Goal: Task Accomplishment & Management: Manage account settings

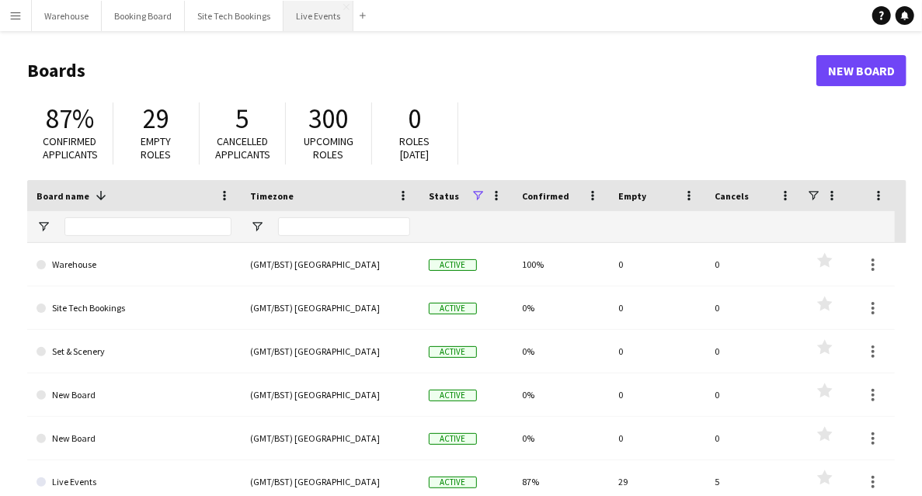
click at [296, 16] on button "Live Events Close" at bounding box center [319, 16] width 70 height 30
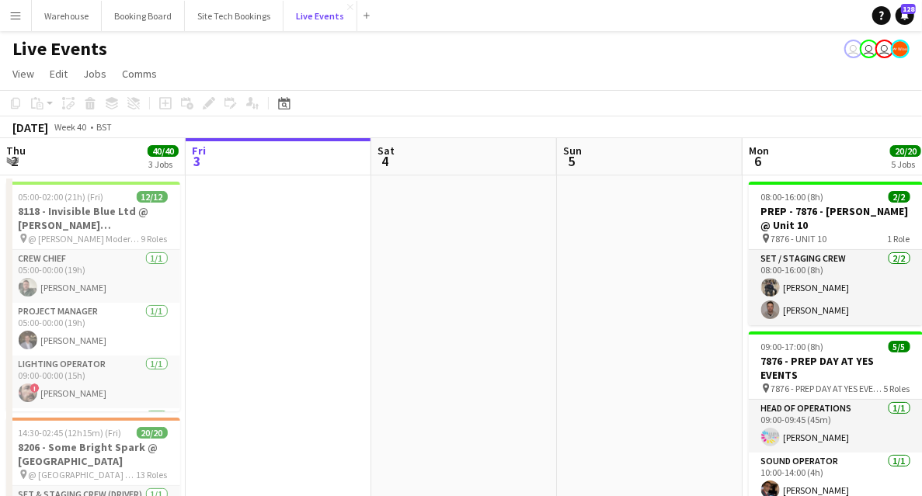
scroll to position [103, 0]
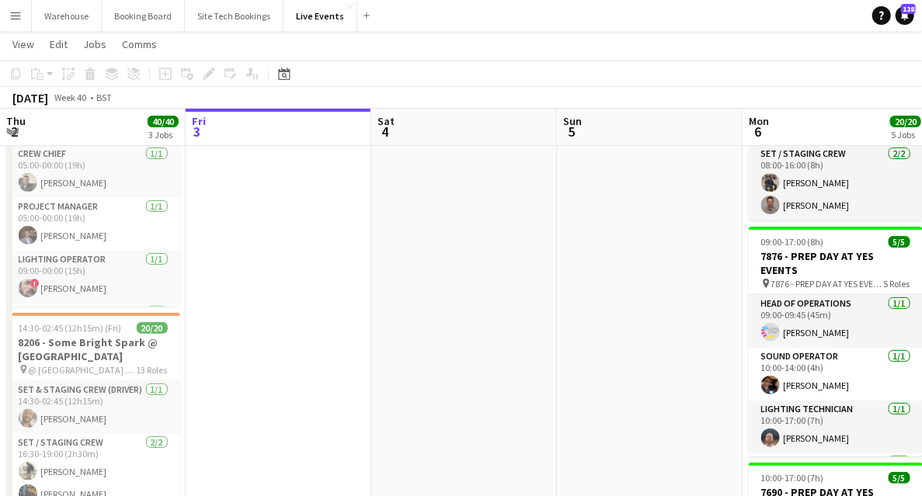
drag, startPoint x: 652, startPoint y: 246, endPoint x: 193, endPoint y: 187, distance: 463.0
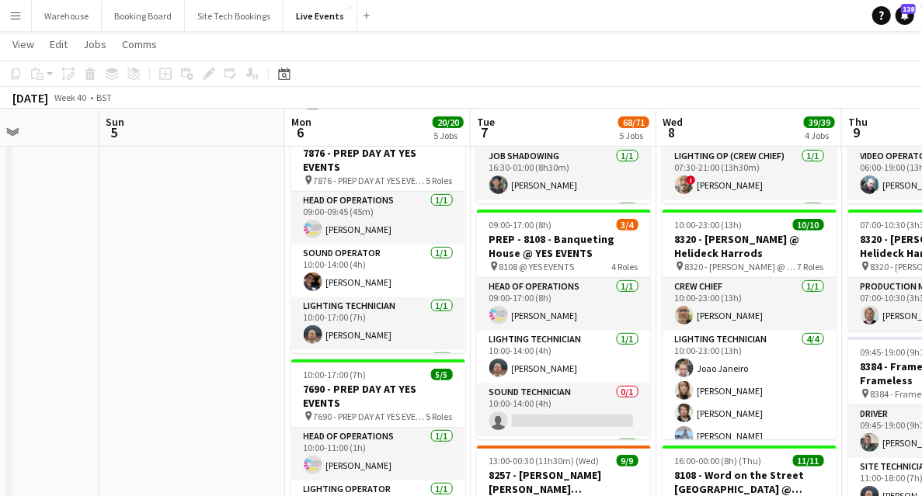
scroll to position [414, 0]
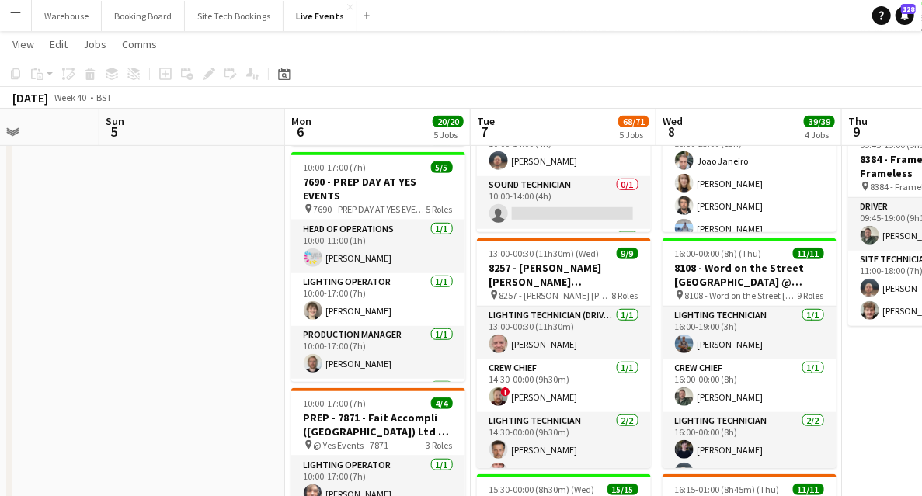
drag, startPoint x: 228, startPoint y: 279, endPoint x: 135, endPoint y: 272, distance: 93.5
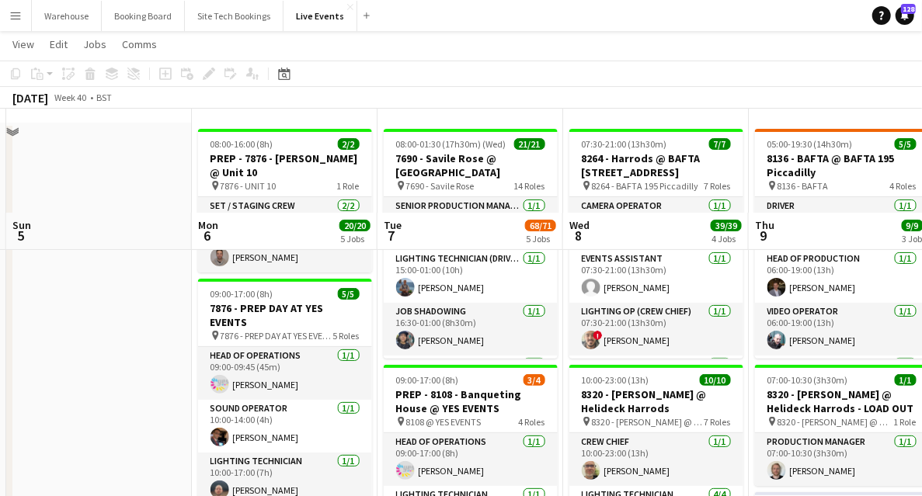
scroll to position [207, 0]
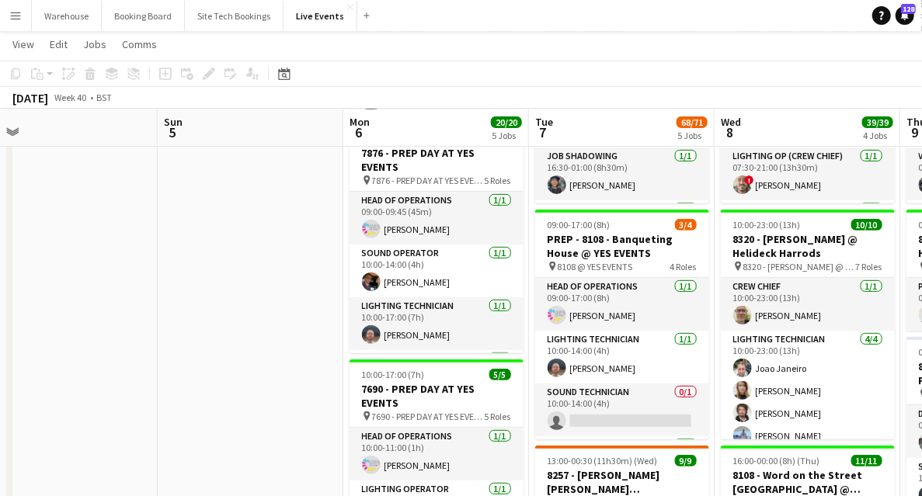
drag, startPoint x: 106, startPoint y: 295, endPoint x: 363, endPoint y: 288, distance: 257.3
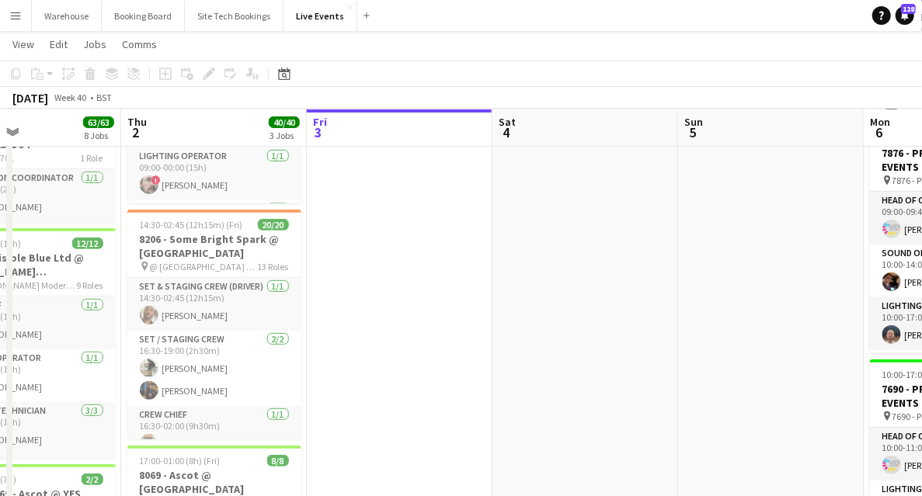
scroll to position [0, 321]
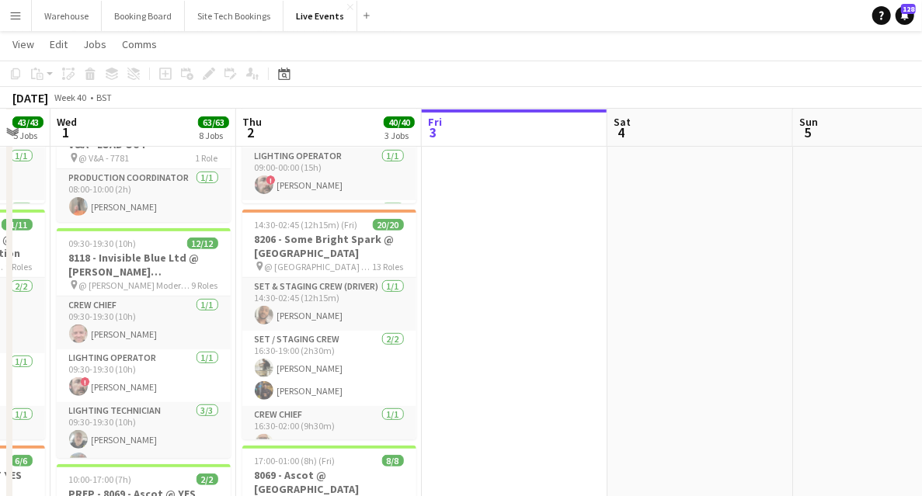
drag, startPoint x: 362, startPoint y: 303, endPoint x: 468, endPoint y: 305, distance: 105.7
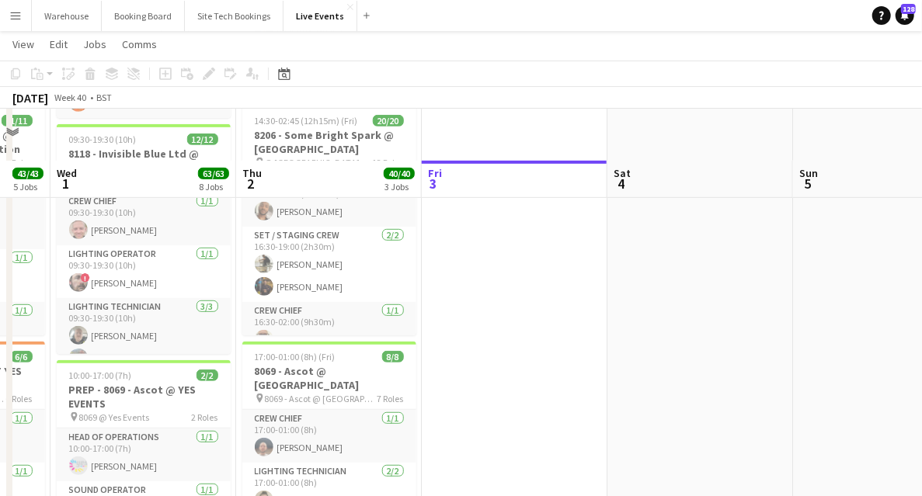
scroll to position [466, 0]
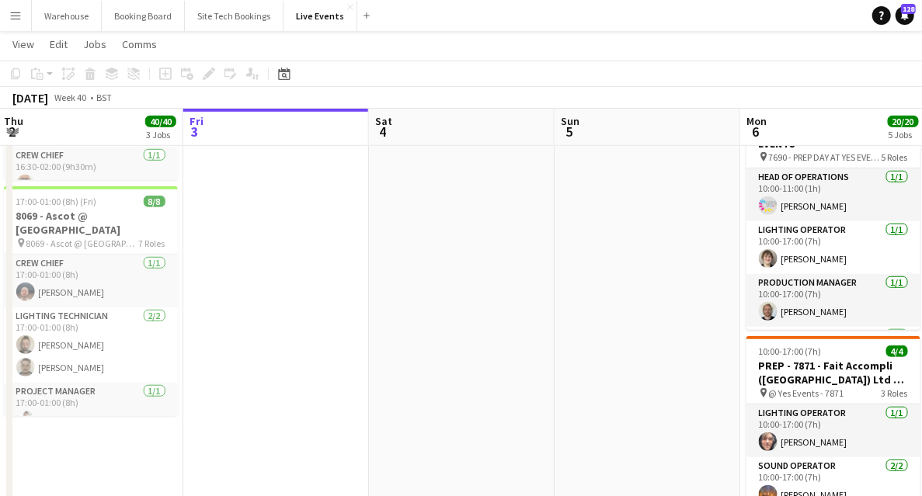
drag, startPoint x: 658, startPoint y: 315, endPoint x: 229, endPoint y: 310, distance: 428.9
click at [228, 319] on app-calendar-viewport "Mon 29 8/8 2 Jobs Tue 30 43/43 5 Jobs Wed 1 63/63 8 Jobs Thu 2 40/40 3 Jobs Fri…" at bounding box center [461, 476] width 922 height 1764
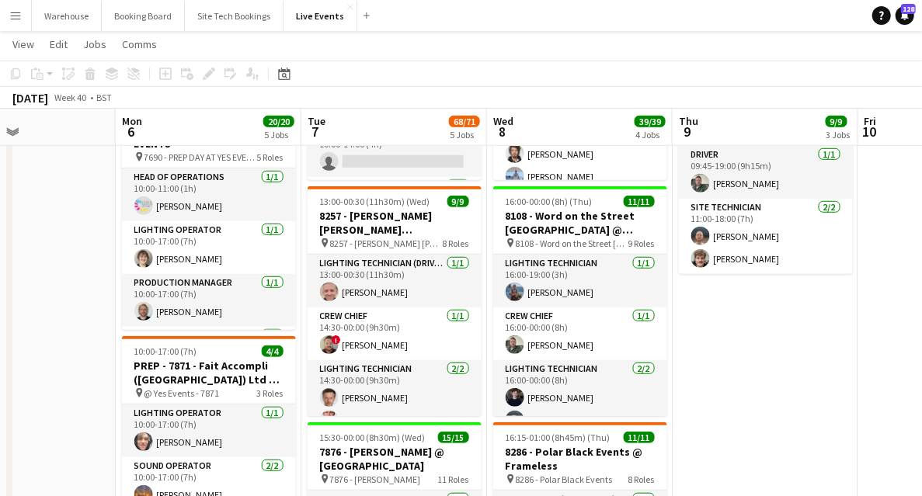
drag, startPoint x: 448, startPoint y: 314, endPoint x: 197, endPoint y: 322, distance: 251.1
click at [197, 322] on app-calendar-viewport "Thu 2 40/40 3 Jobs Fri 3 Sat 4 Sun 5 Mon 6 20/20 5 Jobs Tue 7 68/71 5 Jobs Wed …" at bounding box center [461, 476] width 922 height 1764
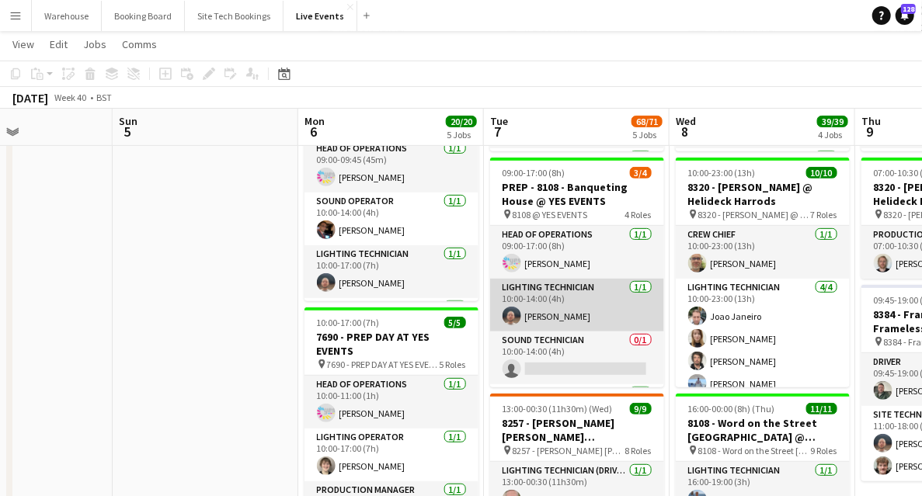
scroll to position [155, 0]
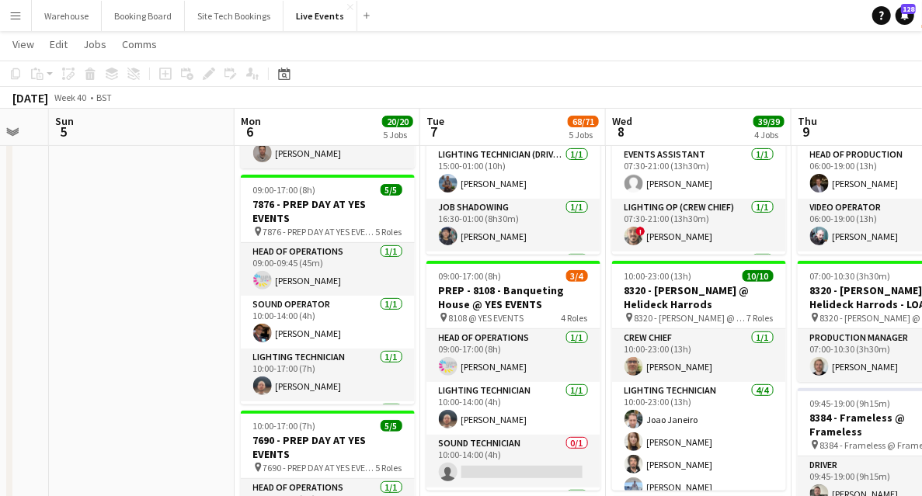
drag, startPoint x: 270, startPoint y: 281, endPoint x: 200, endPoint y: 308, distance: 74.7
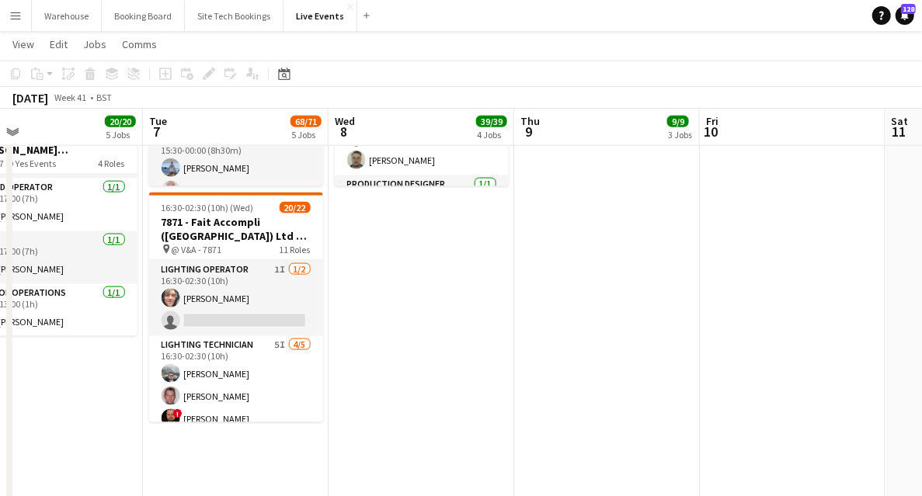
scroll to position [0, 601]
drag, startPoint x: 667, startPoint y: 316, endPoint x: 395, endPoint y: 354, distance: 274.5
click at [395, 354] on app-calendar-viewport "Fri 3 Sat 4 Sun 5 Mon 6 20/20 5 Jobs Tue 7 68/71 5 Jobs Wed 8 39/39 4 Jobs Thu …" at bounding box center [461, 10] width 922 height 1764
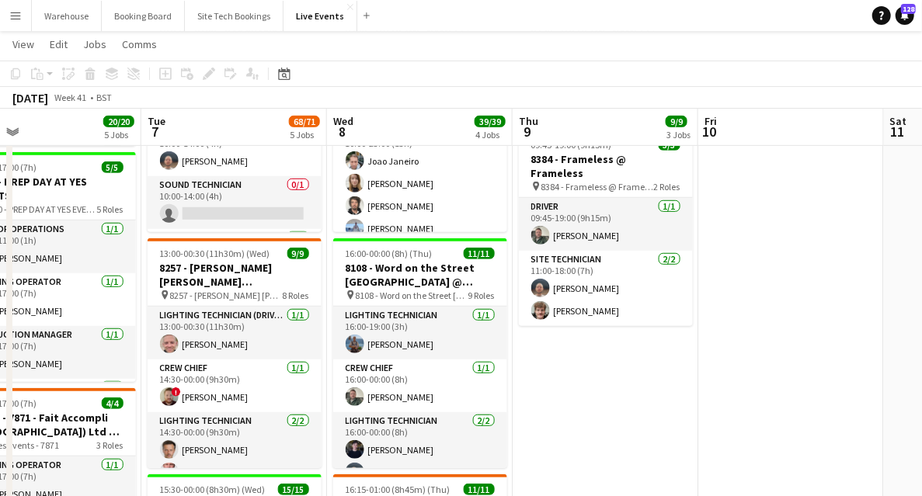
scroll to position [207, 0]
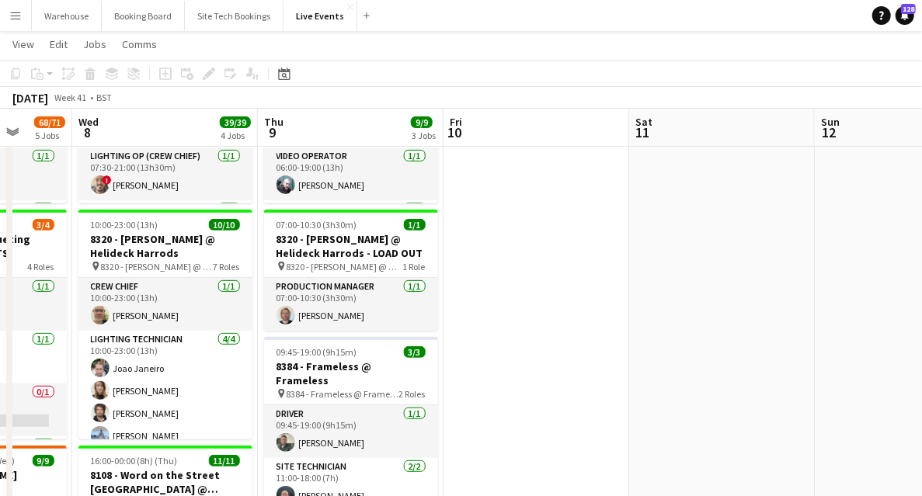
drag, startPoint x: 760, startPoint y: 303, endPoint x: 505, endPoint y: 282, distance: 255.7
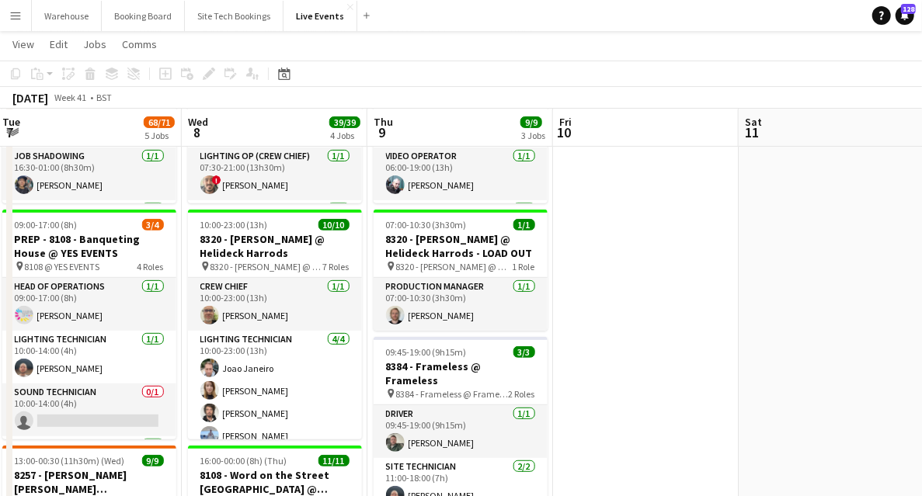
drag, startPoint x: 545, startPoint y: 279, endPoint x: 700, endPoint y: 291, distance: 155.8
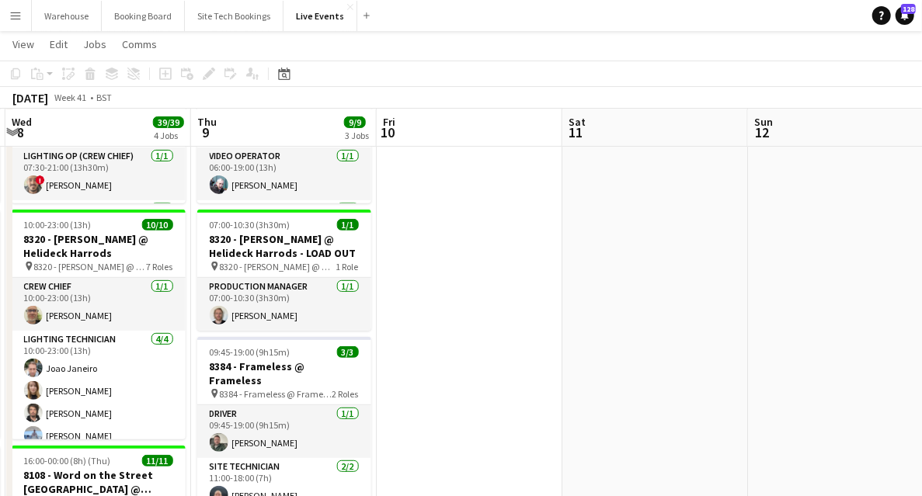
drag, startPoint x: 765, startPoint y: 232, endPoint x: 340, endPoint y: 201, distance: 426.1
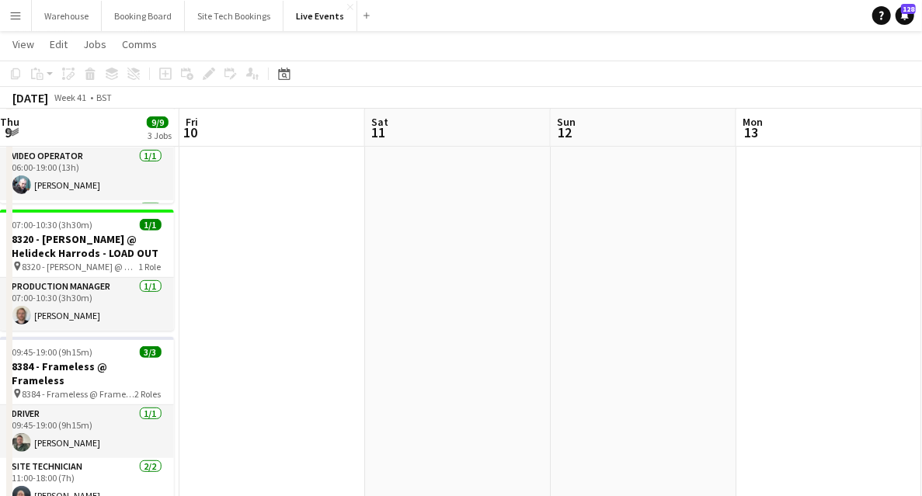
drag, startPoint x: 704, startPoint y: 246, endPoint x: 575, endPoint y: 227, distance: 130.4
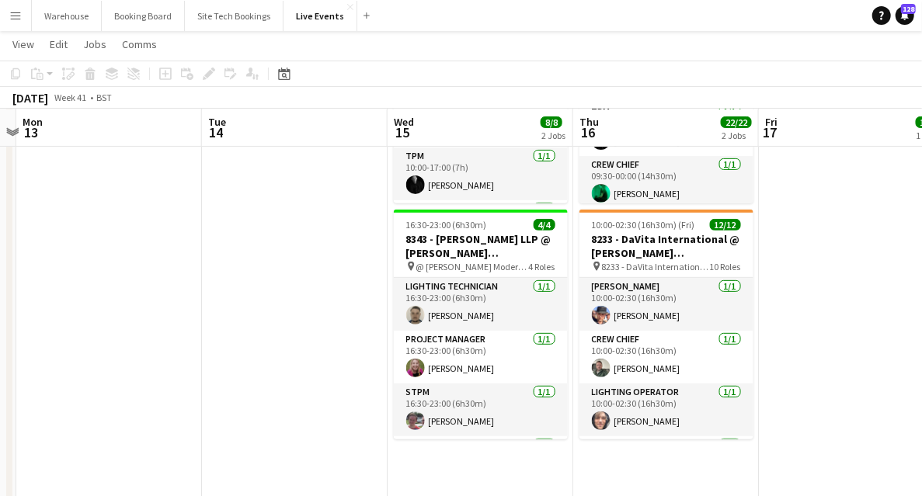
drag, startPoint x: 566, startPoint y: 229, endPoint x: 225, endPoint y: 202, distance: 342.9
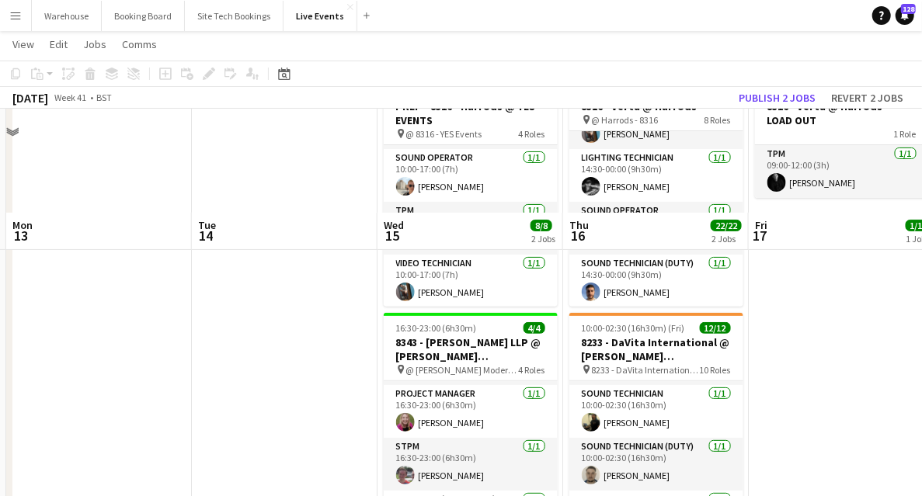
scroll to position [0, 0]
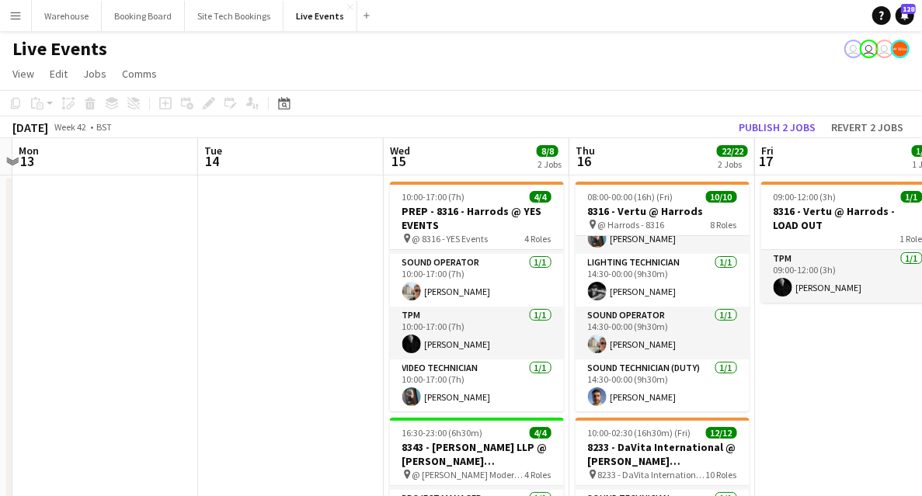
drag, startPoint x: 768, startPoint y: 398, endPoint x: 421, endPoint y: 340, distance: 351.3
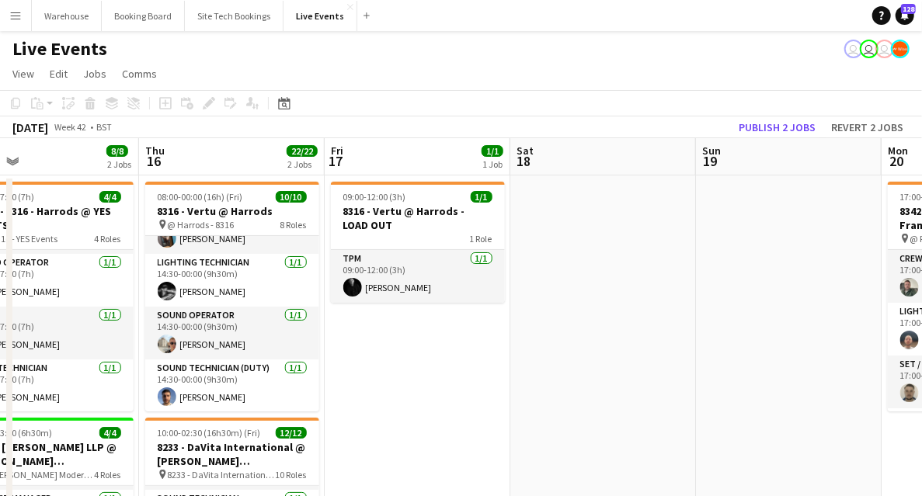
drag, startPoint x: 671, startPoint y: 380, endPoint x: 378, endPoint y: 328, distance: 297.5
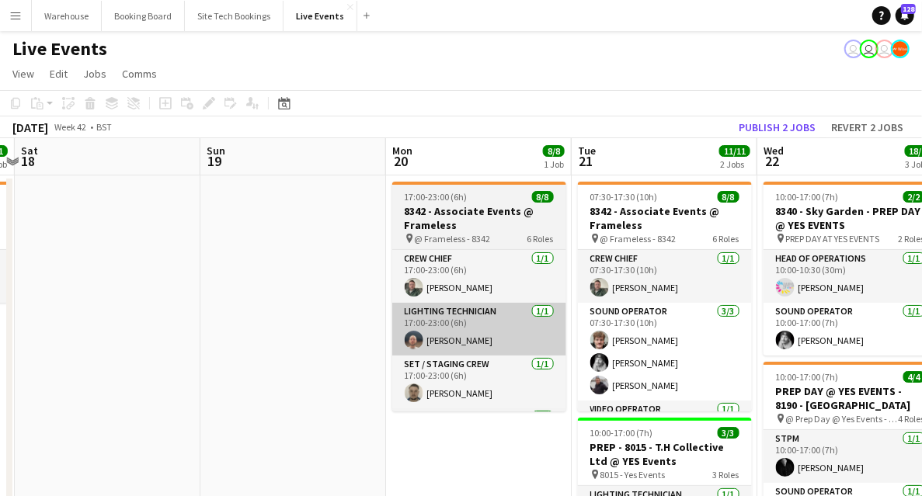
drag, startPoint x: 475, startPoint y: 342, endPoint x: 280, endPoint y: 308, distance: 197.1
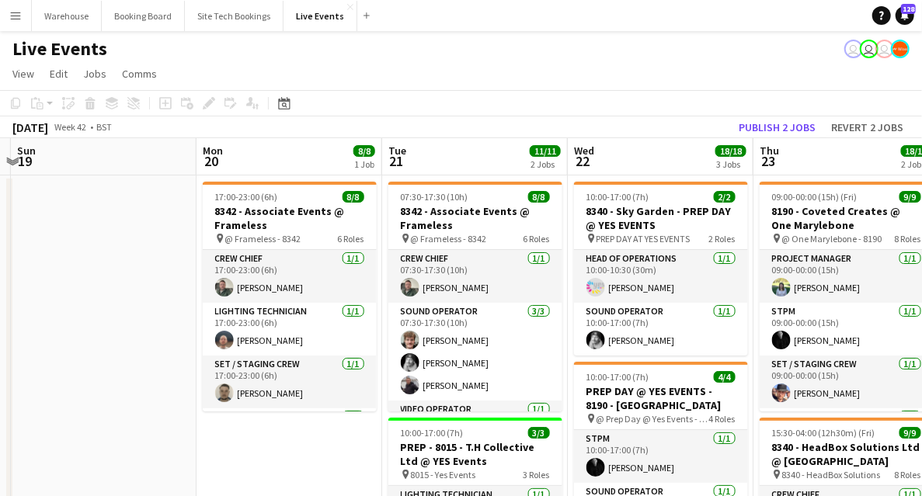
scroll to position [103, 0]
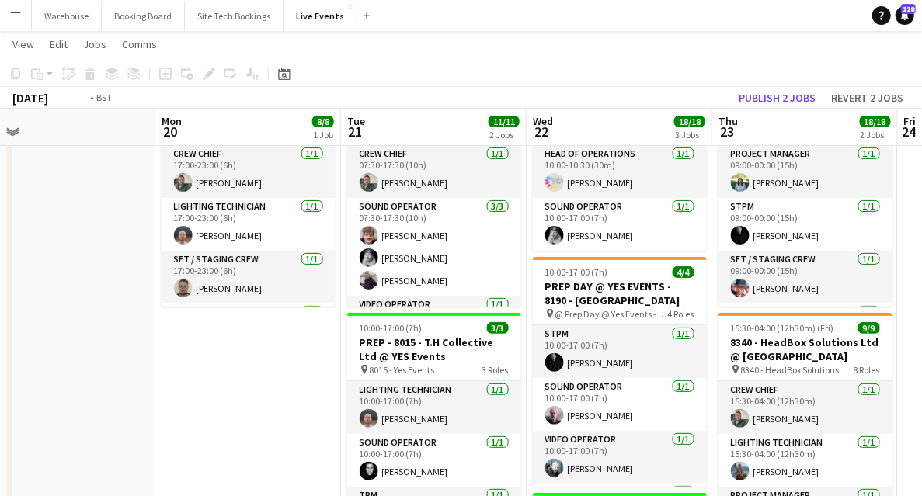
drag, startPoint x: 323, startPoint y: 410, endPoint x: 87, endPoint y: 385, distance: 237.5
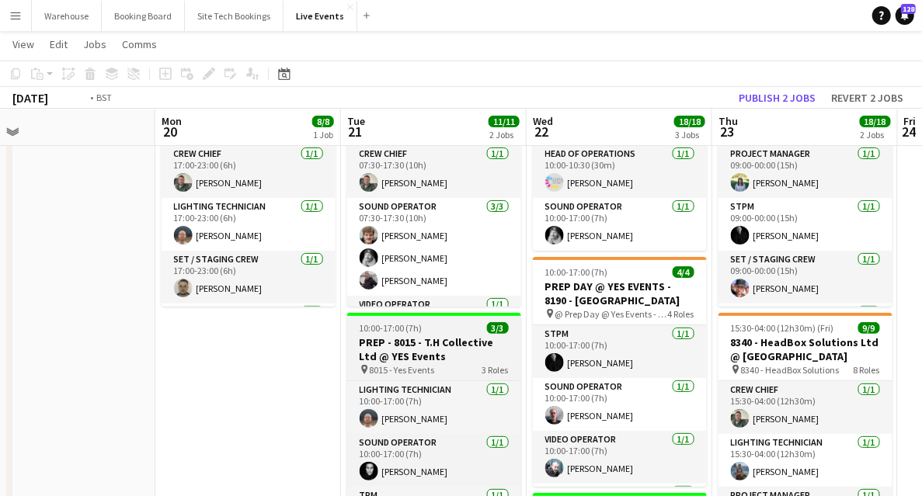
scroll to position [0, 597]
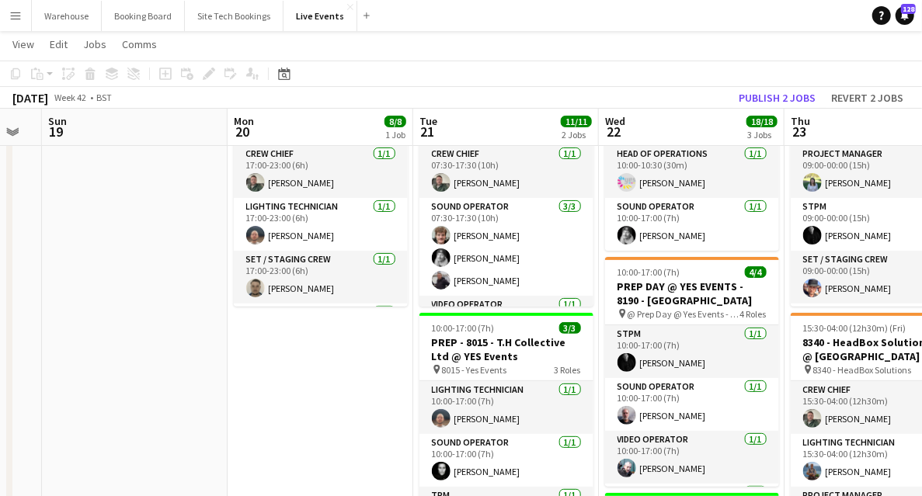
drag, startPoint x: 197, startPoint y: 387, endPoint x: 543, endPoint y: 381, distance: 345.8
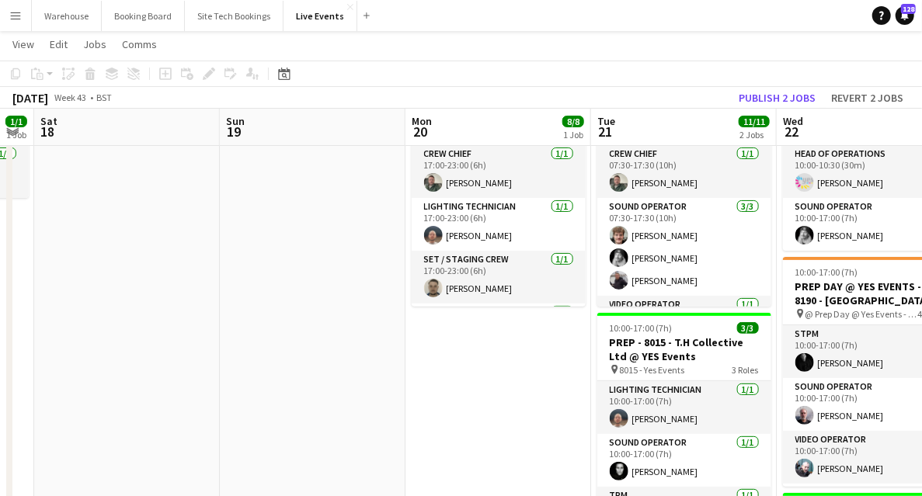
drag, startPoint x: 625, startPoint y: 388, endPoint x: 692, endPoint y: 388, distance: 66.8
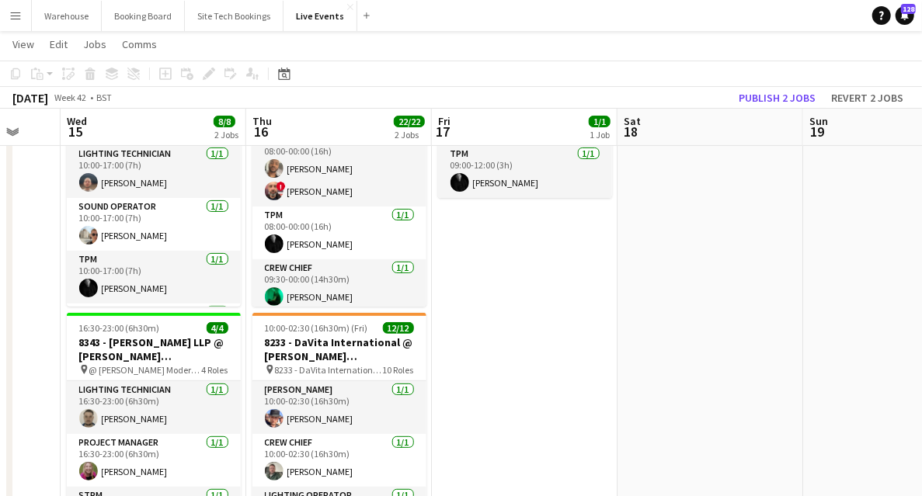
drag, startPoint x: 500, startPoint y: 368, endPoint x: 897, endPoint y: 375, distance: 397.9
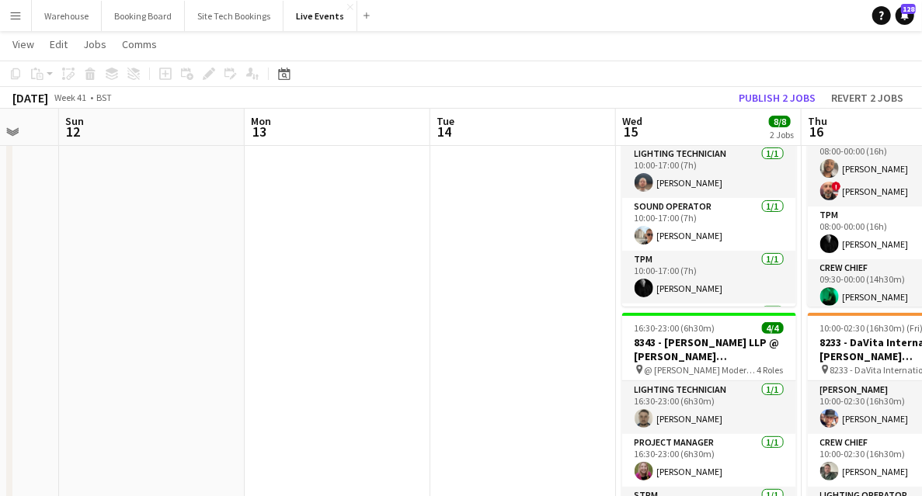
drag, startPoint x: 280, startPoint y: 357, endPoint x: 732, endPoint y: 374, distance: 451.7
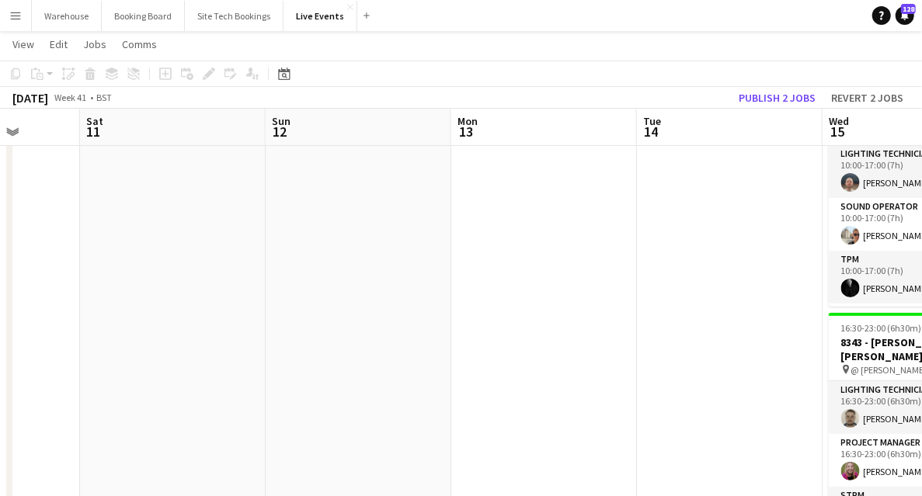
drag, startPoint x: 458, startPoint y: 350, endPoint x: 749, endPoint y: 364, distance: 291.7
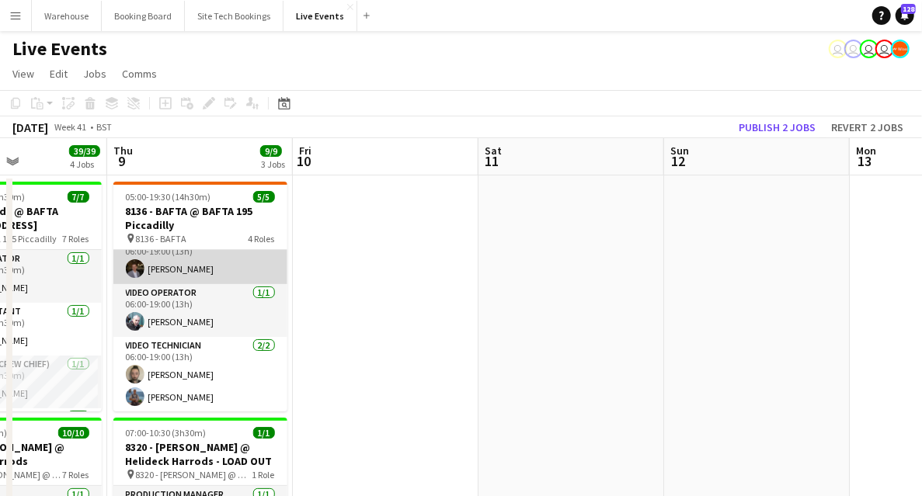
scroll to position [0, 0]
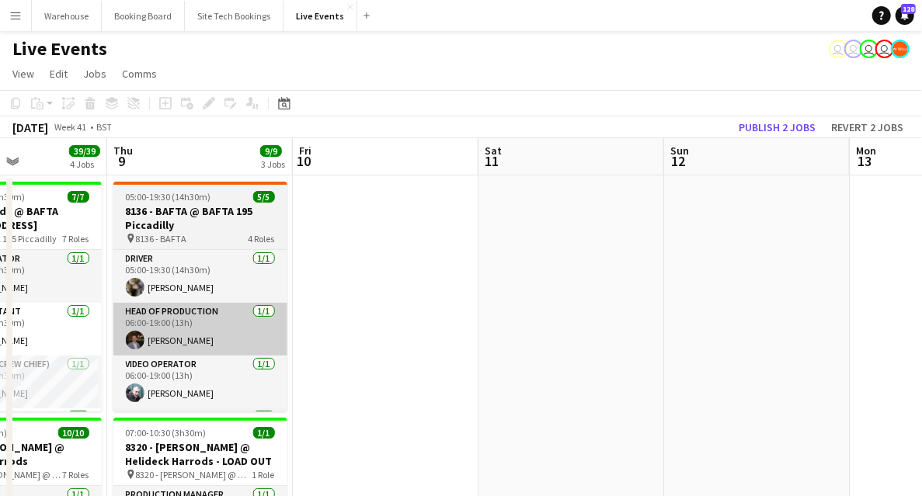
drag, startPoint x: 356, startPoint y: 319, endPoint x: 358, endPoint y: 326, distance: 8.1
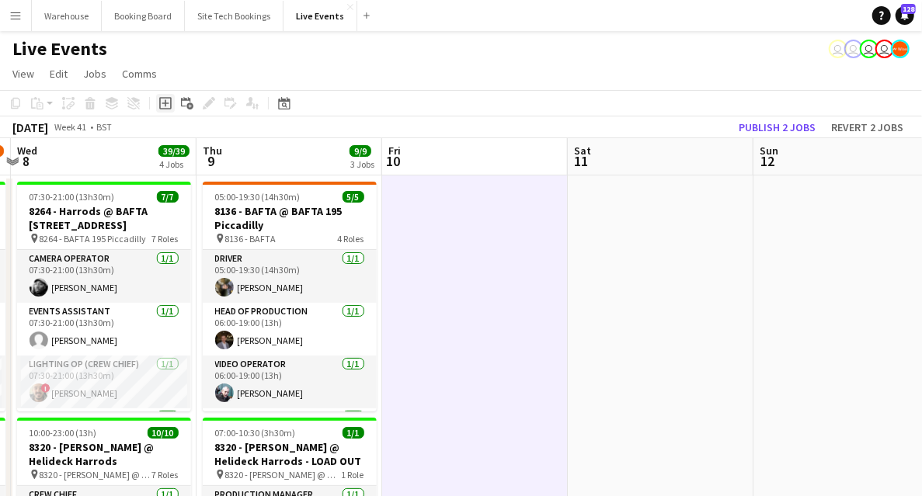
click at [170, 101] on icon at bounding box center [165, 103] width 12 height 12
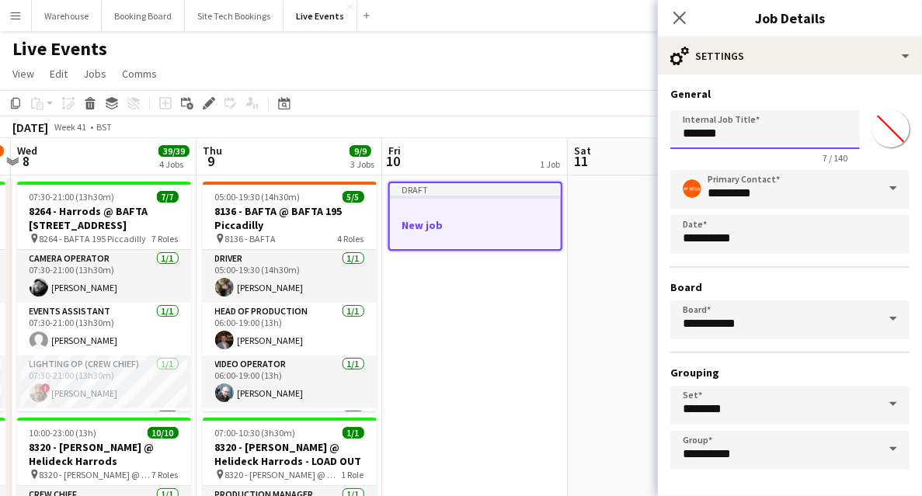
click at [755, 138] on input "*******" at bounding box center [766, 129] width 190 height 39
drag, startPoint x: 660, startPoint y: 130, endPoint x: 611, endPoint y: 127, distance: 49.0
paste input "**********"
type input "**********"
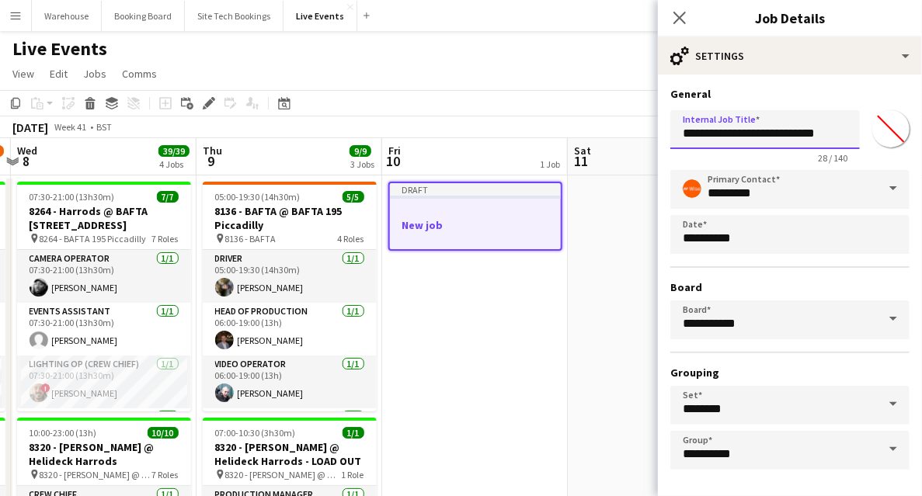
scroll to position [61, 0]
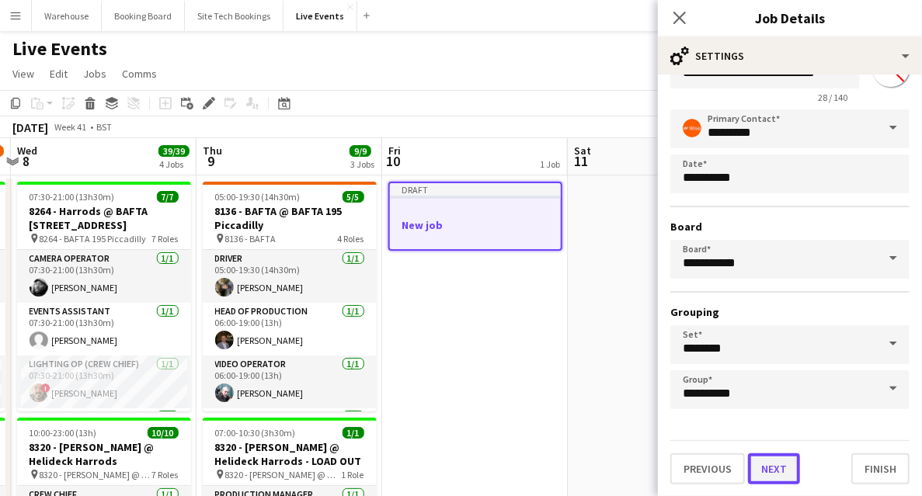
click at [770, 462] on button "Next" at bounding box center [774, 469] width 52 height 31
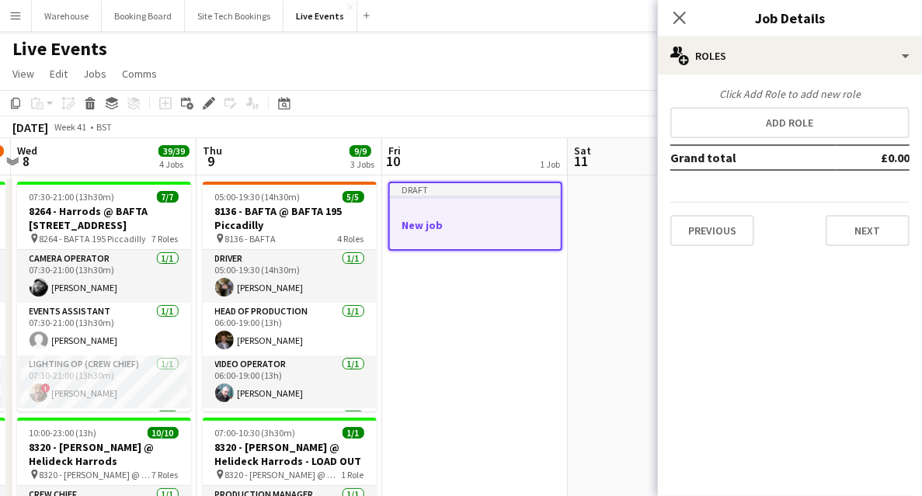
scroll to position [0, 0]
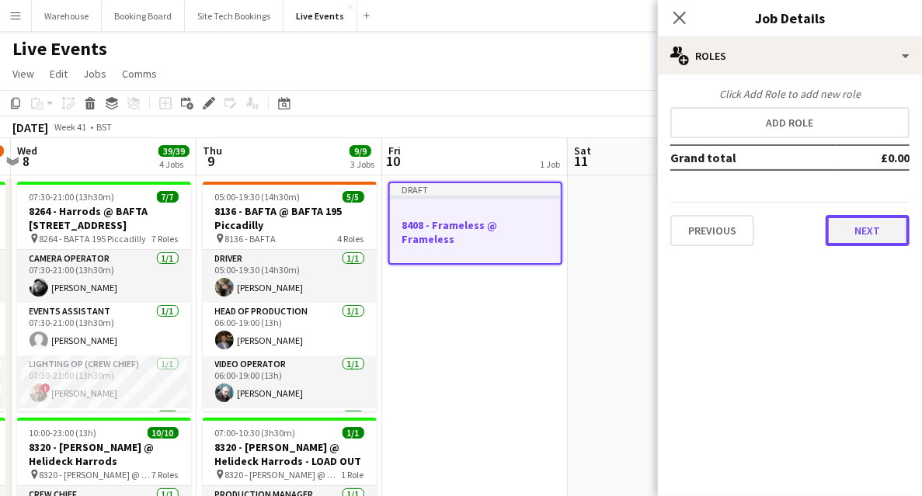
click at [876, 234] on button "Next" at bounding box center [868, 230] width 84 height 31
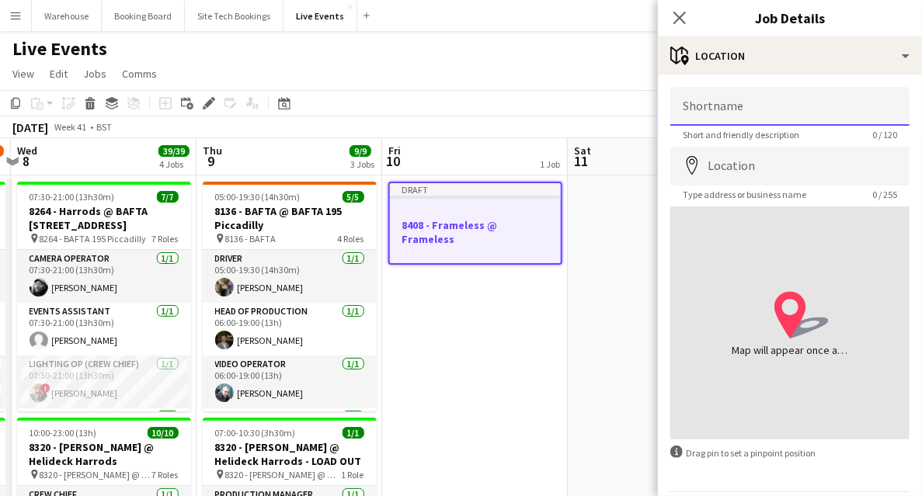
click at [740, 112] on input "Shortname" at bounding box center [790, 106] width 239 height 39
paste input "**********"
type input "**********"
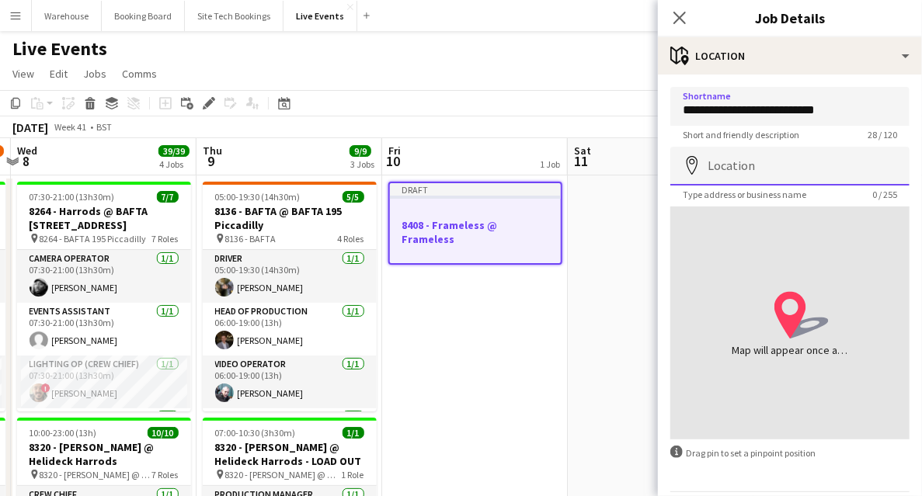
click at [744, 155] on input "Location" at bounding box center [790, 166] width 239 height 39
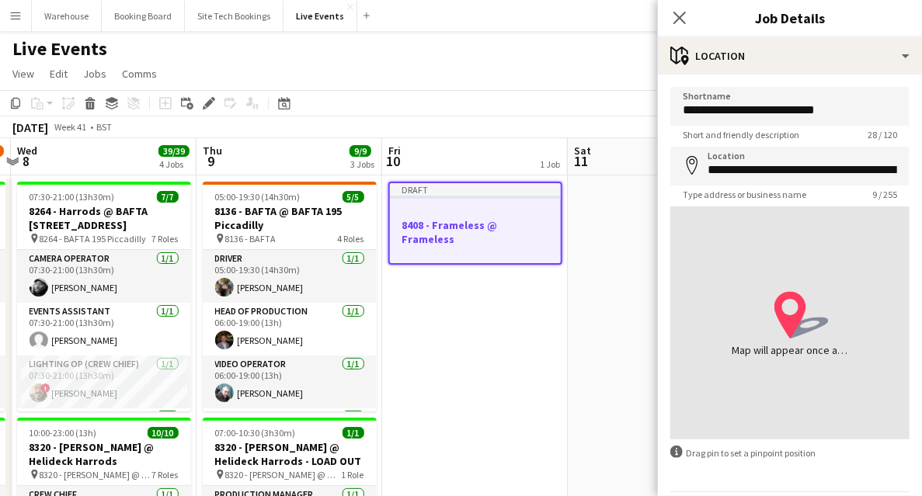
type input "**********"
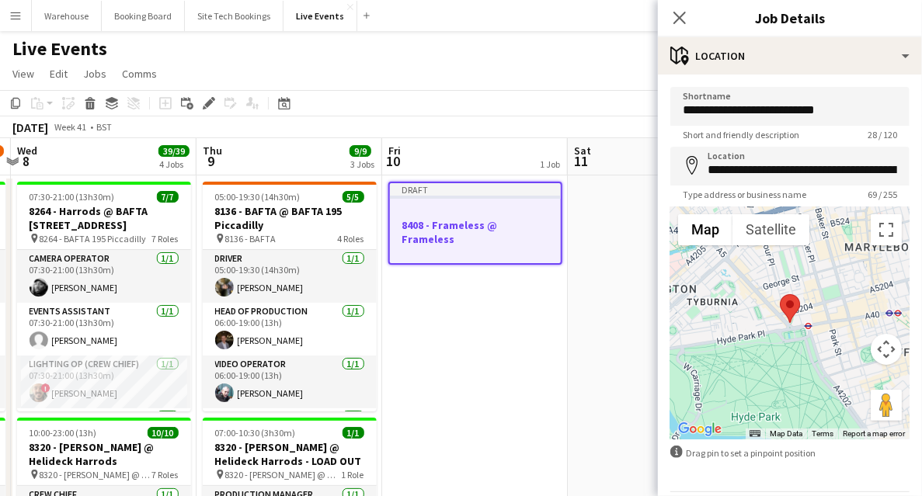
scroll to position [52, 0]
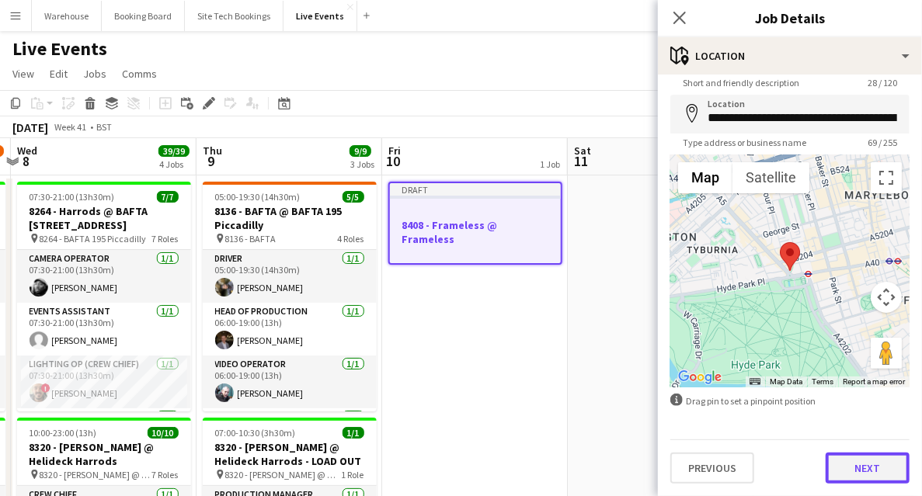
click at [867, 468] on button "Next" at bounding box center [868, 468] width 84 height 31
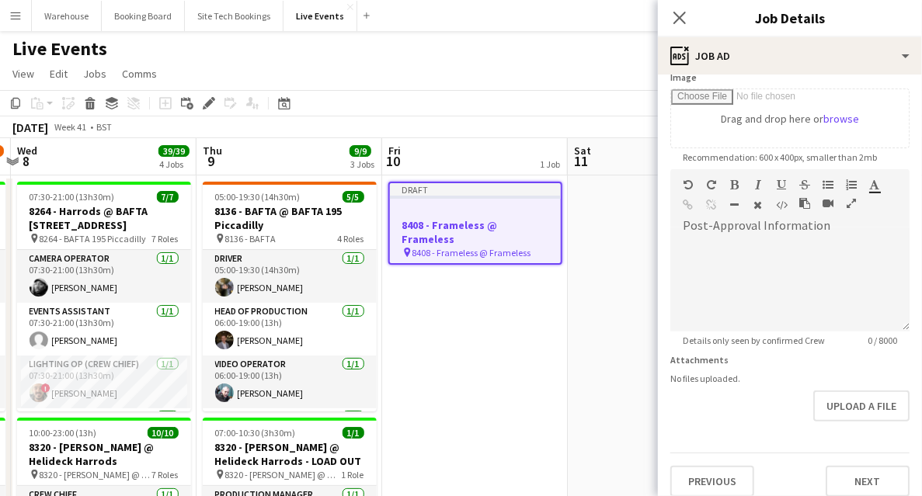
scroll to position [271, 0]
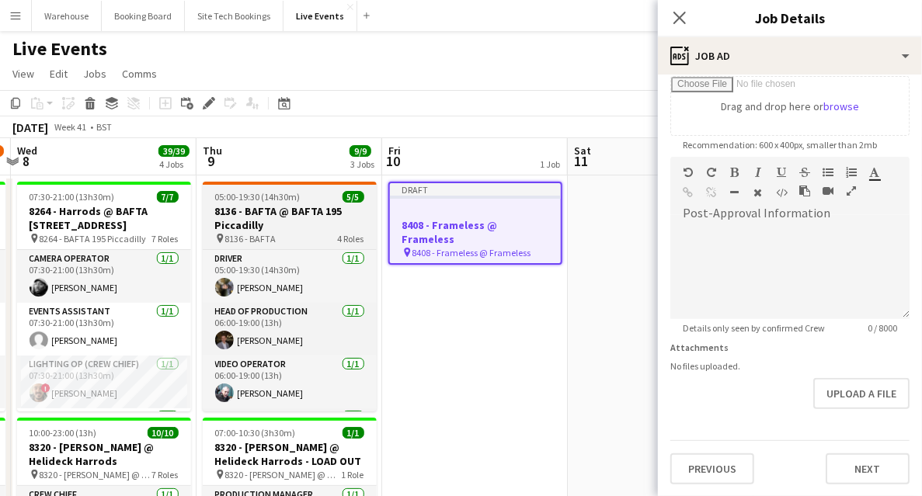
click at [273, 220] on h3 "8136 - BAFTA @ BAFTA 195 Piccadilly" at bounding box center [290, 218] width 174 height 28
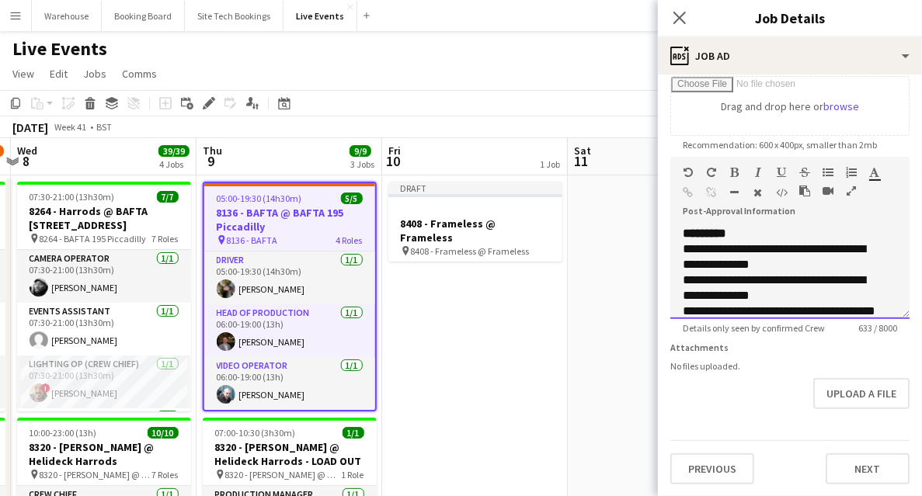
click at [844, 194] on div at bounding box center [834, 194] width 70 height 19
click at [847, 194] on icon "button" at bounding box center [851, 191] width 9 height 11
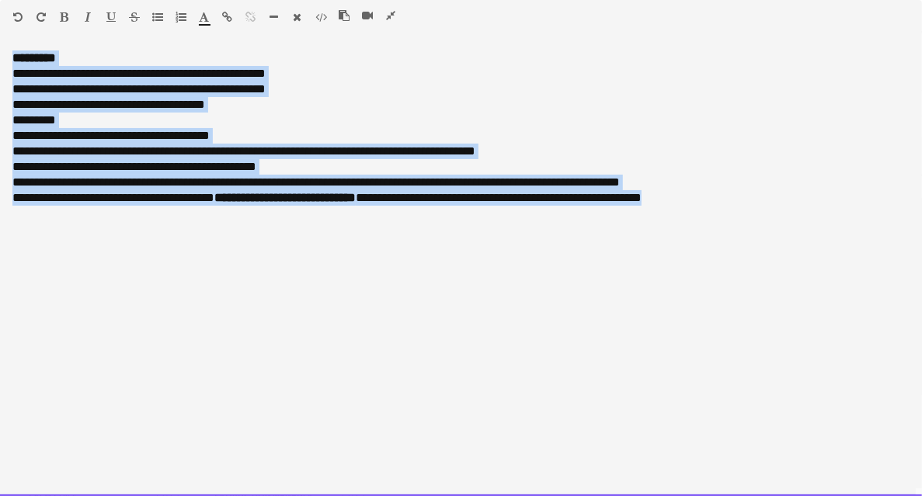
drag, startPoint x: 787, startPoint y: 207, endPoint x: -75, endPoint y: 51, distance: 875.5
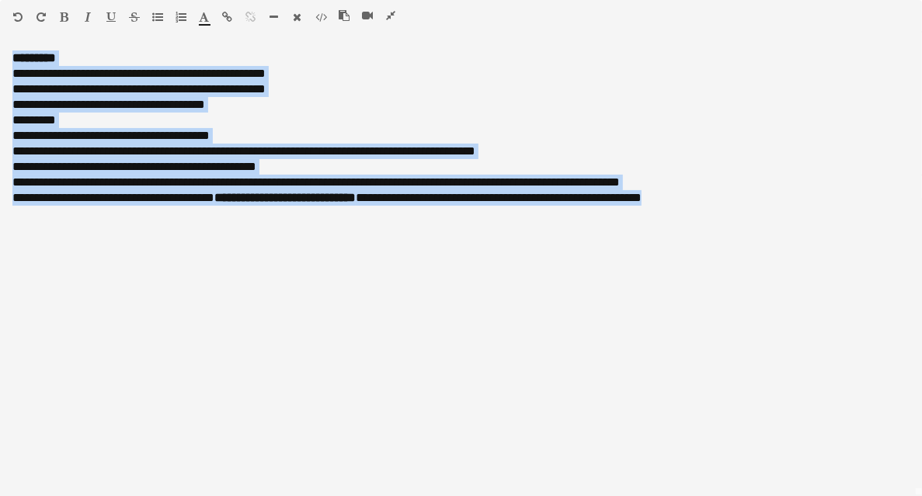
click at [389, 16] on icon "button" at bounding box center [390, 15] width 9 height 11
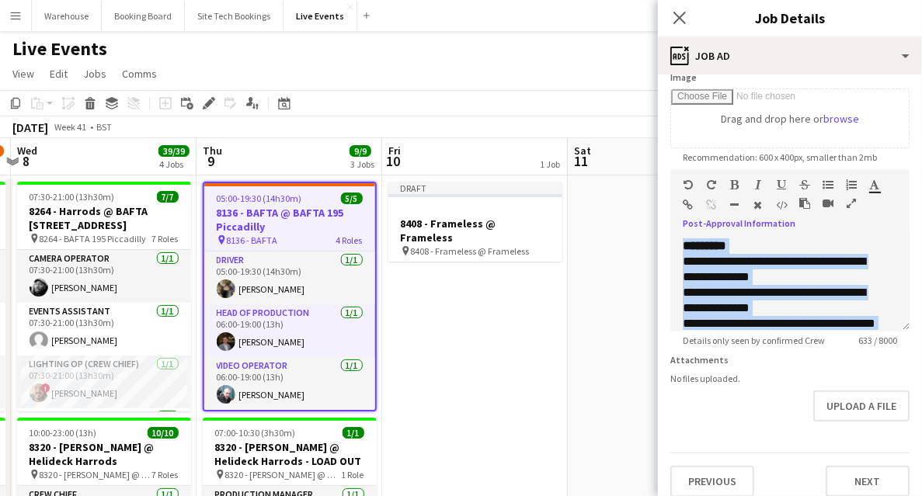
scroll to position [271, 0]
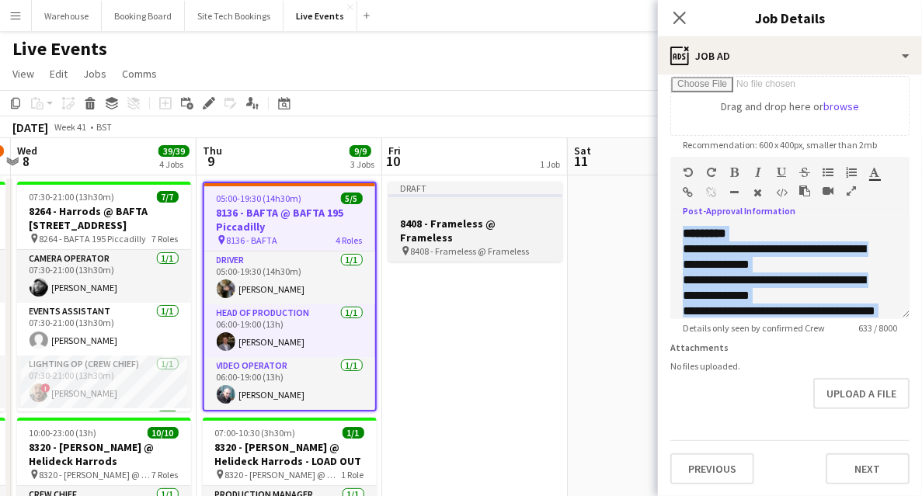
click at [485, 246] on span "8408 - Frameless @ Frameless" at bounding box center [470, 252] width 119 height 12
type input "**********"
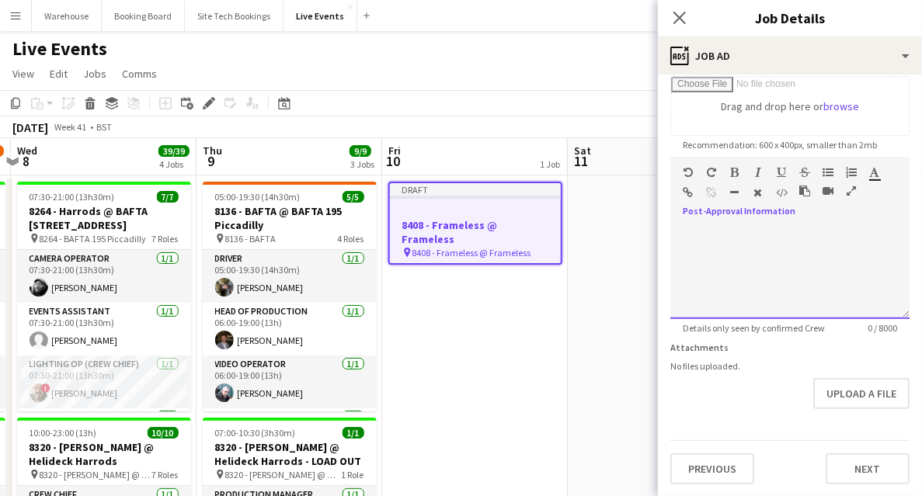
click at [762, 261] on div at bounding box center [790, 272] width 239 height 93
paste div
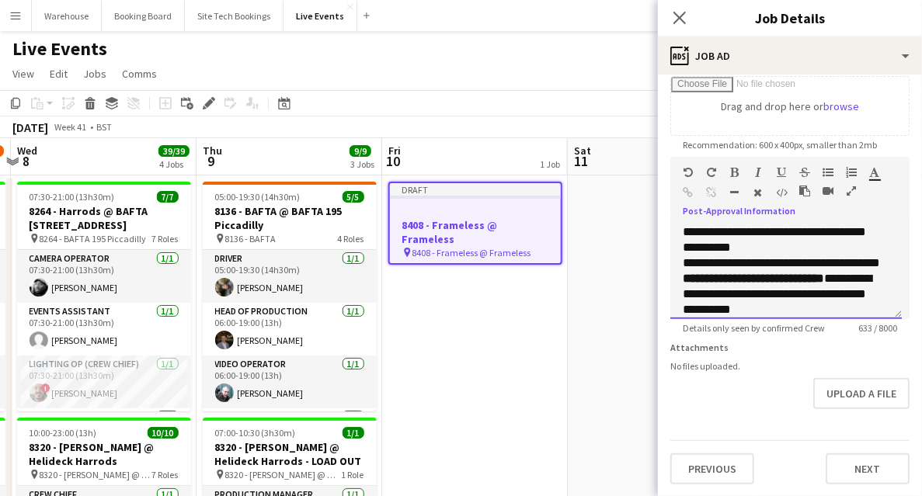
scroll to position [207, 0]
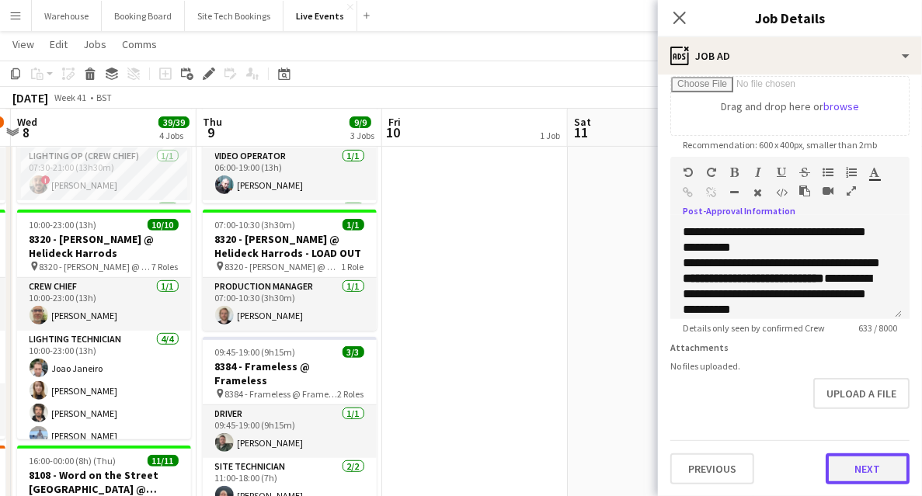
click at [858, 464] on button "Next" at bounding box center [868, 469] width 84 height 31
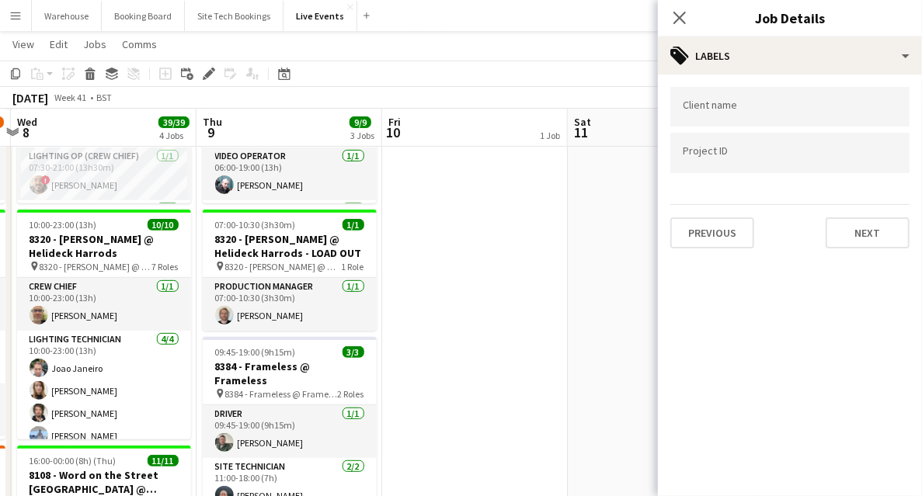
scroll to position [0, 0]
click at [873, 228] on button "Next" at bounding box center [868, 233] width 84 height 31
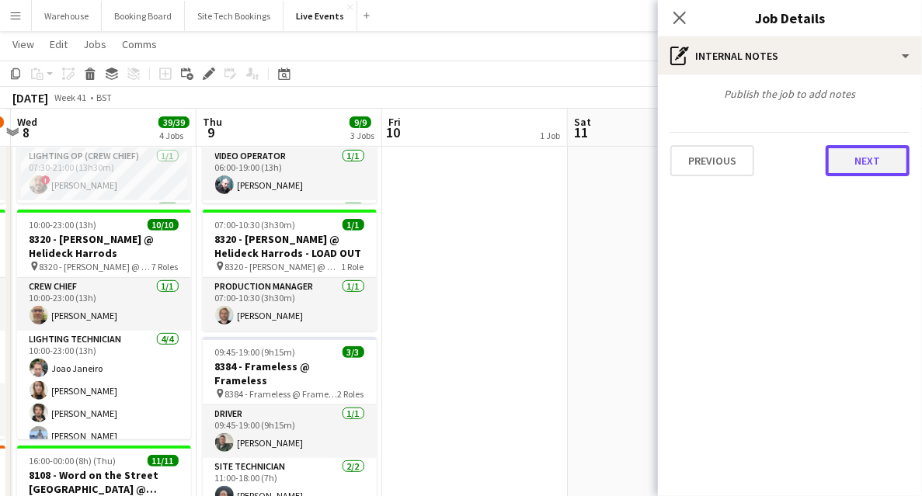
click at [854, 166] on button "Next" at bounding box center [868, 160] width 84 height 31
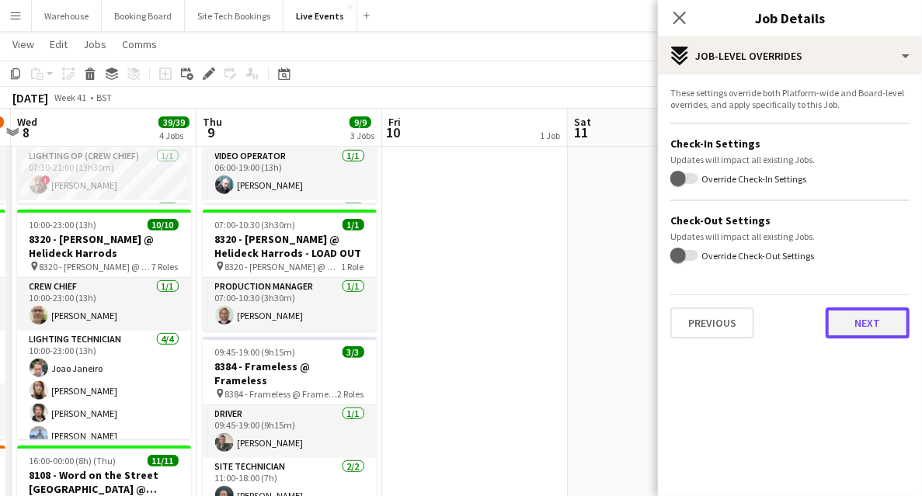
click at [869, 326] on button "Next" at bounding box center [868, 323] width 84 height 31
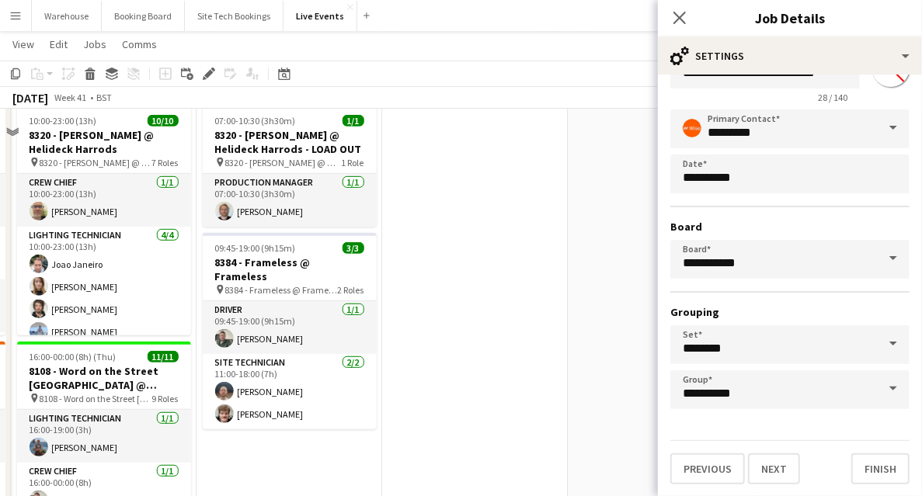
scroll to position [466, 0]
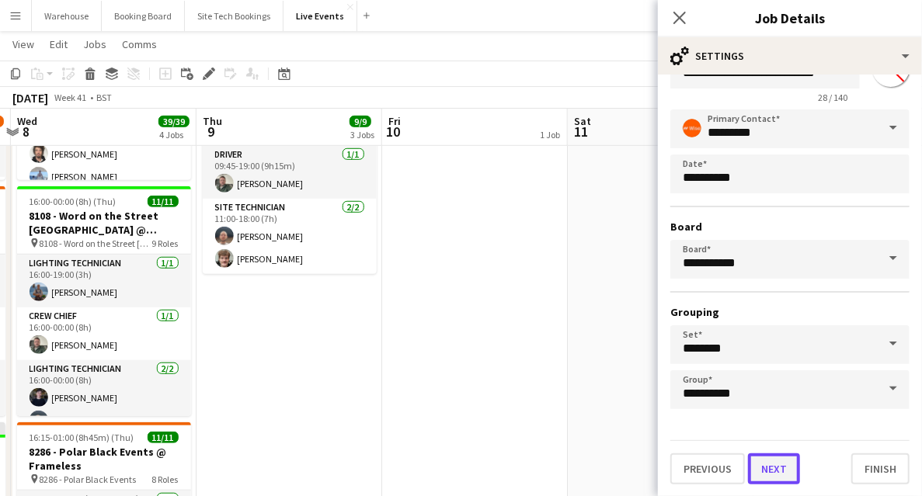
click at [779, 468] on button "Next" at bounding box center [774, 469] width 52 height 31
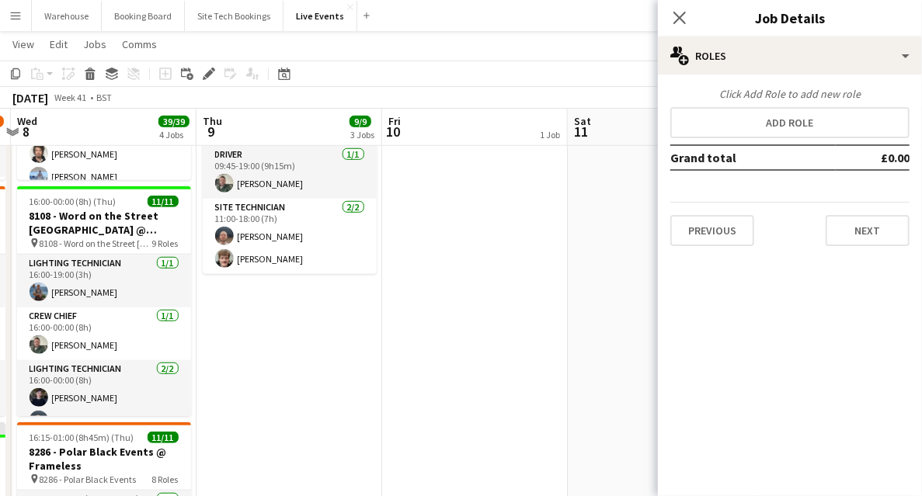
scroll to position [0, 0]
click at [764, 139] on div "Click Add Role to add new role Add role Grand total £0.00 Previous Next" at bounding box center [790, 166] width 264 height 159
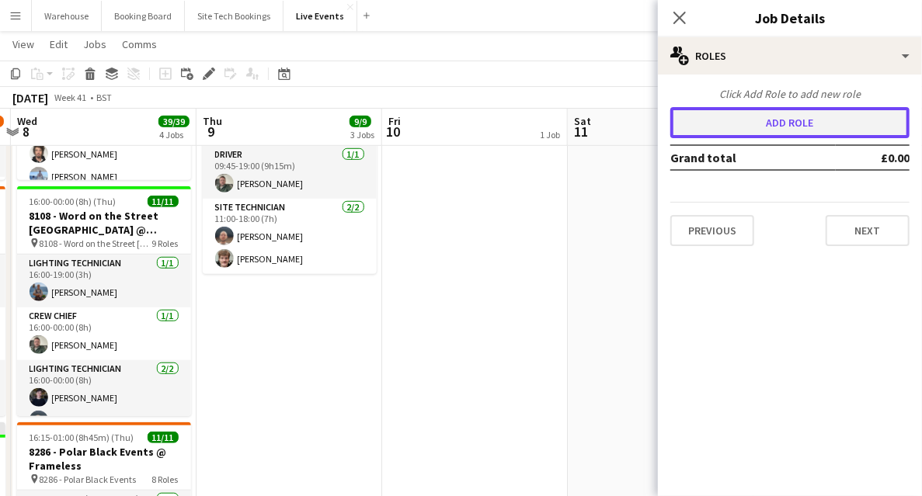
click at [749, 122] on button "Add role" at bounding box center [790, 122] width 239 height 31
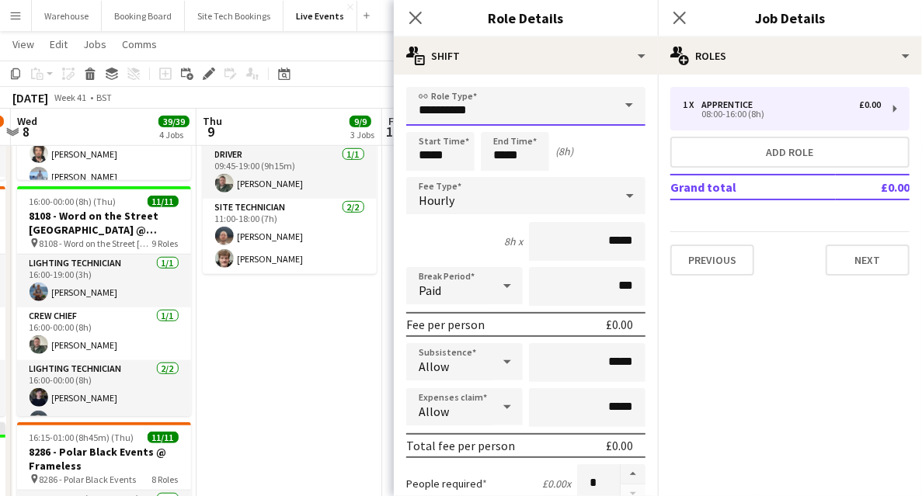
click at [523, 100] on input "**********" at bounding box center [525, 106] width 239 height 39
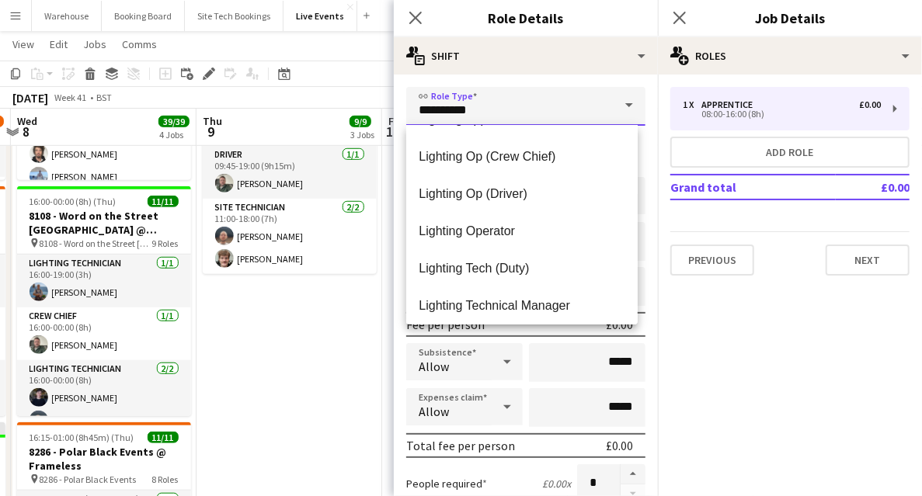
scroll to position [1761, 0]
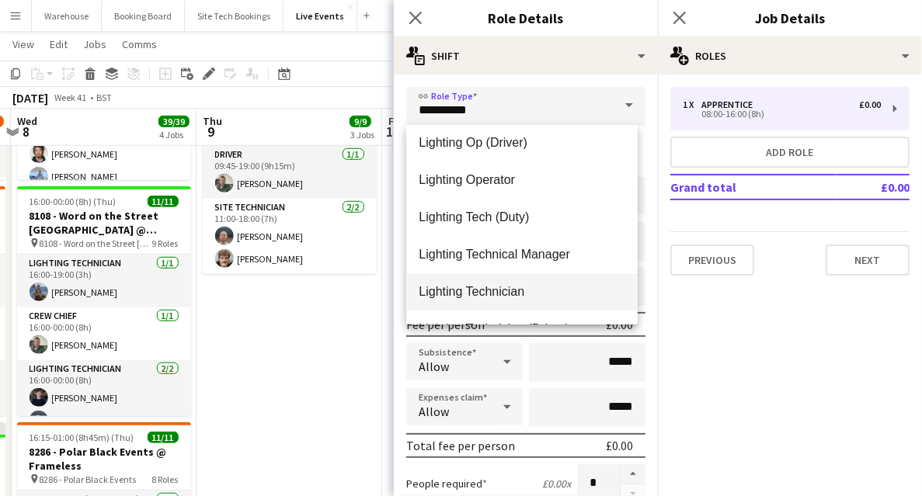
click at [476, 287] on span "Lighting Technician" at bounding box center [522, 291] width 207 height 15
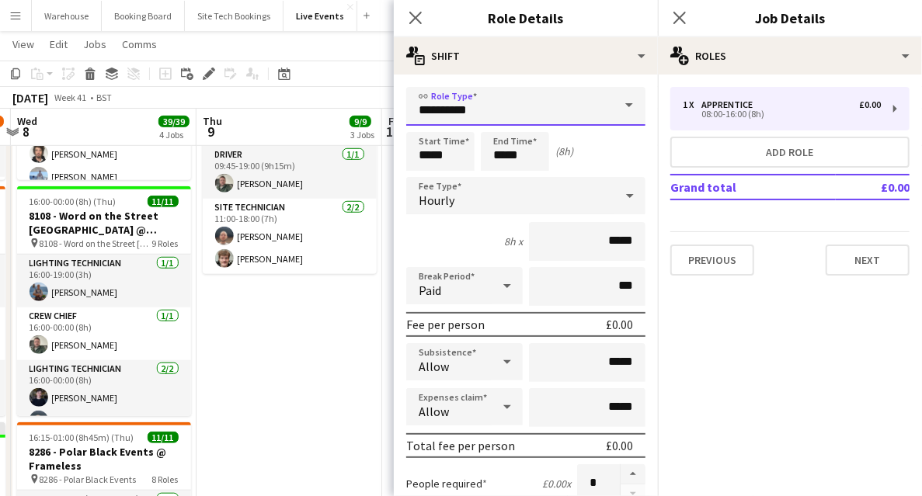
type input "**********"
click at [442, 153] on input "*****" at bounding box center [440, 151] width 68 height 39
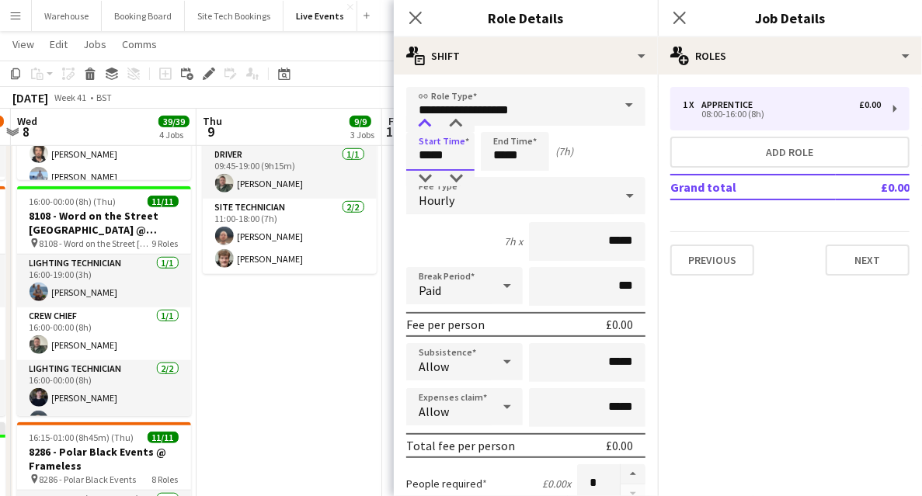
click at [425, 122] on div at bounding box center [424, 125] width 31 height 16
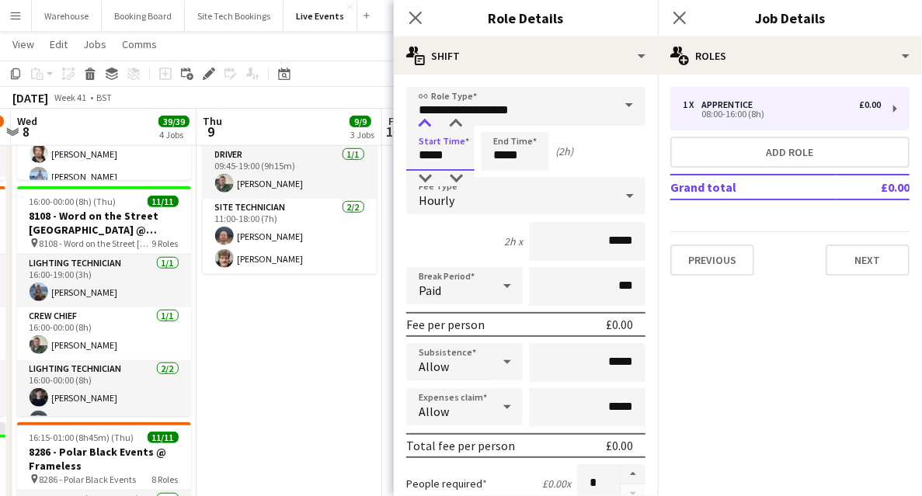
click at [425, 122] on div at bounding box center [424, 125] width 31 height 16
type input "*****"
click at [425, 122] on div at bounding box center [424, 125] width 31 height 16
click at [517, 158] on input "*****" at bounding box center [515, 151] width 68 height 39
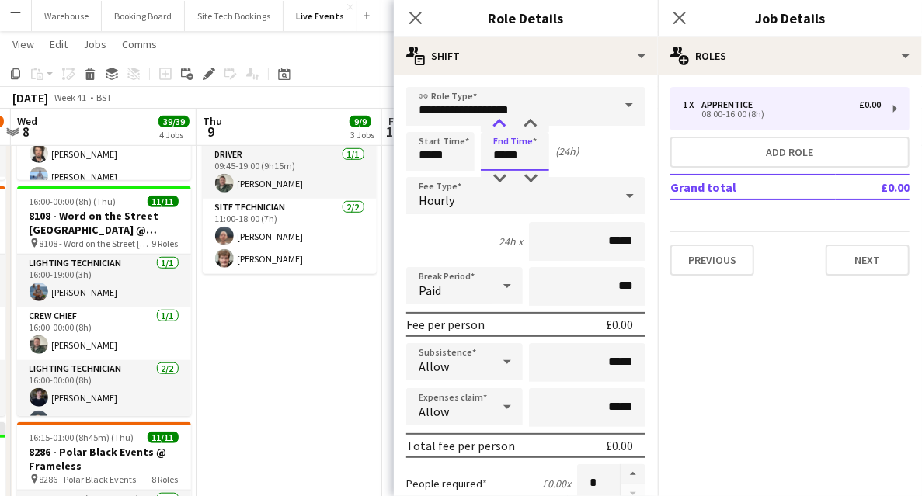
click at [496, 129] on div at bounding box center [499, 125] width 31 height 16
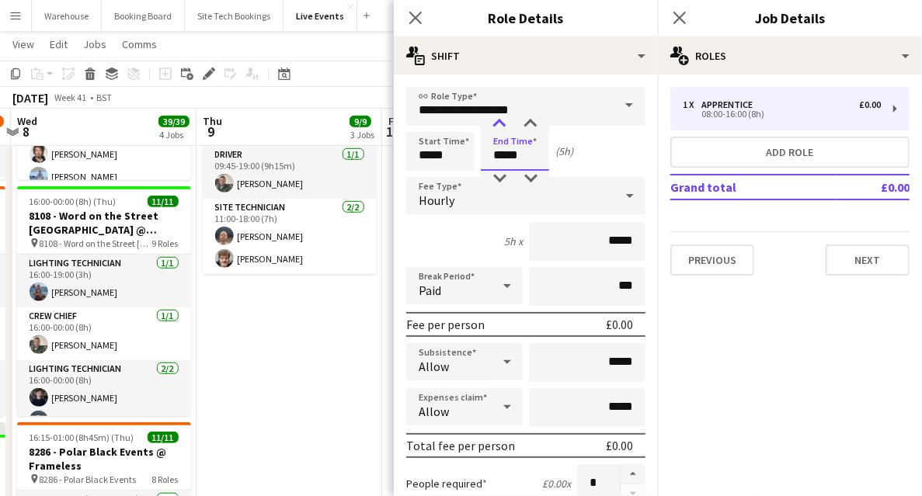
click at [496, 129] on div at bounding box center [499, 125] width 31 height 16
type input "*****"
click at [496, 129] on div at bounding box center [499, 125] width 31 height 16
click at [465, 203] on div "Hourly" at bounding box center [510, 195] width 208 height 37
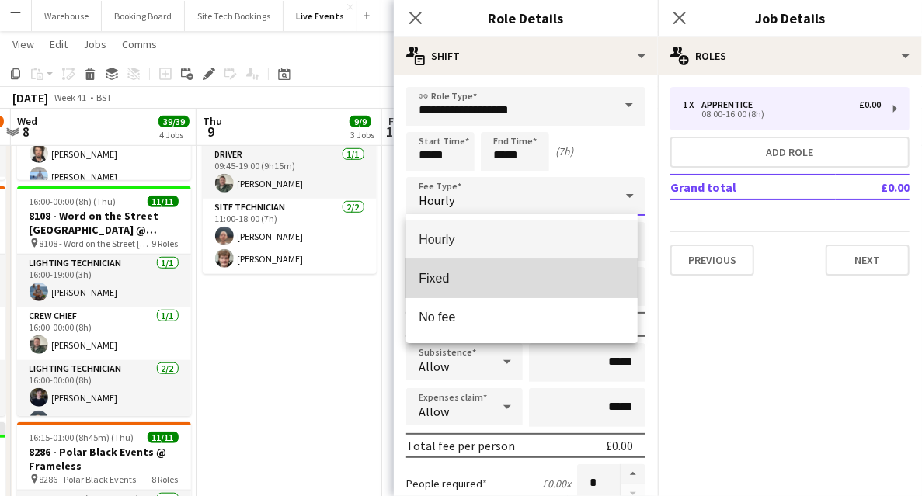
click at [452, 278] on span "Fixed" at bounding box center [522, 278] width 207 height 15
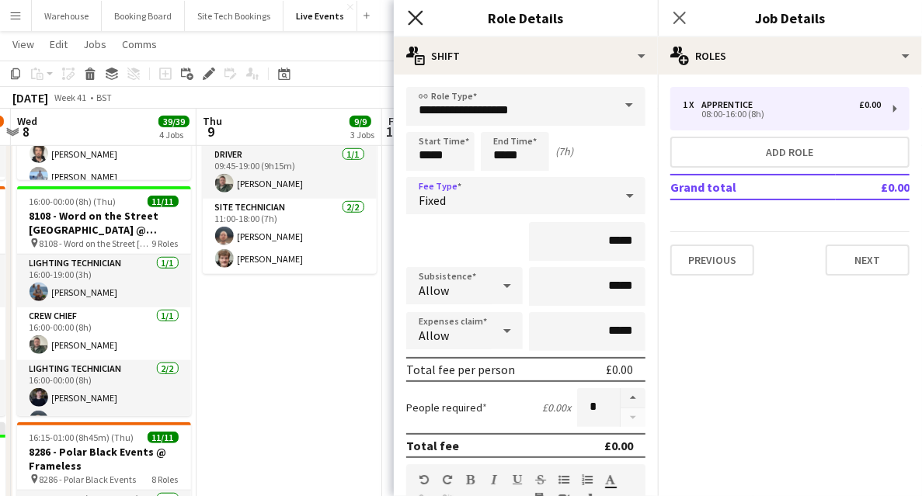
click at [416, 20] on icon "Close pop-in" at bounding box center [415, 17] width 15 height 15
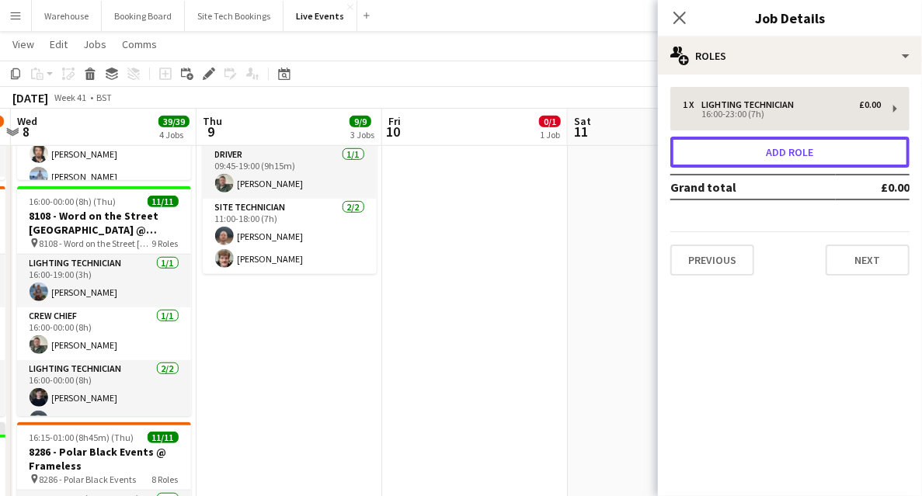
drag, startPoint x: 754, startPoint y: 155, endPoint x: 691, endPoint y: 144, distance: 64.8
click at [754, 155] on button "Add role" at bounding box center [790, 152] width 239 height 31
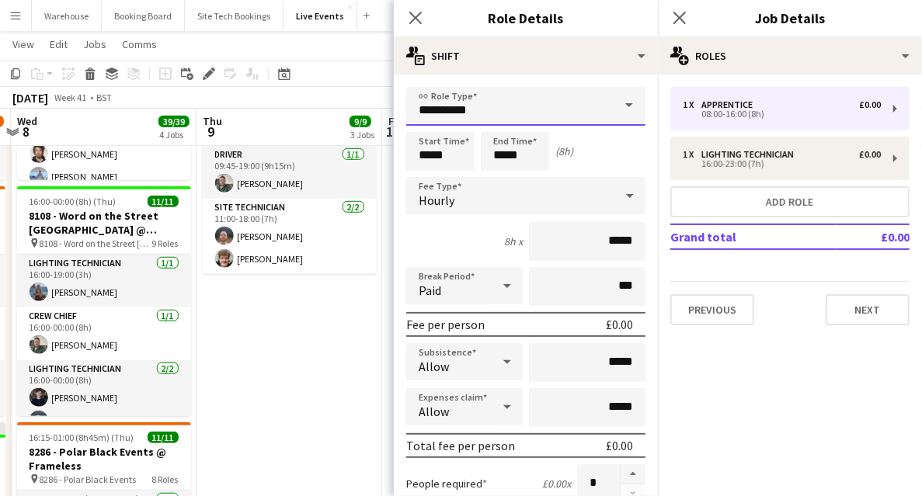
click at [441, 112] on input "**********" at bounding box center [525, 106] width 239 height 39
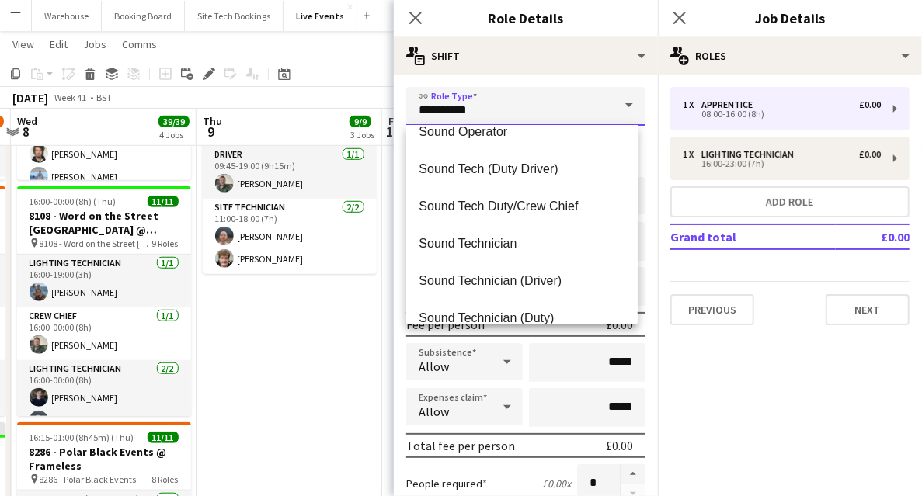
scroll to position [3159, 0]
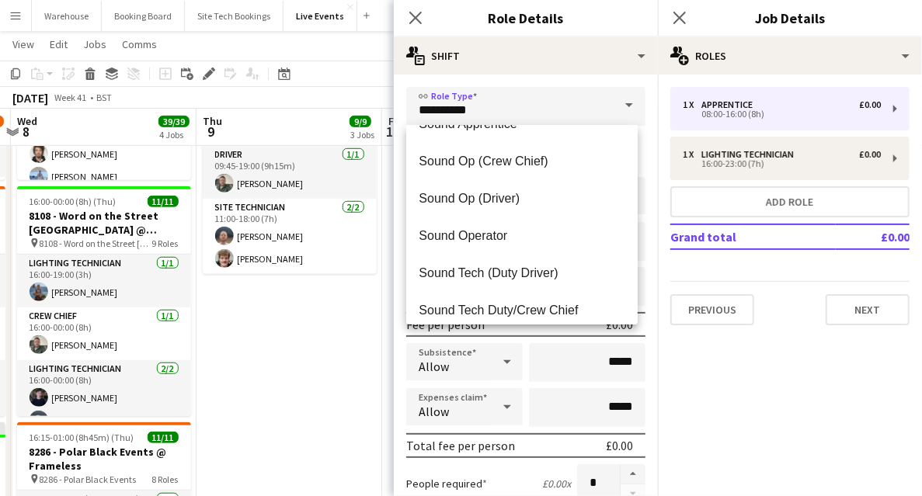
drag, startPoint x: 482, startPoint y: 228, endPoint x: 535, endPoint y: 210, distance: 56.8
click at [482, 229] on span "Sound Operator" at bounding box center [522, 235] width 207 height 15
type input "**********"
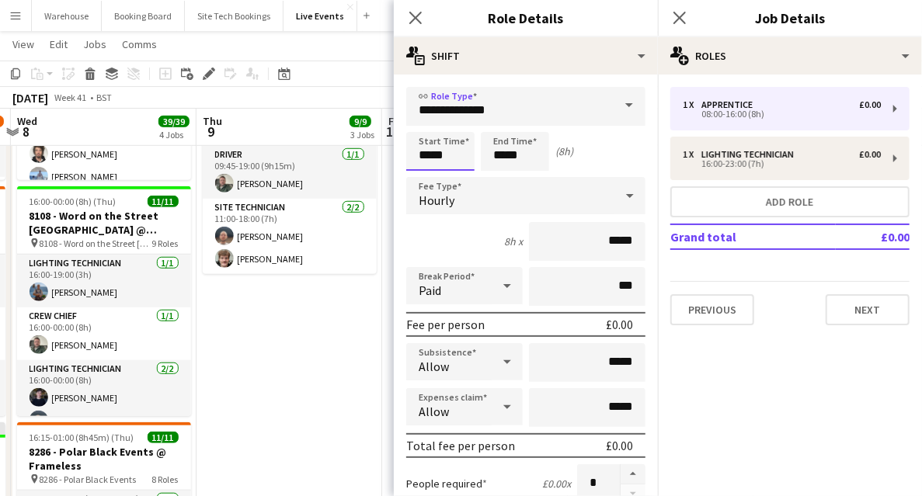
click at [440, 144] on input "*****" at bounding box center [440, 151] width 68 height 39
click at [426, 126] on div at bounding box center [424, 125] width 31 height 16
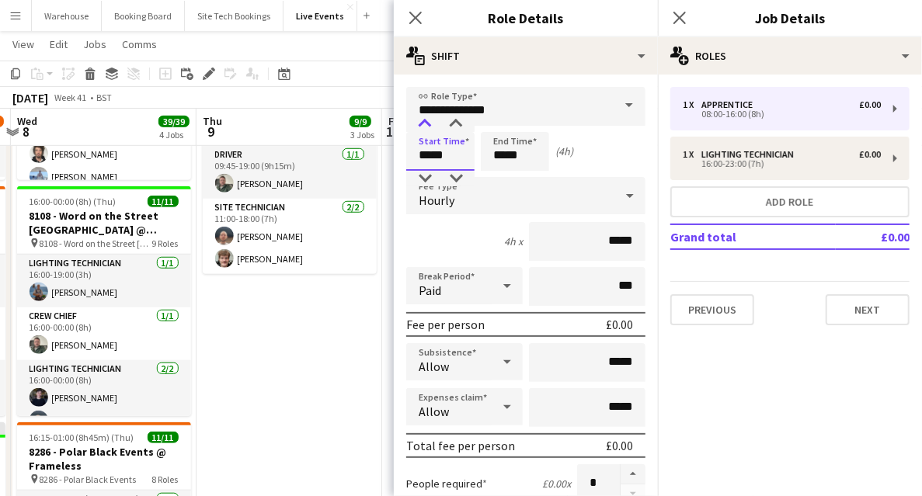
click at [426, 126] on div at bounding box center [424, 125] width 31 height 16
type input "*****"
click at [426, 126] on div at bounding box center [424, 125] width 31 height 16
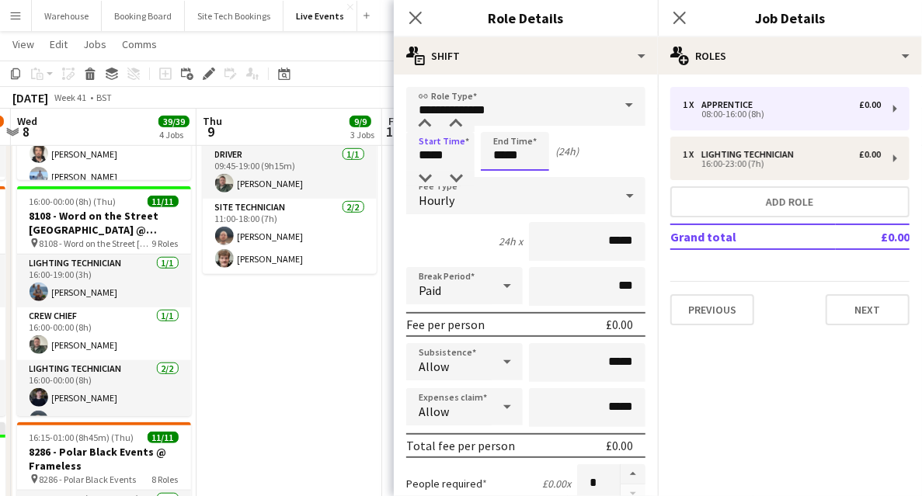
click at [507, 150] on input "*****" at bounding box center [515, 151] width 68 height 39
click at [500, 130] on div at bounding box center [499, 125] width 31 height 16
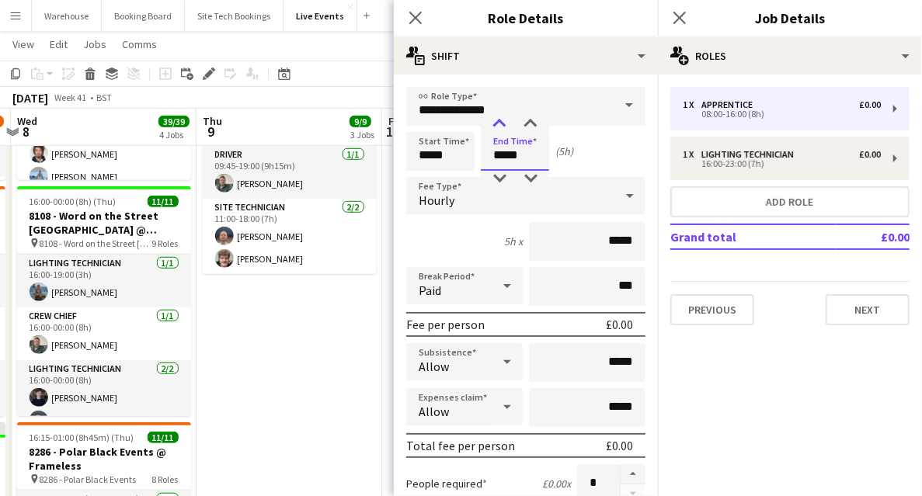
click at [500, 130] on div at bounding box center [499, 125] width 31 height 16
type input "*****"
click at [500, 130] on div at bounding box center [499, 125] width 31 height 16
click at [467, 187] on div "Hourly" at bounding box center [510, 195] width 208 height 37
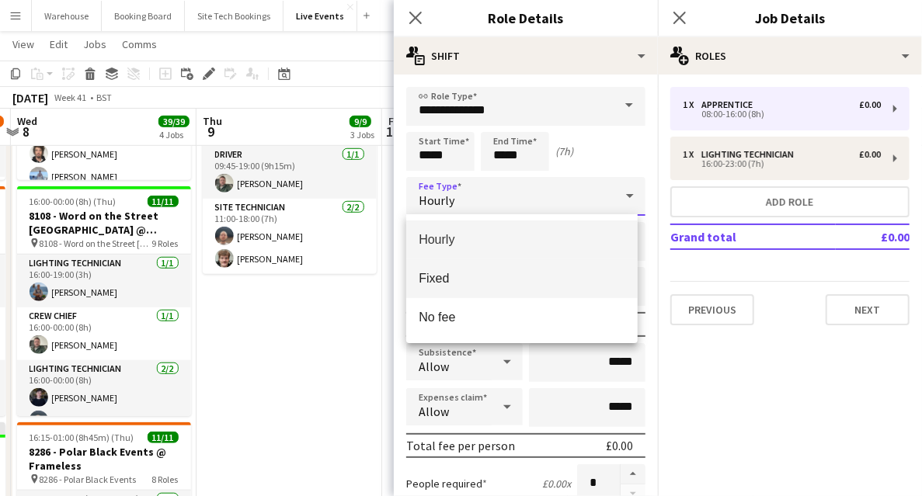
click at [459, 272] on span "Fixed" at bounding box center [522, 278] width 207 height 15
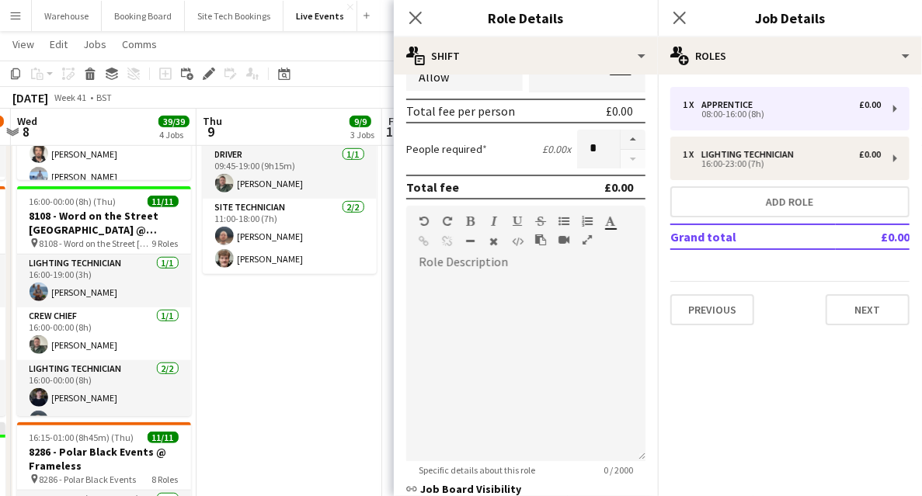
scroll to position [0, 0]
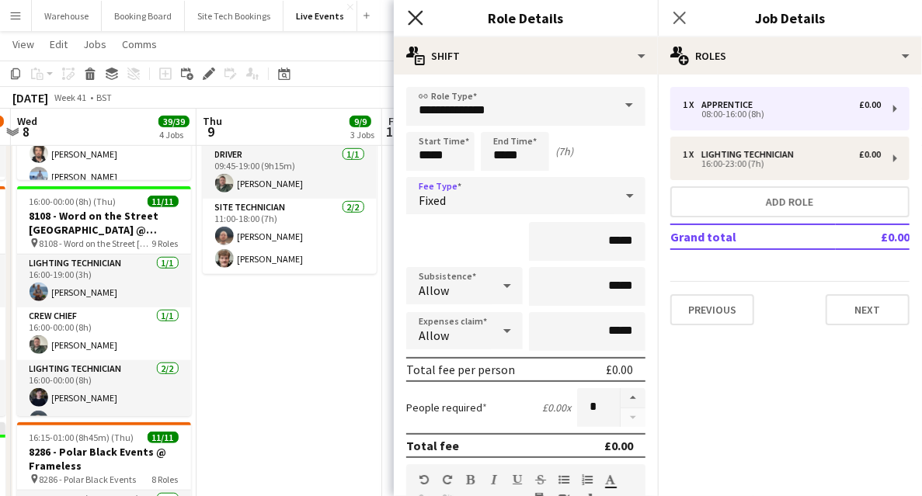
click at [416, 16] on icon "Close pop-in" at bounding box center [415, 17] width 15 height 15
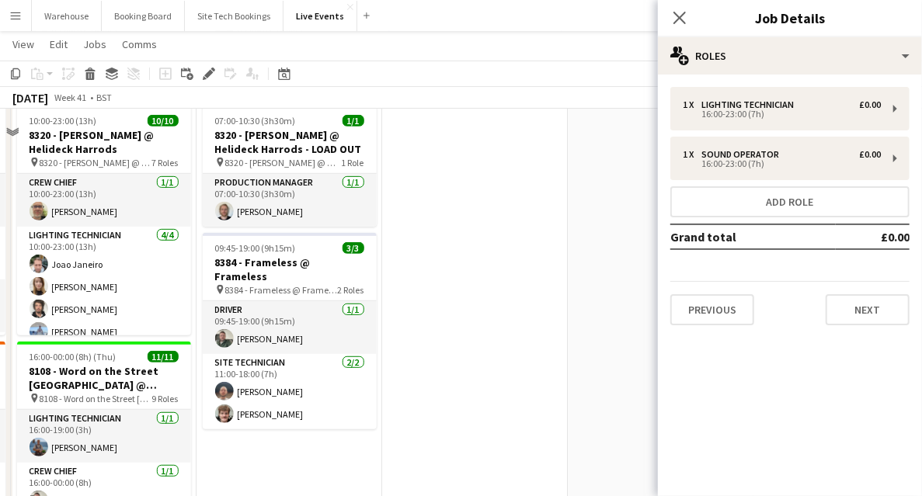
scroll to position [259, 0]
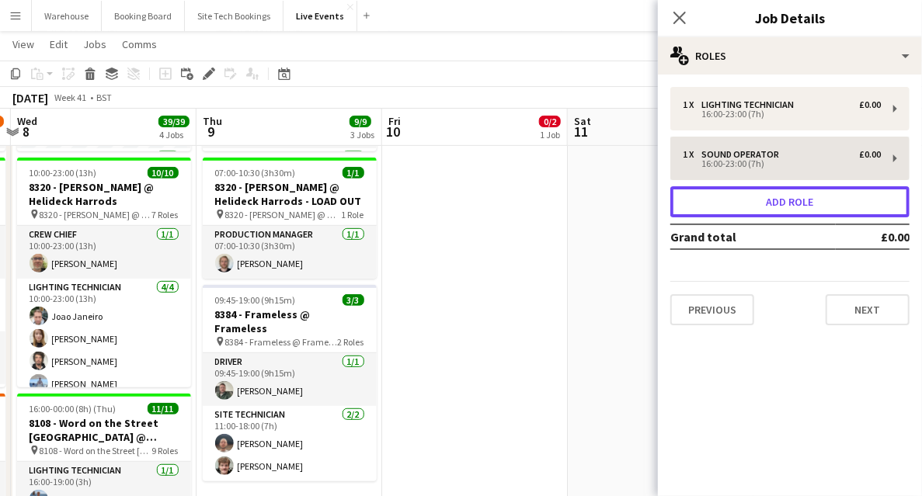
drag, startPoint x: 775, startPoint y: 197, endPoint x: 768, endPoint y: 226, distance: 29.4
click at [775, 197] on button "Add role" at bounding box center [790, 201] width 239 height 31
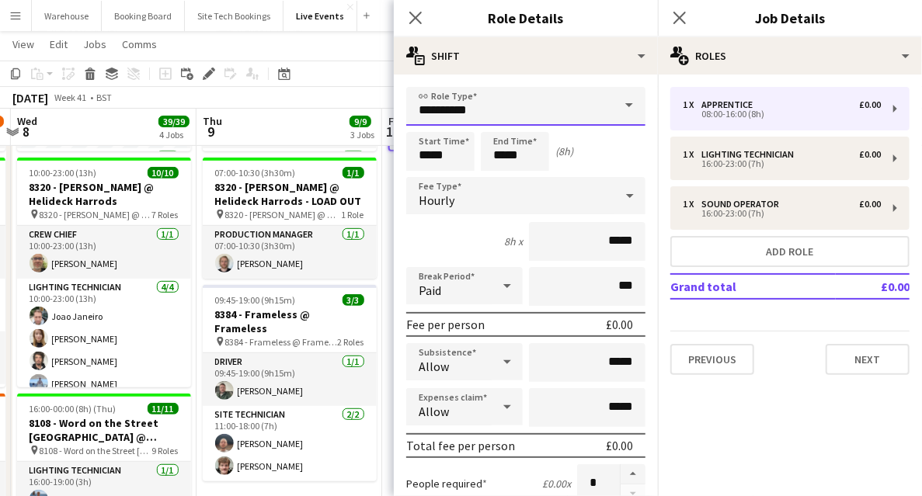
click at [451, 111] on input "**********" at bounding box center [525, 106] width 239 height 39
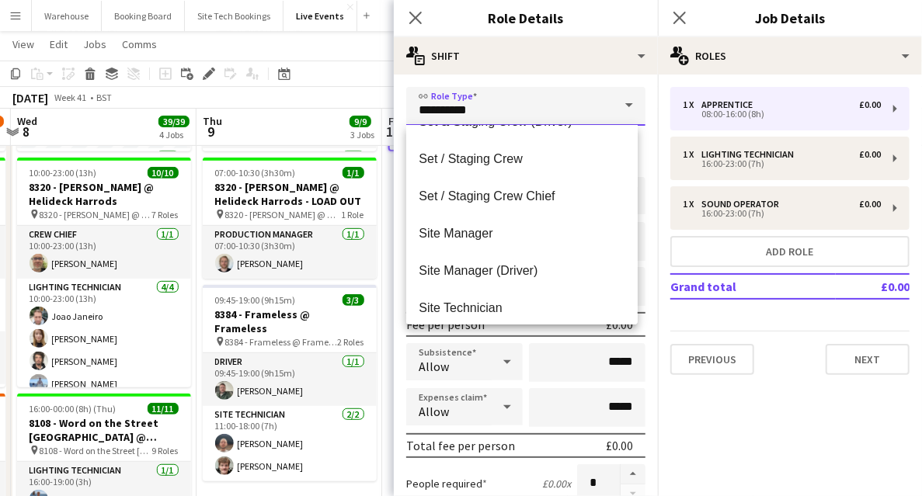
scroll to position [2952, 0]
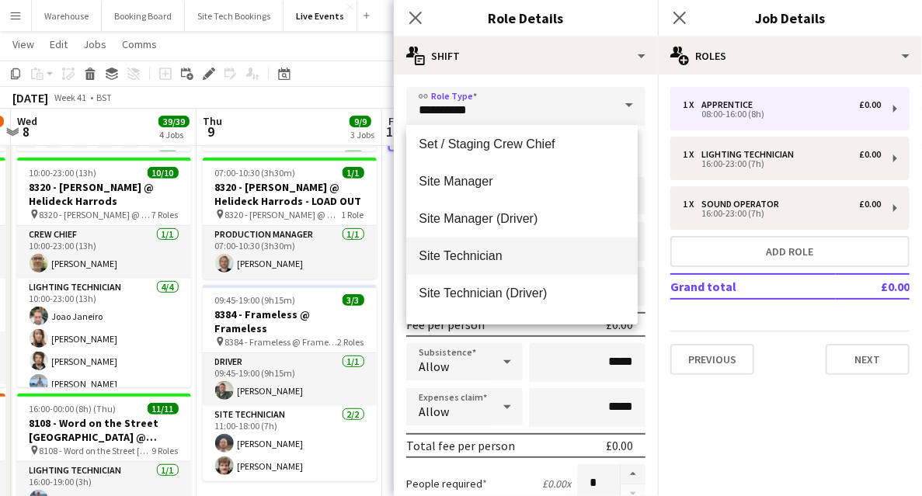
click at [474, 256] on span "Site Technician" at bounding box center [522, 256] width 207 height 15
type input "**********"
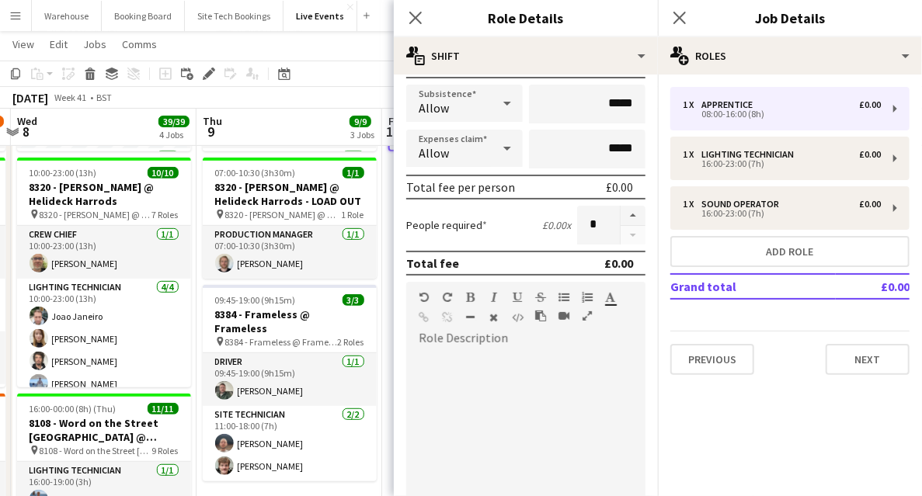
scroll to position [311, 0]
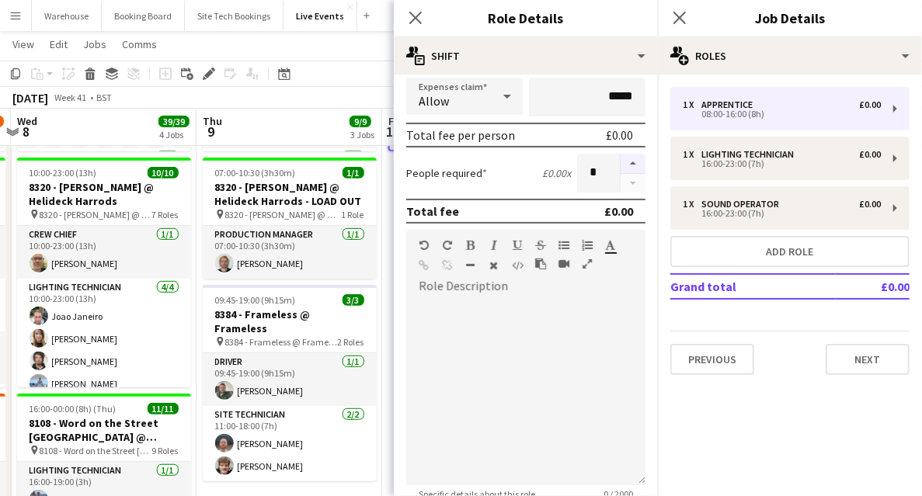
click at [623, 167] on button "button" at bounding box center [633, 164] width 25 height 20
type input "*"
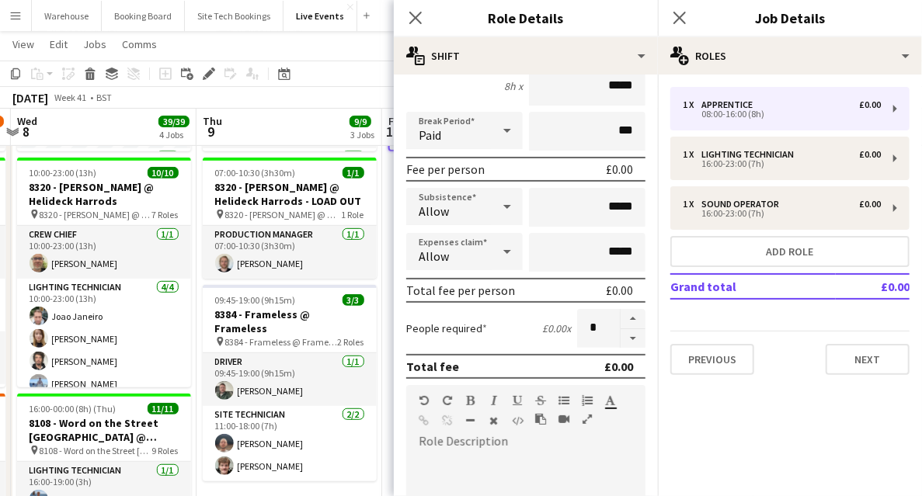
scroll to position [0, 0]
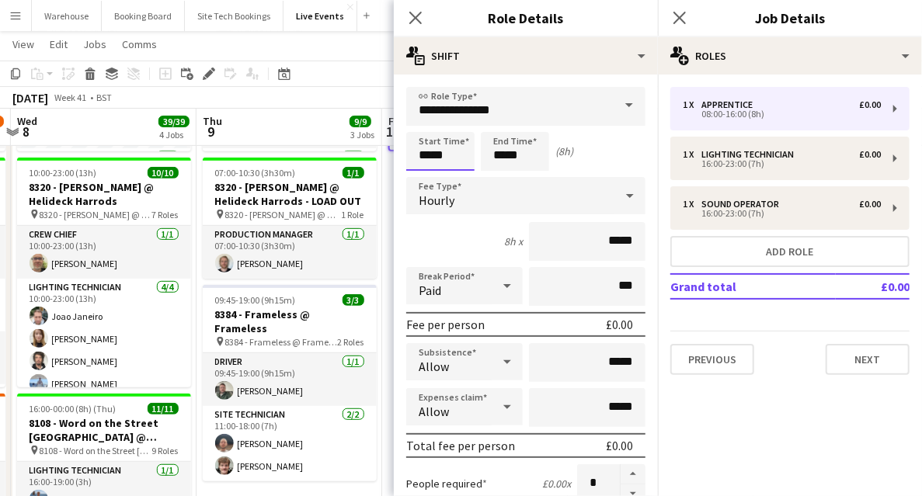
click at [444, 146] on input "*****" at bounding box center [440, 151] width 68 height 39
click at [423, 120] on div at bounding box center [424, 125] width 31 height 16
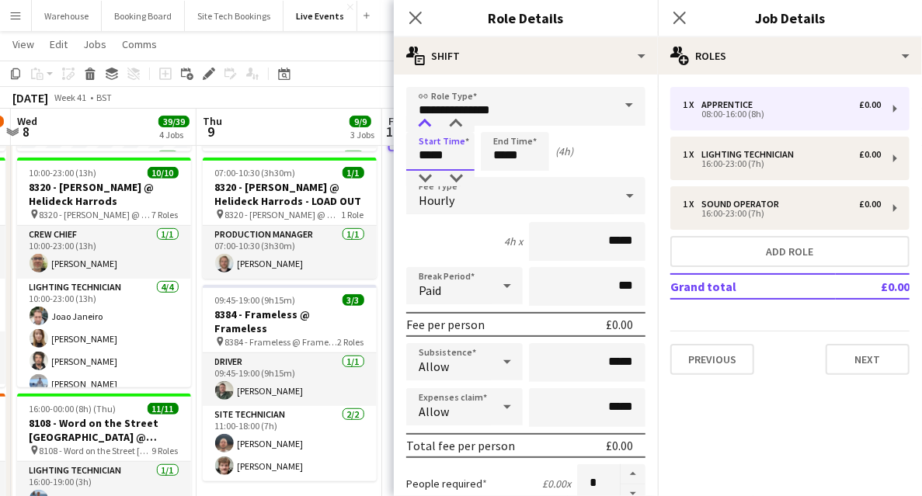
click at [423, 120] on div at bounding box center [424, 125] width 31 height 16
type input "*****"
click at [429, 128] on div at bounding box center [424, 125] width 31 height 16
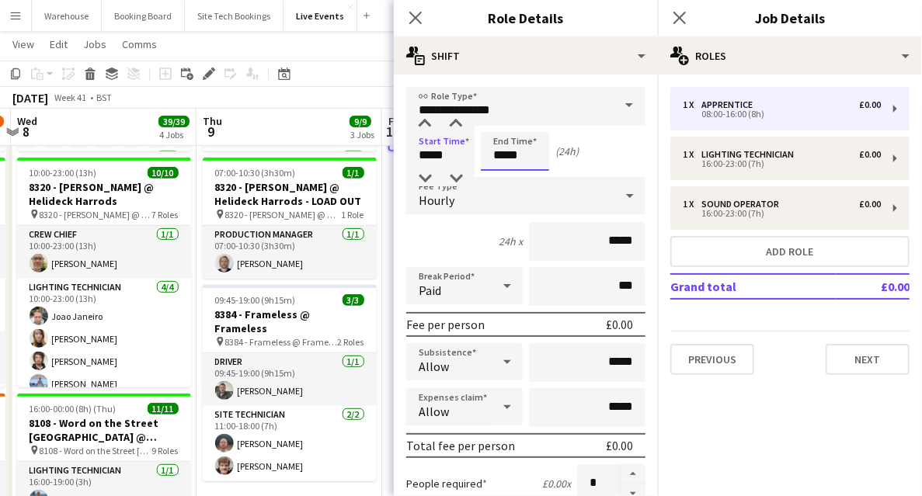
click at [523, 154] on input "*****" at bounding box center [515, 151] width 68 height 39
click at [498, 127] on div at bounding box center [499, 125] width 31 height 16
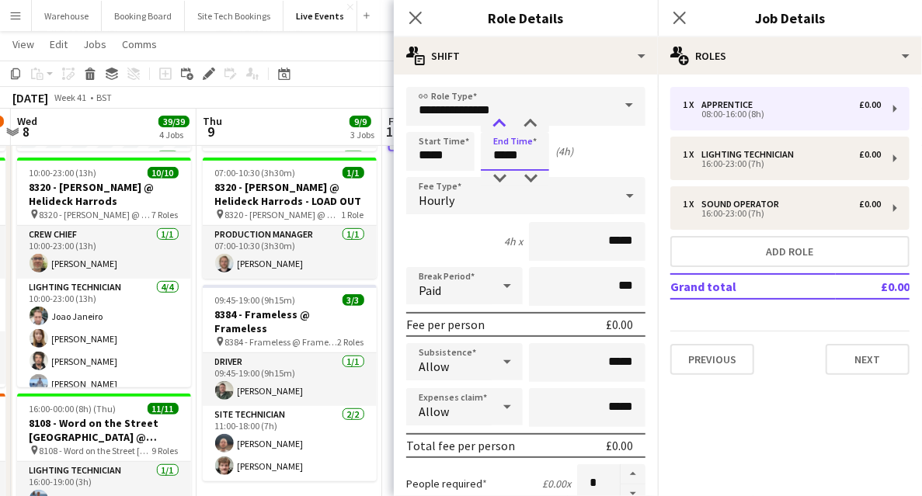
click at [498, 127] on div at bounding box center [499, 125] width 31 height 16
click at [498, 126] on div at bounding box center [499, 125] width 31 height 16
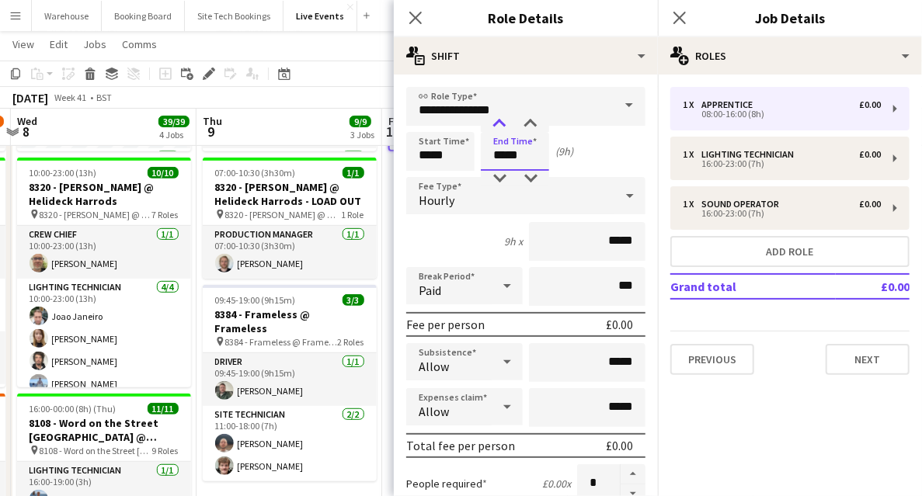
click at [498, 126] on div at bounding box center [499, 125] width 31 height 16
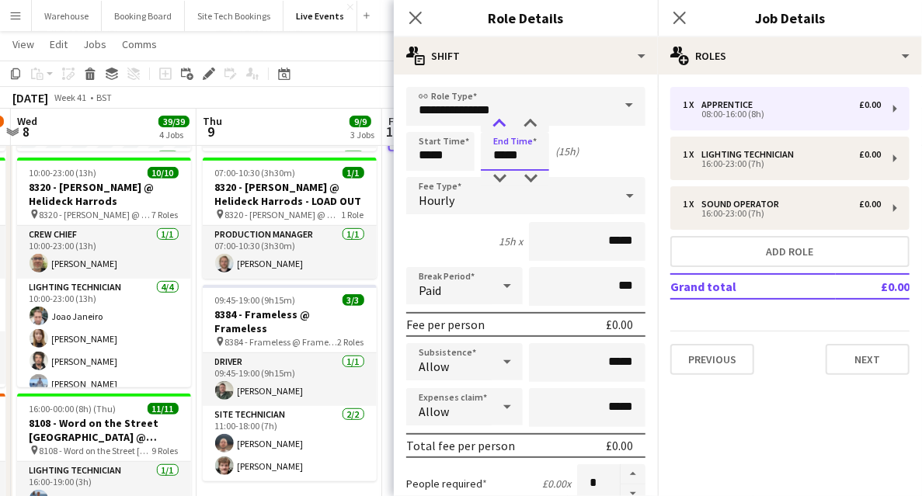
click at [498, 126] on div at bounding box center [499, 125] width 31 height 16
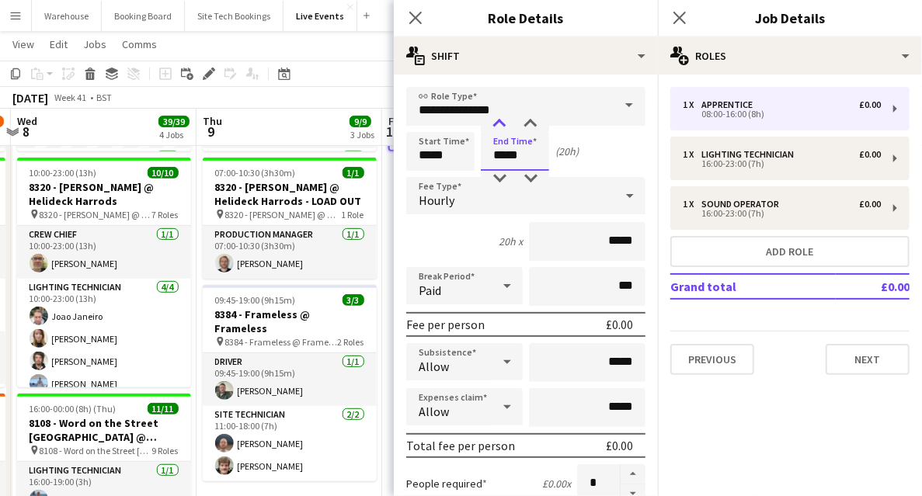
click at [498, 126] on div at bounding box center [499, 125] width 31 height 16
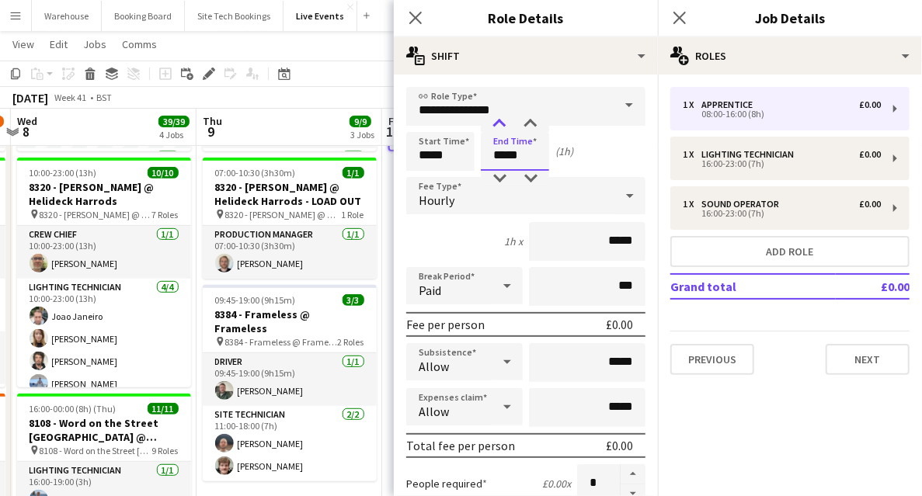
click at [498, 126] on div at bounding box center [499, 125] width 31 height 16
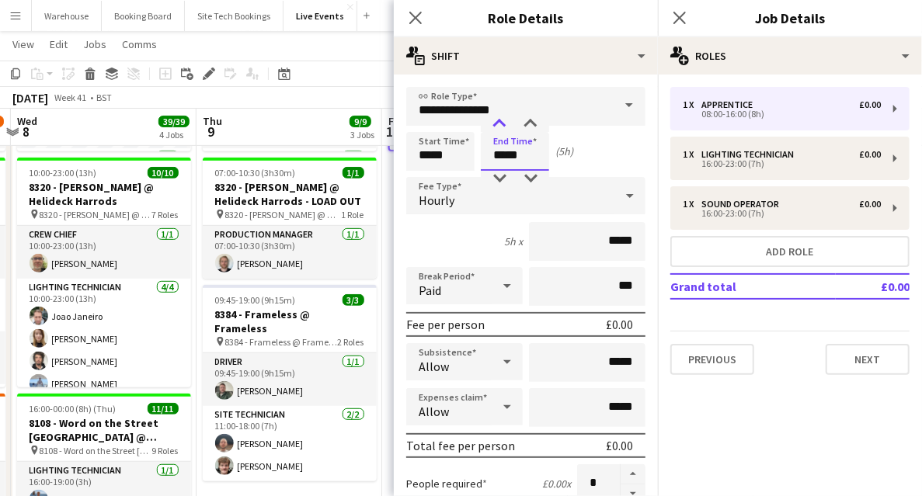
click at [498, 126] on div at bounding box center [499, 125] width 31 height 16
type input "*****"
click at [498, 126] on div at bounding box center [499, 125] width 31 height 16
click at [472, 191] on div "Hourly" at bounding box center [510, 195] width 208 height 37
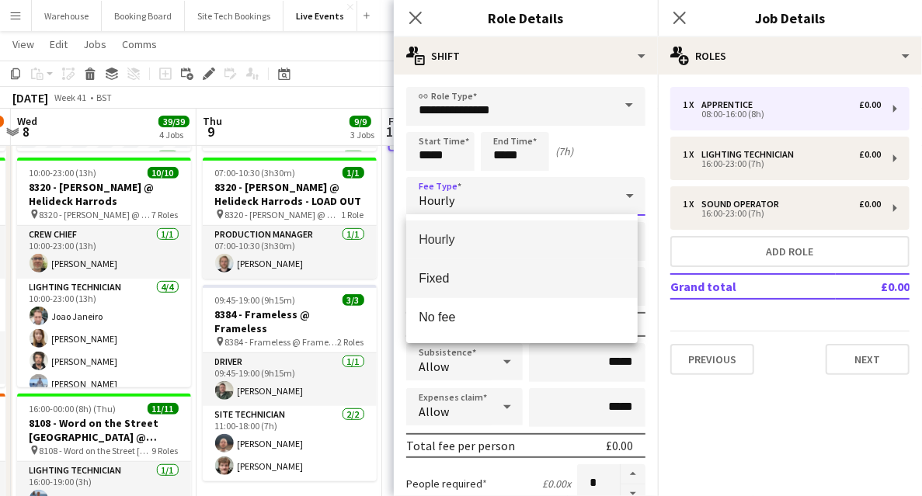
click at [450, 286] on span "Fixed" at bounding box center [522, 278] width 207 height 15
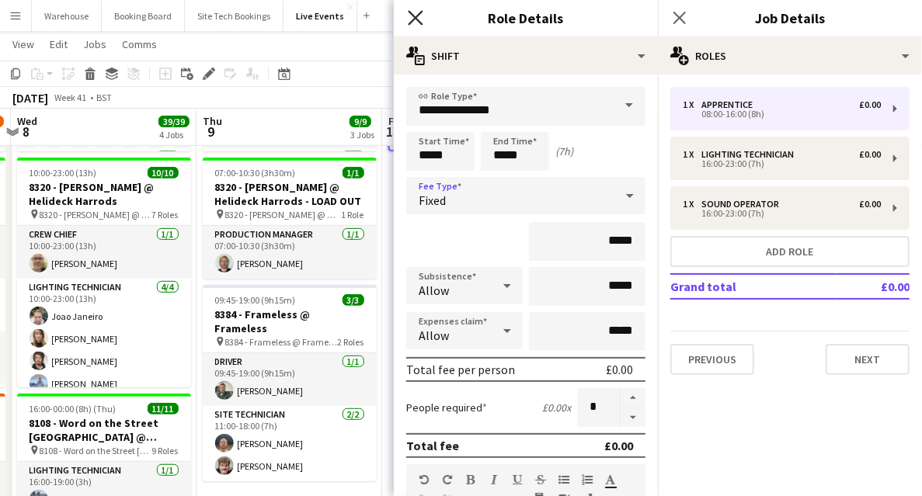
click at [416, 23] on icon "Close pop-in" at bounding box center [415, 17] width 15 height 15
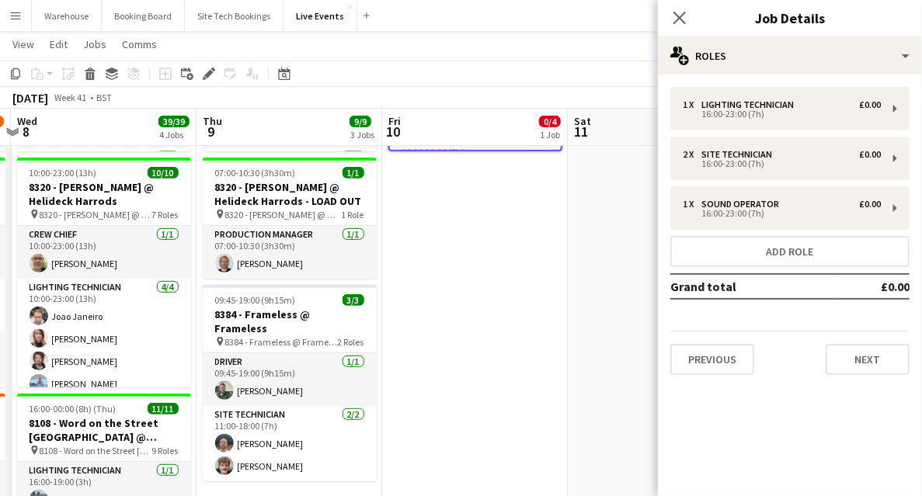
drag, startPoint x: 678, startPoint y: 16, endPoint x: 516, endPoint y: 97, distance: 181.4
click at [678, 16] on icon at bounding box center [680, 18] width 12 height 12
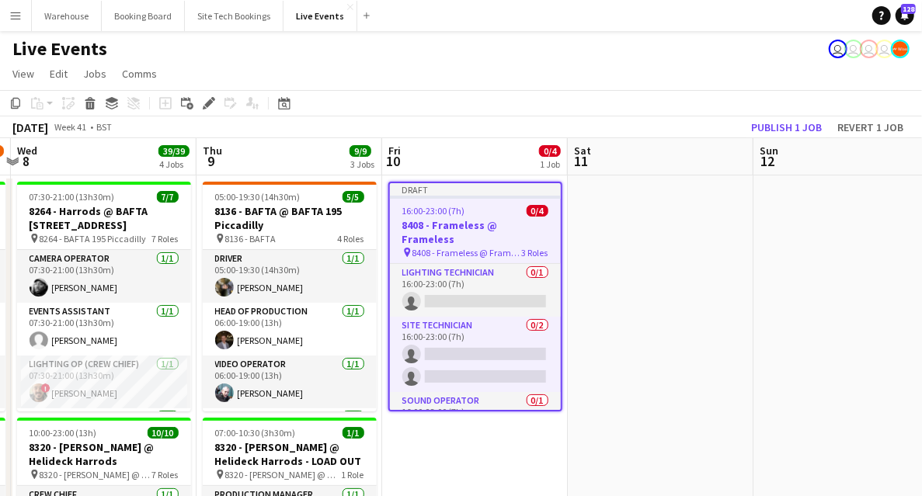
scroll to position [51, 0]
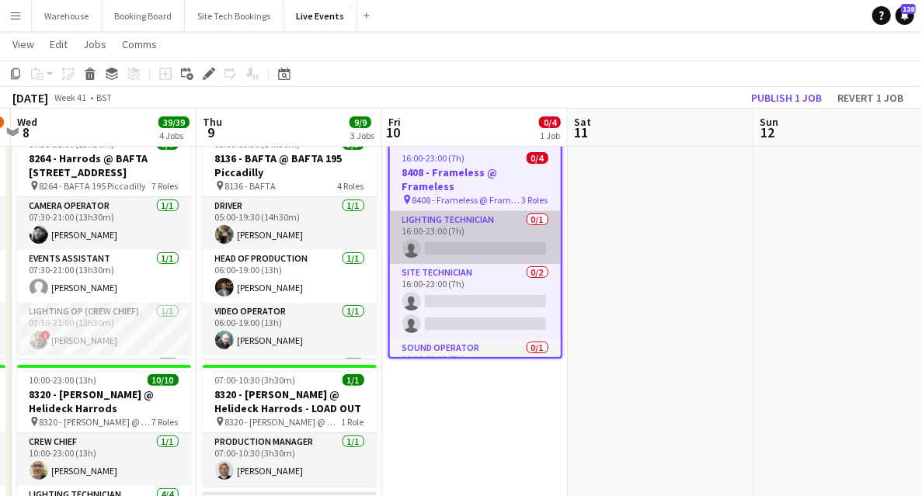
click at [462, 241] on app-card-role "Lighting Technician 0/1 16:00-23:00 (7h) single-neutral-actions" at bounding box center [475, 237] width 171 height 53
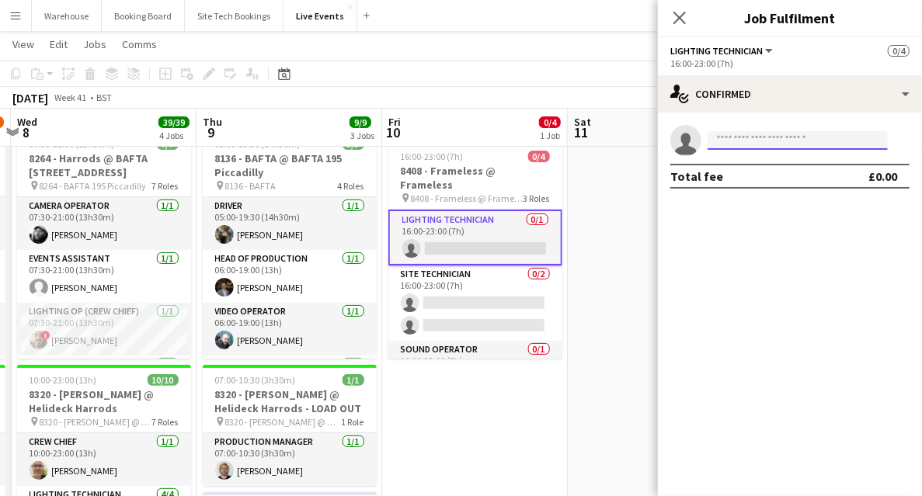
click at [740, 135] on input at bounding box center [798, 140] width 180 height 19
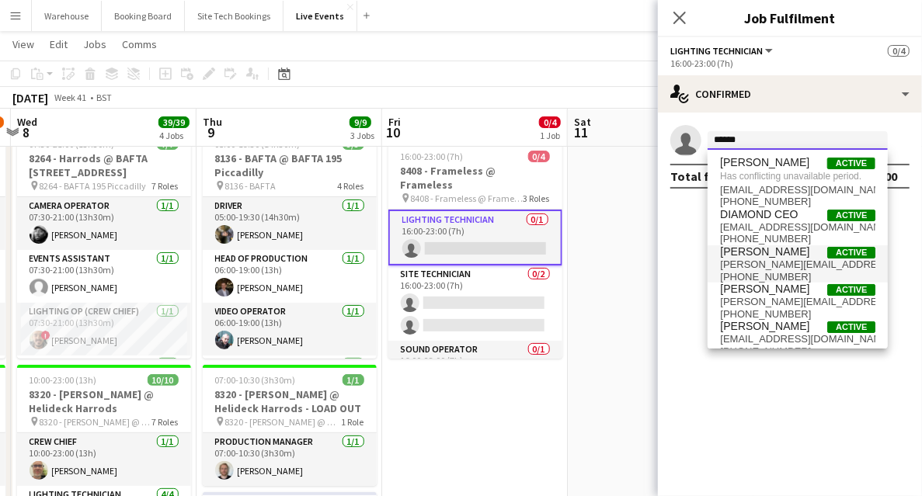
type input "******"
click at [747, 266] on span "harry@wiseproductions.co.uk" at bounding box center [797, 265] width 155 height 12
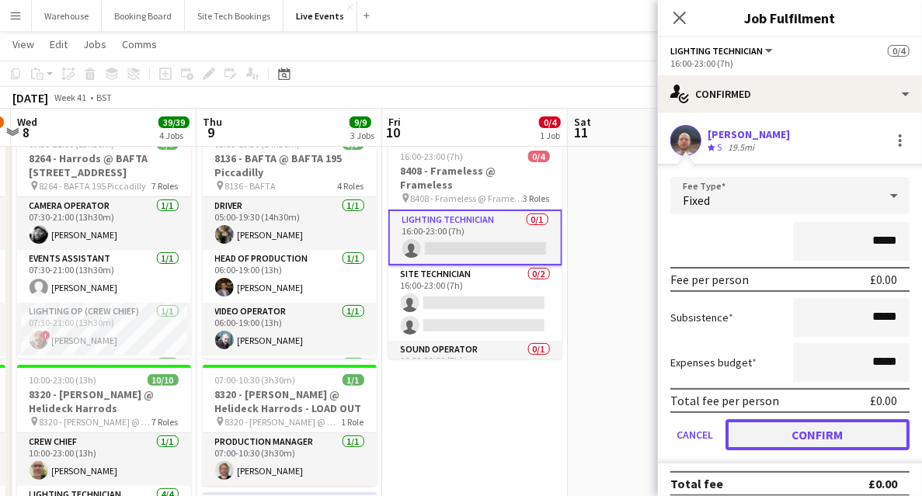
click at [789, 432] on button "Confirm" at bounding box center [818, 435] width 184 height 31
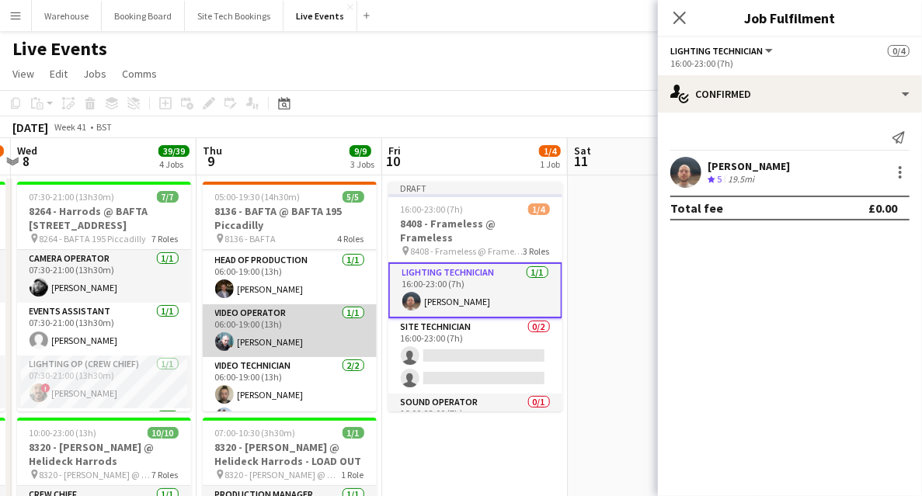
scroll to position [71, 0]
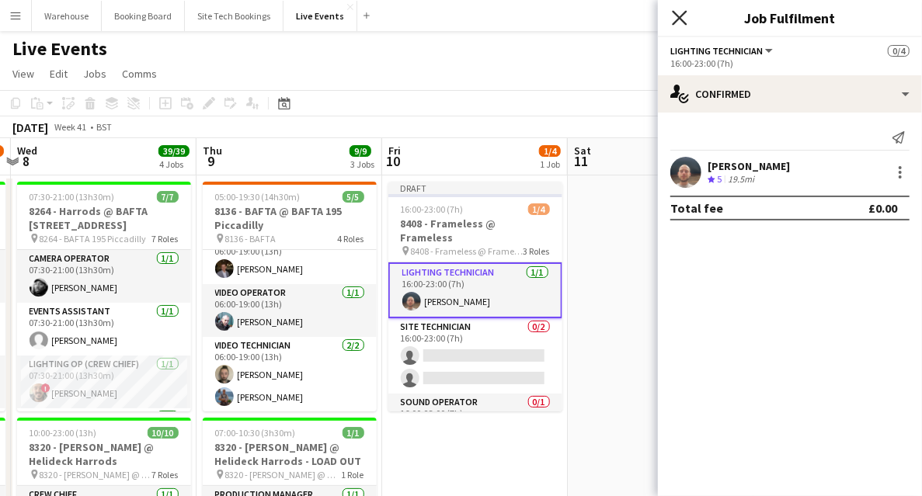
click at [677, 21] on icon at bounding box center [679, 17] width 15 height 15
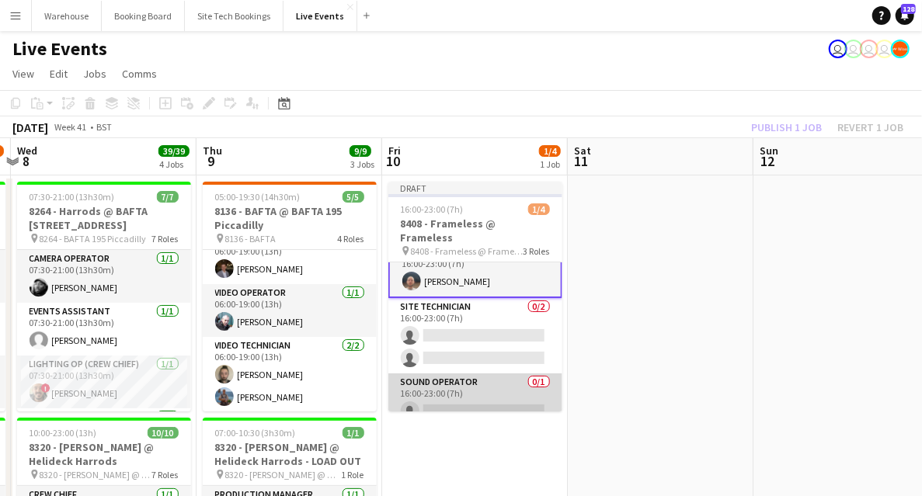
click at [470, 389] on app-card-role "Sound Operator 0/1 16:00-23:00 (7h) single-neutral-actions" at bounding box center [475, 400] width 174 height 53
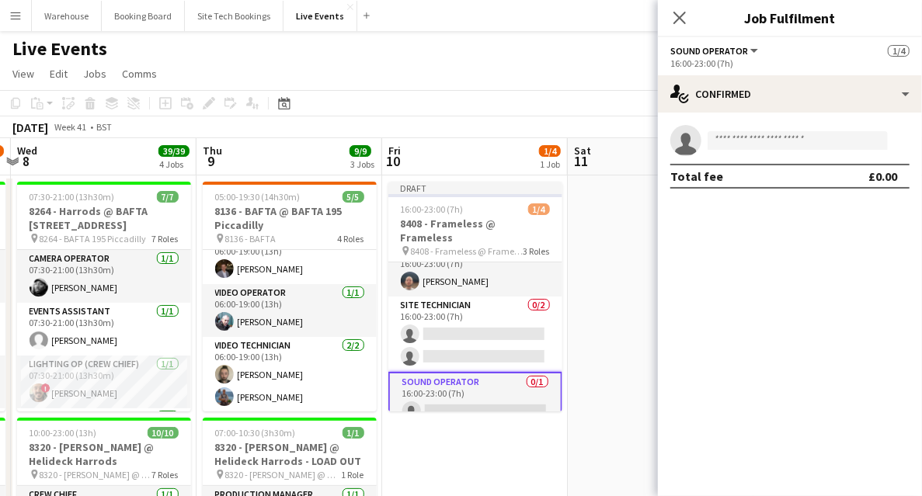
click at [765, 150] on app-invite-slot "single-neutral-actions" at bounding box center [790, 140] width 264 height 31
click at [761, 145] on input at bounding box center [798, 140] width 180 height 19
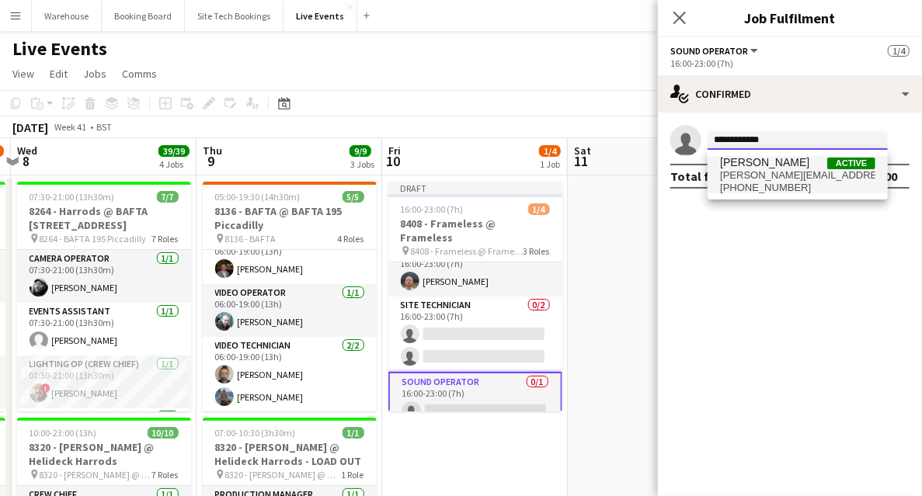
type input "**********"
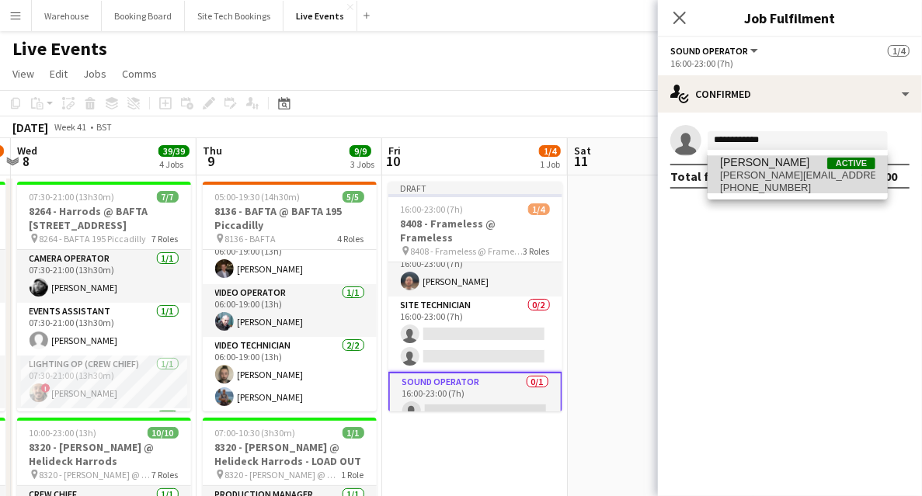
click at [772, 178] on span "james@wiseproductions.co.uk" at bounding box center [797, 175] width 155 height 12
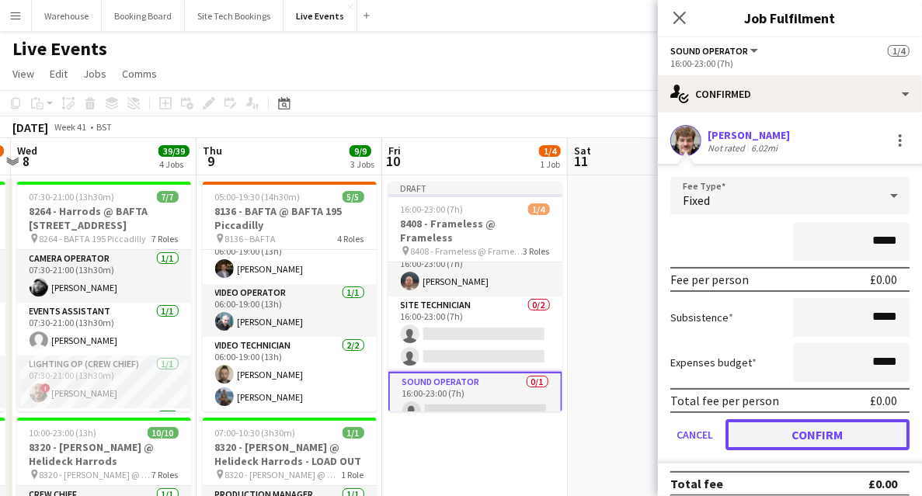
click at [802, 425] on button "Confirm" at bounding box center [818, 435] width 184 height 31
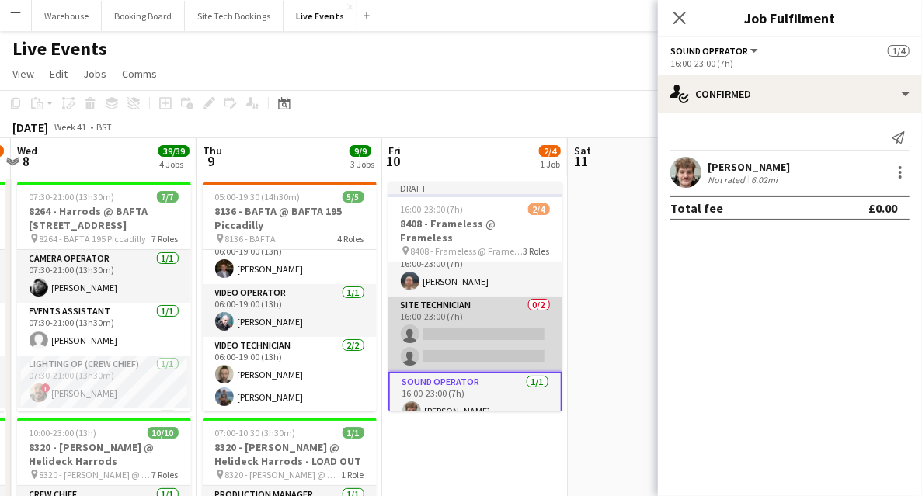
click at [481, 312] on app-card-role "Site Technician 0/2 16:00-23:00 (7h) single-neutral-actions single-neutral-acti…" at bounding box center [475, 334] width 174 height 75
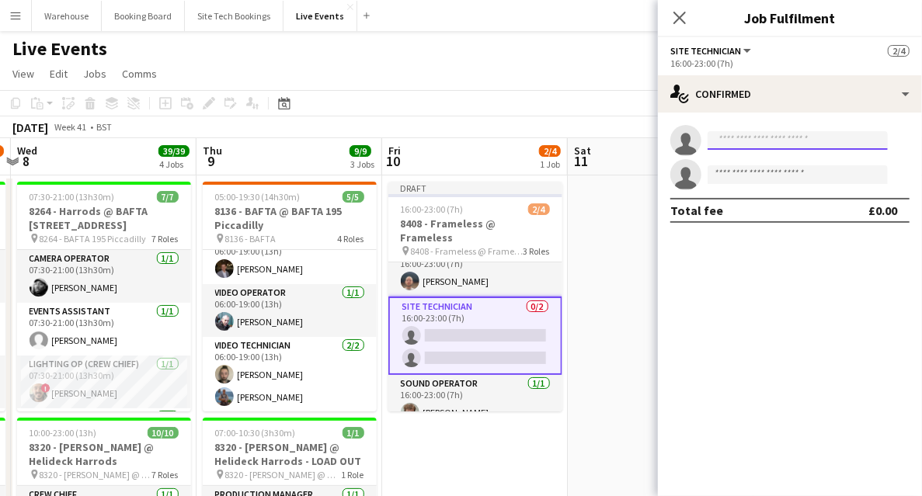
click at [781, 145] on input at bounding box center [798, 140] width 180 height 19
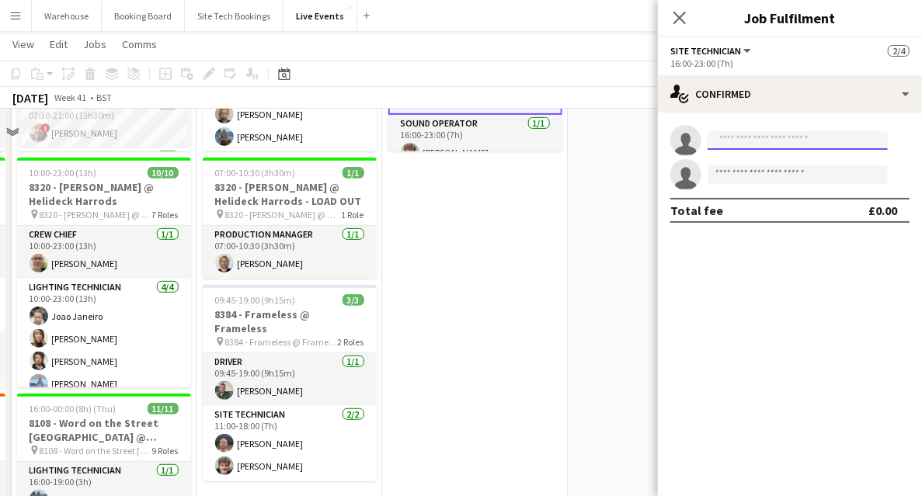
scroll to position [103, 0]
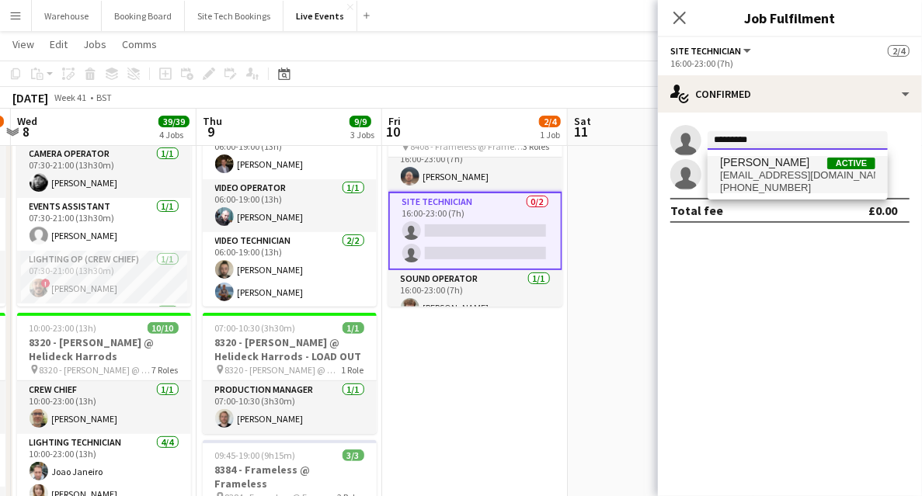
type input "*********"
click at [754, 180] on span "toms@wiseproductions.co.uk" at bounding box center [797, 175] width 155 height 12
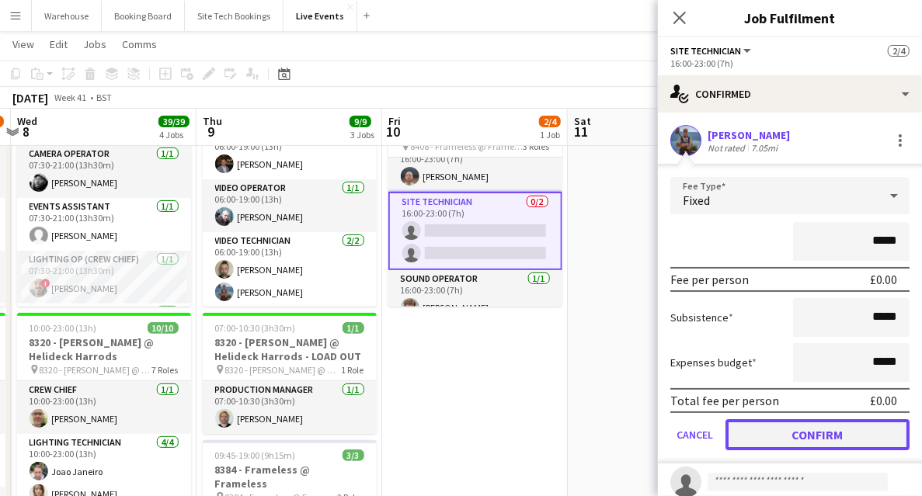
click at [799, 433] on button "Confirm" at bounding box center [818, 435] width 184 height 31
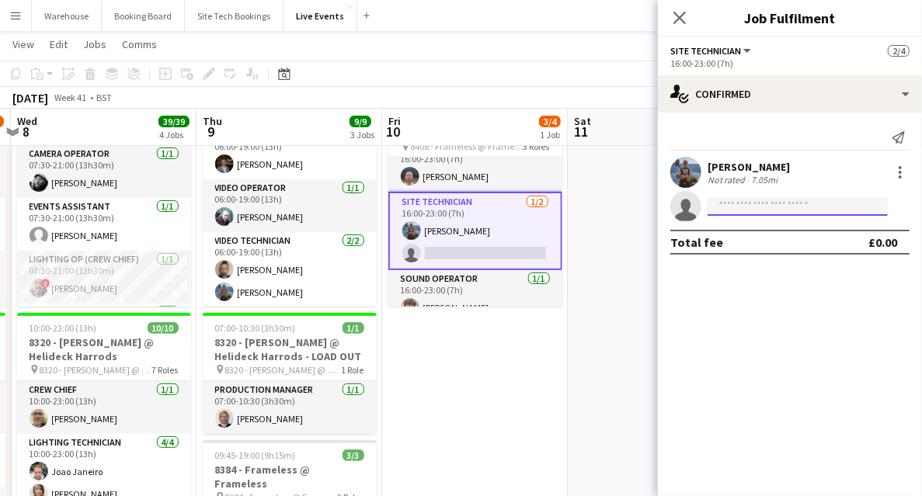
click at [779, 209] on input at bounding box center [798, 206] width 180 height 19
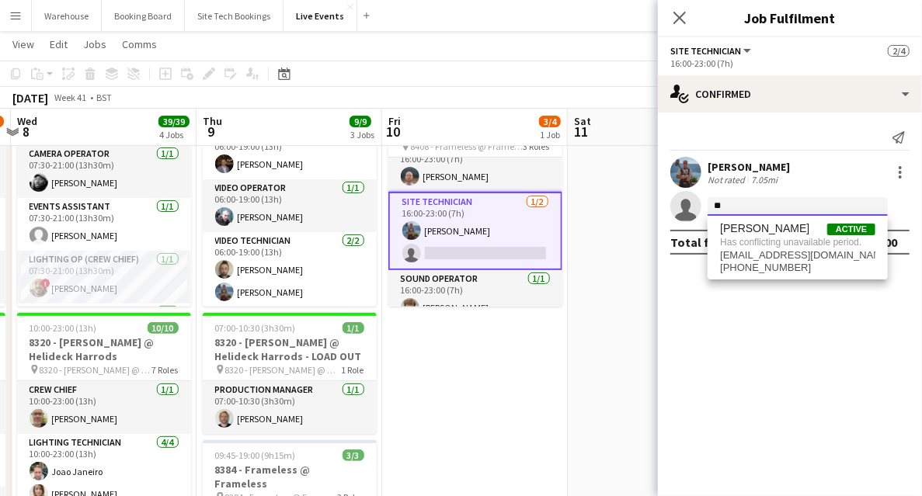
type input "*"
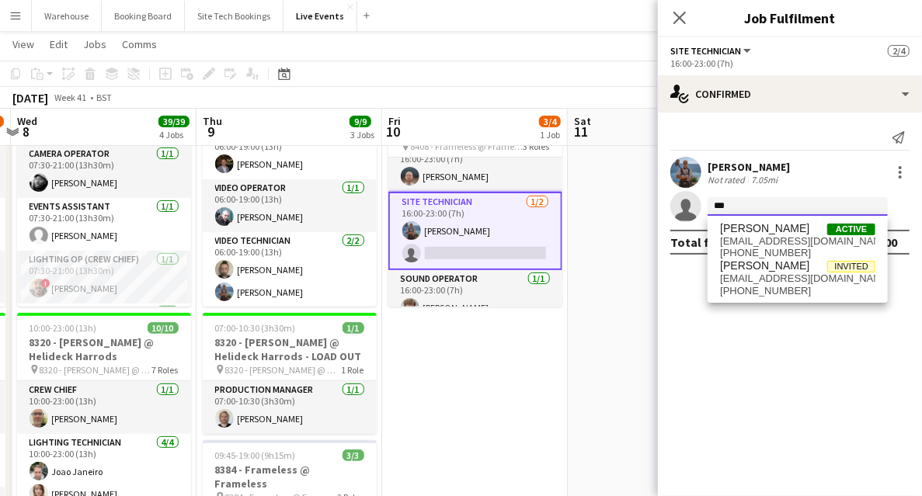
type input "***"
click at [750, 234] on span "[PERSON_NAME]" at bounding box center [764, 228] width 89 height 13
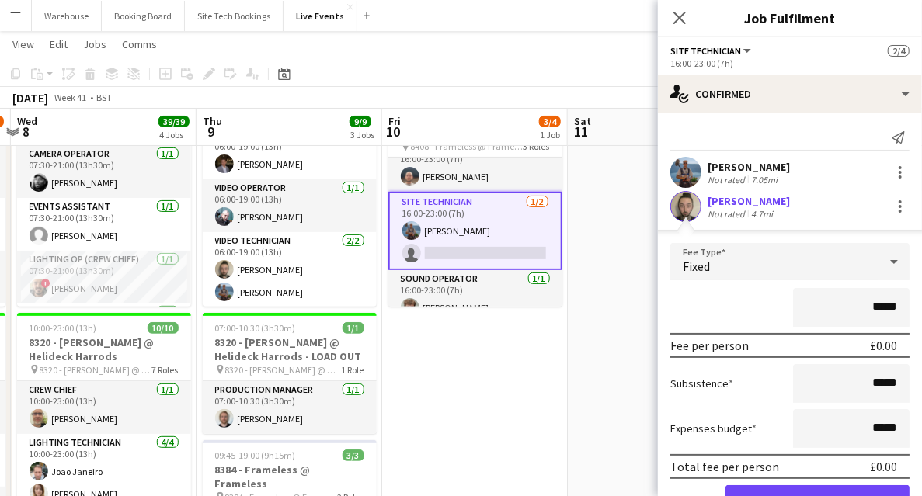
scroll to position [78, 0]
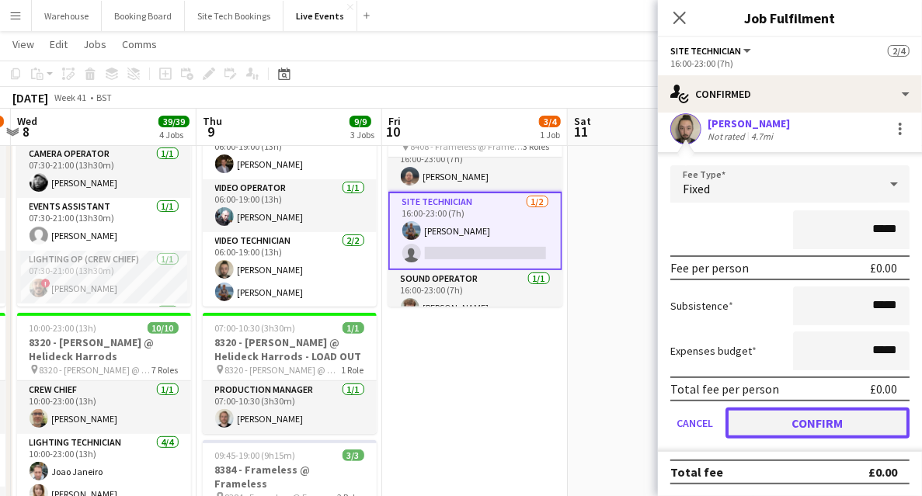
click at [796, 426] on button "Confirm" at bounding box center [818, 423] width 184 height 31
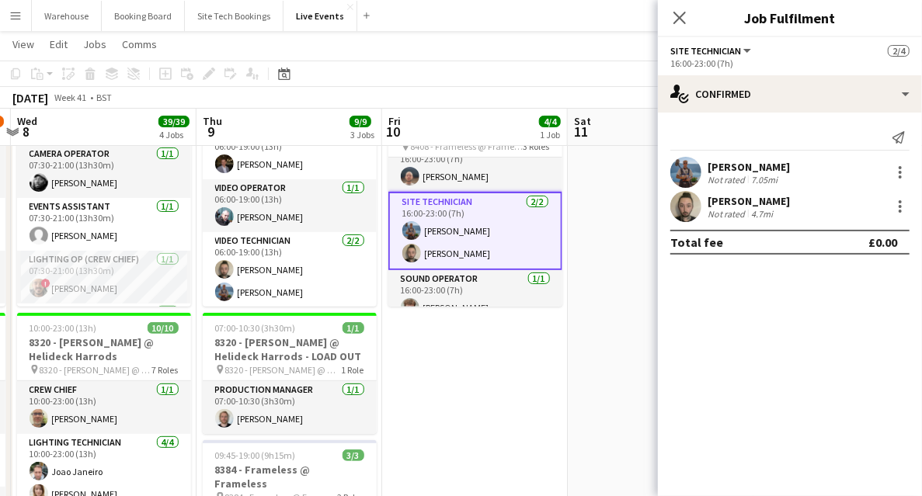
scroll to position [0, 0]
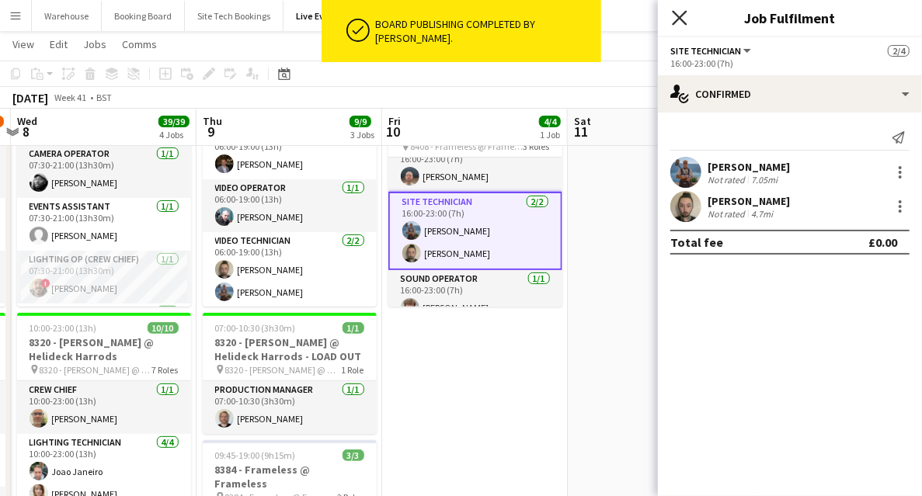
click at [679, 20] on icon "Close pop-in" at bounding box center [679, 17] width 15 height 15
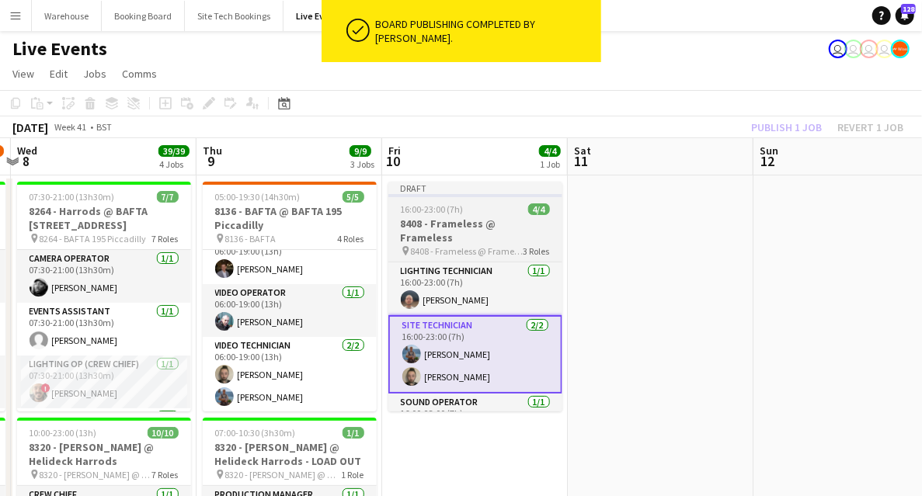
click at [465, 246] on span "8408 - Frameless @ Frameless" at bounding box center [467, 252] width 113 height 12
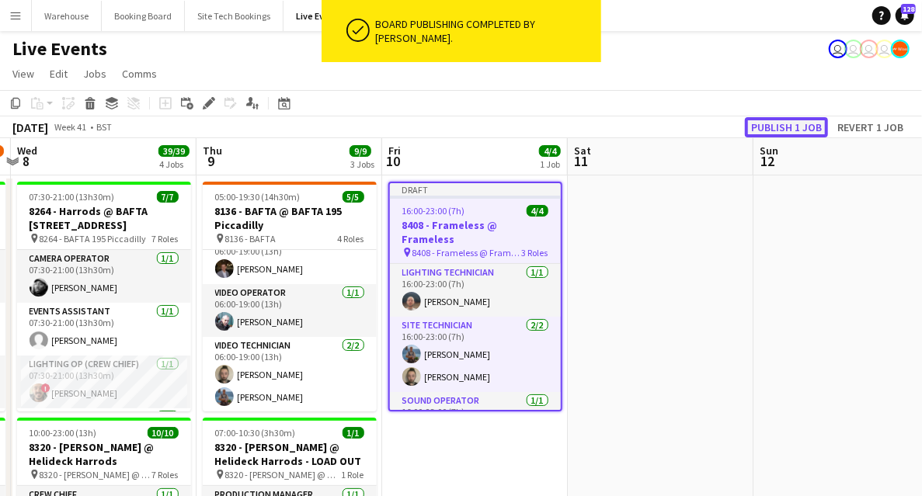
click at [806, 123] on button "Publish 1 job" at bounding box center [786, 127] width 83 height 20
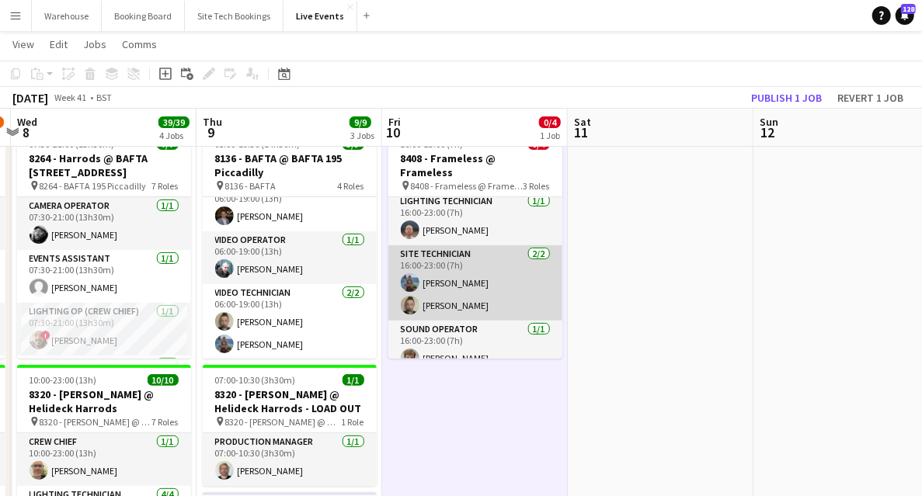
scroll to position [0, 0]
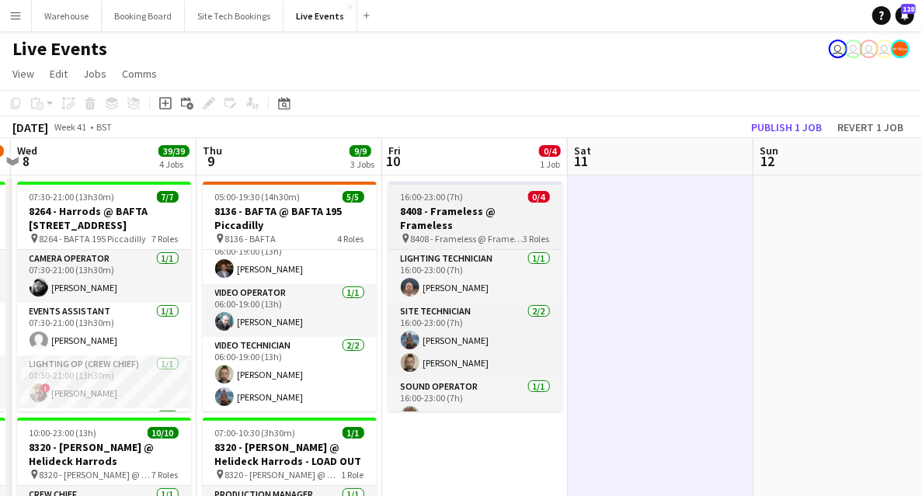
click at [470, 211] on h3 "8408 - Frameless @ Frameless" at bounding box center [475, 218] width 174 height 28
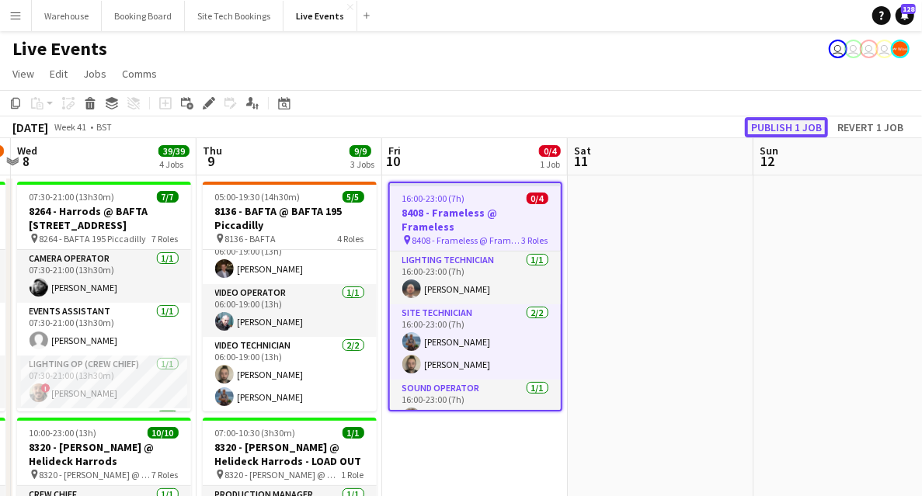
click at [796, 132] on button "Publish 1 job" at bounding box center [786, 127] width 83 height 20
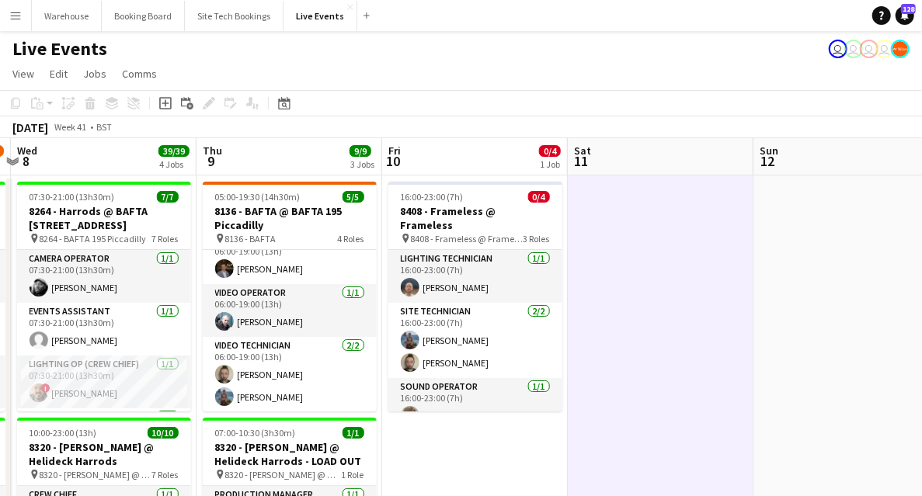
scroll to position [155, 0]
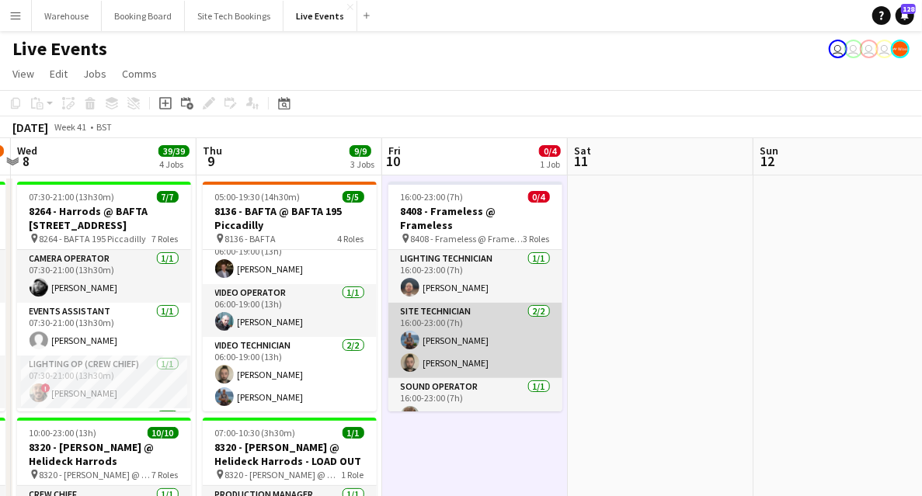
scroll to position [5, 0]
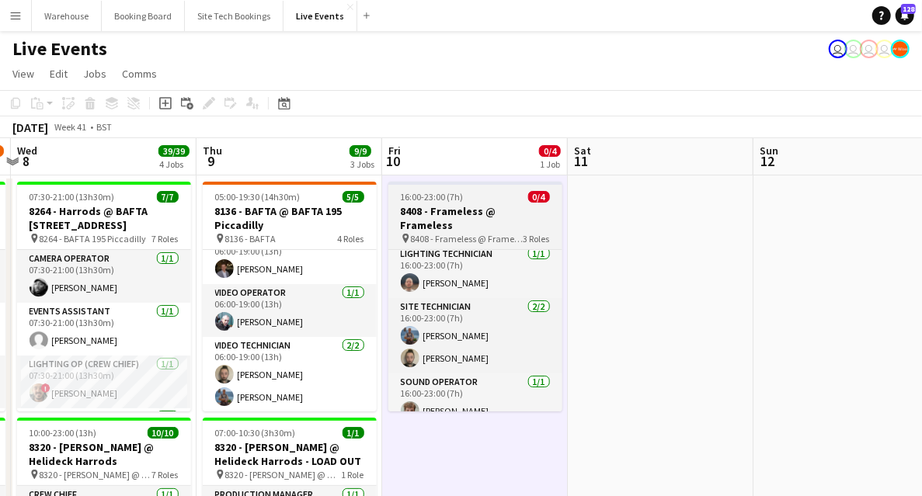
click at [430, 233] on span "8408 - Frameless @ Frameless" at bounding box center [467, 239] width 113 height 12
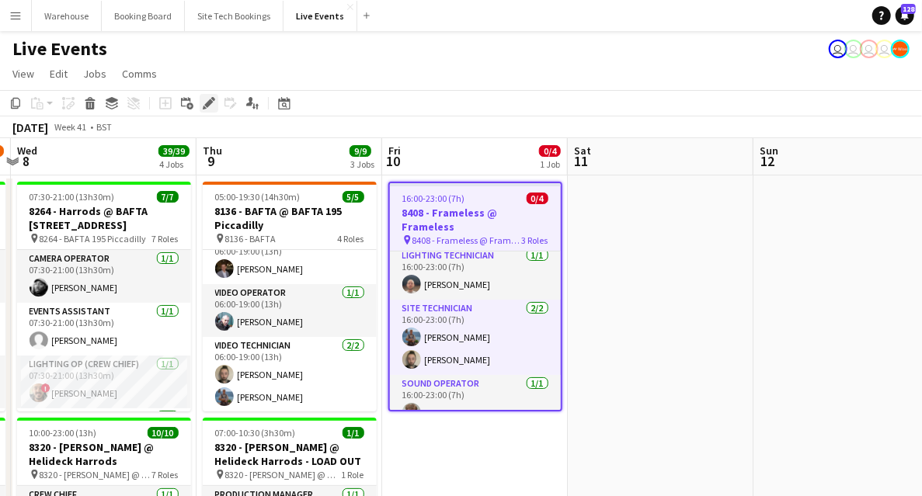
click at [204, 105] on icon "Edit" at bounding box center [209, 103] width 12 height 12
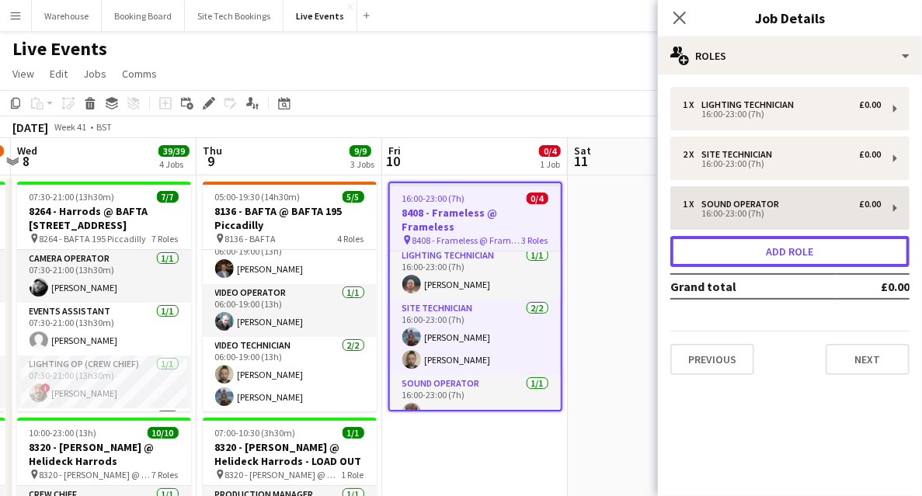
click at [755, 247] on button "Add role" at bounding box center [790, 251] width 239 height 31
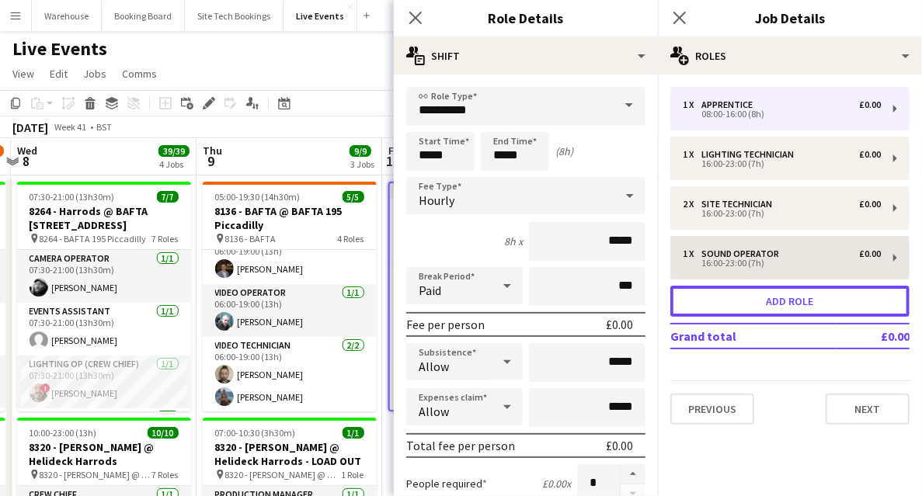
scroll to position [57, 0]
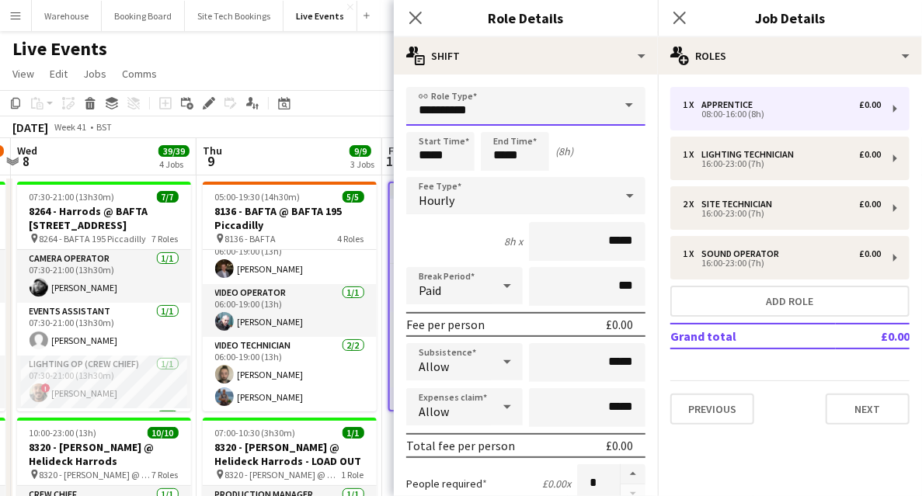
click at [509, 118] on input "**********" at bounding box center [525, 106] width 239 height 39
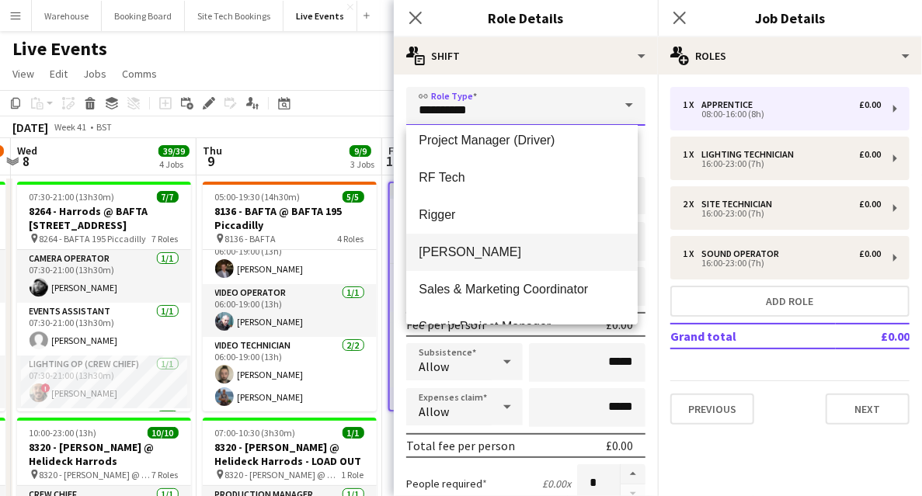
scroll to position [2331, 0]
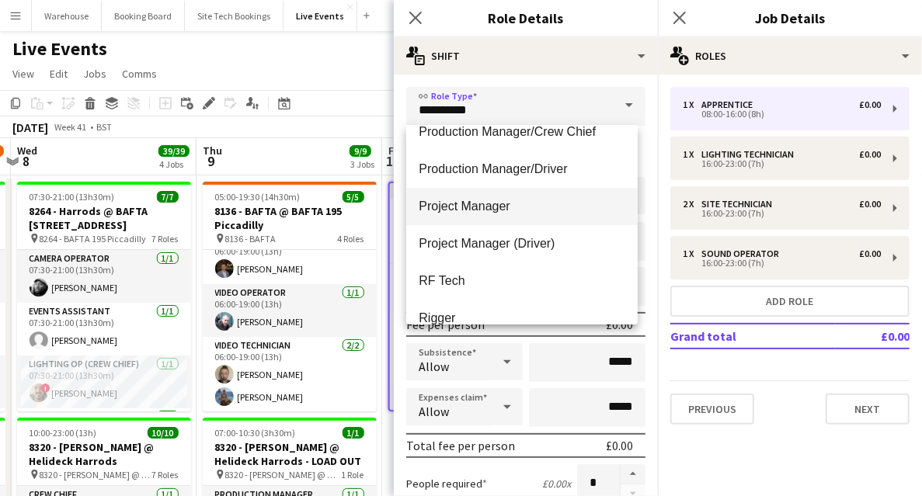
click at [486, 208] on span "Project Manager" at bounding box center [522, 206] width 207 height 15
type input "**********"
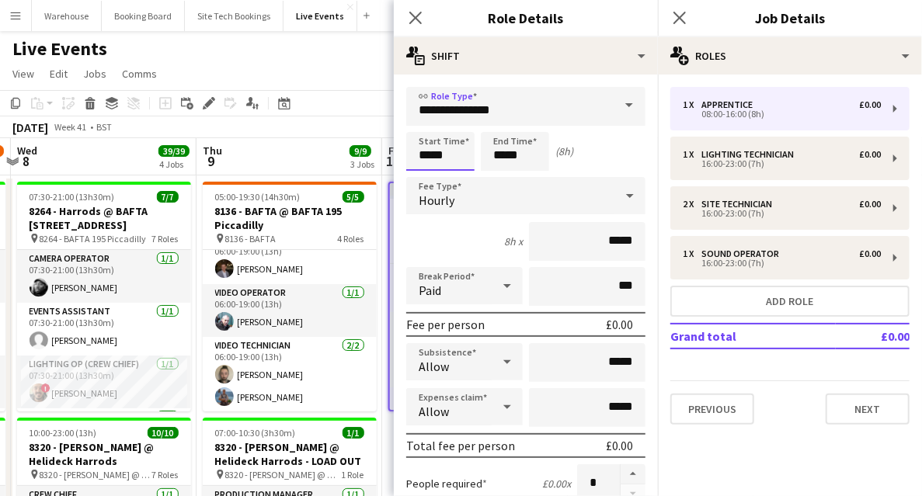
click at [434, 152] on input "*****" at bounding box center [440, 151] width 68 height 39
click at [427, 127] on div at bounding box center [424, 125] width 31 height 16
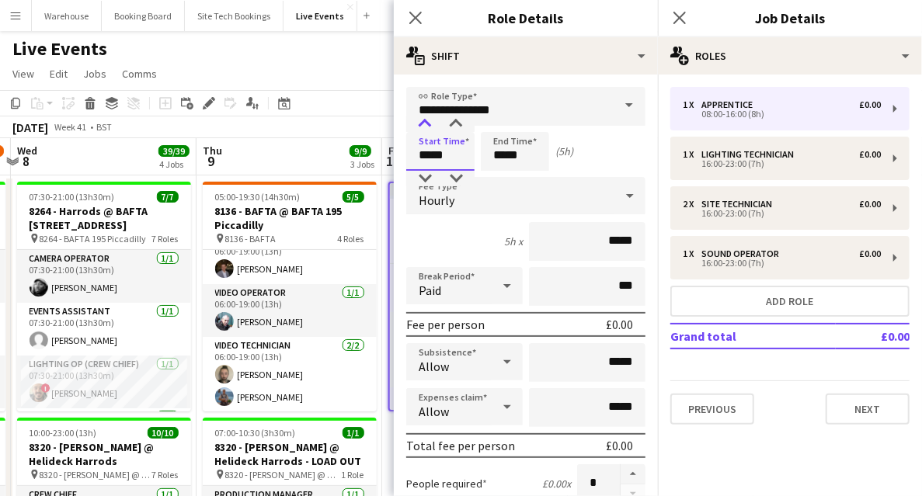
click at [427, 127] on div at bounding box center [424, 125] width 31 height 16
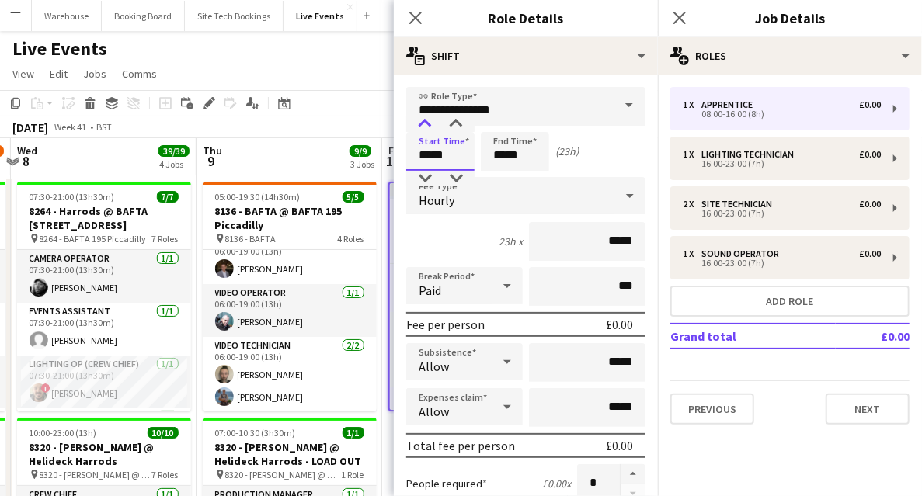
click at [427, 127] on div at bounding box center [424, 125] width 31 height 16
click at [428, 176] on div at bounding box center [424, 179] width 31 height 16
type input "*****"
click at [428, 176] on div at bounding box center [424, 179] width 31 height 16
click at [517, 151] on input "*****" at bounding box center [515, 151] width 68 height 39
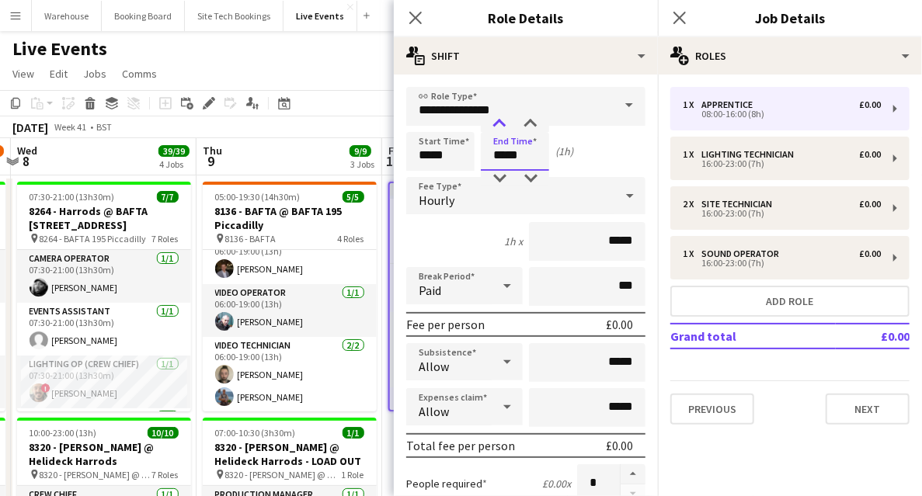
click at [506, 122] on div at bounding box center [499, 125] width 31 height 16
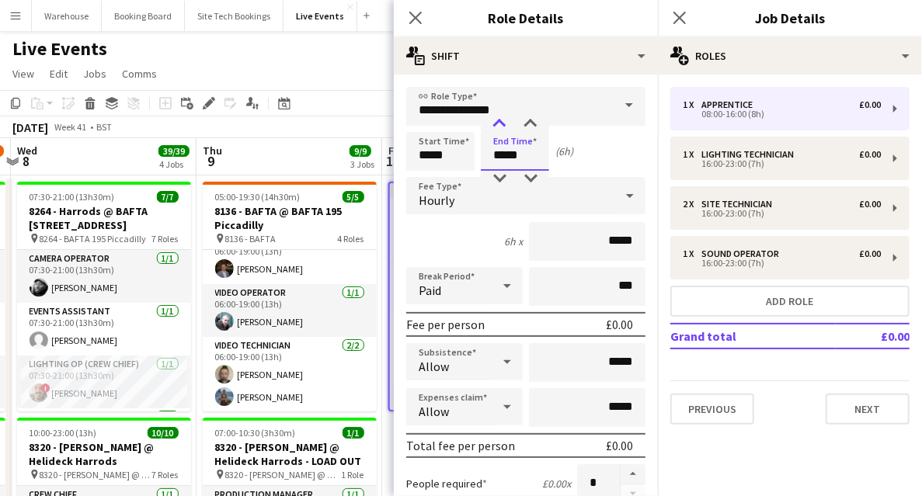
click at [506, 122] on div at bounding box center [499, 125] width 31 height 16
type input "*****"
click at [506, 122] on div at bounding box center [499, 125] width 31 height 16
click at [463, 196] on div "Hourly" at bounding box center [510, 195] width 208 height 37
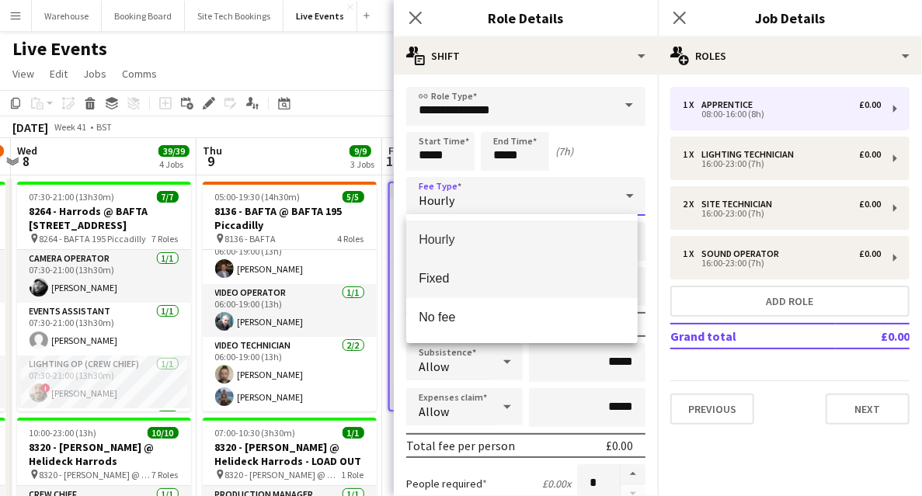
click at [462, 281] on span "Fixed" at bounding box center [522, 278] width 207 height 15
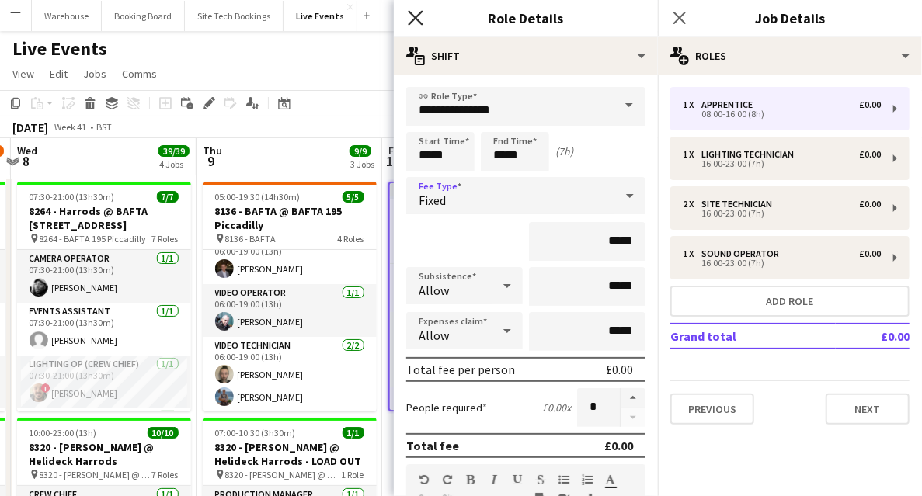
click at [418, 17] on icon "Close pop-in" at bounding box center [415, 17] width 15 height 15
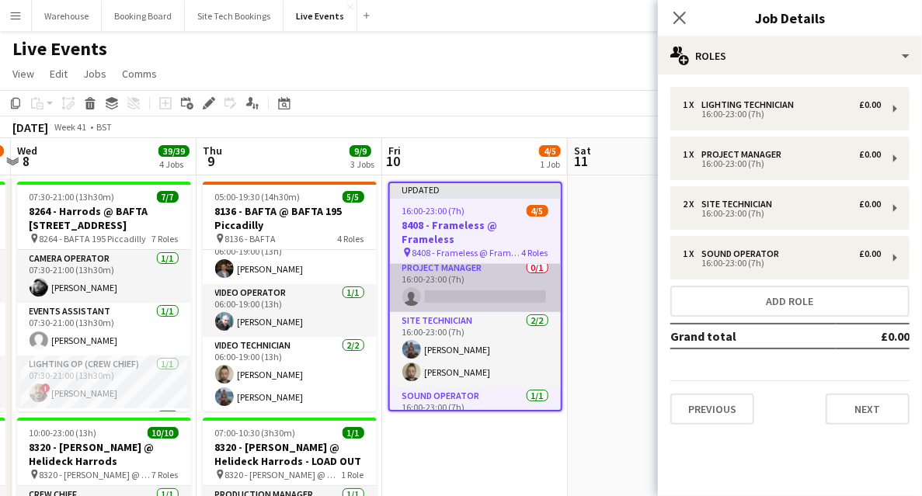
click at [480, 277] on app-card-role "Project Manager 0/1 16:00-23:00 (7h) single-neutral-actions" at bounding box center [475, 286] width 171 height 53
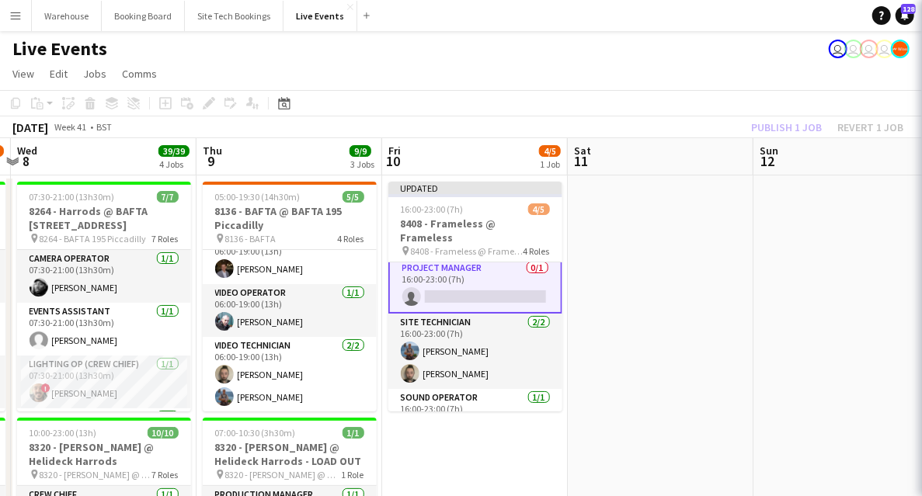
scroll to position [59, 0]
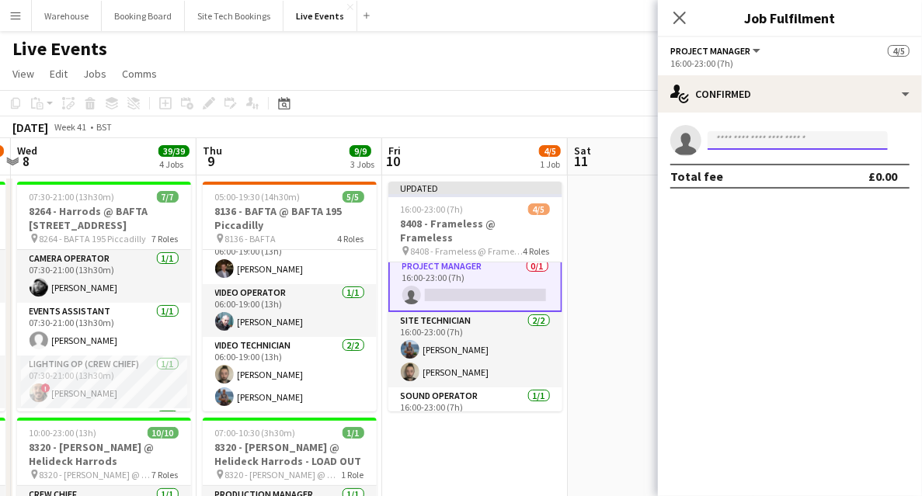
click at [754, 146] on input at bounding box center [798, 140] width 180 height 19
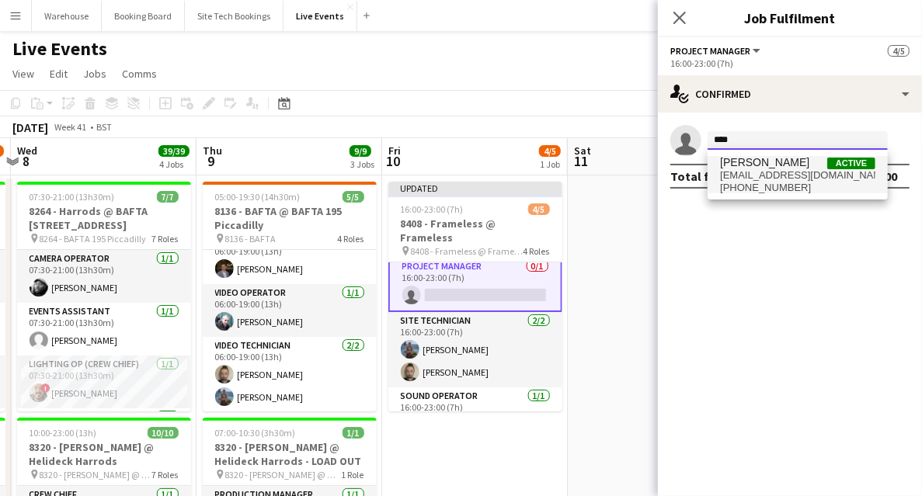
type input "****"
click at [767, 177] on span "abbi@wiseproductions.co.uk" at bounding box center [797, 175] width 155 height 12
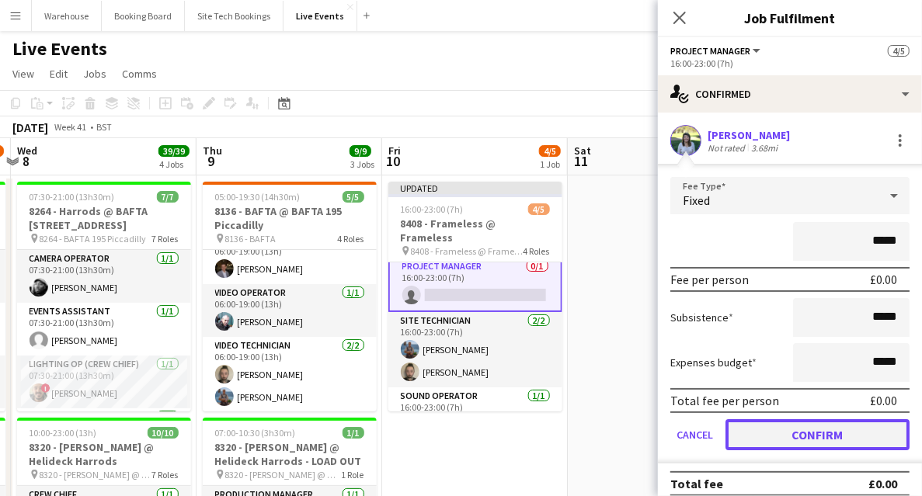
click at [797, 434] on button "Confirm" at bounding box center [818, 435] width 184 height 31
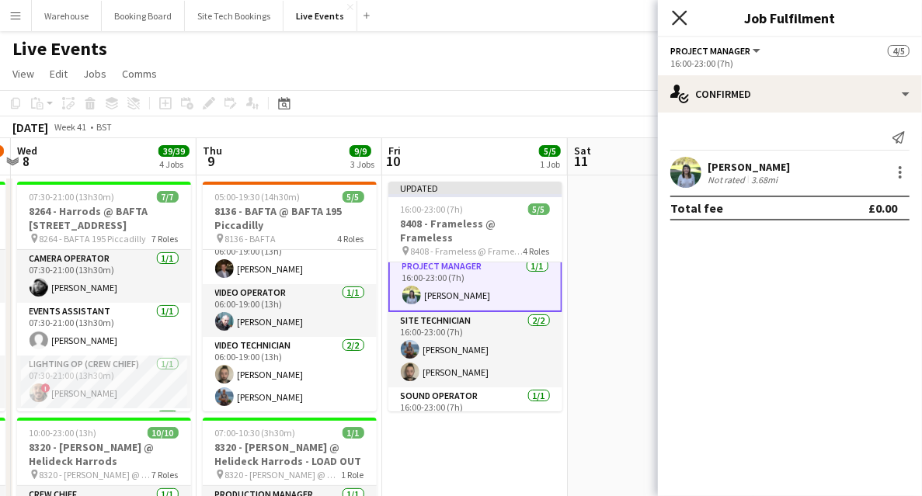
click at [678, 18] on icon "Close pop-in" at bounding box center [679, 17] width 15 height 15
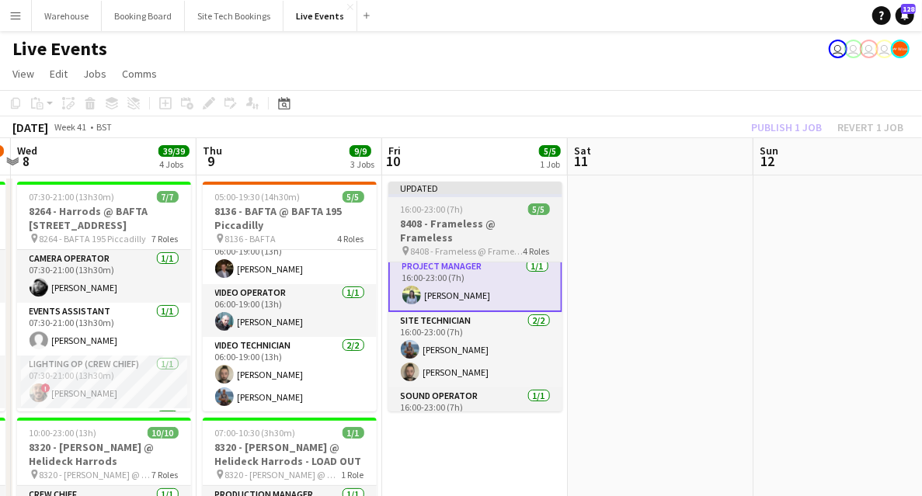
scroll to position [57, 0]
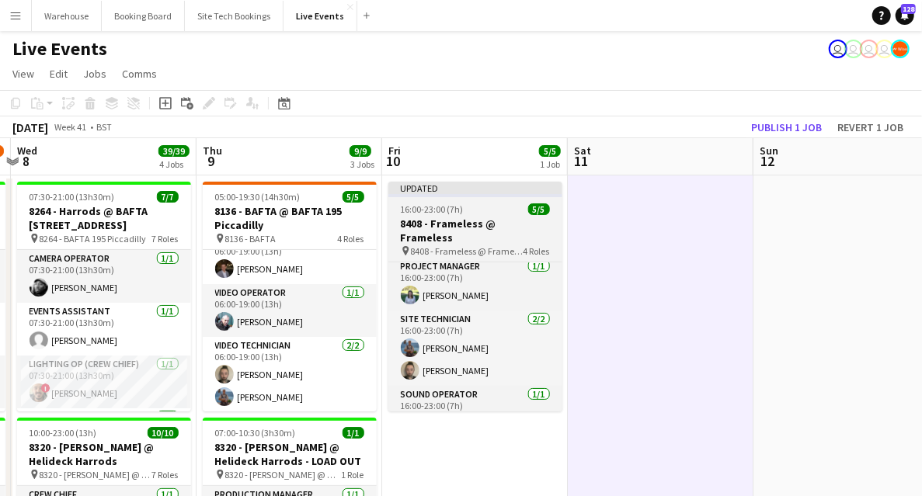
click at [497, 246] on span "8408 - Frameless @ Frameless" at bounding box center [467, 252] width 113 height 12
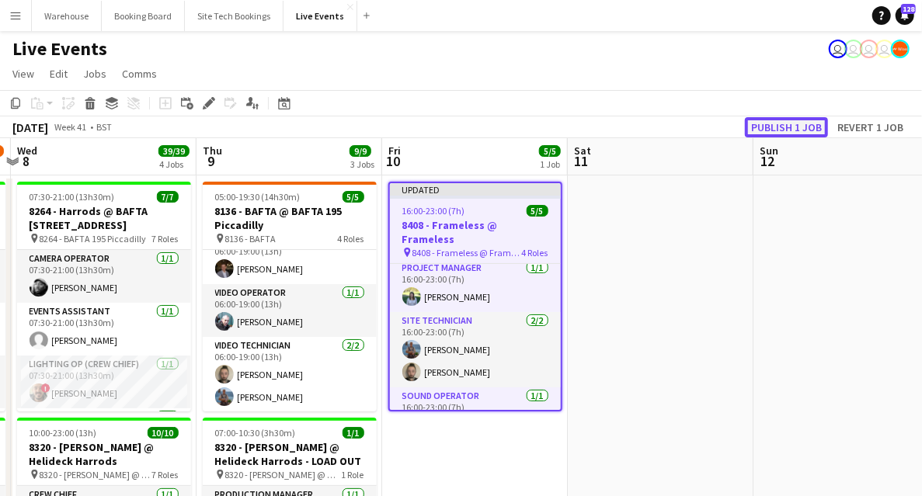
click at [792, 125] on button "Publish 1 job" at bounding box center [786, 127] width 83 height 20
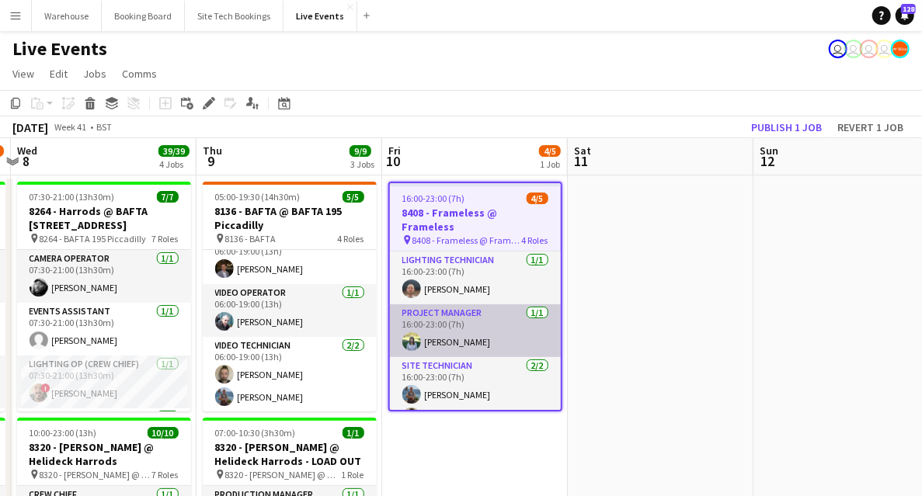
scroll to position [61, 0]
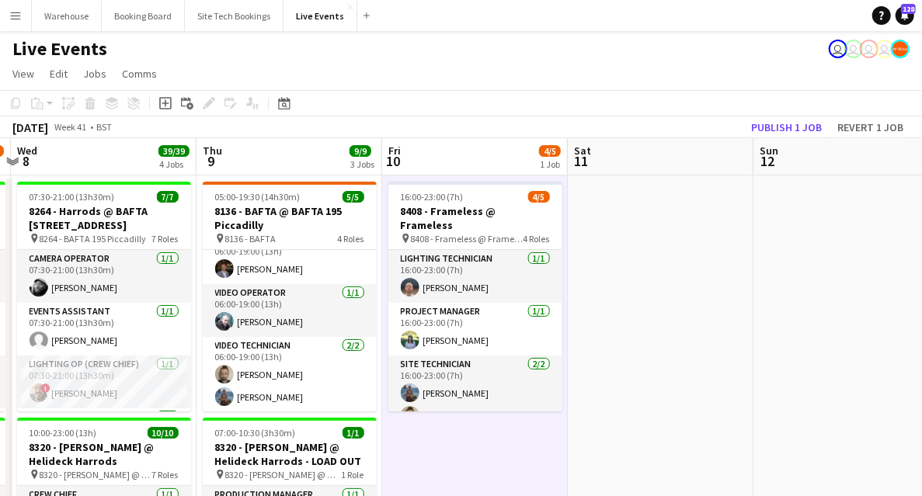
scroll to position [51, 0]
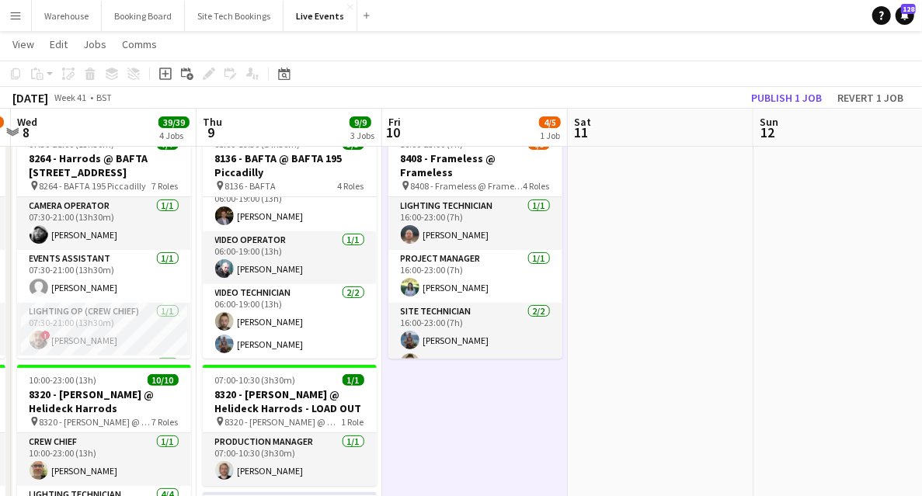
drag, startPoint x: 688, startPoint y: 379, endPoint x: 507, endPoint y: 371, distance: 180.4
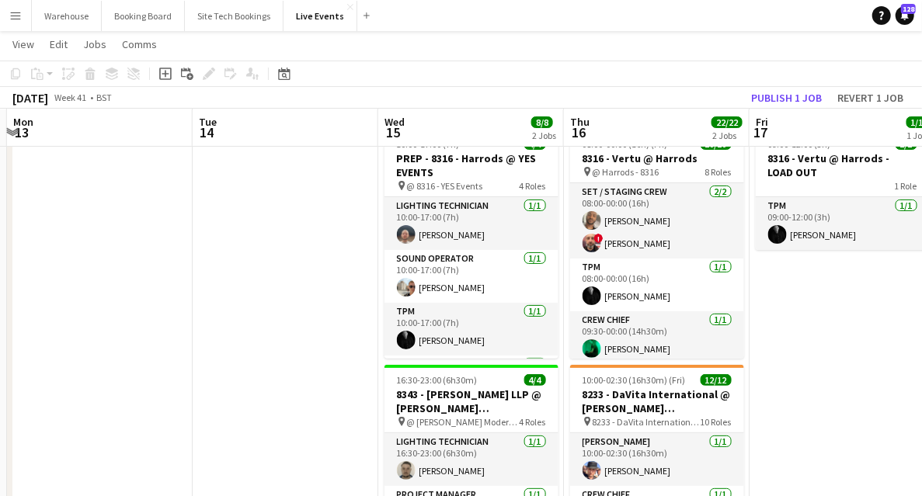
drag, startPoint x: 206, startPoint y: 339, endPoint x: 160, endPoint y: 320, distance: 49.5
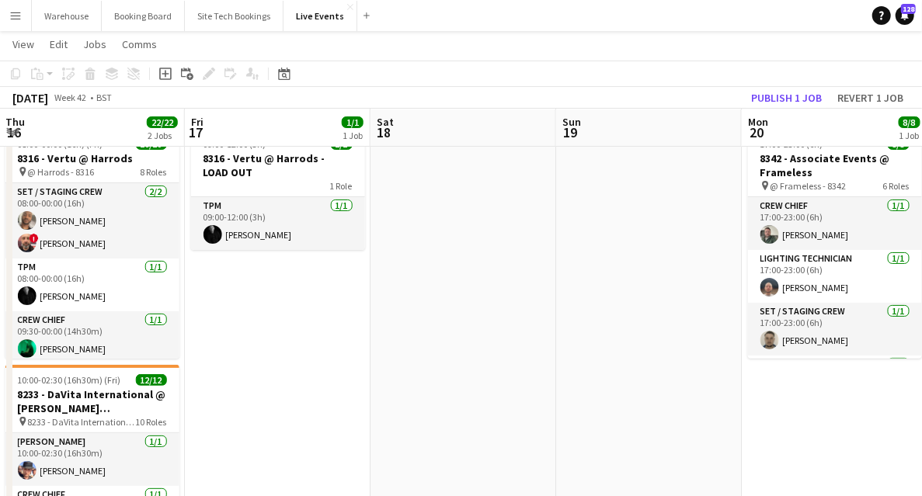
drag, startPoint x: 719, startPoint y: 365, endPoint x: 225, endPoint y: 320, distance: 496.2
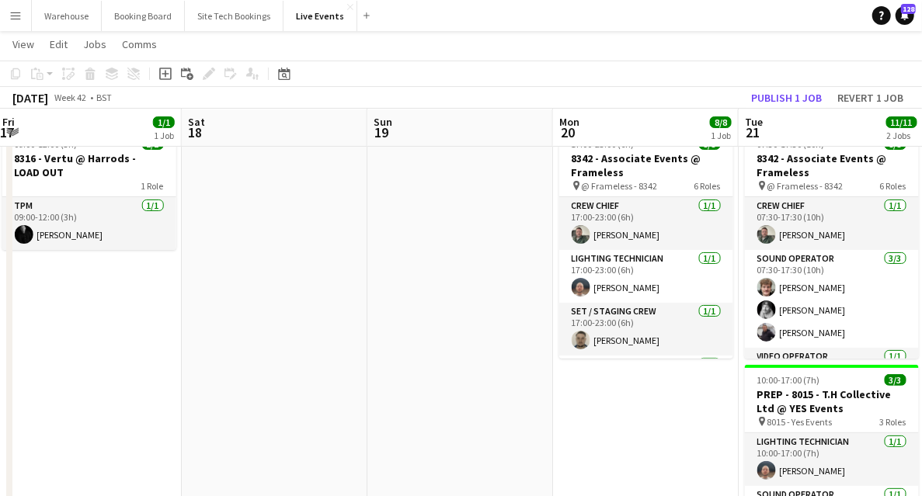
drag, startPoint x: 451, startPoint y: 367, endPoint x: 19, endPoint y: 314, distance: 435.2
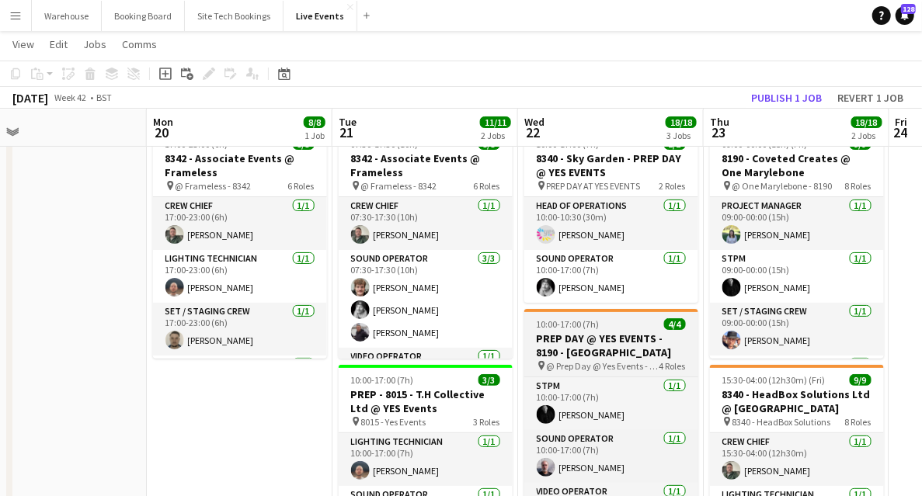
scroll to position [103, 0]
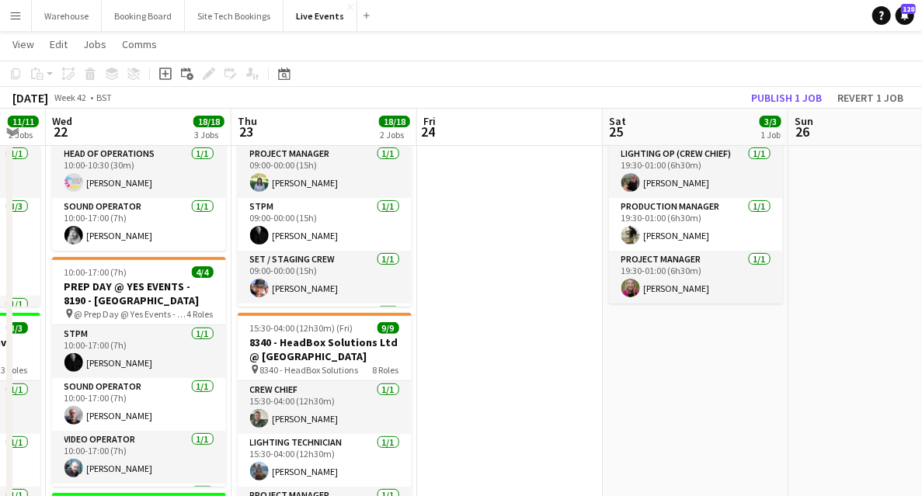
drag, startPoint x: 761, startPoint y: 315, endPoint x: 229, endPoint y: 303, distance: 532.3
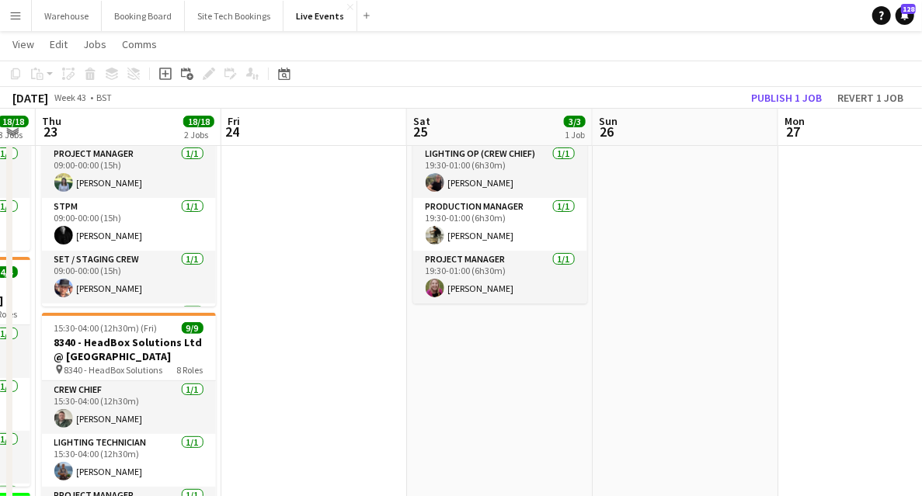
scroll to position [0, 0]
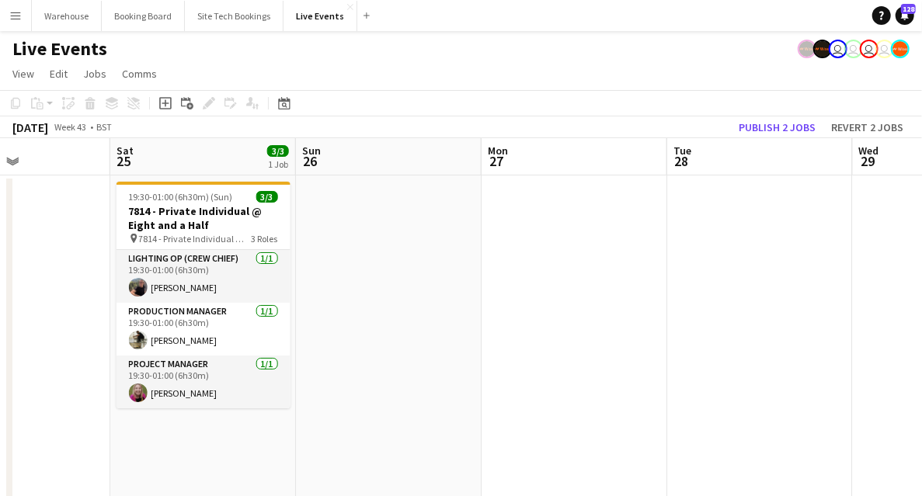
drag, startPoint x: 632, startPoint y: 322, endPoint x: 176, endPoint y: 362, distance: 458.6
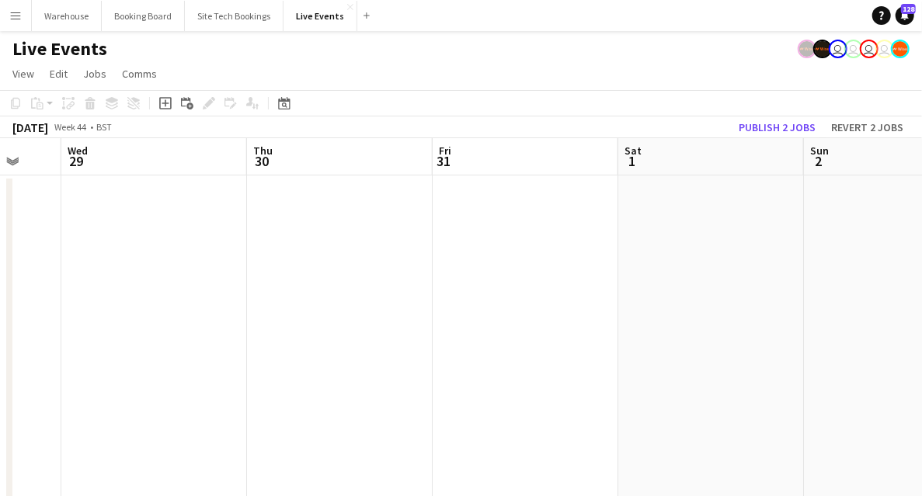
drag, startPoint x: 605, startPoint y: 395, endPoint x: 233, endPoint y: 349, distance: 375.0
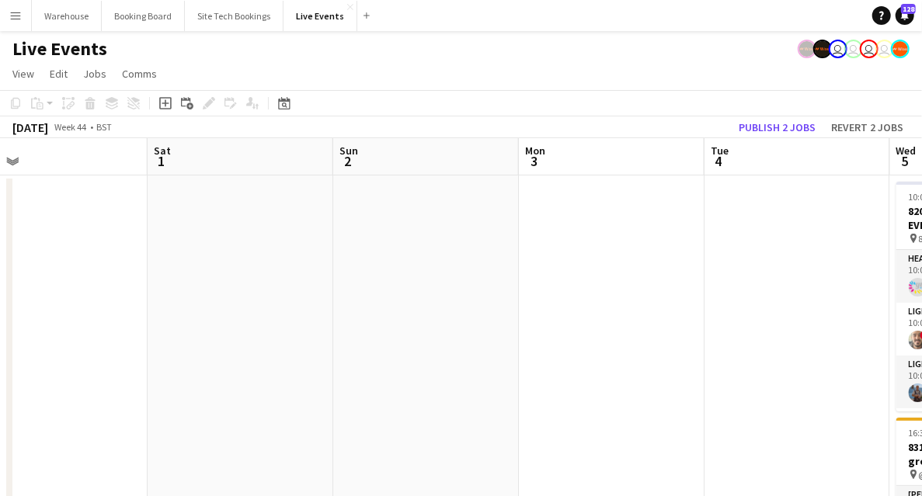
drag, startPoint x: 544, startPoint y: 366, endPoint x: 147, endPoint y: 340, distance: 397.9
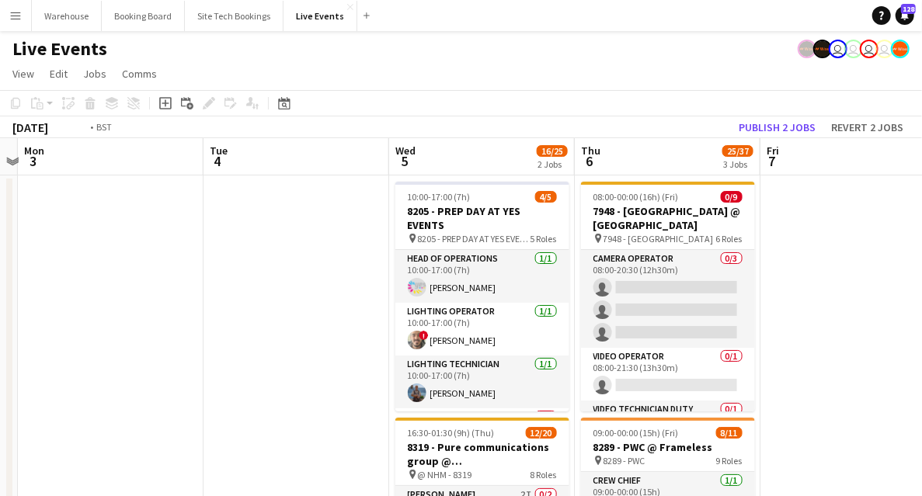
drag, startPoint x: 333, startPoint y: 341, endPoint x: 214, endPoint y: 333, distance: 119.2
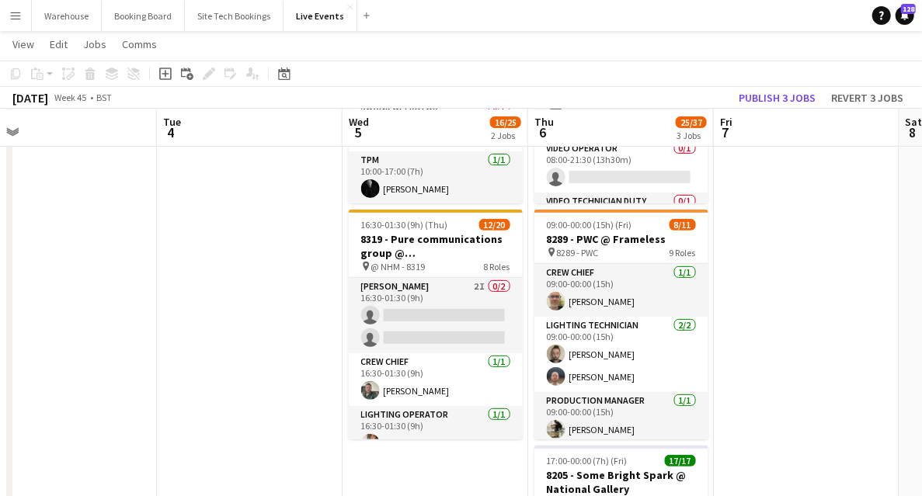
scroll to position [0, 442]
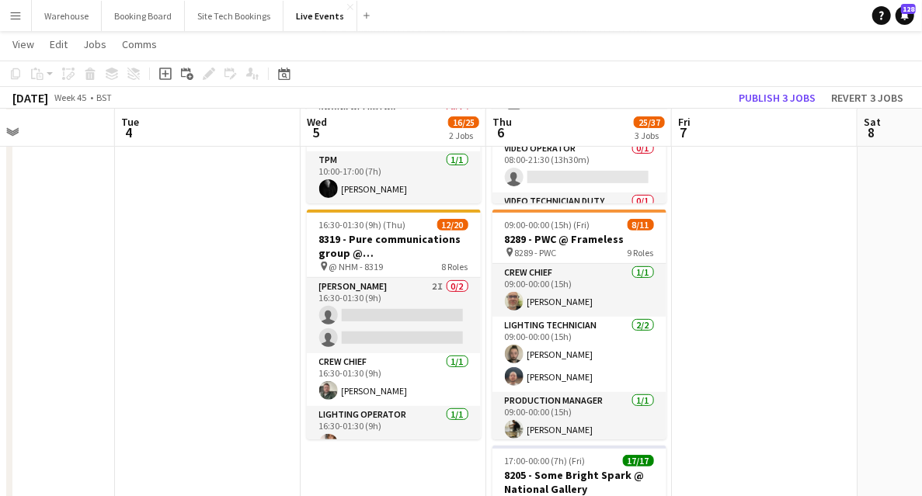
drag, startPoint x: 276, startPoint y: 326, endPoint x: 234, endPoint y: 325, distance: 42.0
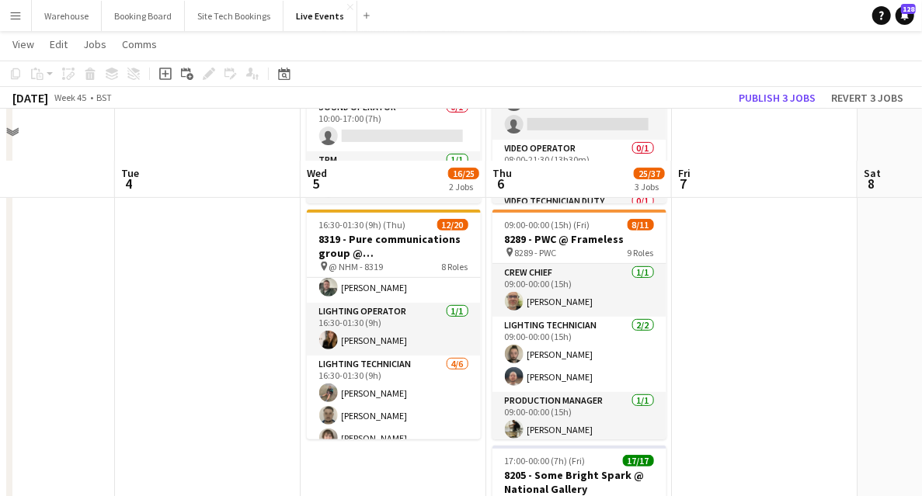
scroll to position [259, 0]
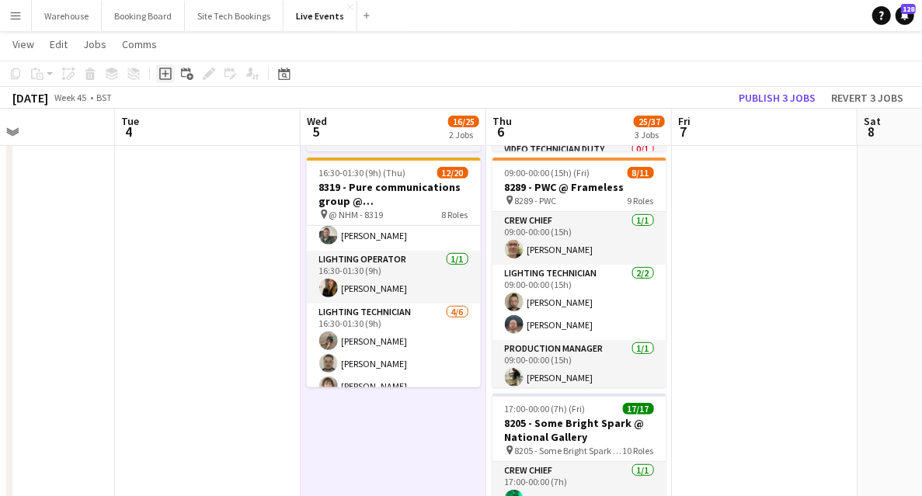
click at [169, 75] on icon "Add job" at bounding box center [165, 74] width 12 height 12
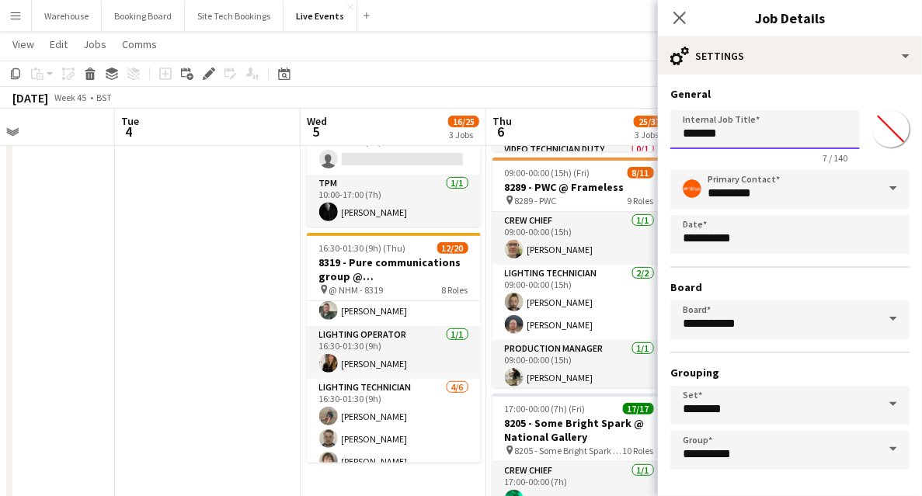
click at [743, 135] on input "*******" at bounding box center [766, 129] width 190 height 39
drag, startPoint x: 738, startPoint y: 135, endPoint x: 652, endPoint y: 131, distance: 86.3
paste input "**********"
type input "**********"
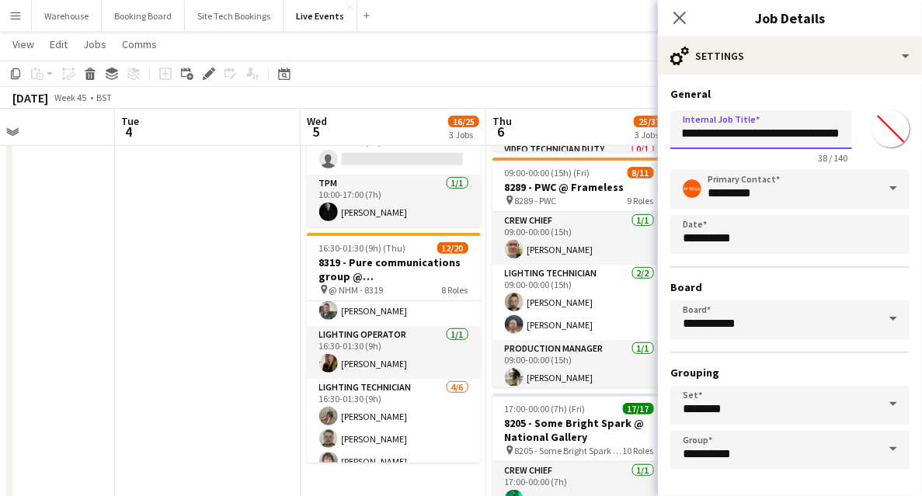
scroll to position [61, 0]
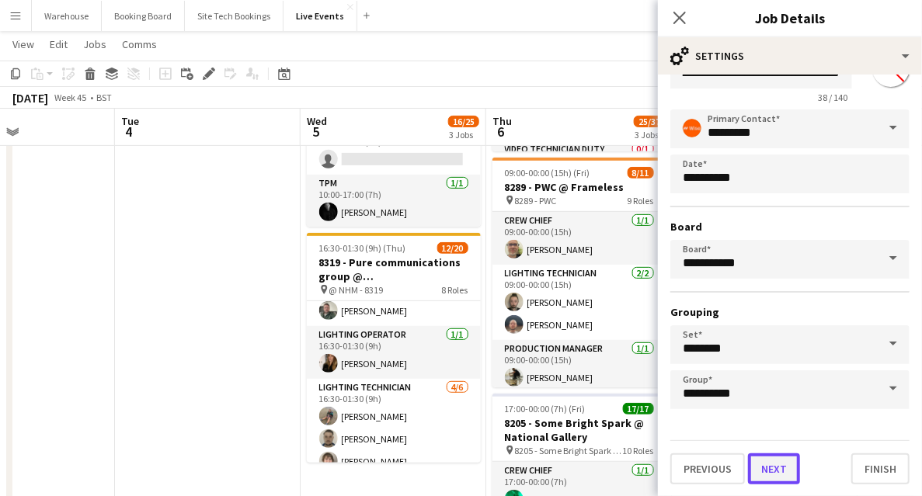
click at [774, 471] on button "Next" at bounding box center [774, 469] width 52 height 31
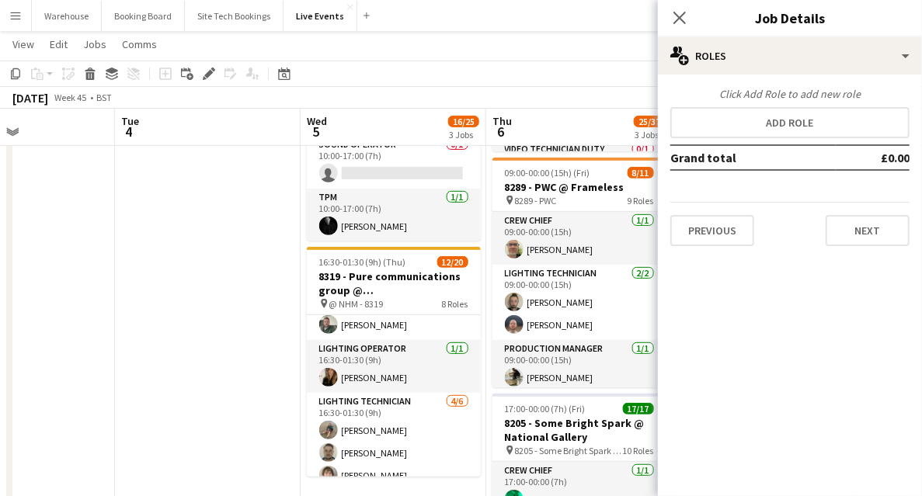
scroll to position [0, 0]
click at [852, 229] on button "Next" at bounding box center [868, 230] width 84 height 31
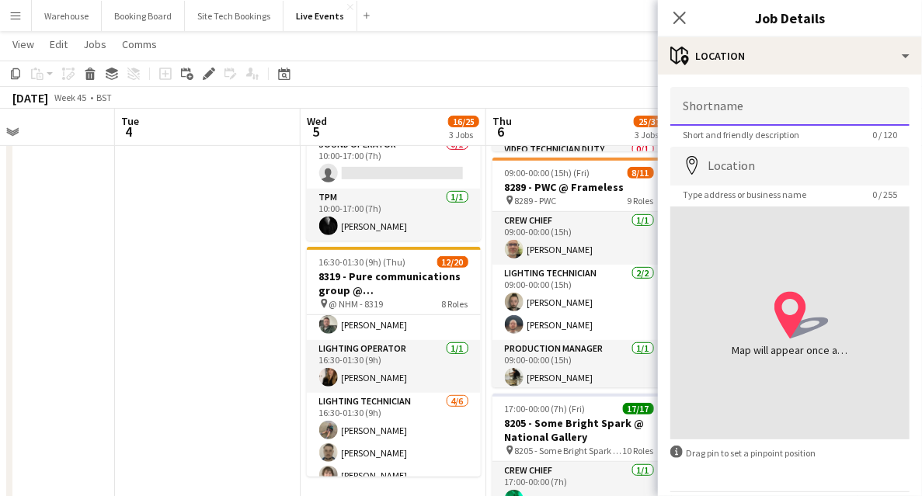
click at [701, 110] on input "Shortname" at bounding box center [790, 106] width 239 height 39
paste input "**********"
type input "**********"
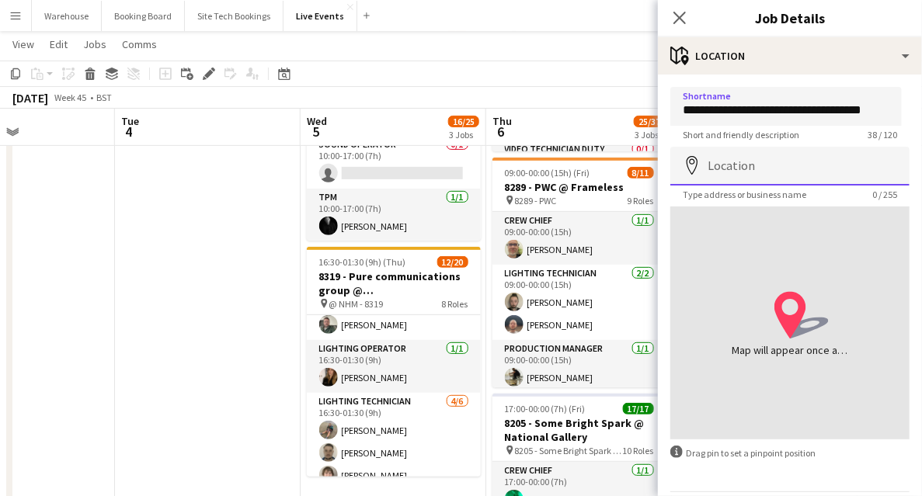
click at [747, 167] on input "Location" at bounding box center [790, 166] width 239 height 39
drag, startPoint x: 755, startPoint y: 170, endPoint x: 721, endPoint y: 165, distance: 34.5
click at [755, 170] on input "Location" at bounding box center [790, 166] width 239 height 39
paste input "**********"
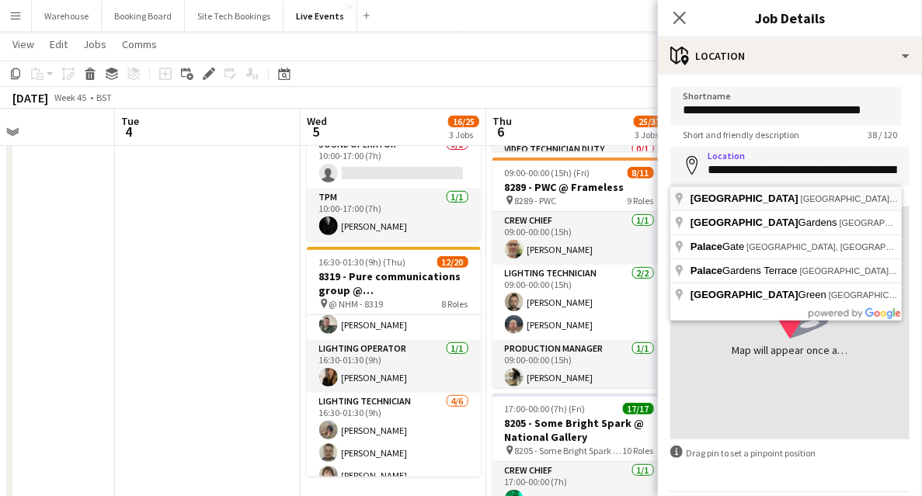
type input "**********"
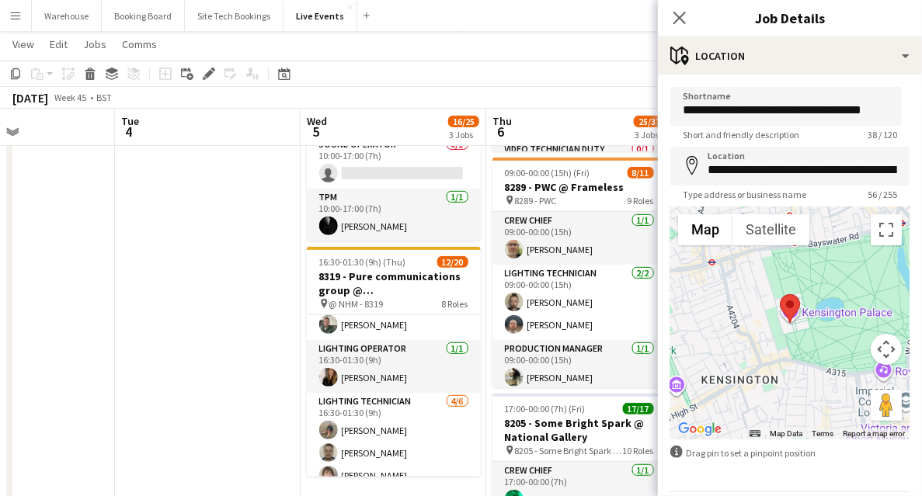
scroll to position [52, 0]
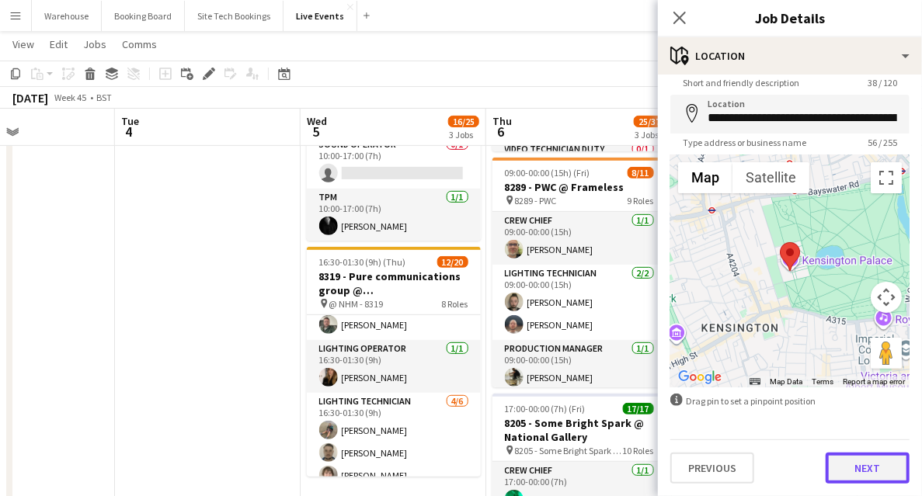
click at [858, 475] on button "Next" at bounding box center [868, 468] width 84 height 31
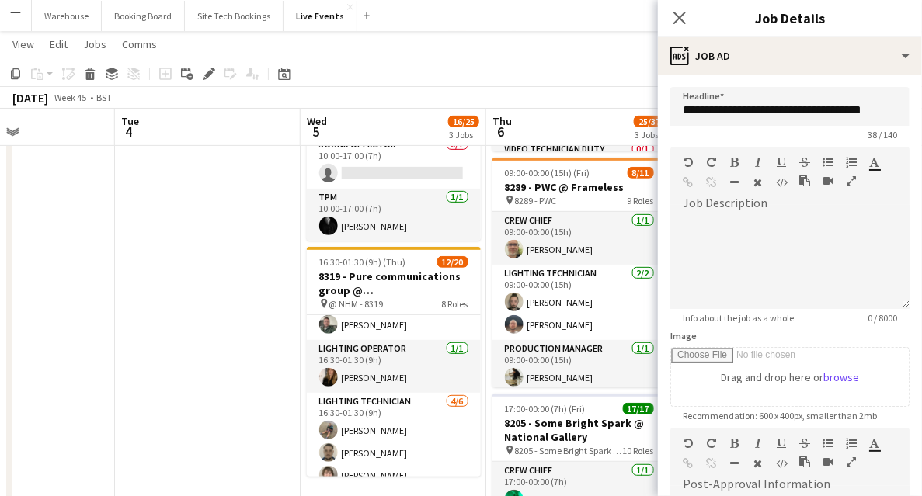
scroll to position [259, 0]
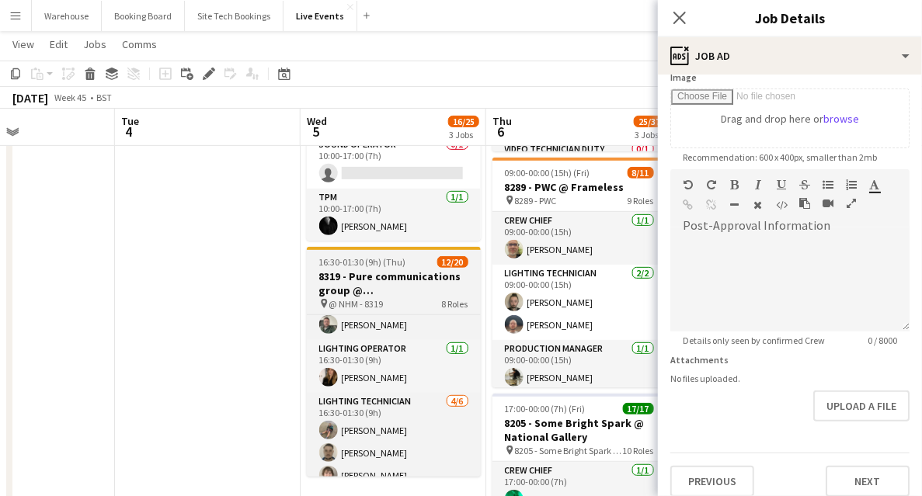
click at [385, 298] on div "pin @ NHM - 8319 8 Roles" at bounding box center [394, 304] width 174 height 12
type input "**********"
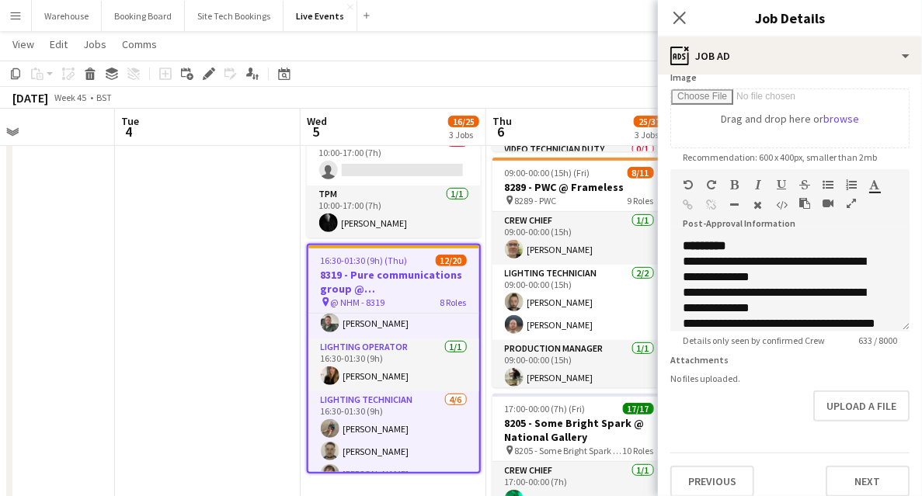
click at [855, 204] on icon "button" at bounding box center [851, 203] width 9 height 11
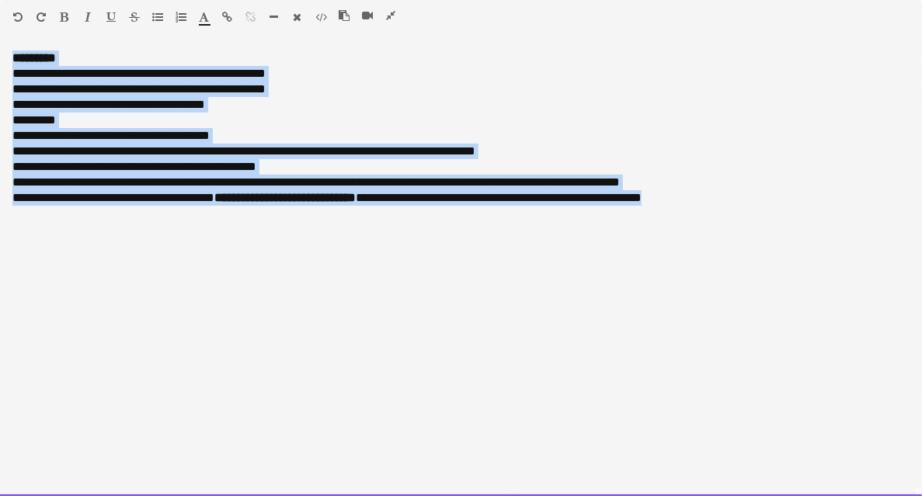
drag, startPoint x: 759, startPoint y: 214, endPoint x: 6, endPoint y: 47, distance: 771.2
click at [6, 47] on div "**********" at bounding box center [461, 268] width 922 height 457
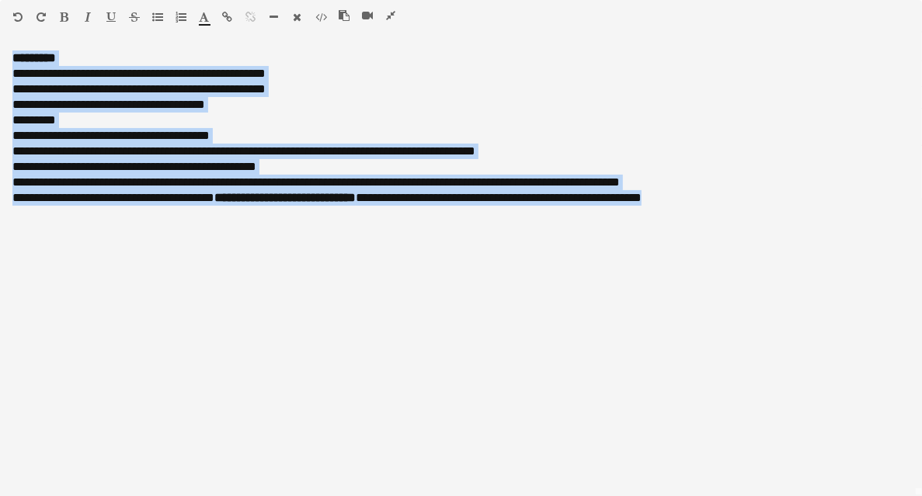
click at [389, 13] on icon "button" at bounding box center [390, 15] width 9 height 11
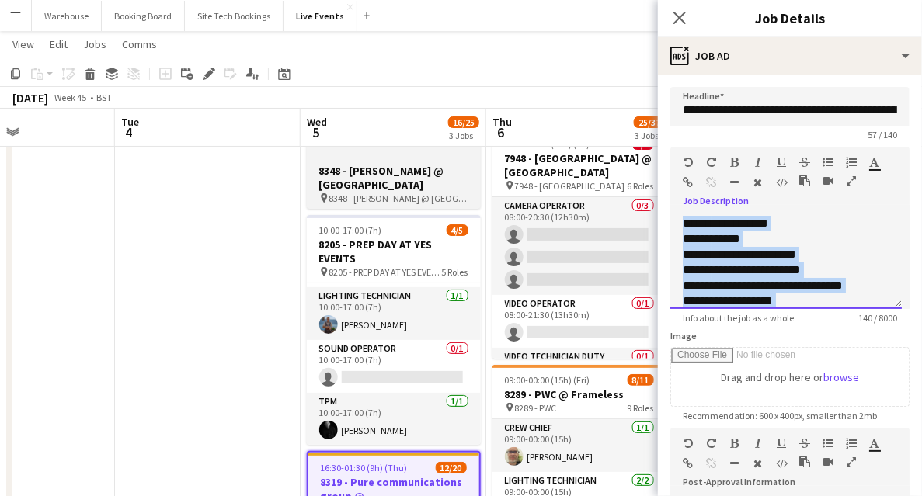
drag, startPoint x: 751, startPoint y: 253, endPoint x: 446, endPoint y: 158, distance: 320.0
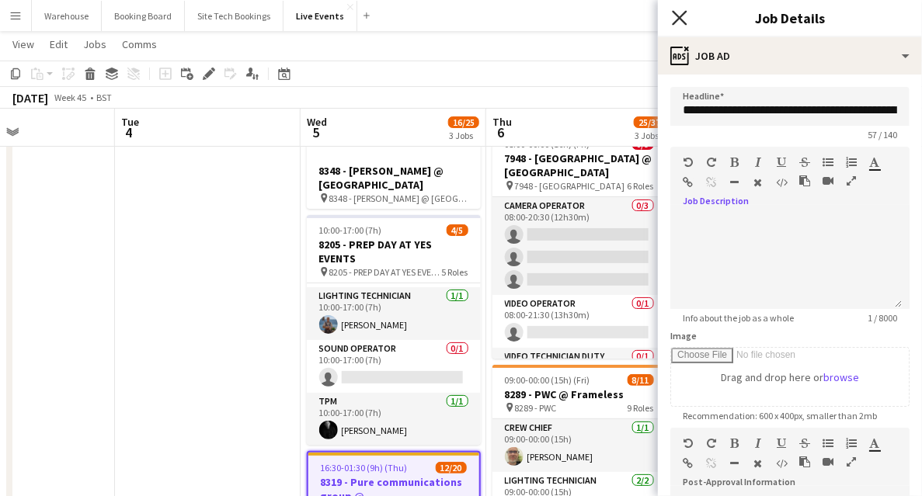
click at [685, 16] on icon "Close pop-in" at bounding box center [679, 17] width 15 height 15
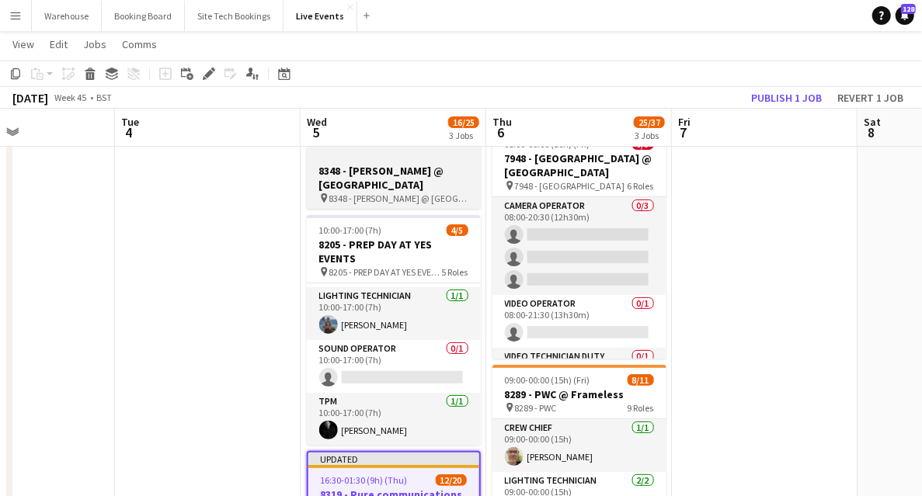
click at [389, 185] on h3 "8348 - [PERSON_NAME] @ [GEOGRAPHIC_DATA]" at bounding box center [394, 178] width 174 height 28
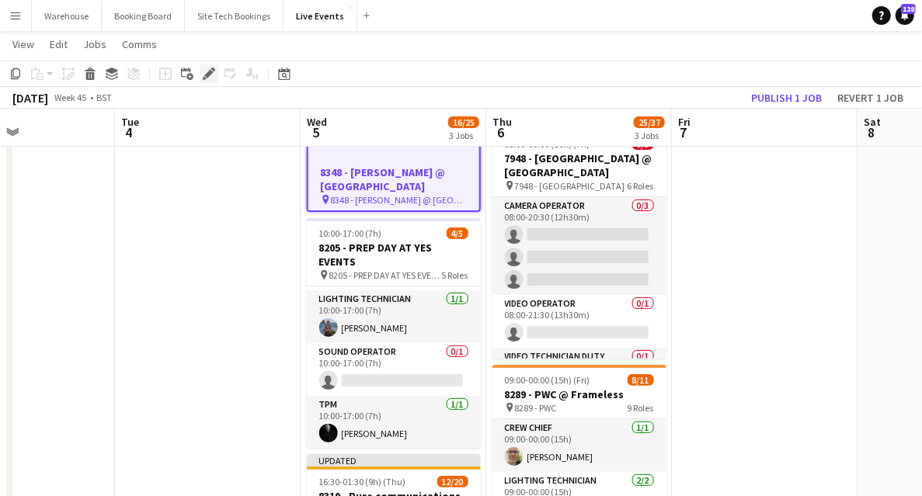
click at [205, 67] on div "Edit" at bounding box center [209, 73] width 19 height 19
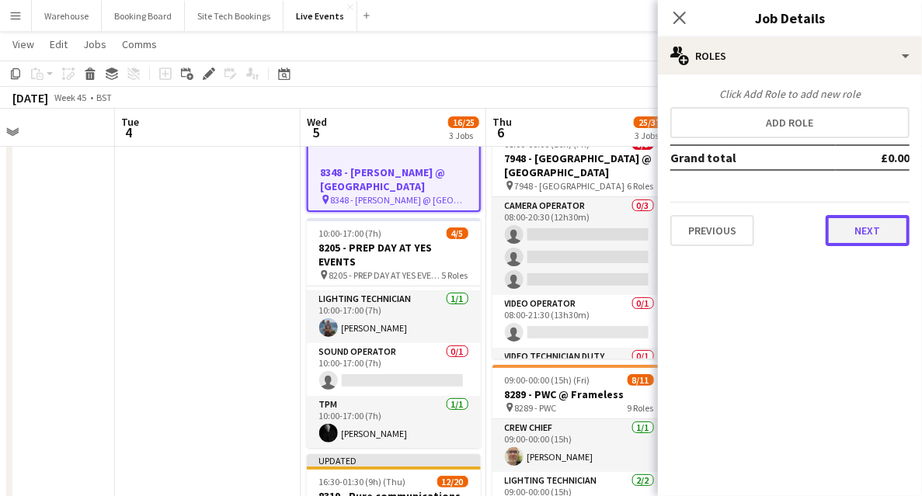
click at [861, 227] on button "Next" at bounding box center [868, 230] width 84 height 31
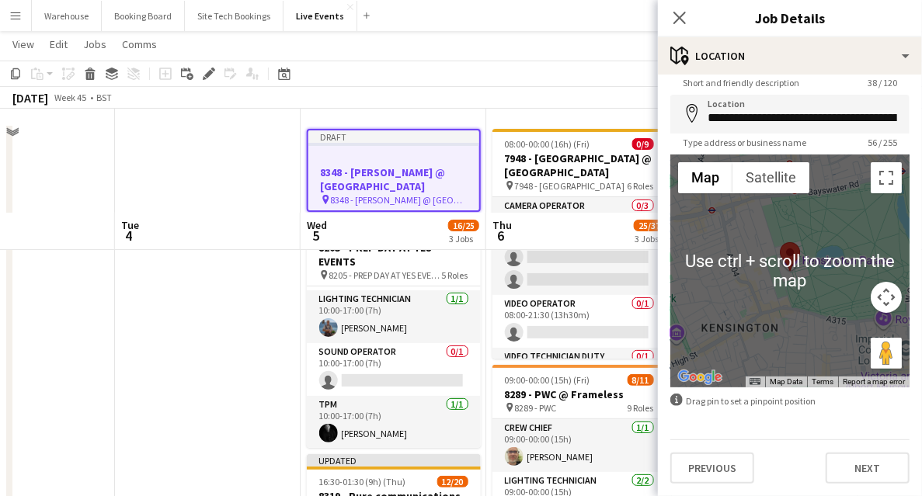
scroll to position [155, 0]
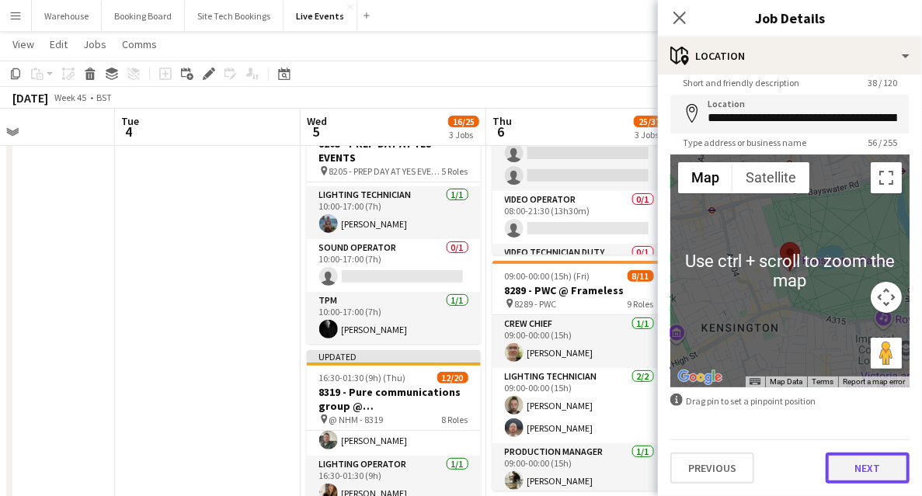
click at [847, 462] on button "Next" at bounding box center [868, 468] width 84 height 31
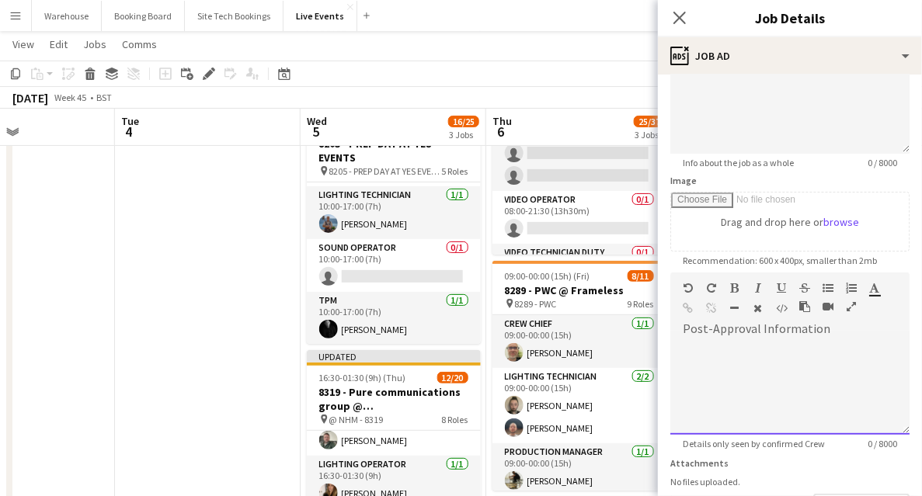
click at [758, 369] on div at bounding box center [790, 388] width 239 height 93
paste div
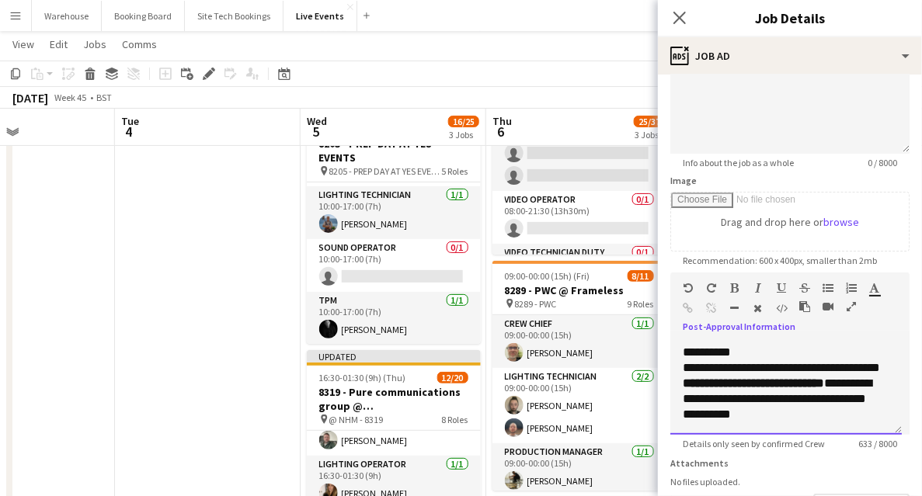
scroll to position [271, 0]
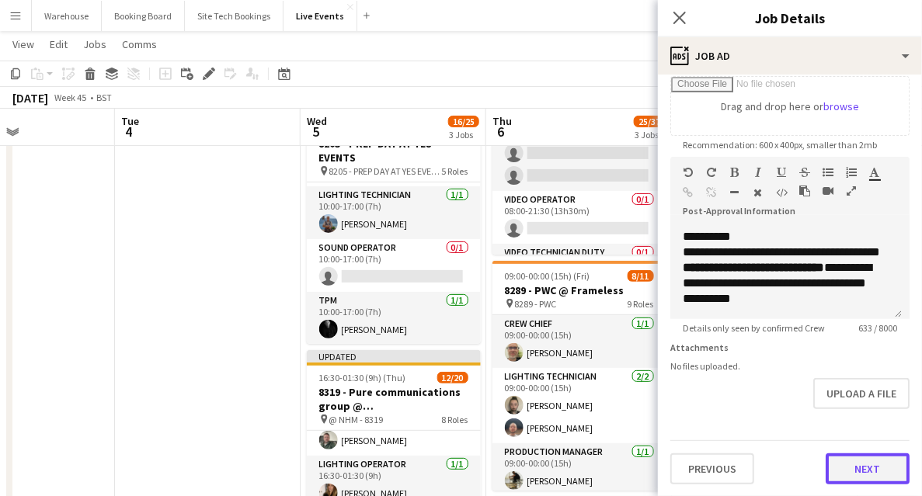
click at [867, 458] on button "Next" at bounding box center [868, 469] width 84 height 31
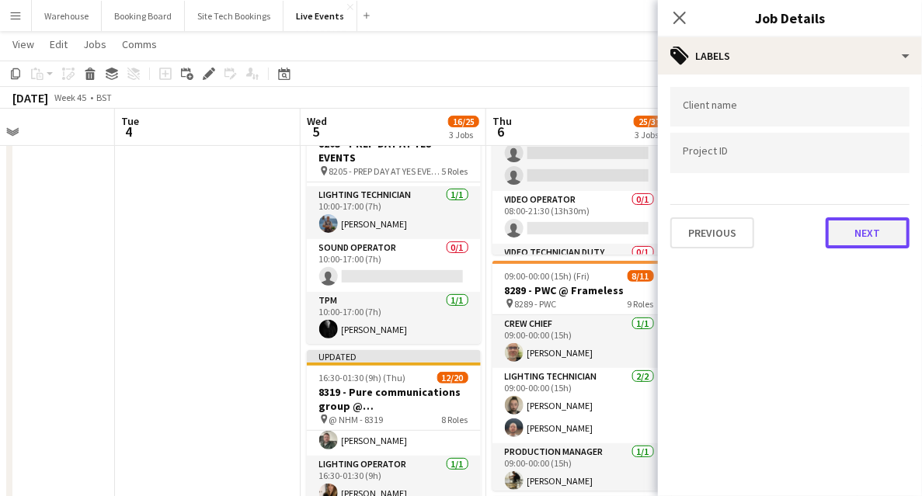
click at [852, 233] on button "Next" at bounding box center [868, 233] width 84 height 31
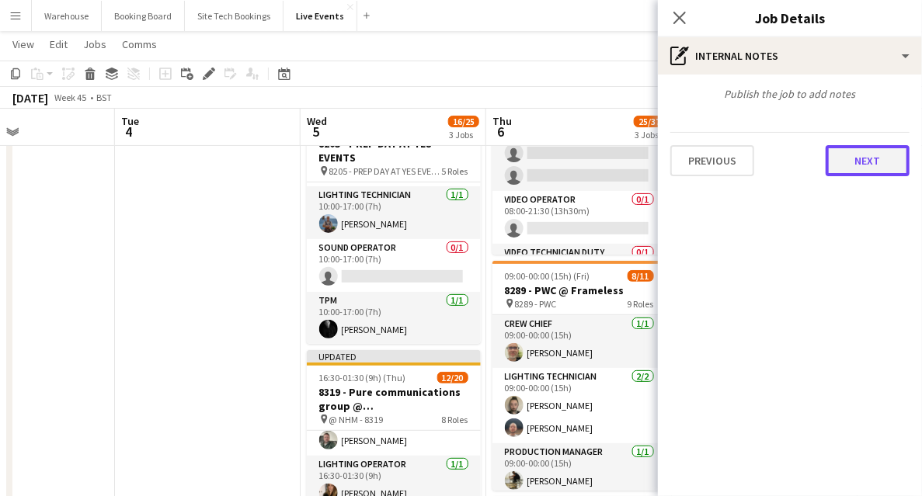
click at [861, 170] on button "Next" at bounding box center [868, 160] width 84 height 31
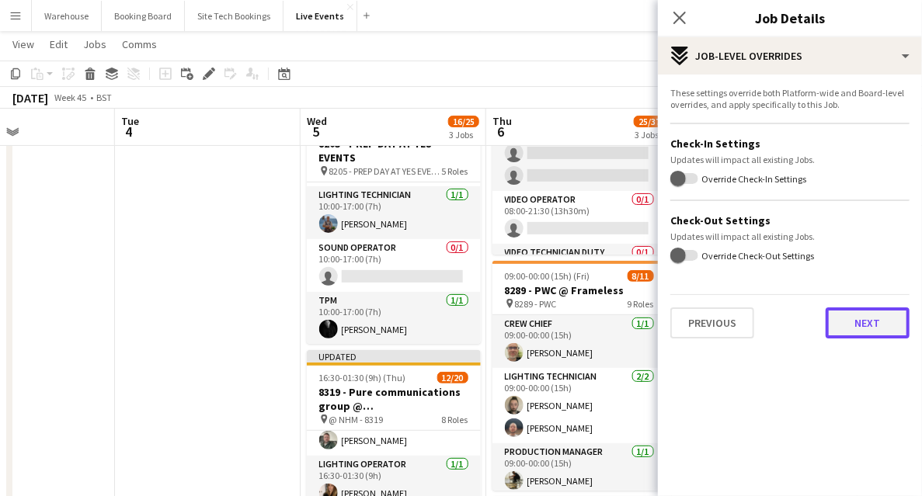
click at [867, 327] on button "Next" at bounding box center [868, 323] width 84 height 31
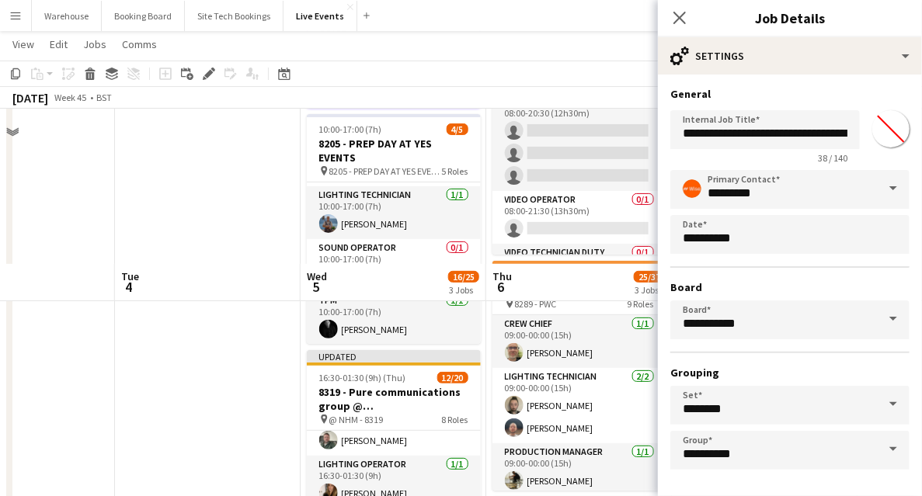
scroll to position [311, 0]
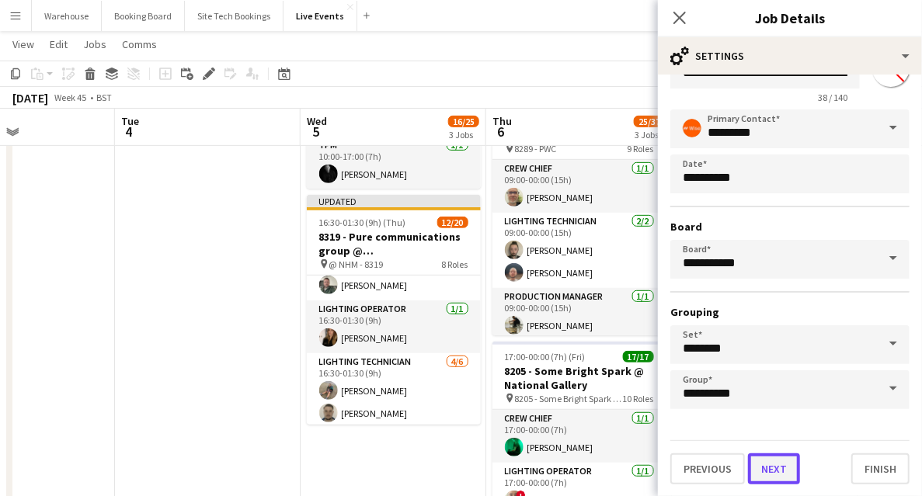
click at [784, 471] on button "Next" at bounding box center [774, 469] width 52 height 31
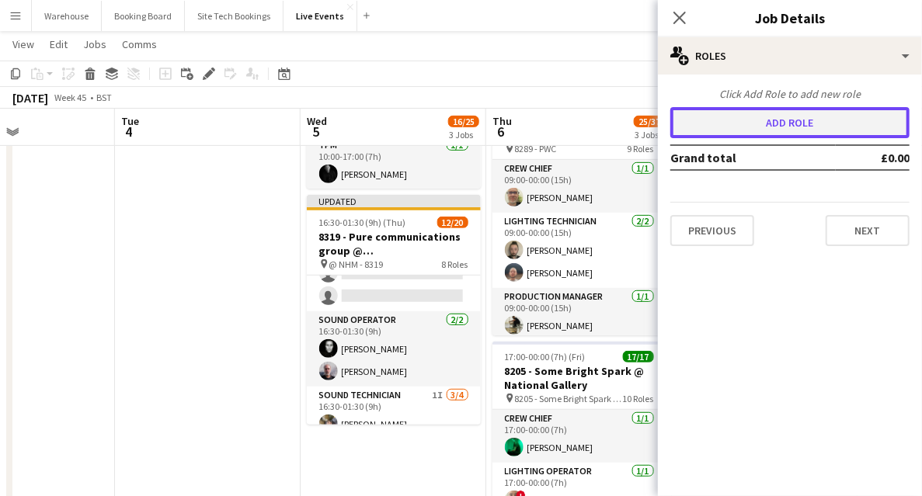
click at [727, 120] on button "Add role" at bounding box center [790, 122] width 239 height 31
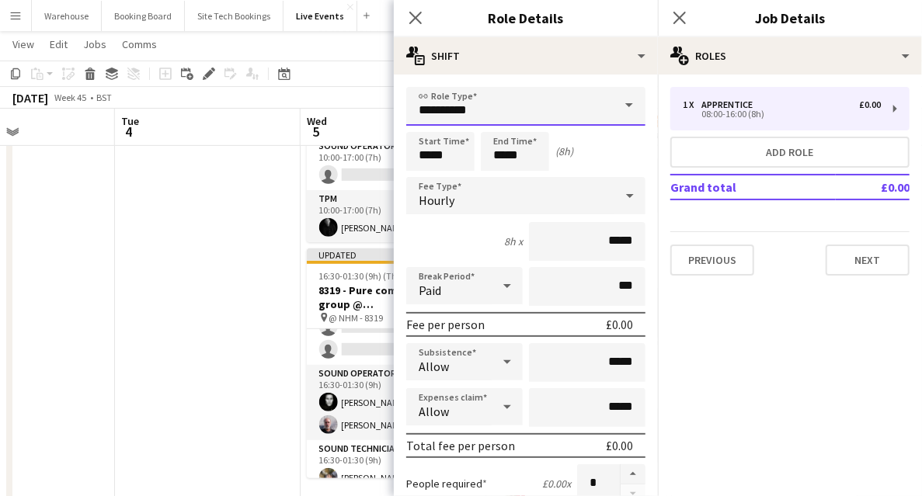
click at [517, 111] on input "**********" at bounding box center [525, 106] width 239 height 39
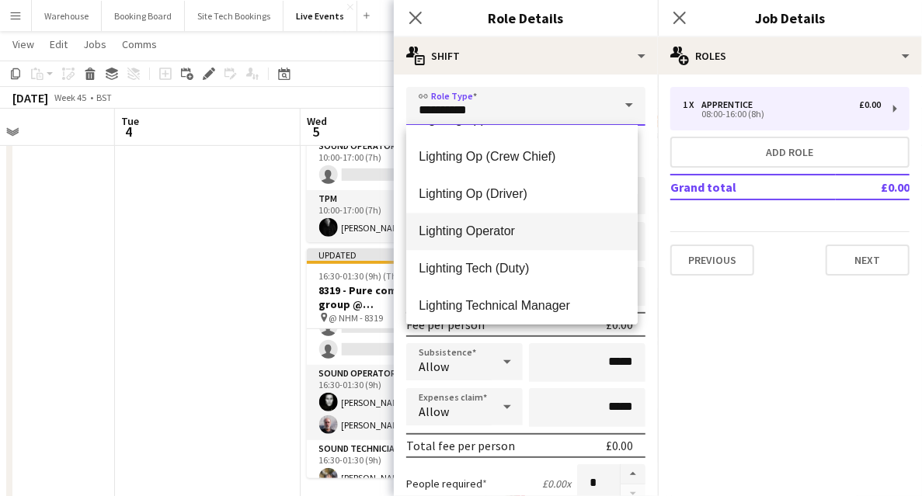
scroll to position [1657, 0]
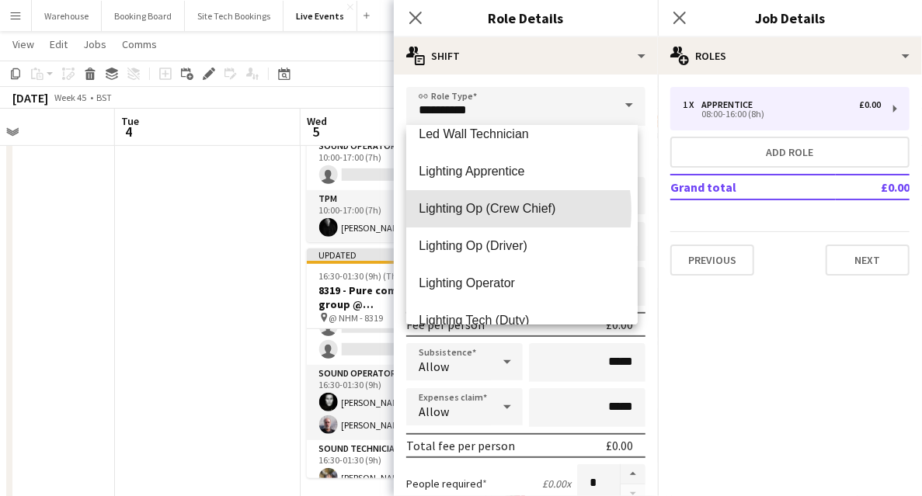
click at [475, 211] on span "Lighting Op (Crew Chief)" at bounding box center [522, 208] width 207 height 15
type input "**********"
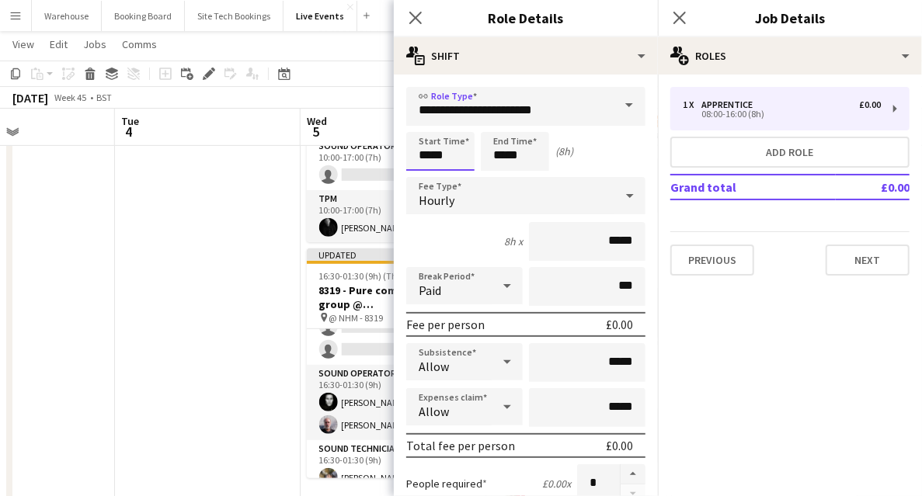
click at [426, 152] on input "*****" at bounding box center [440, 151] width 68 height 39
click at [423, 125] on div at bounding box center [424, 125] width 31 height 16
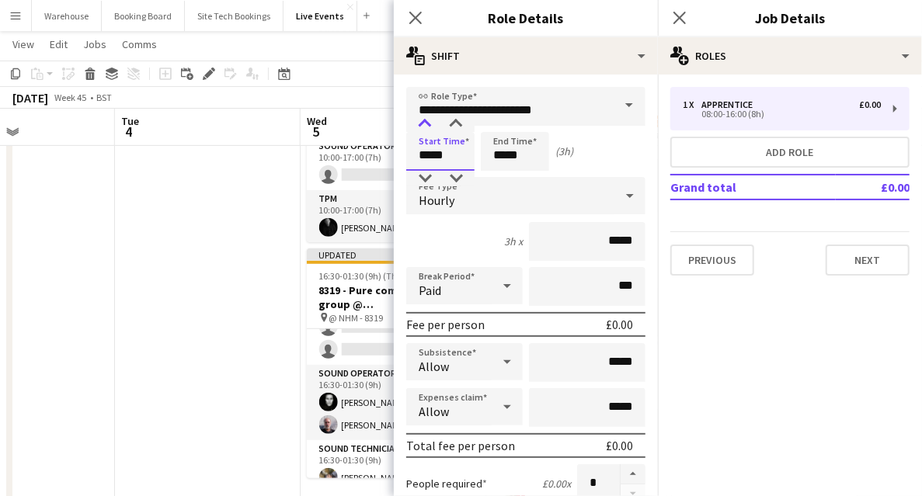
click at [423, 125] on div at bounding box center [424, 125] width 31 height 16
click at [452, 130] on div at bounding box center [456, 125] width 31 height 16
type input "*****"
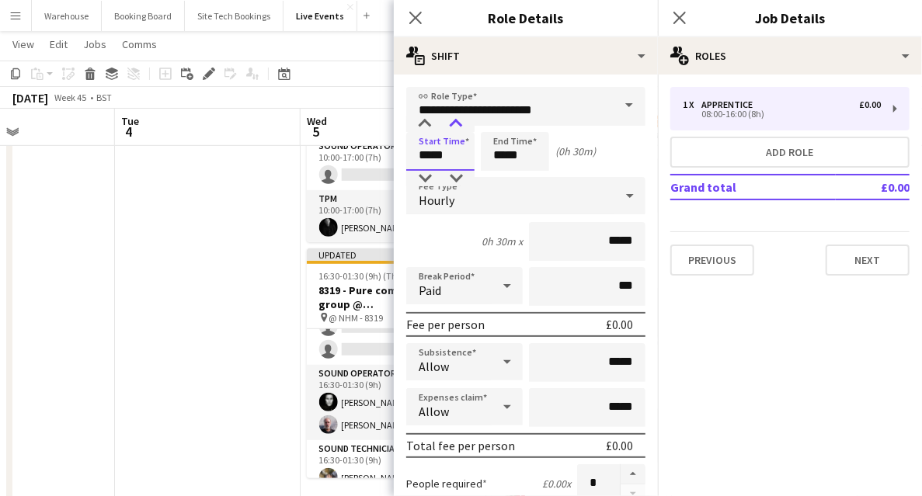
click at [452, 130] on div at bounding box center [456, 125] width 31 height 16
click at [496, 157] on input "*****" at bounding box center [515, 151] width 68 height 39
click at [500, 127] on div at bounding box center [499, 125] width 31 height 16
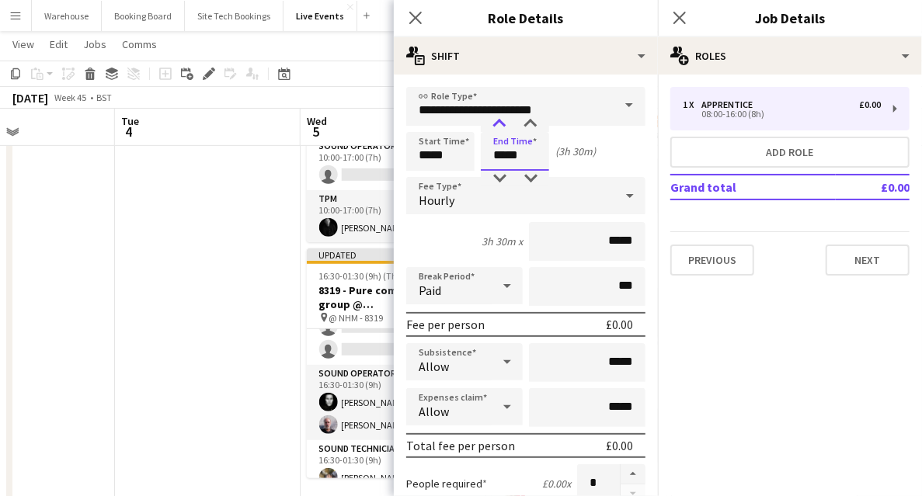
click at [500, 127] on div at bounding box center [499, 125] width 31 height 16
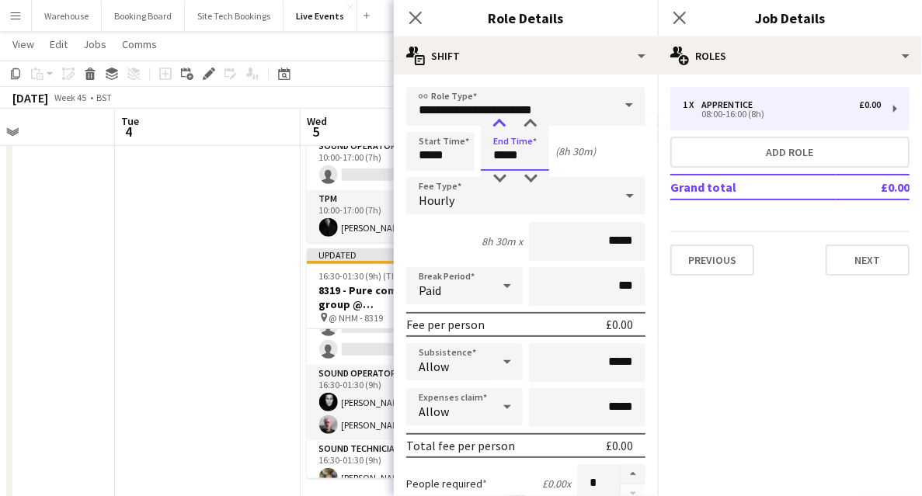
click at [500, 127] on div at bounding box center [499, 125] width 31 height 16
type input "*****"
click at [503, 176] on div at bounding box center [499, 179] width 31 height 16
click at [462, 204] on div "Hourly" at bounding box center [510, 195] width 208 height 37
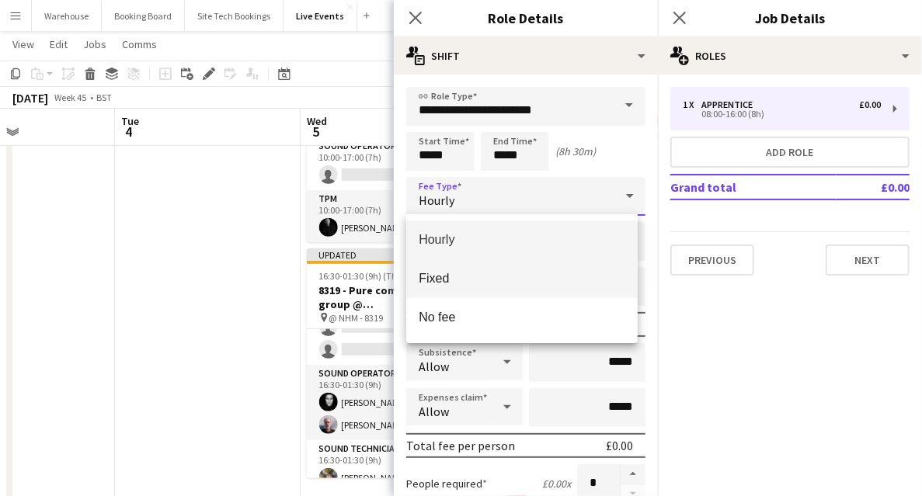
click at [439, 270] on mat-option "Fixed" at bounding box center [522, 279] width 232 height 39
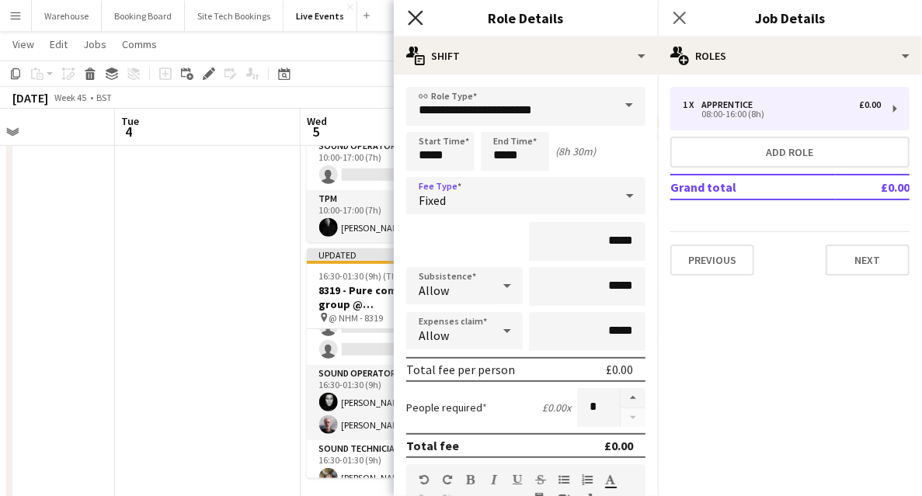
click at [413, 20] on icon at bounding box center [415, 17] width 15 height 15
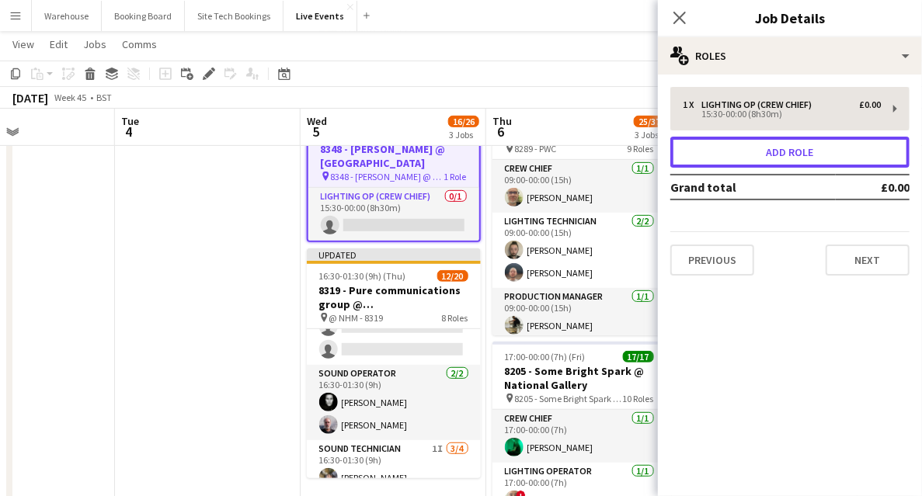
click at [733, 158] on button "Add role" at bounding box center [790, 152] width 239 height 31
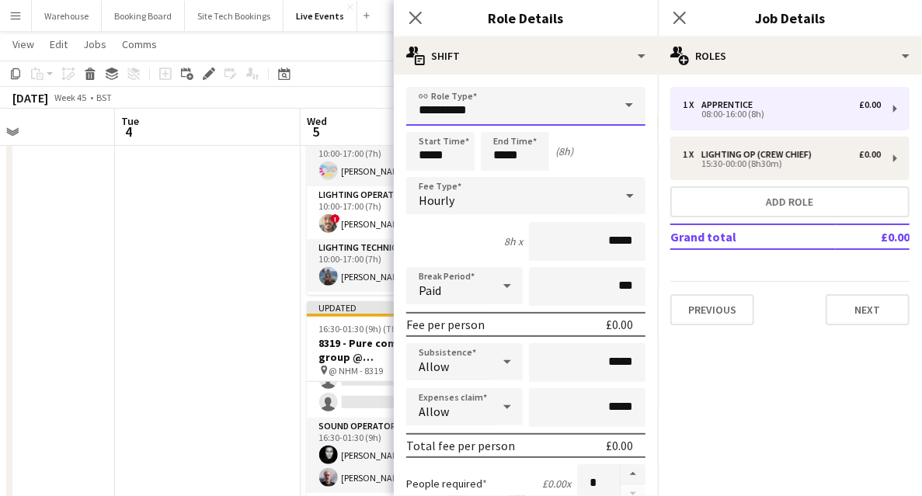
click at [465, 111] on input "**********" at bounding box center [525, 106] width 239 height 39
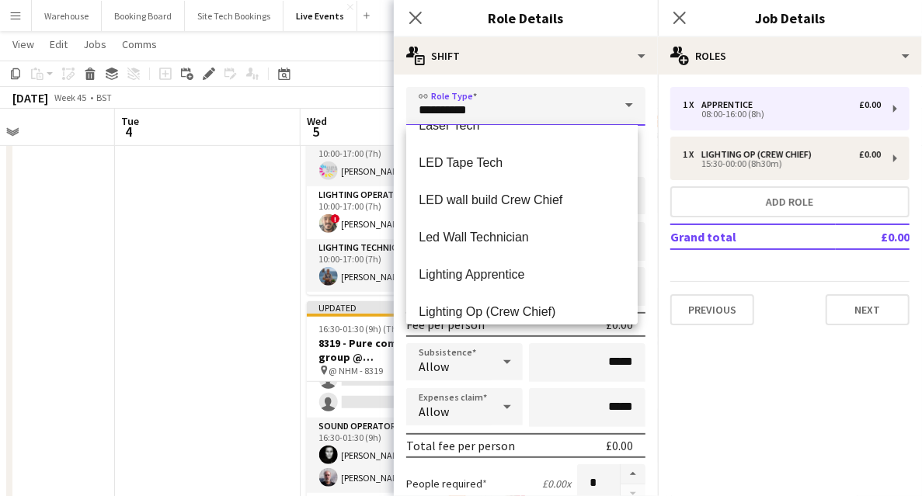
scroll to position [1761, 0]
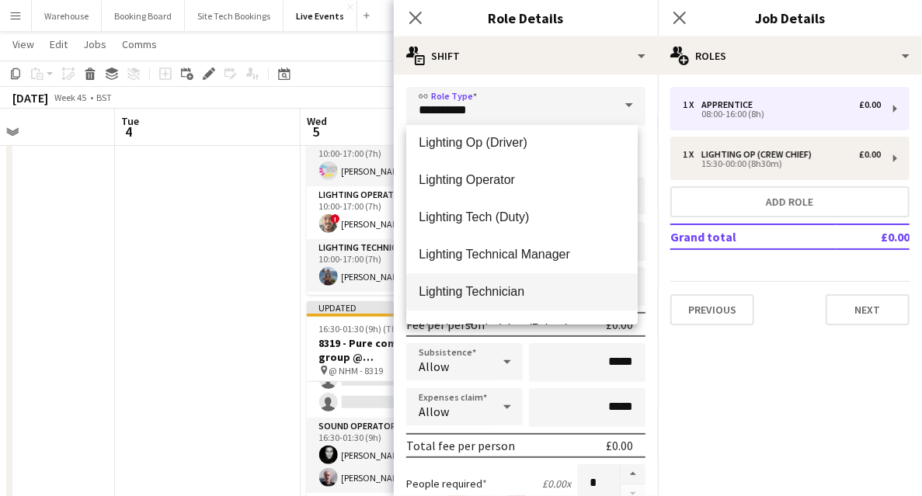
click at [479, 294] on span "Lighting Technician" at bounding box center [522, 291] width 207 height 15
type input "**********"
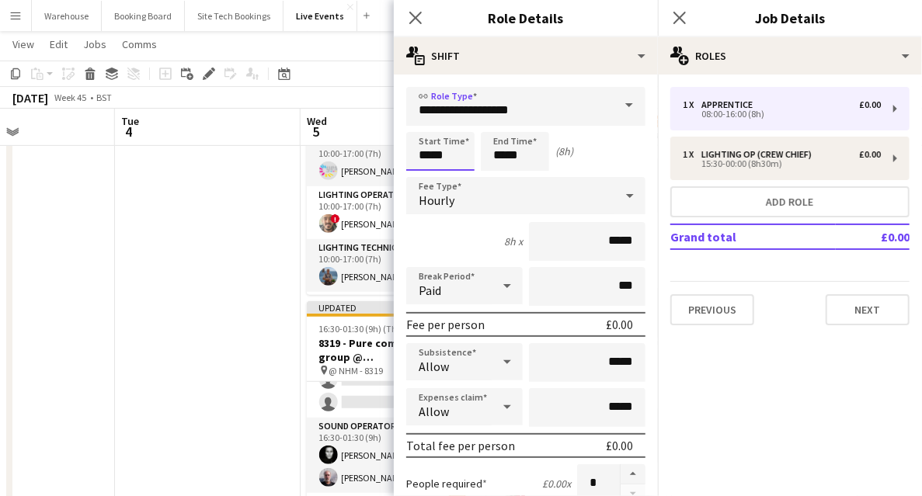
click at [434, 148] on input "*****" at bounding box center [440, 151] width 68 height 39
click at [423, 128] on div at bounding box center [424, 125] width 31 height 16
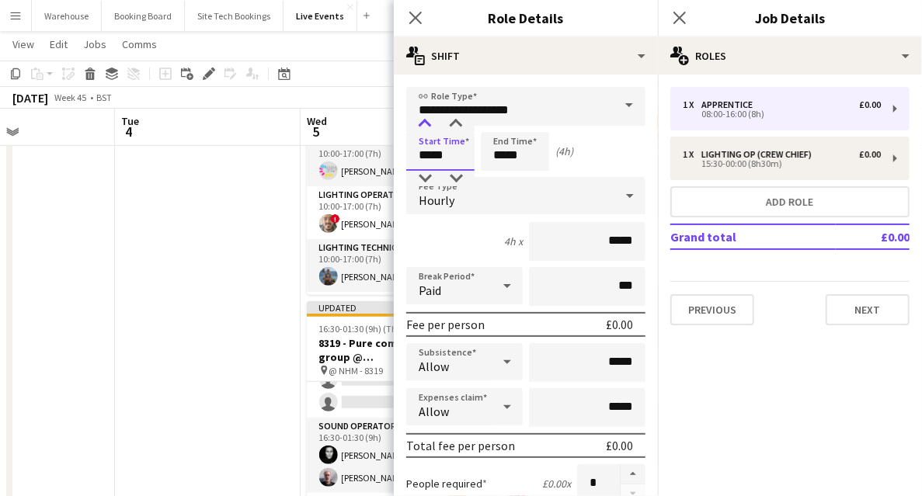
click at [423, 128] on div at bounding box center [424, 125] width 31 height 16
click at [455, 131] on div at bounding box center [456, 125] width 31 height 16
type input "*****"
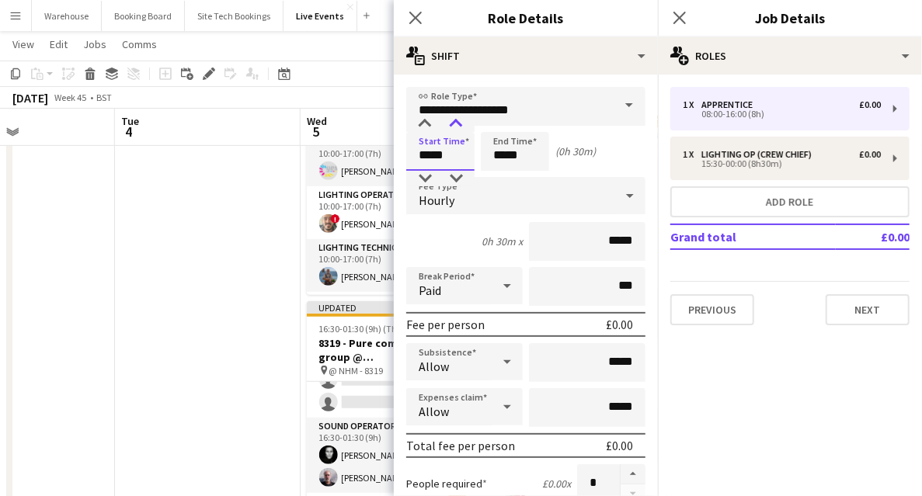
click at [455, 131] on div at bounding box center [456, 125] width 31 height 16
click at [503, 152] on input "*****" at bounding box center [515, 151] width 68 height 39
click at [496, 126] on div at bounding box center [499, 125] width 31 height 16
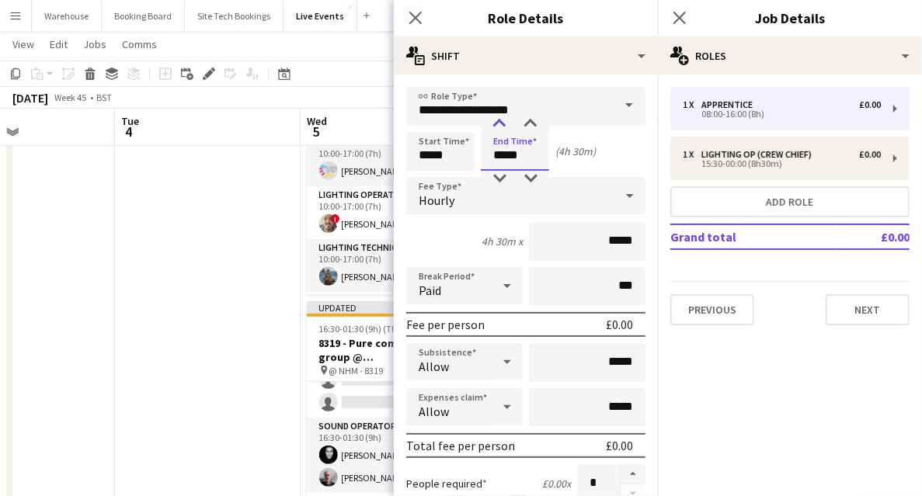
click at [496, 126] on div at bounding box center [499, 125] width 31 height 16
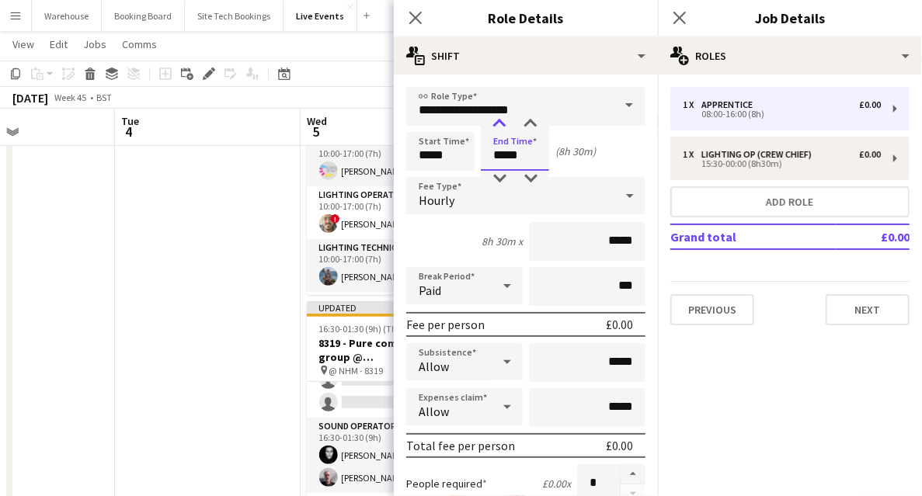
click at [496, 126] on div at bounding box center [499, 125] width 31 height 16
type input "*****"
click at [500, 176] on div at bounding box center [499, 179] width 31 height 16
click at [426, 200] on span "Hourly" at bounding box center [437, 201] width 36 height 16
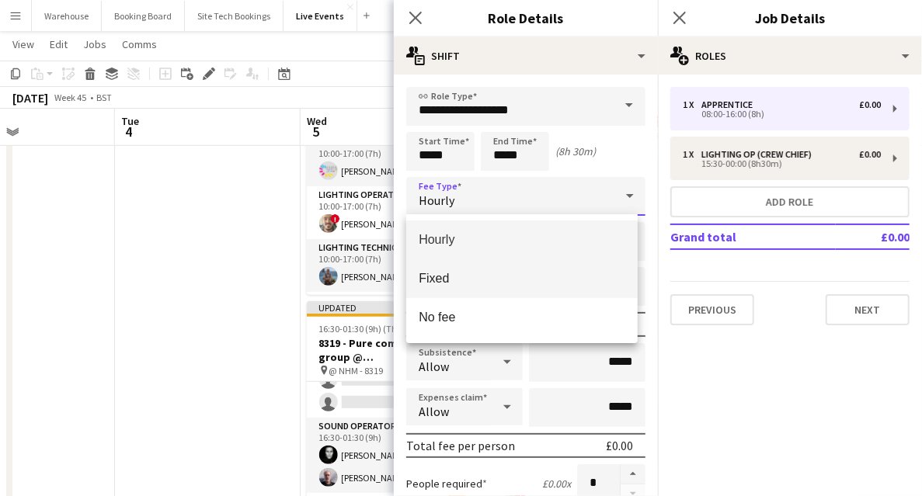
click at [444, 277] on span "Fixed" at bounding box center [522, 278] width 207 height 15
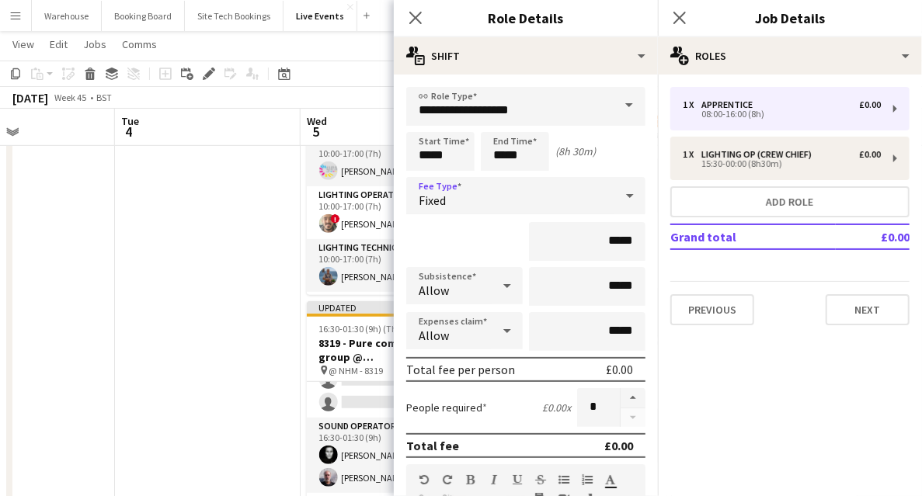
scroll to position [155, 0]
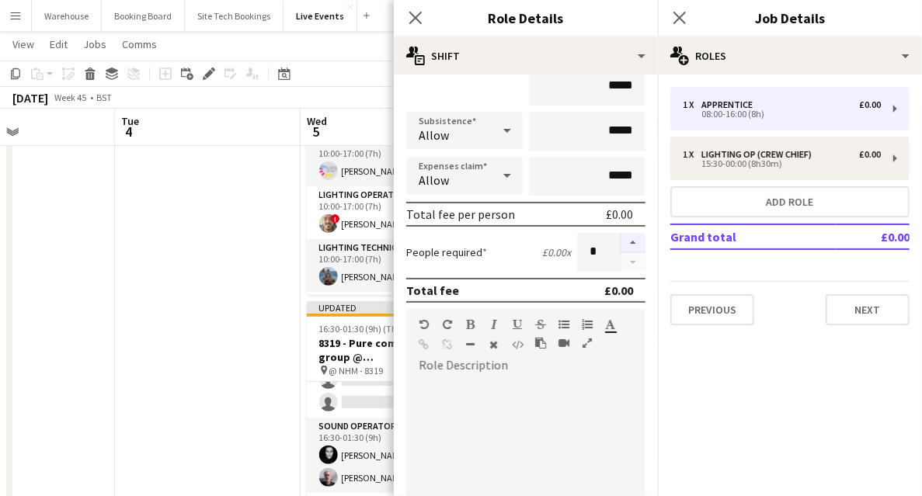
click at [626, 247] on button "button" at bounding box center [633, 243] width 25 height 20
type input "*"
click at [415, 18] on icon at bounding box center [415, 17] width 15 height 15
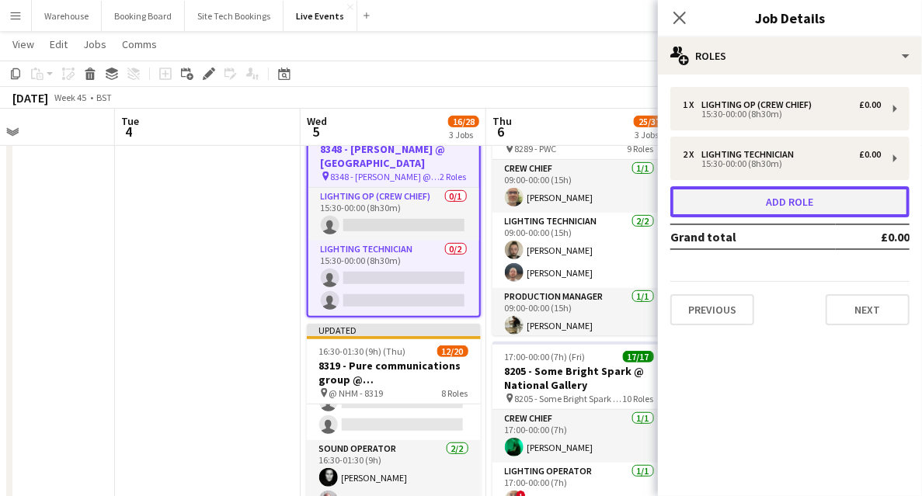
click at [726, 205] on button "Add role" at bounding box center [790, 201] width 239 height 31
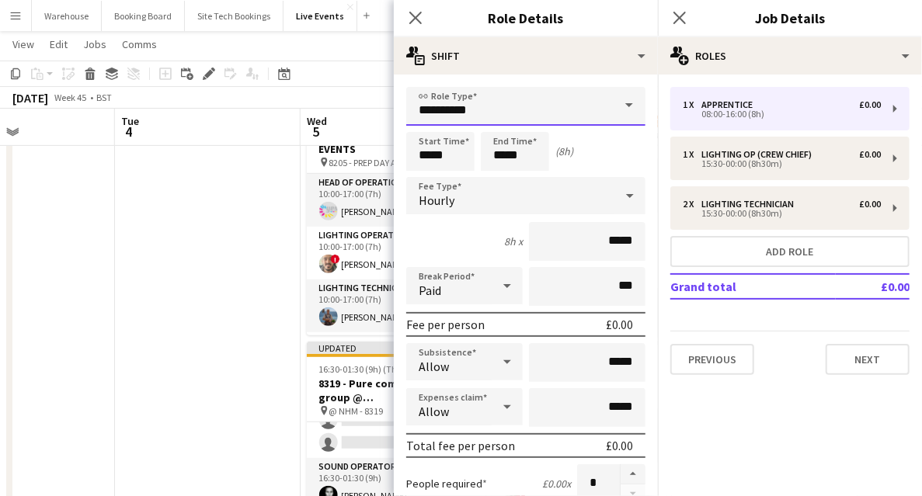
click at [558, 124] on input "**********" at bounding box center [525, 106] width 239 height 39
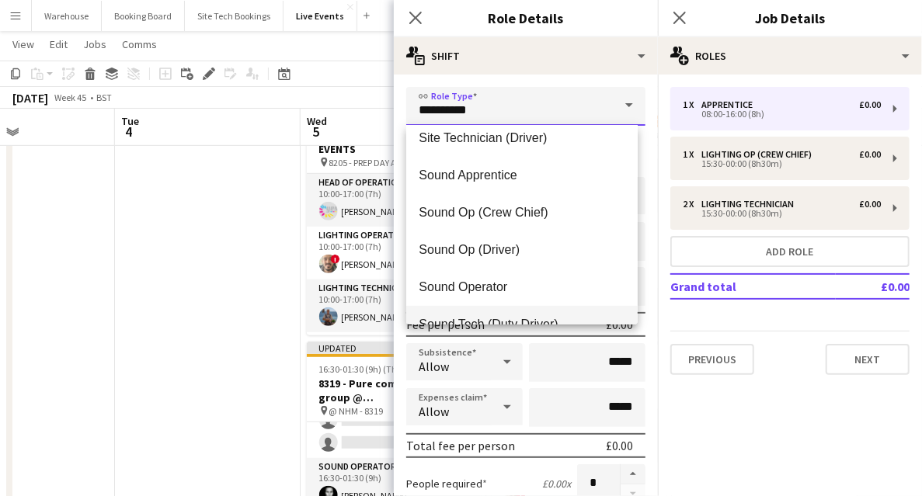
scroll to position [3211, 0]
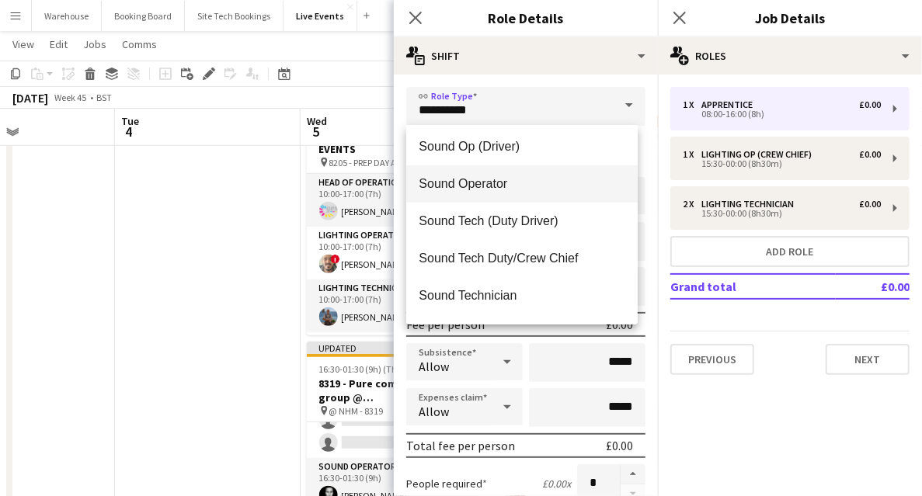
click at [473, 190] on span "Sound Operator" at bounding box center [522, 183] width 207 height 15
type input "**********"
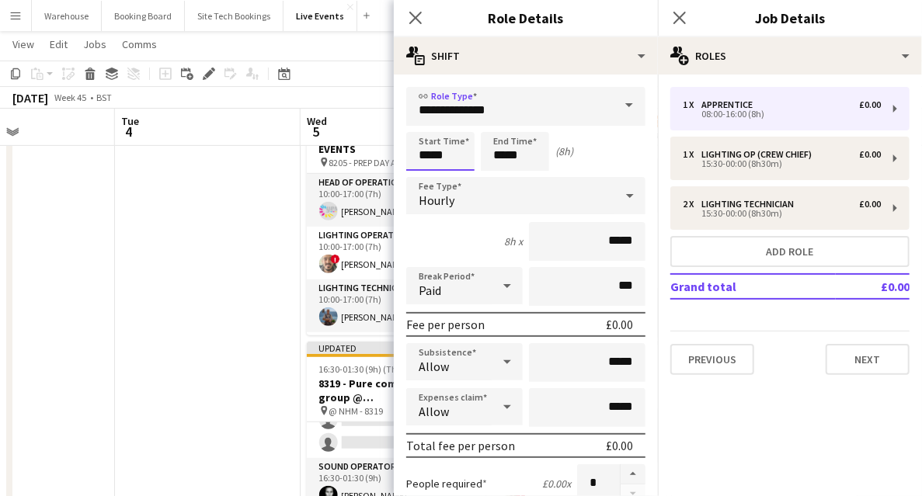
click at [451, 157] on input "*****" at bounding box center [440, 151] width 68 height 39
click at [424, 120] on div at bounding box center [424, 125] width 31 height 16
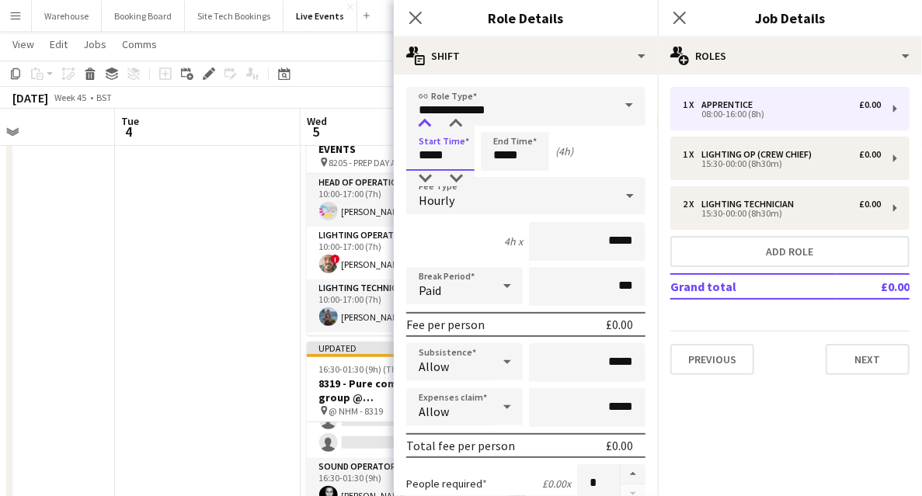
click at [424, 120] on div at bounding box center [424, 125] width 31 height 16
click at [427, 176] on div at bounding box center [424, 179] width 31 height 16
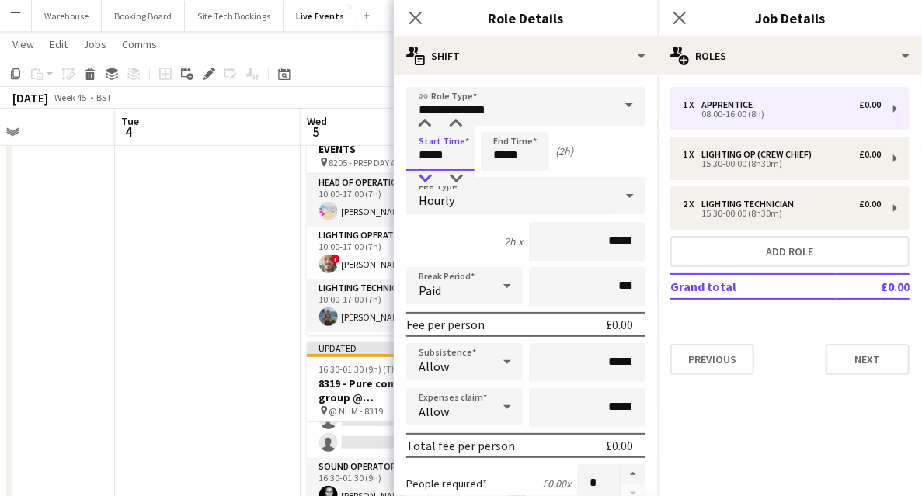
click at [427, 176] on div at bounding box center [424, 179] width 31 height 16
click at [430, 127] on div at bounding box center [424, 125] width 31 height 16
click at [449, 124] on div at bounding box center [456, 125] width 31 height 16
type input "*****"
click at [449, 124] on div at bounding box center [456, 125] width 31 height 16
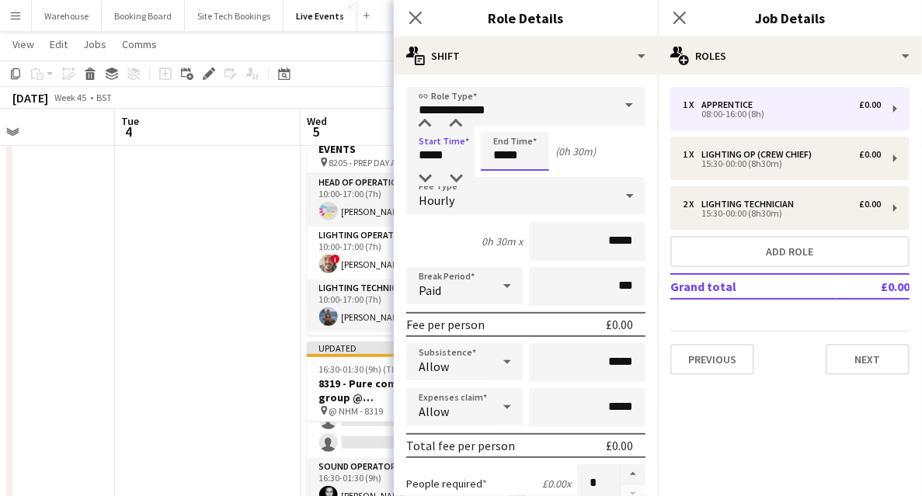
click at [496, 157] on input "*****" at bounding box center [515, 151] width 68 height 39
click at [502, 122] on div at bounding box center [499, 125] width 31 height 16
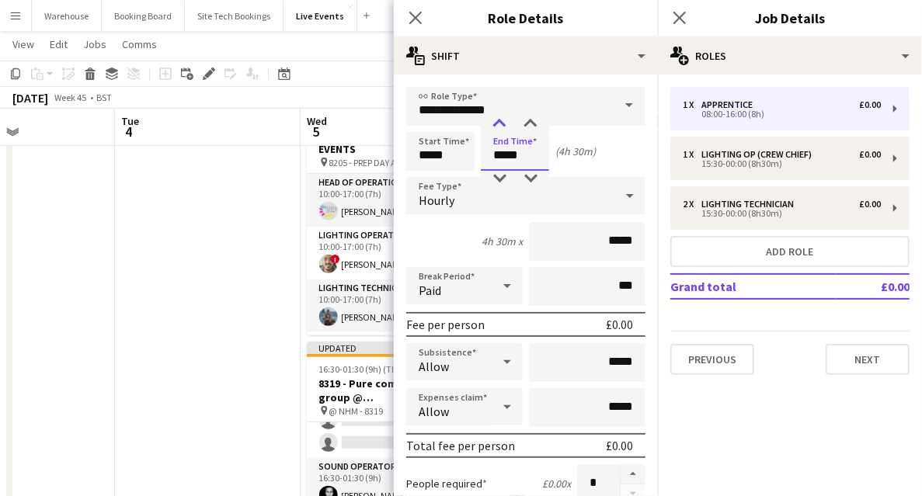
click at [502, 122] on div at bounding box center [499, 125] width 31 height 16
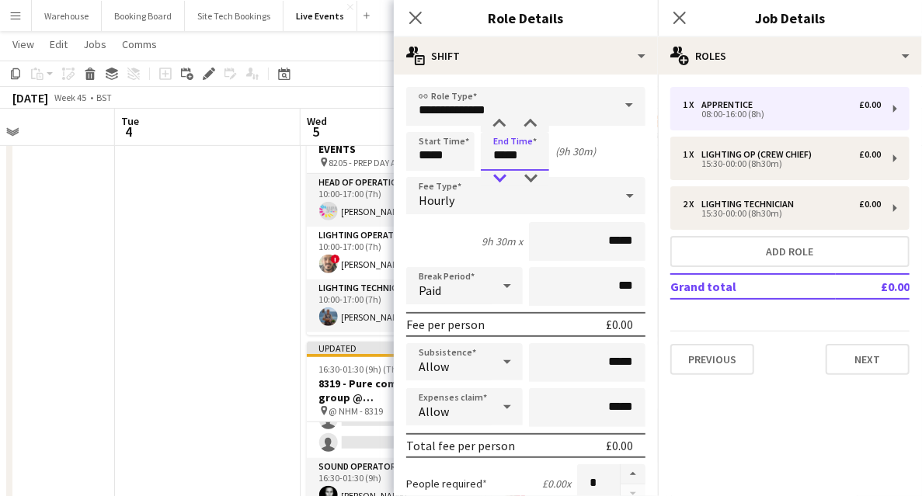
type input "*****"
drag, startPoint x: 501, startPoint y: 179, endPoint x: 477, endPoint y: 196, distance: 29.5
click at [501, 178] on div at bounding box center [499, 179] width 31 height 16
click at [467, 203] on div "Hourly" at bounding box center [510, 195] width 208 height 37
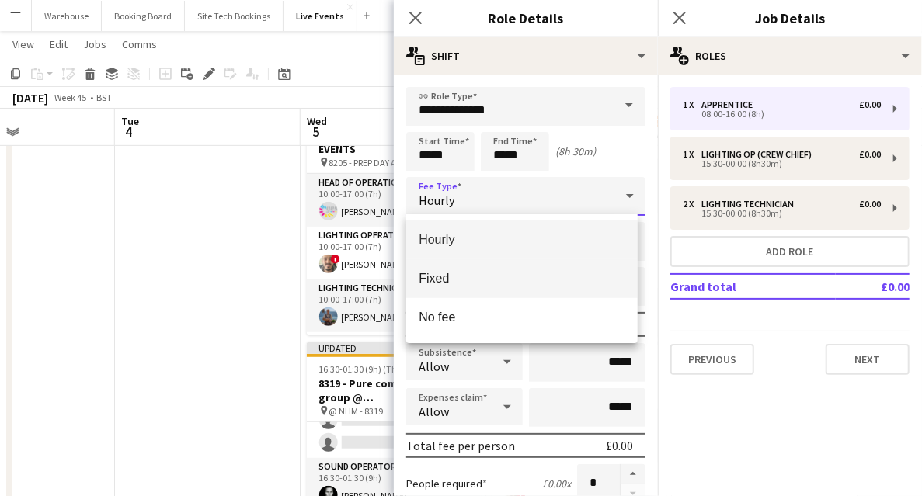
click at [443, 269] on mat-option "Fixed" at bounding box center [522, 279] width 232 height 39
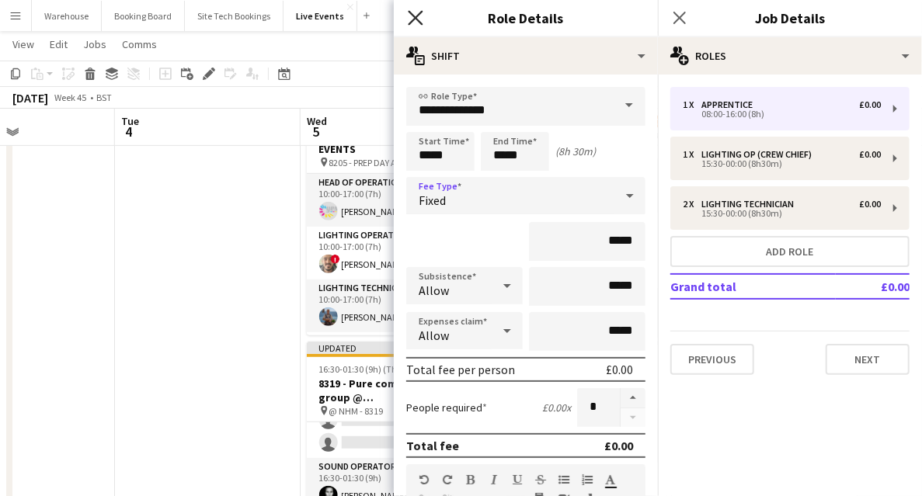
click at [412, 16] on icon "Close pop-in" at bounding box center [415, 17] width 15 height 15
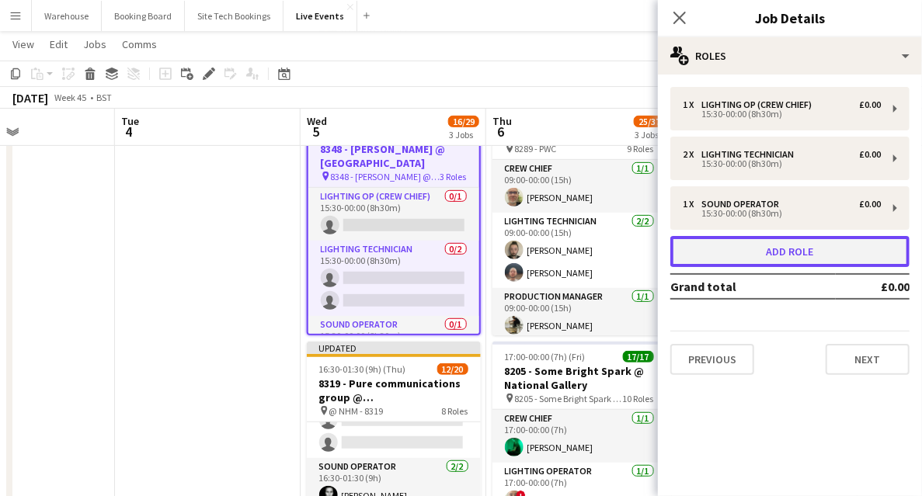
click at [703, 243] on button "Add role" at bounding box center [790, 251] width 239 height 31
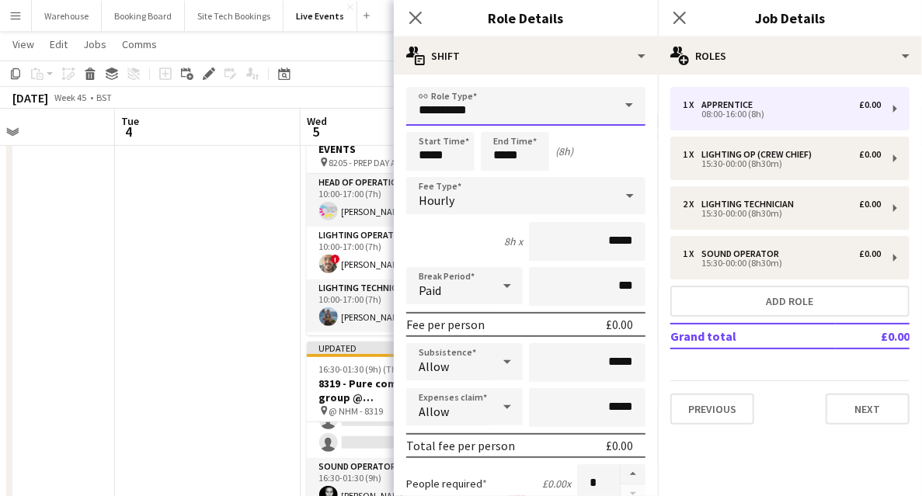
click at [478, 106] on input "**********" at bounding box center [525, 106] width 239 height 39
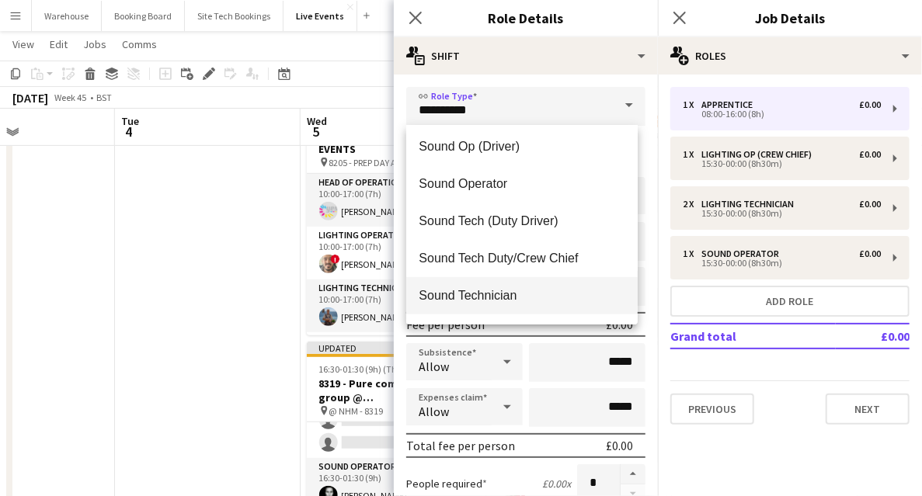
click at [469, 291] on span "Sound Technician" at bounding box center [522, 295] width 207 height 15
type input "**********"
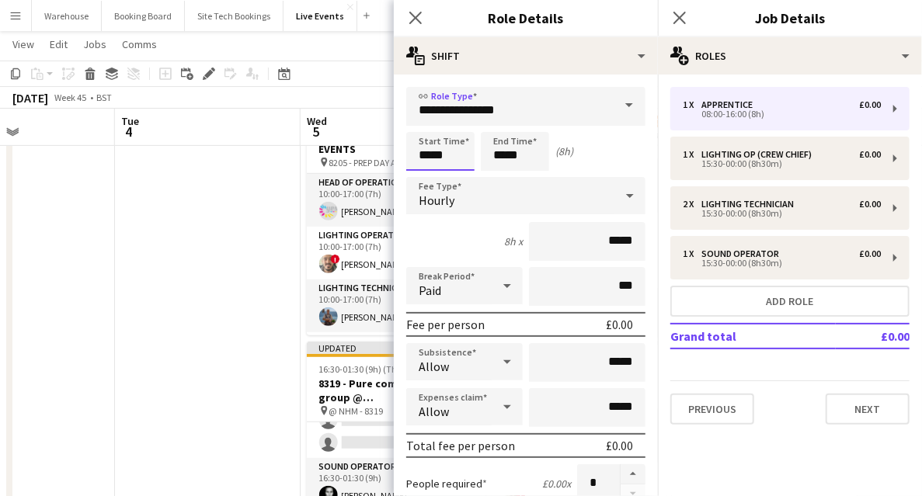
click at [426, 136] on input "*****" at bounding box center [440, 151] width 68 height 39
click at [428, 122] on div at bounding box center [424, 125] width 31 height 16
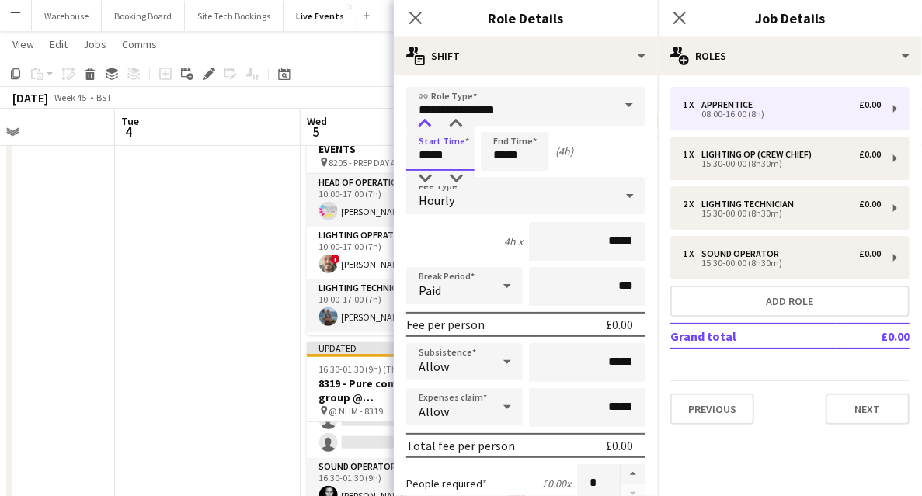
click at [428, 122] on div at bounding box center [424, 125] width 31 height 16
click at [454, 124] on div at bounding box center [456, 125] width 31 height 16
type input "*****"
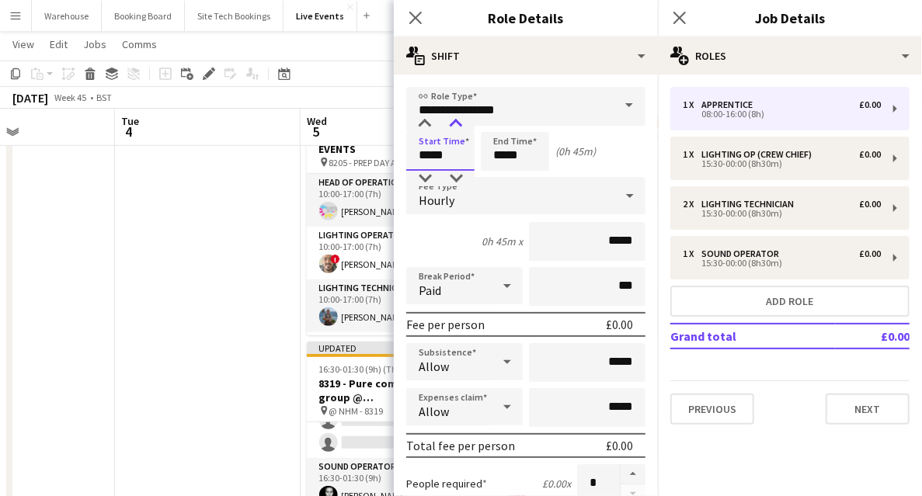
click at [454, 124] on div at bounding box center [456, 125] width 31 height 16
click at [495, 155] on input "*****" at bounding box center [515, 151] width 68 height 39
click at [493, 127] on div at bounding box center [499, 125] width 31 height 16
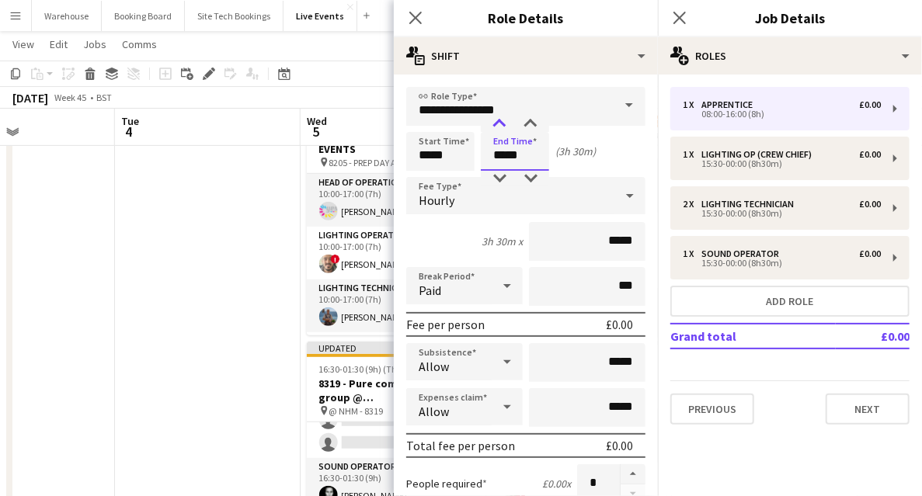
click at [493, 130] on div at bounding box center [499, 125] width 31 height 16
type input "*****"
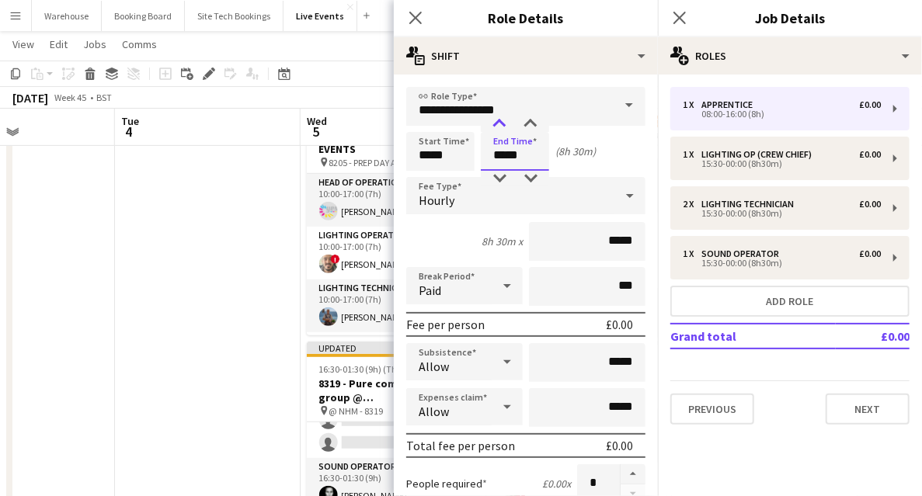
click at [493, 130] on div at bounding box center [499, 125] width 31 height 16
click at [458, 207] on div "Hourly" at bounding box center [510, 195] width 208 height 37
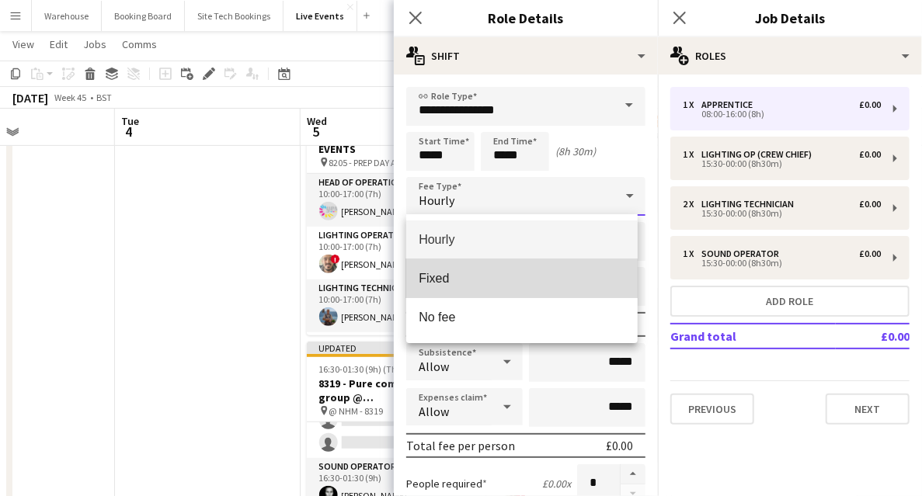
click at [445, 276] on span "Fixed" at bounding box center [522, 278] width 207 height 15
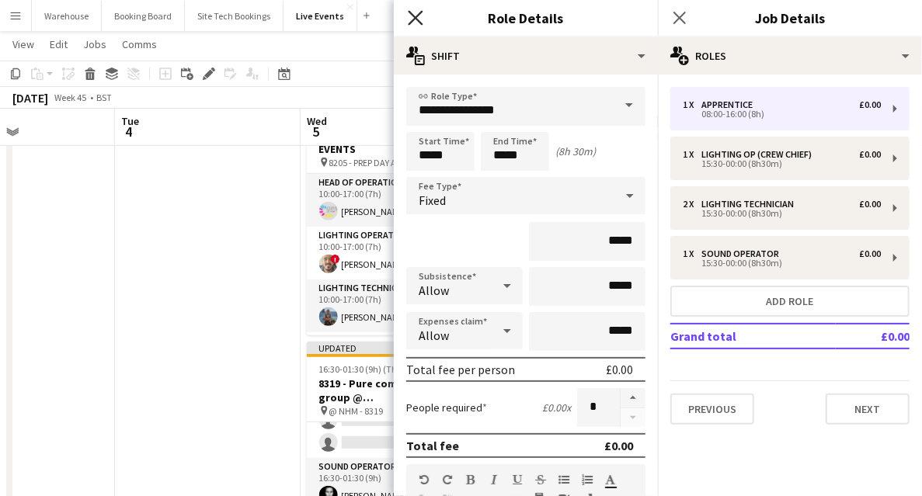
click at [413, 16] on icon at bounding box center [415, 17] width 15 height 15
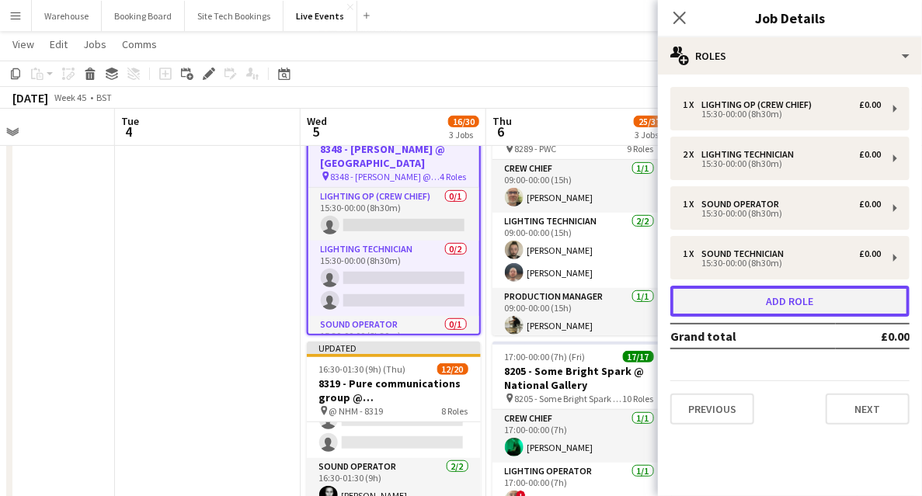
click at [752, 296] on button "Add role" at bounding box center [790, 301] width 239 height 31
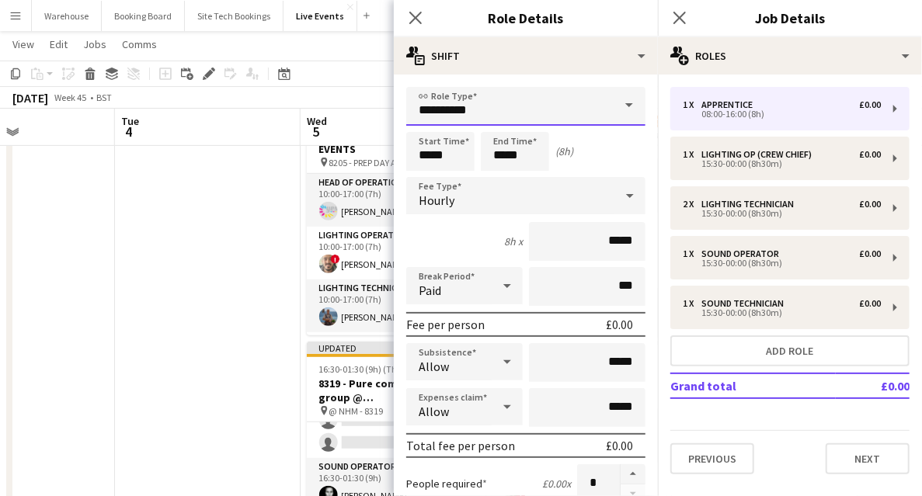
click at [477, 103] on input "**********" at bounding box center [525, 106] width 239 height 39
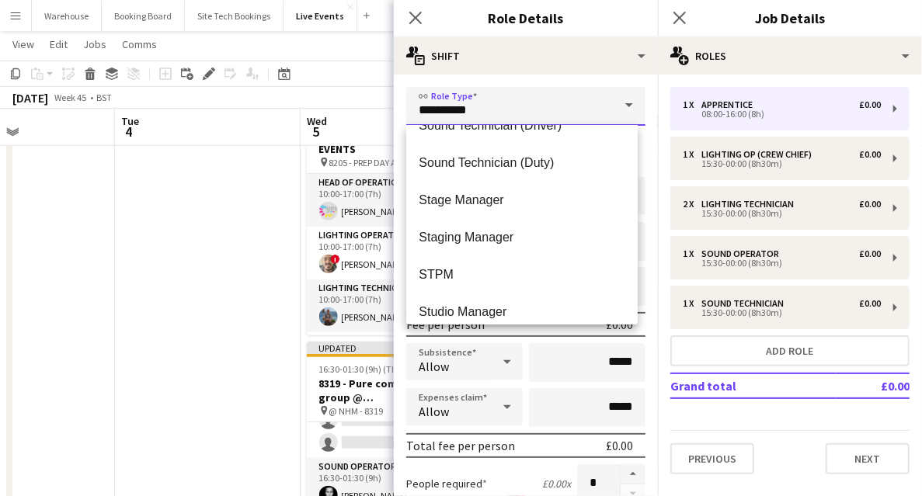
scroll to position [3367, 0]
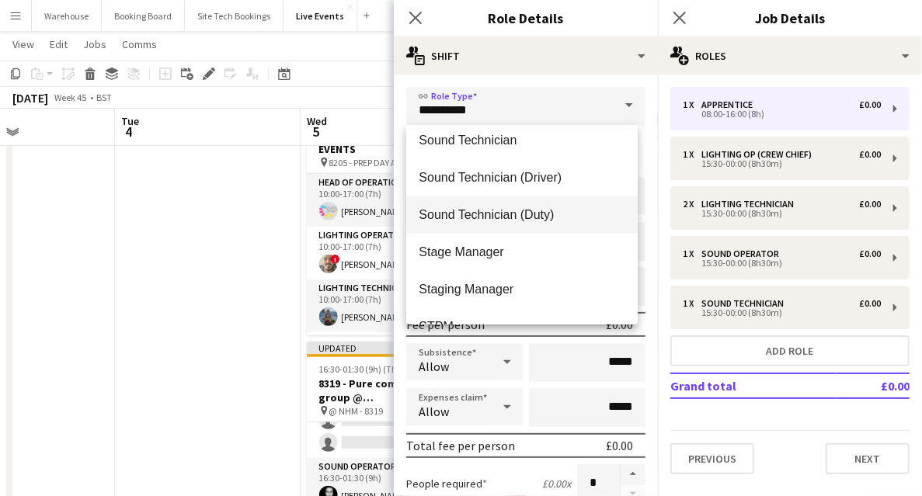
click at [479, 216] on span "Sound Technician (Duty)" at bounding box center [522, 214] width 207 height 15
type input "**********"
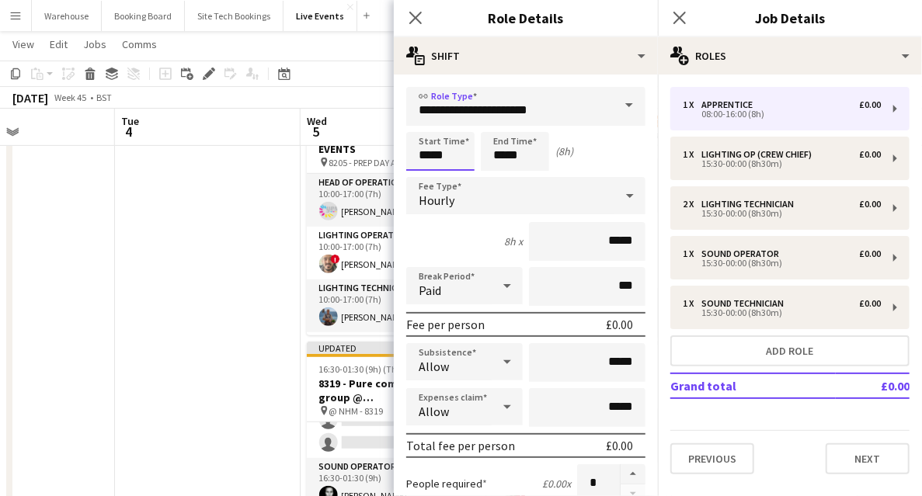
click at [437, 151] on input "*****" at bounding box center [440, 151] width 68 height 39
click at [420, 124] on div at bounding box center [424, 125] width 31 height 16
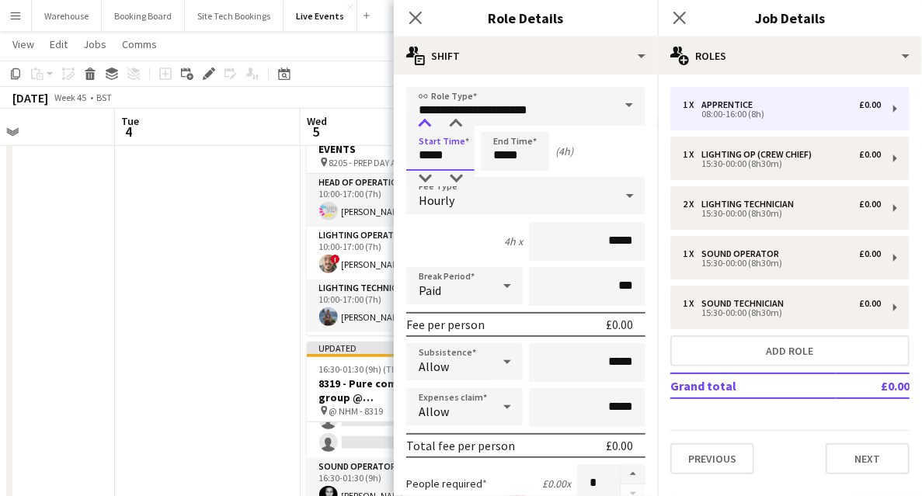
click at [420, 124] on div at bounding box center [424, 125] width 31 height 16
click at [457, 127] on div at bounding box center [456, 125] width 31 height 16
type input "*****"
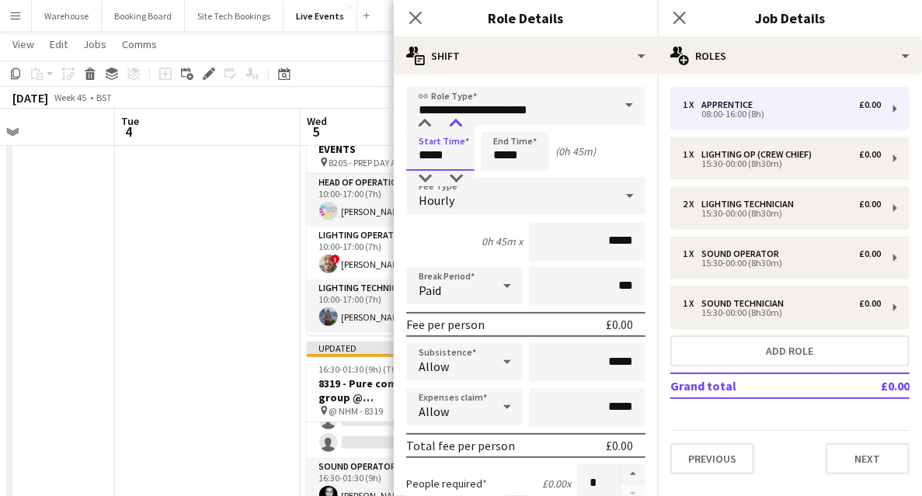
click at [457, 127] on div at bounding box center [456, 125] width 31 height 16
click at [500, 162] on input "*****" at bounding box center [515, 151] width 68 height 39
click at [497, 125] on div at bounding box center [499, 125] width 31 height 16
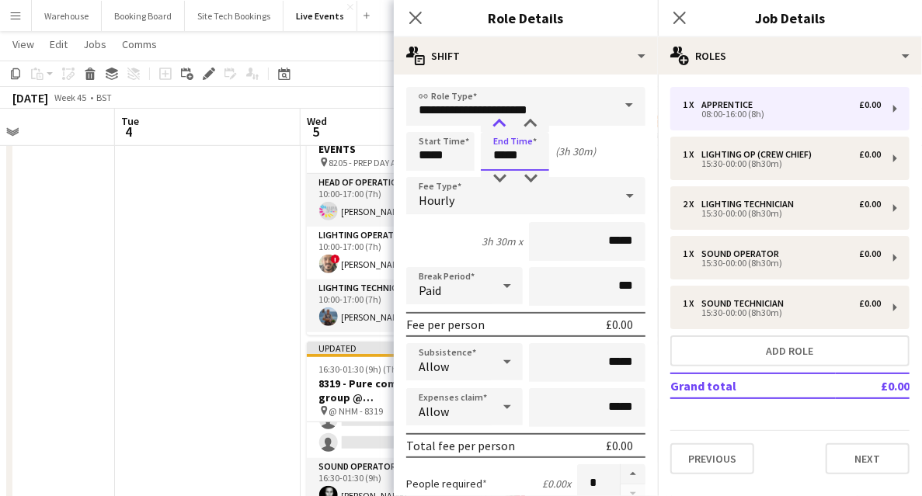
click at [497, 125] on div at bounding box center [499, 125] width 31 height 16
click at [496, 125] on div at bounding box center [499, 125] width 31 height 16
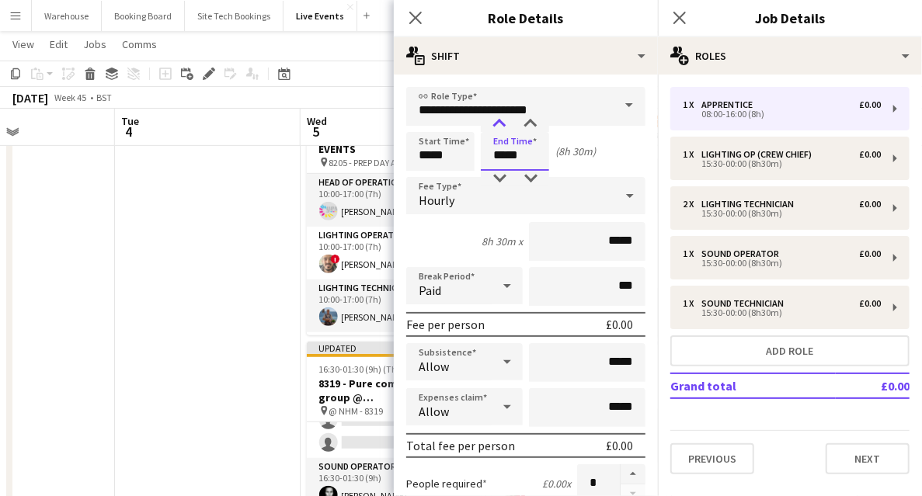
click at [496, 125] on div at bounding box center [499, 125] width 31 height 16
type input "*****"
click at [497, 173] on div at bounding box center [499, 179] width 31 height 16
click at [456, 198] on div "Hourly" at bounding box center [510, 195] width 208 height 37
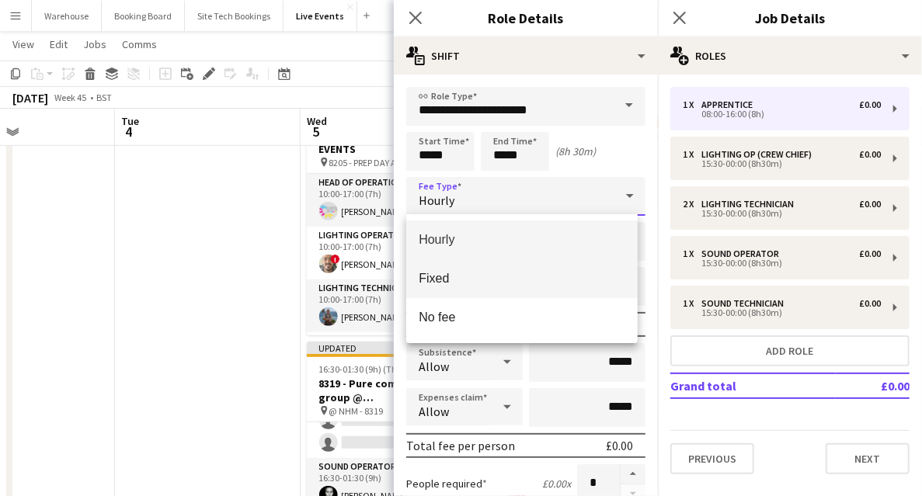
click at [453, 281] on span "Fixed" at bounding box center [522, 278] width 207 height 15
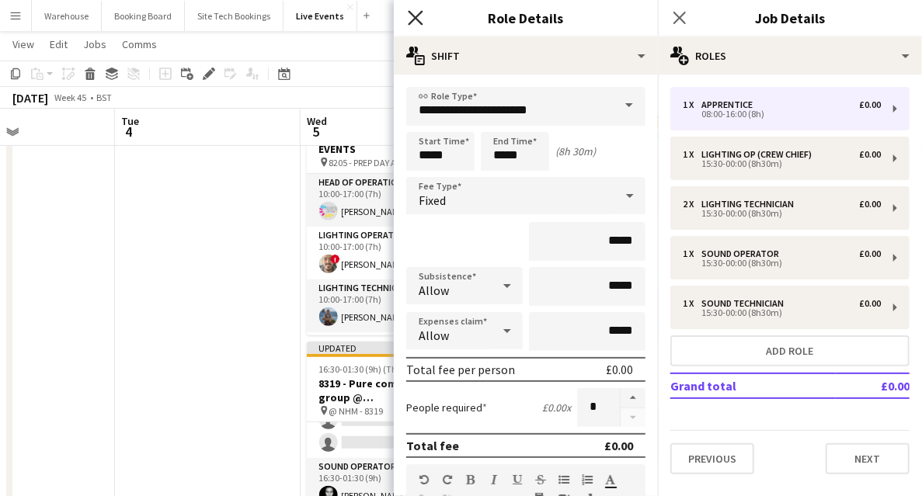
click at [411, 15] on icon "Close pop-in" at bounding box center [415, 17] width 15 height 15
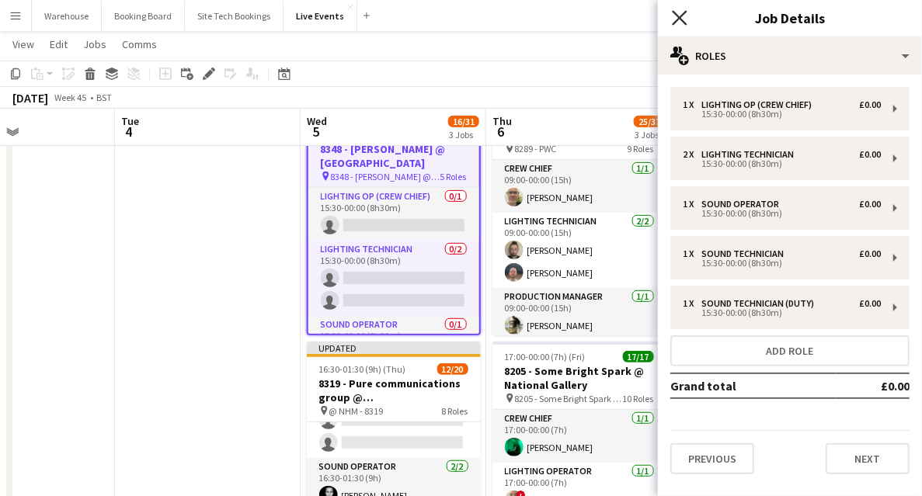
click at [685, 13] on icon at bounding box center [679, 17] width 15 height 15
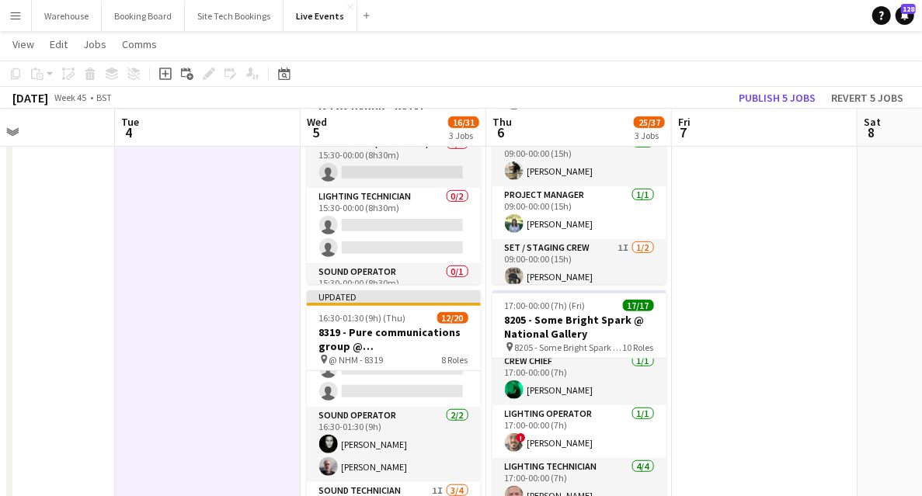
scroll to position [311, 0]
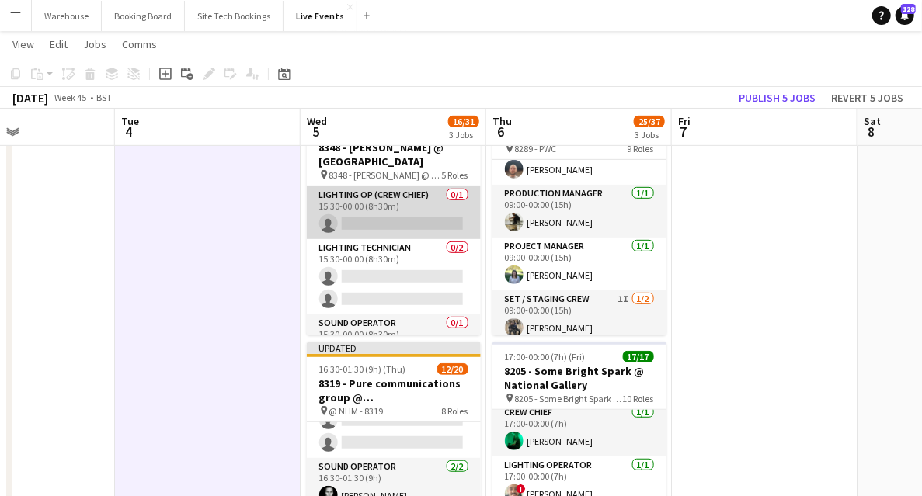
click at [413, 218] on app-card-role "Lighting Op (Crew Chief) 0/1 15:30-00:00 (8h30m) single-neutral-actions" at bounding box center [394, 212] width 174 height 53
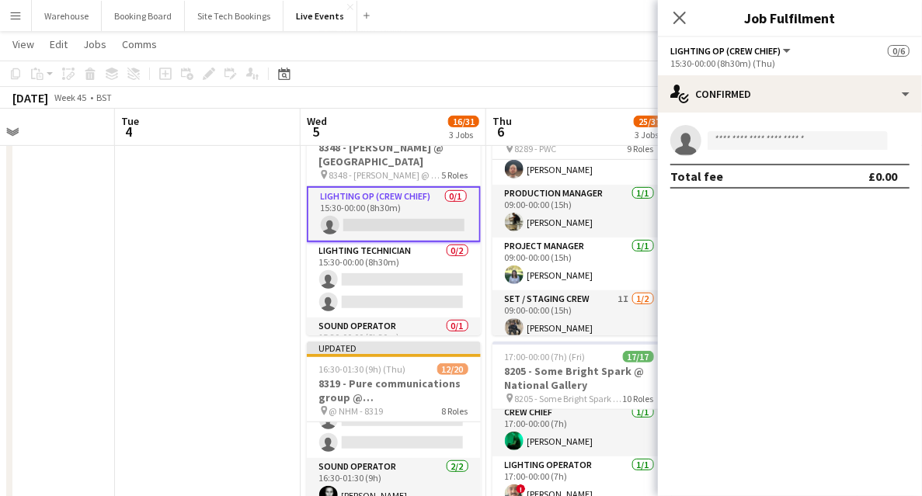
scroll to position [0, 443]
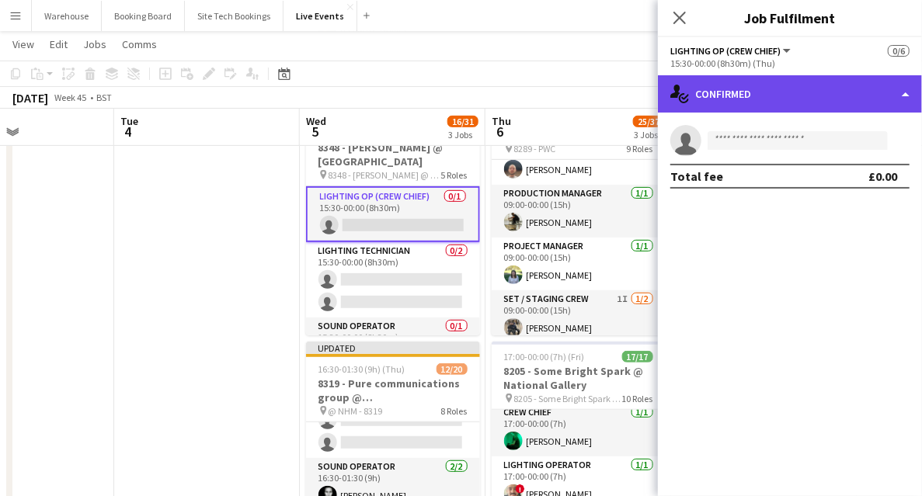
click at [710, 101] on div "single-neutral-actions-check-2 Confirmed" at bounding box center [790, 93] width 264 height 37
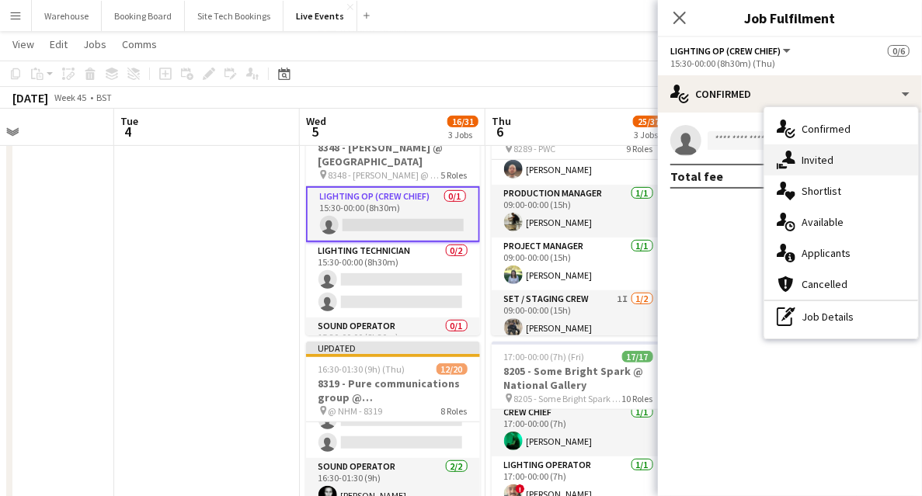
click at [812, 165] on span "Invited" at bounding box center [818, 160] width 32 height 14
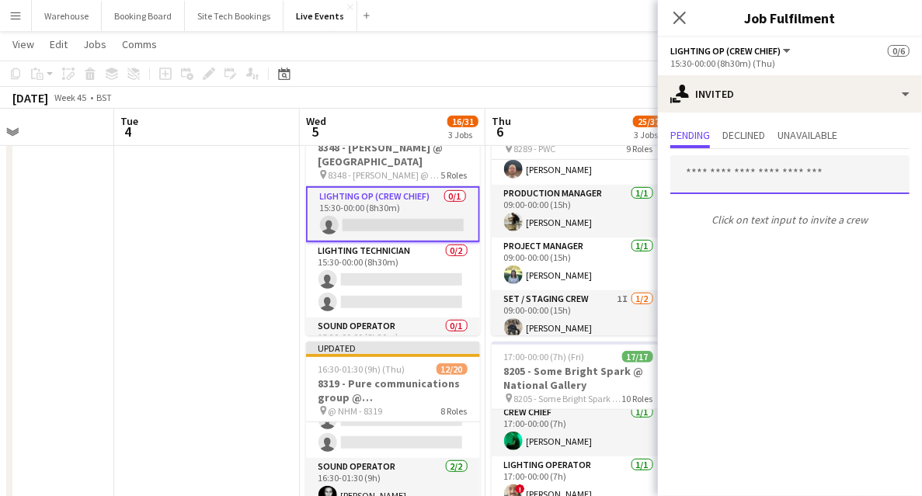
click at [751, 166] on input "text" at bounding box center [790, 174] width 239 height 39
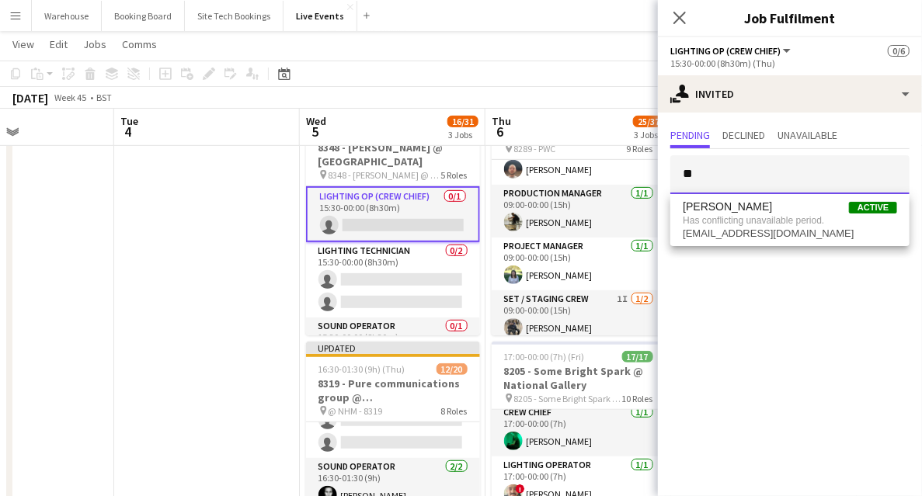
type input "*"
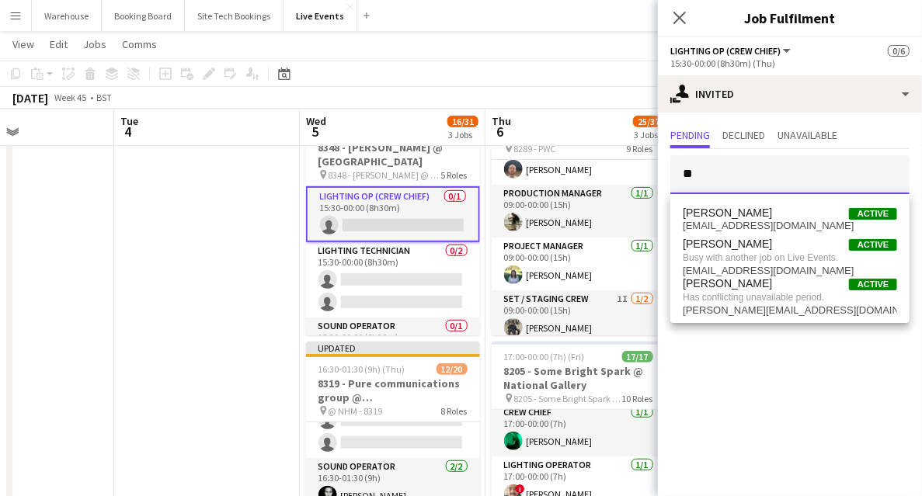
type input "*"
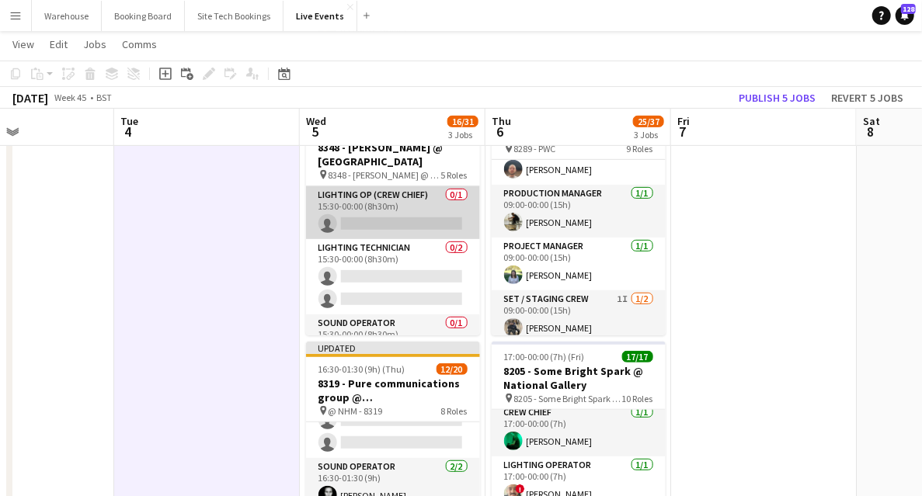
click at [381, 204] on app-card-role "Lighting Op (Crew Chief) 0/1 15:30-00:00 (8h30m) single-neutral-actions" at bounding box center [393, 212] width 174 height 53
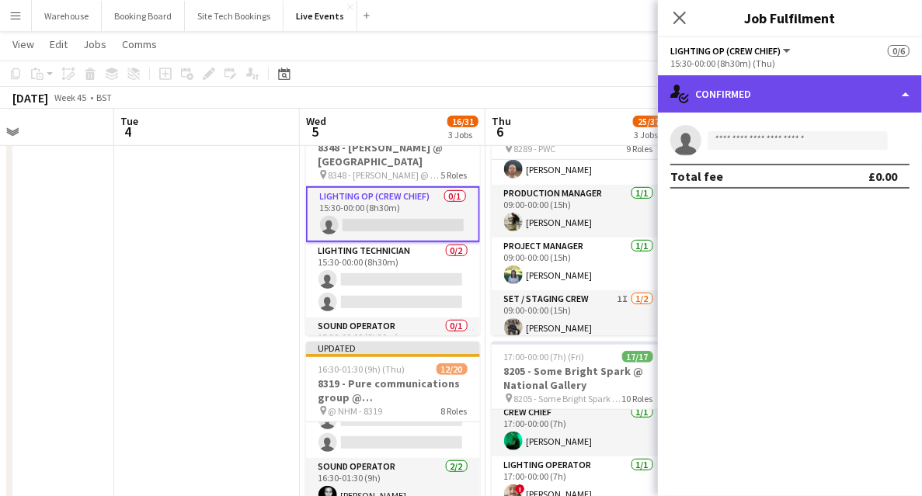
click at [813, 104] on div "single-neutral-actions-check-2 Confirmed" at bounding box center [790, 93] width 264 height 37
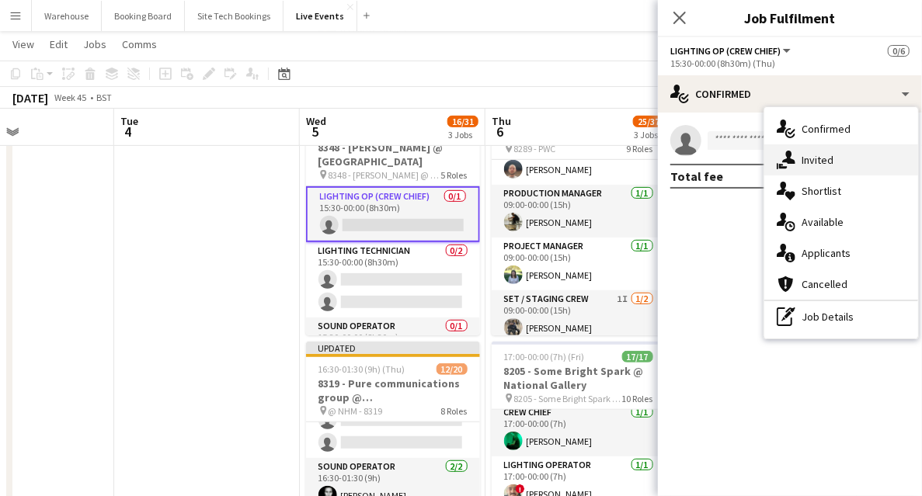
drag, startPoint x: 840, startPoint y: 158, endPoint x: 832, endPoint y: 161, distance: 8.4
click at [840, 158] on div "single-neutral-actions-share-1 Invited" at bounding box center [842, 160] width 154 height 31
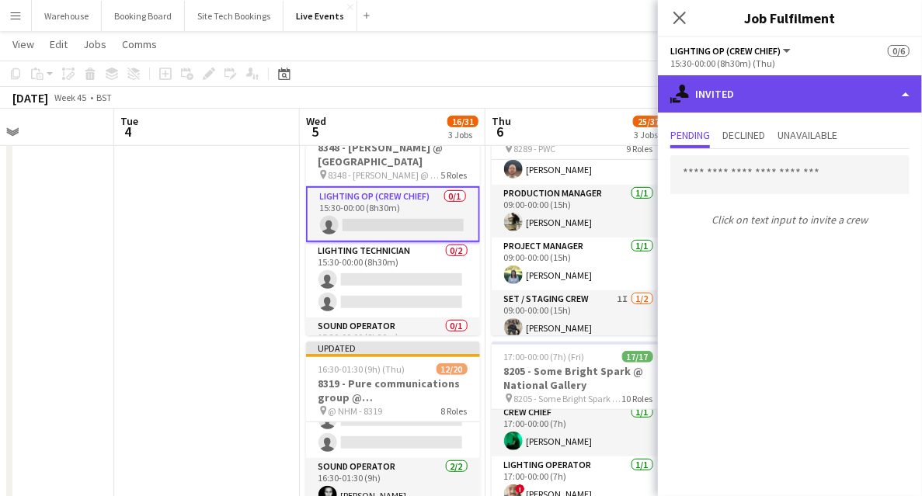
click at [757, 100] on div "single-neutral-actions-share-1 Invited" at bounding box center [790, 93] width 264 height 37
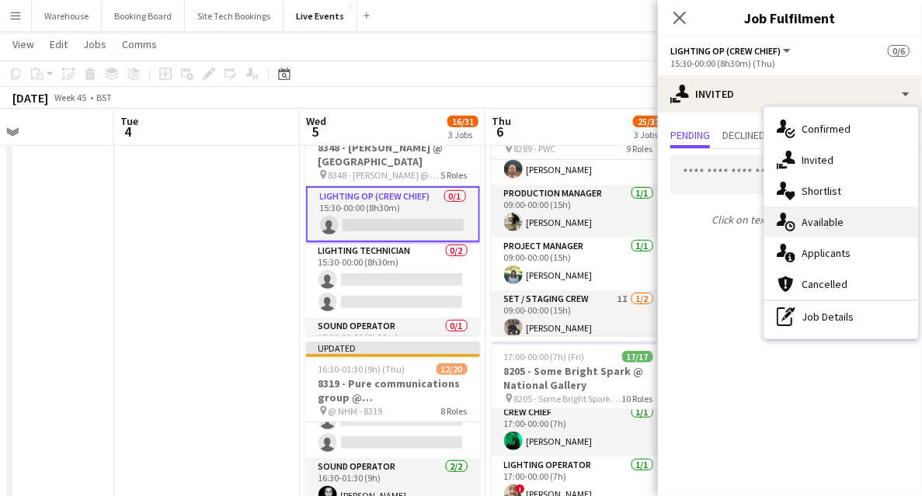
click at [824, 219] on span "Available" at bounding box center [823, 222] width 42 height 14
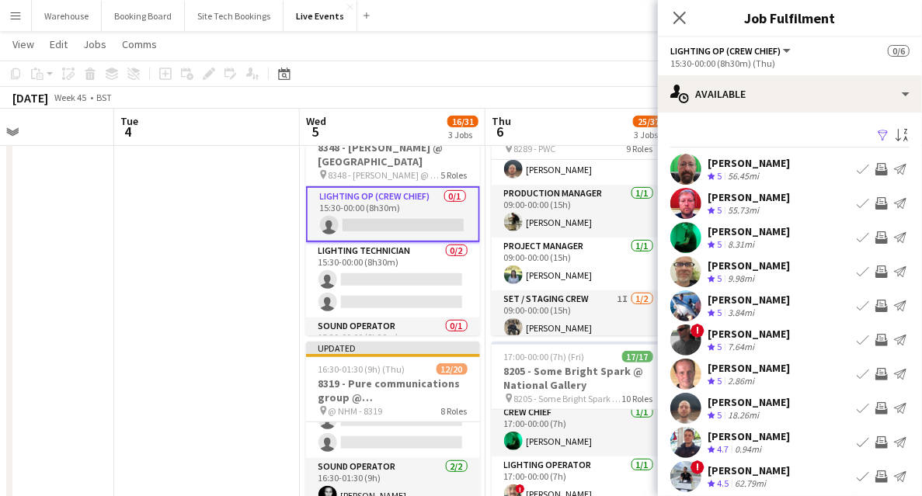
scroll to position [47, 0]
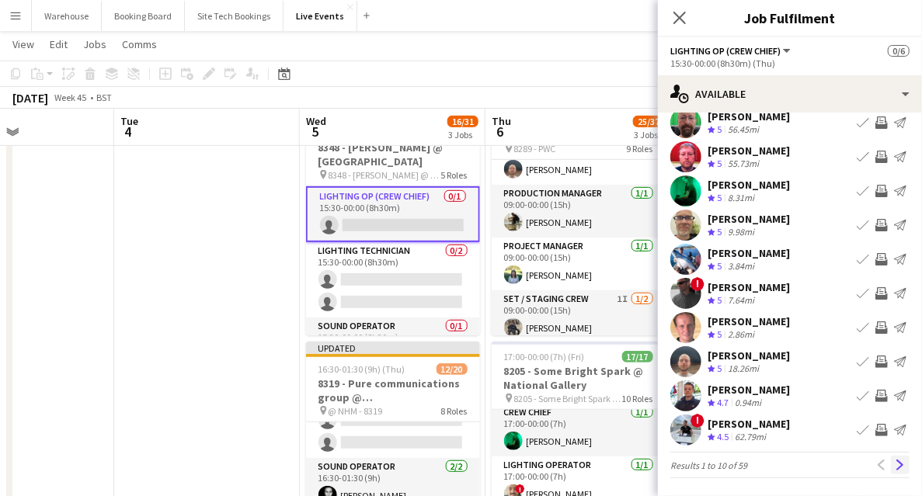
click at [895, 468] on app-icon "Next" at bounding box center [900, 465] width 11 height 11
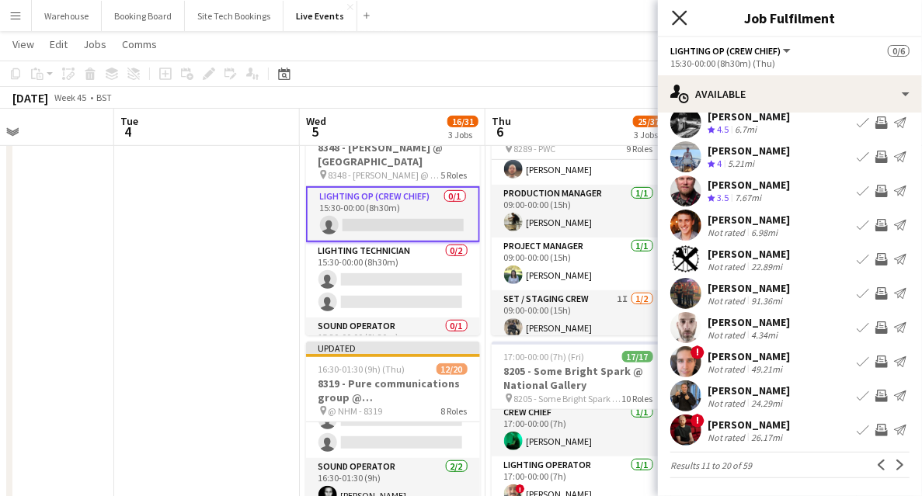
click at [677, 19] on icon "Close pop-in" at bounding box center [679, 17] width 15 height 15
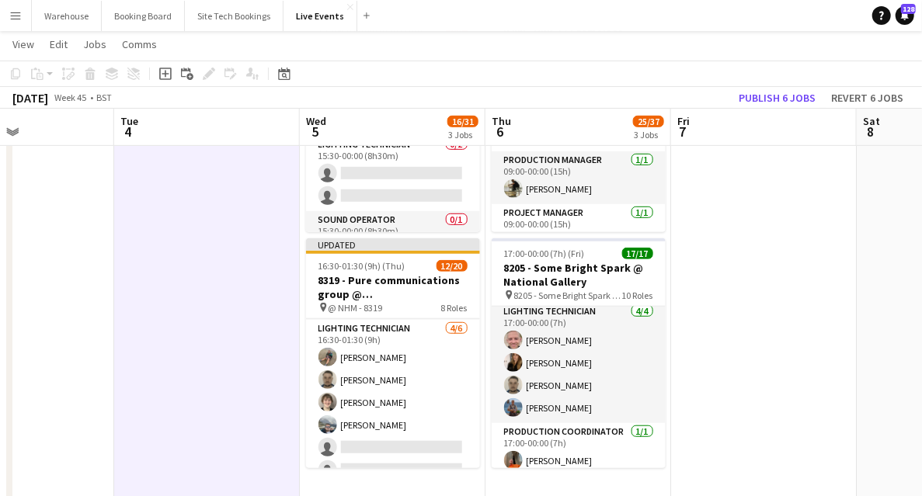
scroll to position [517, 0]
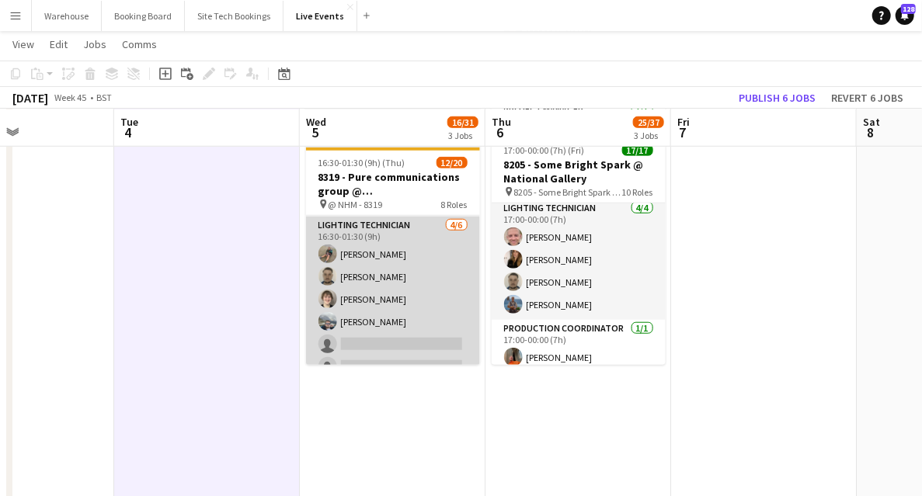
click at [373, 343] on app-card-role "Lighting Technician [DATE] 16:30-01:30 (9h) [PERSON_NAME] [PERSON_NAME] [PERSON…" at bounding box center [393, 299] width 174 height 165
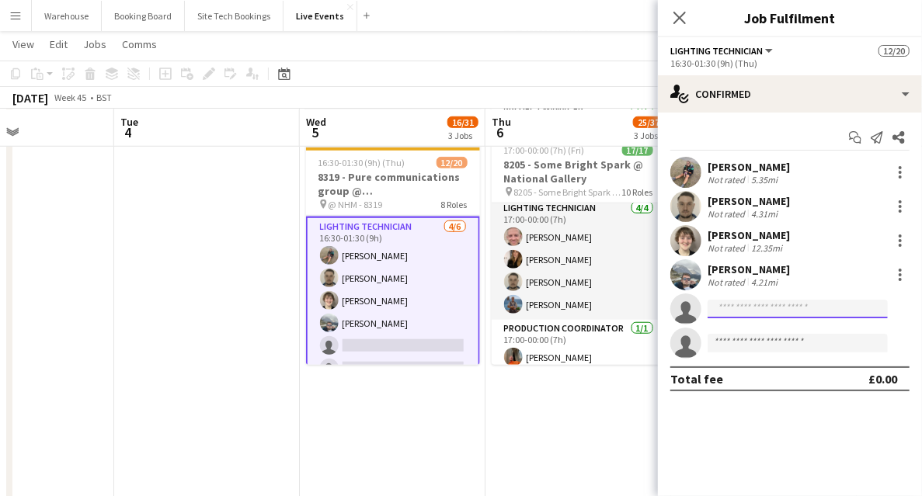
click at [792, 306] on input at bounding box center [798, 309] width 180 height 19
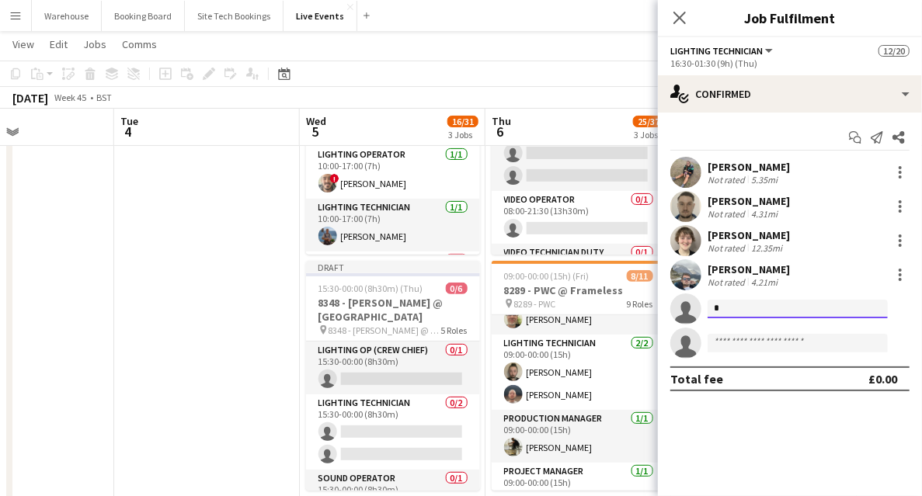
scroll to position [51, 0]
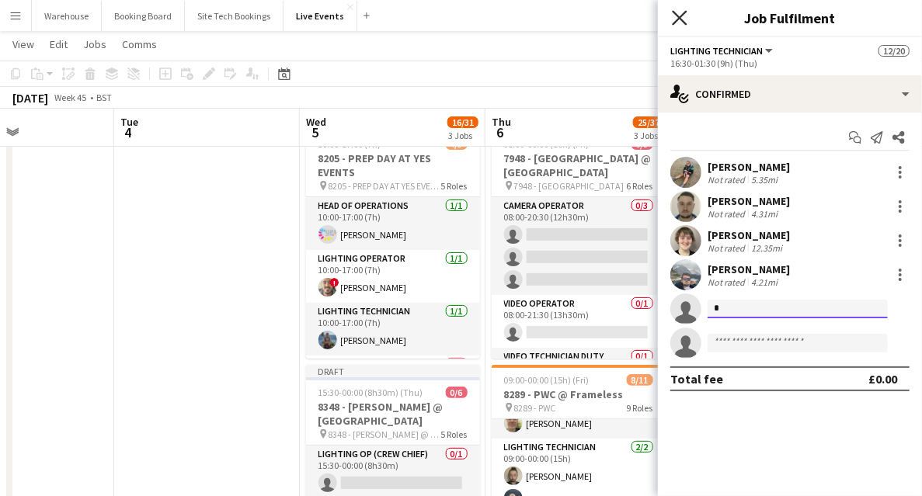
type input "*"
click at [682, 24] on icon "Close pop-in" at bounding box center [679, 17] width 15 height 15
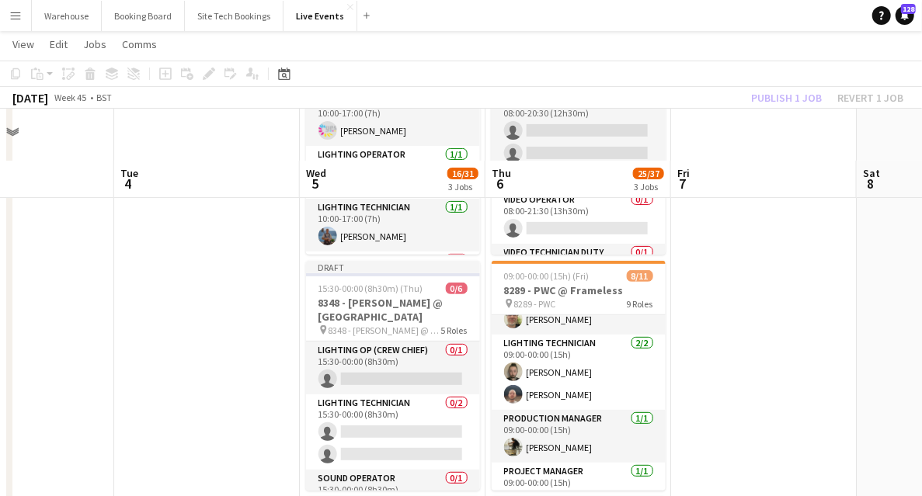
scroll to position [207, 0]
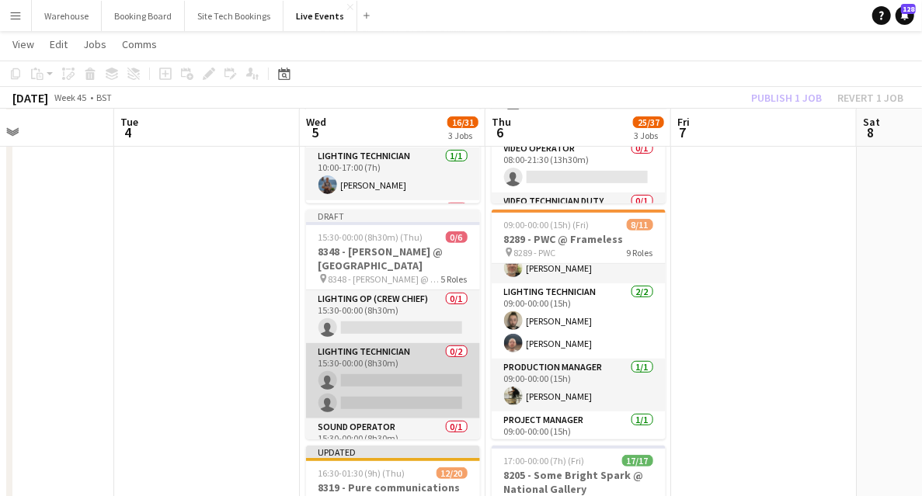
click at [384, 354] on app-card-role "Lighting Technician 0/2 15:30-00:00 (8h30m) single-neutral-actions single-neutr…" at bounding box center [393, 380] width 174 height 75
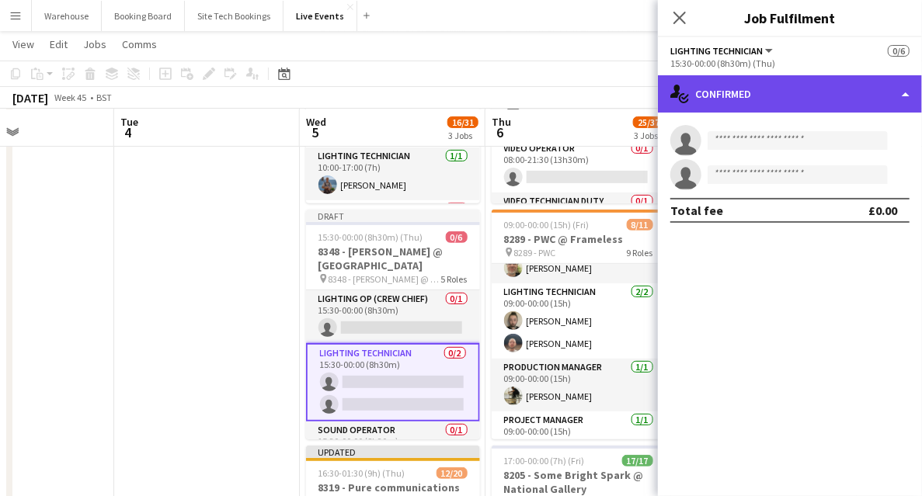
click at [773, 86] on div "single-neutral-actions-check-2 Confirmed" at bounding box center [790, 93] width 264 height 37
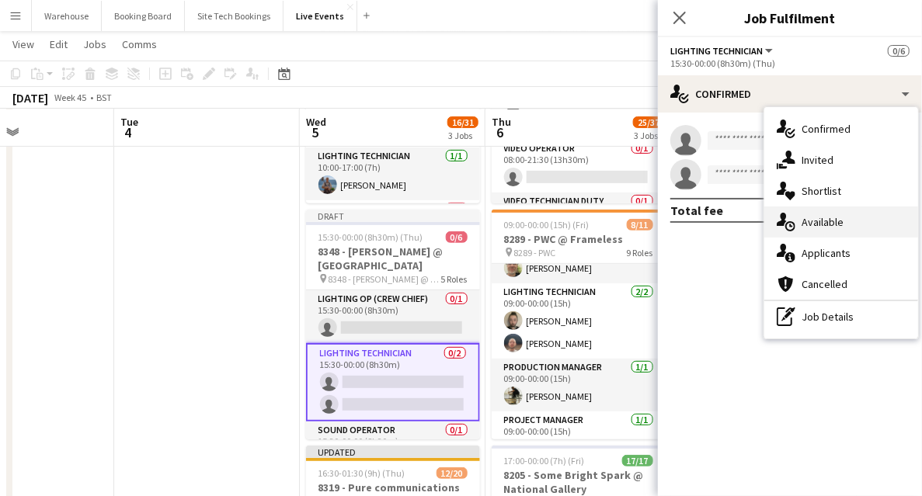
click at [833, 219] on span "Available" at bounding box center [823, 222] width 42 height 14
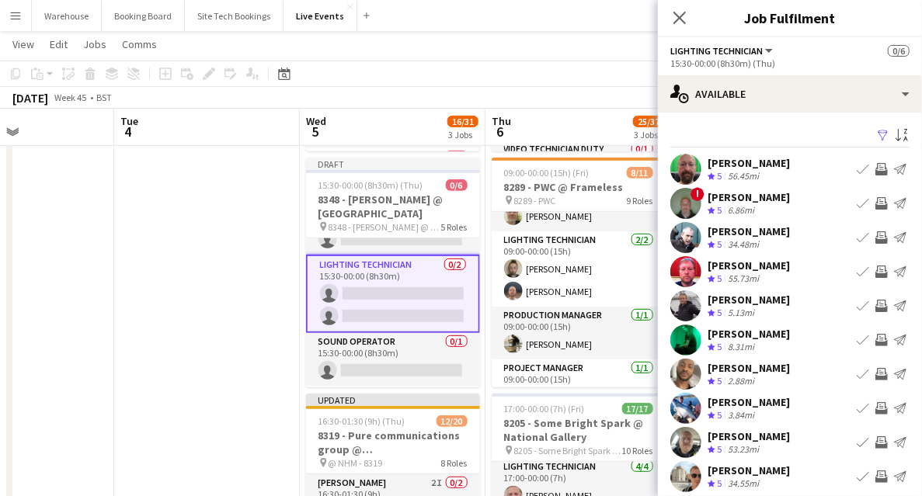
scroll to position [47, 0]
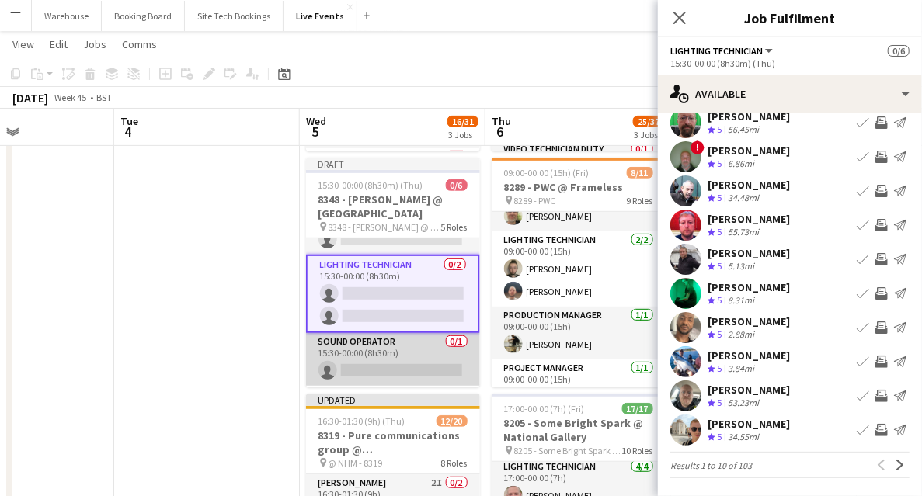
click at [378, 361] on app-card-role "Sound Operator 0/1 15:30-00:00 (8h30m) single-neutral-actions" at bounding box center [393, 359] width 174 height 53
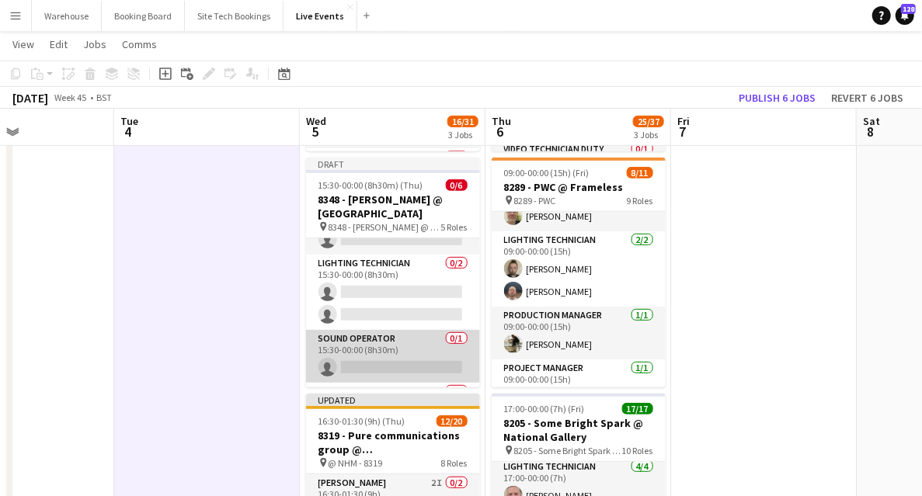
click at [371, 353] on app-card-role "Sound Operator 0/1 15:30-00:00 (8h30m) single-neutral-actions" at bounding box center [393, 356] width 174 height 53
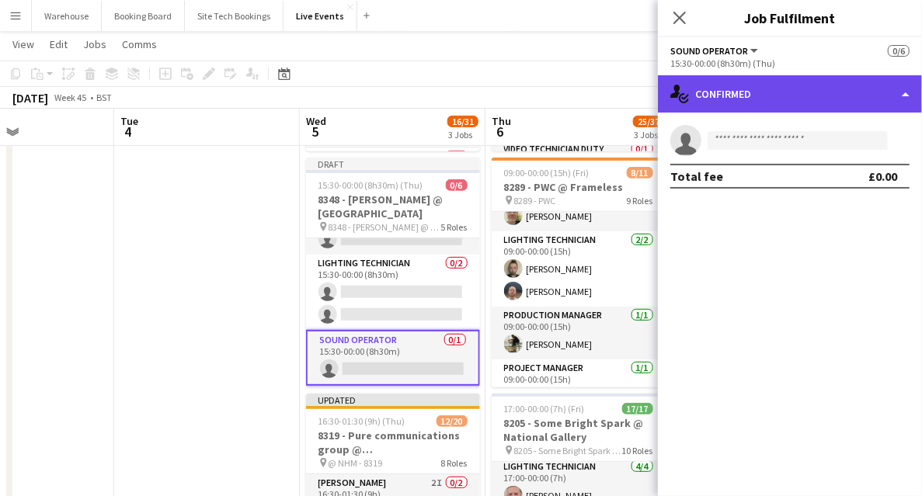
click at [848, 106] on div "single-neutral-actions-check-2 Confirmed" at bounding box center [790, 93] width 264 height 37
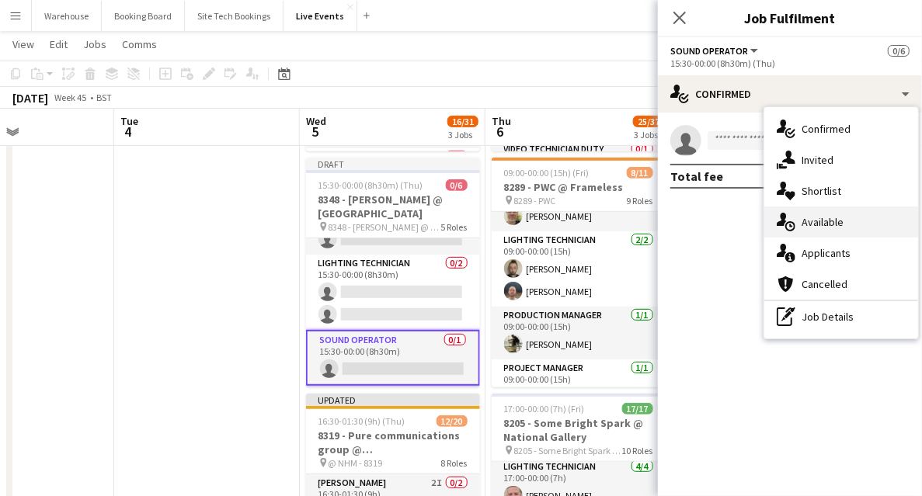
click at [827, 224] on span "Available" at bounding box center [823, 222] width 42 height 14
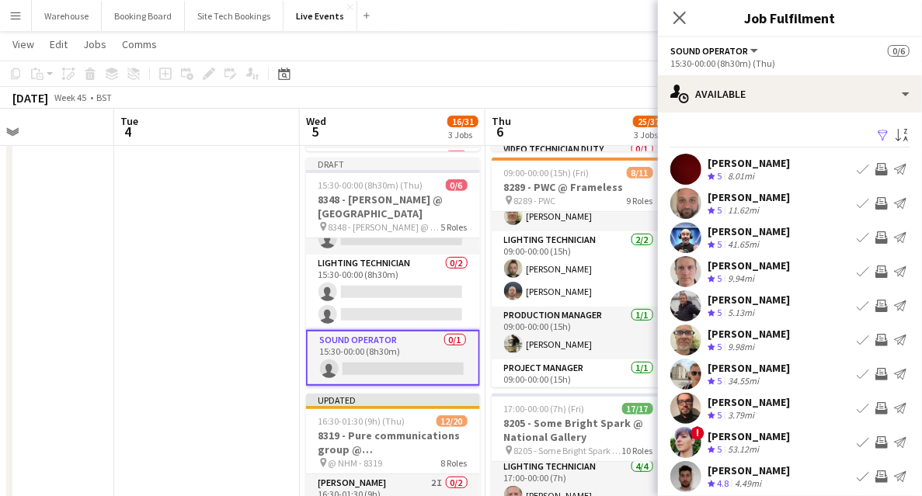
click at [876, 371] on app-icon "Invite crew" at bounding box center [882, 374] width 12 height 12
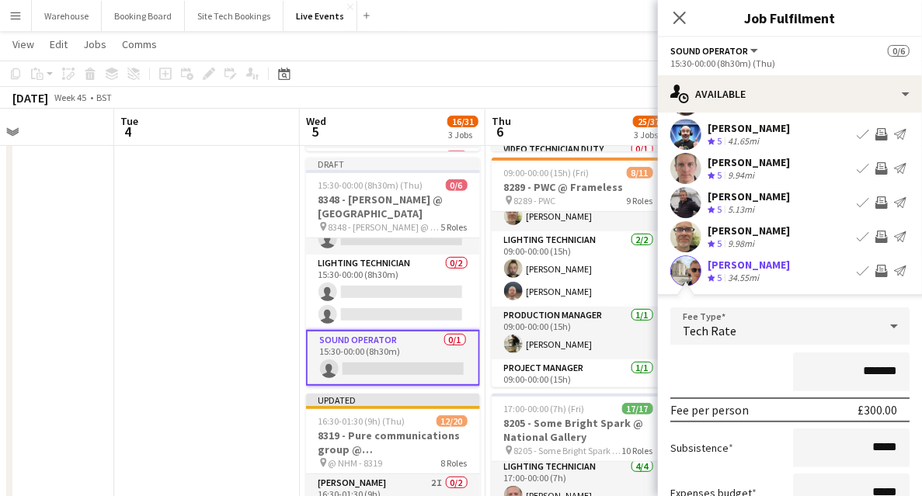
scroll to position [207, 0]
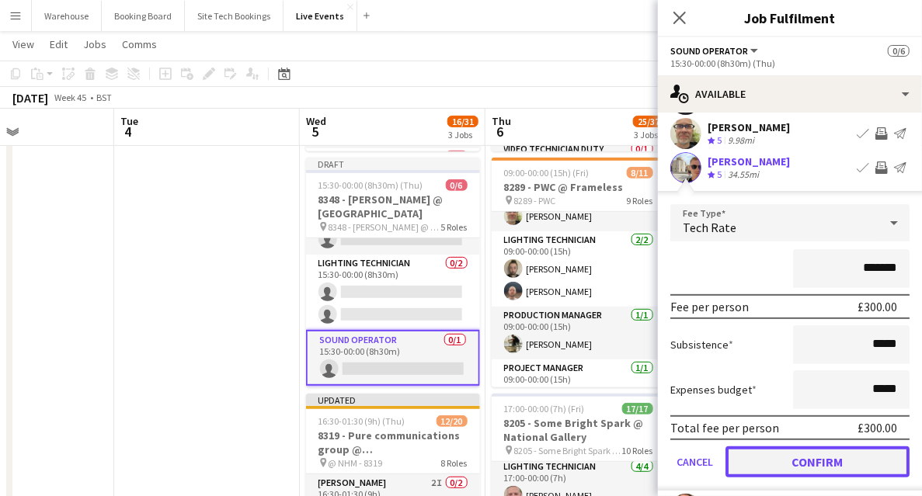
click at [777, 454] on button "Confirm" at bounding box center [818, 462] width 184 height 31
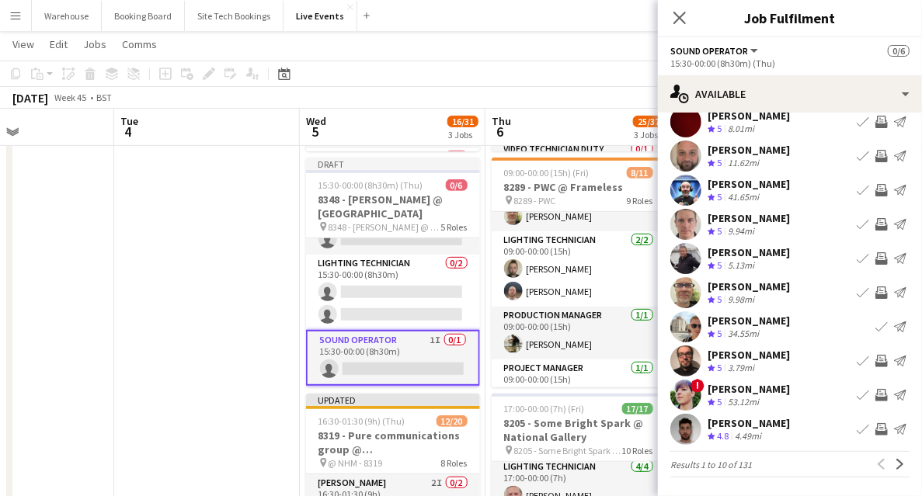
scroll to position [47, 0]
click at [679, 20] on icon "Close pop-in" at bounding box center [679, 17] width 15 height 15
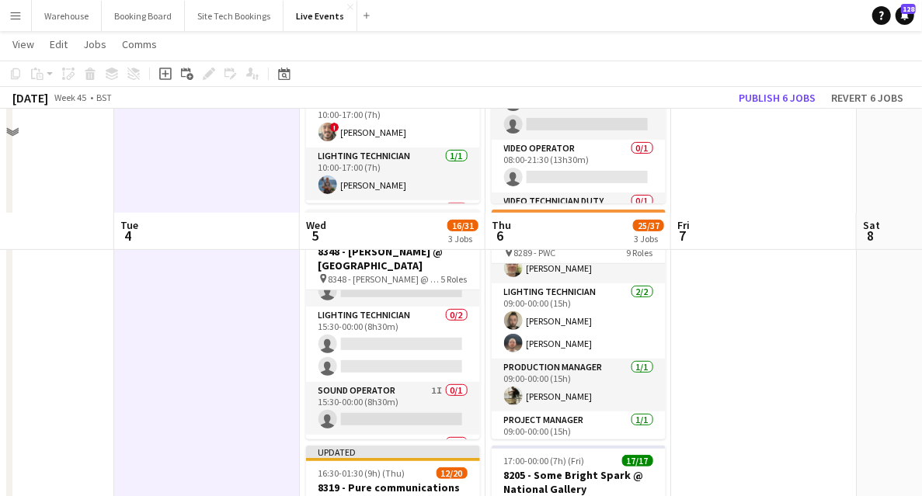
scroll to position [103, 0]
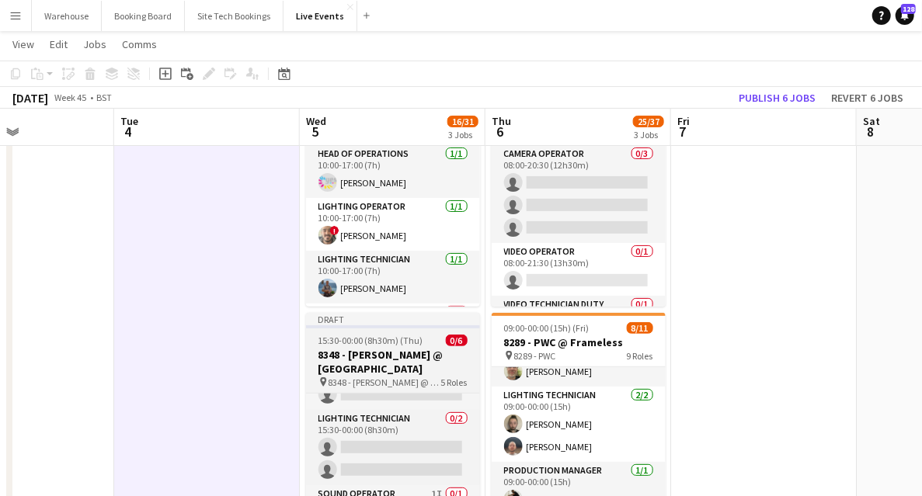
click at [364, 361] on h3 "8348 - [PERSON_NAME] @ [GEOGRAPHIC_DATA]" at bounding box center [393, 362] width 174 height 28
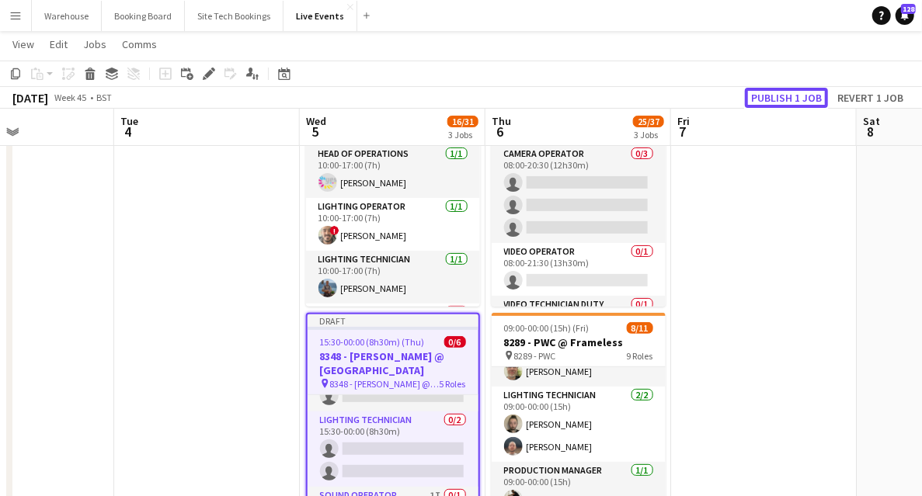
click at [784, 103] on button "Publish 1 job" at bounding box center [786, 98] width 83 height 20
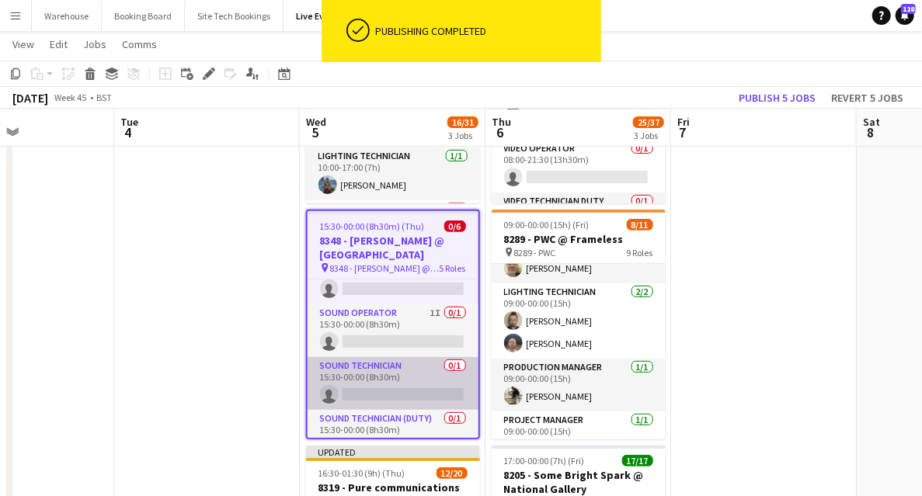
click at [406, 374] on app-card-role "Sound Technician 0/1 15:30-00:00 (8h30m) single-neutral-actions" at bounding box center [393, 383] width 171 height 53
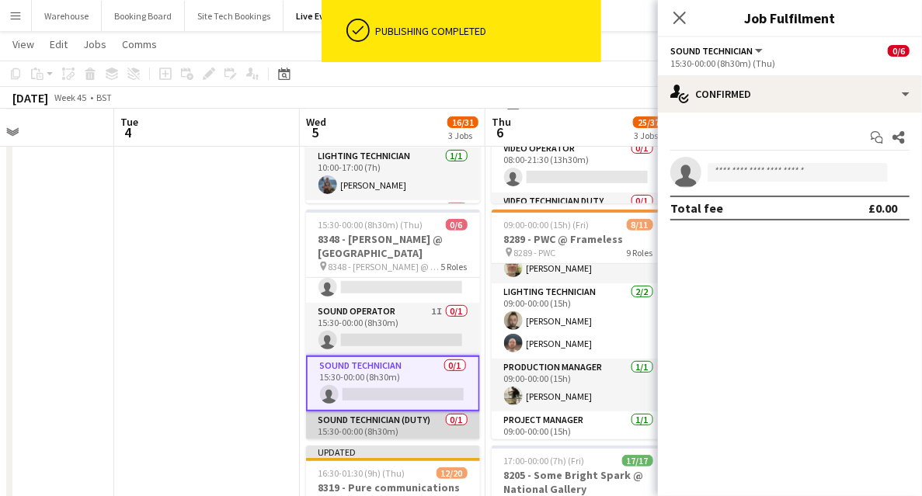
click at [382, 424] on app-card-role "Sound Technician (Duty) 0/1 15:30-00:00 (8h30m) single-neutral-actions" at bounding box center [393, 438] width 174 height 53
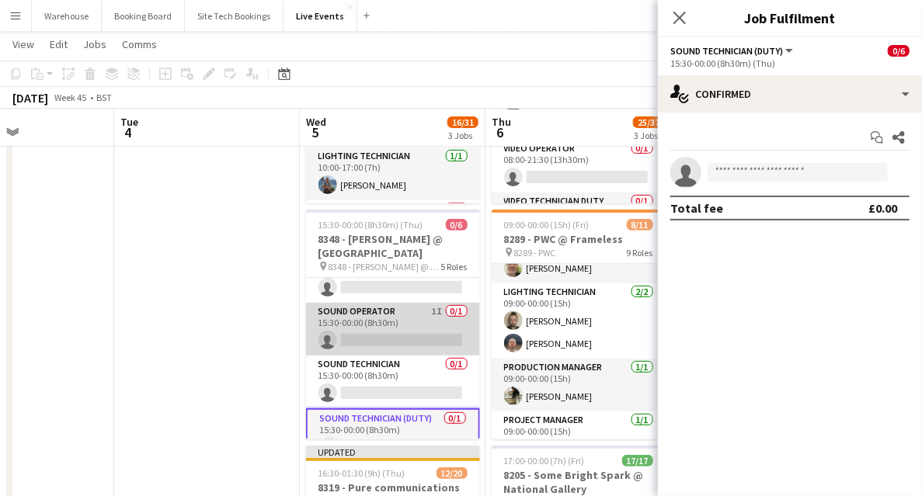
scroll to position [127, 0]
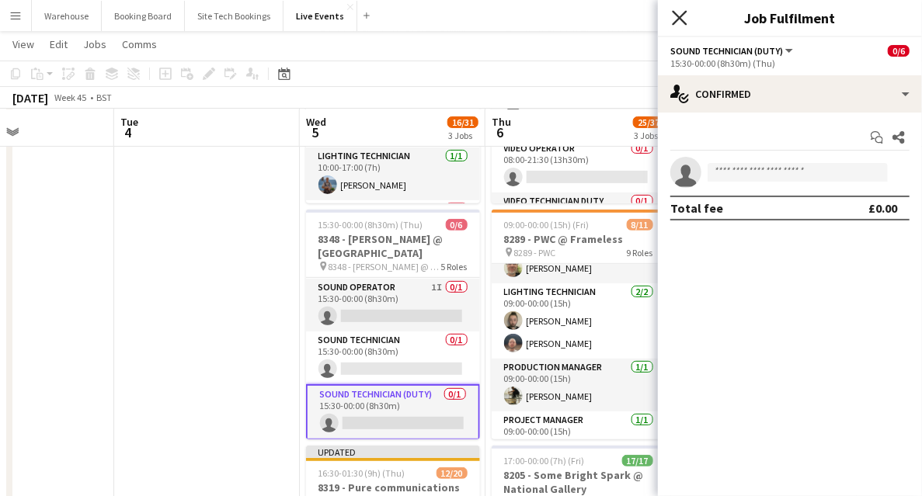
click at [678, 20] on icon at bounding box center [679, 17] width 15 height 15
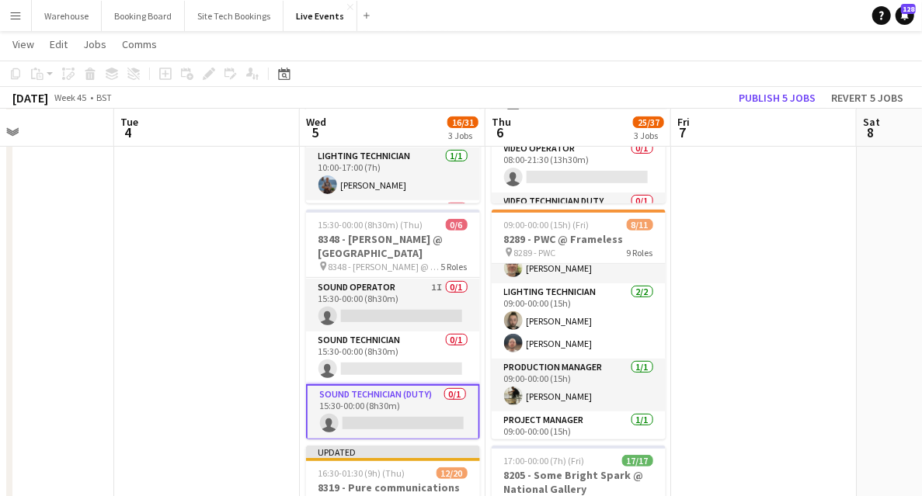
scroll to position [311, 0]
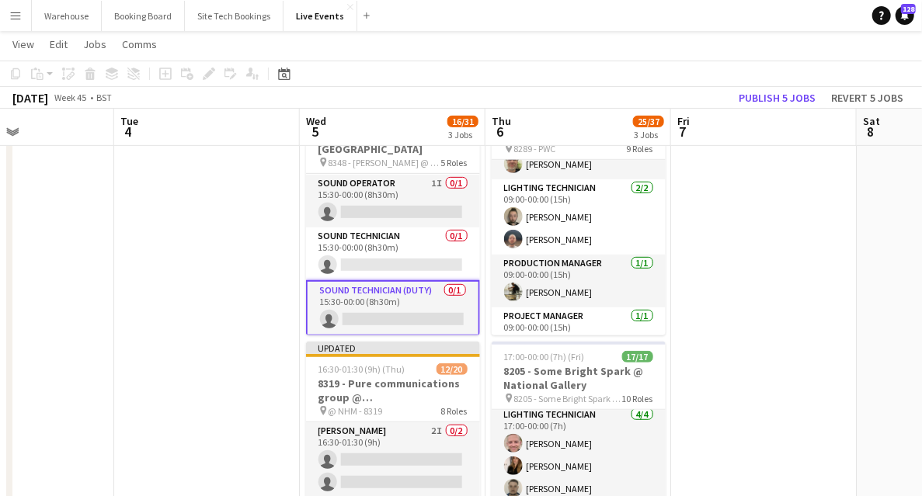
click at [372, 294] on app-card-role "Sound Technician (Duty) 0/1 15:30-00:00 (8h30m) single-neutral-actions" at bounding box center [393, 308] width 174 height 56
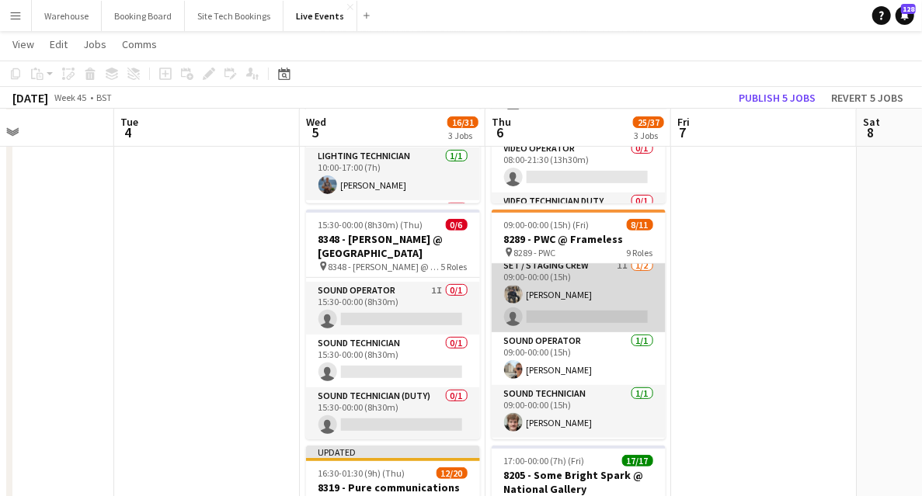
scroll to position [292, 0]
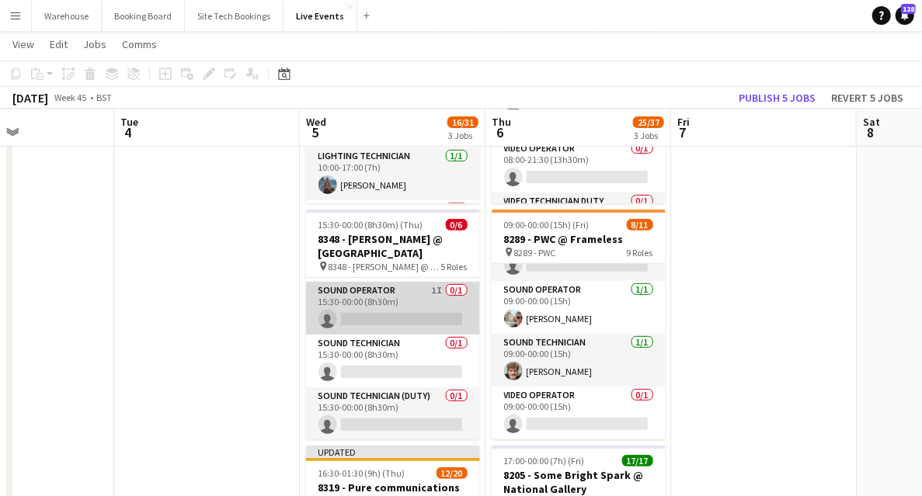
click at [364, 301] on app-card-role "Sound Operator 1I 0/1 15:30-00:00 (8h30m) single-neutral-actions" at bounding box center [393, 308] width 174 height 53
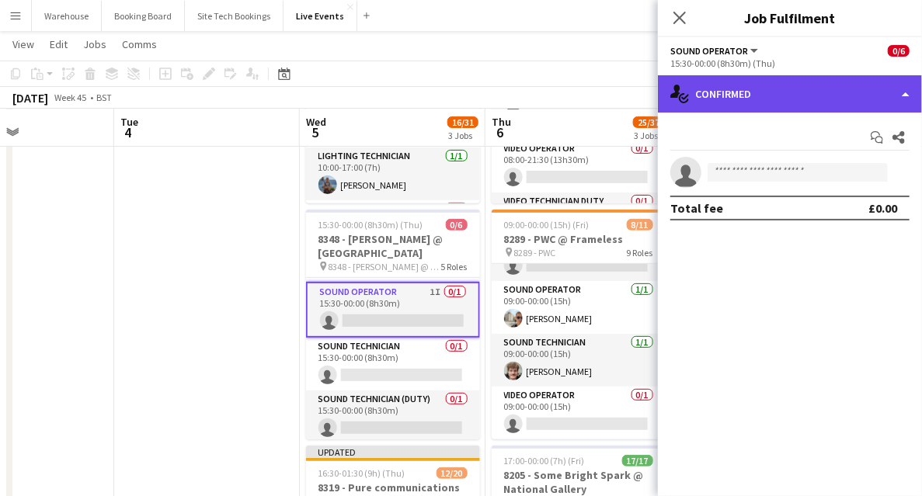
click at [743, 109] on div "single-neutral-actions-check-2 Confirmed" at bounding box center [790, 93] width 264 height 37
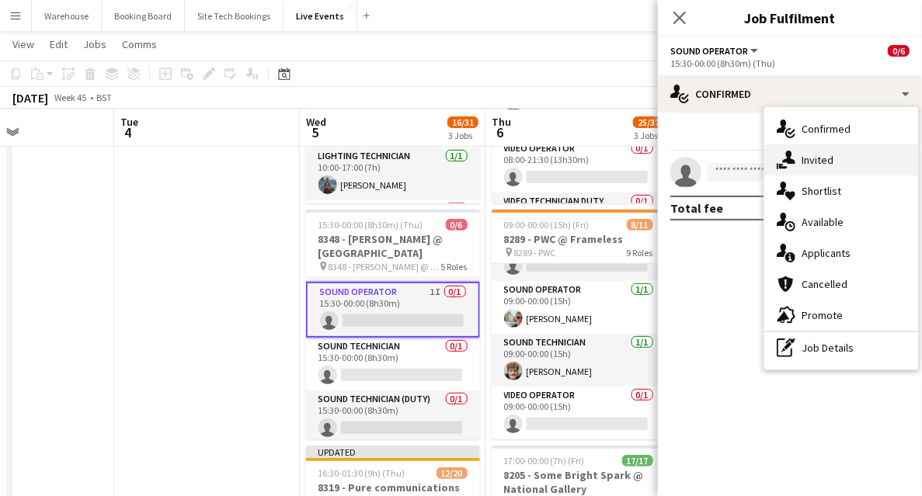
click at [804, 160] on span "Invited" at bounding box center [818, 160] width 32 height 14
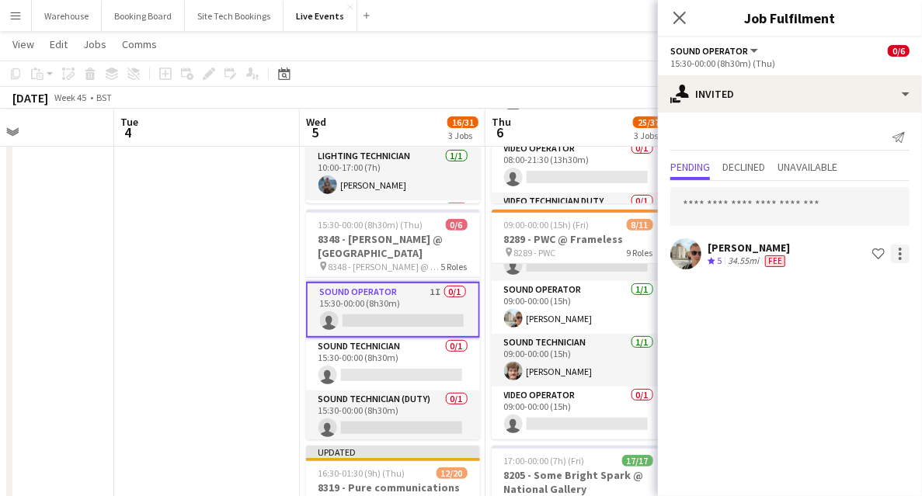
click at [900, 261] on div at bounding box center [900, 254] width 19 height 19
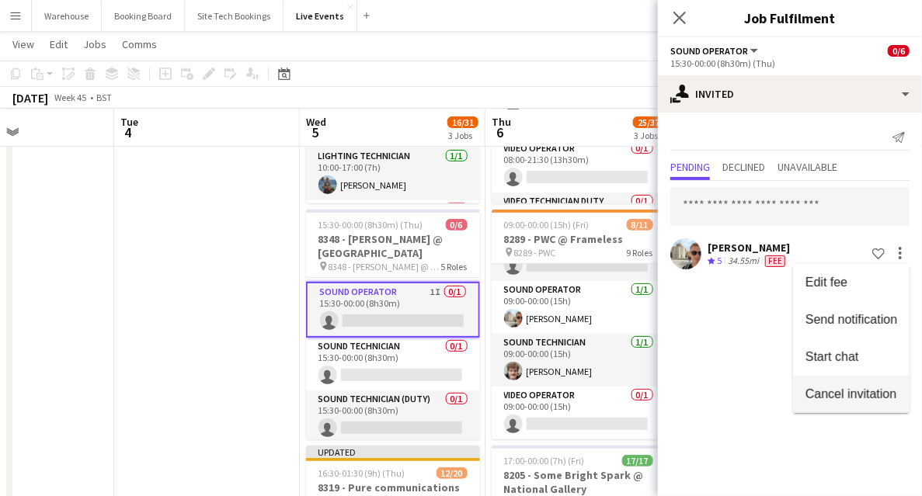
click at [824, 392] on span "Cancel invitation" at bounding box center [851, 393] width 91 height 13
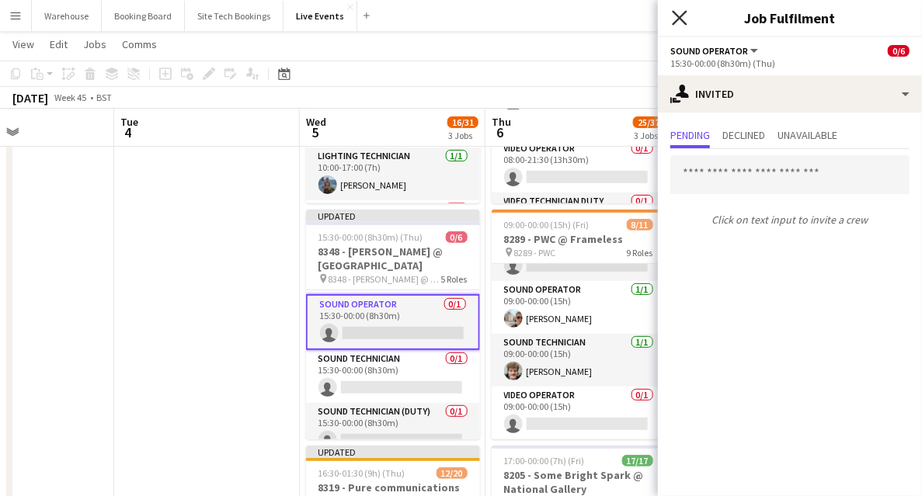
click at [676, 18] on icon "Close pop-in" at bounding box center [679, 17] width 15 height 15
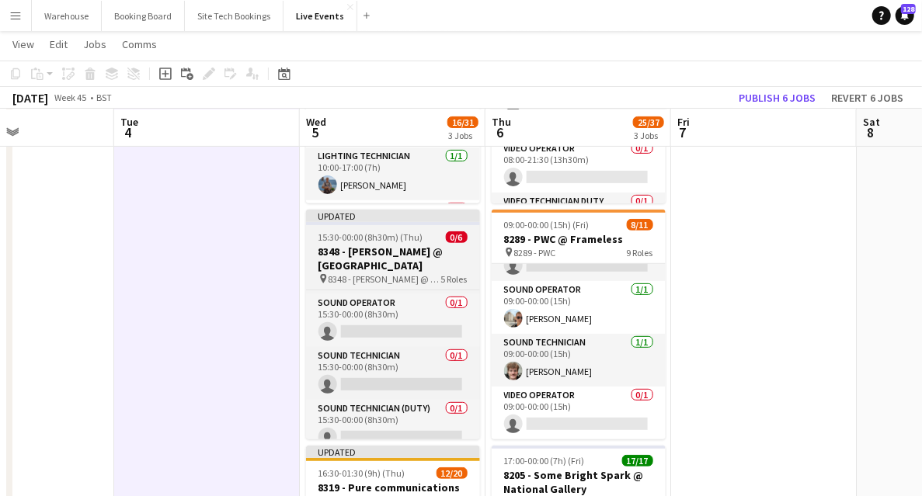
click at [343, 264] on h3 "8348 - [PERSON_NAME] @ [GEOGRAPHIC_DATA]" at bounding box center [393, 259] width 174 height 28
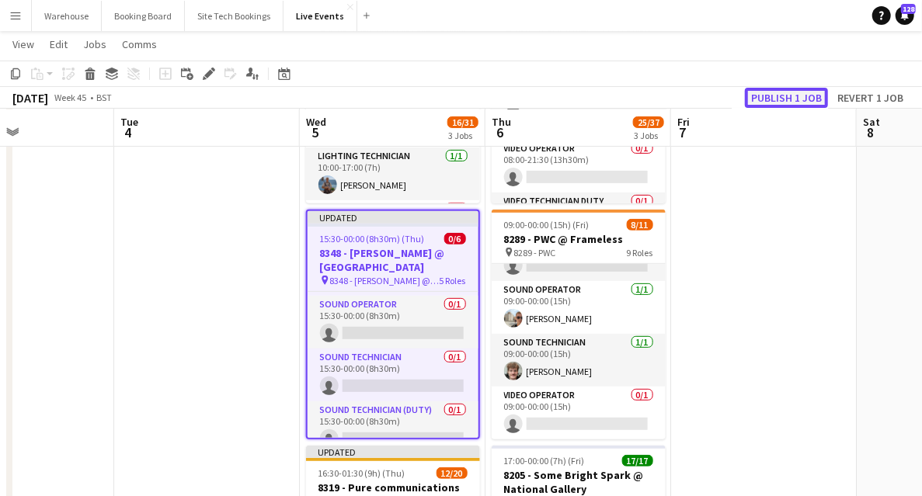
click at [803, 93] on button "Publish 1 job" at bounding box center [786, 98] width 83 height 20
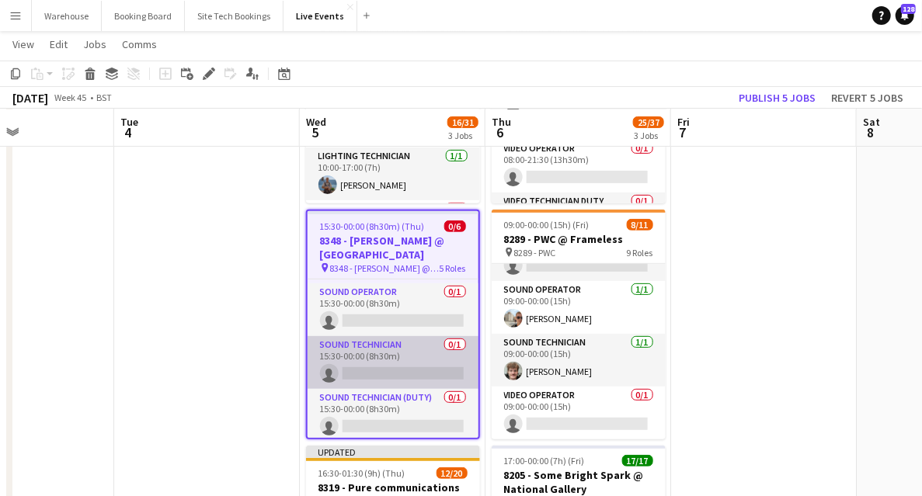
scroll to position [127, 0]
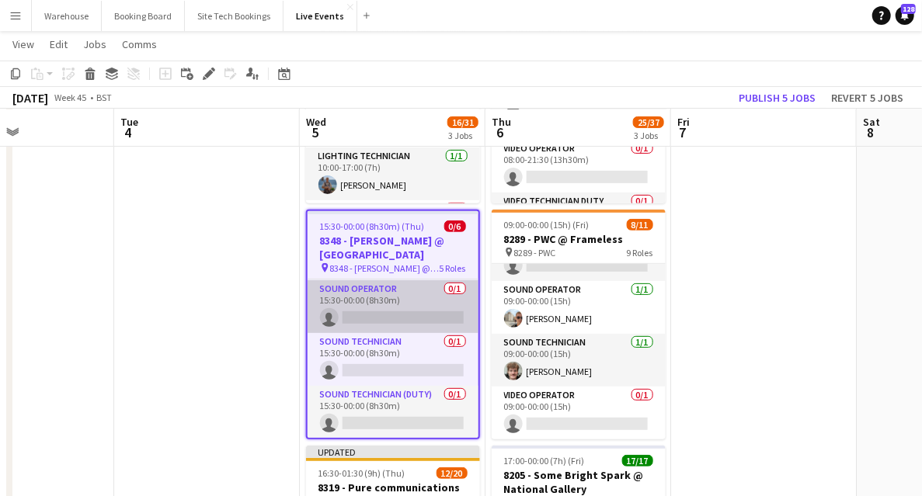
click at [370, 291] on app-card-role "Sound Operator 0/1 15:30-00:00 (8h30m) single-neutral-actions" at bounding box center [393, 306] width 171 height 53
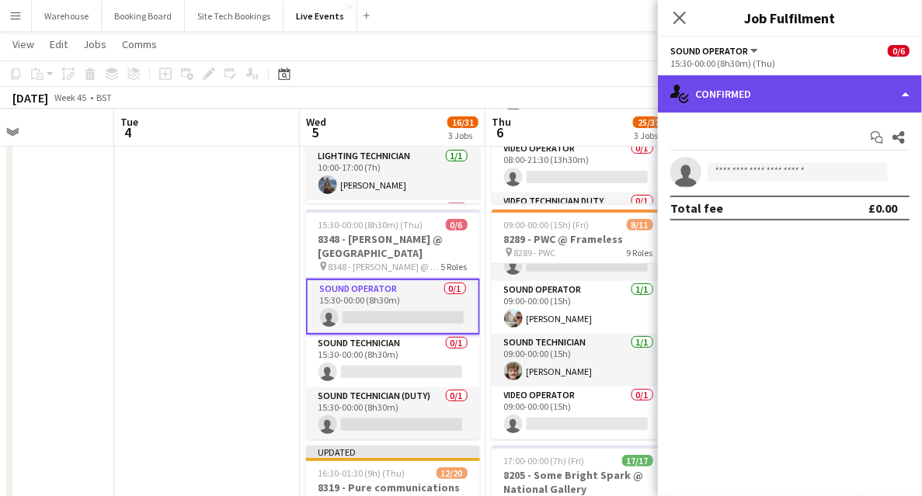
click at [729, 112] on div "single-neutral-actions-check-2 Confirmed" at bounding box center [790, 93] width 264 height 37
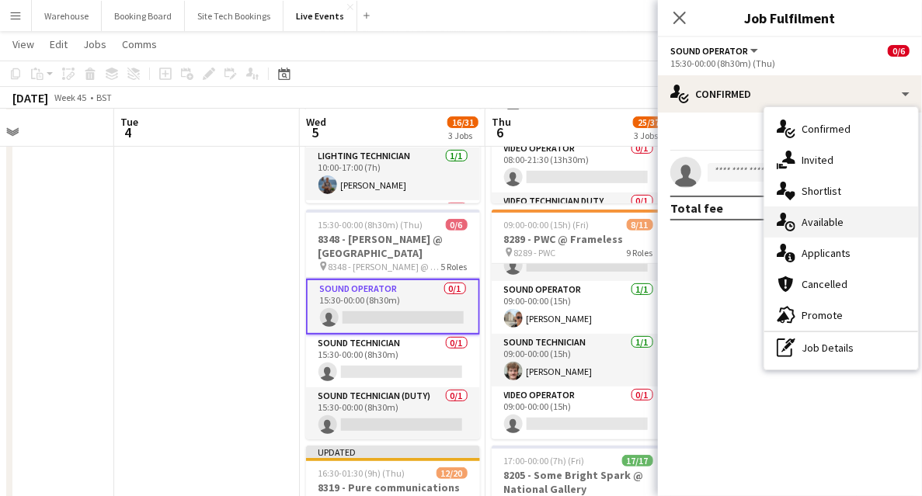
click at [813, 227] on span "Available" at bounding box center [823, 222] width 42 height 14
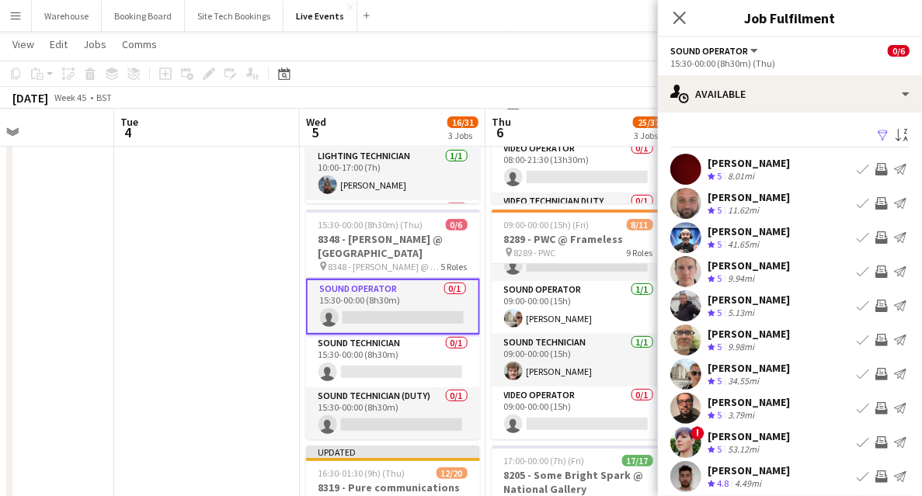
scroll to position [47, 0]
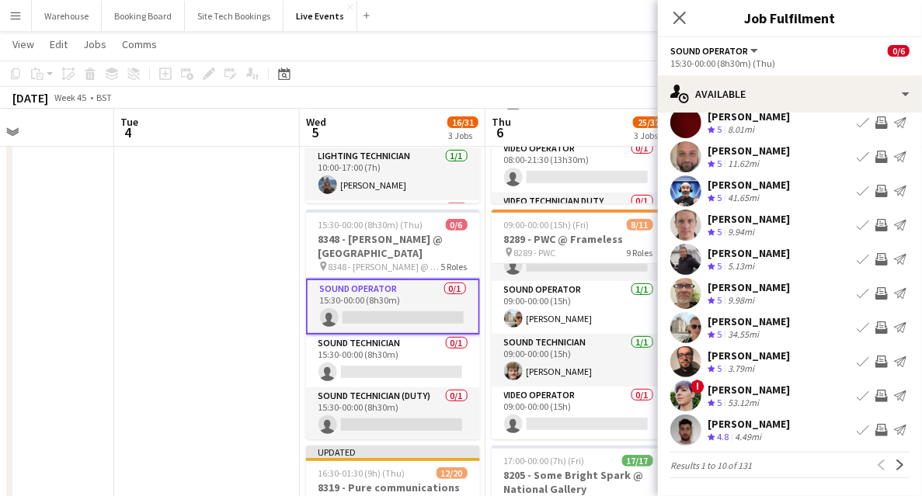
click at [878, 433] on app-icon "Invite crew" at bounding box center [882, 430] width 12 height 12
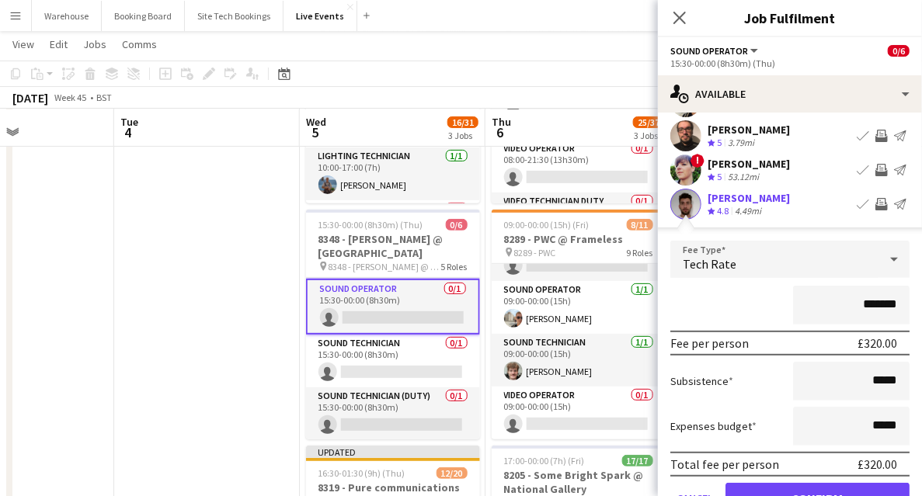
click at [723, 270] on span "Tech Rate" at bounding box center [710, 264] width 54 height 16
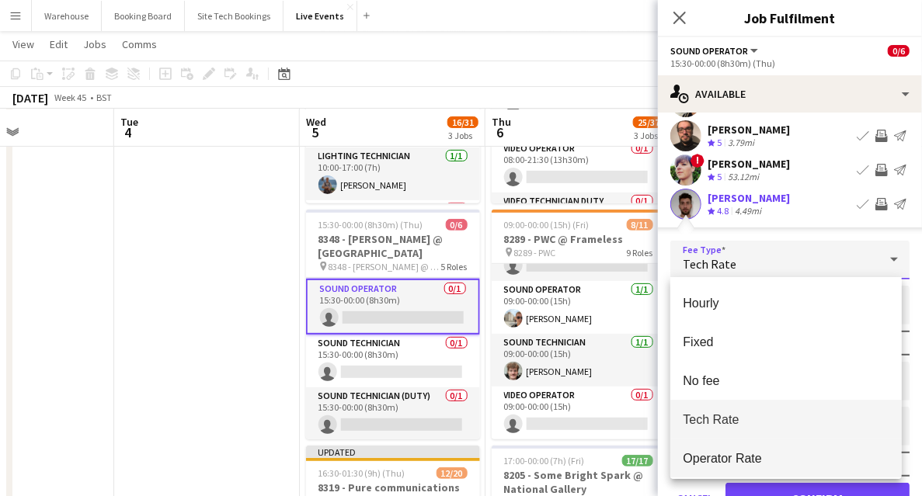
click at [724, 458] on span "Operator Rate" at bounding box center [786, 458] width 207 height 15
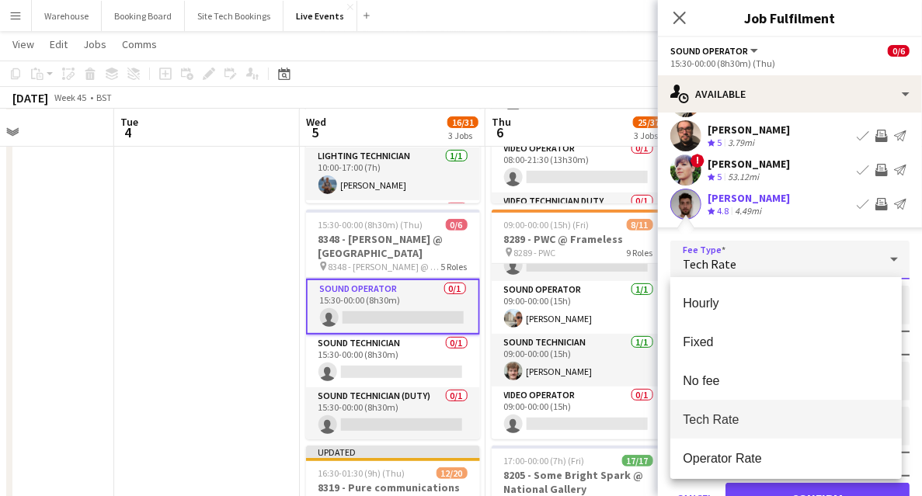
type input "*******"
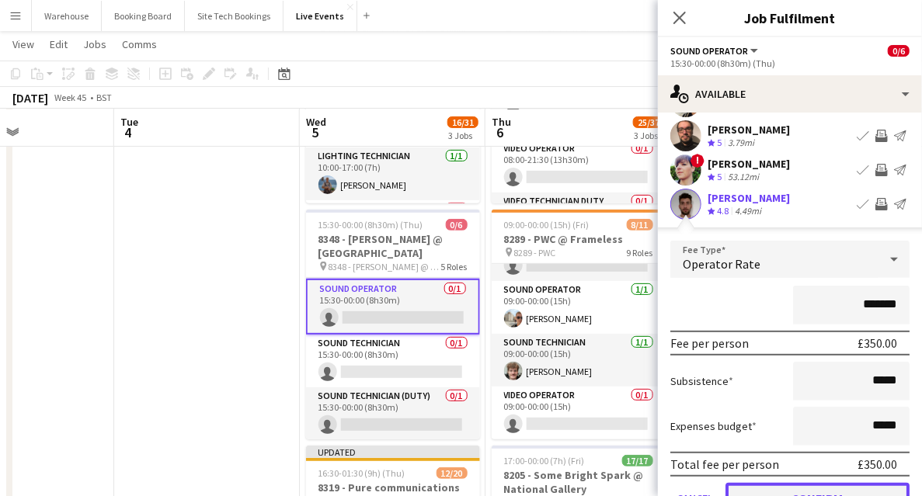
click at [796, 489] on button "Confirm" at bounding box center [818, 498] width 184 height 31
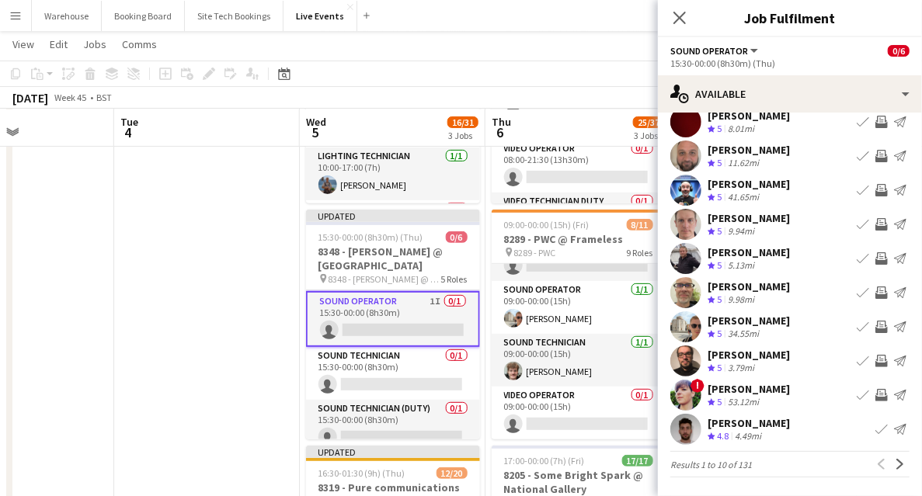
scroll to position [47, 0]
click at [679, 19] on icon at bounding box center [679, 17] width 15 height 15
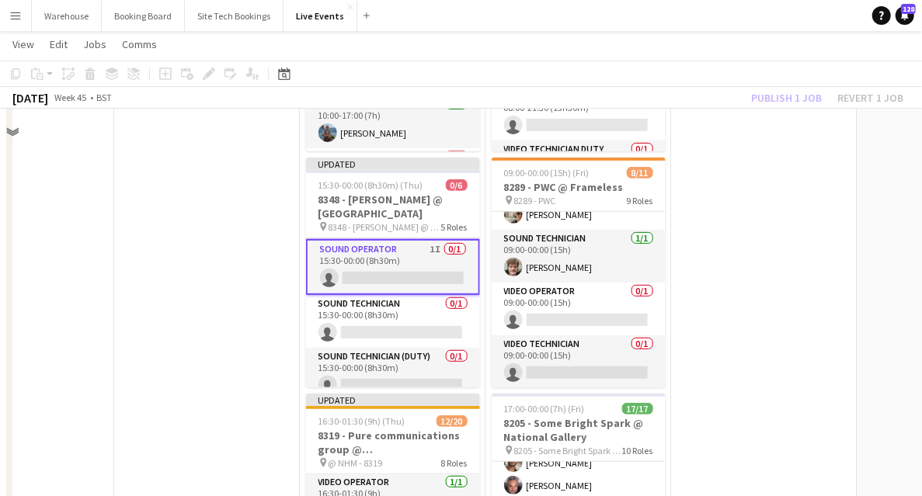
scroll to position [207, 0]
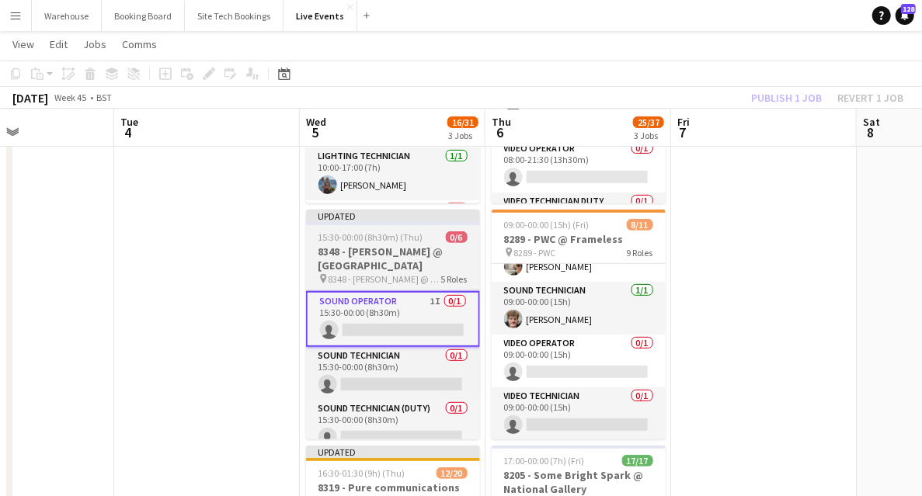
click at [392, 253] on h3 "8348 - [PERSON_NAME] @ [GEOGRAPHIC_DATA]" at bounding box center [393, 259] width 174 height 28
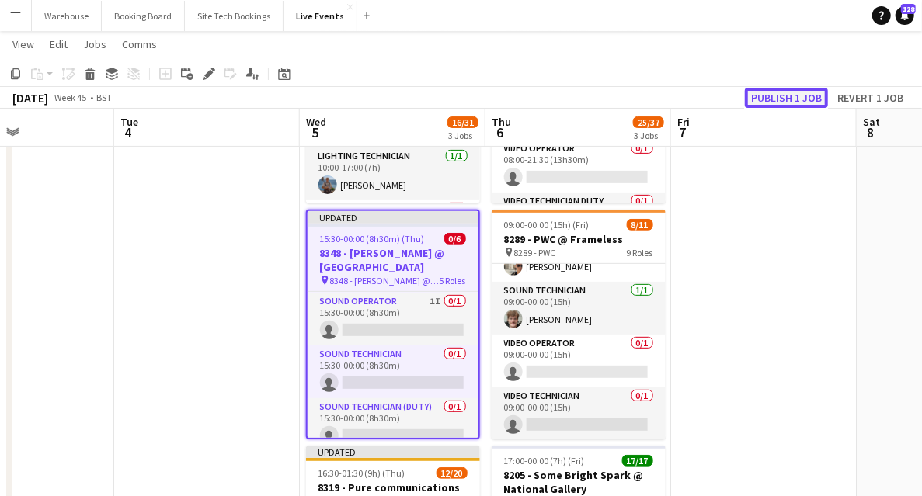
click at [806, 95] on button "Publish 1 job" at bounding box center [786, 98] width 83 height 20
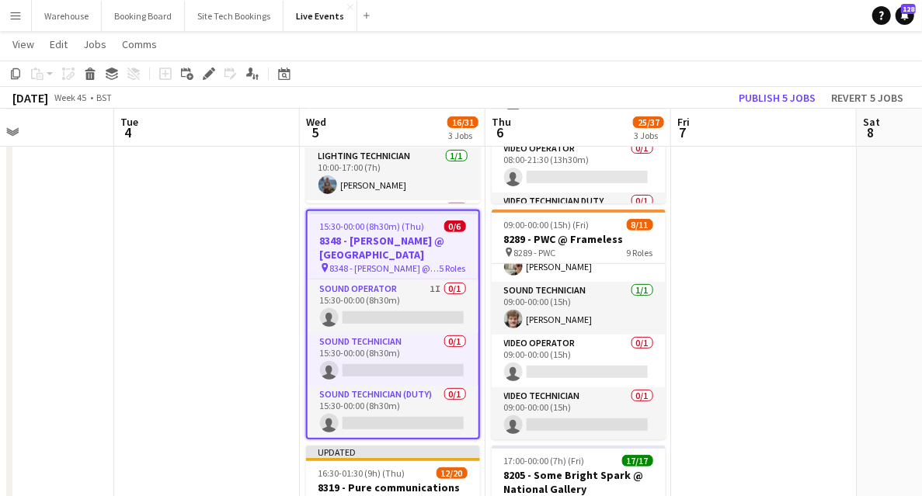
scroll to position [155, 0]
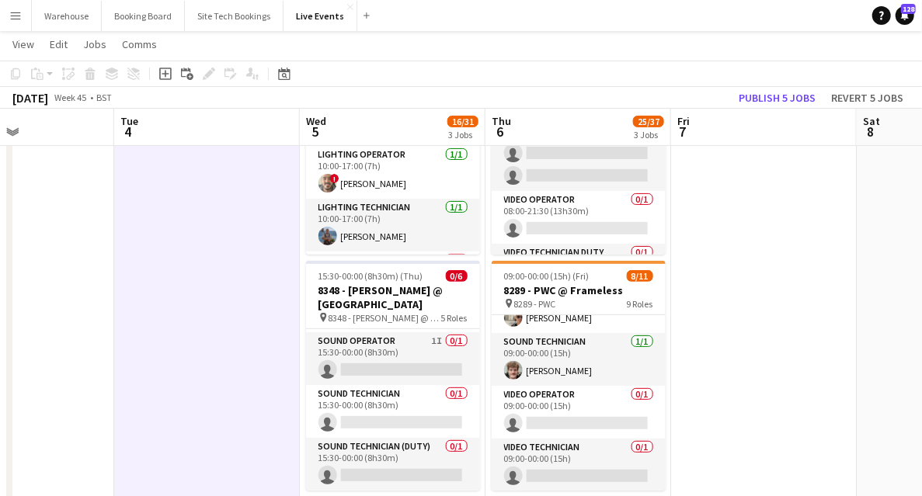
scroll to position [124, 0]
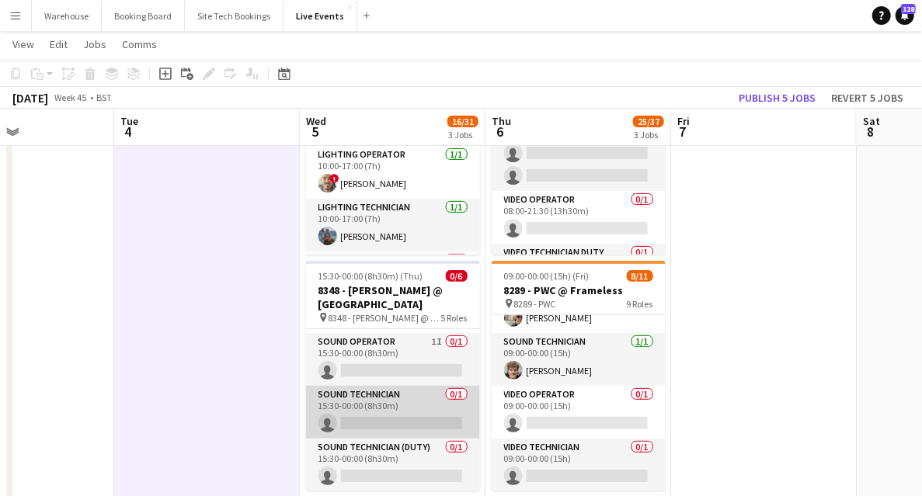
click at [388, 402] on app-card-role "Sound Technician 0/1 15:30-00:00 (8h30m) single-neutral-actions" at bounding box center [393, 412] width 174 height 53
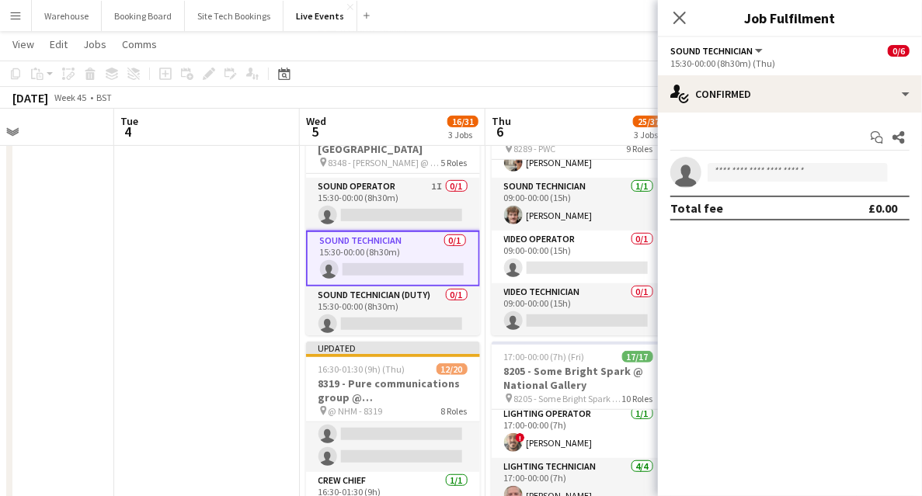
scroll to position [259, 0]
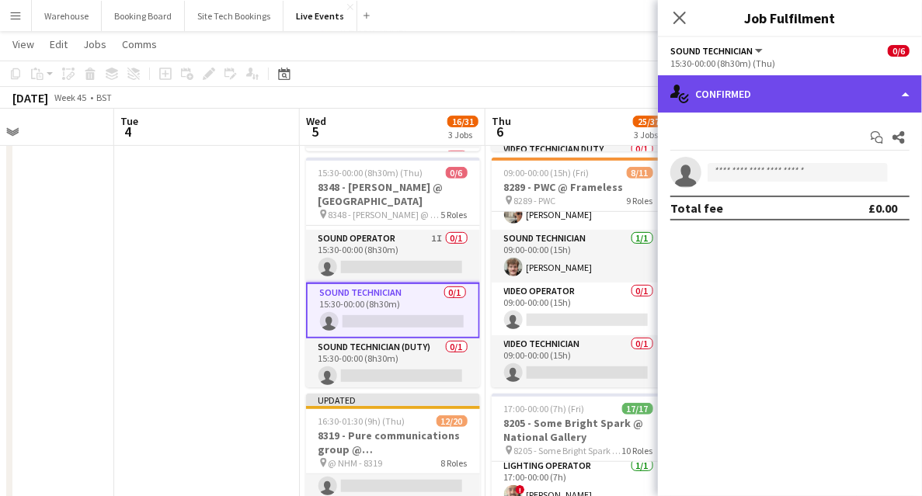
click at [783, 96] on div "single-neutral-actions-check-2 Confirmed" at bounding box center [790, 93] width 264 height 37
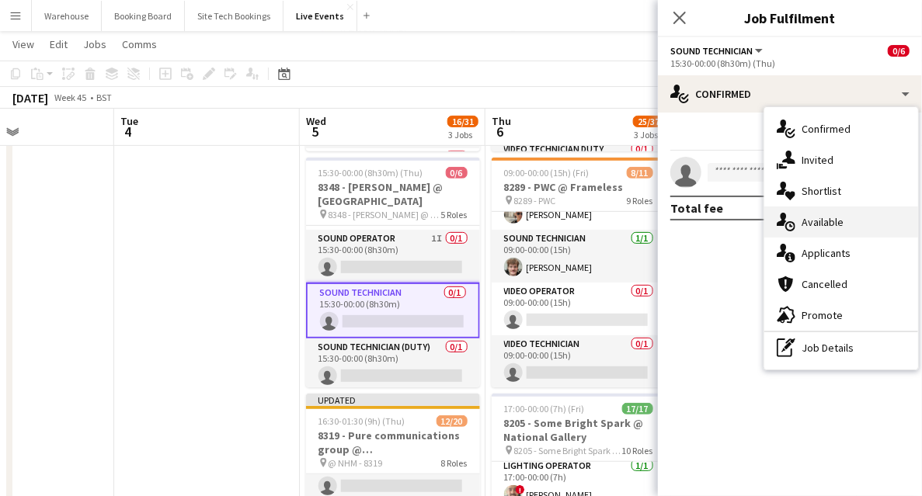
click at [833, 219] on span "Available" at bounding box center [823, 222] width 42 height 14
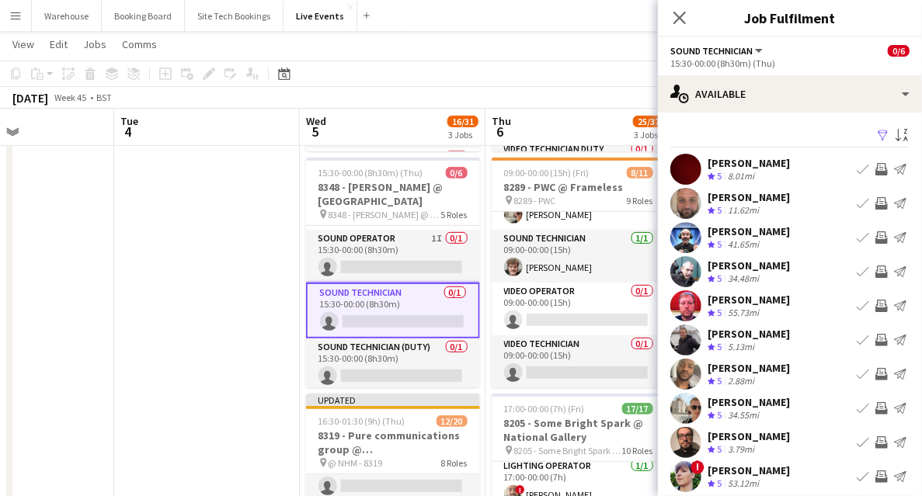
scroll to position [47, 0]
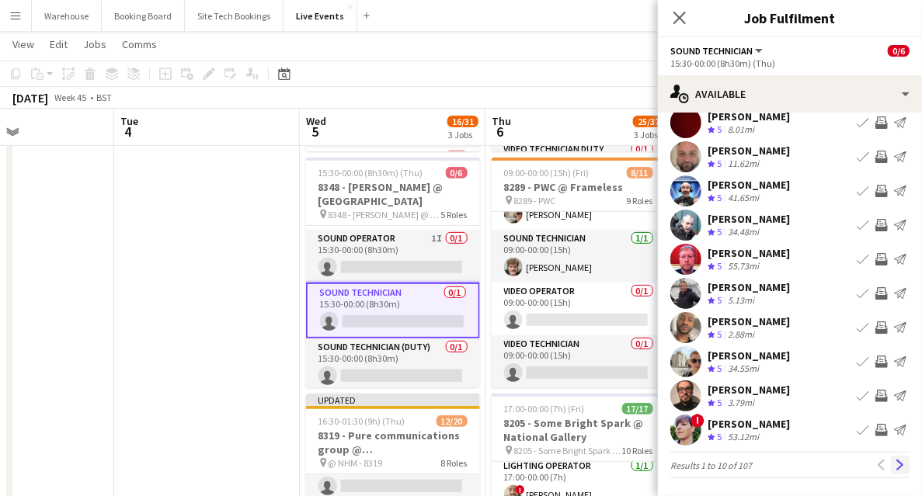
click at [897, 462] on app-icon "Next" at bounding box center [900, 465] width 11 height 11
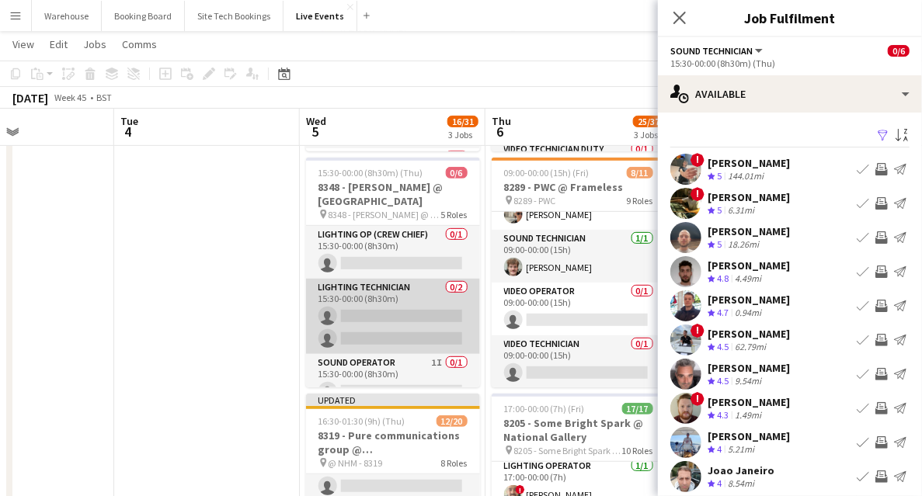
scroll to position [103, 0]
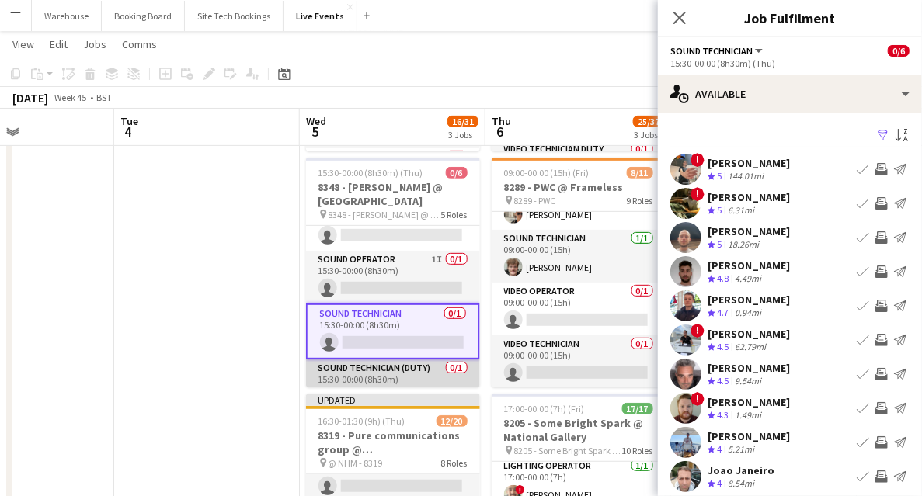
click at [407, 378] on app-card-role "Sound Technician (Duty) 0/1 15:30-00:00 (8h30m) single-neutral-actions" at bounding box center [393, 386] width 174 height 53
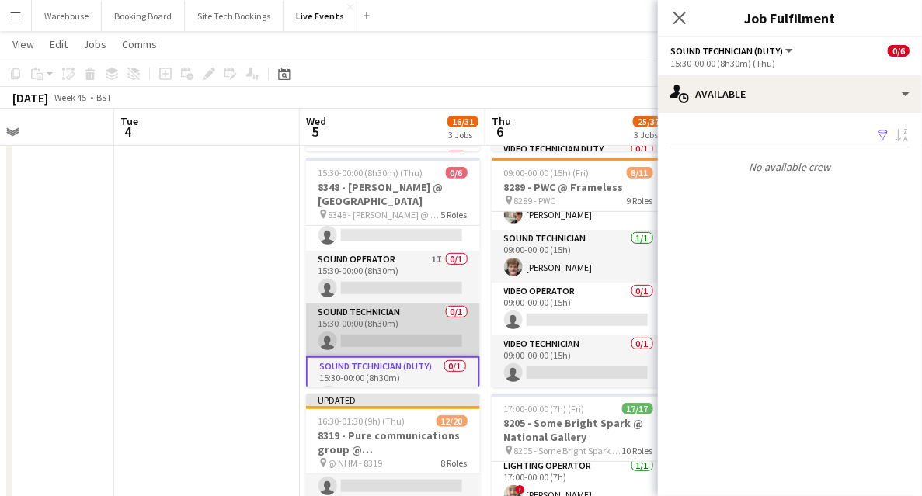
scroll to position [127, 0]
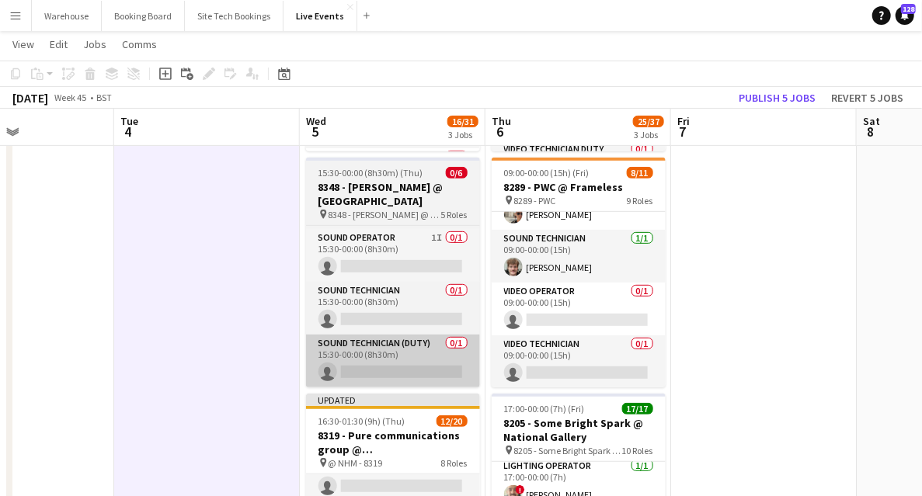
scroll to position [124, 0]
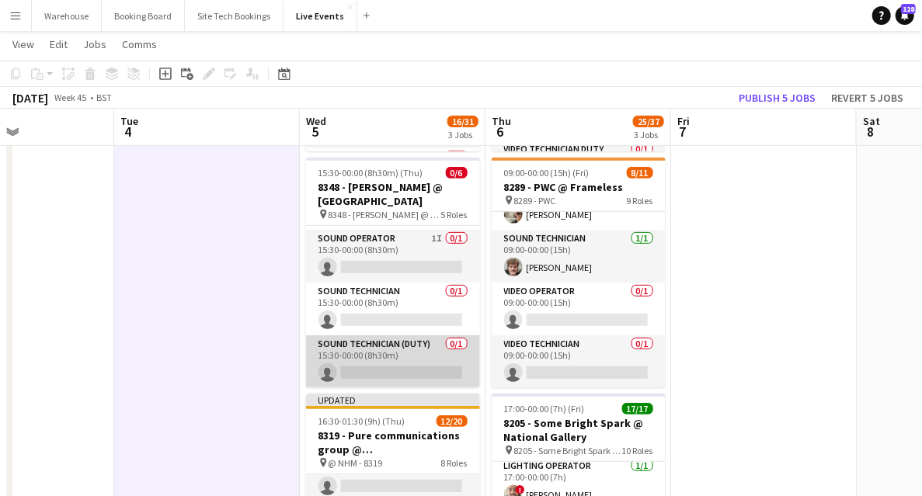
click at [356, 351] on app-card-role "Sound Technician (Duty) 0/1 15:30-00:00 (8h30m) single-neutral-actions" at bounding box center [393, 362] width 174 height 53
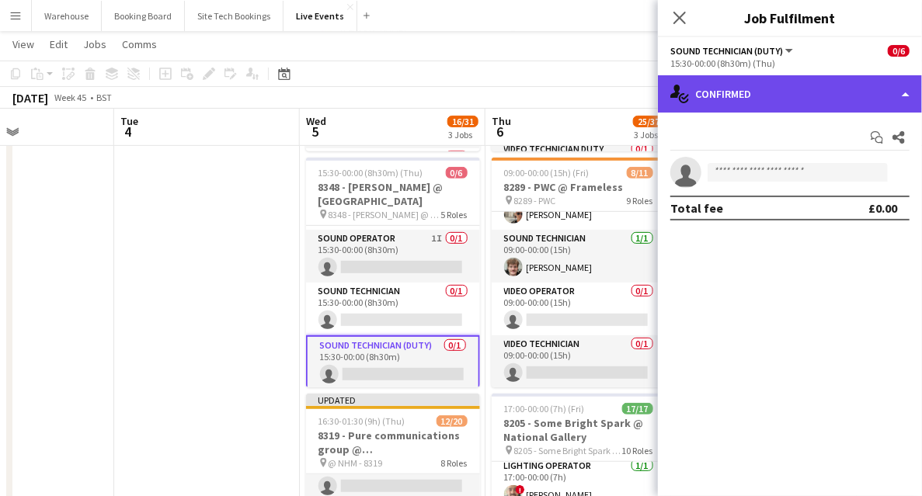
click at [781, 105] on div "single-neutral-actions-check-2 Confirmed" at bounding box center [790, 93] width 264 height 37
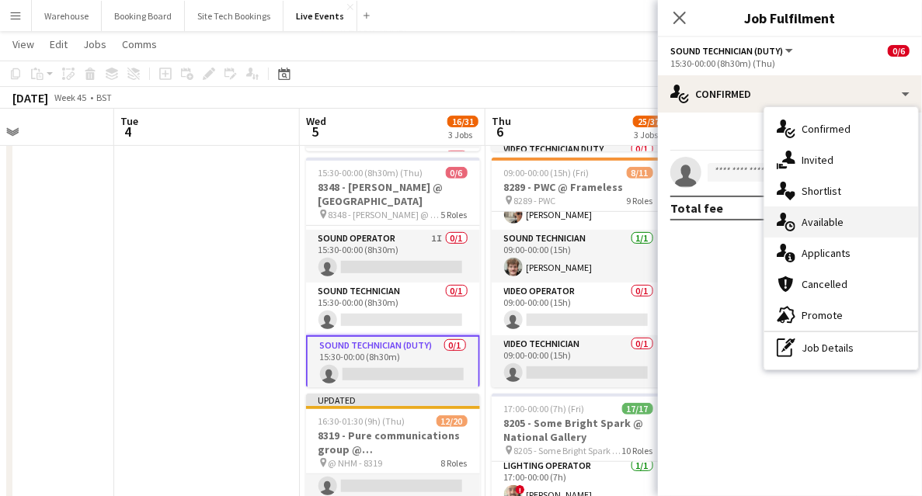
click at [820, 224] on span "Available" at bounding box center [823, 222] width 42 height 14
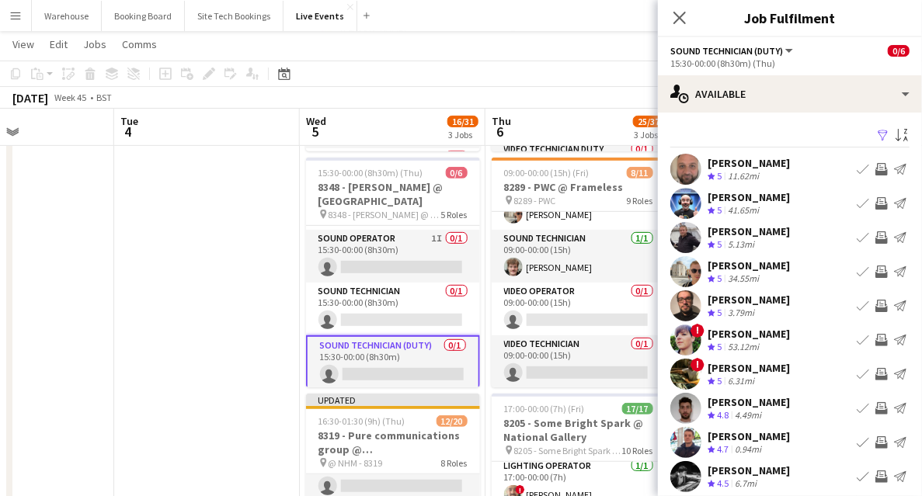
scroll to position [466, 0]
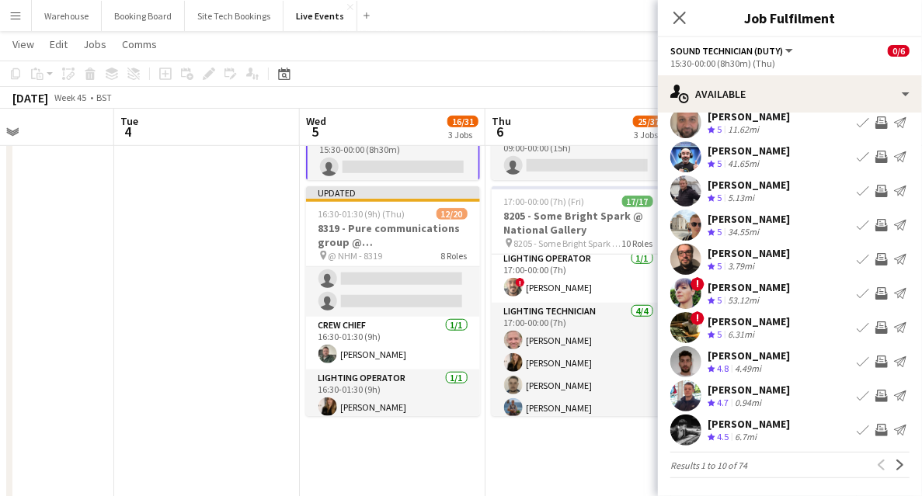
click at [876, 399] on app-icon "Invite crew" at bounding box center [882, 396] width 12 height 12
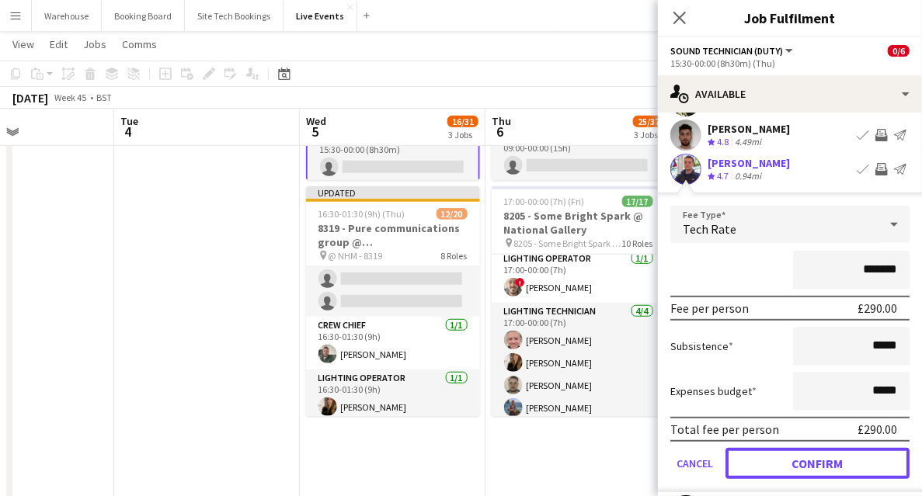
drag, startPoint x: 813, startPoint y: 462, endPoint x: 798, endPoint y: 444, distance: 22.6
click at [813, 462] on button "Confirm" at bounding box center [818, 463] width 184 height 31
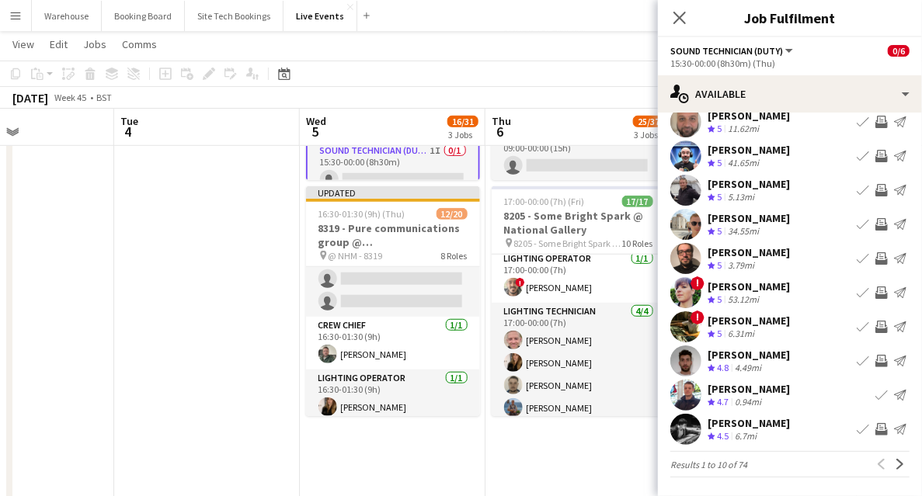
scroll to position [47, 0]
click at [679, 20] on icon "Close pop-in" at bounding box center [679, 17] width 15 height 15
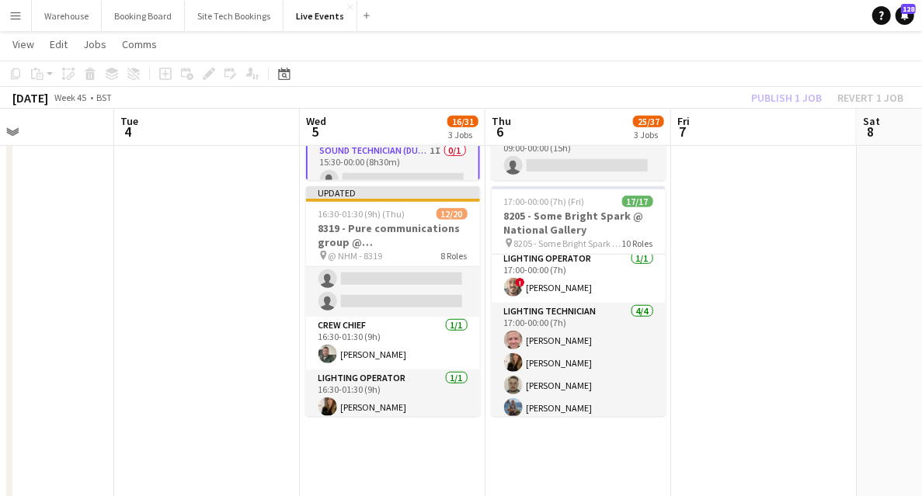
drag, startPoint x: 239, startPoint y: 315, endPoint x: 262, endPoint y: 304, distance: 25.0
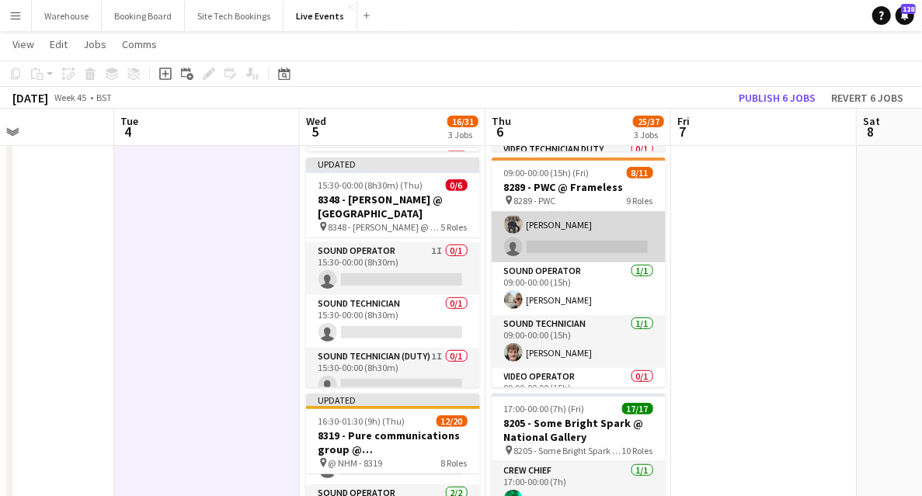
scroll to position [344, 0]
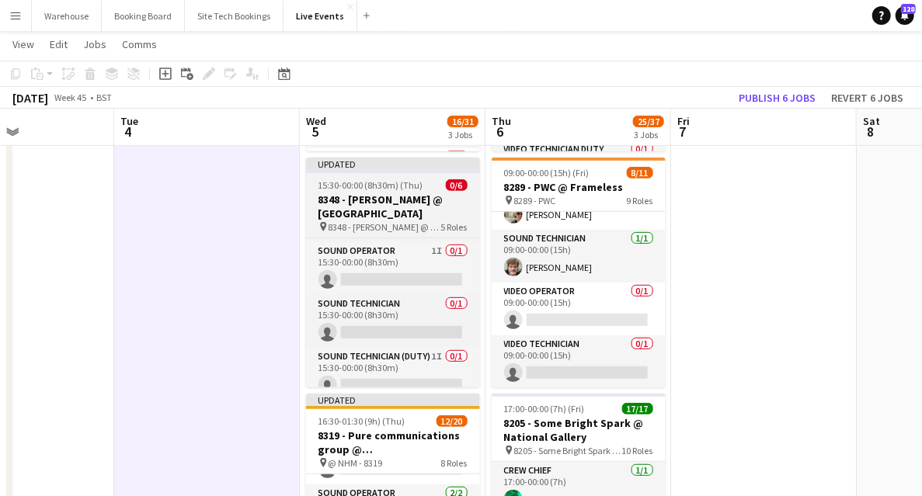
click at [371, 194] on h3 "8348 - [PERSON_NAME] @ [GEOGRAPHIC_DATA]" at bounding box center [393, 207] width 174 height 28
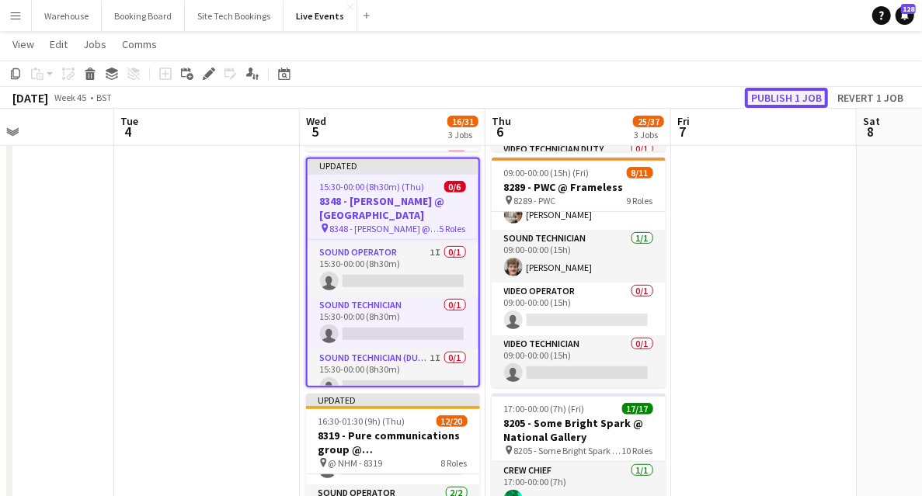
click at [782, 98] on button "Publish 1 job" at bounding box center [786, 98] width 83 height 20
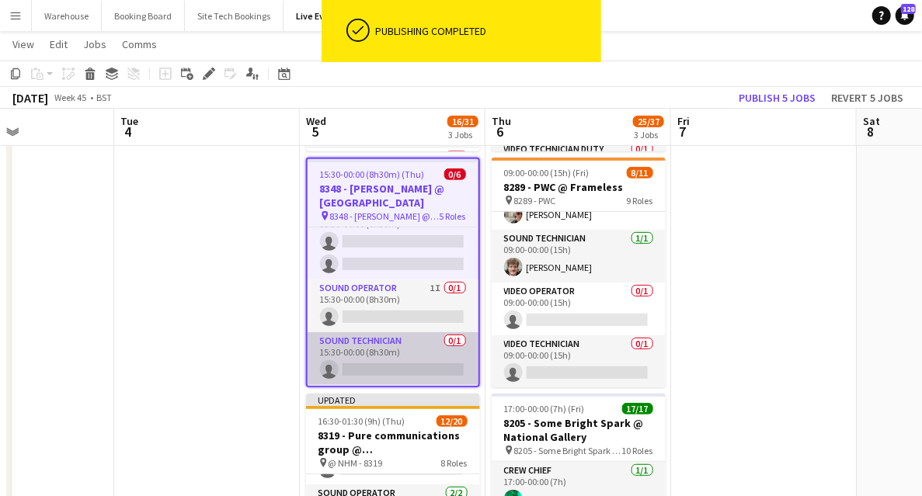
scroll to position [24, 0]
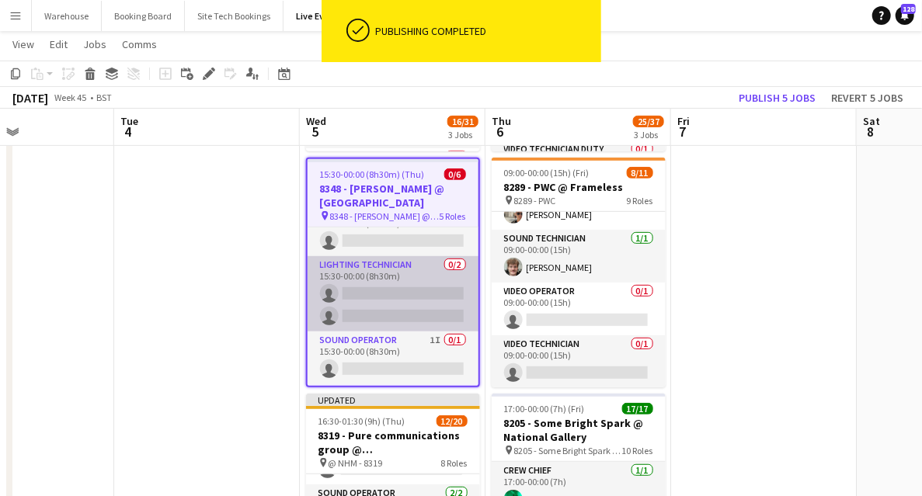
click at [373, 273] on app-card-role "Lighting Technician 0/2 15:30-00:00 (8h30m) single-neutral-actions single-neutr…" at bounding box center [393, 293] width 171 height 75
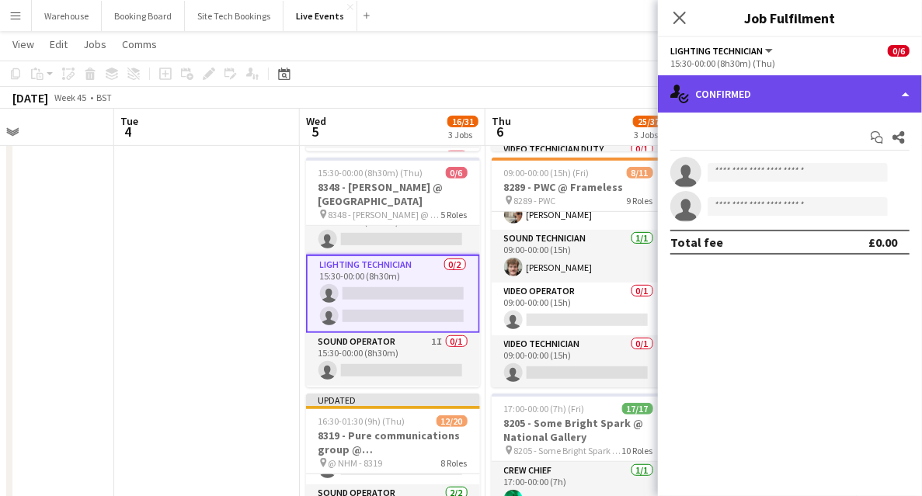
click at [757, 100] on div "single-neutral-actions-check-2 Confirmed" at bounding box center [790, 93] width 264 height 37
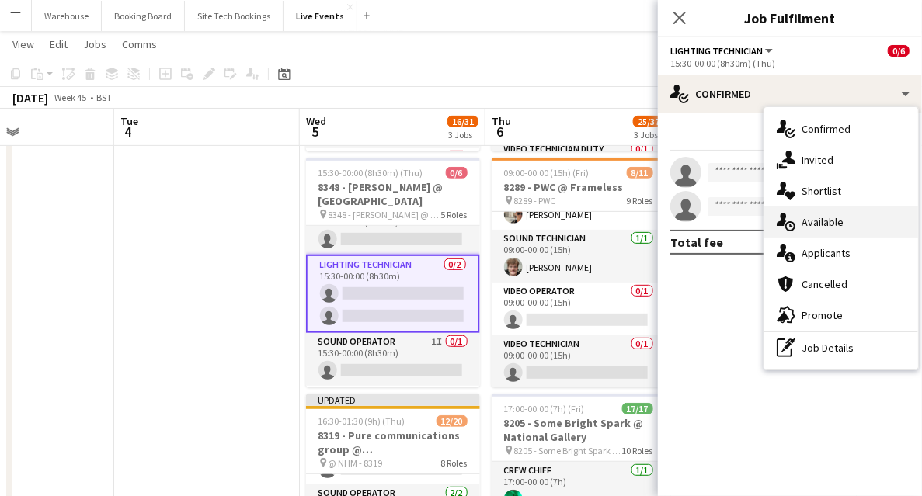
click at [824, 213] on div "single-neutral-actions-upload Available" at bounding box center [842, 222] width 154 height 31
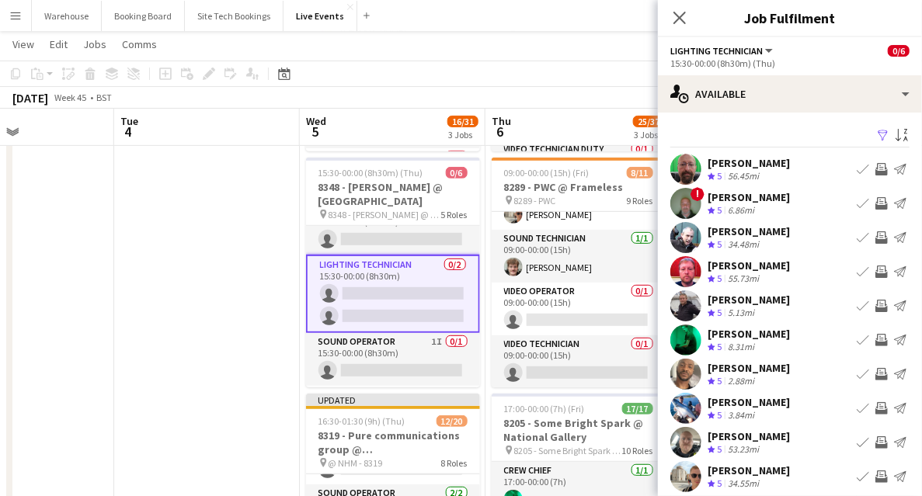
scroll to position [47, 0]
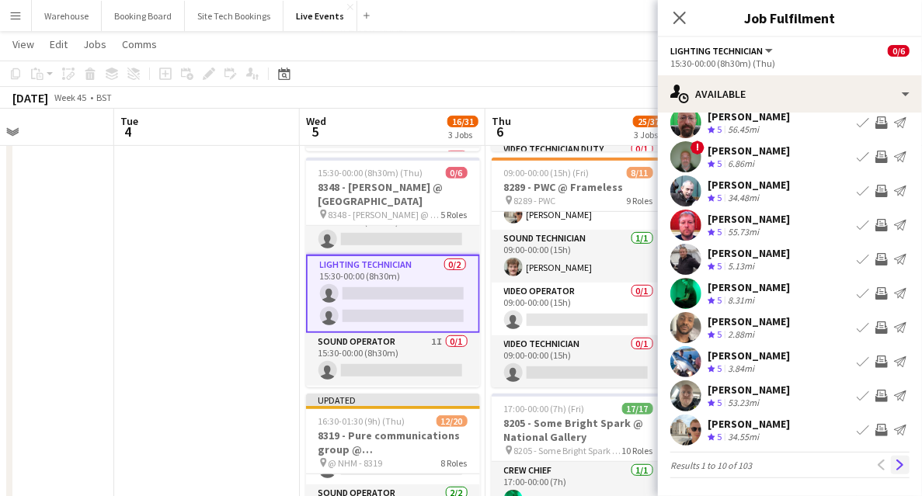
click at [896, 462] on app-icon "Next" at bounding box center [900, 465] width 11 height 11
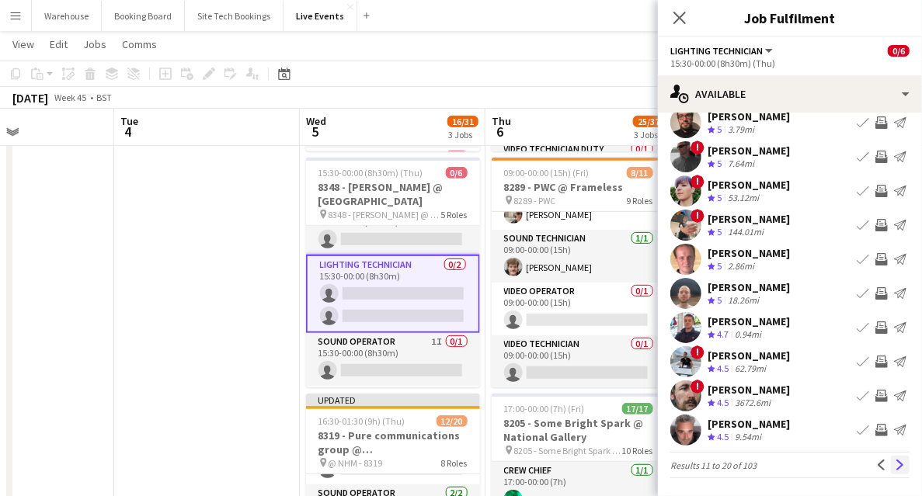
click at [891, 465] on button "Next" at bounding box center [900, 465] width 19 height 19
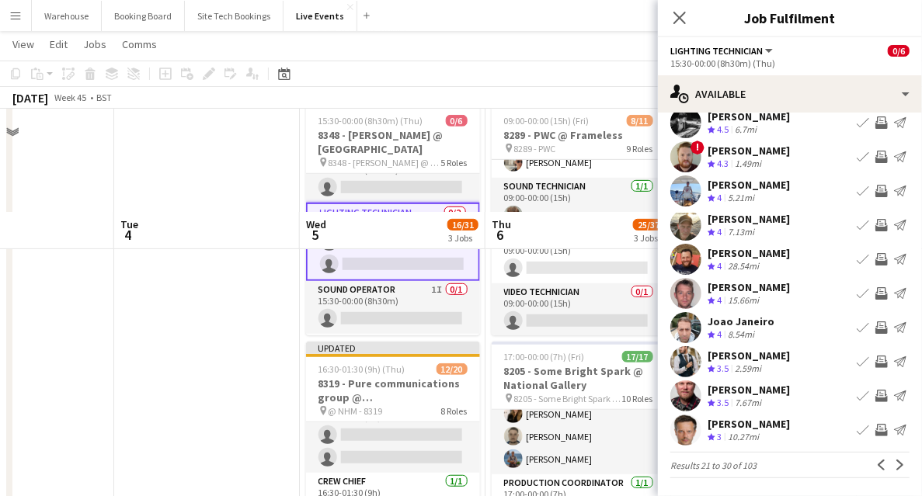
scroll to position [259, 0]
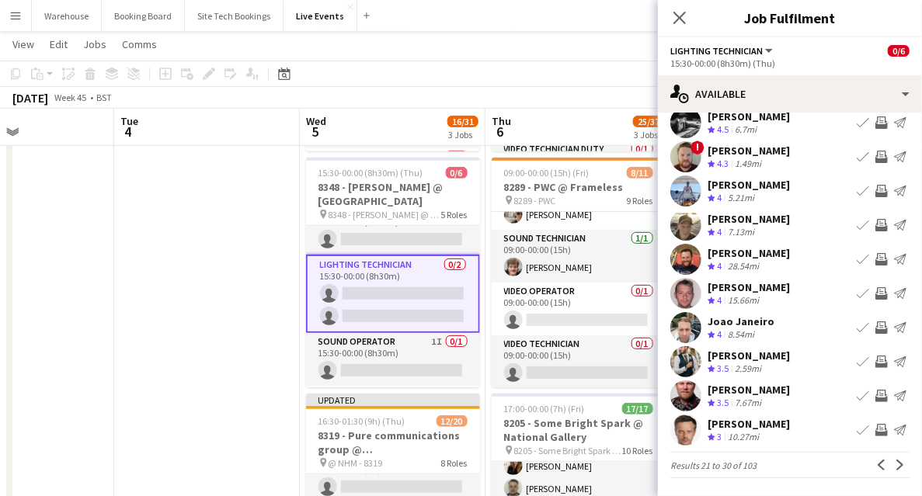
click at [881, 430] on button "Invite crew" at bounding box center [882, 430] width 19 height 19
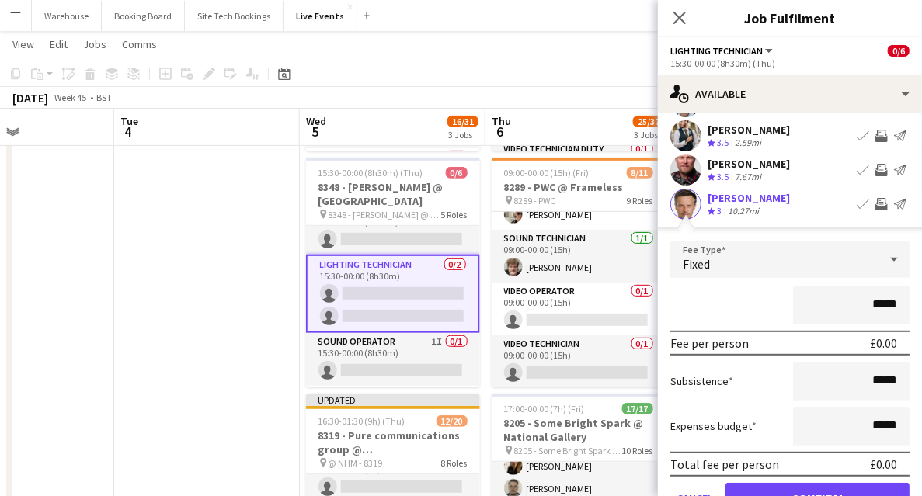
scroll to position [325, 0]
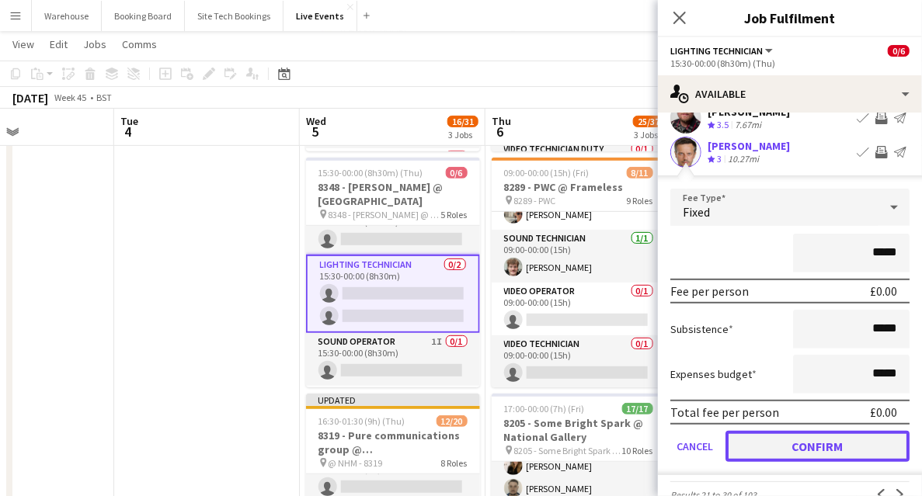
click at [792, 451] on button "Confirm" at bounding box center [818, 446] width 184 height 31
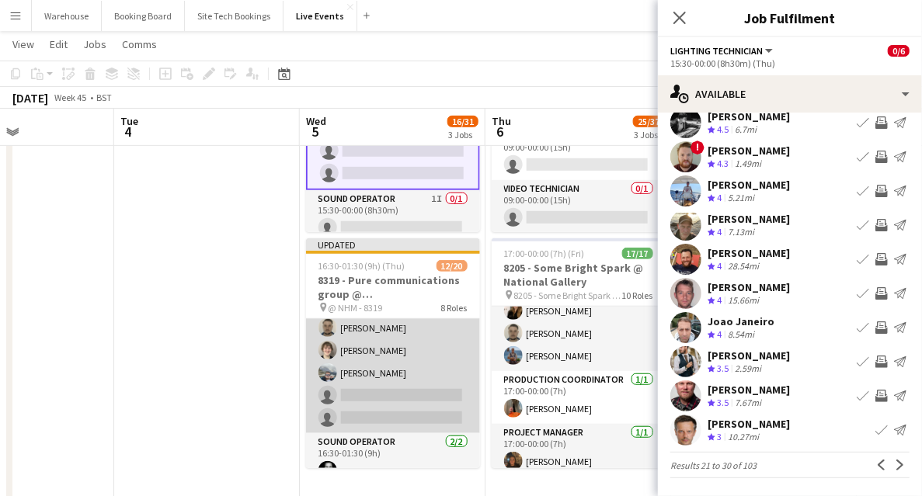
scroll to position [180, 0]
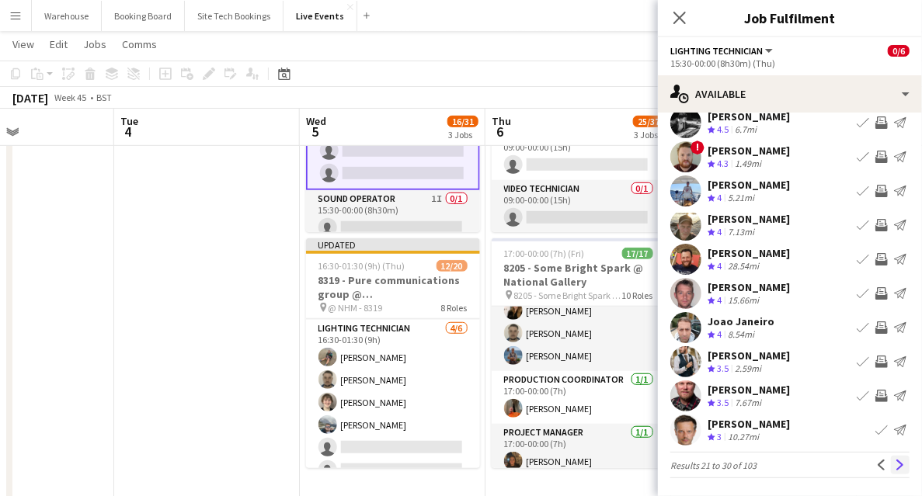
click at [898, 465] on app-icon "Next" at bounding box center [900, 465] width 11 height 11
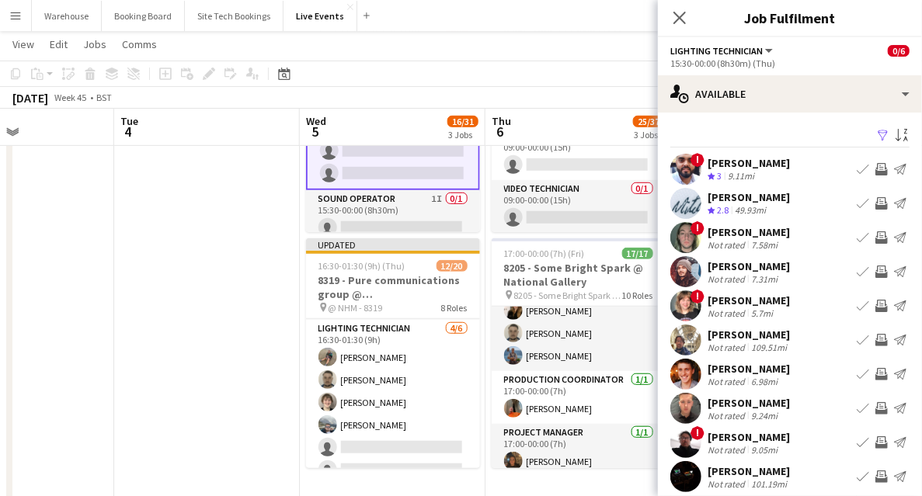
scroll to position [47, 0]
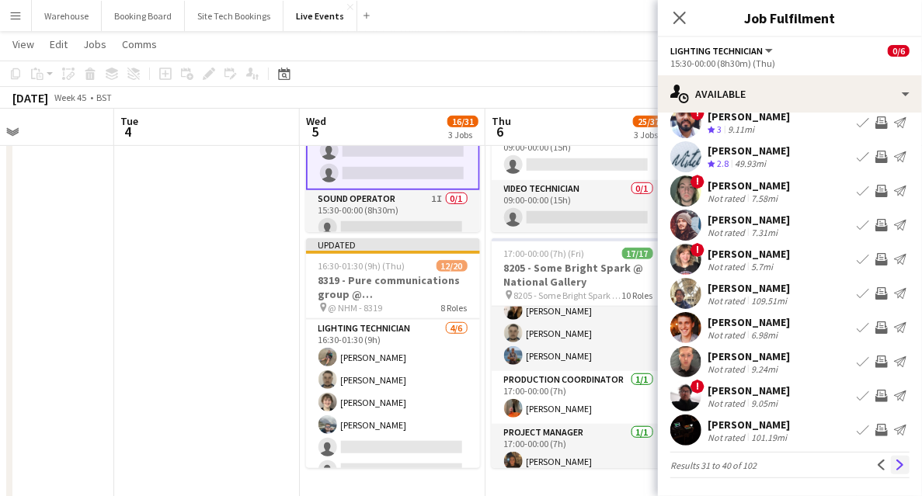
click at [895, 466] on app-icon "Next" at bounding box center [900, 465] width 11 height 11
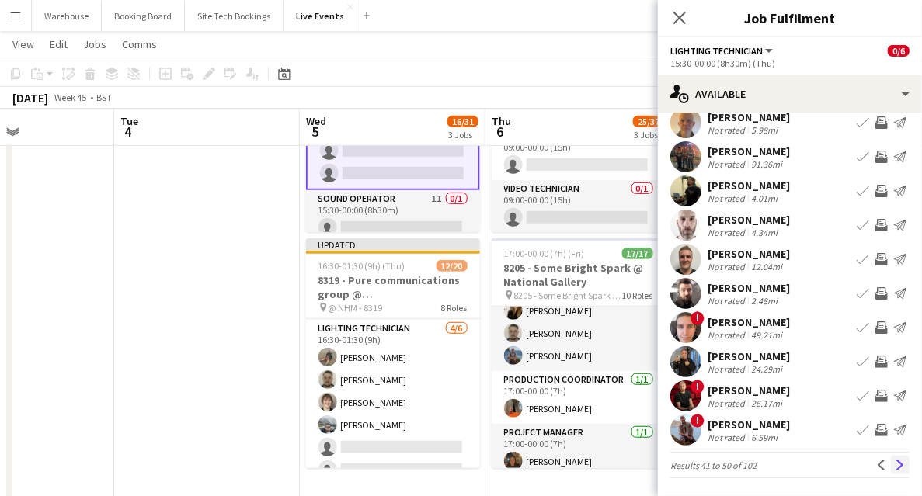
click at [895, 468] on app-icon "Next" at bounding box center [900, 465] width 11 height 11
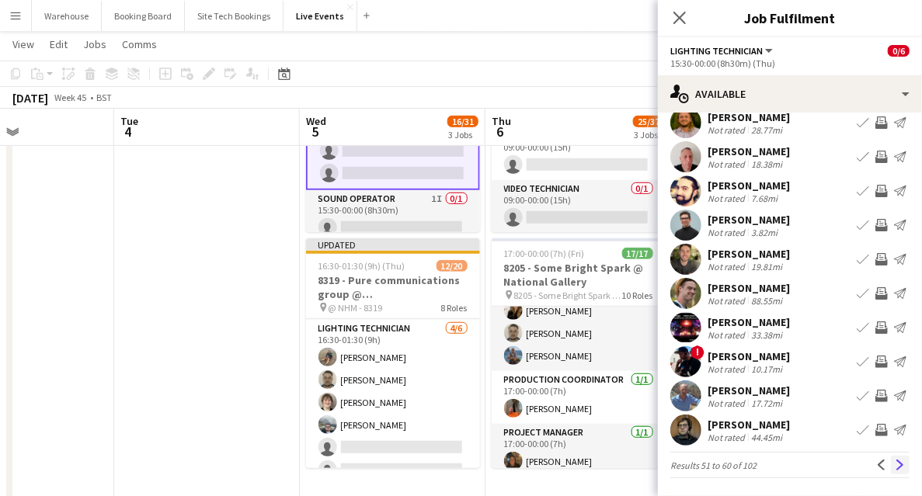
click at [895, 463] on app-icon "Next" at bounding box center [900, 465] width 11 height 11
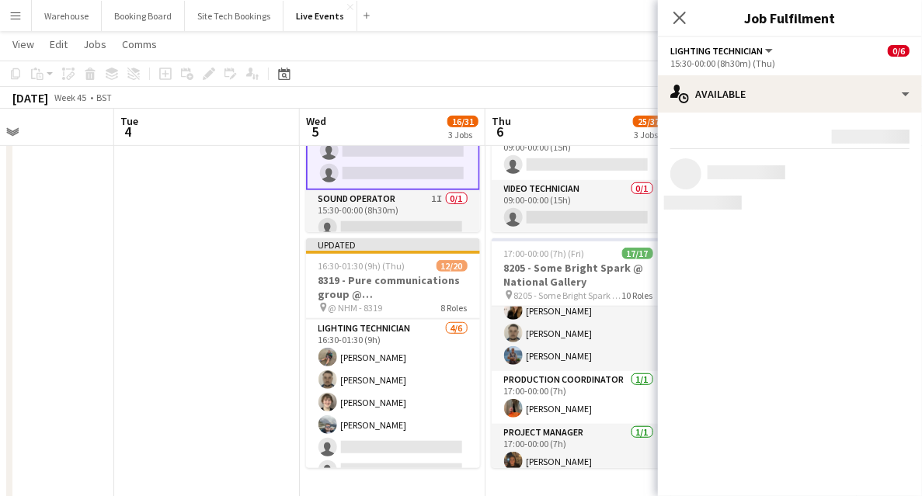
scroll to position [0, 0]
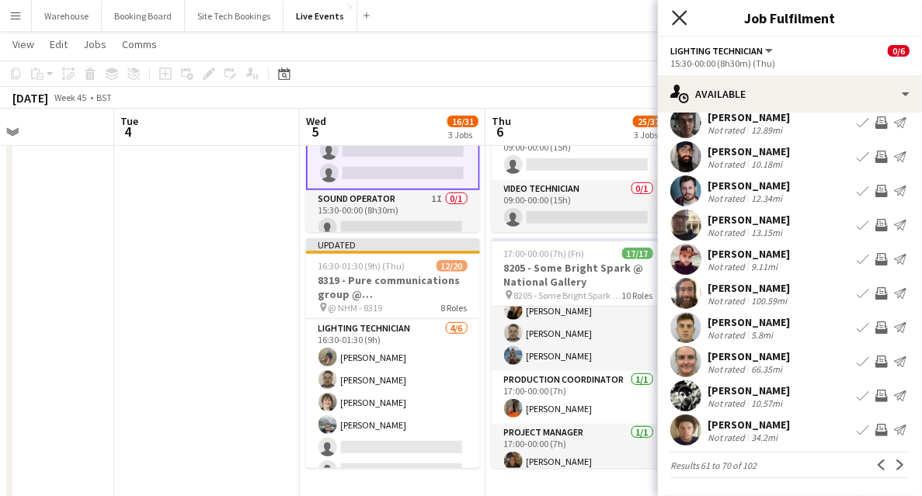
click at [676, 20] on icon "Close pop-in" at bounding box center [679, 17] width 15 height 15
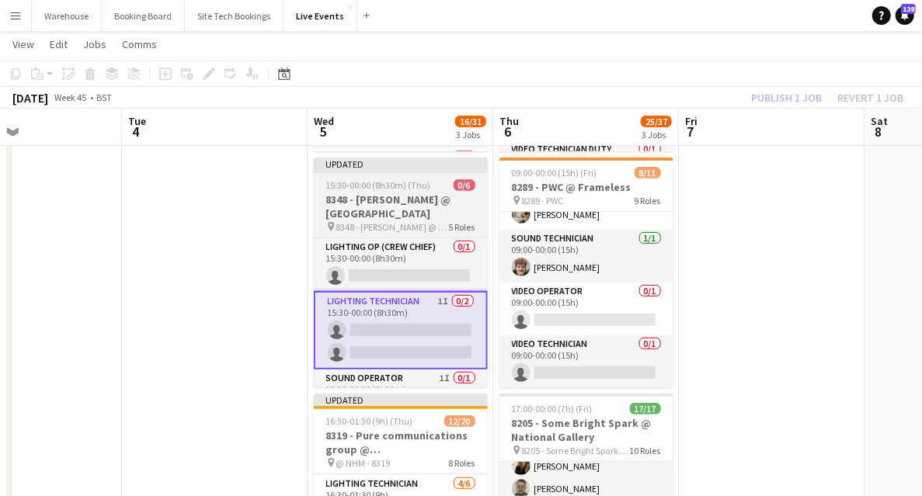
click at [406, 210] on h3 "8348 - [PERSON_NAME] @ [GEOGRAPHIC_DATA]" at bounding box center [401, 207] width 174 height 28
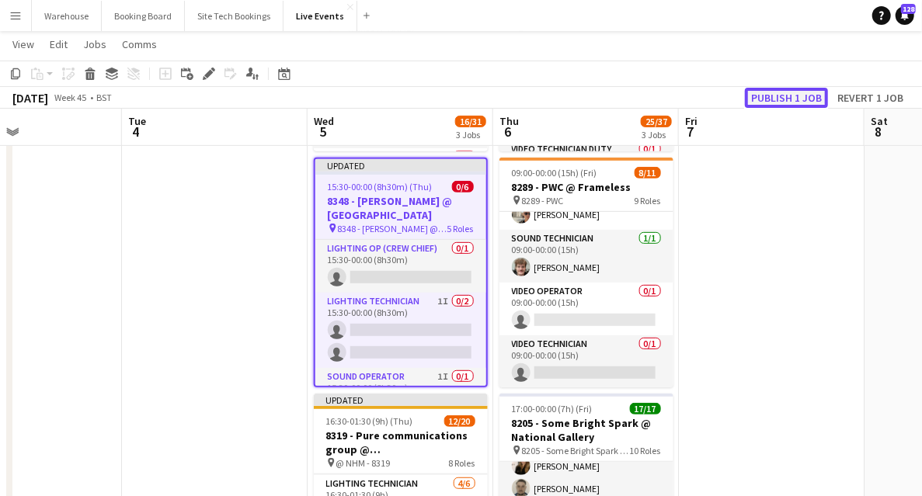
click at [791, 101] on button "Publish 1 job" at bounding box center [786, 98] width 83 height 20
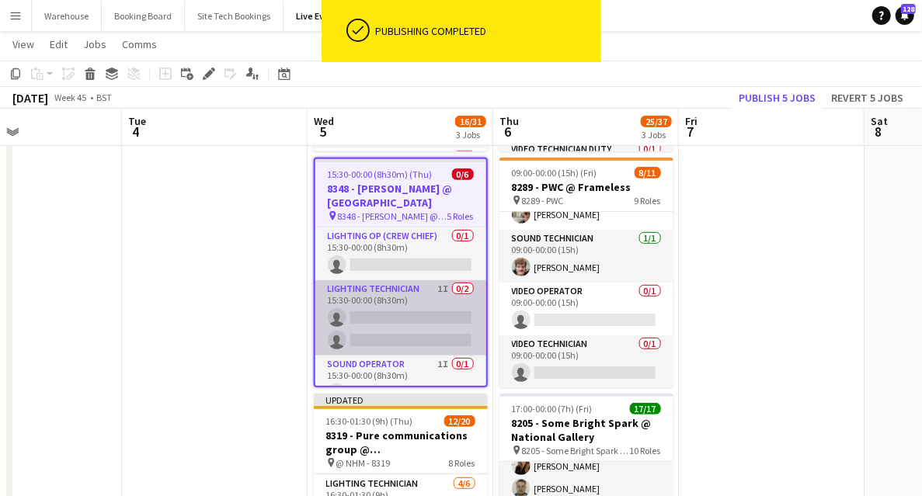
click at [426, 341] on app-card-role "Lighting Technician 1I 0/2 15:30-00:00 (8h30m) single-neutral-actions single-ne…" at bounding box center [400, 317] width 171 height 75
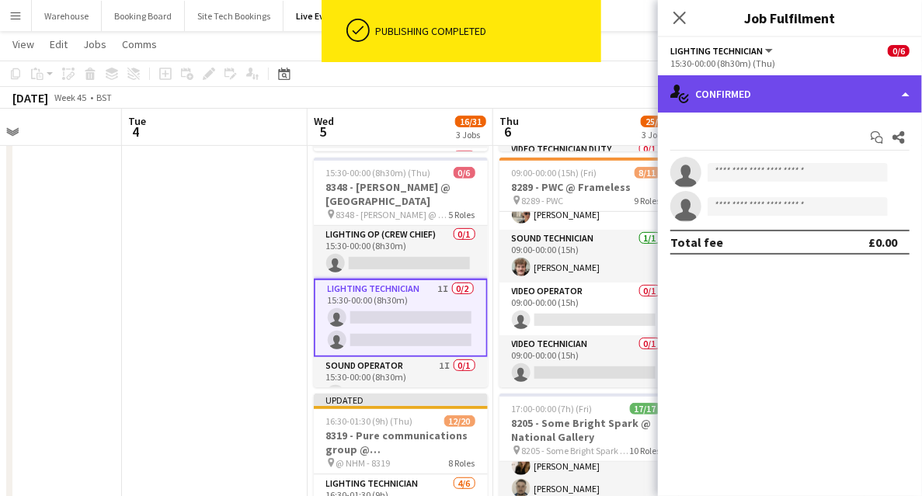
click at [758, 103] on div "single-neutral-actions-check-2 Confirmed" at bounding box center [790, 93] width 264 height 37
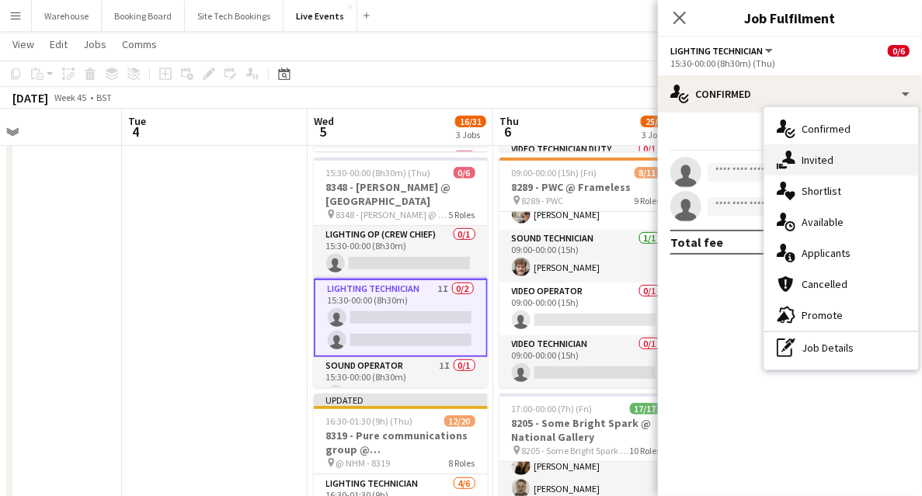
click at [810, 158] on span "Invited" at bounding box center [818, 160] width 32 height 14
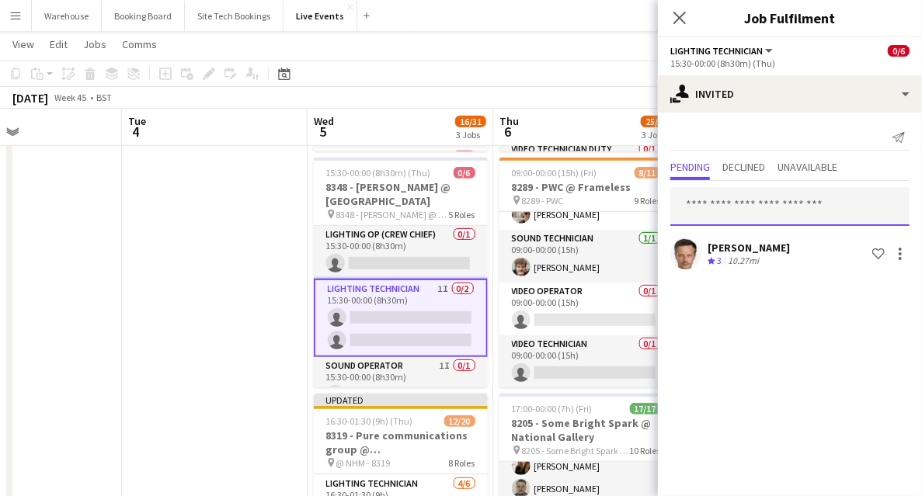
click at [743, 204] on input "text" at bounding box center [790, 206] width 239 height 39
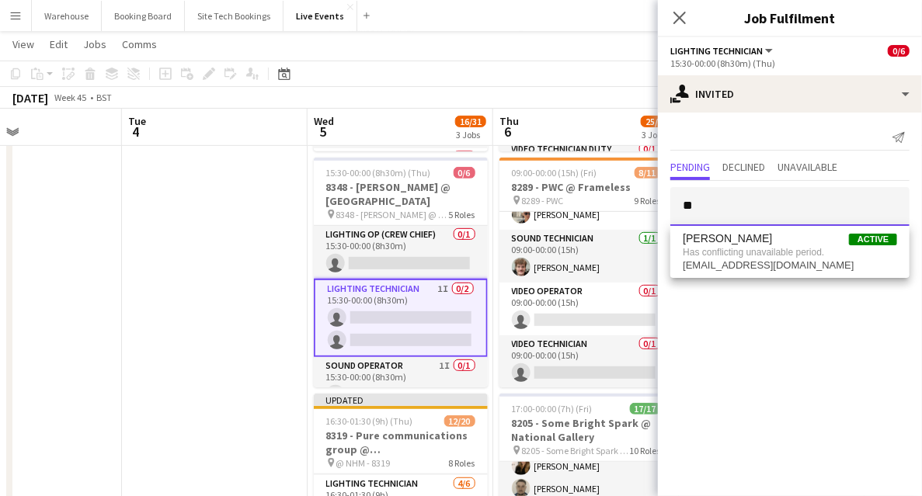
type input "*"
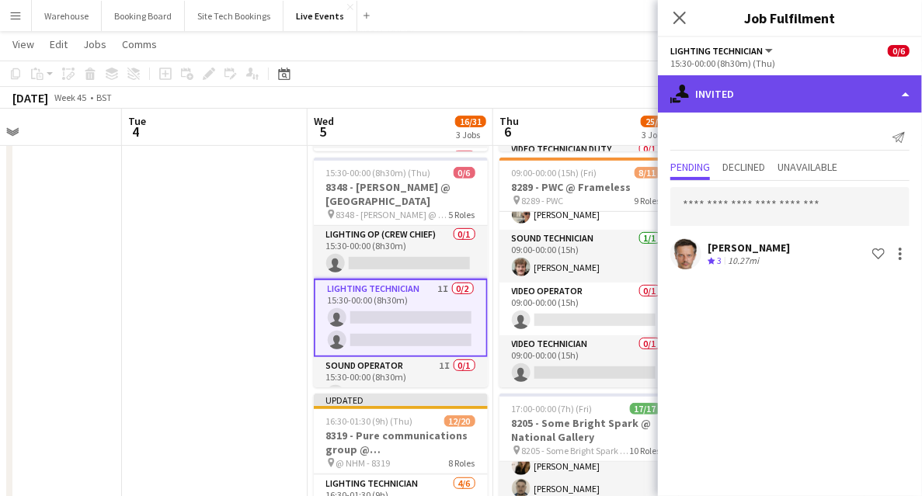
click at [824, 85] on div "single-neutral-actions-share-1 Invited" at bounding box center [790, 93] width 264 height 37
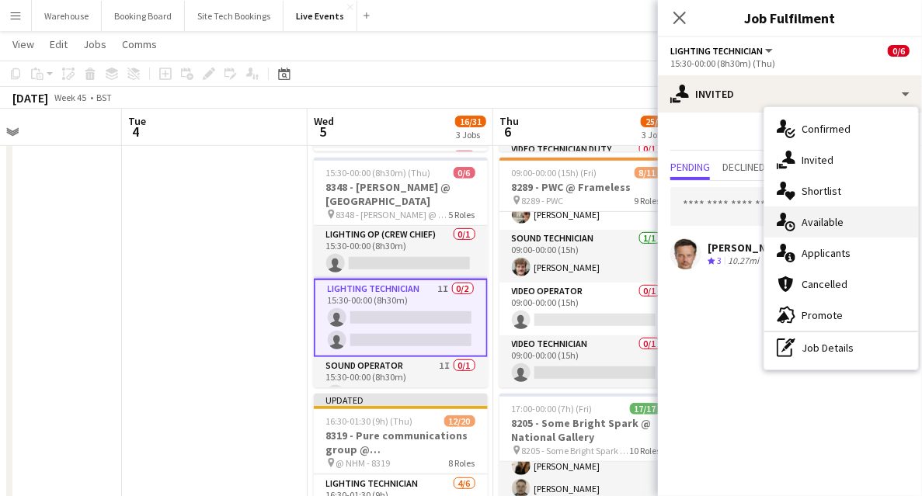
click at [825, 218] on span "Available" at bounding box center [823, 222] width 42 height 14
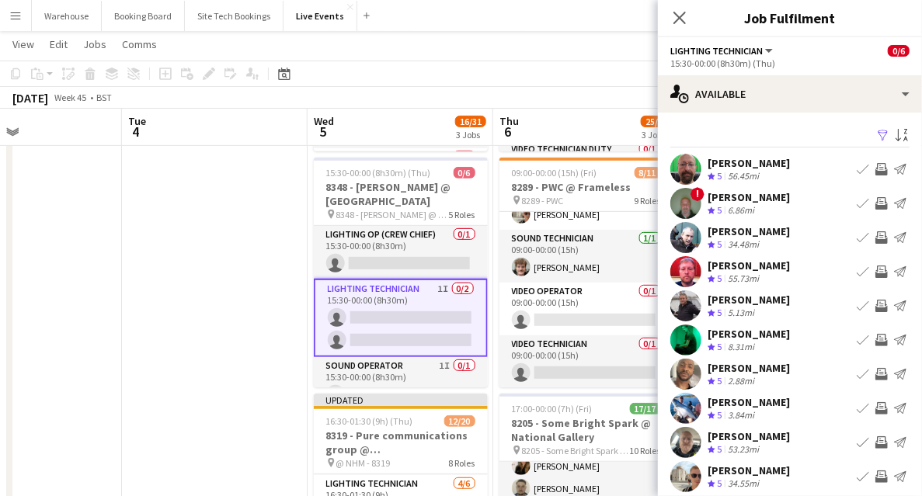
scroll to position [47, 0]
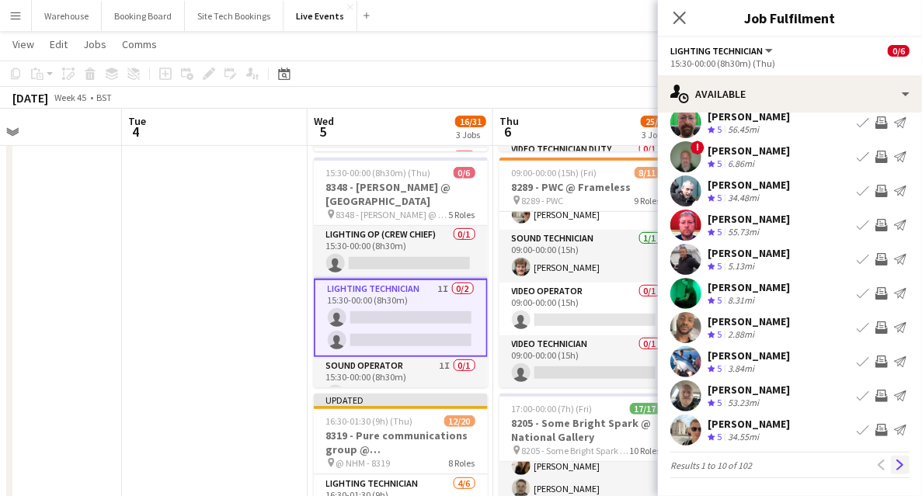
click at [895, 469] on app-icon "Next" at bounding box center [900, 465] width 11 height 11
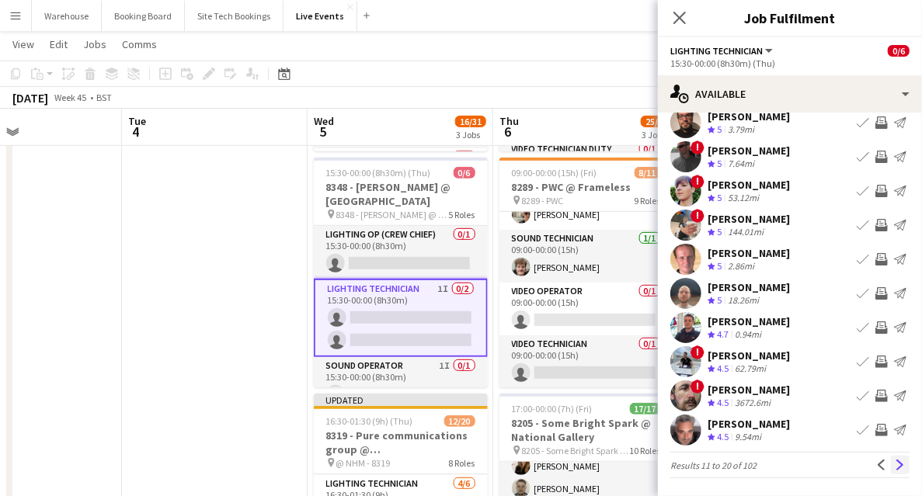
click at [891, 458] on button "Next" at bounding box center [900, 465] width 19 height 19
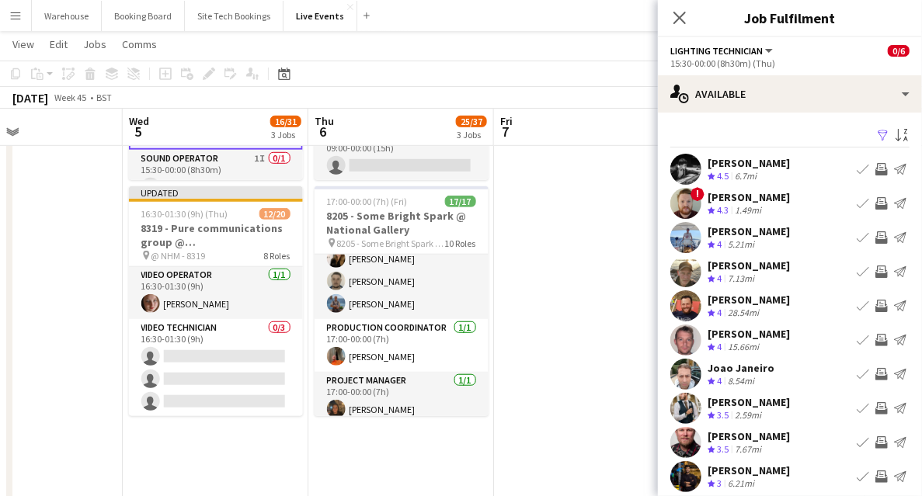
scroll to position [0, 444]
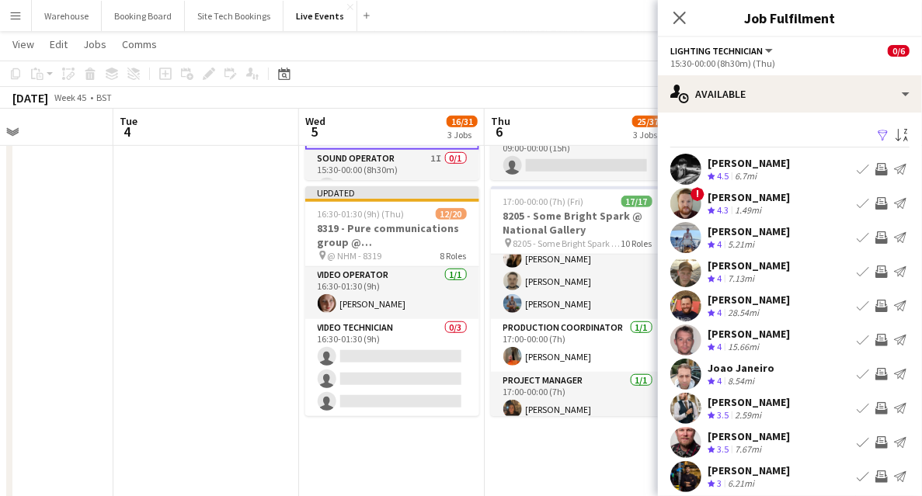
drag, startPoint x: 411, startPoint y: 446, endPoint x: 374, endPoint y: 432, distance: 39.1
click at [374, 443] on app-calendar-viewport "Sat 1 Sun 2 Mon 3 Tue 4 Wed 5 16/31 3 Jobs Thu 6 25/37 3 Jobs Fri 7 Sat 8 Sun 9…" at bounding box center [461, 476] width 922 height 1764
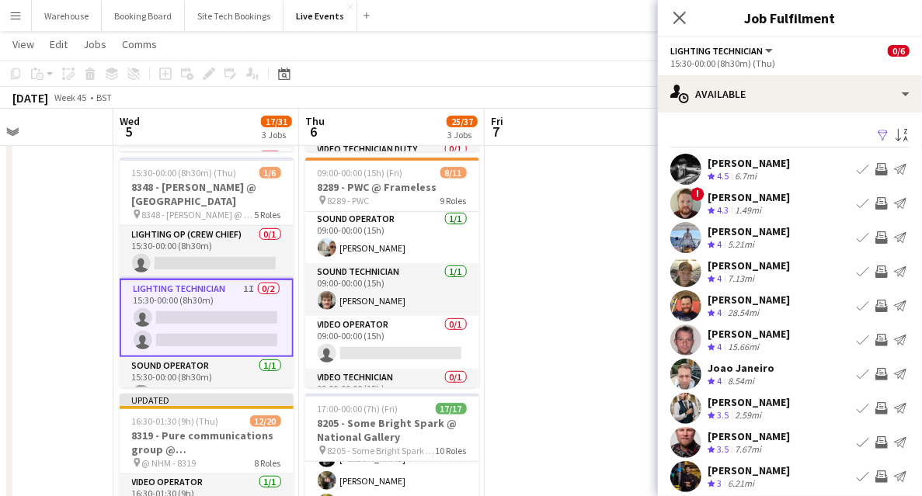
scroll to position [344, 0]
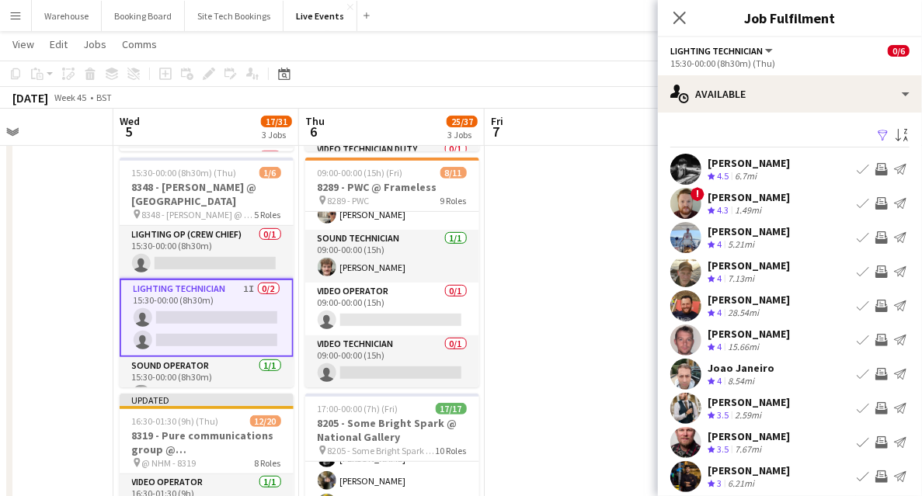
click at [876, 172] on app-icon "Invite crew" at bounding box center [882, 169] width 12 height 12
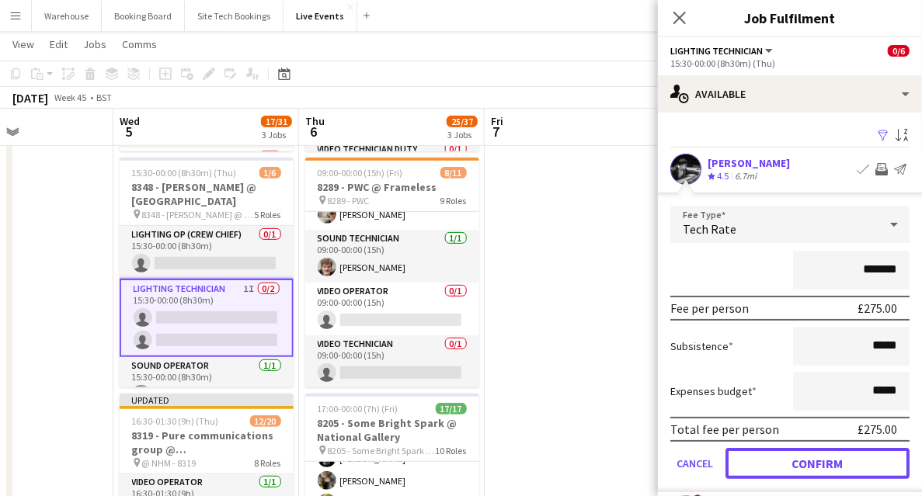
click at [805, 462] on button "Confirm" at bounding box center [818, 463] width 184 height 31
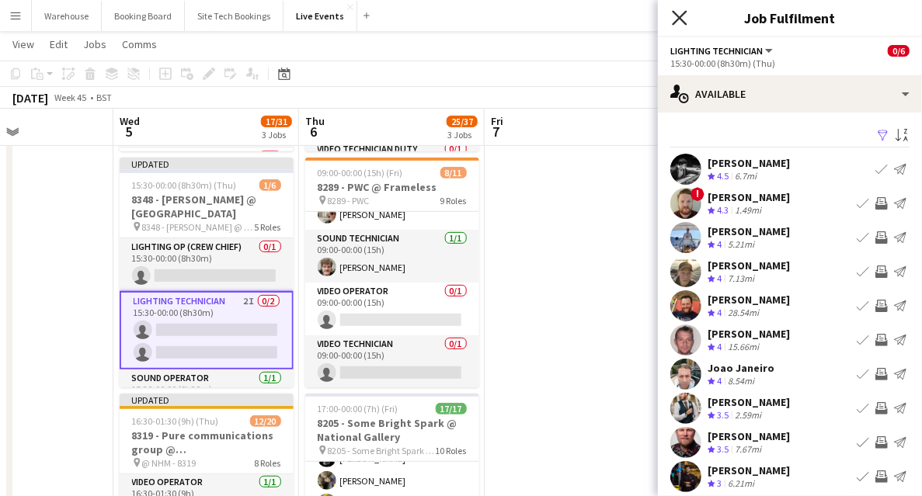
click at [682, 22] on icon at bounding box center [679, 17] width 15 height 15
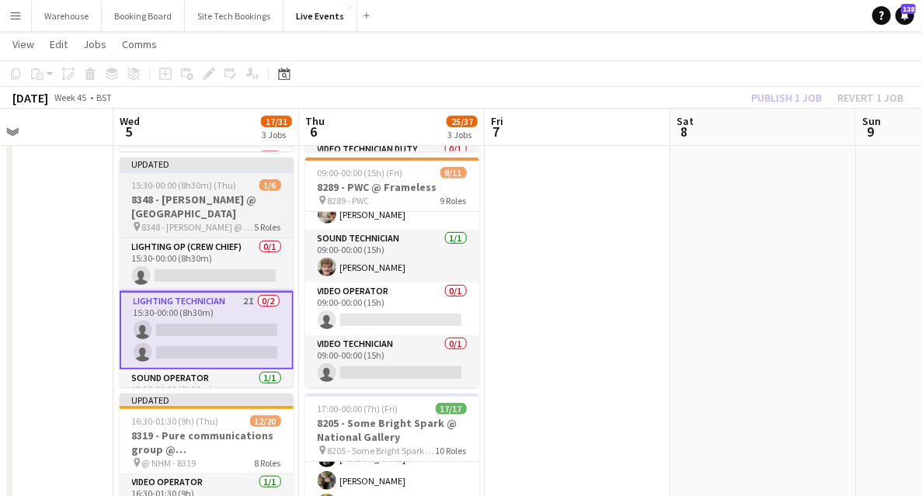
click at [188, 213] on h3 "8348 - [PERSON_NAME] @ [GEOGRAPHIC_DATA]" at bounding box center [207, 207] width 174 height 28
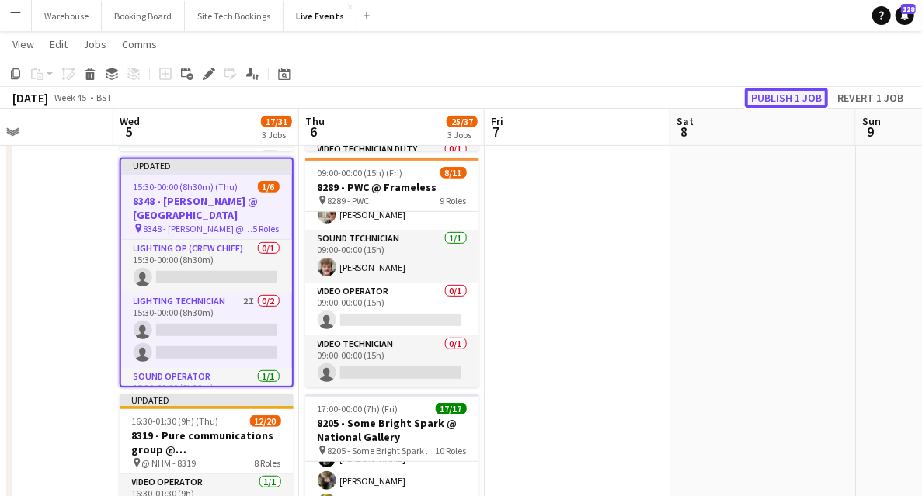
click at [803, 101] on button "Publish 1 job" at bounding box center [786, 98] width 83 height 20
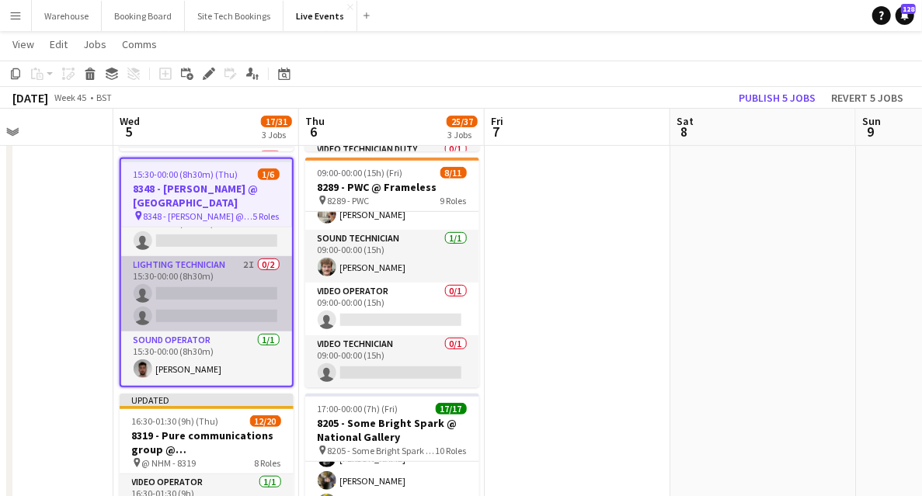
scroll to position [0, 0]
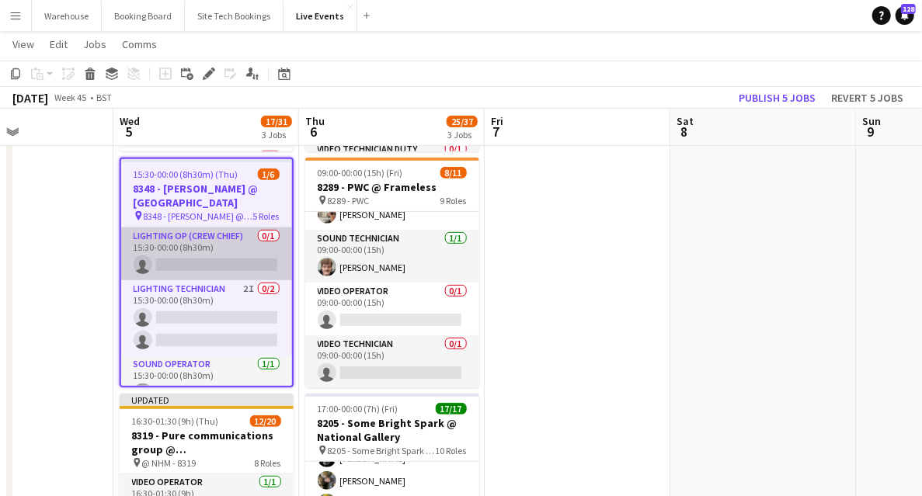
click at [204, 239] on app-card-role "Lighting Op (Crew Chief) 0/1 15:30-00:00 (8h30m) single-neutral-actions" at bounding box center [206, 254] width 171 height 53
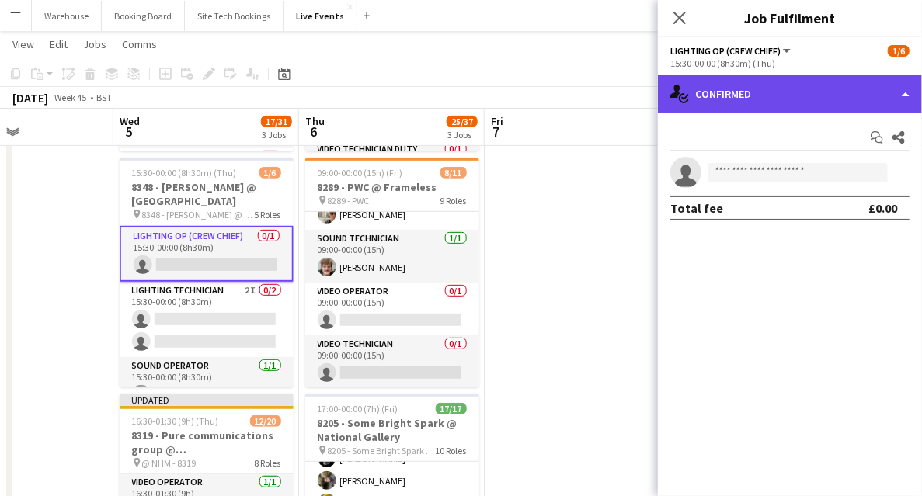
click at [743, 96] on div "single-neutral-actions-check-2 Confirmed" at bounding box center [790, 93] width 264 height 37
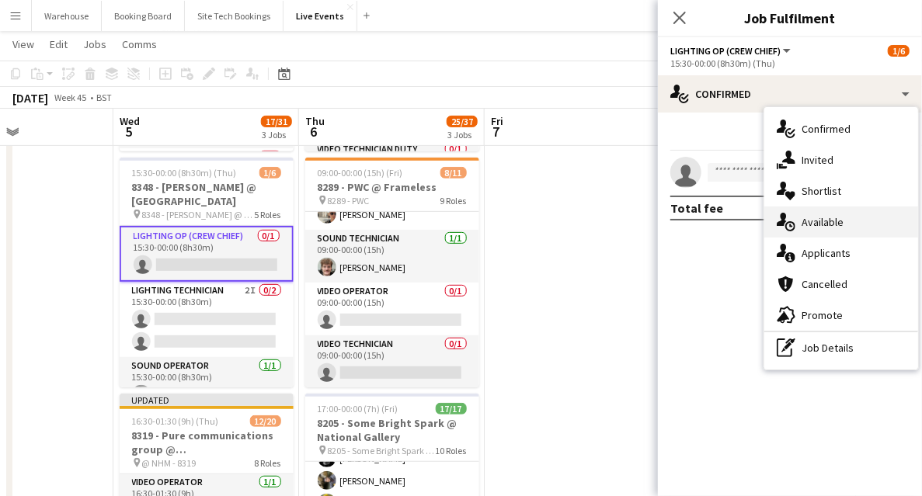
click at [824, 233] on div "single-neutral-actions-upload Available" at bounding box center [842, 222] width 154 height 31
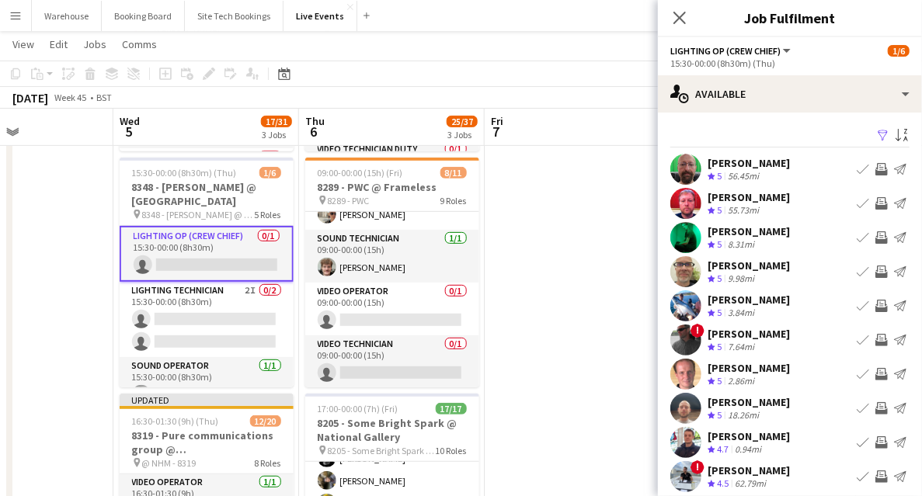
click at [876, 378] on app-icon "Invite crew" at bounding box center [882, 374] width 12 height 12
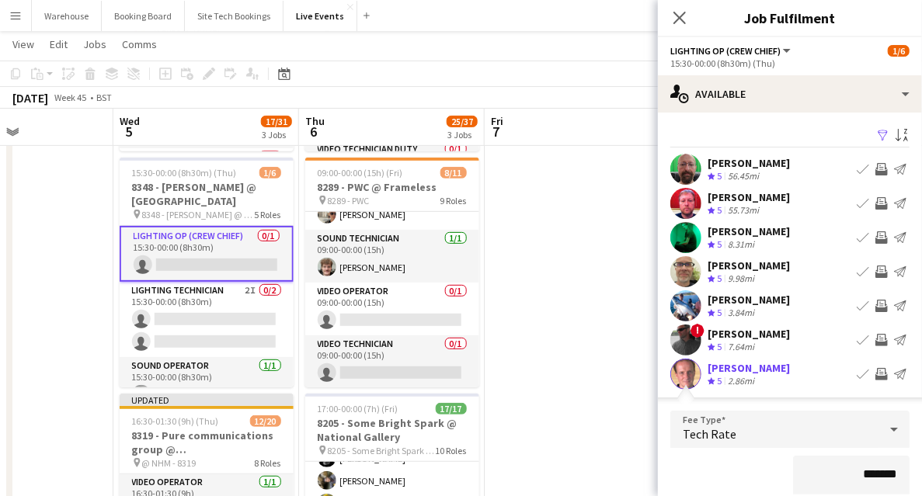
scroll to position [155, 0]
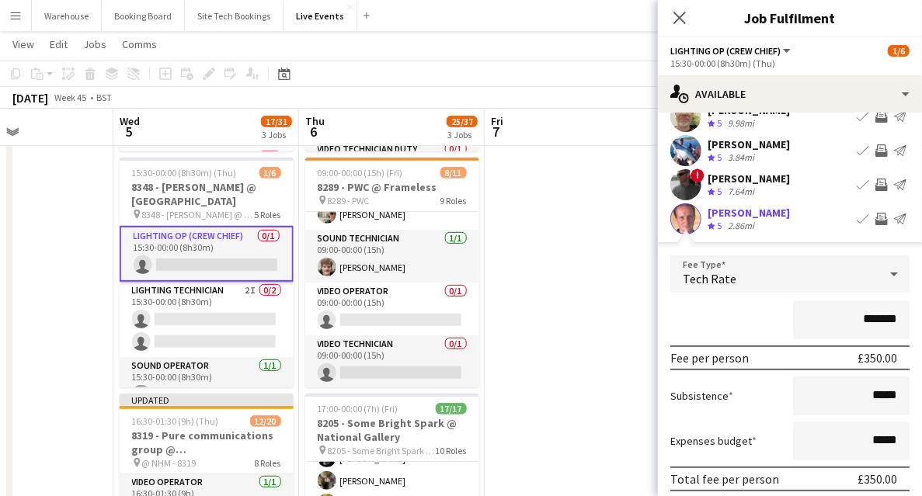
click at [716, 277] on span "Tech Rate" at bounding box center [710, 279] width 54 height 16
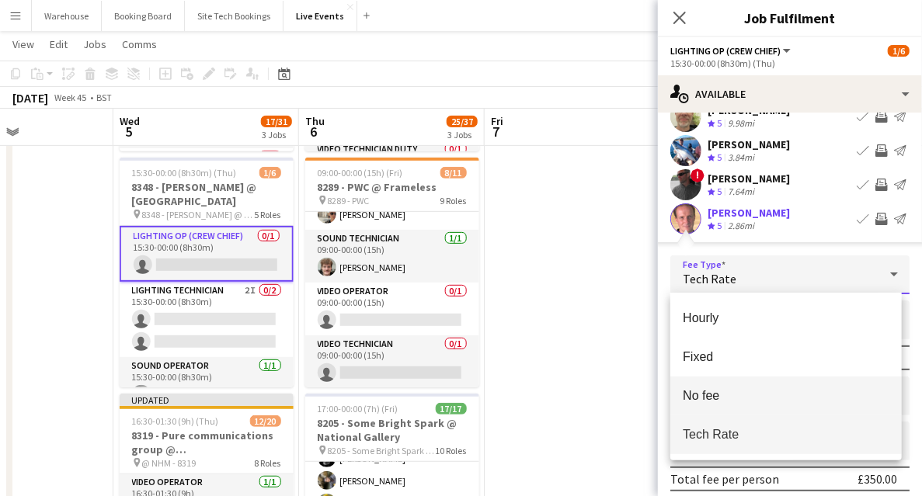
click at [695, 390] on span "No fee" at bounding box center [786, 395] width 207 height 15
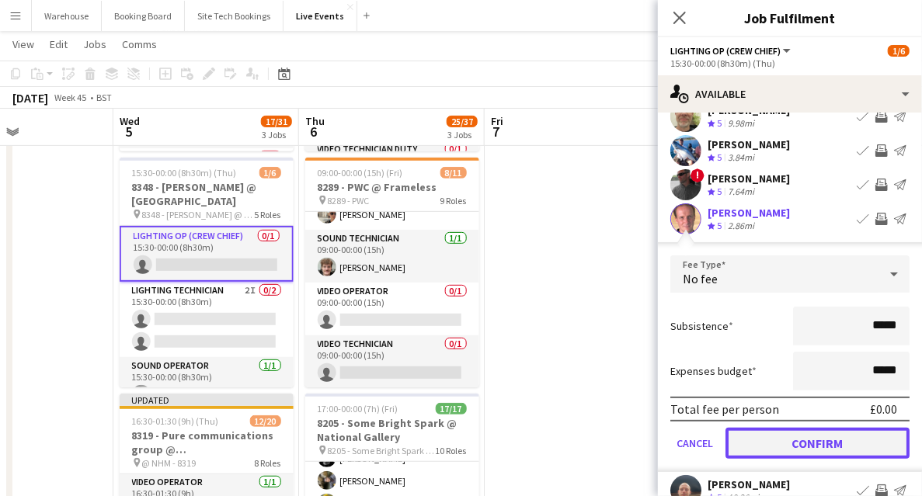
click at [786, 448] on button "Confirm" at bounding box center [818, 443] width 184 height 31
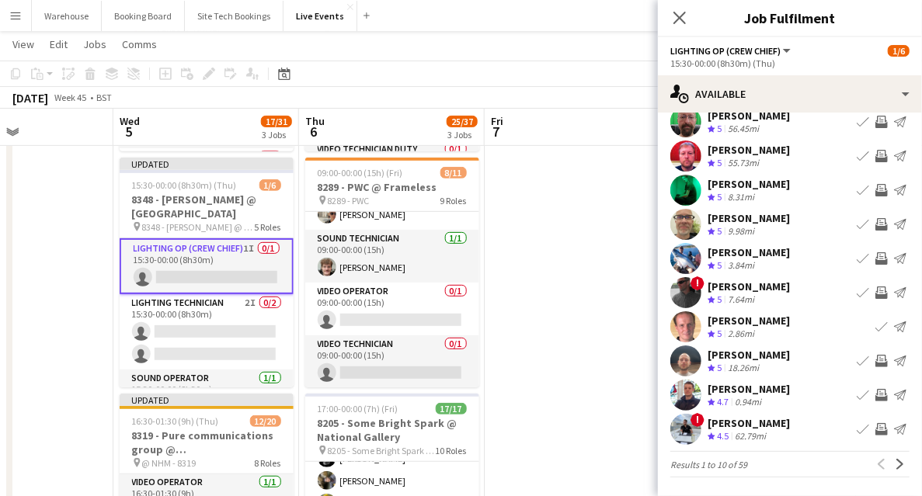
scroll to position [47, 0]
click at [674, 13] on icon at bounding box center [679, 17] width 15 height 15
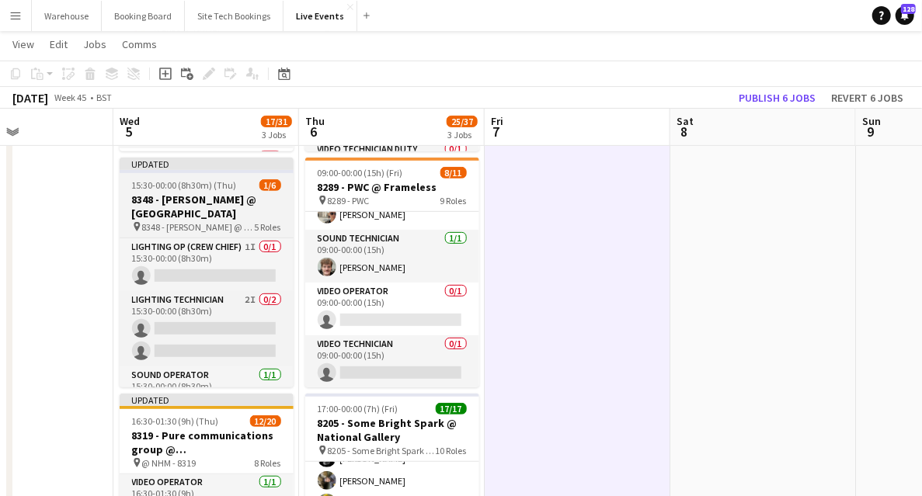
click at [228, 207] on h3 "8348 - [PERSON_NAME] @ [GEOGRAPHIC_DATA]" at bounding box center [207, 207] width 174 height 28
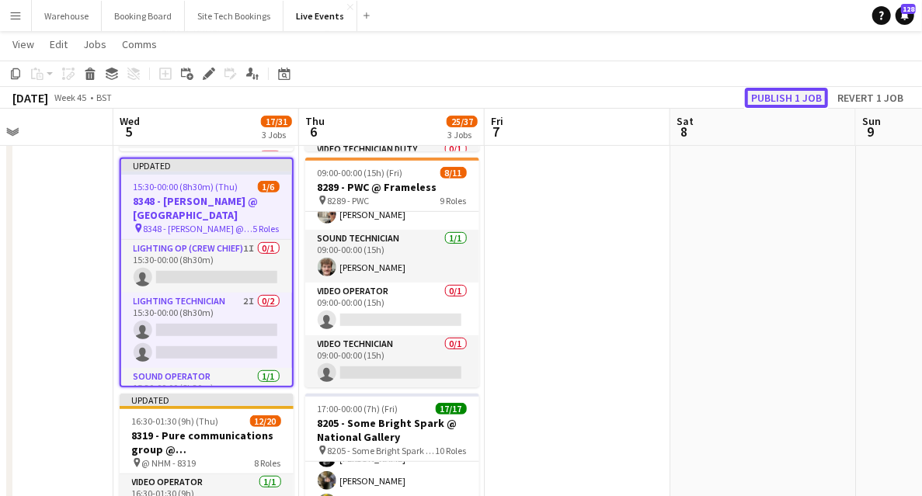
click at [761, 98] on button "Publish 1 job" at bounding box center [786, 98] width 83 height 20
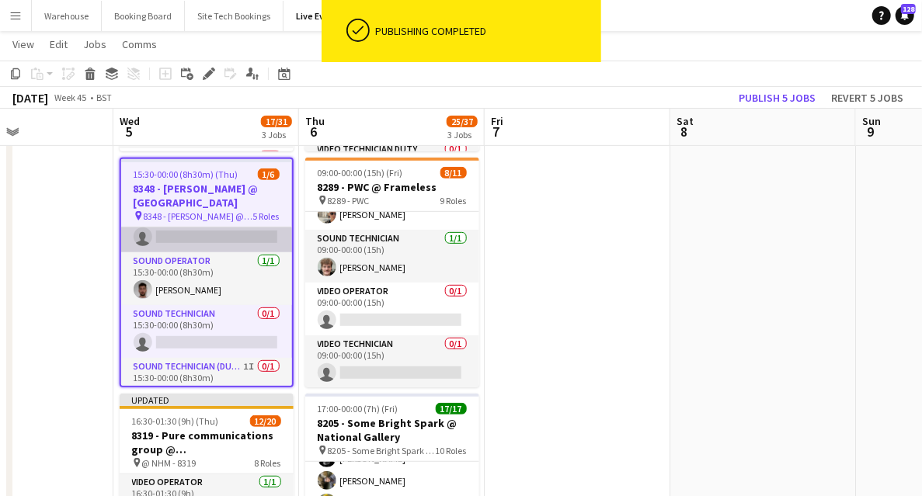
scroll to position [127, 0]
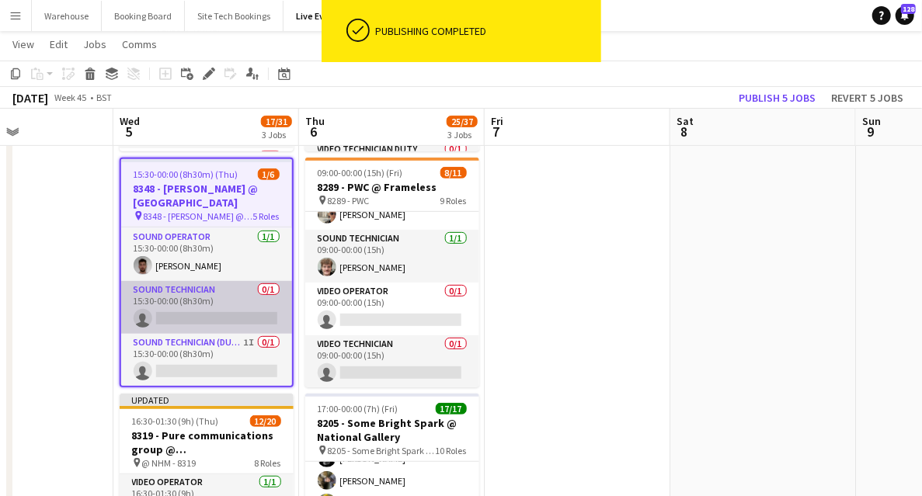
click at [211, 294] on app-card-role "Sound Technician 0/1 15:30-00:00 (8h30m) single-neutral-actions" at bounding box center [206, 307] width 171 height 53
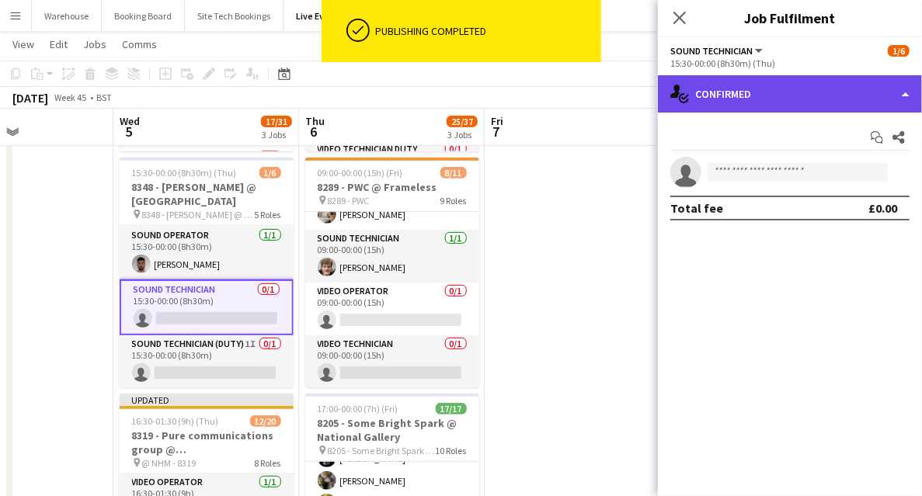
click at [765, 96] on div "single-neutral-actions-check-2 Confirmed" at bounding box center [790, 93] width 264 height 37
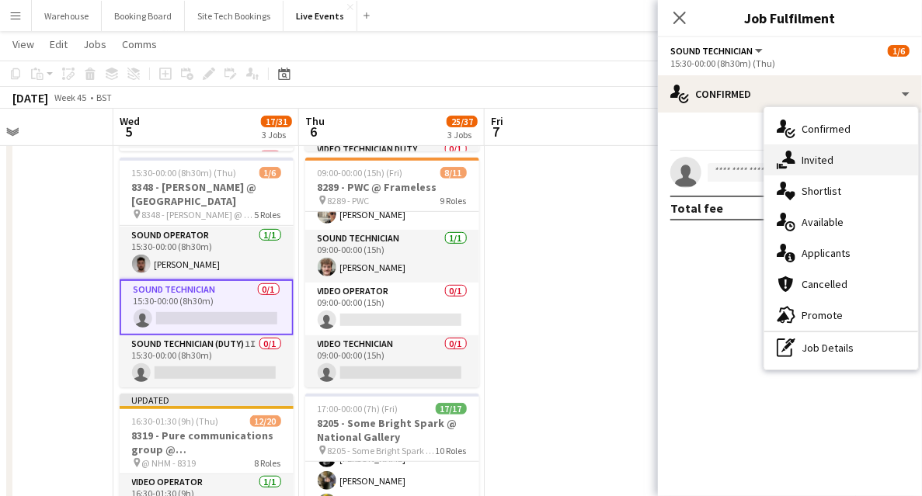
click at [831, 155] on span "Invited" at bounding box center [818, 160] width 32 height 14
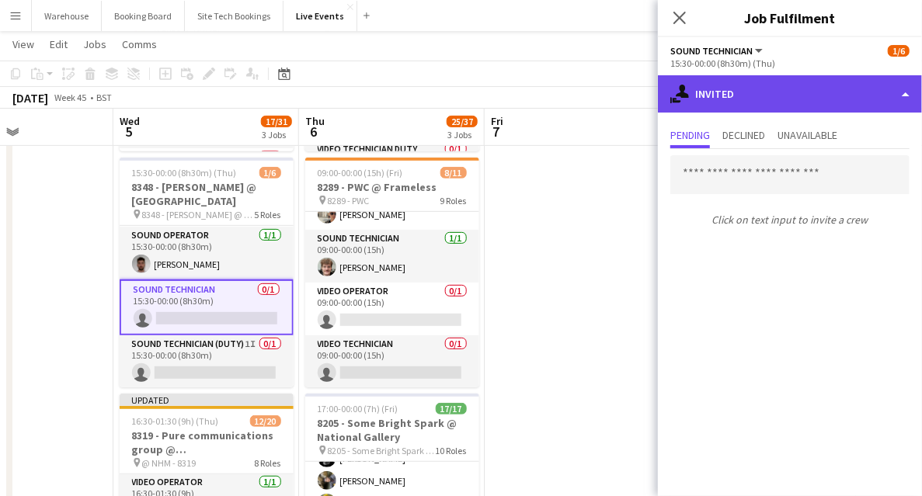
click at [749, 95] on div "single-neutral-actions-share-1 Invited" at bounding box center [790, 93] width 264 height 37
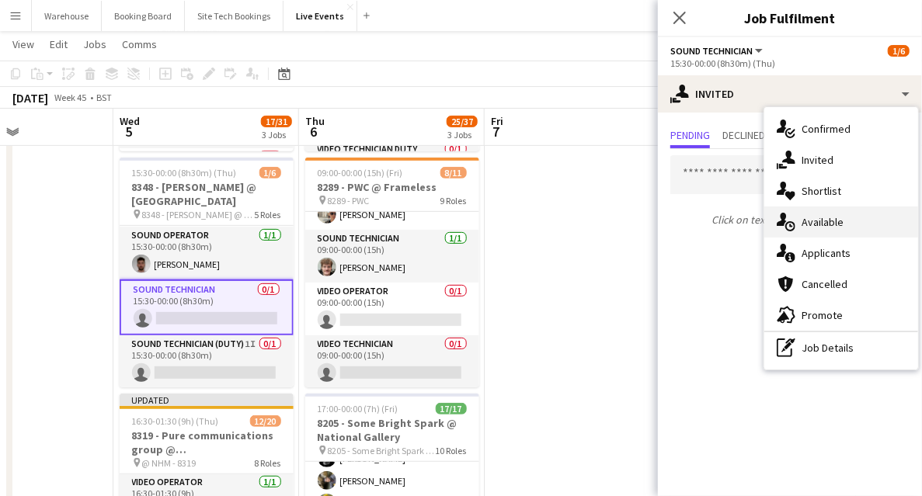
click at [824, 227] on span "Available" at bounding box center [823, 222] width 42 height 14
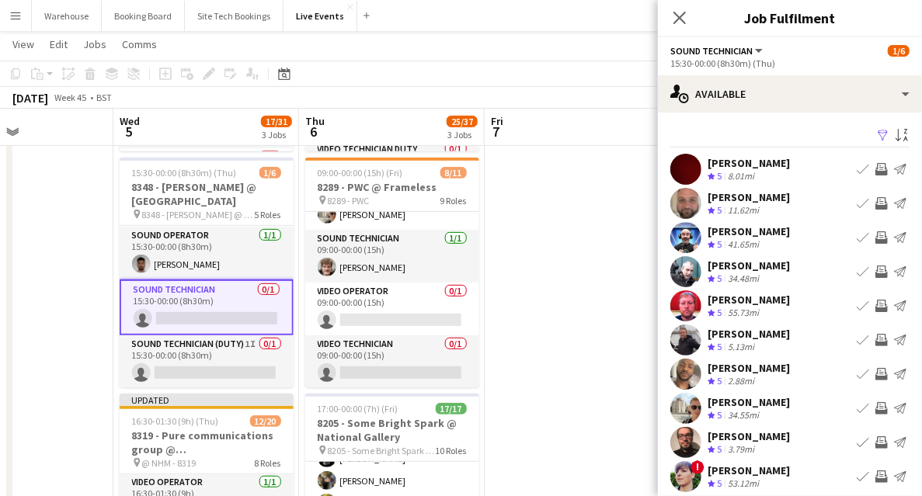
scroll to position [47, 0]
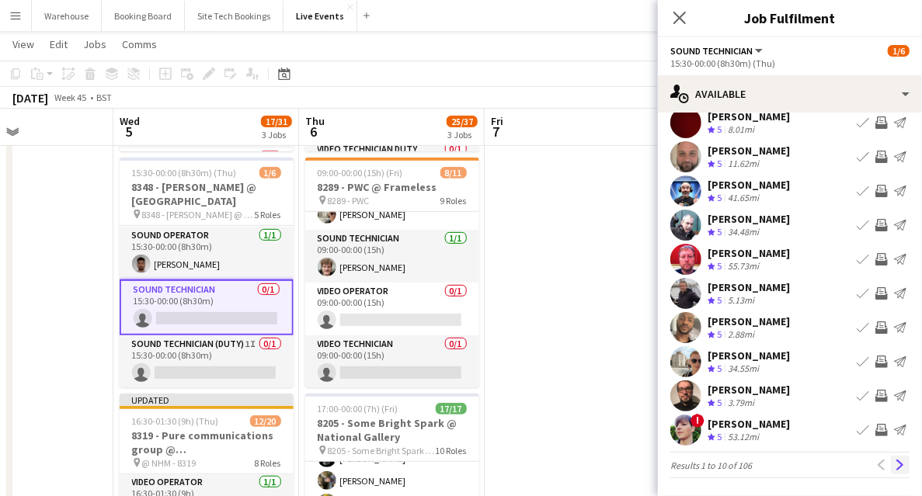
click at [895, 462] on app-icon "Next" at bounding box center [900, 465] width 11 height 11
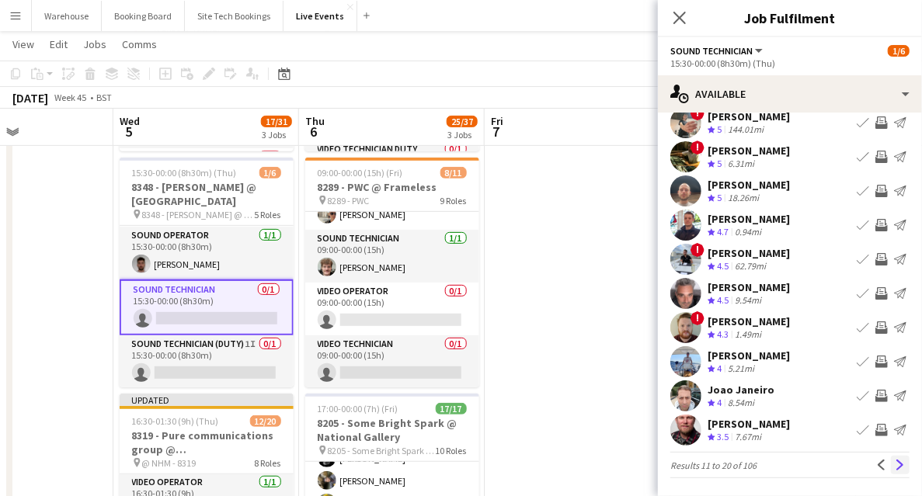
click at [895, 468] on app-icon "Next" at bounding box center [900, 465] width 11 height 11
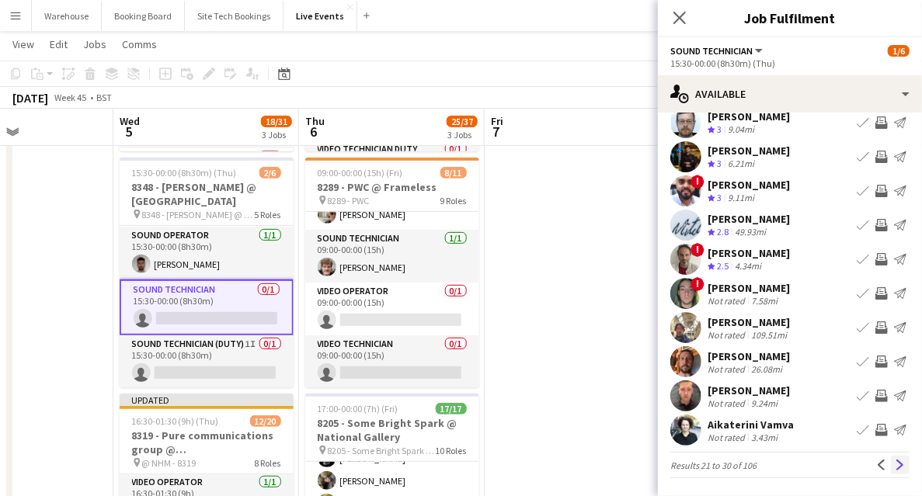
click at [895, 460] on app-icon "Next" at bounding box center [900, 465] width 11 height 11
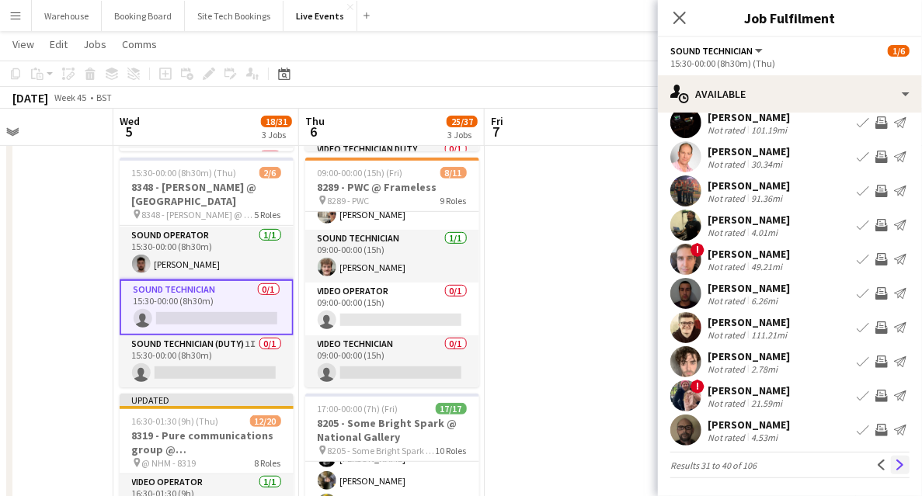
click at [895, 468] on app-icon "Next" at bounding box center [900, 465] width 11 height 11
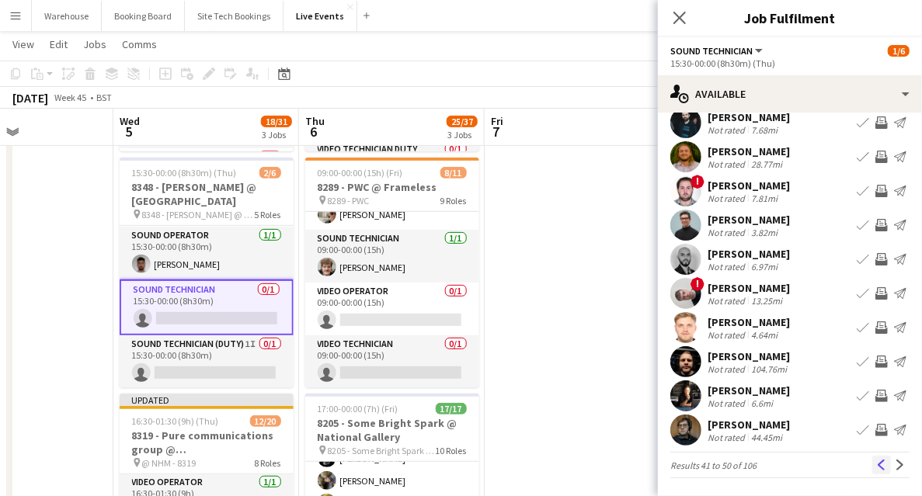
click at [876, 462] on app-icon "Previous" at bounding box center [881, 465] width 11 height 11
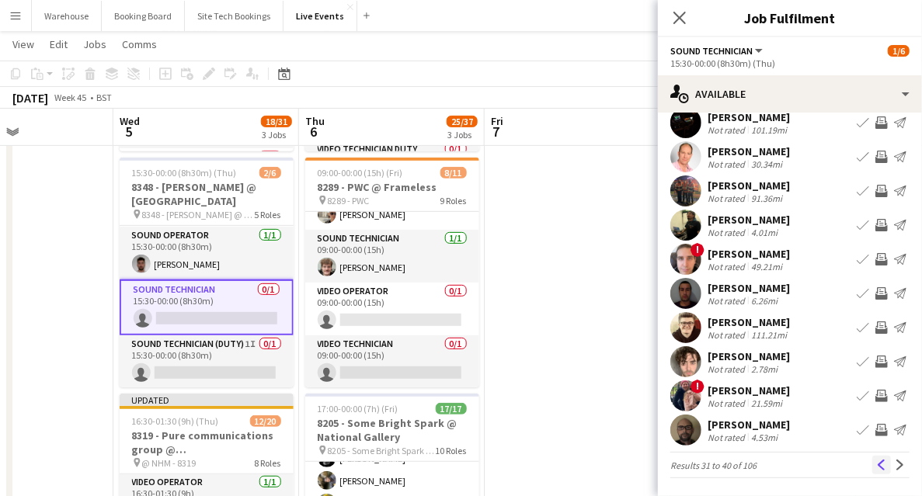
click at [877, 463] on app-icon "Previous" at bounding box center [881, 465] width 11 height 11
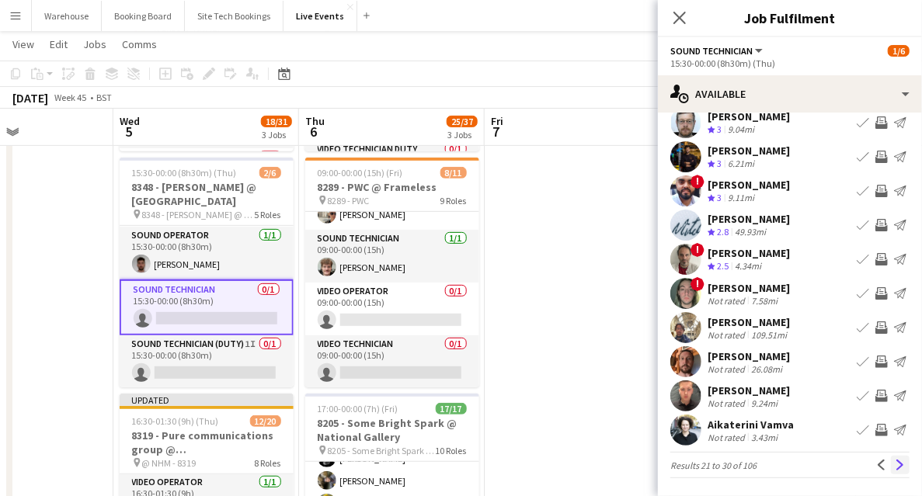
click at [895, 468] on app-icon "Next" at bounding box center [900, 465] width 11 height 11
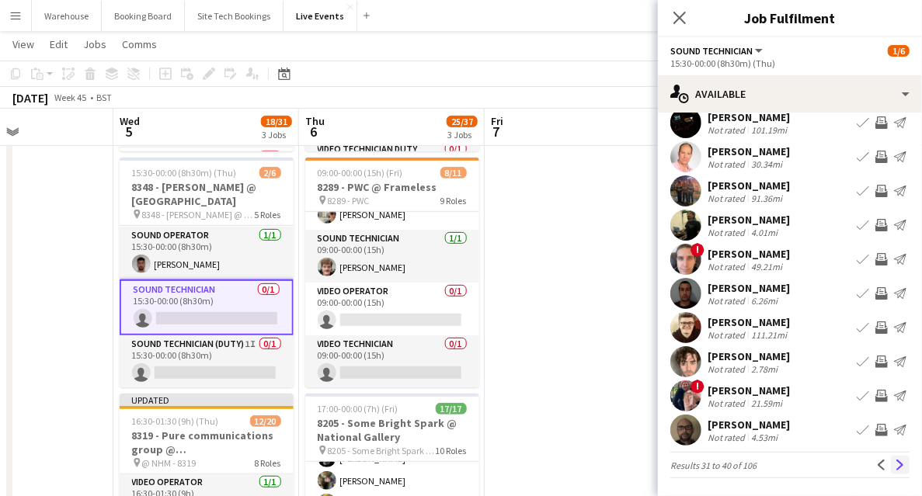
click at [891, 458] on button "Next" at bounding box center [900, 465] width 19 height 19
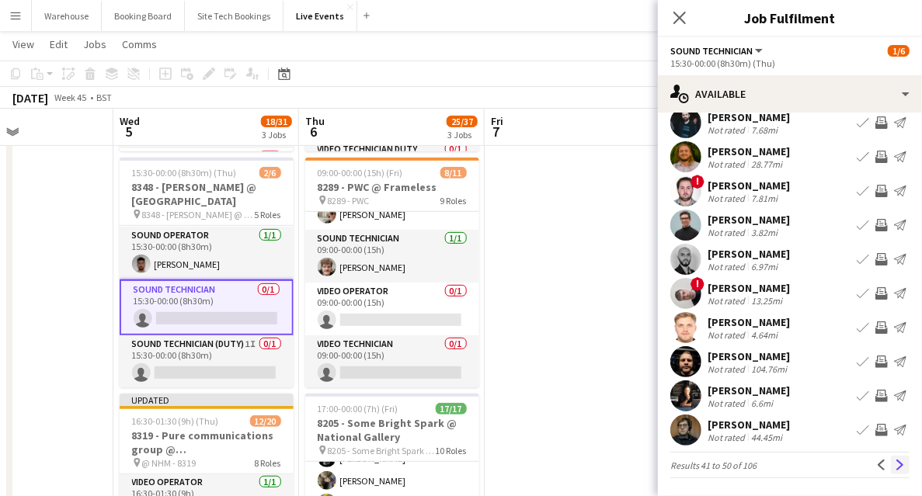
click at [895, 462] on app-icon "Next" at bounding box center [900, 465] width 11 height 11
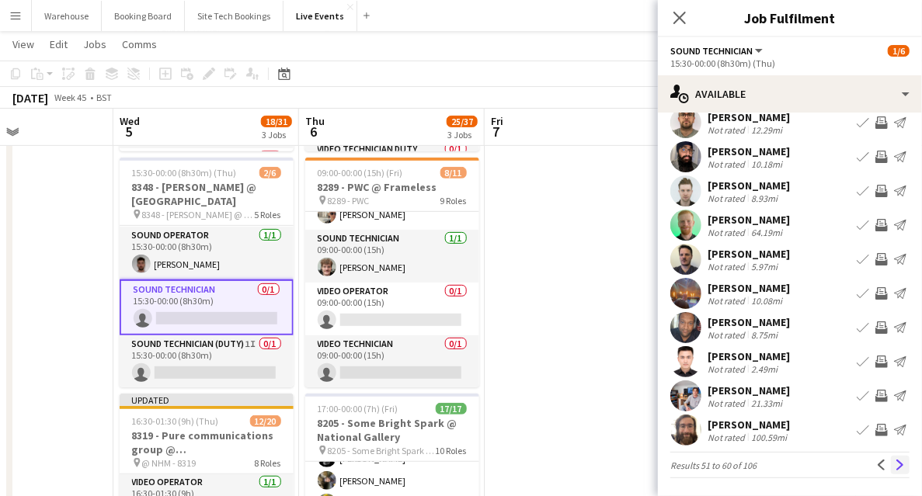
click at [895, 461] on app-icon "Next" at bounding box center [900, 465] width 11 height 11
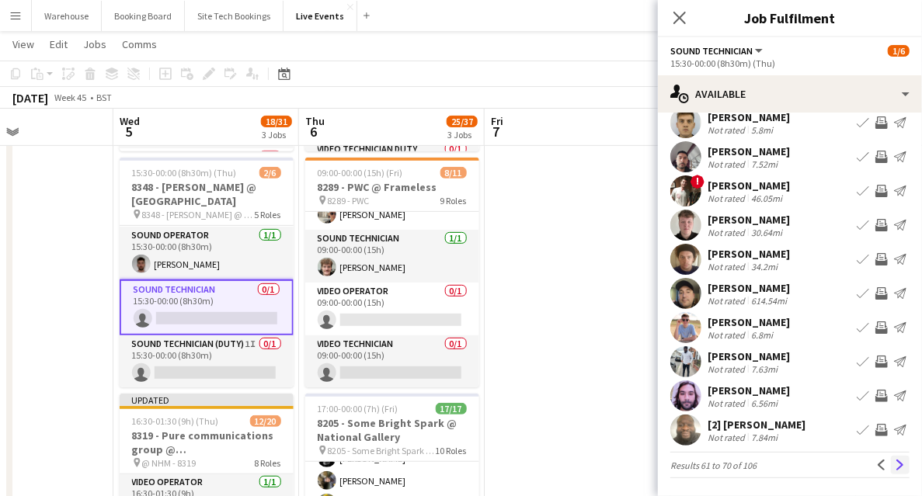
click at [895, 462] on app-icon "Next" at bounding box center [900, 465] width 11 height 11
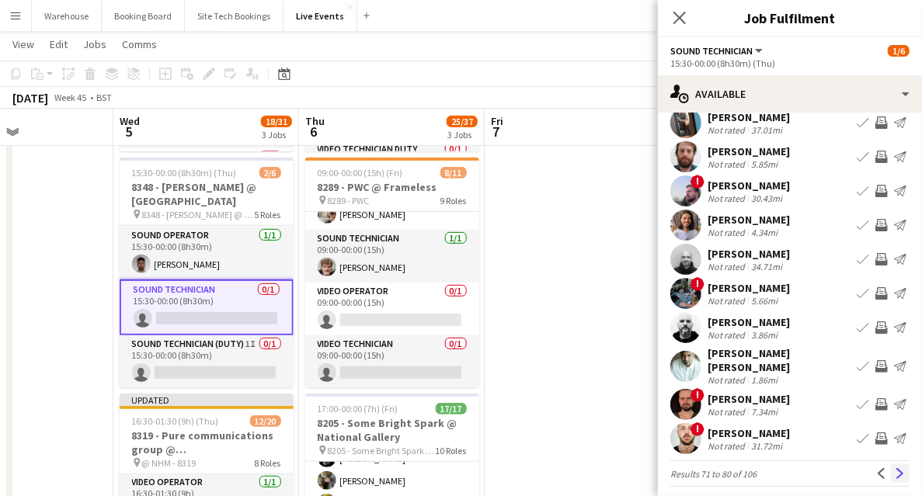
click at [895, 469] on app-icon "Next" at bounding box center [900, 474] width 11 height 11
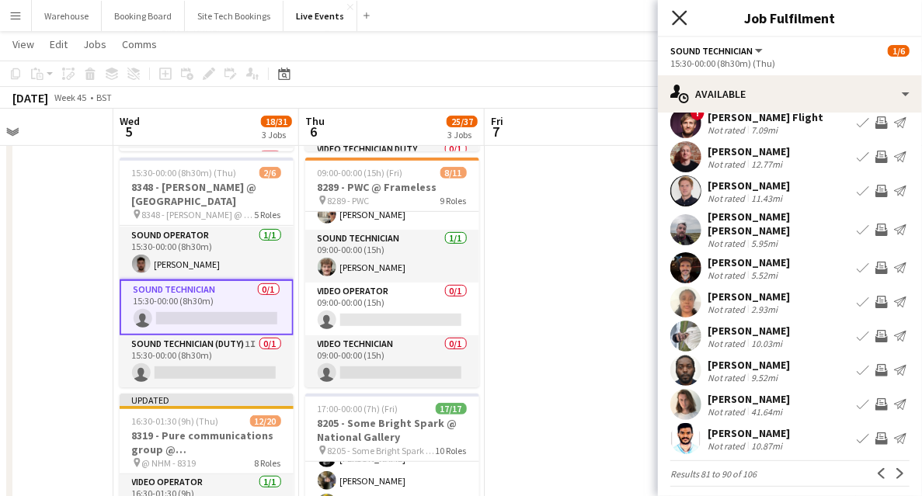
click at [679, 19] on icon at bounding box center [679, 17] width 15 height 15
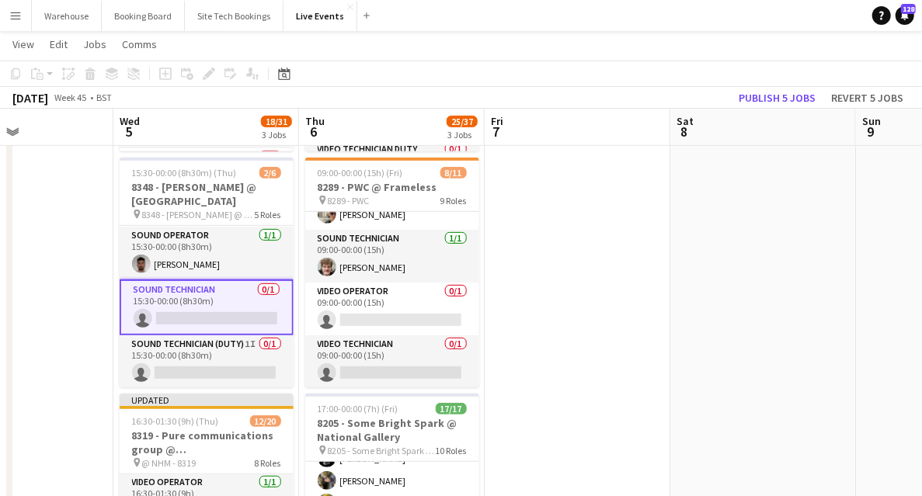
drag, startPoint x: 558, startPoint y: 359, endPoint x: 608, endPoint y: 332, distance: 57.4
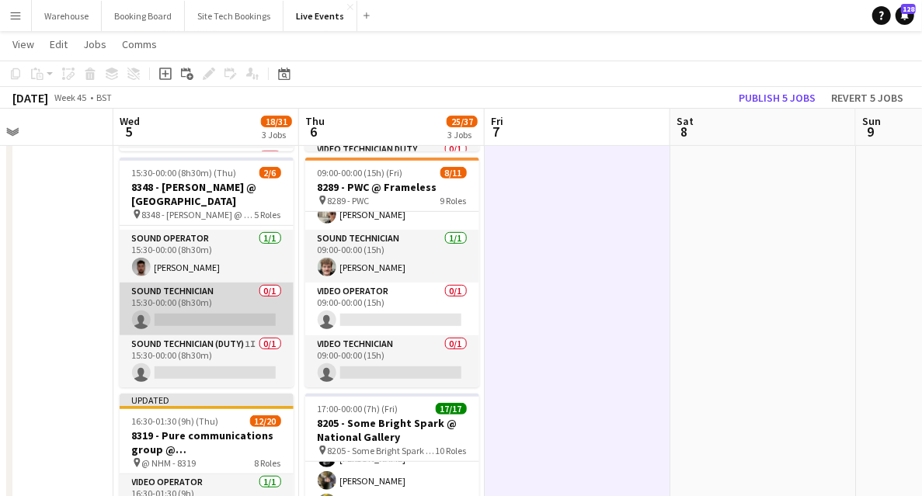
click at [191, 296] on app-card-role "Sound Technician 0/1 15:30-00:00 (8h30m) single-neutral-actions" at bounding box center [207, 309] width 174 height 53
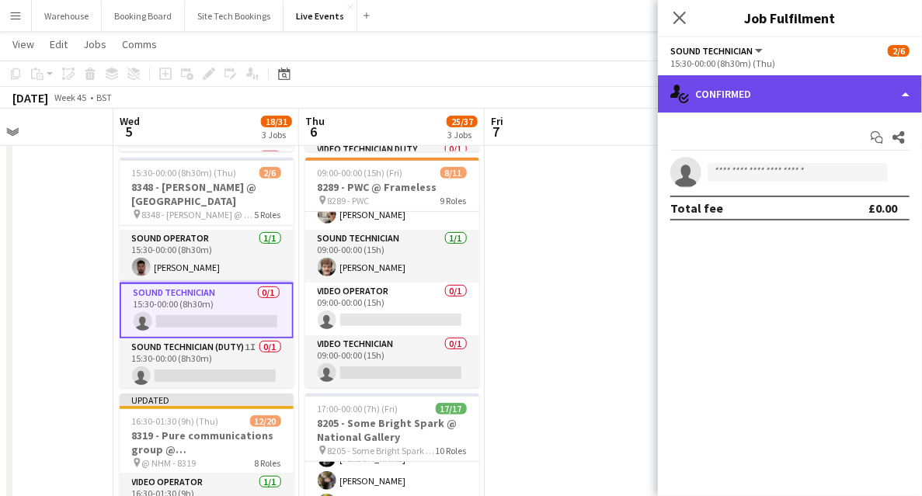
click at [760, 92] on div "single-neutral-actions-check-2 Confirmed" at bounding box center [790, 93] width 264 height 37
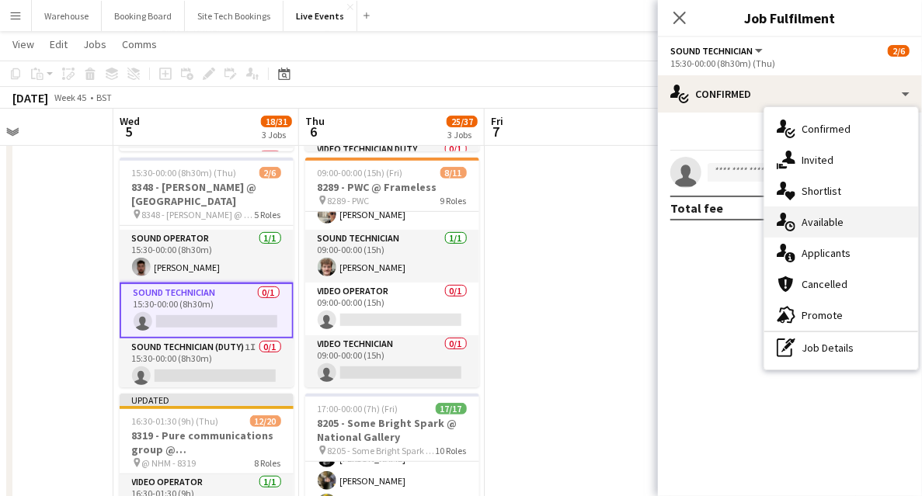
click at [830, 223] on span "Available" at bounding box center [823, 222] width 42 height 14
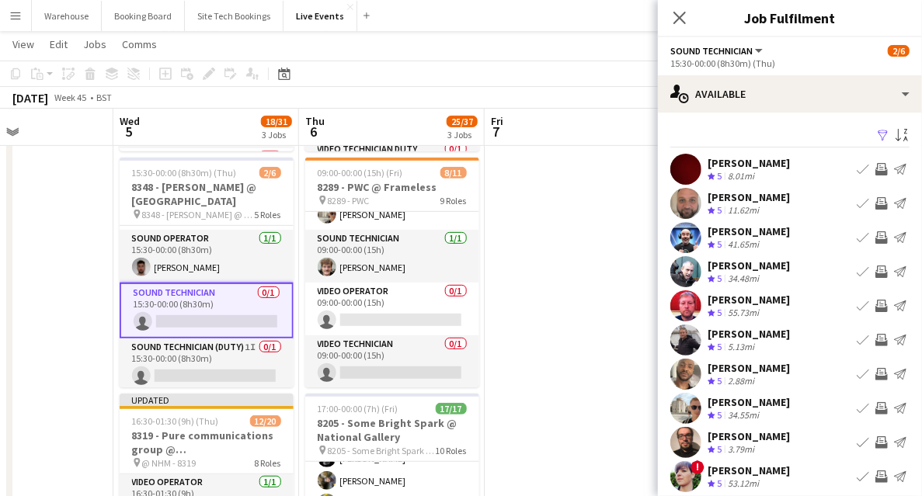
scroll to position [47, 0]
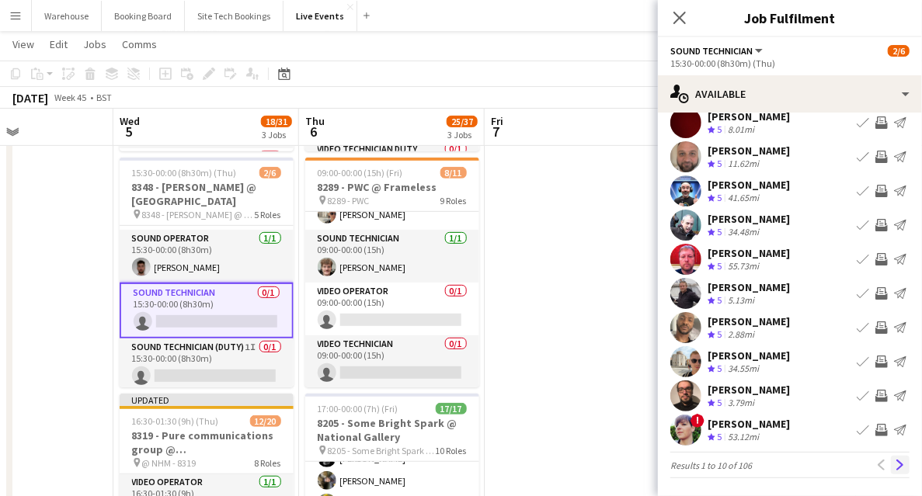
click at [895, 462] on app-icon "Next" at bounding box center [900, 465] width 11 height 11
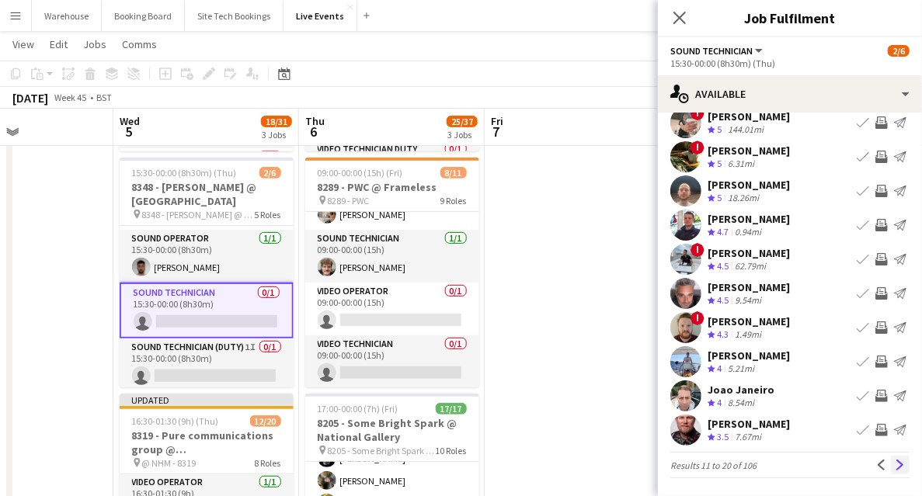
click at [896, 463] on app-icon "Next" at bounding box center [900, 465] width 11 height 11
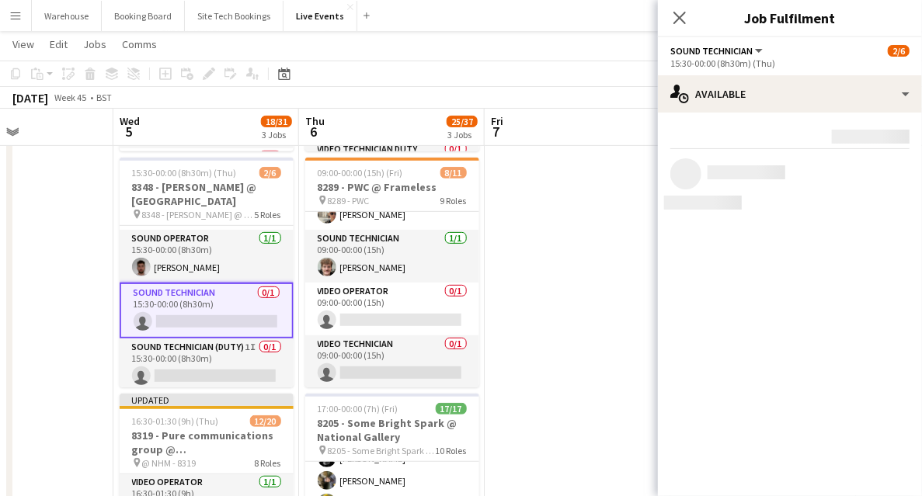
scroll to position [0, 0]
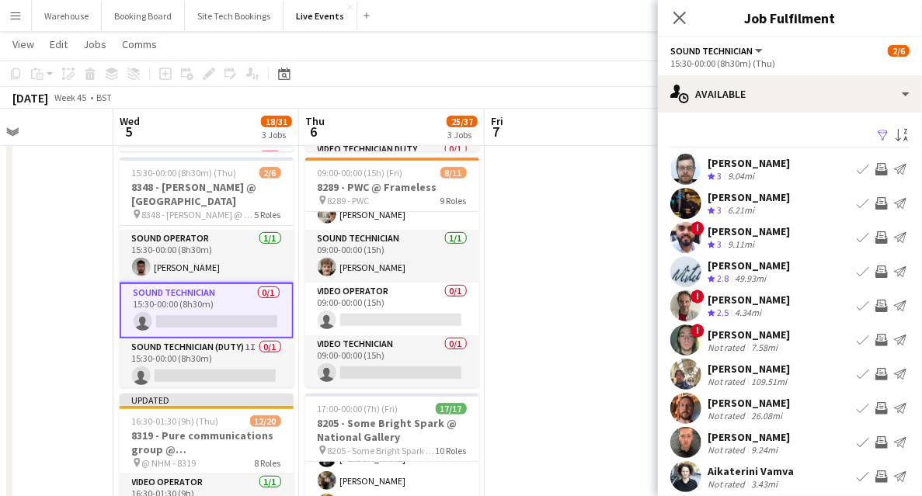
click at [876, 172] on app-icon "Invite crew" at bounding box center [882, 169] width 12 height 12
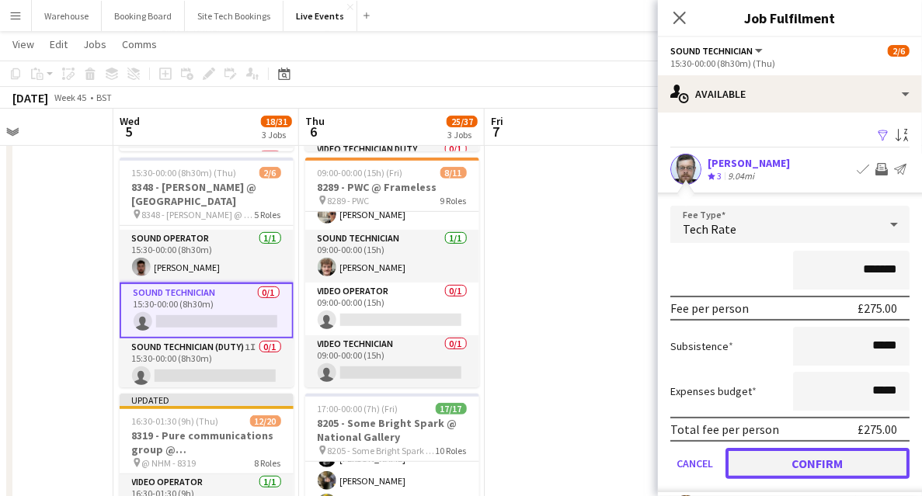
click at [786, 462] on button "Confirm" at bounding box center [818, 463] width 184 height 31
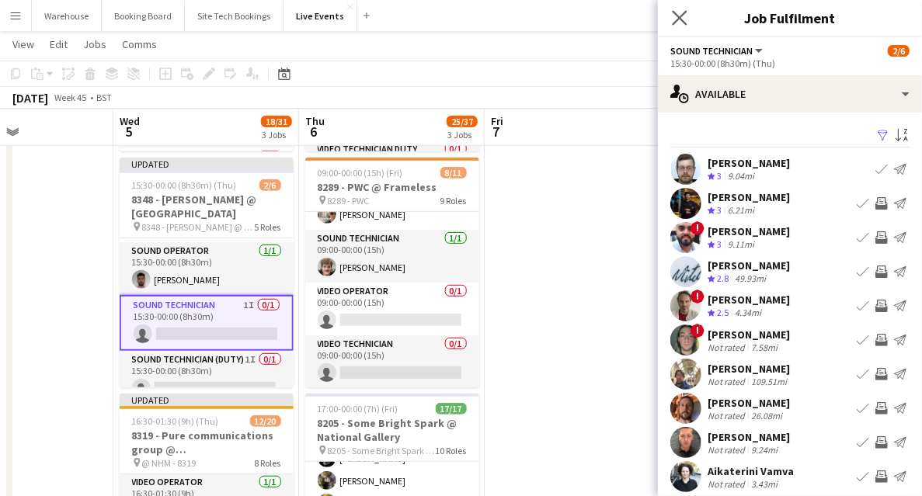
click at [677, 26] on app-icon "Close pop-in" at bounding box center [680, 18] width 23 height 23
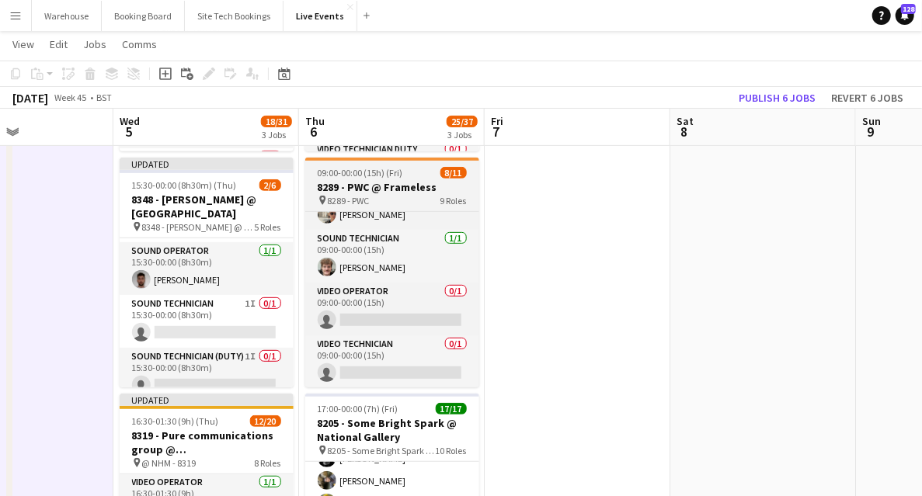
drag, startPoint x: 161, startPoint y: 210, endPoint x: 319, endPoint y: 172, distance: 162.8
click at [162, 210] on h3 "8348 - [PERSON_NAME] @ [GEOGRAPHIC_DATA]" at bounding box center [207, 207] width 174 height 28
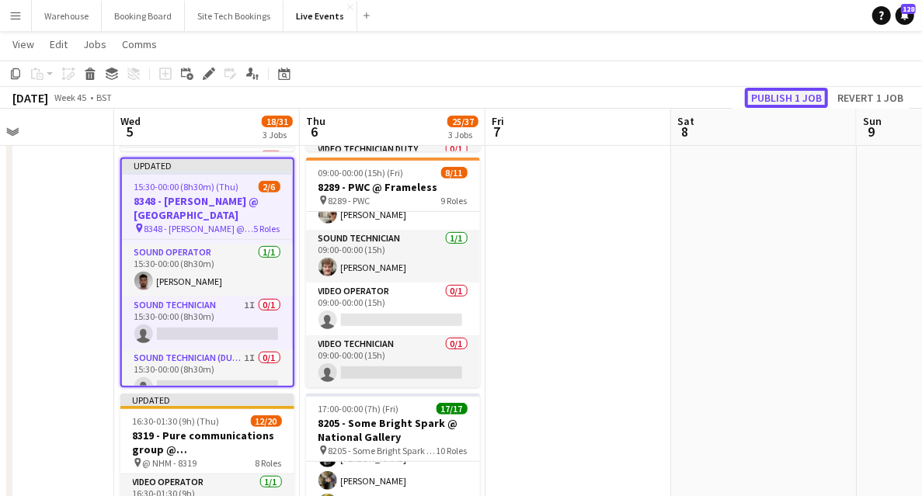
click at [763, 100] on button "Publish 1 job" at bounding box center [786, 98] width 83 height 20
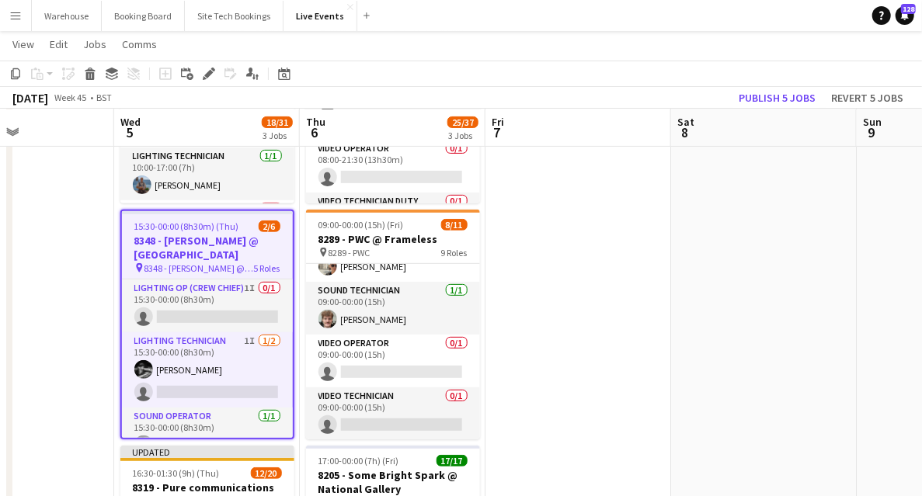
scroll to position [155, 0]
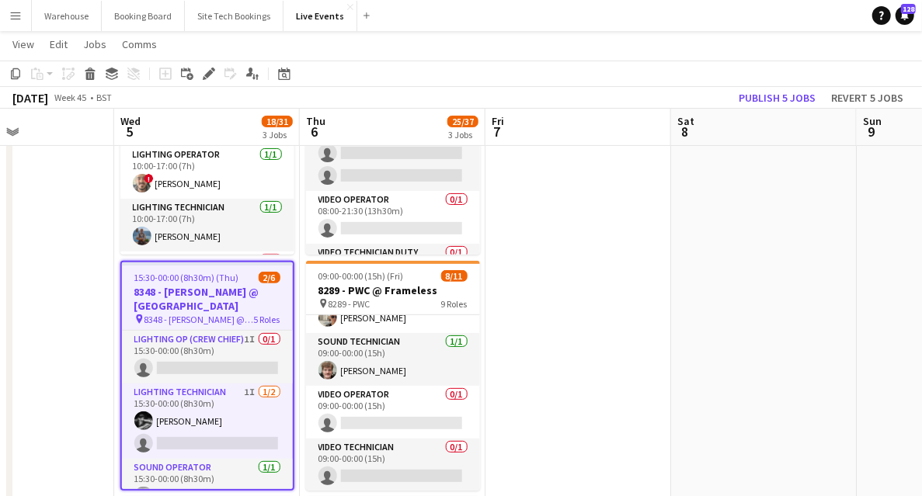
click at [161, 287] on h3 "8348 - [PERSON_NAME] @ [GEOGRAPHIC_DATA]" at bounding box center [207, 299] width 171 height 28
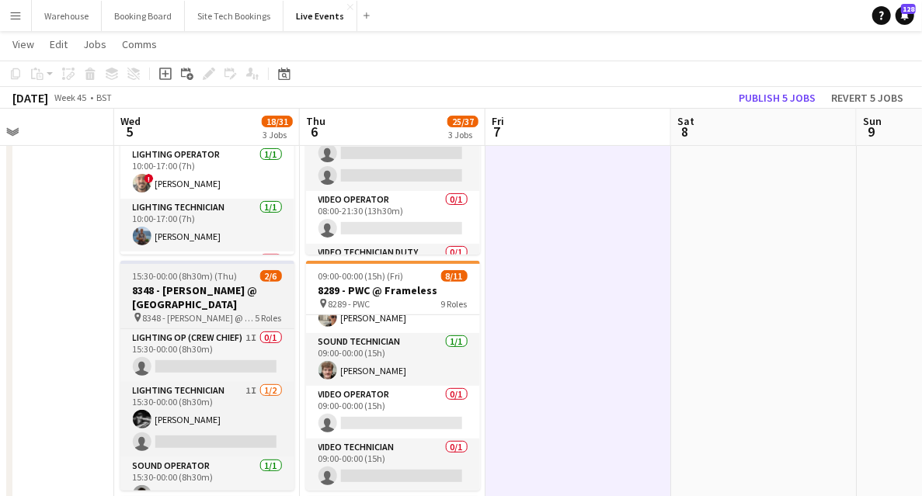
click at [169, 297] on h3 "8348 - [PERSON_NAME] @ [GEOGRAPHIC_DATA]" at bounding box center [207, 298] width 174 height 28
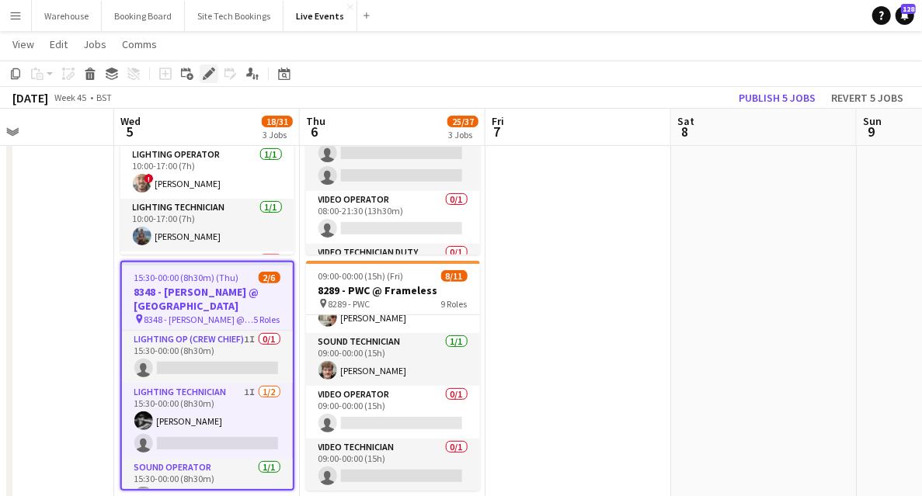
click at [211, 76] on icon "Edit" at bounding box center [209, 74] width 12 height 12
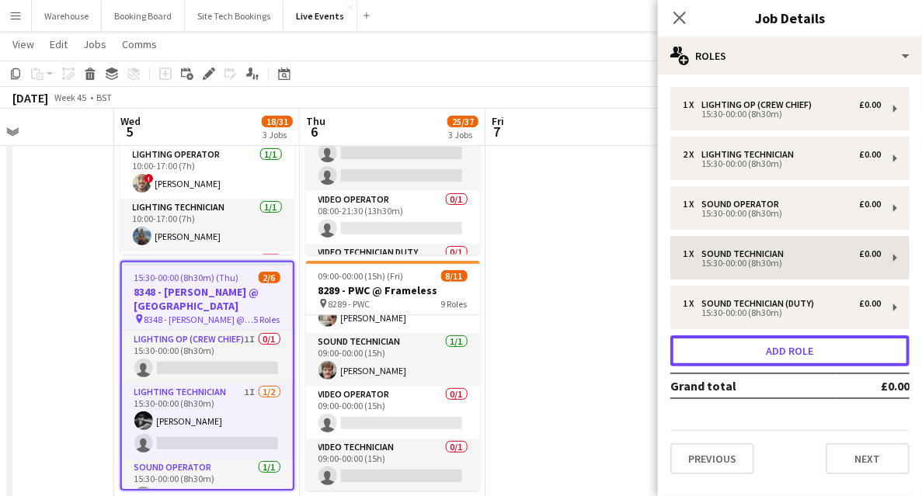
click at [759, 348] on button "Add role" at bounding box center [790, 351] width 239 height 31
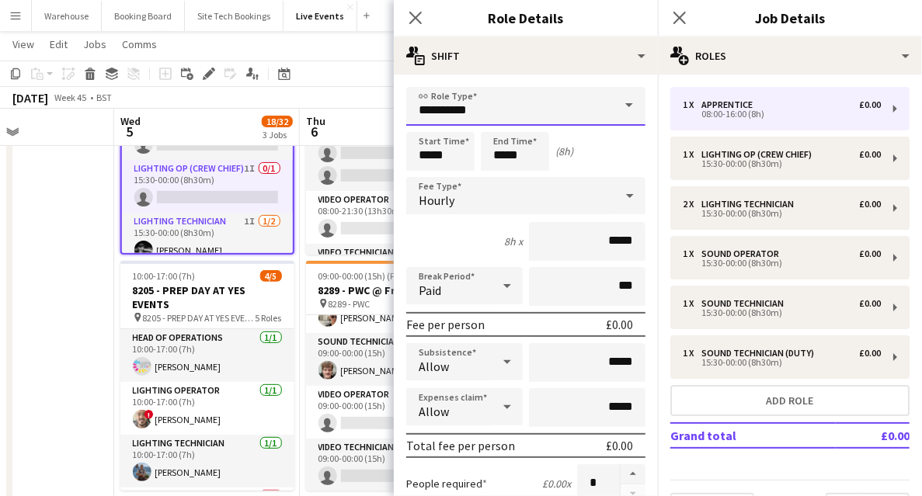
click at [521, 98] on input "**********" at bounding box center [525, 106] width 239 height 39
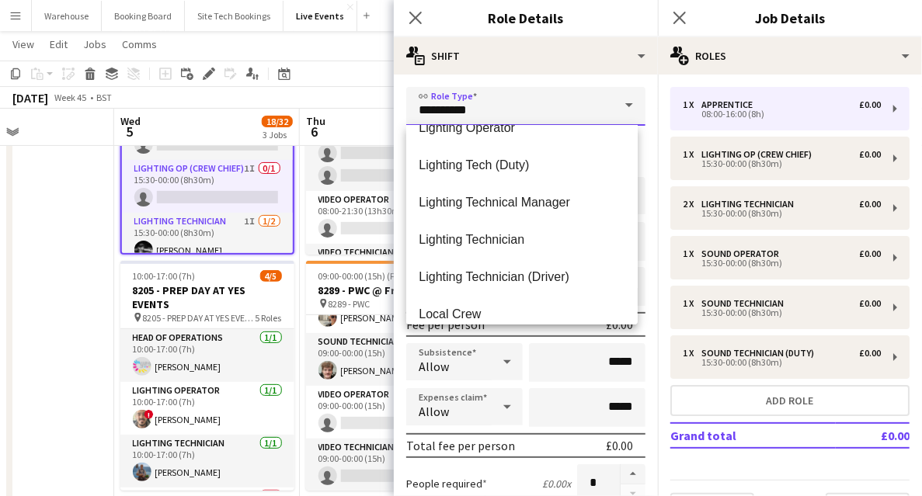
scroll to position [2123, 0]
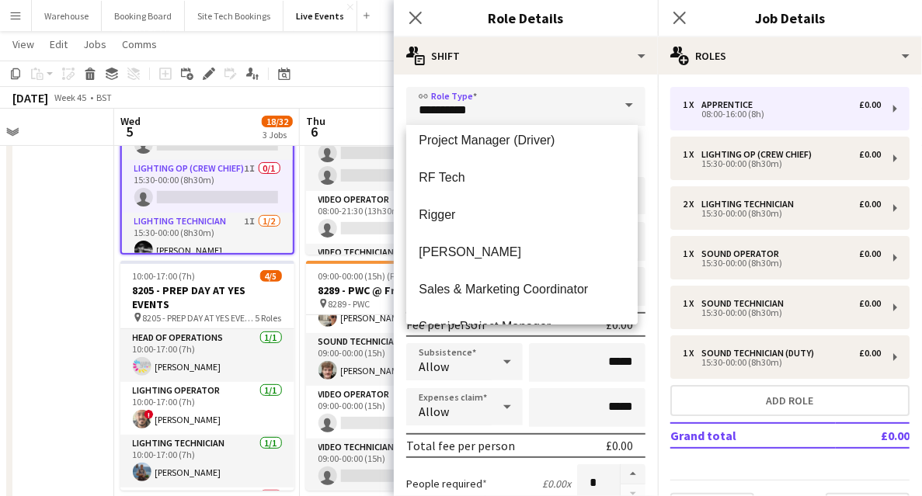
scroll to position [2331, 0]
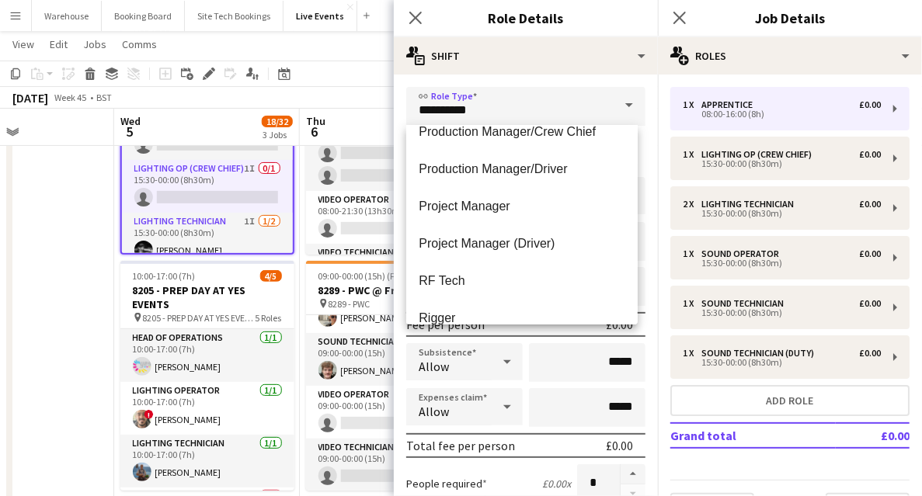
click at [514, 204] on span "Project Manager" at bounding box center [522, 206] width 207 height 15
type input "**********"
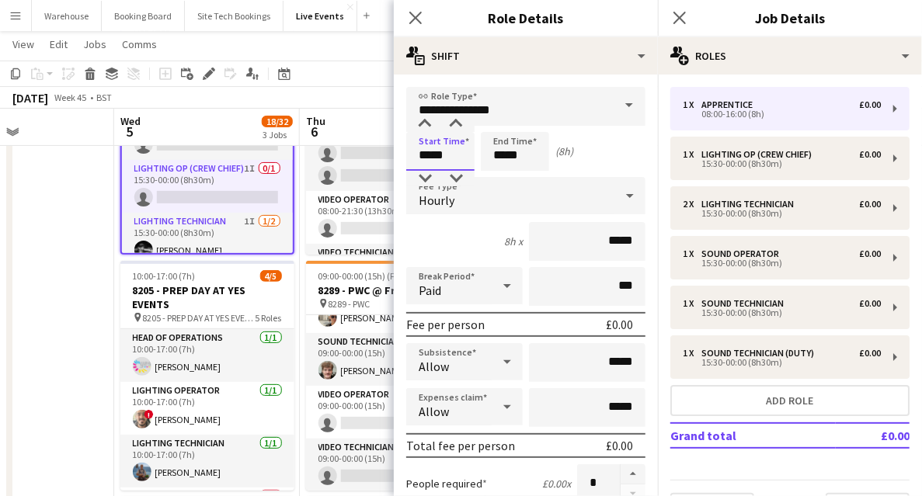
click at [451, 157] on input "*****" at bounding box center [440, 151] width 68 height 39
click at [422, 126] on div at bounding box center [424, 125] width 31 height 16
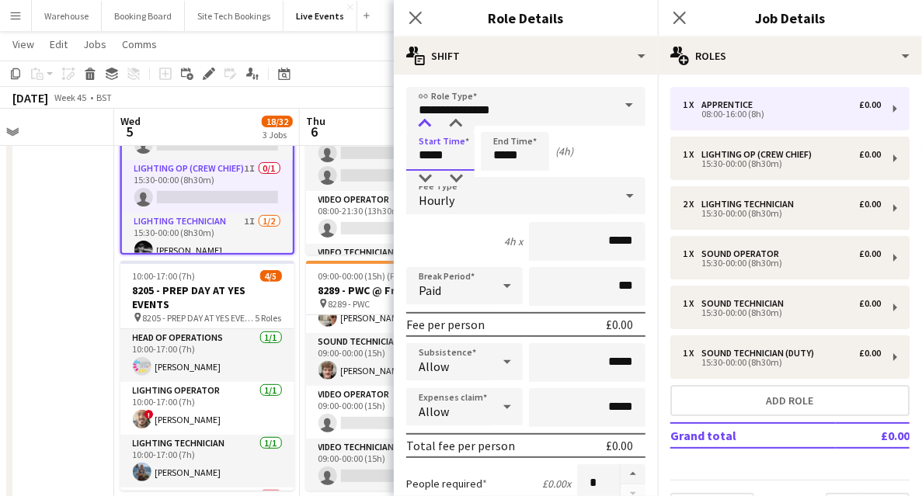
click at [422, 126] on div at bounding box center [424, 125] width 31 height 16
click at [424, 126] on div at bounding box center [424, 125] width 31 height 16
click at [454, 128] on div at bounding box center [456, 125] width 31 height 16
type input "*****"
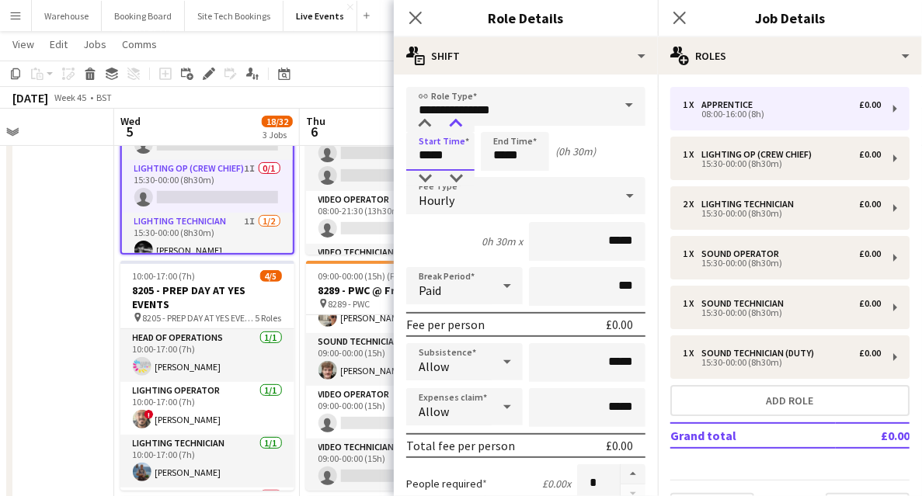
click at [454, 128] on div at bounding box center [456, 125] width 31 height 16
click at [521, 154] on input "*****" at bounding box center [515, 151] width 68 height 39
click at [497, 126] on div at bounding box center [499, 125] width 31 height 16
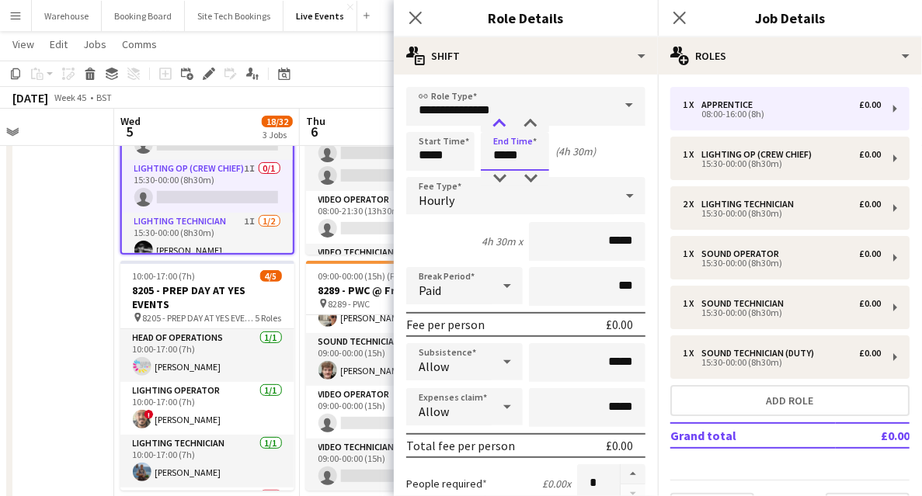
click at [497, 126] on div at bounding box center [499, 125] width 31 height 16
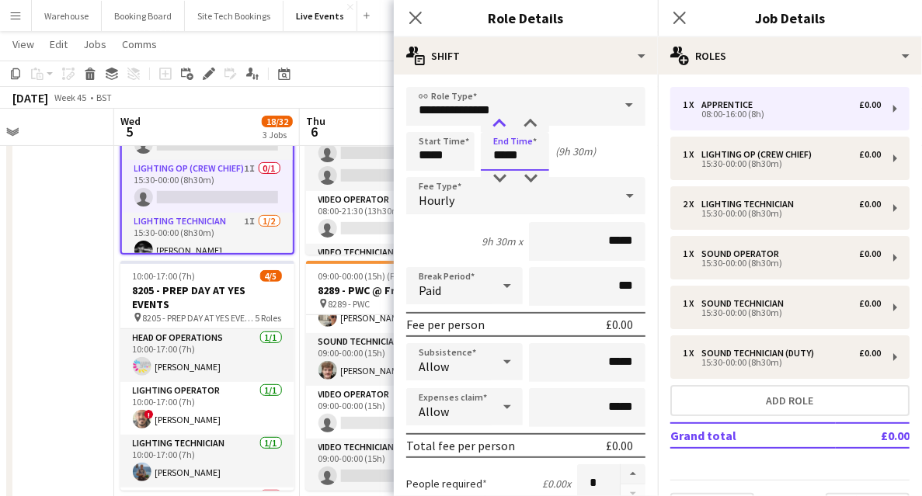
click at [497, 126] on div at bounding box center [499, 125] width 31 height 16
type input "*****"
click at [503, 172] on div at bounding box center [499, 179] width 31 height 16
click at [485, 193] on div "Hourly" at bounding box center [510, 195] width 208 height 37
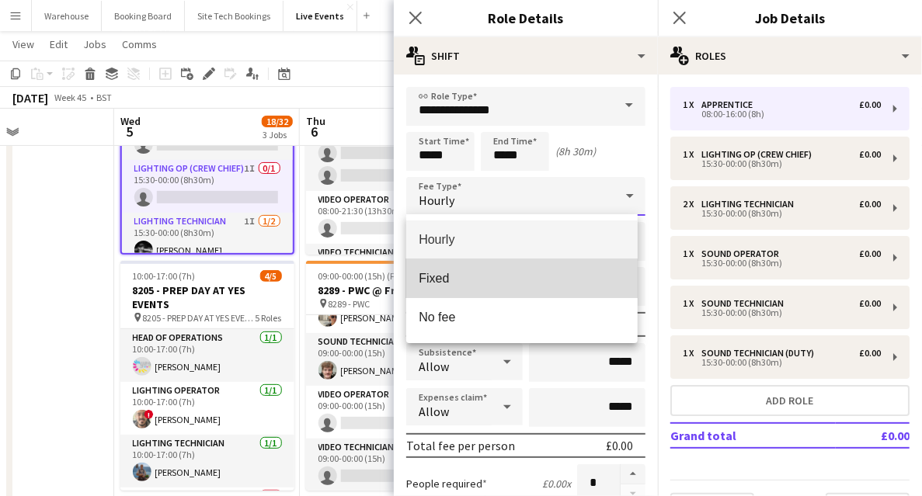
click at [452, 270] on mat-option "Fixed" at bounding box center [522, 279] width 232 height 39
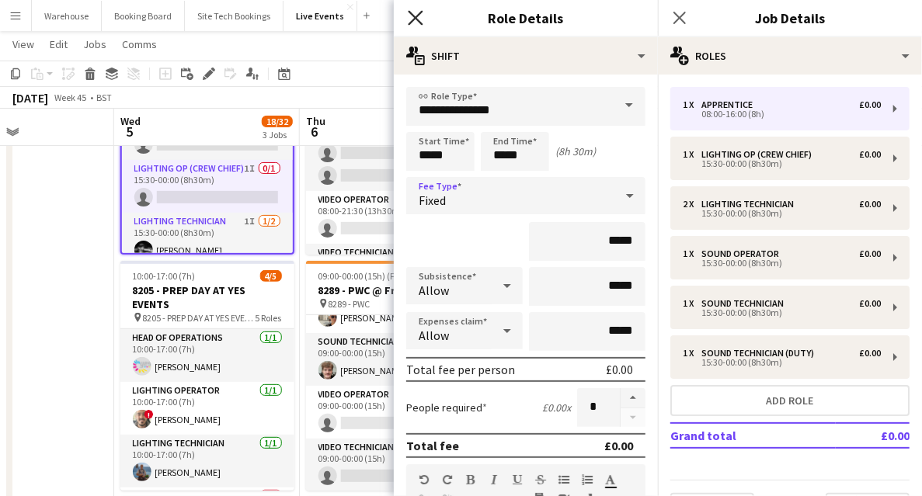
click at [417, 17] on icon at bounding box center [415, 17] width 15 height 15
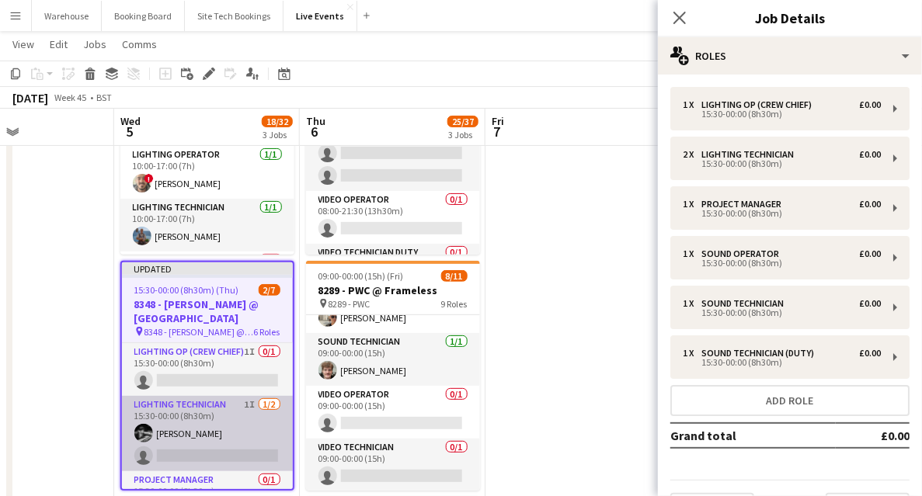
scroll to position [51, 0]
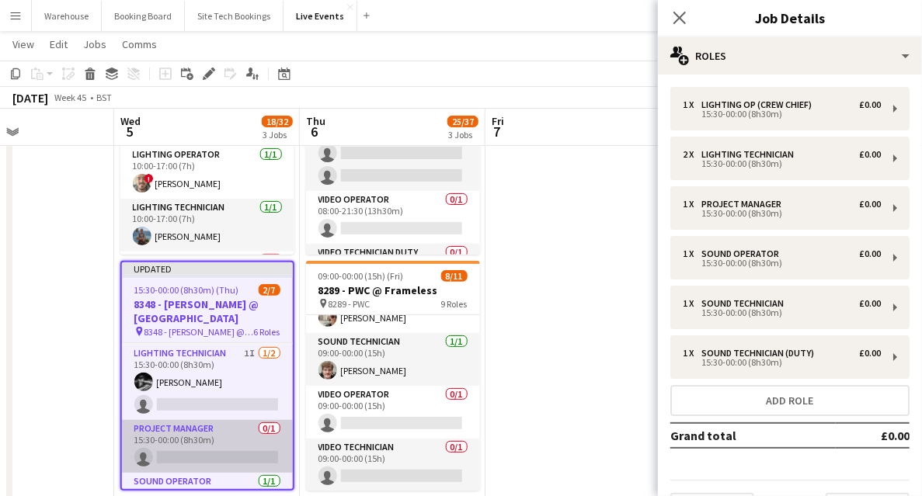
click at [192, 449] on app-card-role "Project Manager 0/1 15:30-00:00 (8h30m) single-neutral-actions" at bounding box center [207, 446] width 171 height 53
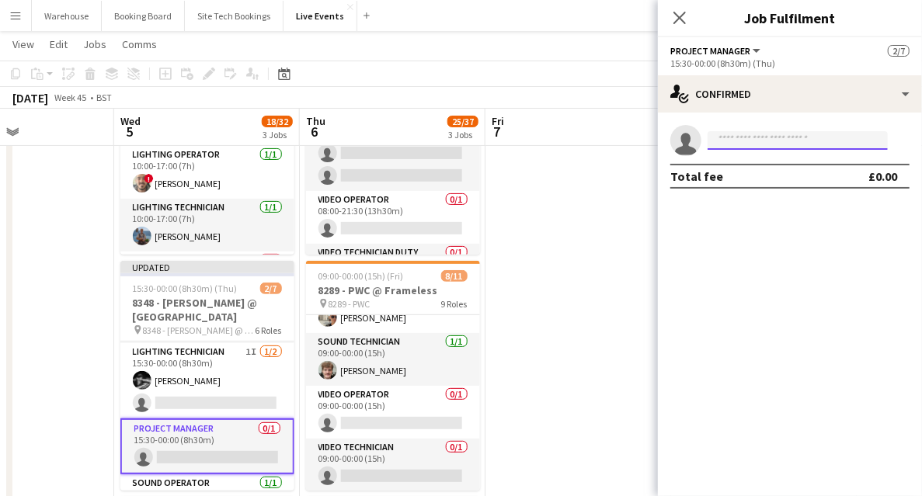
click at [755, 145] on input at bounding box center [798, 140] width 180 height 19
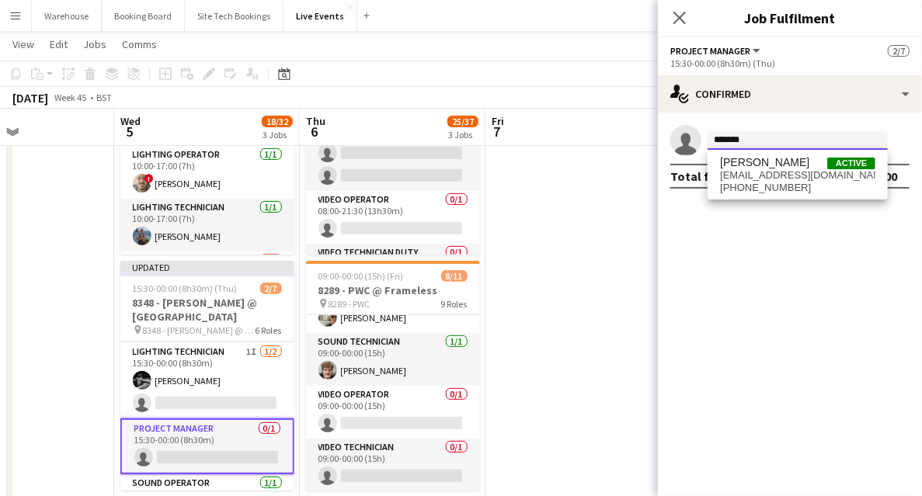
type input "*******"
click at [736, 160] on span "[PERSON_NAME]" at bounding box center [764, 162] width 89 height 13
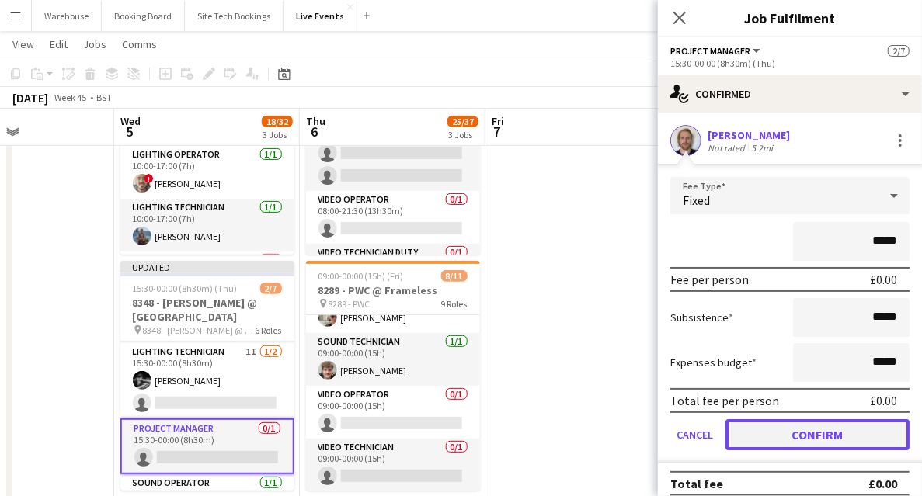
click at [825, 432] on button "Confirm" at bounding box center [818, 435] width 184 height 31
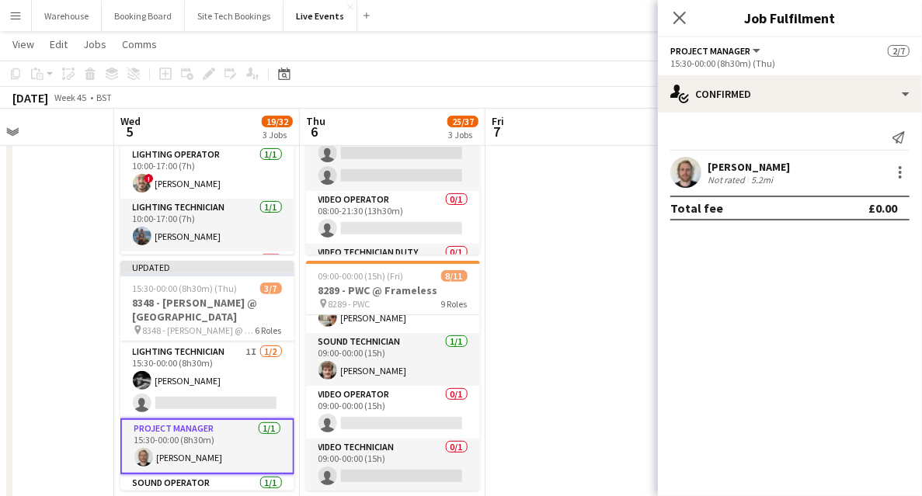
drag, startPoint x: 678, startPoint y: 20, endPoint x: 666, endPoint y: 40, distance: 23.7
click at [678, 20] on icon at bounding box center [680, 18] width 12 height 12
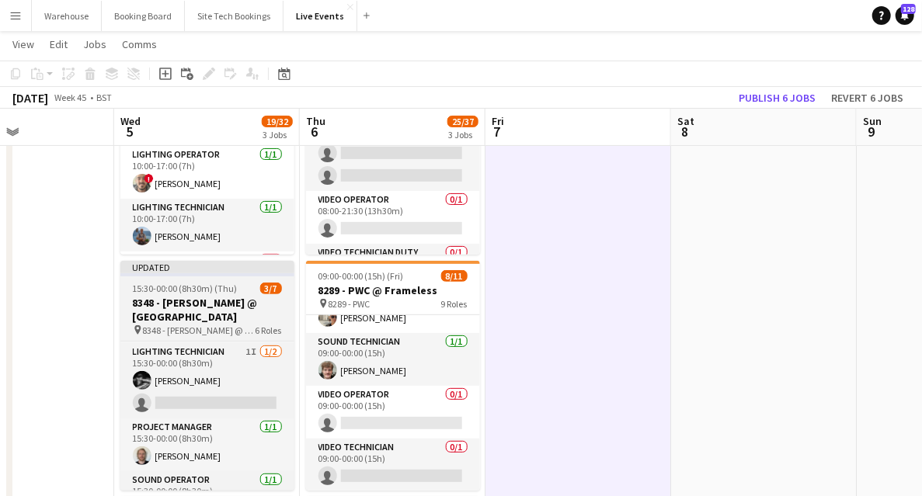
click at [233, 312] on h3 "8348 - [PERSON_NAME] @ [GEOGRAPHIC_DATA]" at bounding box center [207, 310] width 174 height 28
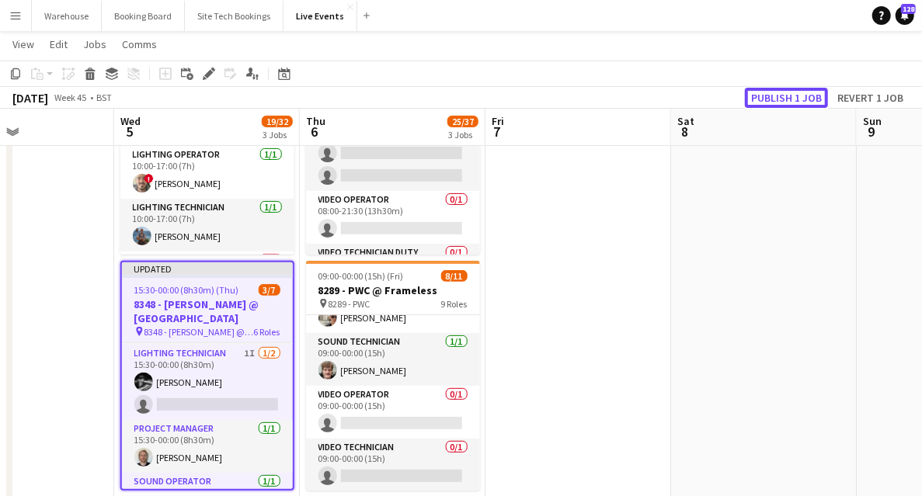
drag, startPoint x: 781, startPoint y: 96, endPoint x: 774, endPoint y: 102, distance: 8.9
click at [781, 96] on button "Publish 1 job" at bounding box center [786, 98] width 83 height 20
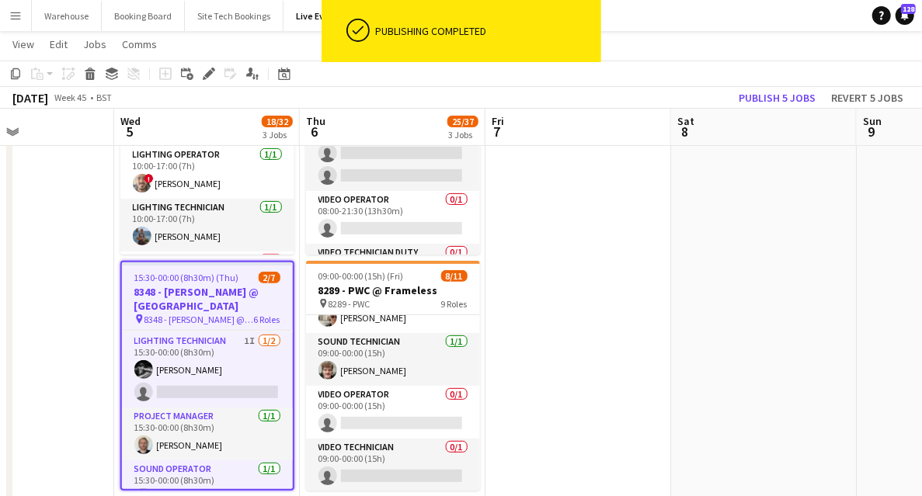
click at [160, 302] on h3 "8348 - [PERSON_NAME] @ [GEOGRAPHIC_DATA]" at bounding box center [207, 299] width 171 height 28
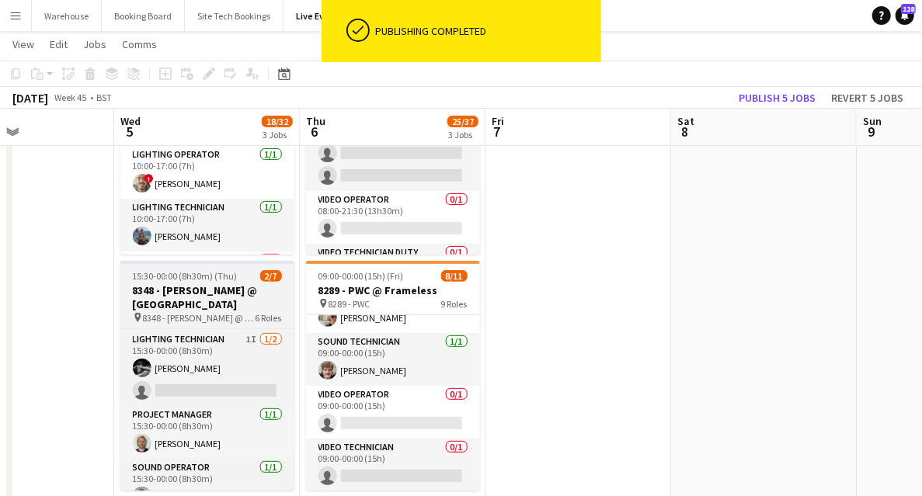
click at [212, 306] on h3 "8348 - [PERSON_NAME] @ [GEOGRAPHIC_DATA]" at bounding box center [207, 298] width 174 height 28
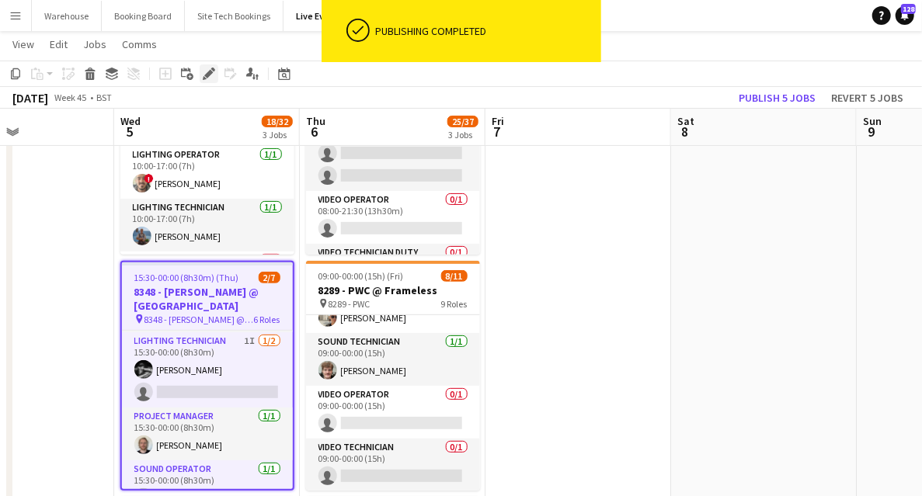
click at [214, 76] on icon "Edit" at bounding box center [209, 74] width 12 height 12
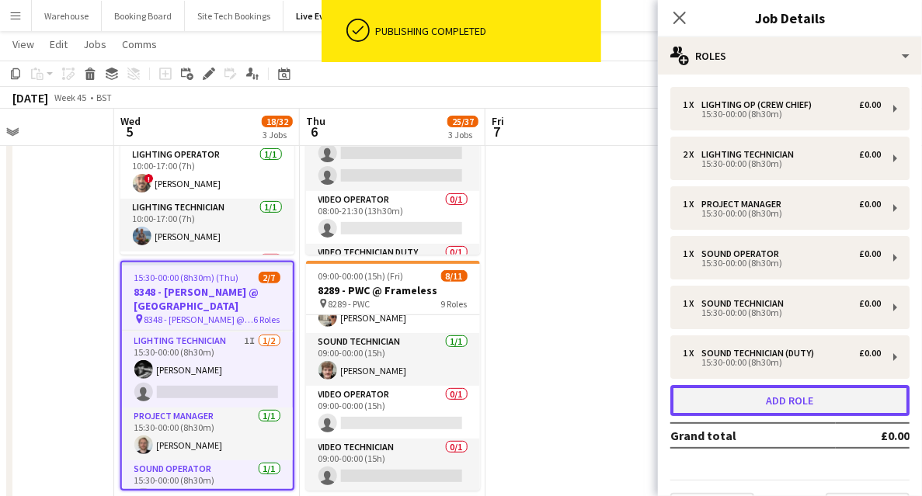
click at [718, 407] on button "Add role" at bounding box center [790, 400] width 239 height 31
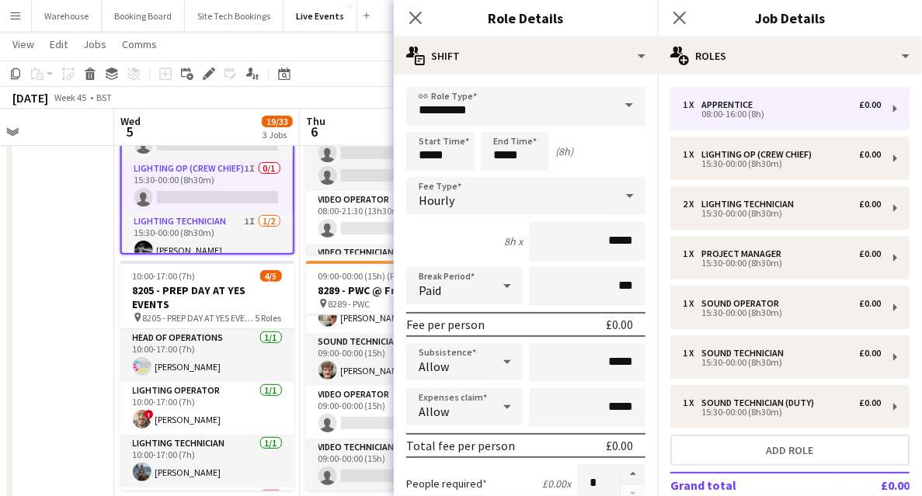
click at [507, 109] on input "**********" at bounding box center [525, 106] width 239 height 39
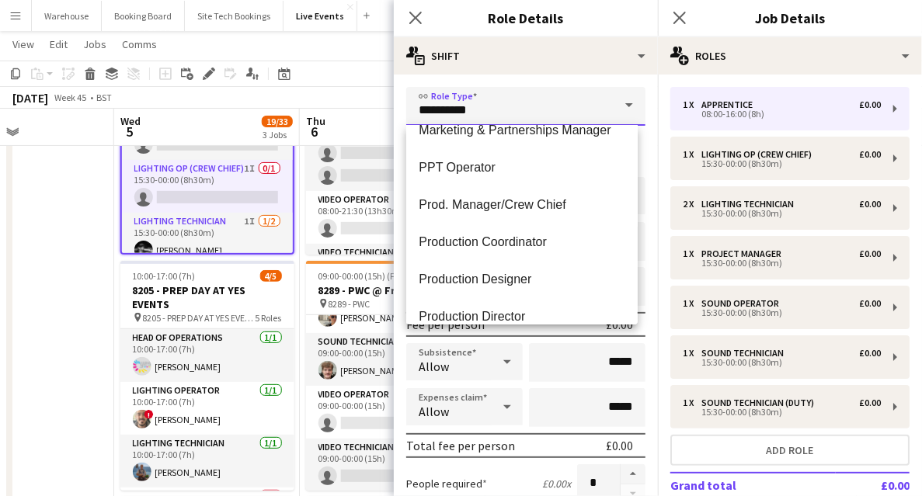
scroll to position [2227, 0]
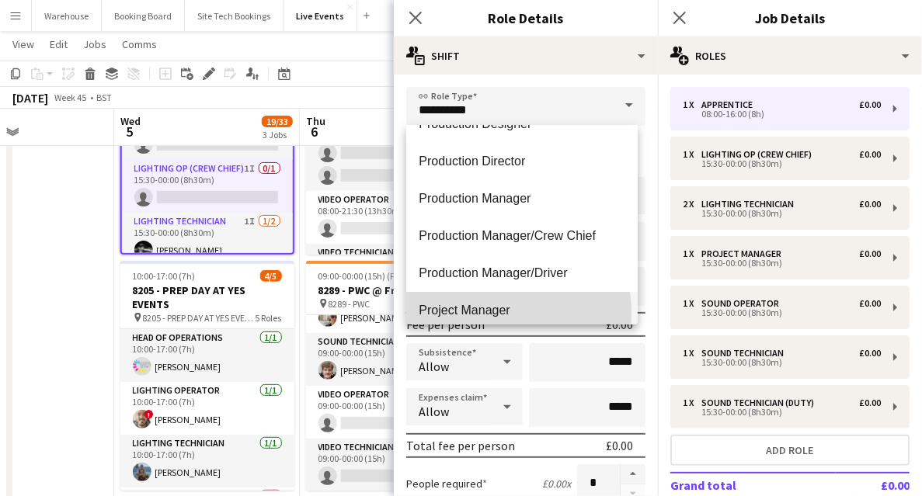
click at [475, 313] on span "Project Manager" at bounding box center [522, 310] width 207 height 15
type input "**********"
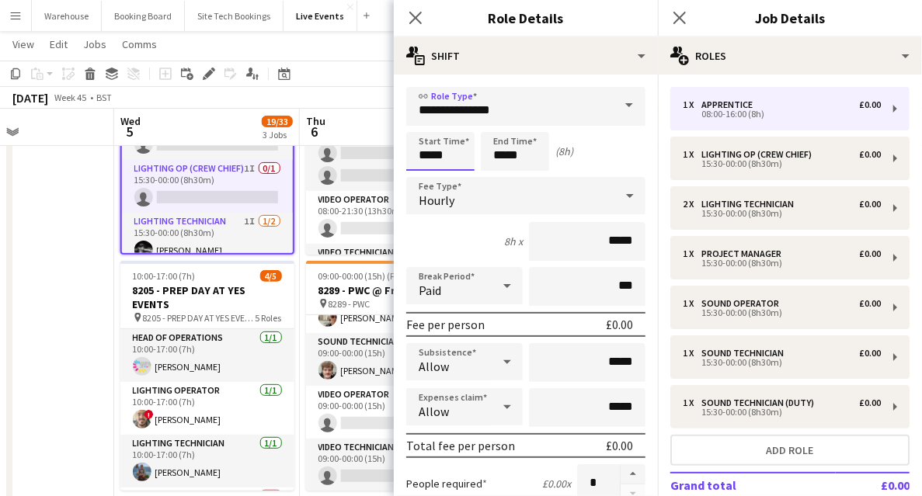
click at [434, 158] on input "*****" at bounding box center [440, 151] width 68 height 39
click at [423, 122] on div at bounding box center [424, 125] width 31 height 16
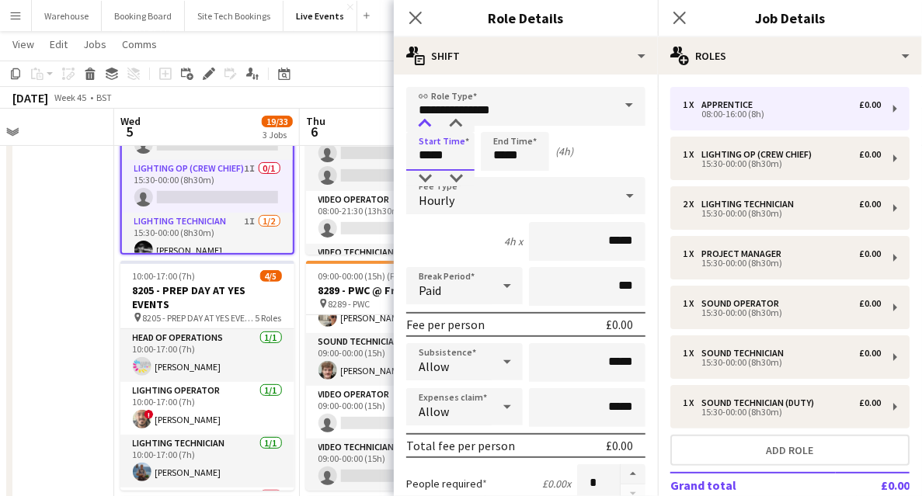
click at [423, 122] on div at bounding box center [424, 125] width 31 height 16
click at [430, 124] on div at bounding box center [424, 125] width 31 height 16
click at [433, 124] on div at bounding box center [424, 125] width 31 height 16
click at [462, 129] on div at bounding box center [456, 125] width 31 height 16
type input "*****"
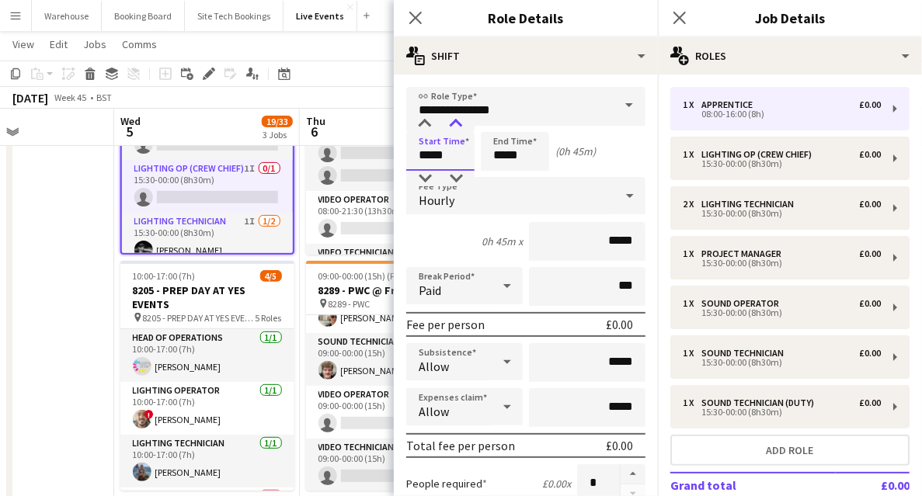
click at [462, 129] on div at bounding box center [456, 125] width 31 height 16
click at [506, 153] on input "*****" at bounding box center [515, 151] width 68 height 39
click at [500, 128] on div at bounding box center [499, 125] width 31 height 16
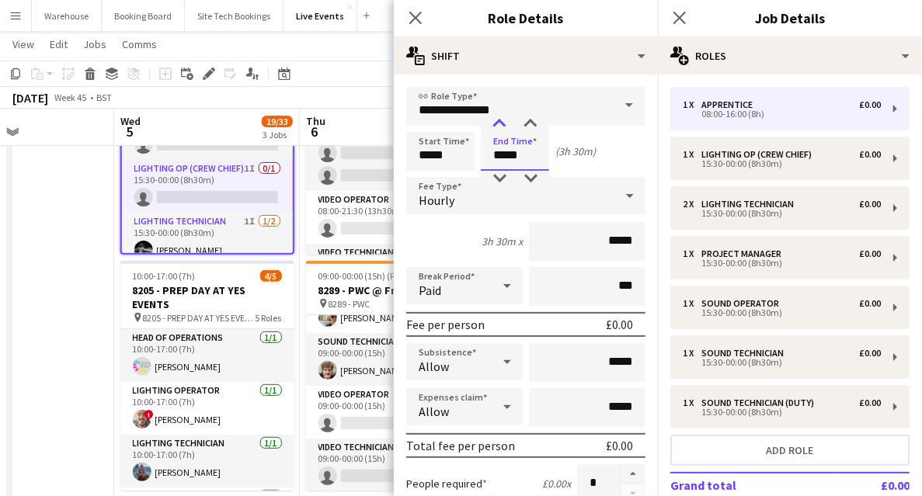
click at [500, 128] on div at bounding box center [499, 125] width 31 height 16
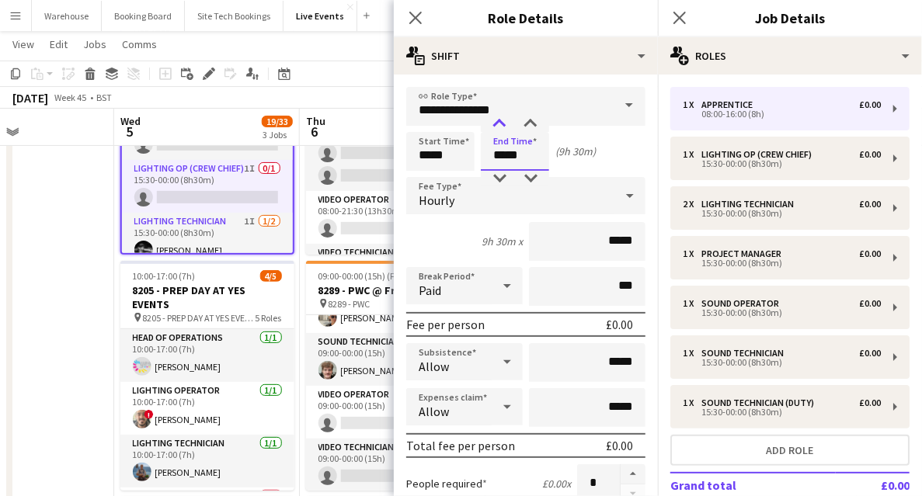
click at [500, 128] on div at bounding box center [499, 125] width 31 height 16
type input "*****"
click at [501, 177] on div at bounding box center [499, 179] width 31 height 16
click at [416, 17] on icon at bounding box center [415, 17] width 15 height 15
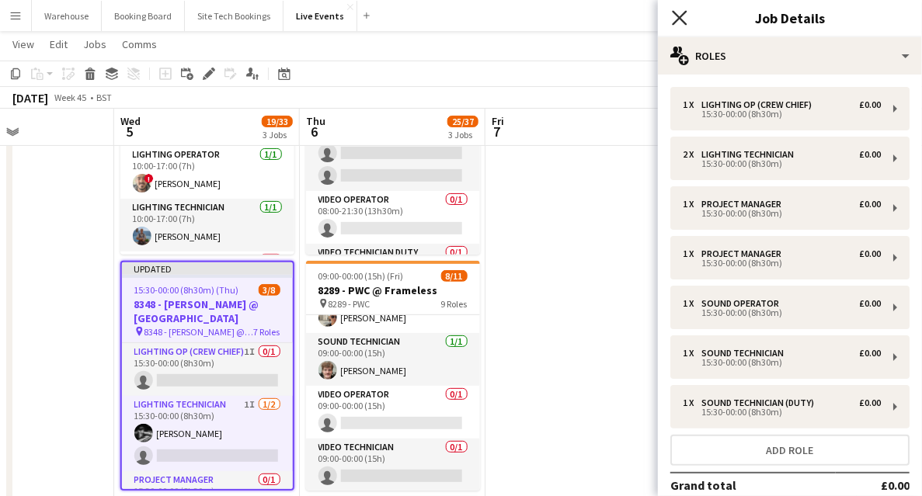
click at [681, 22] on icon "Close pop-in" at bounding box center [679, 17] width 15 height 15
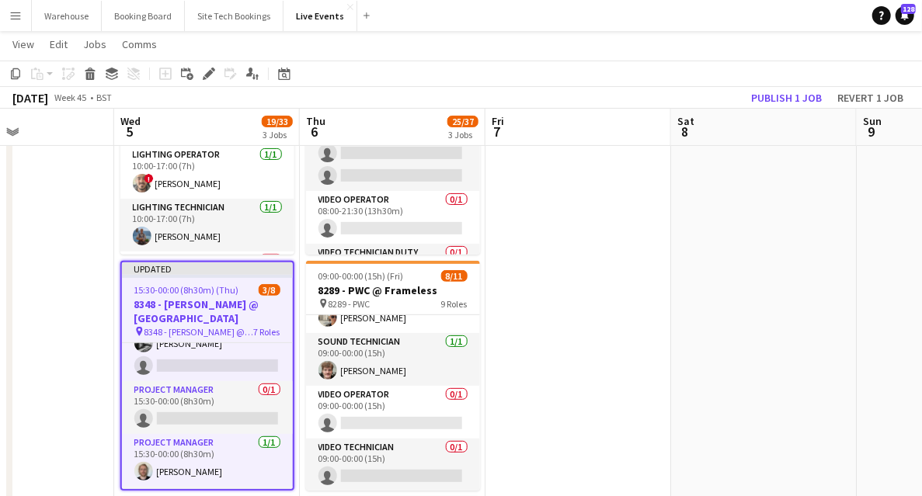
scroll to position [39, 0]
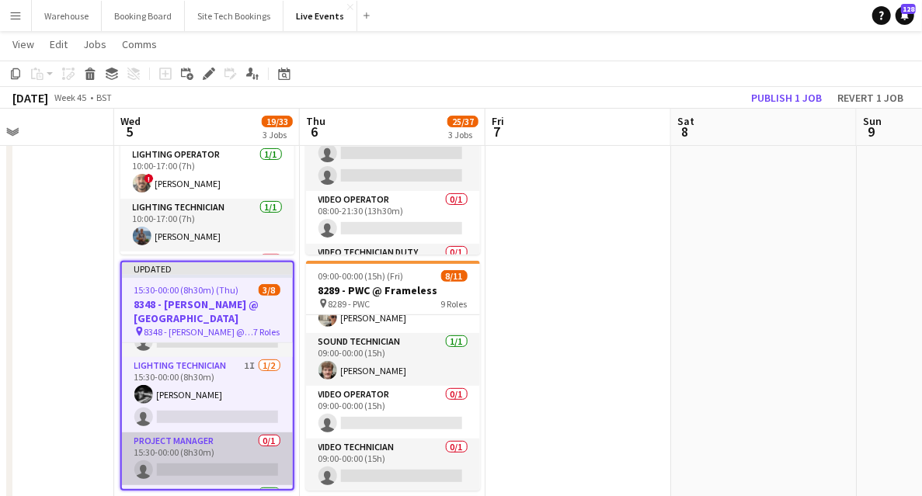
click at [201, 469] on app-card-role "Project Manager 0/1 15:30-00:00 (8h30m) single-neutral-actions" at bounding box center [207, 459] width 171 height 53
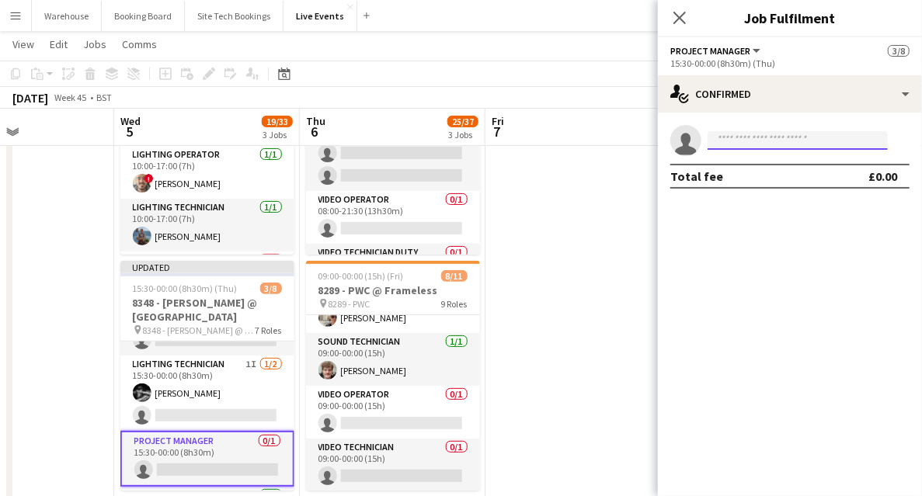
click at [751, 131] on input at bounding box center [798, 140] width 180 height 19
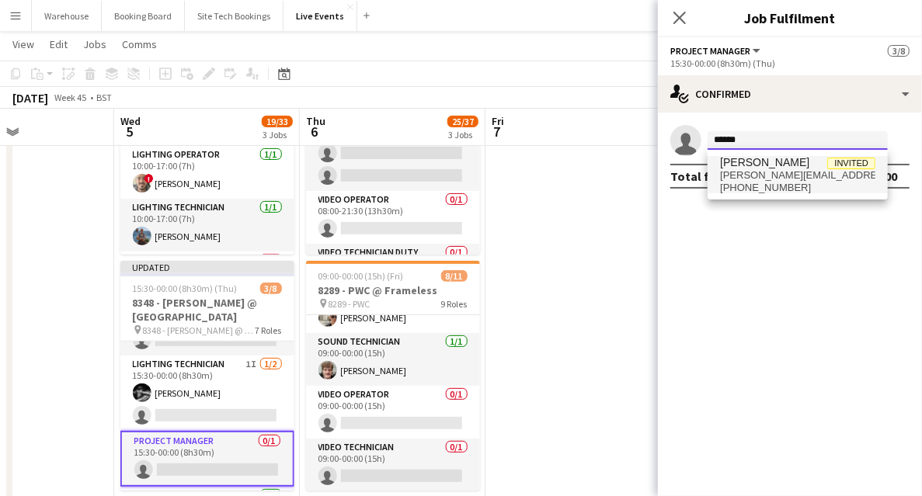
type input "******"
click at [775, 175] on span "[PERSON_NAME][EMAIL_ADDRESS][DOMAIN_NAME]" at bounding box center [797, 175] width 155 height 12
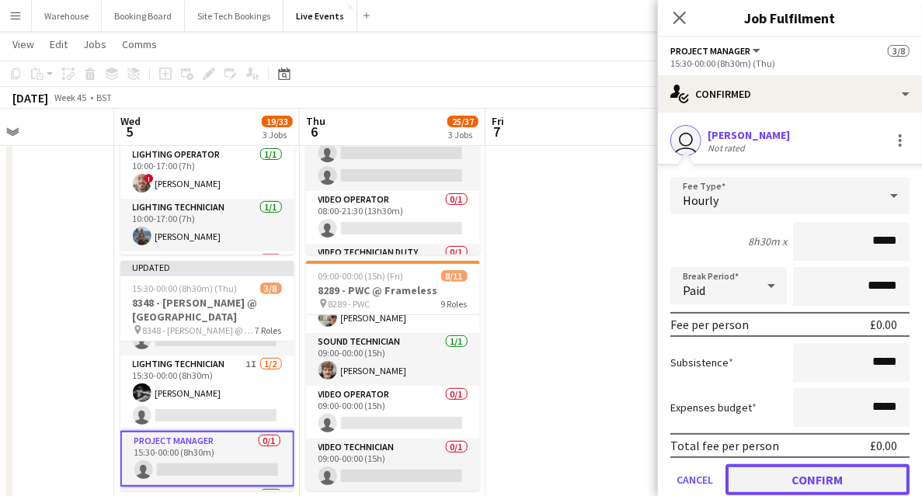
click at [812, 475] on button "Confirm" at bounding box center [818, 480] width 184 height 31
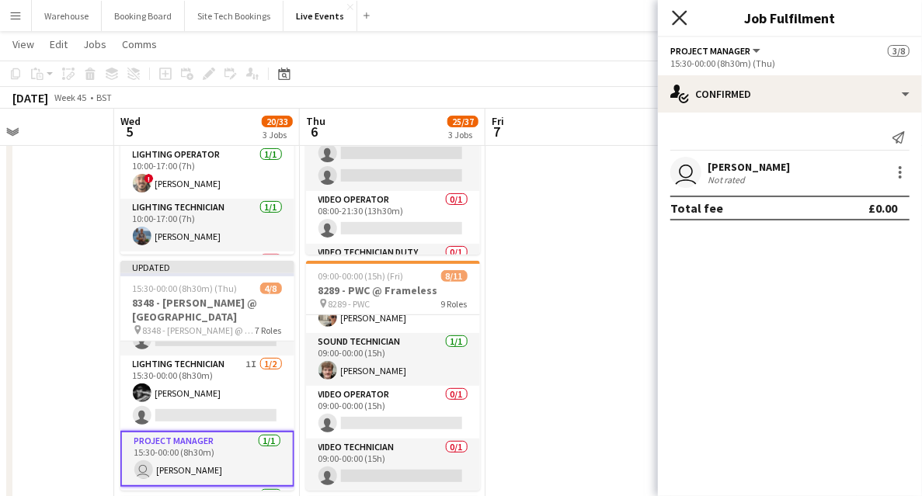
click at [680, 13] on icon "Close pop-in" at bounding box center [679, 17] width 15 height 15
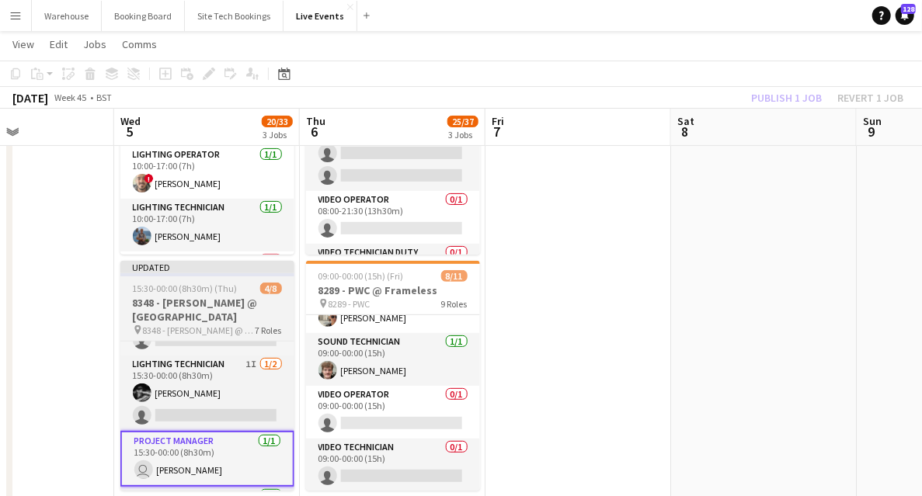
click at [211, 298] on h3 "8348 - [PERSON_NAME] @ [GEOGRAPHIC_DATA]" at bounding box center [207, 310] width 174 height 28
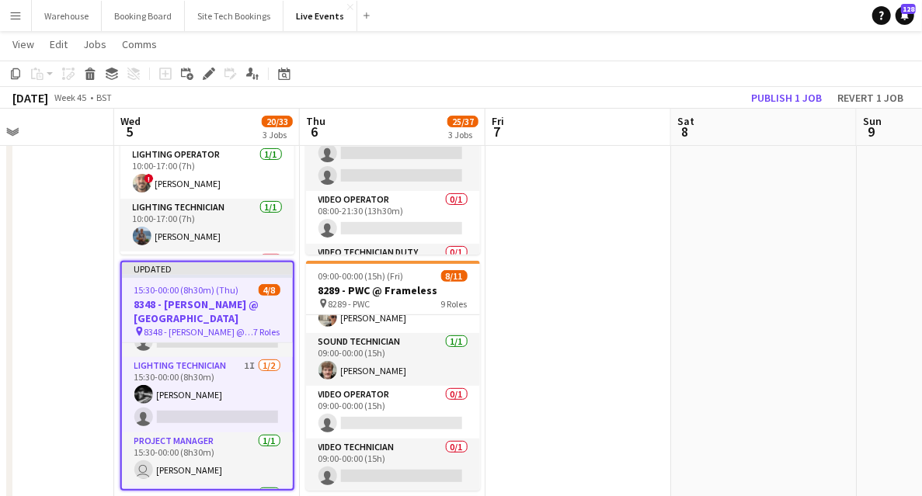
scroll to position [0, 443]
click at [791, 100] on button "Publish 1 job" at bounding box center [786, 98] width 83 height 20
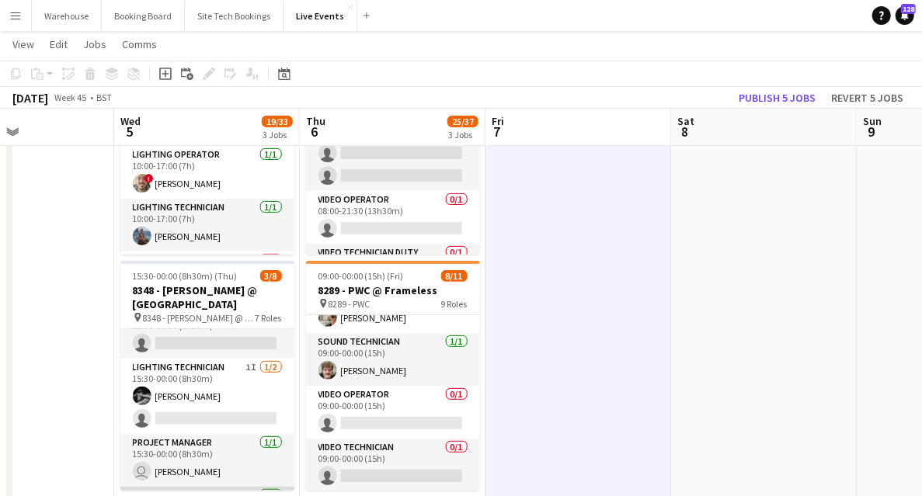
scroll to position [0, 0]
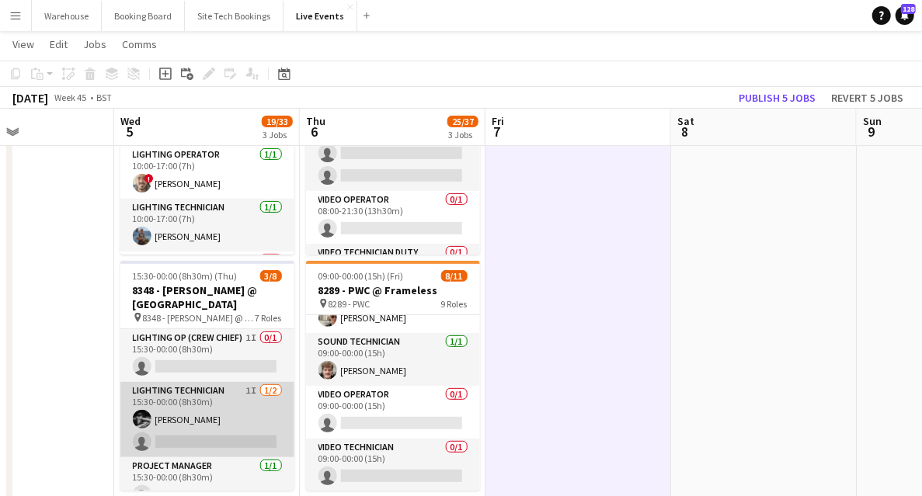
click at [207, 392] on app-card-role "Lighting Technician 1I [DATE] 15:30-00:00 (8h30m) [PERSON_NAME] single-neutral-…" at bounding box center [207, 419] width 174 height 75
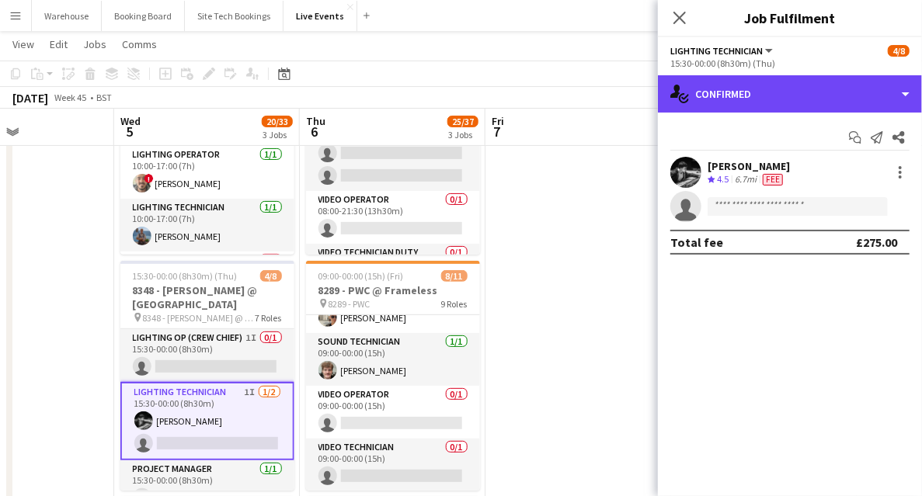
drag, startPoint x: 796, startPoint y: 103, endPoint x: 800, endPoint y: 110, distance: 8.0
click at [796, 103] on div "single-neutral-actions-check-2 Confirmed" at bounding box center [790, 93] width 264 height 37
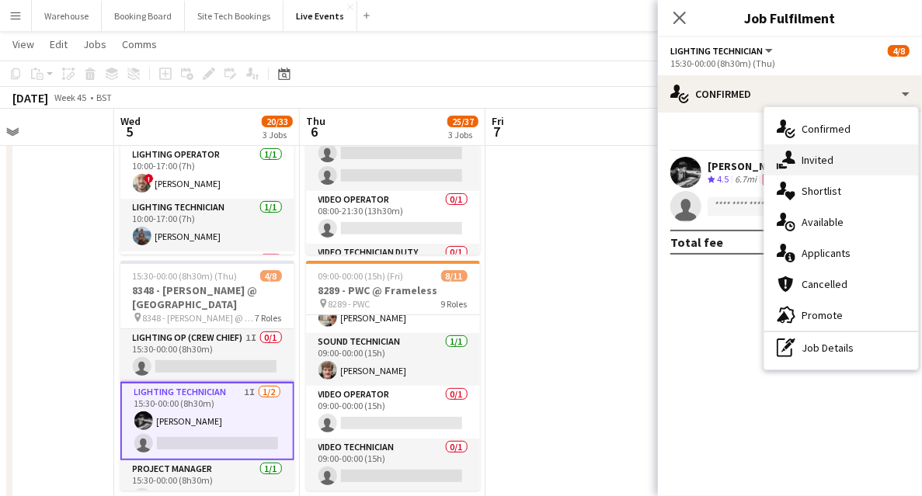
click at [842, 158] on div "single-neutral-actions-share-1 Invited" at bounding box center [842, 160] width 154 height 31
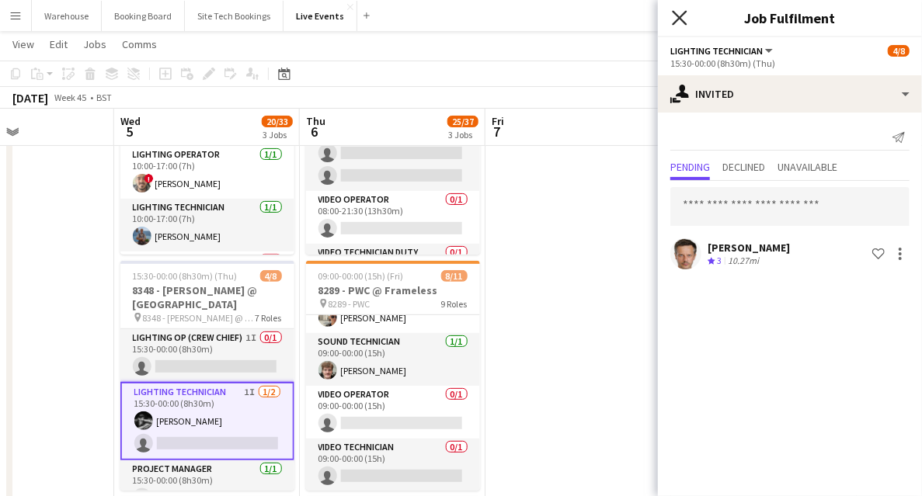
click at [685, 15] on icon "Close pop-in" at bounding box center [679, 17] width 15 height 15
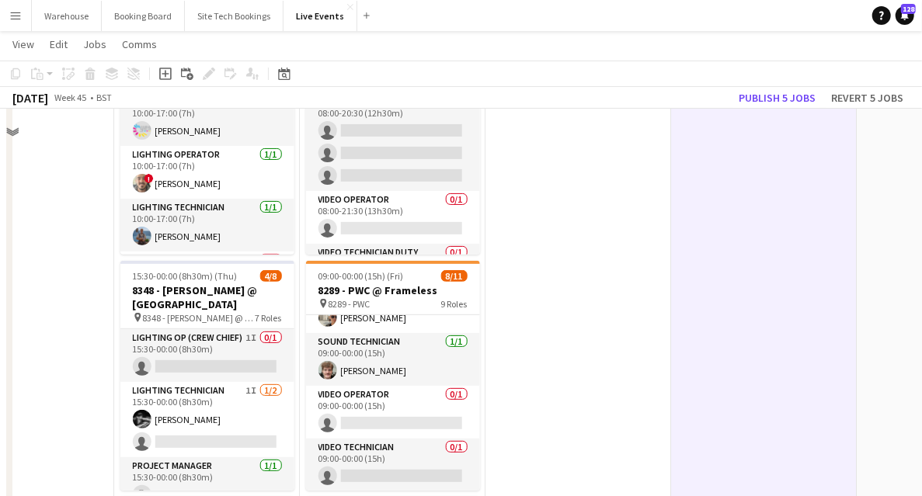
scroll to position [103, 0]
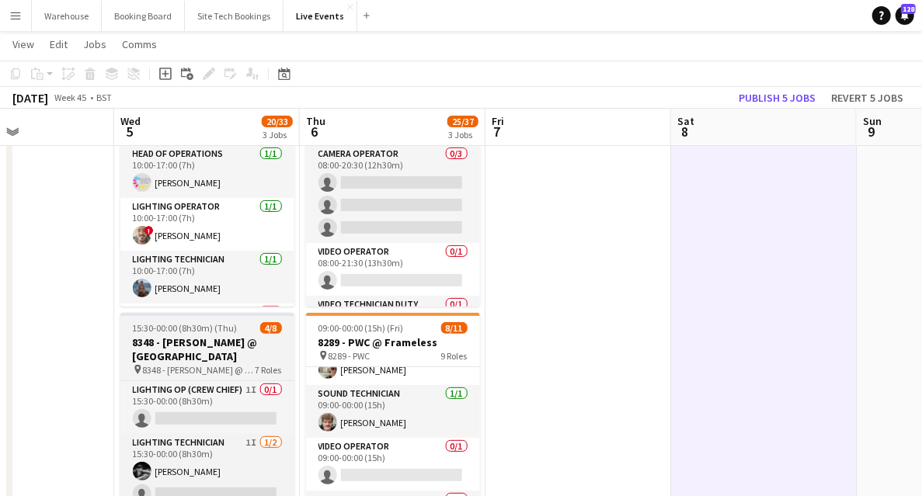
click at [197, 342] on h3 "8348 - [PERSON_NAME] @ [GEOGRAPHIC_DATA]" at bounding box center [207, 350] width 174 height 28
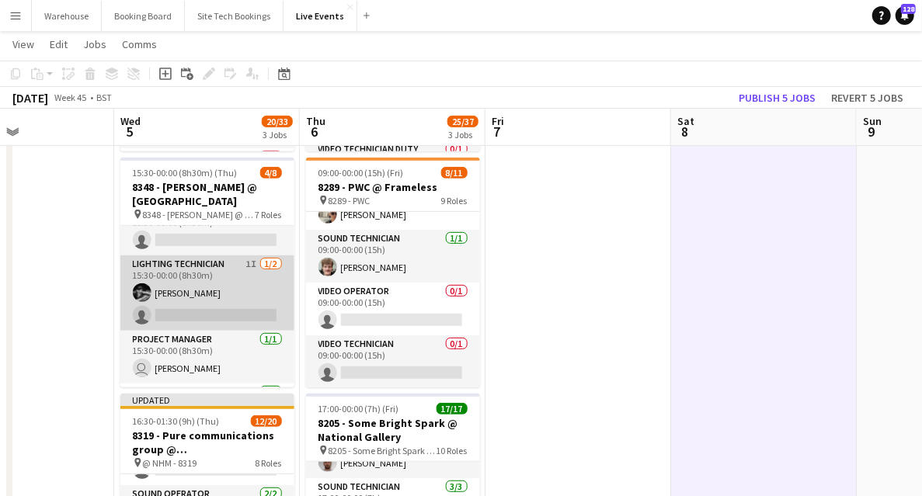
scroll to position [0, 0]
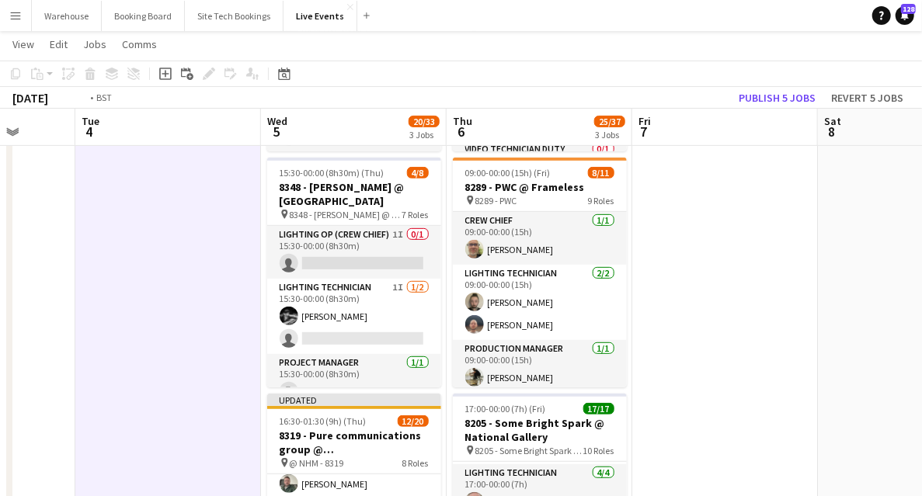
drag, startPoint x: 83, startPoint y: 270, endPoint x: 460, endPoint y: 280, distance: 377.0
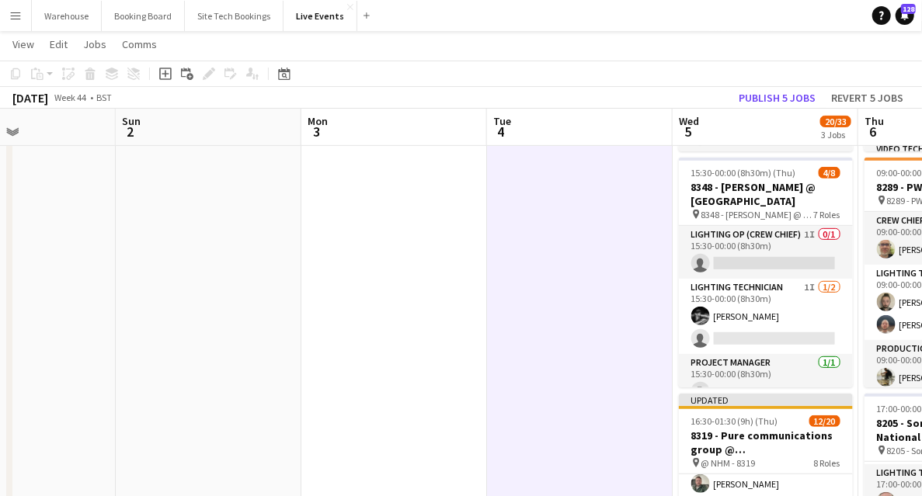
drag, startPoint x: 413, startPoint y: 303, endPoint x: 517, endPoint y: 294, distance: 105.2
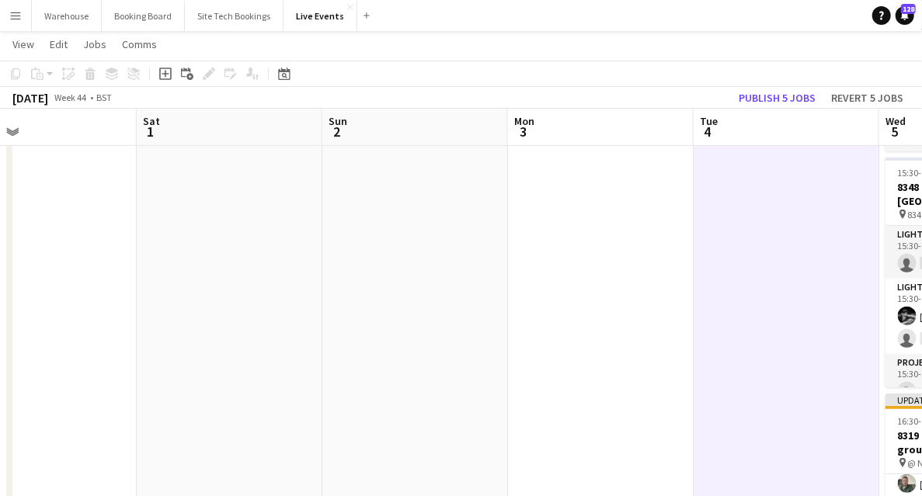
drag, startPoint x: 480, startPoint y: 298, endPoint x: 631, endPoint y: 287, distance: 151.1
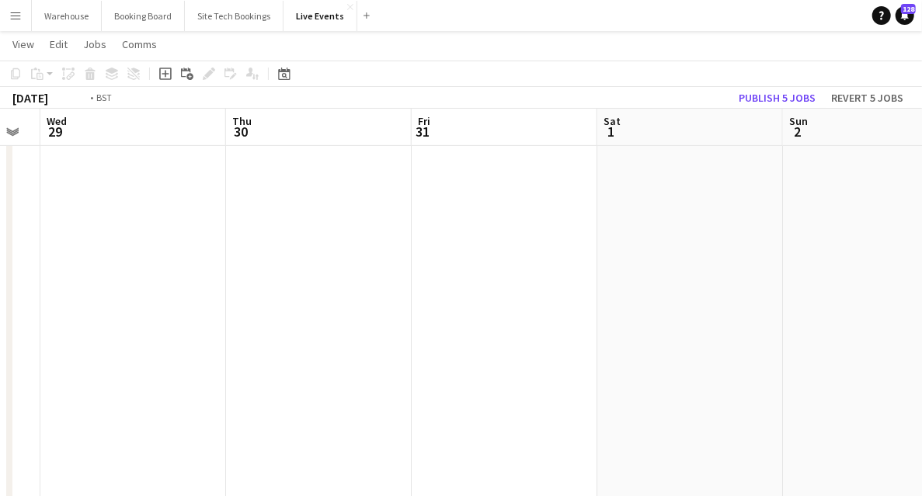
drag, startPoint x: 110, startPoint y: 328, endPoint x: 563, endPoint y: 287, distance: 454.8
drag, startPoint x: 333, startPoint y: 317, endPoint x: 674, endPoint y: 244, distance: 349.6
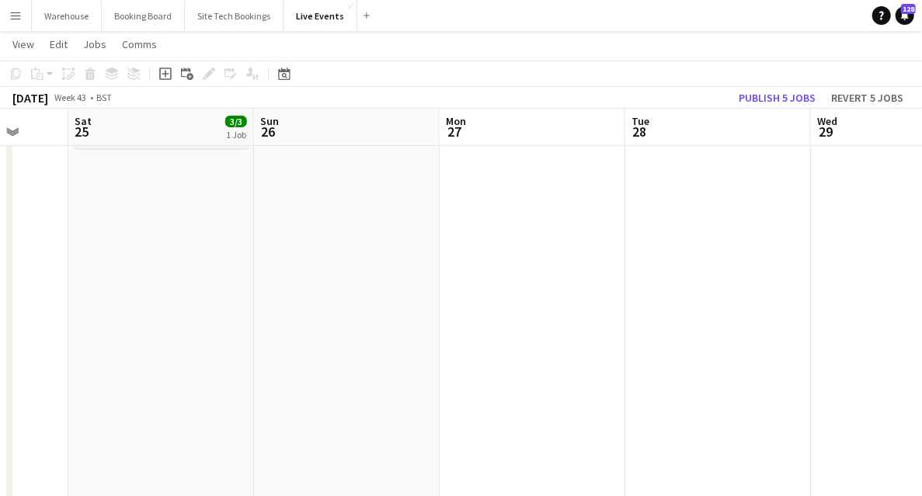
drag, startPoint x: 342, startPoint y: 337, endPoint x: 427, endPoint y: 376, distance: 93.2
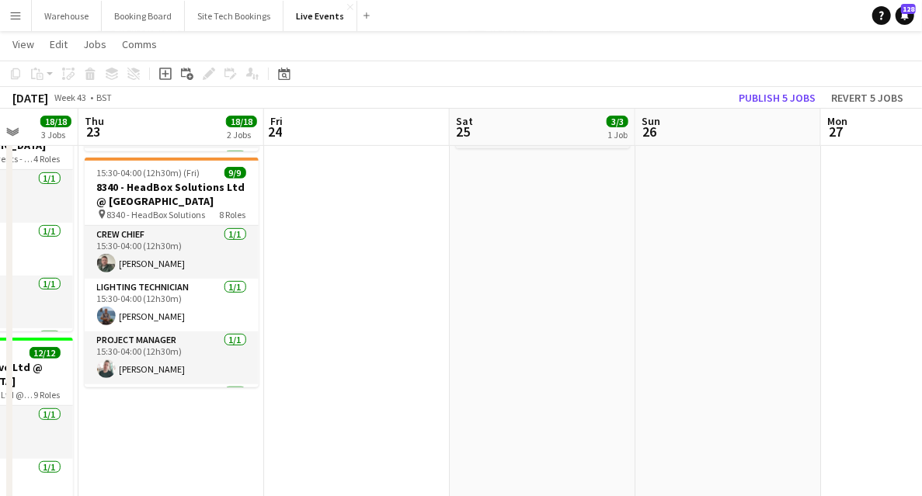
drag, startPoint x: 639, startPoint y: 376, endPoint x: 726, endPoint y: 366, distance: 87.6
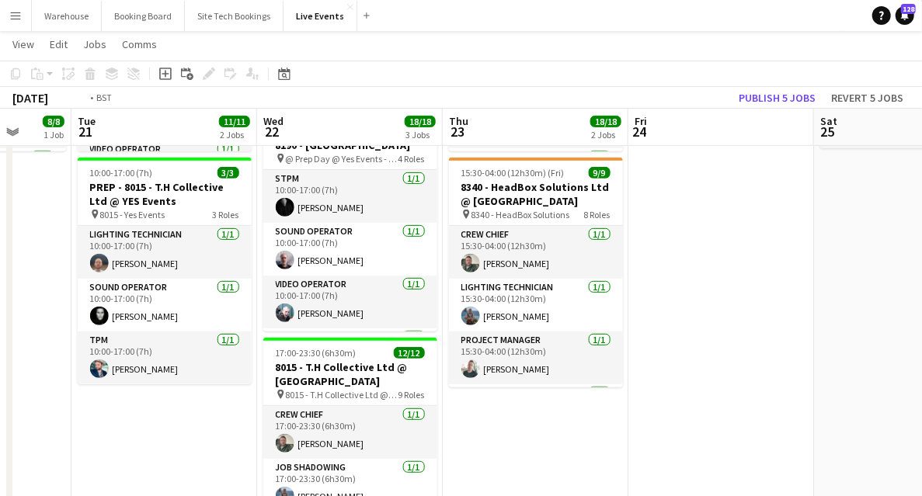
drag, startPoint x: 573, startPoint y: 421, endPoint x: 637, endPoint y: 406, distance: 66.3
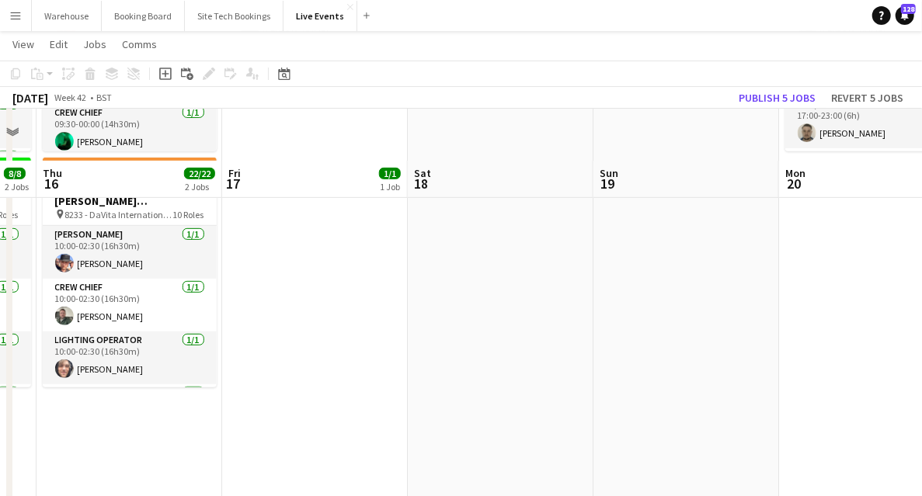
scroll to position [362, 0]
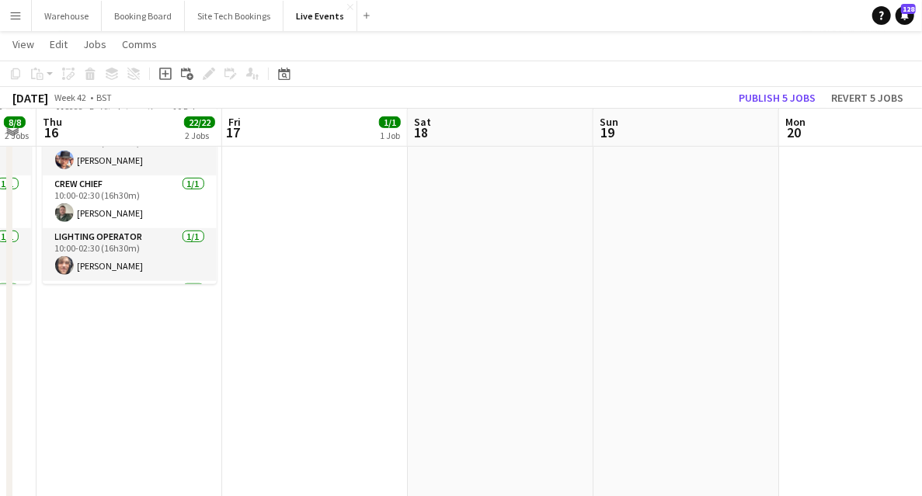
drag, startPoint x: 236, startPoint y: 385, endPoint x: 537, endPoint y: 348, distance: 303.0
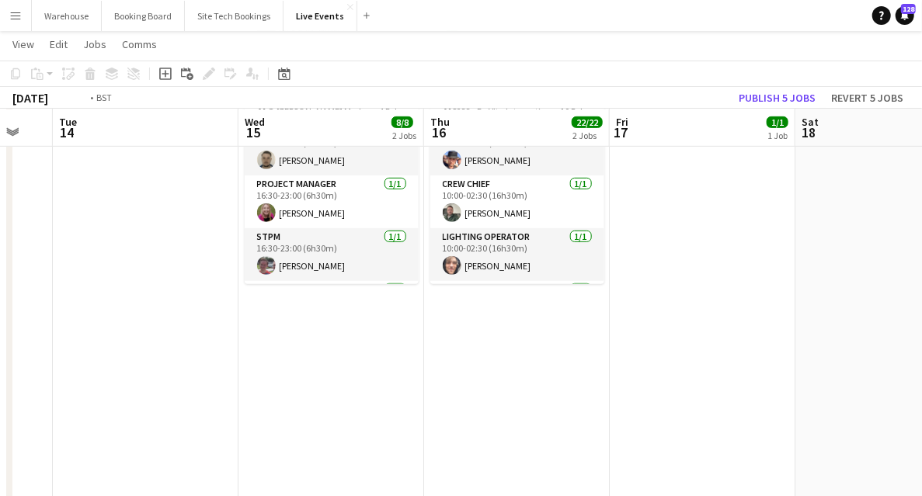
drag, startPoint x: 268, startPoint y: 356, endPoint x: 649, endPoint y: 323, distance: 382.1
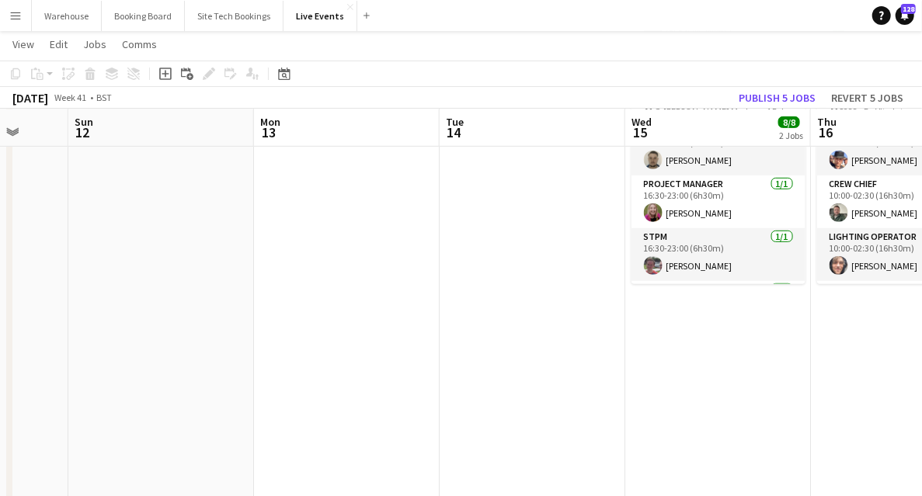
drag, startPoint x: 264, startPoint y: 351, endPoint x: 547, endPoint y: 334, distance: 283.3
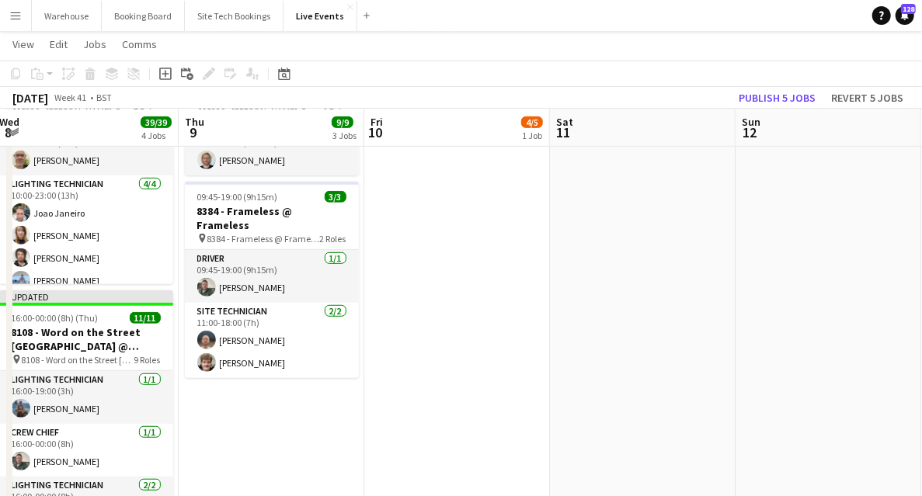
drag, startPoint x: 588, startPoint y: 350, endPoint x: 791, endPoint y: 322, distance: 204.7
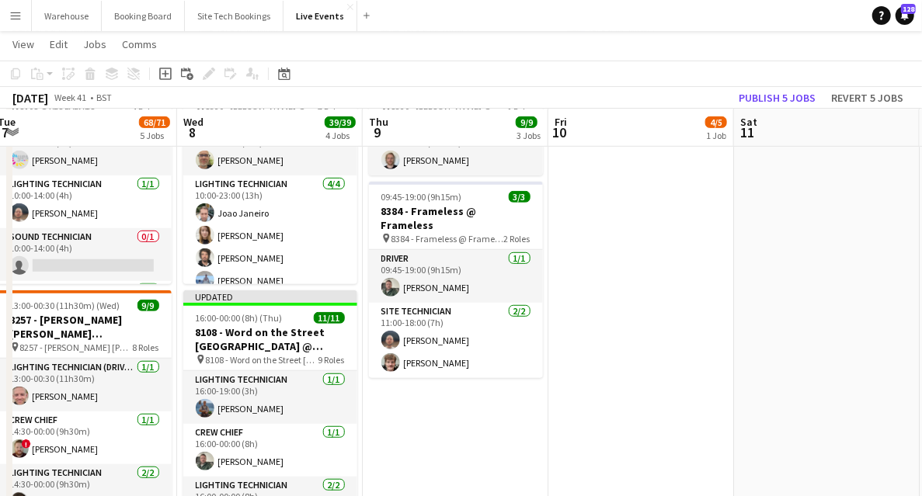
scroll to position [466, 0]
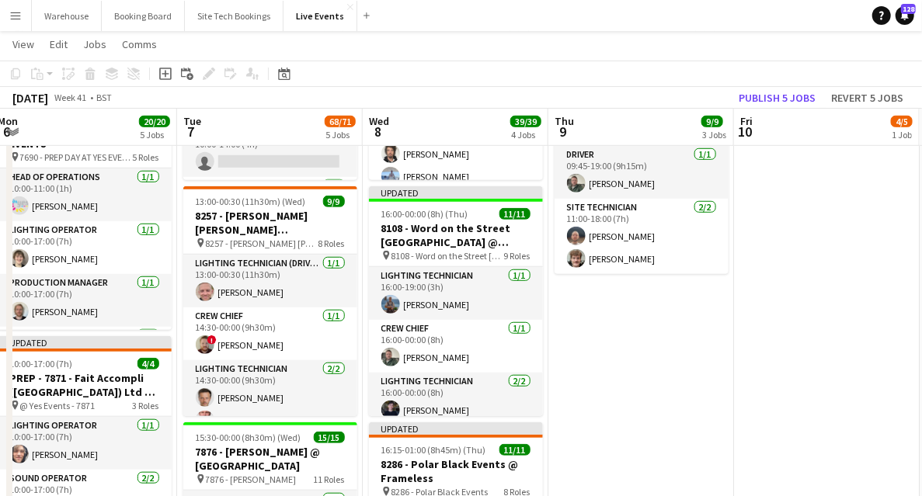
drag, startPoint x: 426, startPoint y: 399, endPoint x: 526, endPoint y: 412, distance: 101.1
click at [526, 412] on app-calendar-viewport "Sat 4 Sun 5 Mon 6 20/20 5 Jobs Tue 7 68/71 5 Jobs Wed 8 39/39 4 Jobs Thu 9 9/9 …" at bounding box center [461, 476] width 922 height 1764
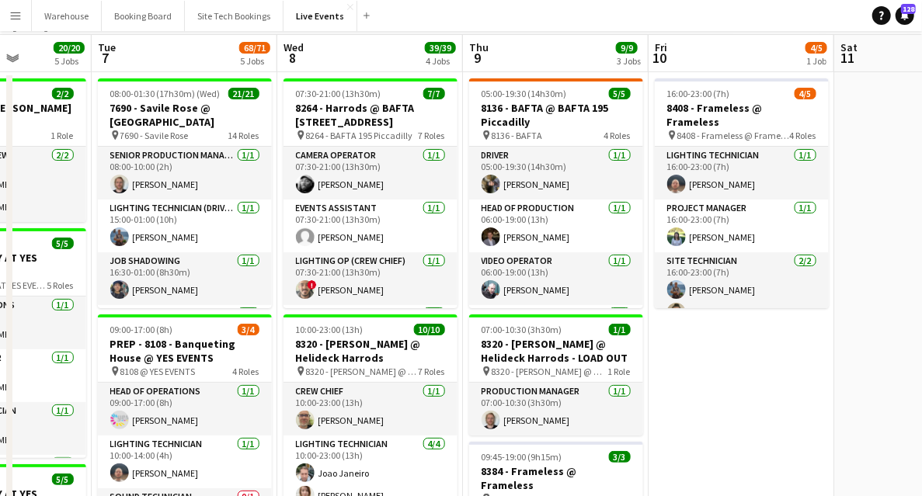
scroll to position [0, 0]
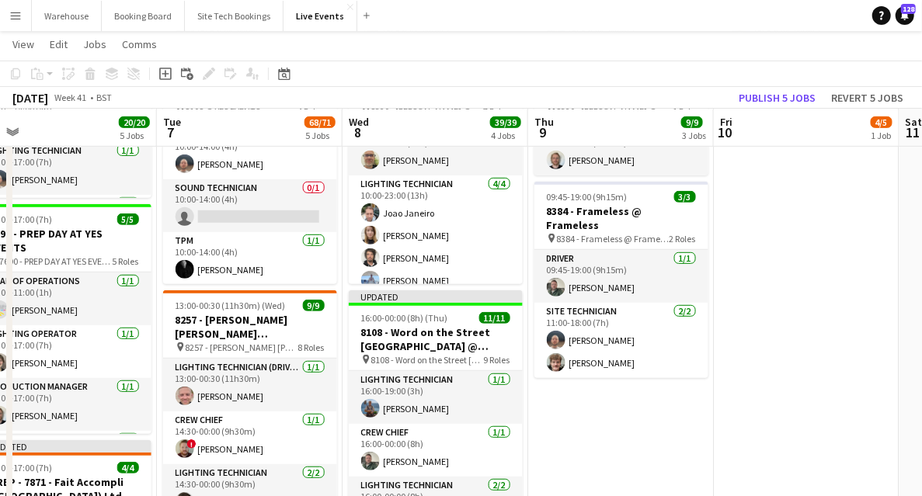
scroll to position [0, 587]
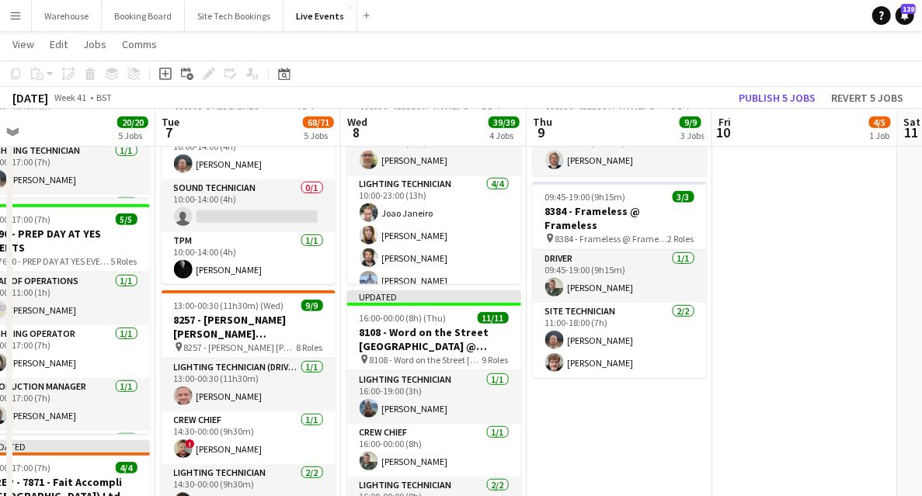
drag, startPoint x: 665, startPoint y: 421, endPoint x: 559, endPoint y: 395, distance: 109.7
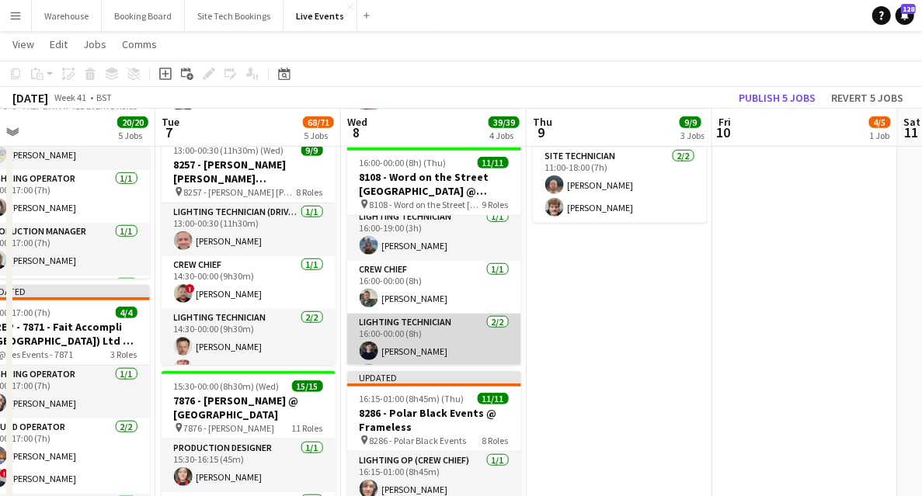
scroll to position [0, 0]
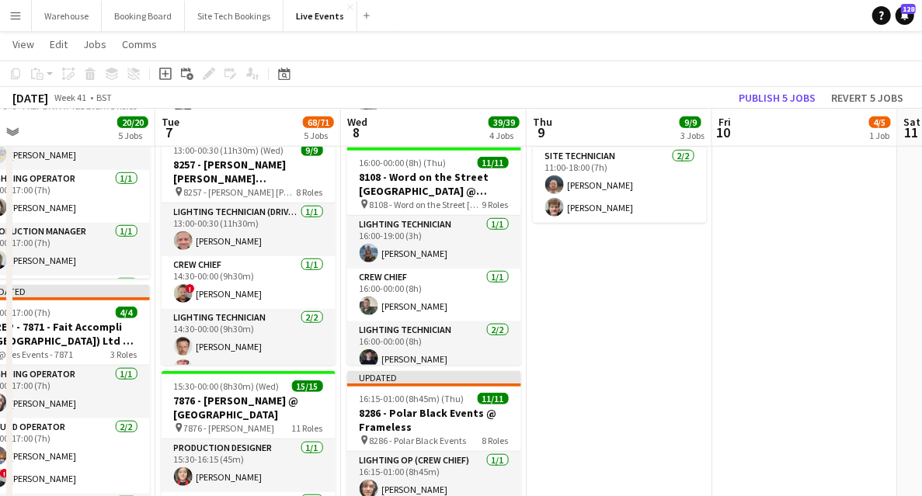
click at [649, 326] on app-date-cell "05:00-19:30 (14h30m) 5/5 8136 - BAFTA @ BAFTA 195 Piccadilly pin 8136 - BAFTA 4…" at bounding box center [620, 482] width 186 height 1651
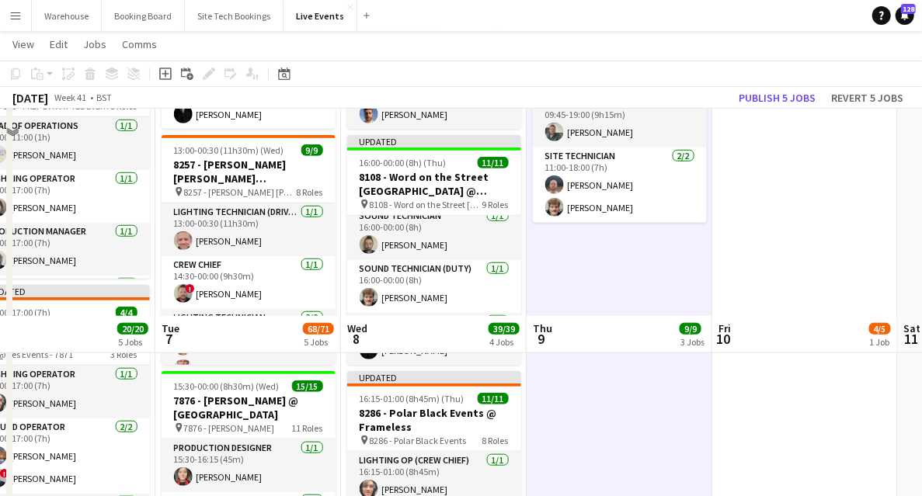
scroll to position [725, 0]
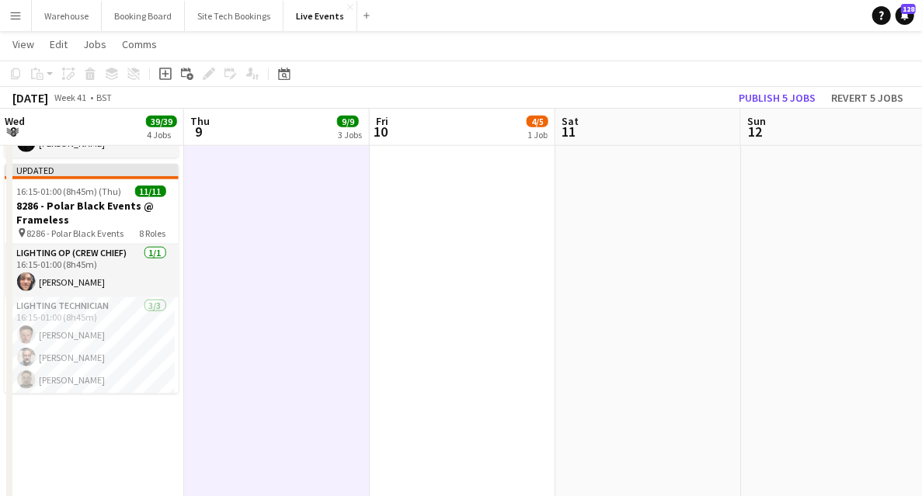
drag, startPoint x: 584, startPoint y: 332, endPoint x: 230, endPoint y: 327, distance: 354.3
click at [233, 326] on app-calendar-viewport "Sun 5 Mon 6 20/20 5 Jobs Tue 7 68/71 5 Jobs Wed 8 39/39 4 Jobs Thu 9 9/9 3 Jobs…" at bounding box center [461, 218] width 922 height 1764
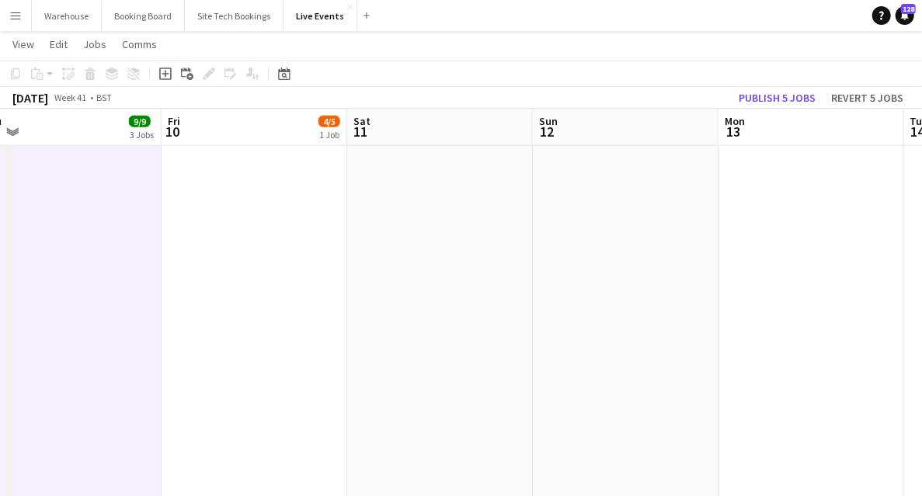
click at [253, 291] on app-calendar-viewport "Mon 6 20/20 5 Jobs Tue 7 68/71 5 Jobs Wed 8 39/39 4 Jobs Thu 9 9/9 3 Jobs Fri 1…" at bounding box center [461, 218] width 922 height 1764
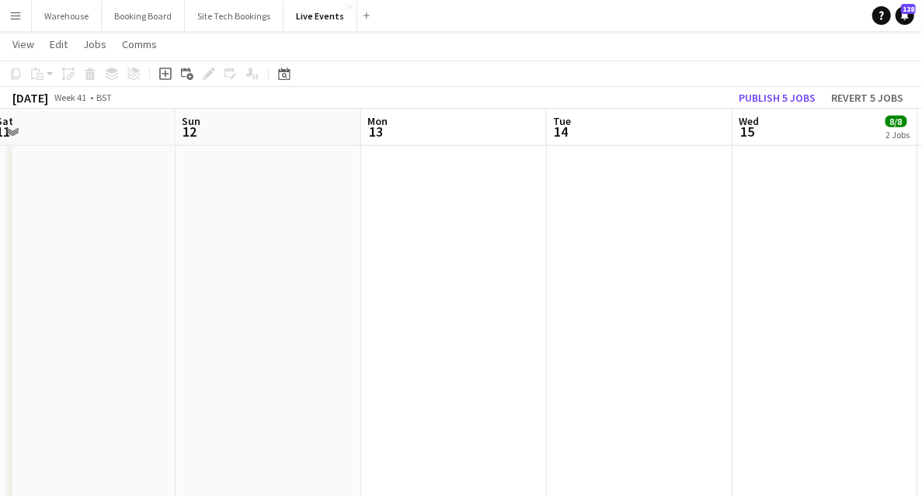
drag, startPoint x: 363, startPoint y: 415, endPoint x: 338, endPoint y: 422, distance: 25.8
click at [213, 409] on app-calendar-viewport "Wed 8 39/39 4 Jobs Thu 9 9/9 3 Jobs Fri 10 4/5 1 Job Sat 11 Sun 12 Mon 13 Tue 1…" at bounding box center [461, 218] width 922 height 1764
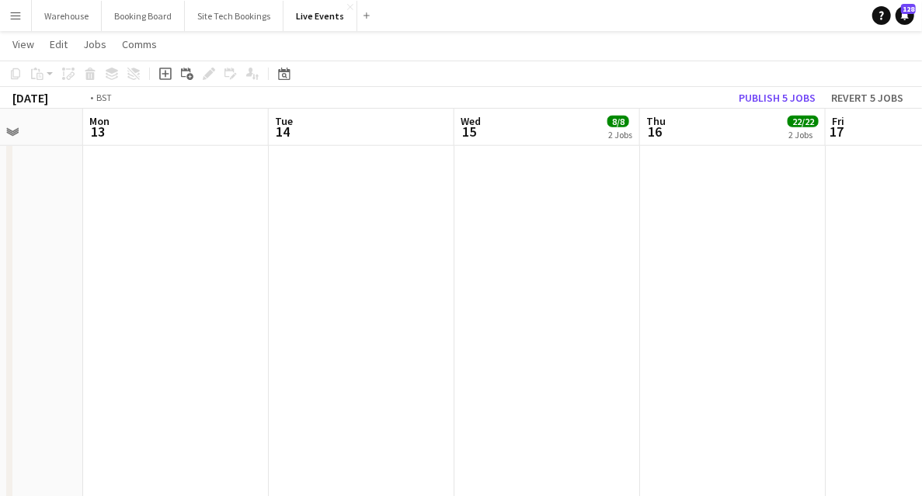
drag, startPoint x: 417, startPoint y: 430, endPoint x: 273, endPoint y: 420, distance: 144.9
click at [245, 423] on app-calendar-viewport "Fri 10 4/5 1 Job Sat 11 Sun 12 Mon 13 Tue 14 Wed 15 8/8 2 Jobs Thu 16 22/22 2 J…" at bounding box center [461, 218] width 922 height 1764
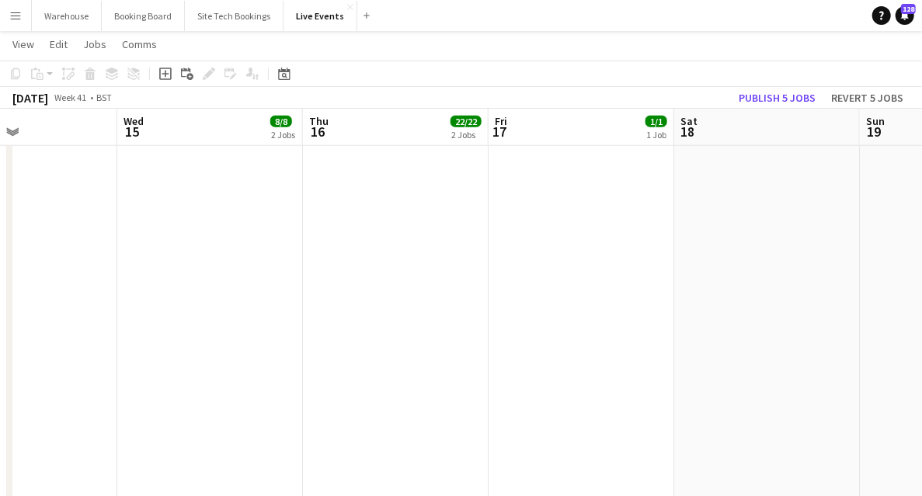
drag, startPoint x: 367, startPoint y: 423, endPoint x: 191, endPoint y: 403, distance: 176.7
click at [228, 409] on app-calendar-viewport "Sun 12 Mon 13 Tue 14 Wed 15 8/8 2 Jobs Thu 16 22/22 2 Jobs Fri 17 1/1 1 Job Sat…" at bounding box center [461, 218] width 922 height 1764
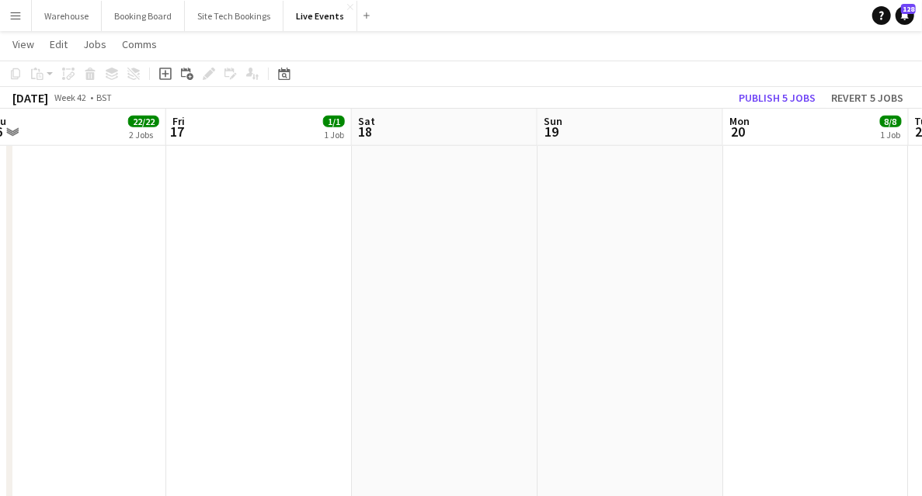
drag, startPoint x: 464, startPoint y: 399, endPoint x: 534, endPoint y: 378, distance: 73.0
click at [223, 378] on app-calendar-viewport "Mon 13 Tue 14 Wed 15 8/8 2 Jobs Thu 16 22/22 2 Jobs Fri 17 1/1 1 Job Sat 18 Sun…" at bounding box center [461, 218] width 922 height 1764
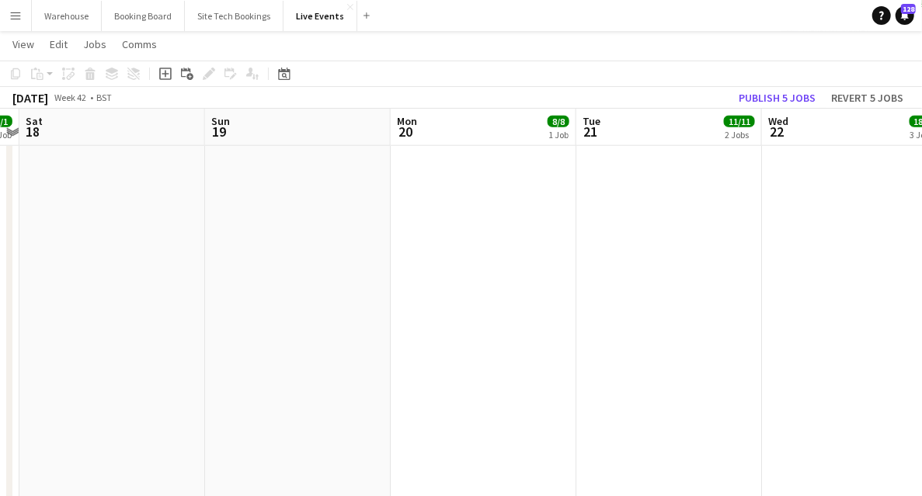
click at [216, 361] on app-calendar-viewport "Wed 15 8/8 2 Jobs Thu 16 22/22 2 Jobs Fri 17 1/1 1 Job Sat 18 Sun 19 Mon 20 8/8…" at bounding box center [461, 218] width 922 height 1764
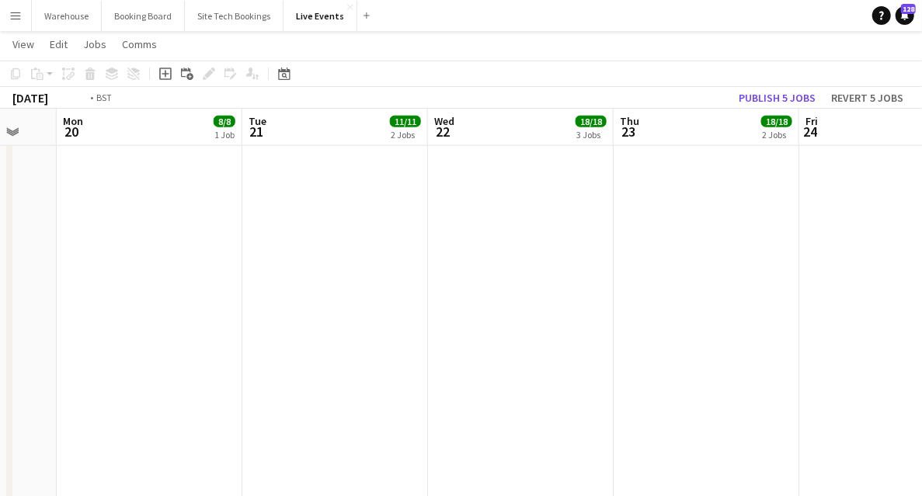
click at [192, 344] on app-calendar-viewport "Fri 17 1/1 1 Job Sat 18 Sun 19 Mon 20 8/8 1 Job Tue 21 11/11 2 Jobs Wed 22 18/1…" at bounding box center [461, 218] width 922 height 1764
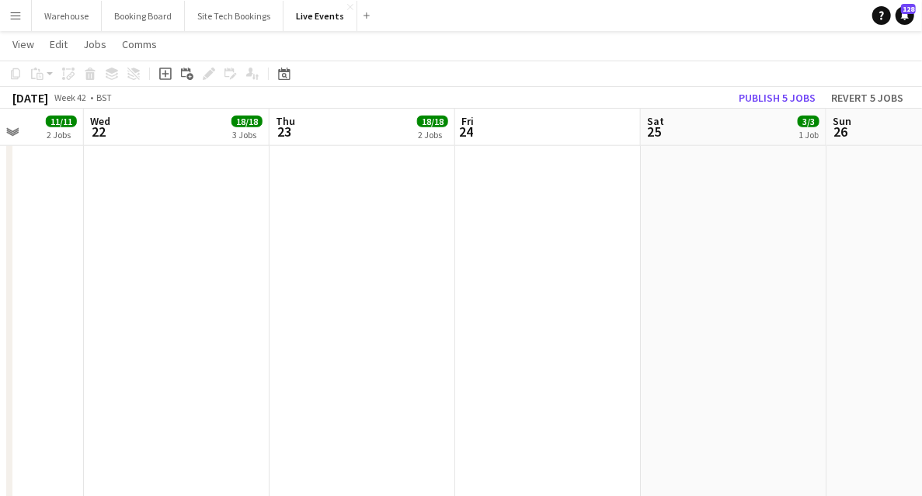
drag, startPoint x: 277, startPoint y: 346, endPoint x: 195, endPoint y: 334, distance: 82.4
click at [162, 332] on app-calendar-viewport "Sun 19 Mon 20 8/8 1 Job Tue 21 11/11 2 Jobs Wed 22 18/18 3 Jobs Thu 23 18/18 2 …" at bounding box center [461, 218] width 922 height 1764
drag, startPoint x: 269, startPoint y: 342, endPoint x: 218, endPoint y: 333, distance: 52.0
click at [228, 336] on app-calendar-viewport "Tue 21 11/11 2 Jobs Wed 22 18/18 3 Jobs Thu 23 18/18 2 Jobs Fri 24 Sat 25 3/3 1…" at bounding box center [461, 218] width 922 height 1764
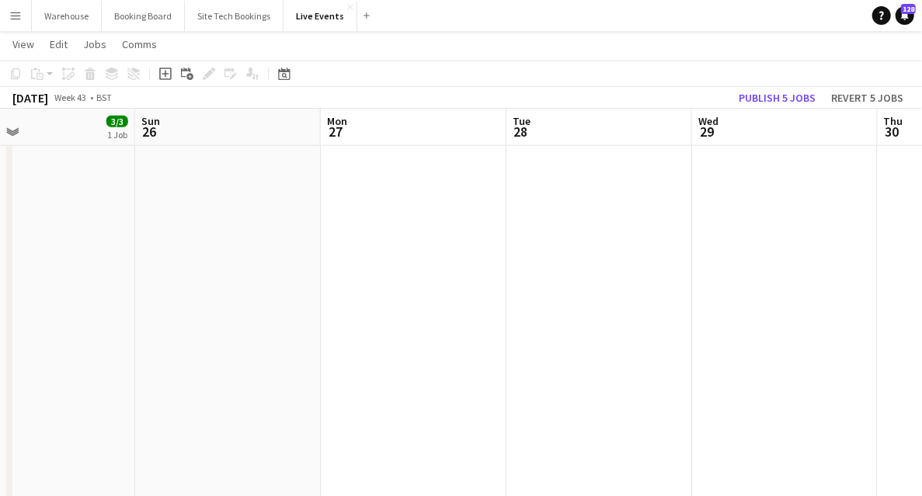
click at [239, 321] on app-calendar-viewport "Wed 22 18/18 3 Jobs Thu 23 18/18 2 Jobs Fri 24 Sat 25 3/3 1 Job Sun 26 Mon 27 T…" at bounding box center [461, 218] width 922 height 1764
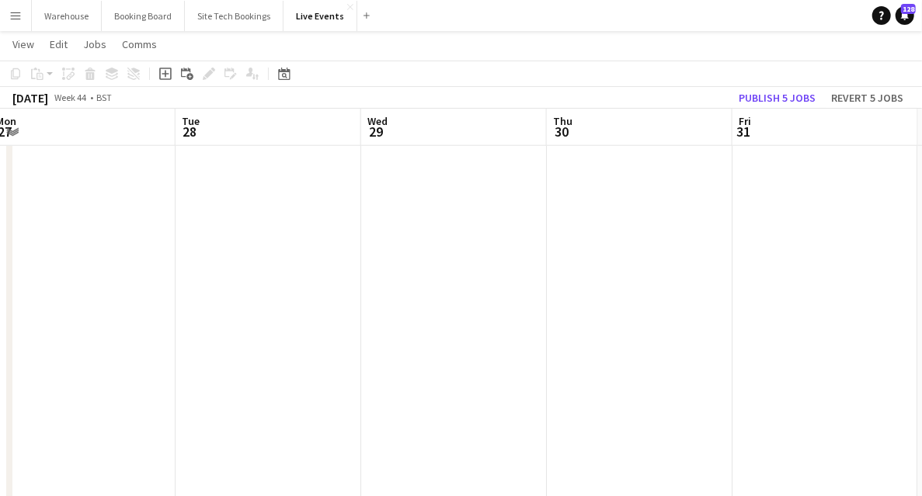
drag, startPoint x: 481, startPoint y: 350, endPoint x: 255, endPoint y: 319, distance: 228.1
click at [283, 323] on app-calendar-viewport "Fri 24 Sat 25 3/3 1 Job Sun 26 Mon 27 Tue 28 Wed 29 Thu 30 Fri 31 Sat 1 Sun 2 1…" at bounding box center [461, 218] width 922 height 1764
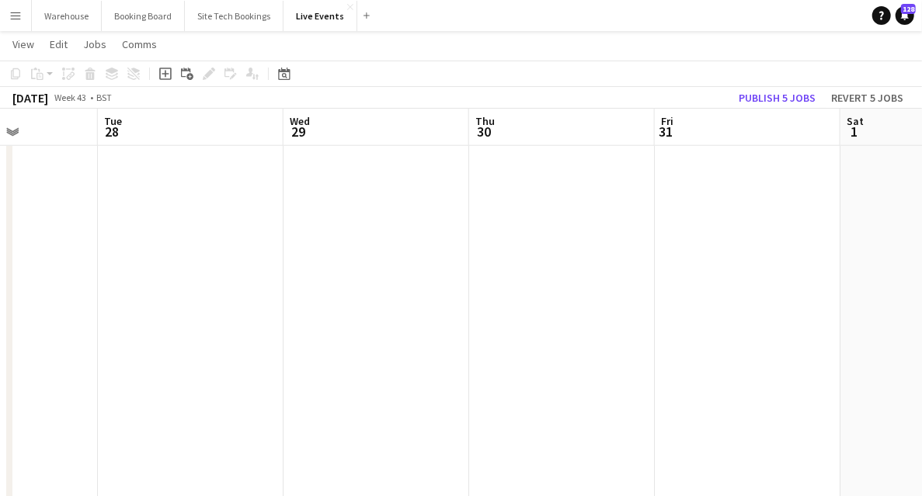
click at [246, 315] on app-calendar-viewport "Sat 25 3/3 1 Job Sun 26 Mon 27 Tue 28 Wed 29 Thu 30 Fri 31 Sat 1 Sun 2 Mon 3 19…" at bounding box center [461, 218] width 922 height 1764
click at [218, 319] on app-calendar-viewport "Tue 28 Wed 29 Thu 30 Fri 31 Sat 1 Sun 2 Mon 3 Tue 4 Wed 5 20/33 3 Jobs Thu 6 25…" at bounding box center [461, 218] width 922 height 1764
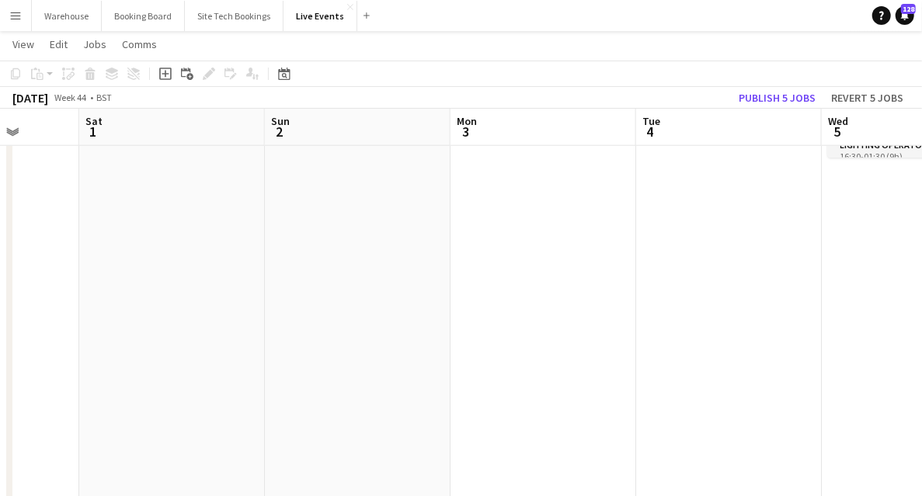
drag, startPoint x: 469, startPoint y: 349, endPoint x: 204, endPoint y: 327, distance: 265.8
click at [266, 330] on app-calendar-viewport "Wed 29 Thu 30 Fri 31 Sat 1 Sun 2 Mon 3 Tue 4 Wed 5 20/33 3 Jobs Thu 6 25/37 3 J…" at bounding box center [461, 218] width 922 height 1764
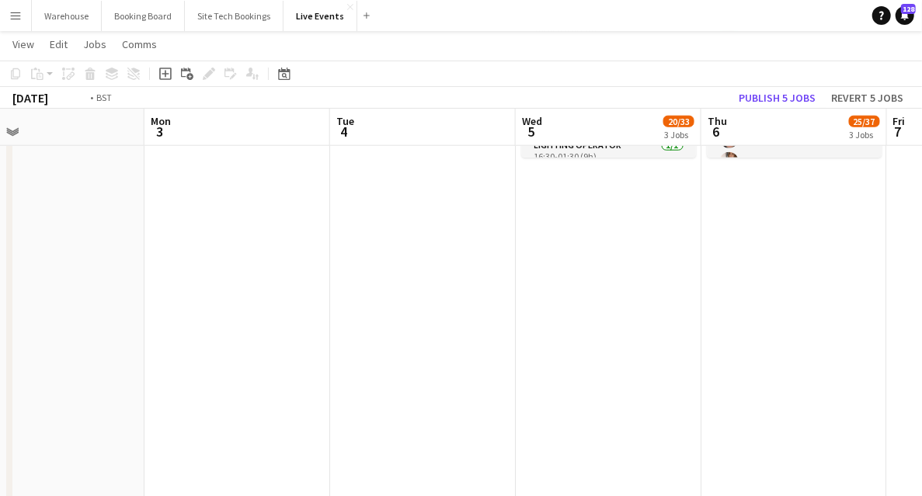
drag, startPoint x: 625, startPoint y: 385, endPoint x: 330, endPoint y: 374, distance: 294.7
click at [334, 374] on app-calendar-viewport "Thu 30 Fri 31 Sat 1 Sun 2 Mon 3 Tue 4 Wed 5 20/33 3 Jobs Thu 6 25/37 3 Jobs Fri…" at bounding box center [461, 218] width 922 height 1764
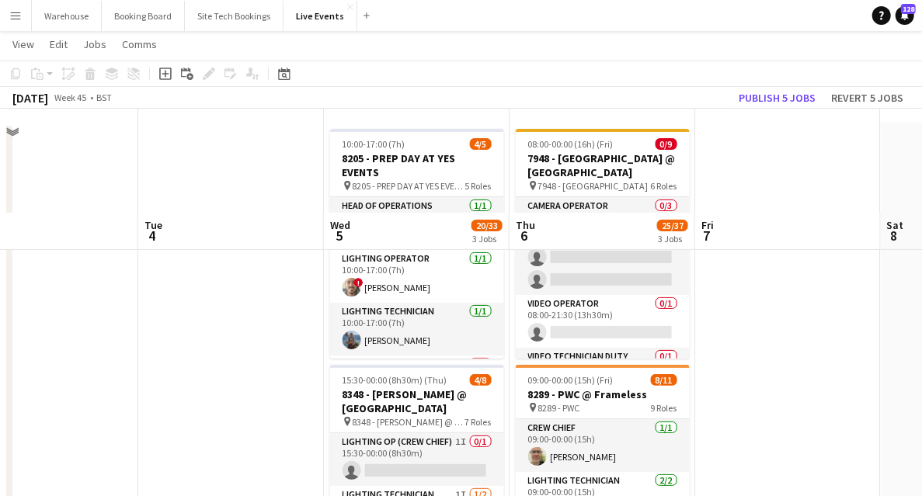
scroll to position [207, 0]
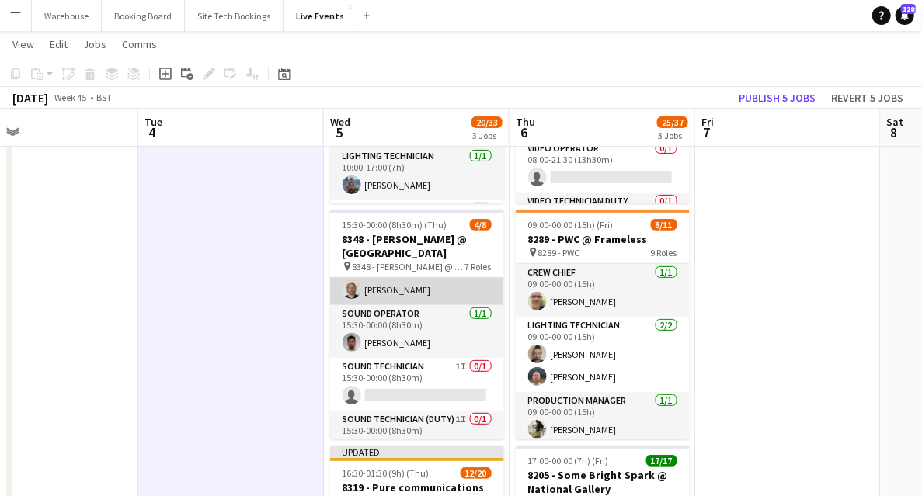
click at [350, 297] on app-user-avatar at bounding box center [352, 289] width 19 height 19
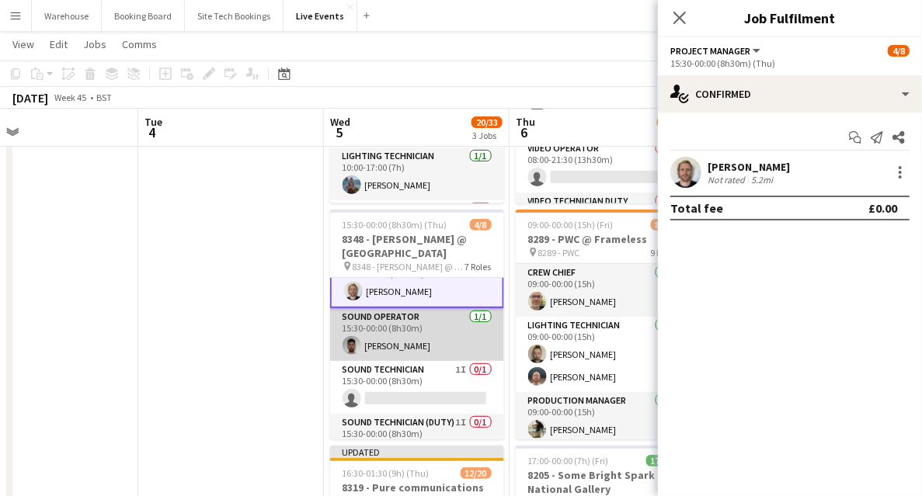
scroll to position [208, 0]
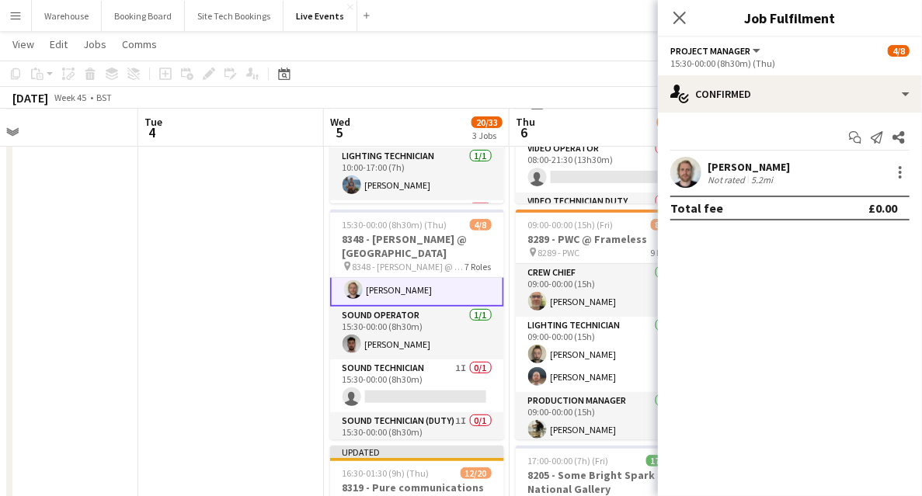
click at [686, 182] on app-user-avatar at bounding box center [686, 172] width 31 height 31
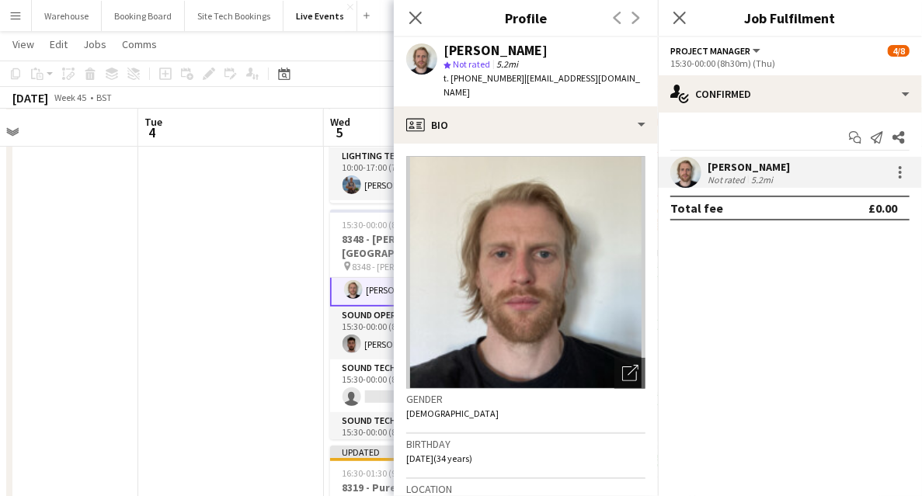
drag, startPoint x: 455, startPoint y: 78, endPoint x: 516, endPoint y: 82, distance: 60.7
click at [516, 82] on span "t. [PHONE_NUMBER]" at bounding box center [484, 78] width 81 height 12
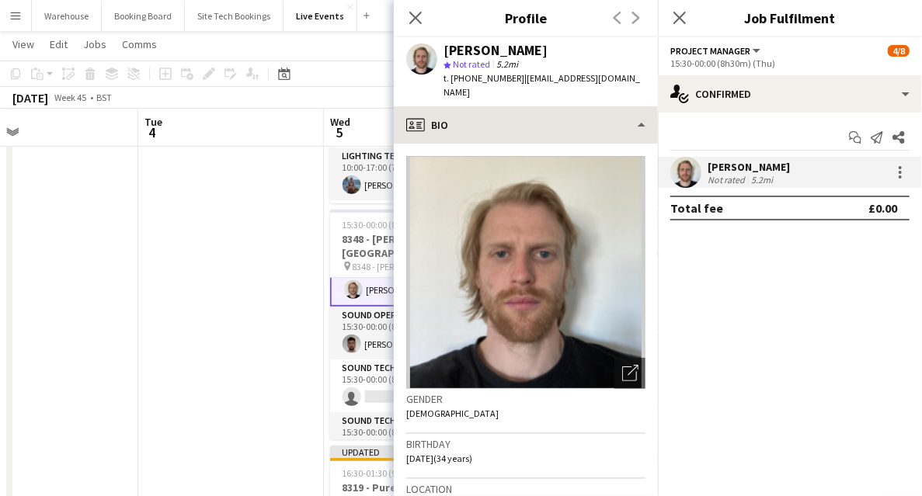
copy span "4407926649090"
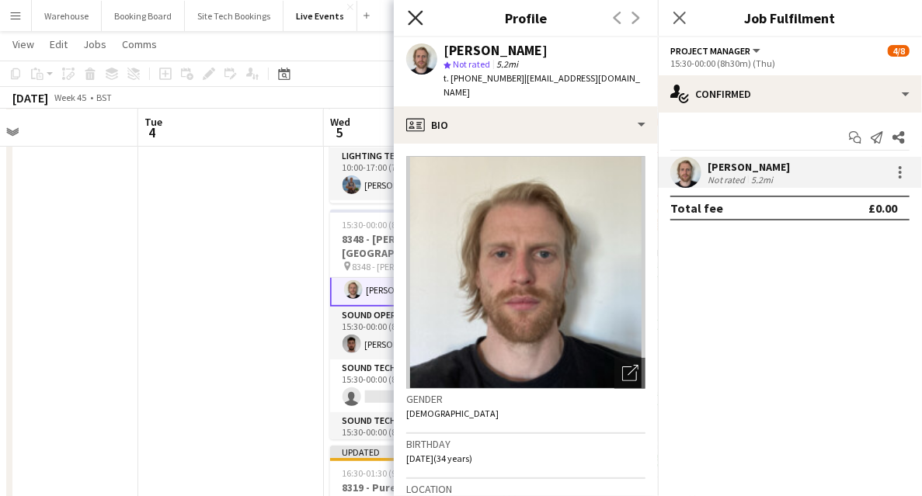
click at [415, 18] on icon at bounding box center [415, 17] width 15 height 15
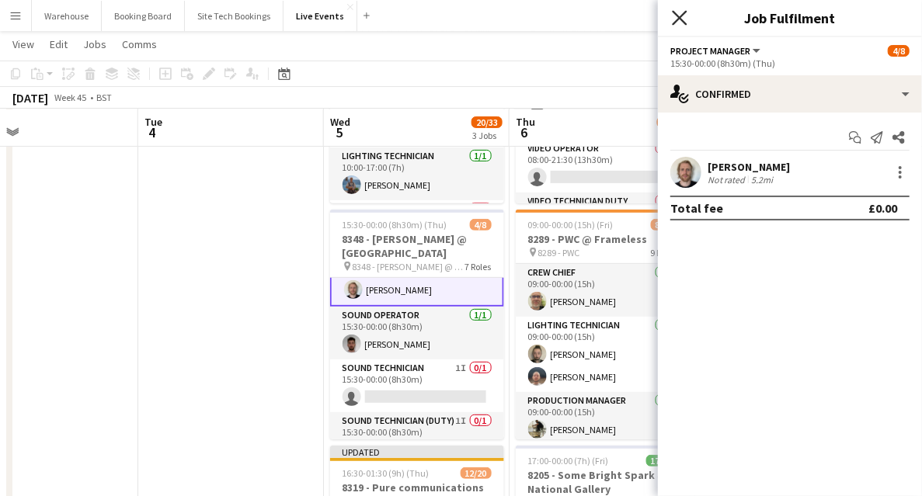
click at [674, 22] on icon "Close pop-in" at bounding box center [679, 17] width 15 height 15
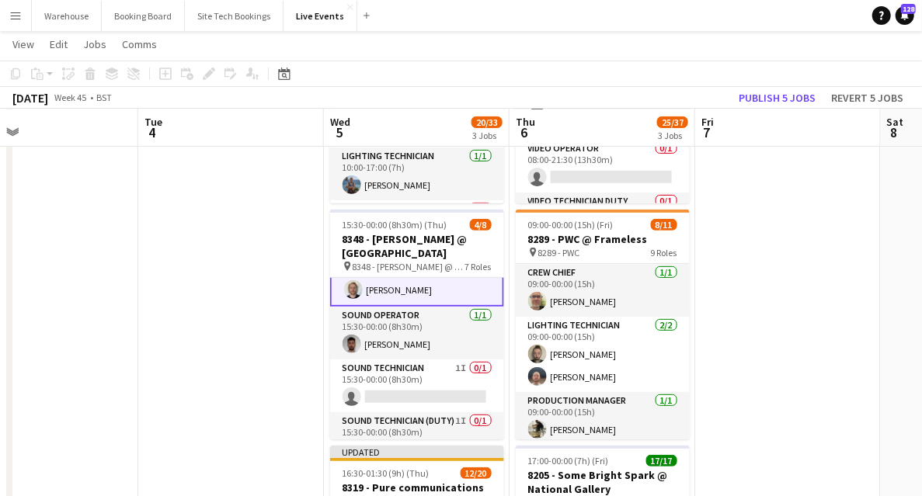
drag, startPoint x: 249, startPoint y: 274, endPoint x: 281, endPoint y: 282, distance: 33.5
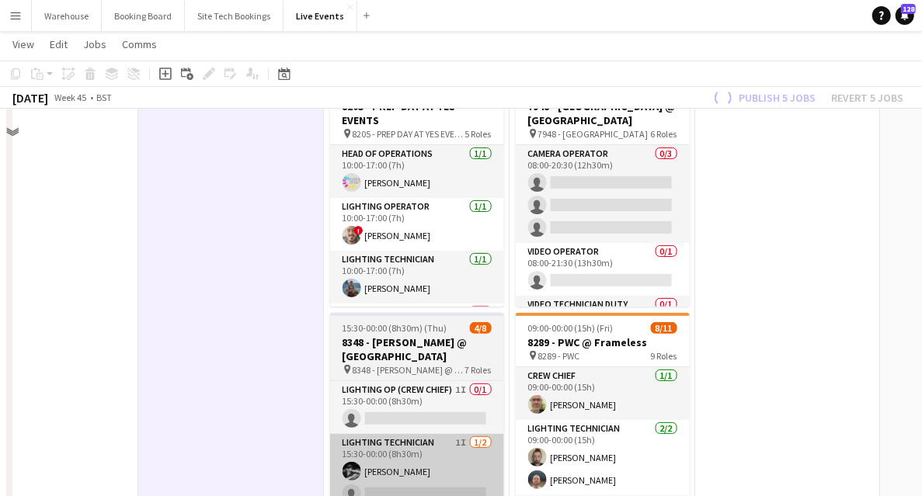
scroll to position [0, 0]
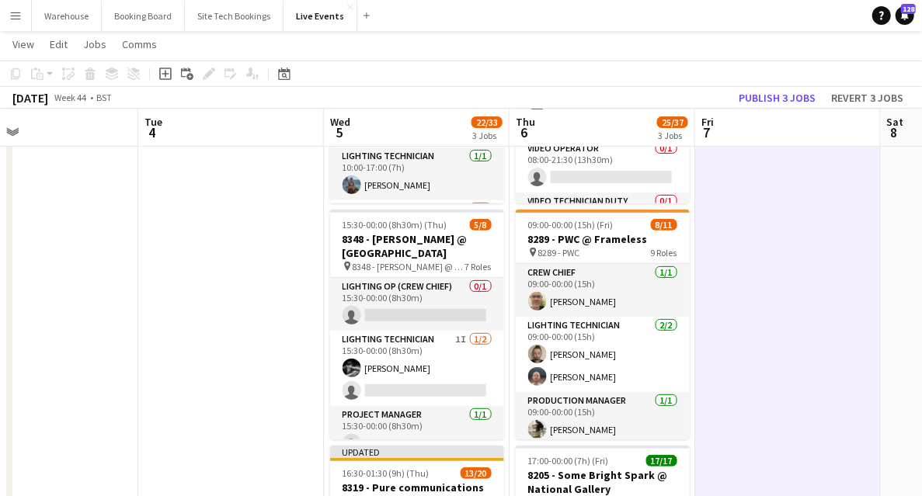
drag, startPoint x: 116, startPoint y: 290, endPoint x: 664, endPoint y: 246, distance: 549.5
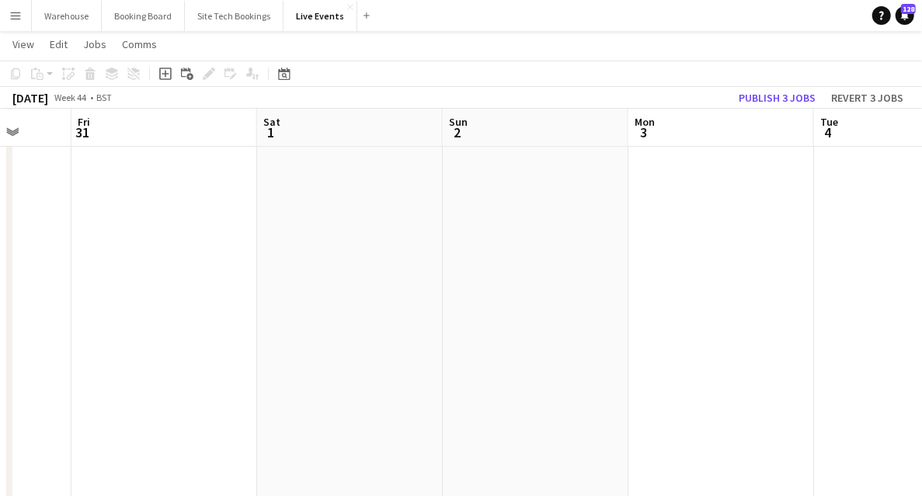
drag, startPoint x: 408, startPoint y: 318, endPoint x: 747, endPoint y: 300, distance: 340.0
drag, startPoint x: 218, startPoint y: 325, endPoint x: 452, endPoint y: 311, distance: 235.1
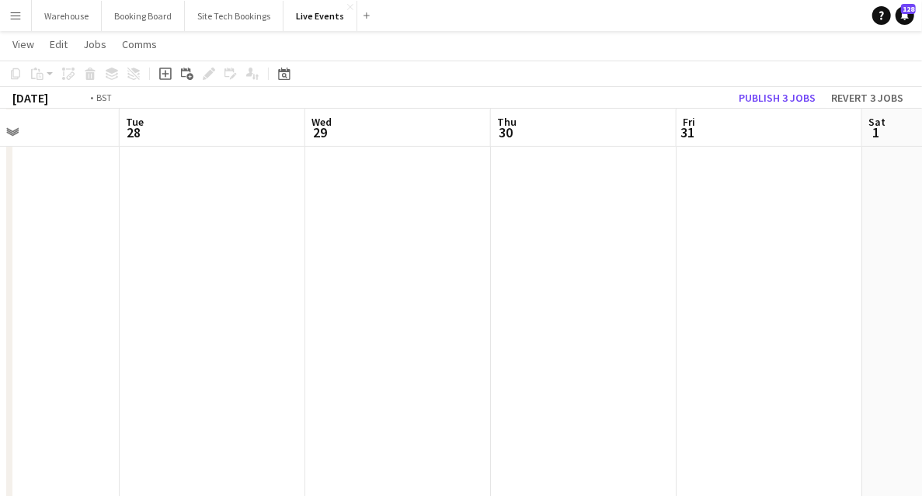
drag, startPoint x: 350, startPoint y: 326, endPoint x: 695, endPoint y: 293, distance: 345.8
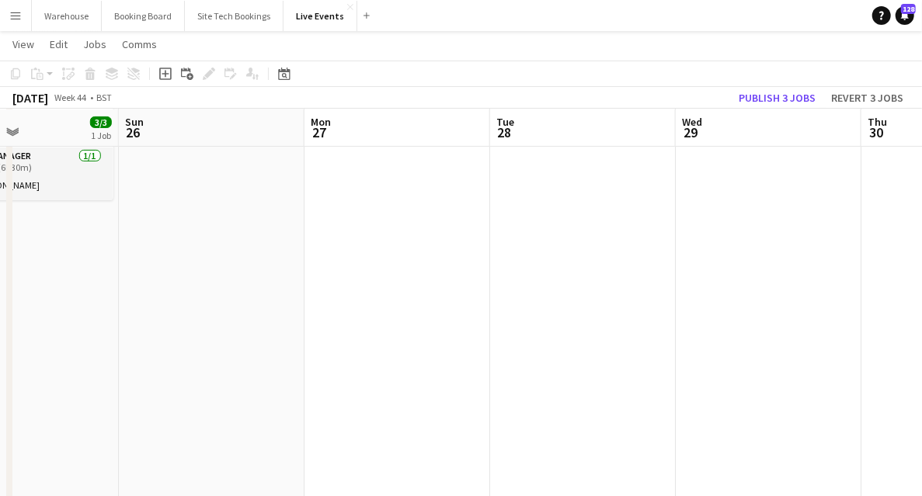
drag, startPoint x: 419, startPoint y: 321, endPoint x: 719, endPoint y: 303, distance: 301.2
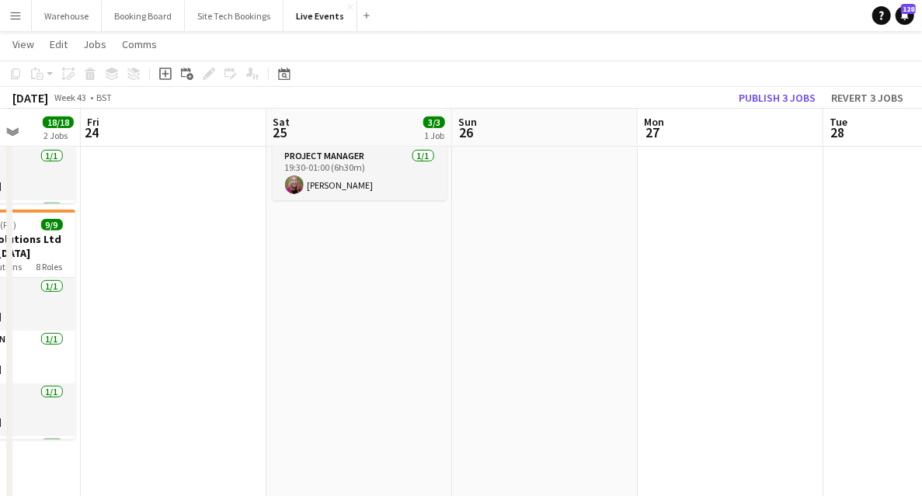
drag, startPoint x: 510, startPoint y: 325, endPoint x: 716, endPoint y: 316, distance: 206.8
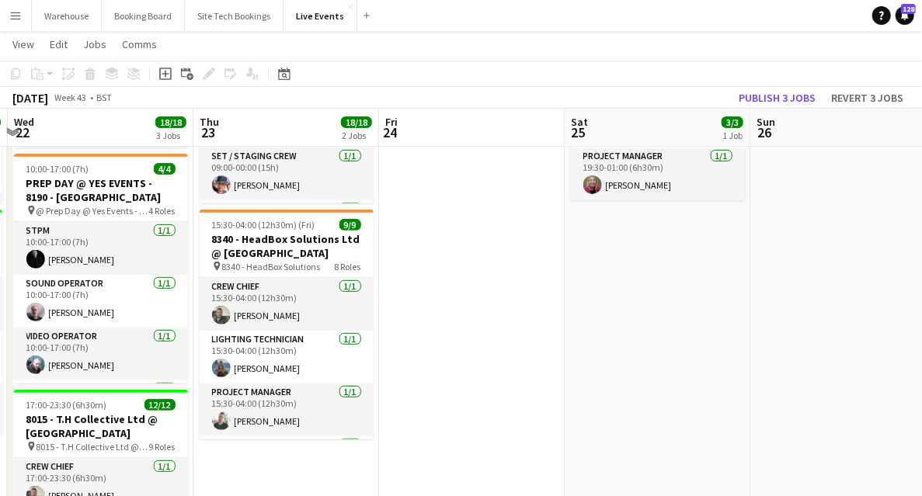
drag, startPoint x: 545, startPoint y: 334, endPoint x: 772, endPoint y: 319, distance: 227.4
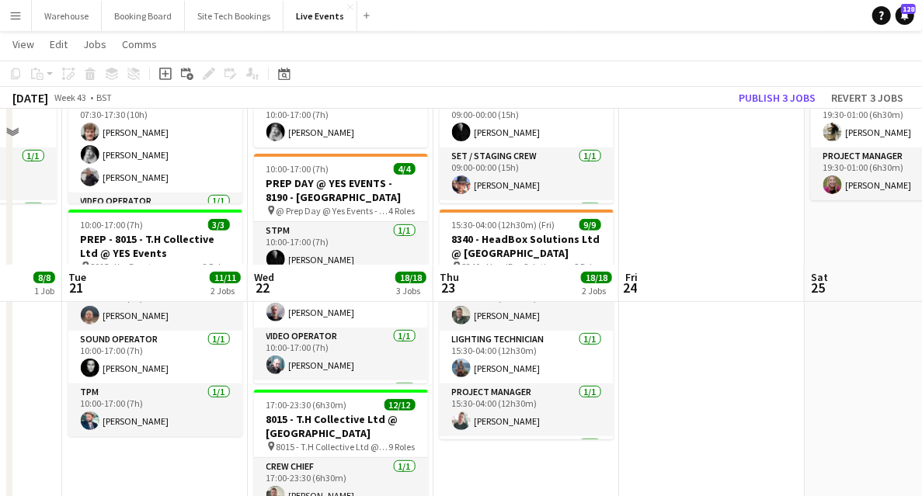
scroll to position [414, 0]
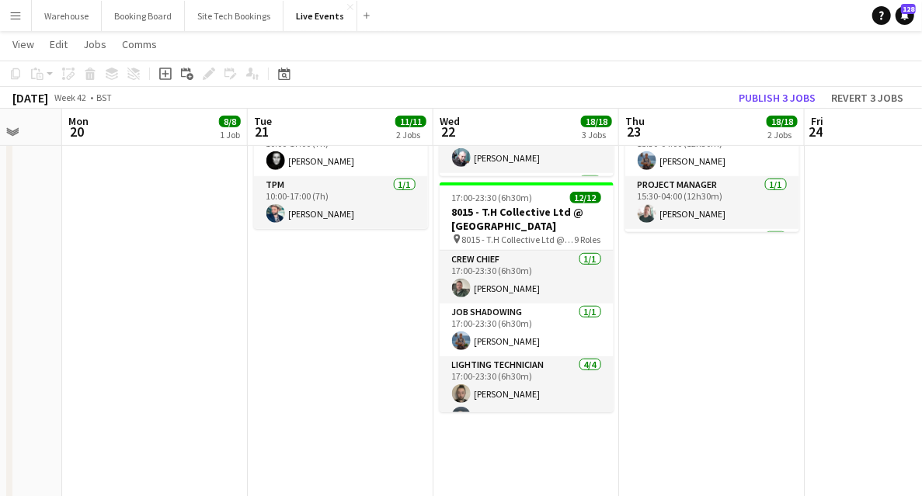
drag, startPoint x: 241, startPoint y: 386, endPoint x: 653, endPoint y: 360, distance: 412.6
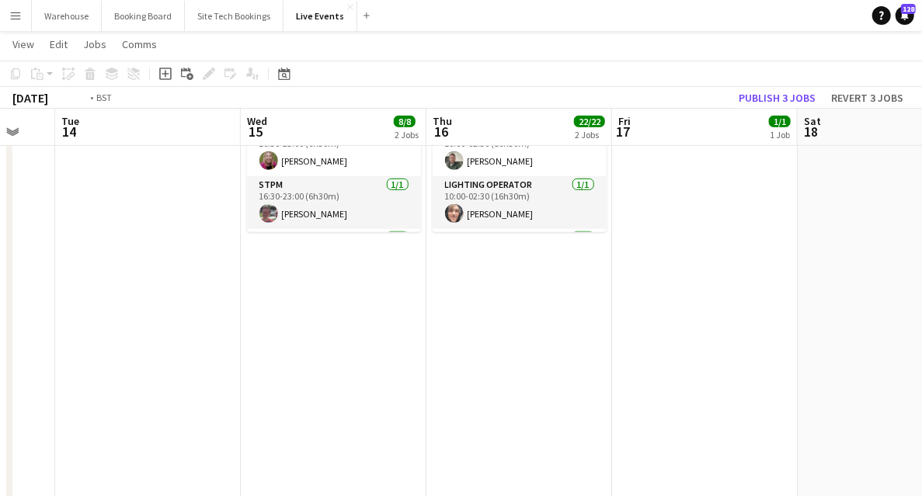
drag, startPoint x: 326, startPoint y: 375, endPoint x: 727, endPoint y: 356, distance: 401.4
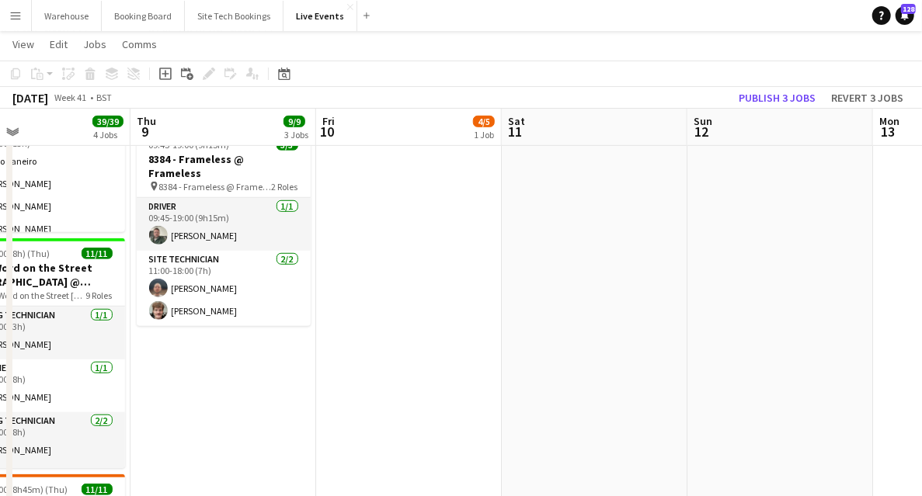
drag, startPoint x: 530, startPoint y: 373, endPoint x: 671, endPoint y: 365, distance: 141.6
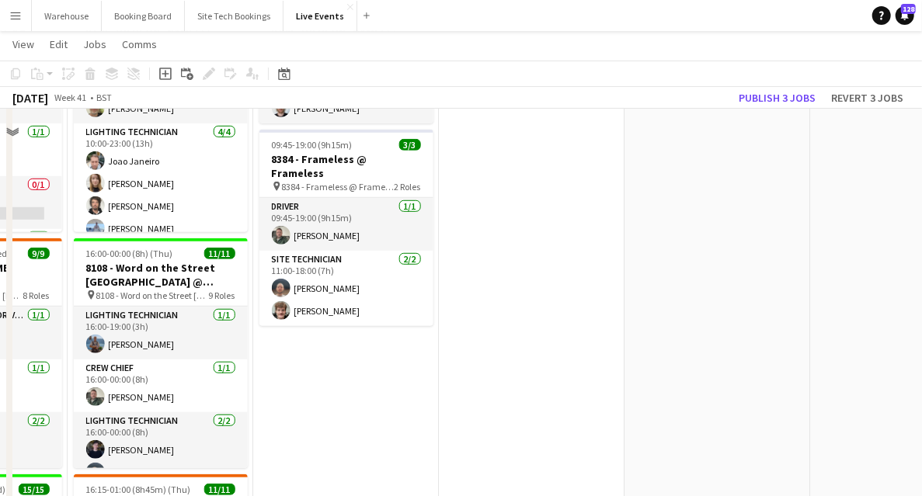
scroll to position [362, 0]
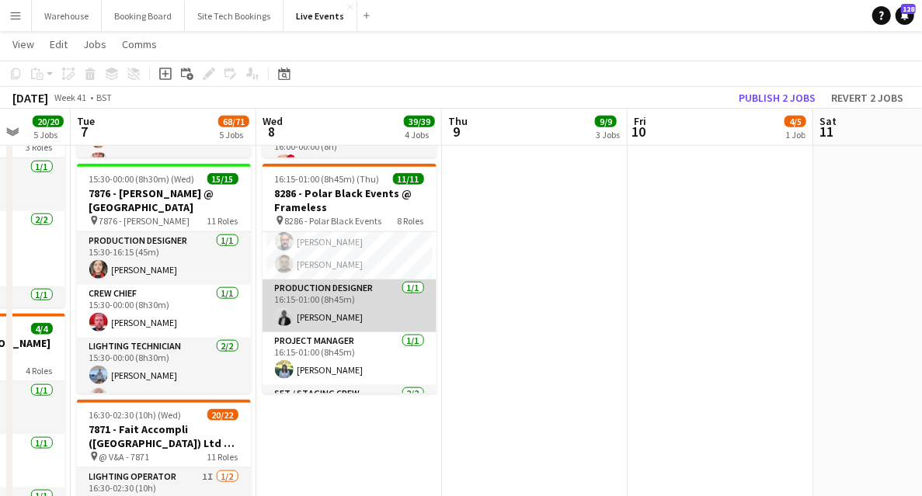
scroll to position [155, 0]
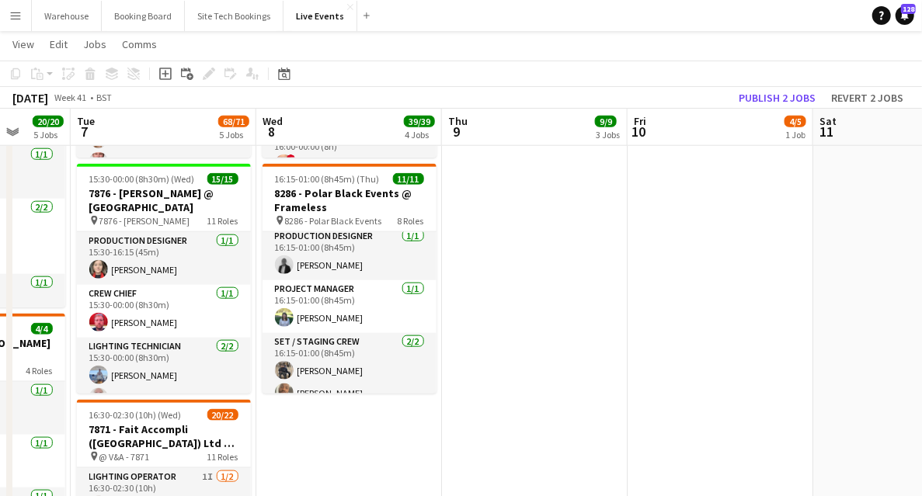
drag, startPoint x: 475, startPoint y: 308, endPoint x: 444, endPoint y: 274, distance: 45.6
click at [475, 308] on app-date-cell "05:00-19:30 (14h30m) 5/5 8136 - BAFTA @ BAFTA 195 Piccadilly pin 8136 - BAFTA 4…" at bounding box center [535, 274] width 186 height 1651
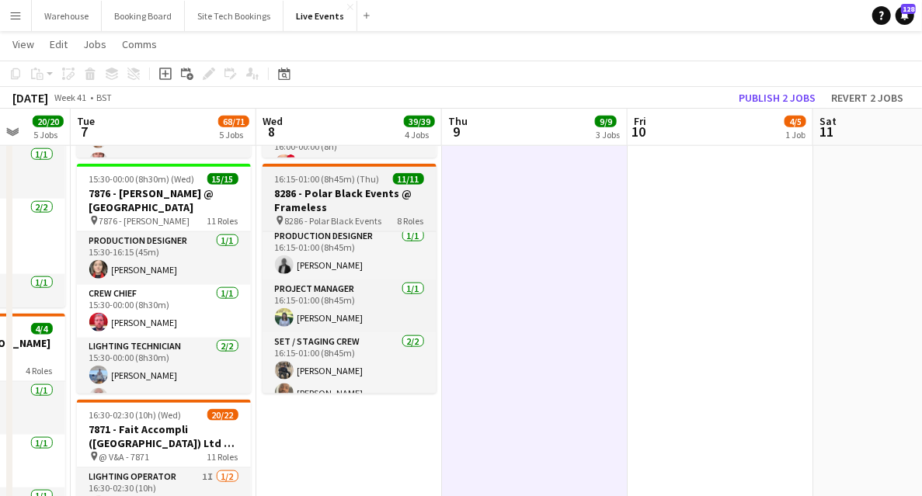
click at [358, 197] on h3 "8286 - Polar Black Events @ Frameless" at bounding box center [350, 200] width 174 height 28
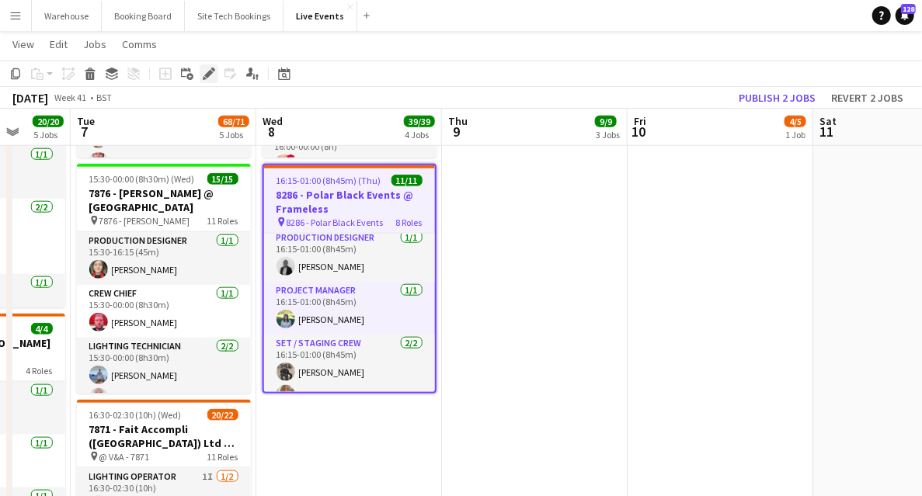
click at [206, 74] on icon at bounding box center [208, 74] width 9 height 9
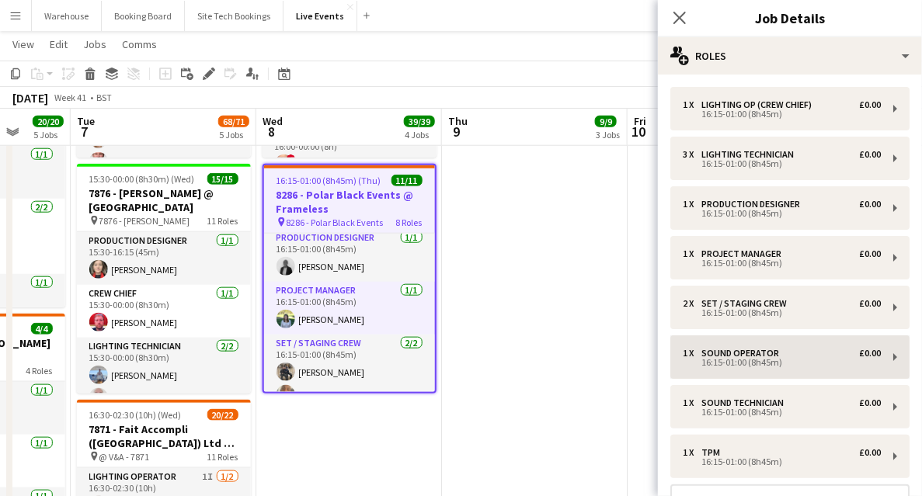
scroll to position [103, 0]
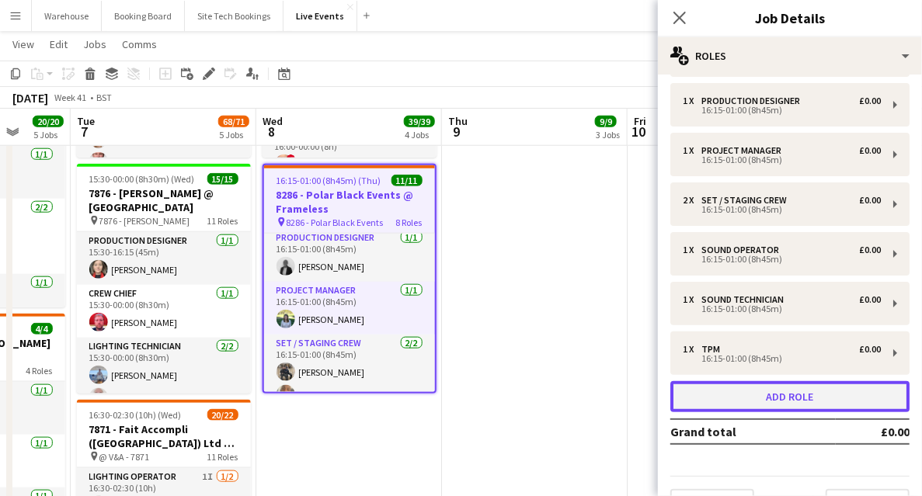
click at [726, 401] on button "Add role" at bounding box center [790, 396] width 239 height 31
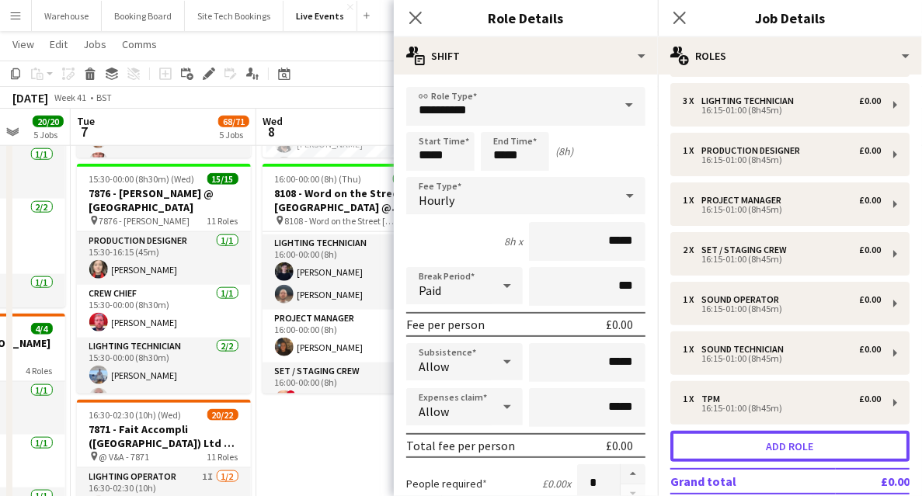
scroll to position [153, 0]
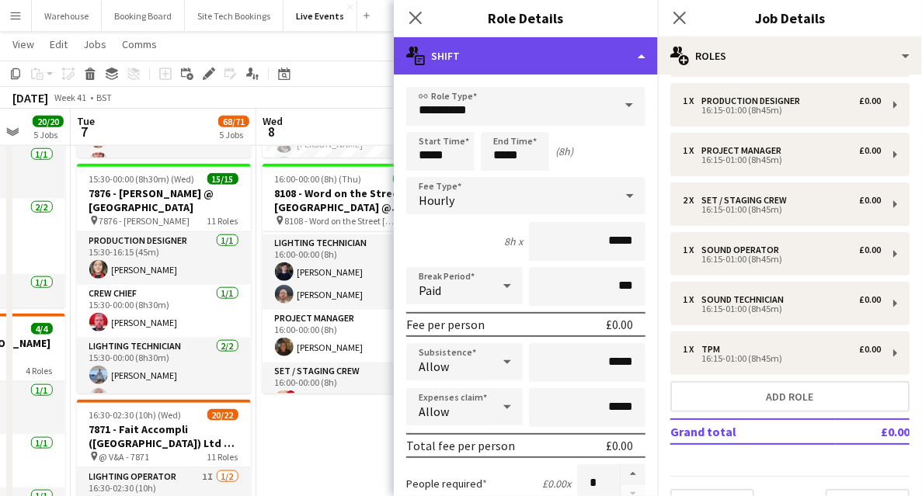
click at [482, 64] on div "multiple-actions-text Shift" at bounding box center [526, 55] width 264 height 37
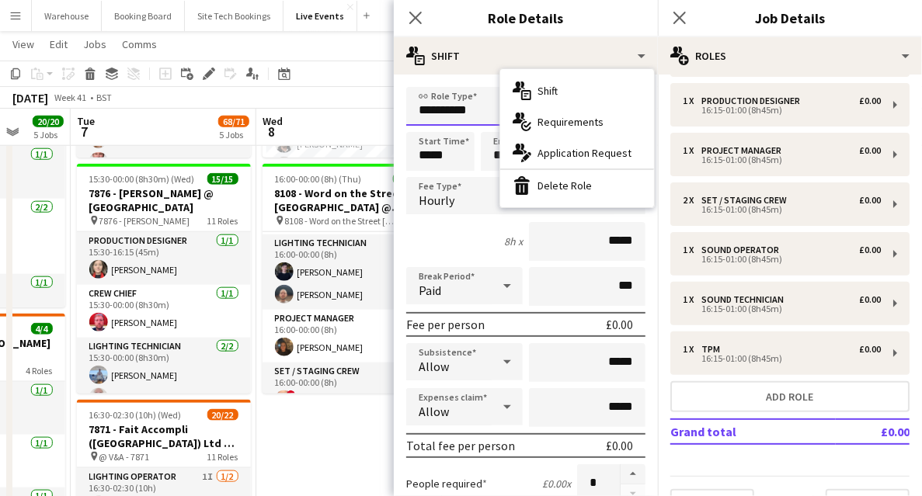
click at [427, 104] on input "**********" at bounding box center [525, 106] width 239 height 39
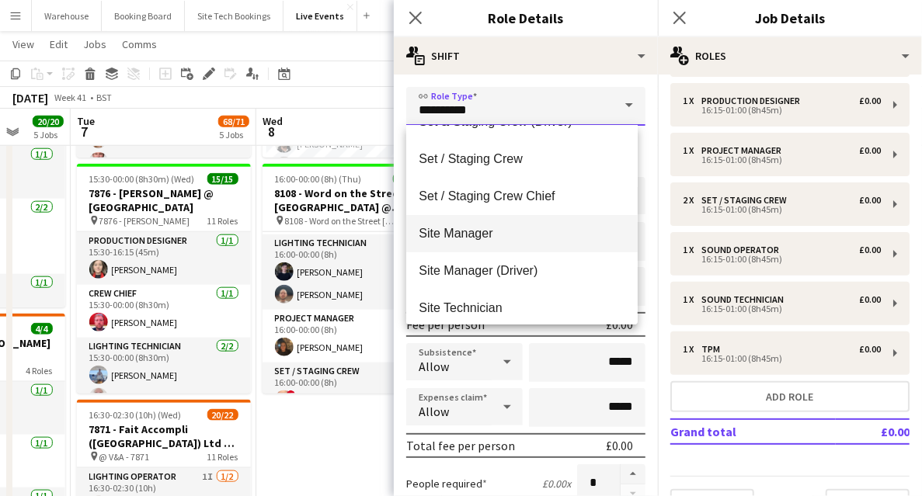
scroll to position [2848, 0]
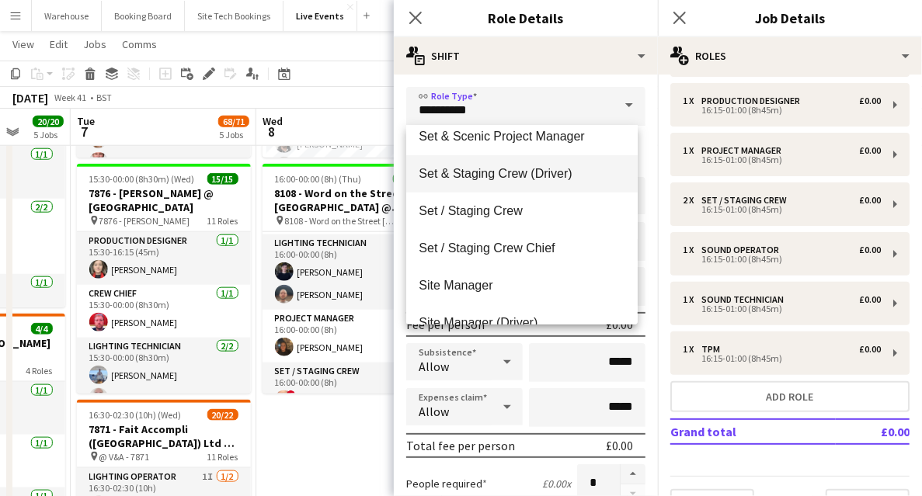
click at [465, 179] on span "Set & Staging Crew (Driver)" at bounding box center [522, 173] width 207 height 15
type input "**********"
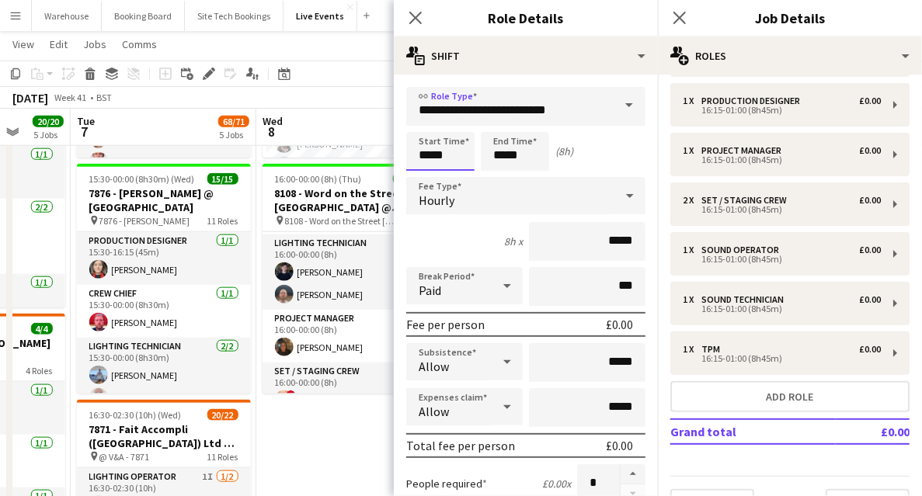
click at [441, 153] on input "*****" at bounding box center [440, 151] width 68 height 39
click at [425, 127] on div at bounding box center [424, 125] width 31 height 16
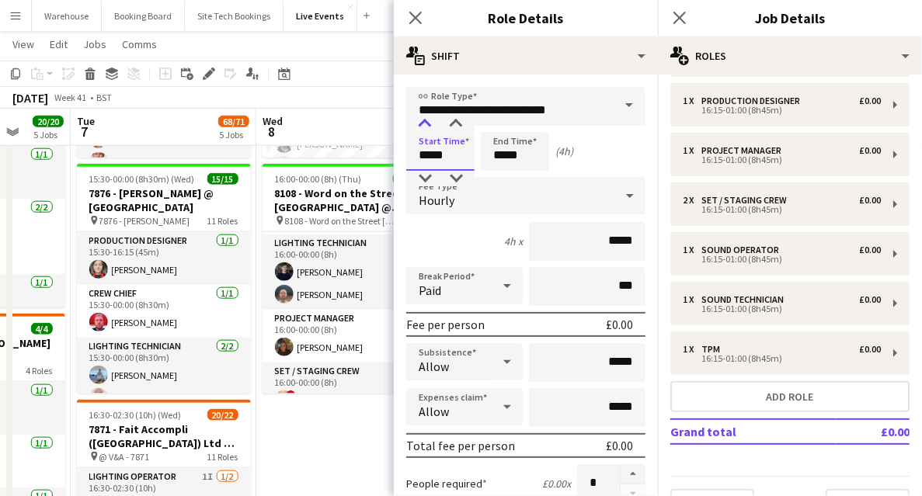
click at [425, 127] on div at bounding box center [424, 125] width 31 height 16
click at [453, 126] on div at bounding box center [456, 125] width 31 height 16
type input "*****"
click at [453, 126] on div at bounding box center [456, 125] width 31 height 16
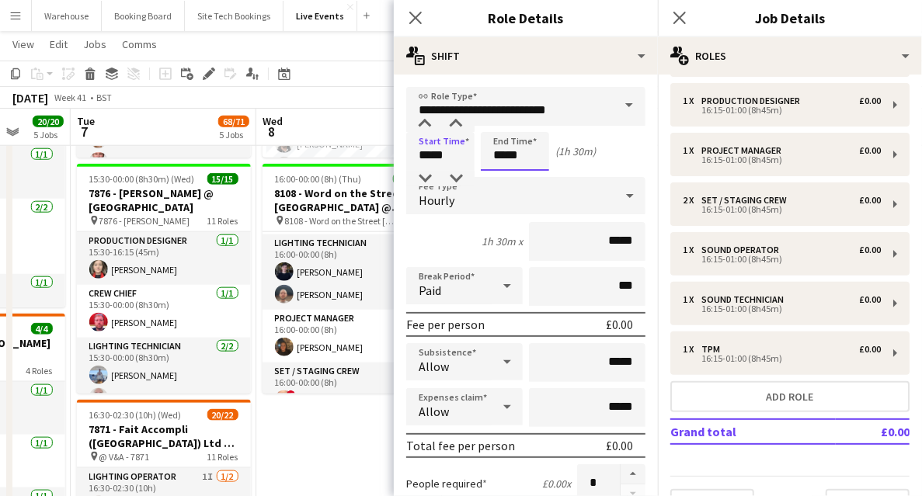
click at [512, 162] on input "*****" at bounding box center [515, 151] width 68 height 39
click at [503, 130] on div at bounding box center [499, 125] width 31 height 16
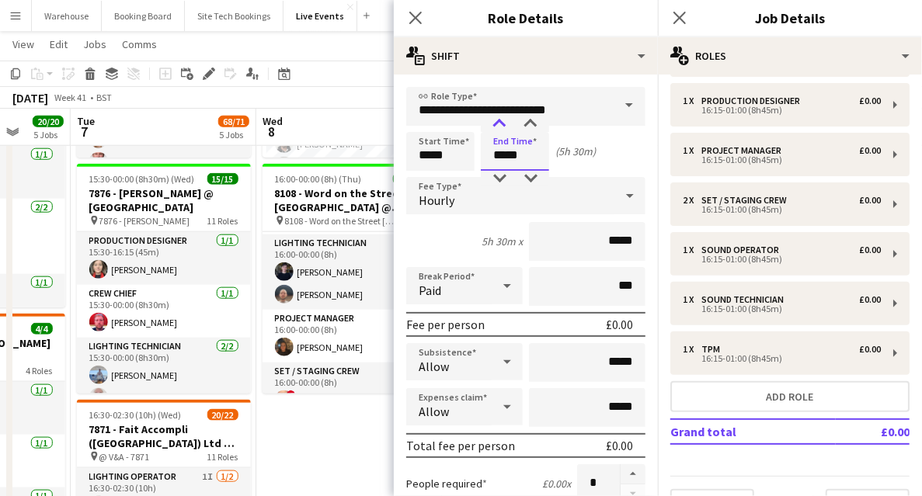
click at [503, 130] on div at bounding box center [499, 125] width 31 height 16
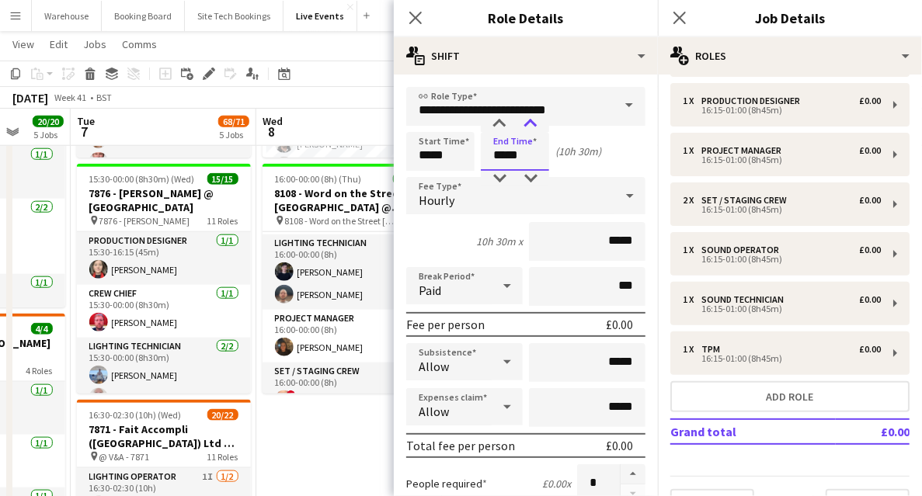
click at [526, 126] on div at bounding box center [530, 125] width 31 height 16
type input "*****"
click at [526, 126] on div at bounding box center [530, 125] width 31 height 16
click at [455, 202] on div "Hourly" at bounding box center [510, 195] width 208 height 37
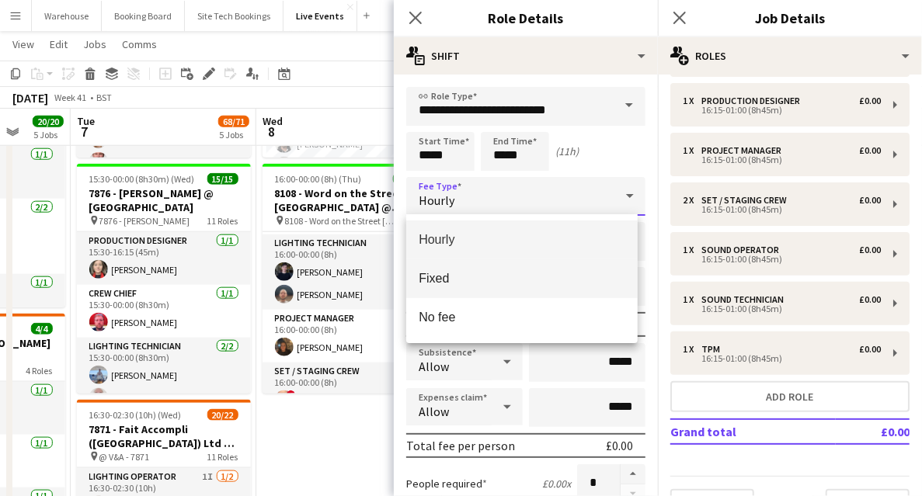
click at [441, 278] on span "Fixed" at bounding box center [522, 278] width 207 height 15
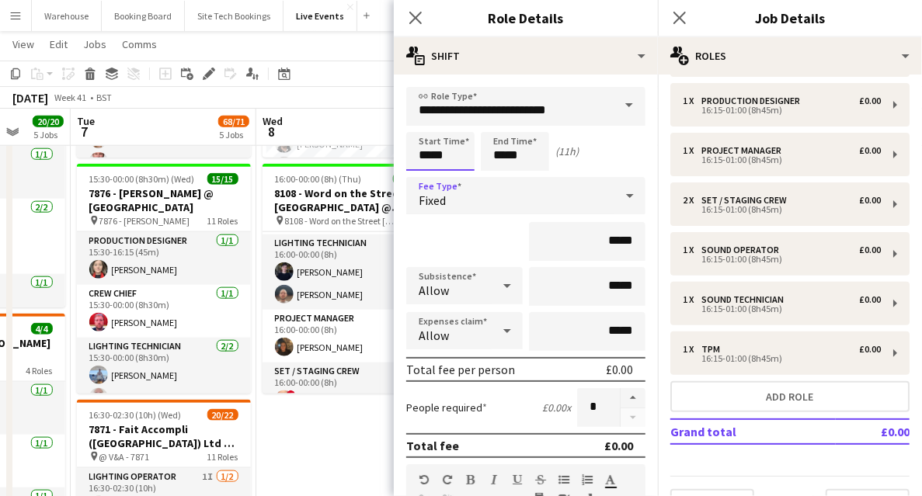
click at [432, 150] on input "*****" at bounding box center [440, 151] width 68 height 39
click at [524, 148] on input "*****" at bounding box center [515, 151] width 68 height 39
click at [438, 158] on input "*****" at bounding box center [440, 151] width 68 height 39
click at [422, 127] on div at bounding box center [424, 125] width 31 height 16
click at [453, 178] on div at bounding box center [456, 179] width 31 height 16
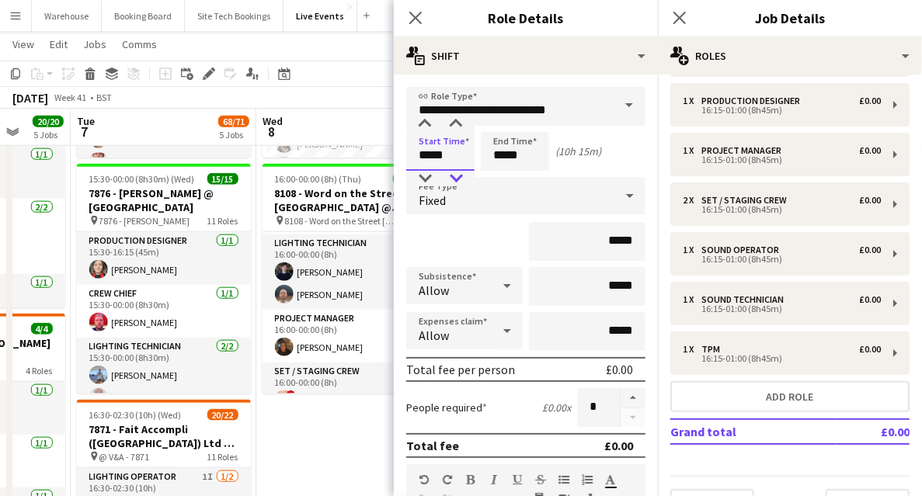
click at [453, 178] on div at bounding box center [456, 179] width 31 height 16
click at [425, 174] on div at bounding box center [424, 179] width 31 height 16
click at [459, 178] on div at bounding box center [456, 179] width 31 height 16
click at [458, 124] on div at bounding box center [456, 125] width 31 height 16
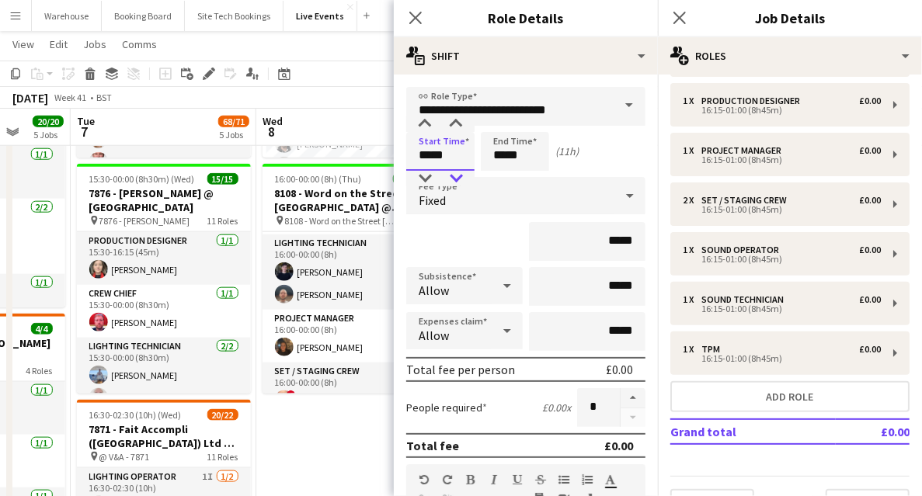
click at [452, 177] on div at bounding box center [456, 179] width 31 height 16
click at [454, 177] on div at bounding box center [456, 179] width 31 height 16
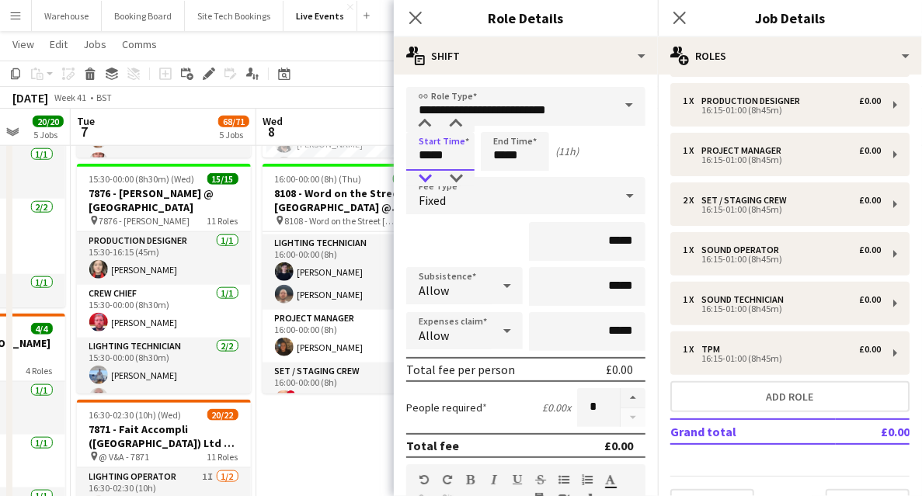
click at [433, 176] on div at bounding box center [424, 179] width 31 height 16
click at [426, 124] on div at bounding box center [424, 125] width 31 height 16
click at [455, 175] on div at bounding box center [456, 179] width 31 height 16
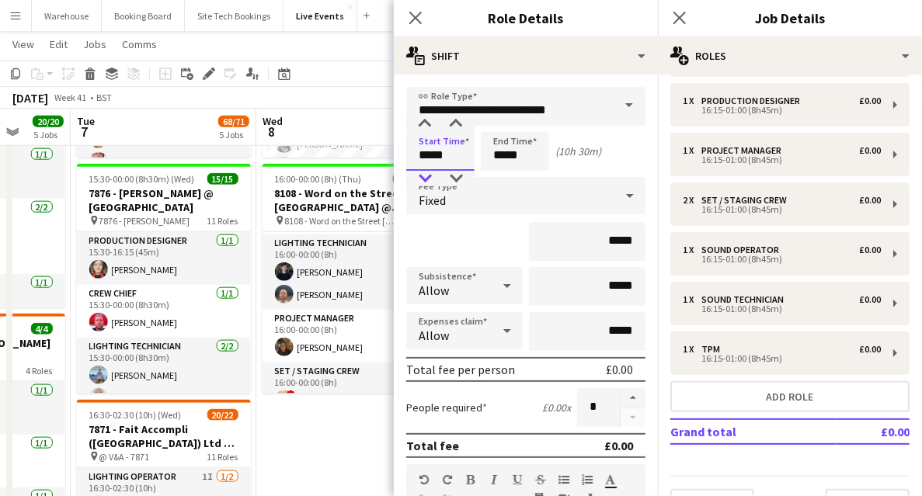
click at [427, 175] on div at bounding box center [424, 179] width 31 height 16
click at [427, 124] on div at bounding box center [424, 125] width 31 height 16
click at [456, 120] on div at bounding box center [456, 125] width 31 height 16
click at [427, 176] on div at bounding box center [424, 179] width 31 height 16
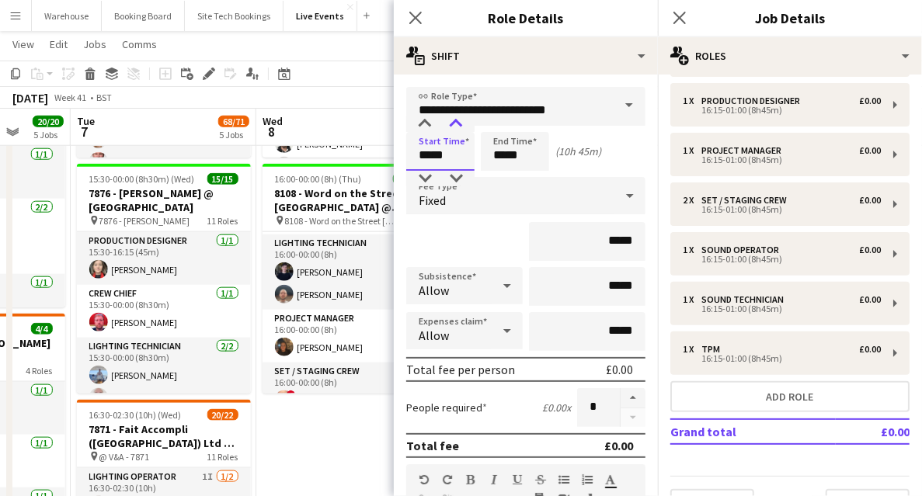
click at [460, 124] on div at bounding box center [456, 125] width 31 height 16
type input "*****"
click at [462, 175] on div at bounding box center [456, 179] width 31 height 16
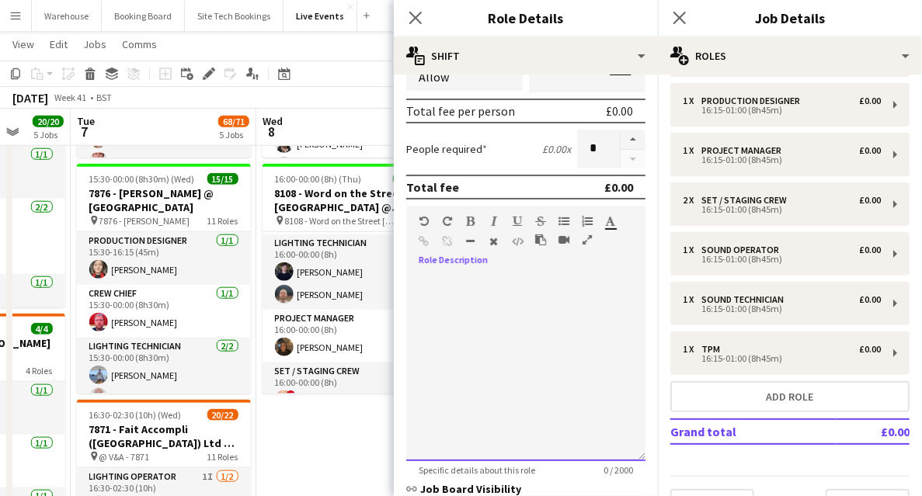
click at [450, 321] on div at bounding box center [525, 368] width 239 height 186
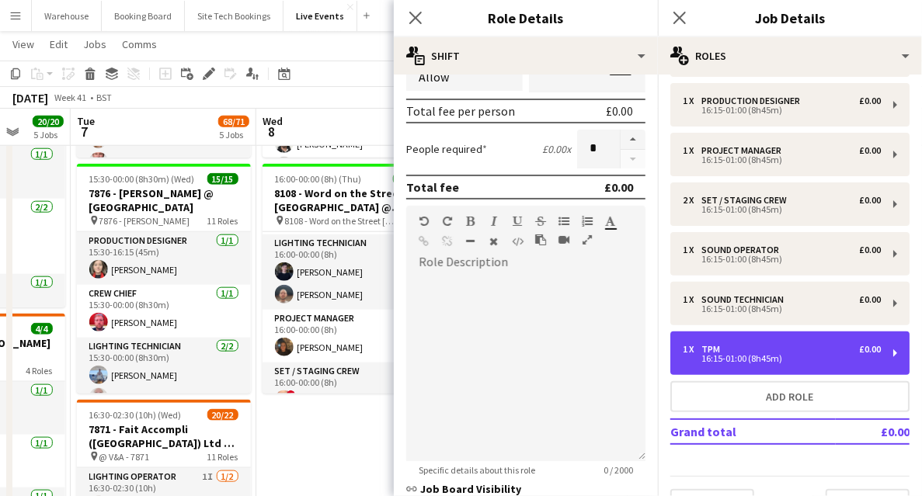
drag, startPoint x: 672, startPoint y: 347, endPoint x: 629, endPoint y: 347, distance: 42.7
click at [670, 347] on div "1 x Apprentice £0.00 08:00-16:00 (8h) 1 x Lighting Op (Crew Chief) £0.00 16:15-…" at bounding box center [790, 227] width 264 height 587
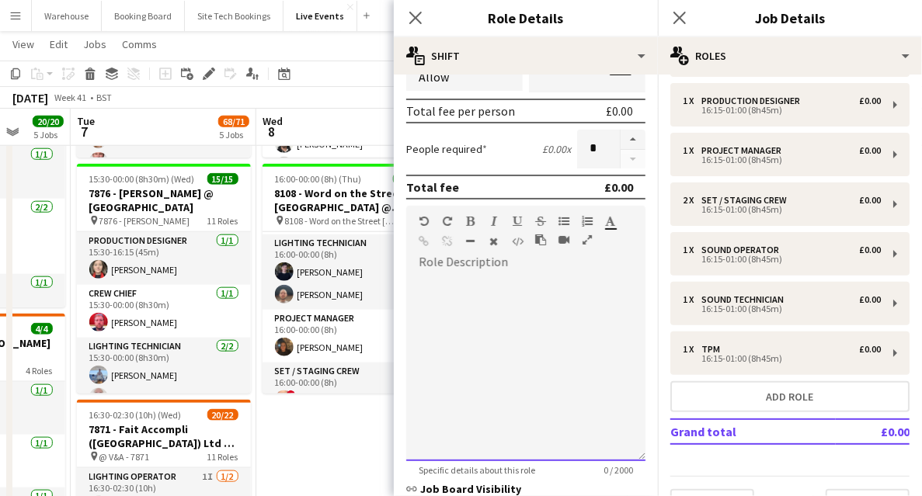
click at [507, 314] on div at bounding box center [525, 368] width 239 height 186
paste div
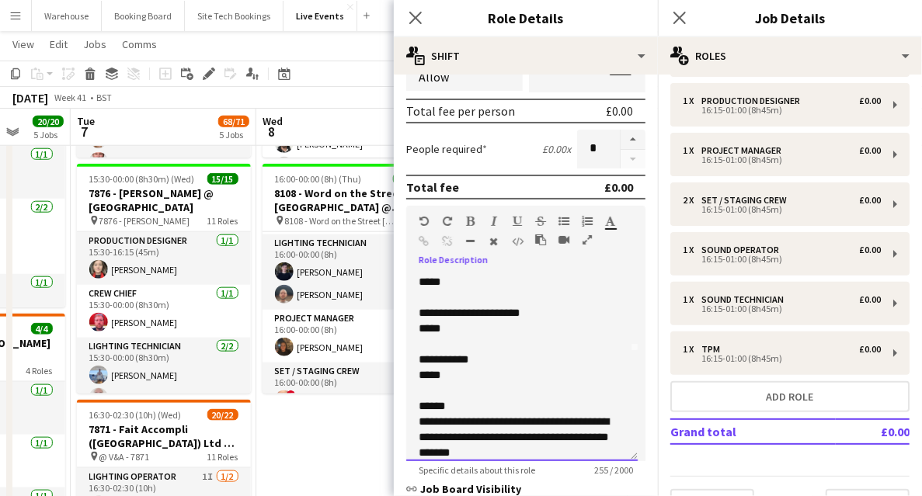
scroll to position [0, 0]
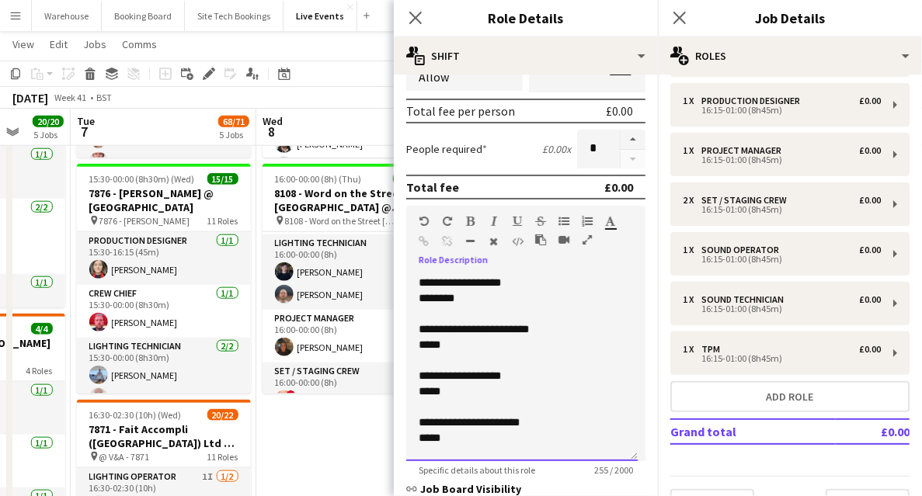
click at [416, 335] on div "**********" at bounding box center [522, 368] width 232 height 186
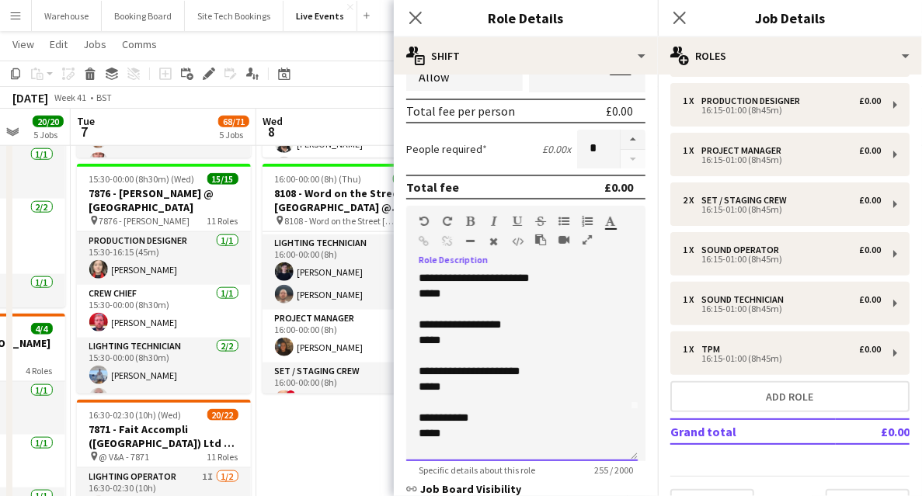
click at [417, 321] on div "**********" at bounding box center [522, 368] width 232 height 186
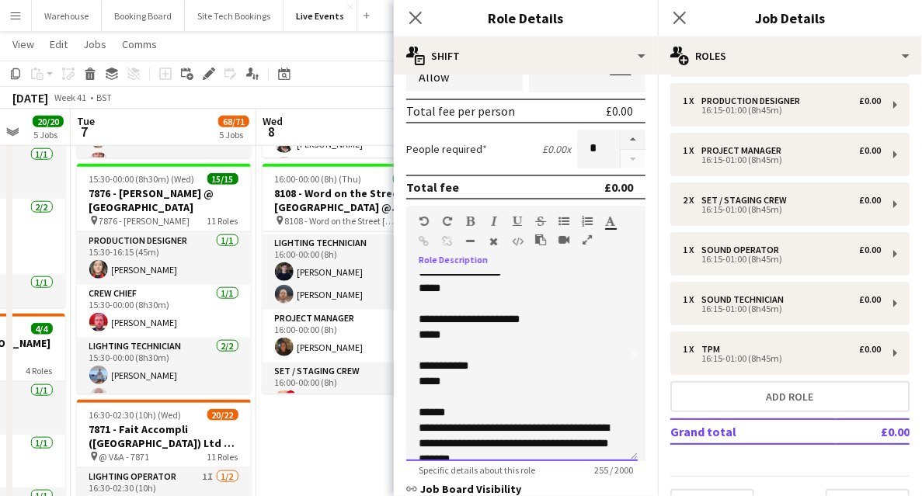
click at [423, 331] on span "*****" at bounding box center [430, 334] width 22 height 11
click at [416, 363] on div "**********" at bounding box center [522, 368] width 232 height 186
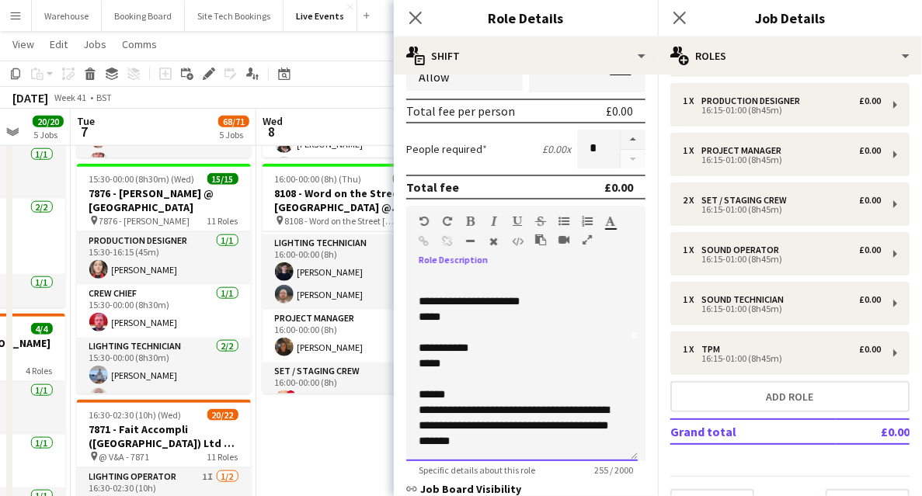
click at [475, 452] on div "**********" at bounding box center [522, 368] width 232 height 186
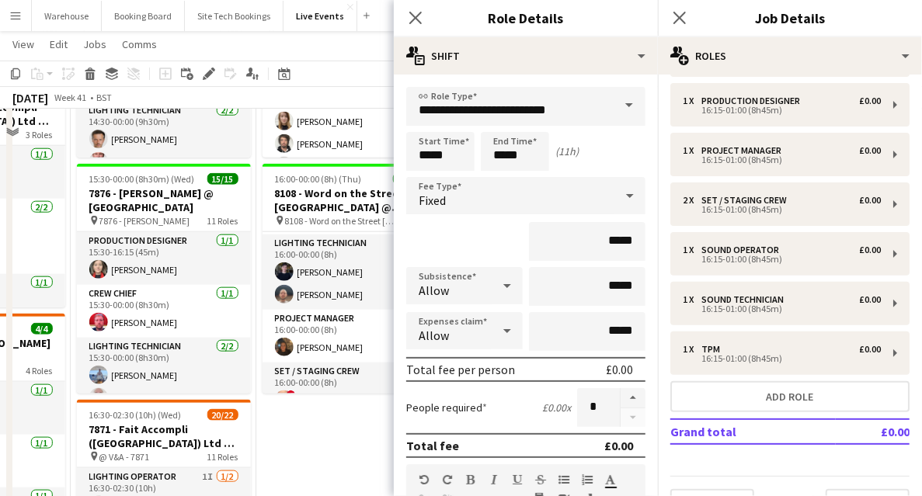
scroll to position [622, 0]
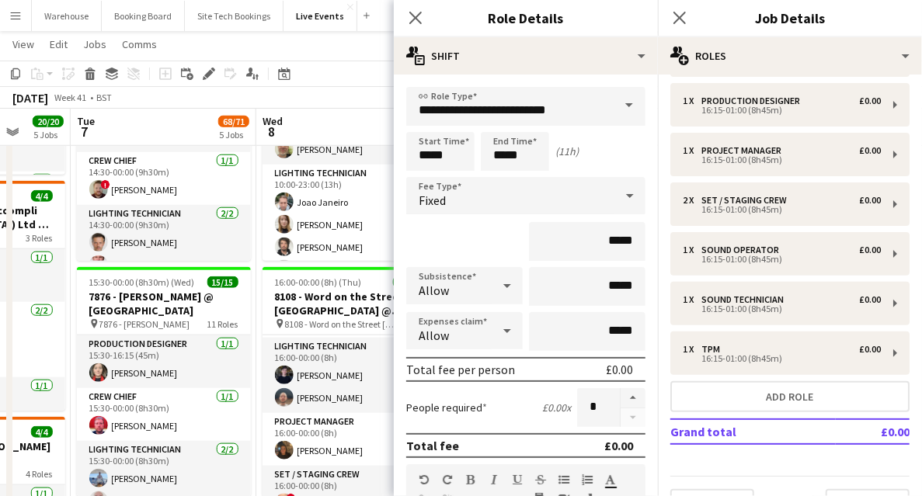
drag, startPoint x: 411, startPoint y: 14, endPoint x: 404, endPoint y: 20, distance: 9.4
click at [412, 15] on icon at bounding box center [415, 18] width 12 height 12
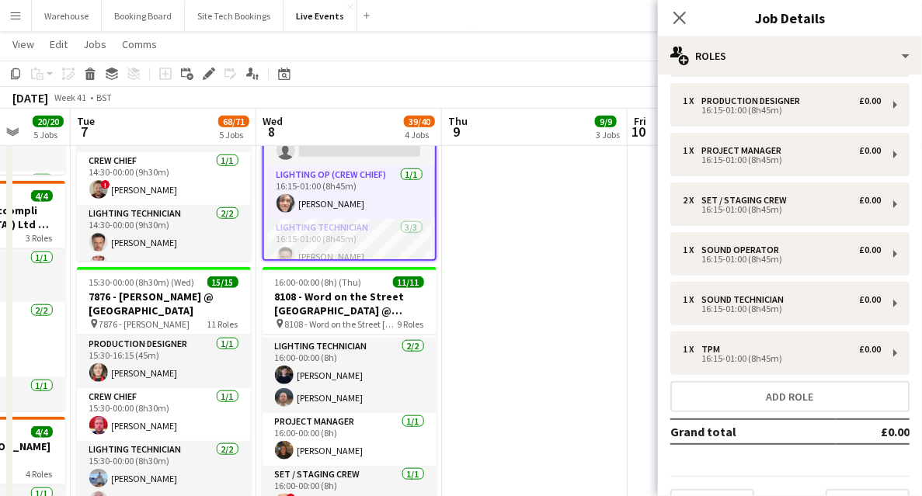
click at [667, 16] on div "Close pop-in" at bounding box center [680, 18] width 44 height 36
click at [684, 20] on icon "Close pop-in" at bounding box center [679, 17] width 15 height 15
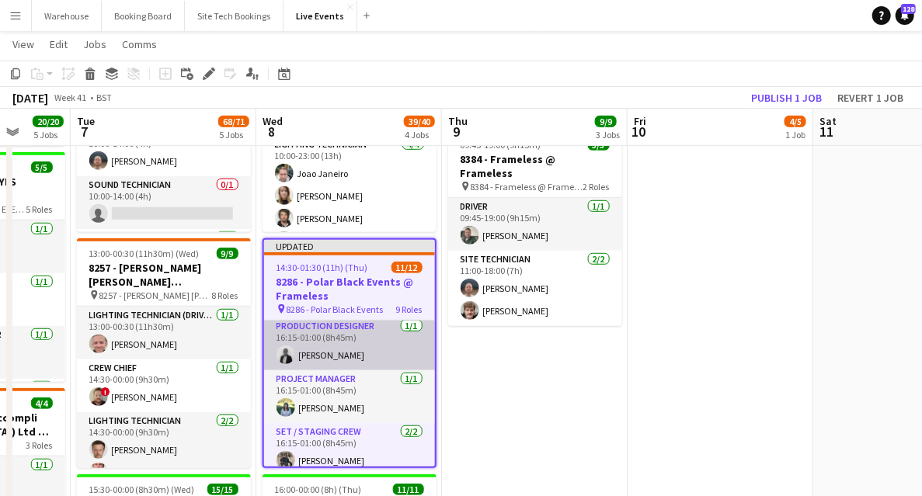
scroll to position [259, 0]
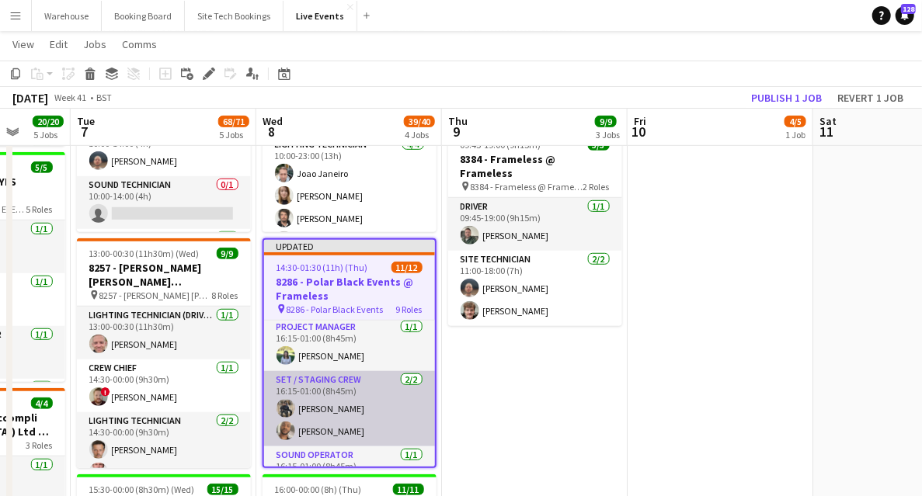
click at [357, 425] on app-card-role "Set / Staging Crew [DATE] 16:15-01:00 (8h45m) [PERSON_NAME] [PERSON_NAME]" at bounding box center [349, 408] width 171 height 75
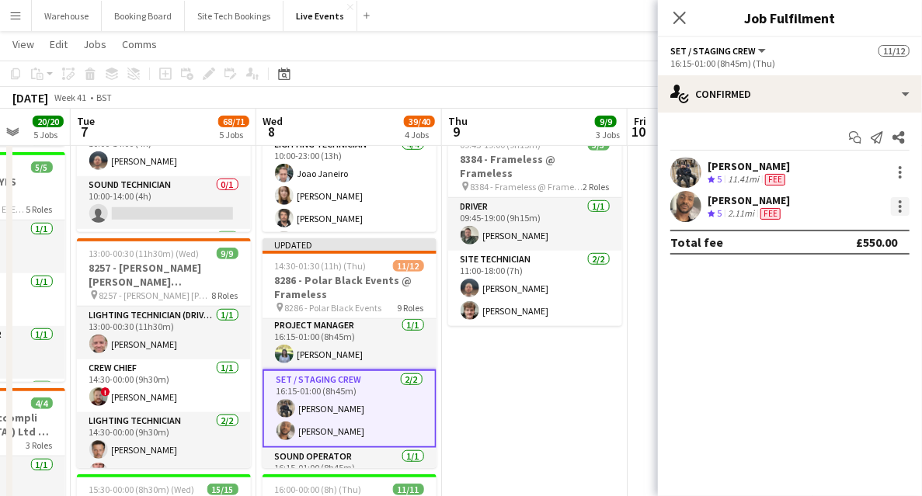
click at [904, 200] on div at bounding box center [900, 206] width 19 height 19
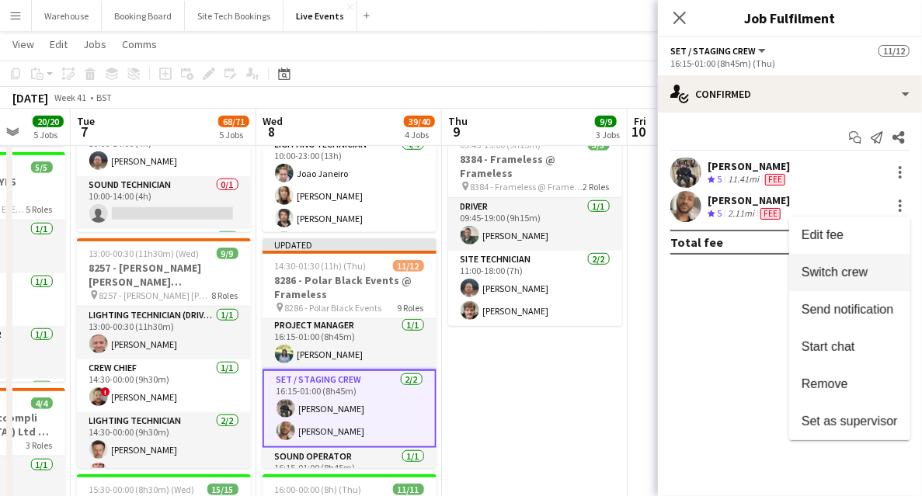
click at [811, 267] on span "Switch crew" at bounding box center [835, 272] width 66 height 13
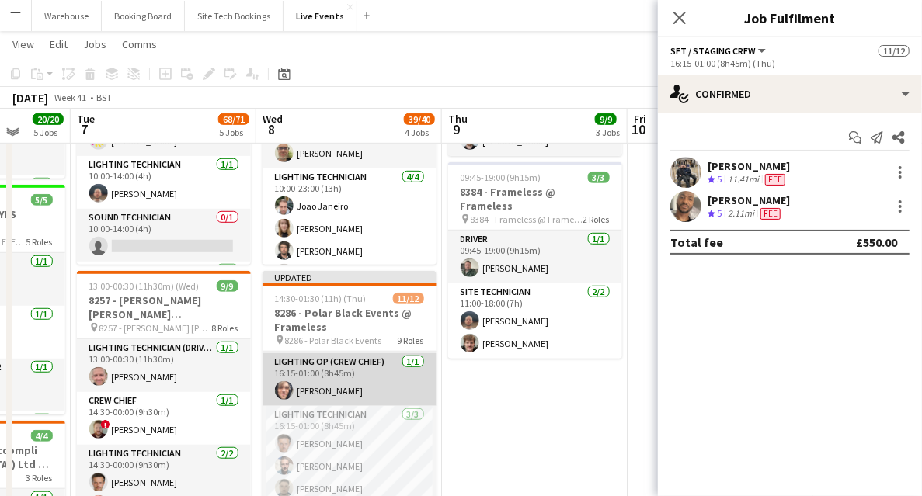
scroll to position [0, 0]
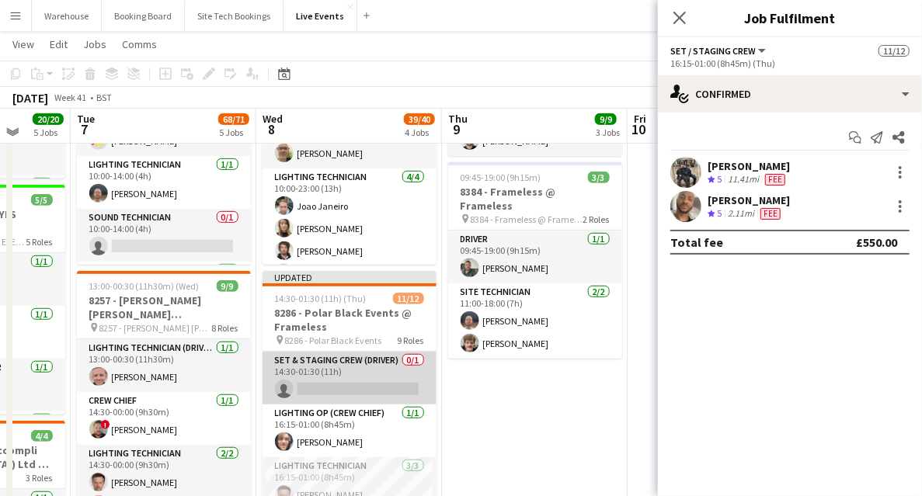
click at [328, 385] on app-card-role "Set & Staging Crew (Driver) 0/1 14:30-01:30 (11h) single-neutral-actions" at bounding box center [350, 378] width 174 height 53
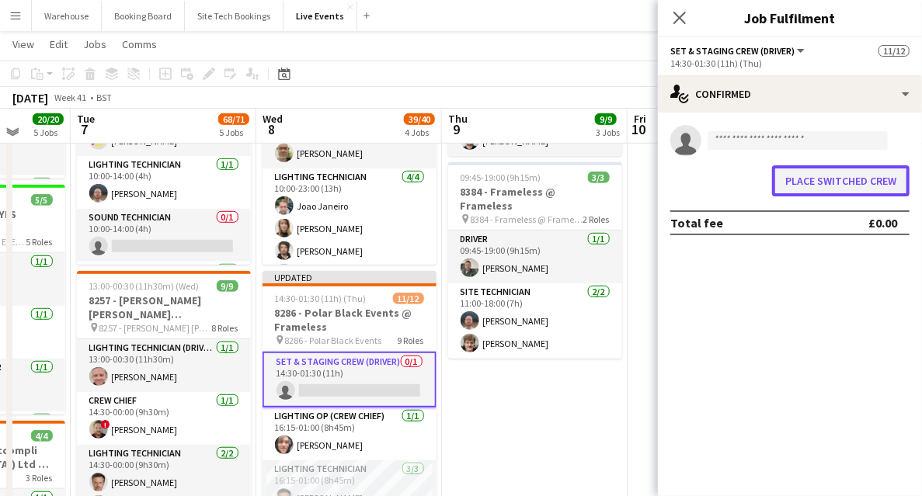
click at [819, 179] on button "Place switched crew" at bounding box center [841, 180] width 138 height 31
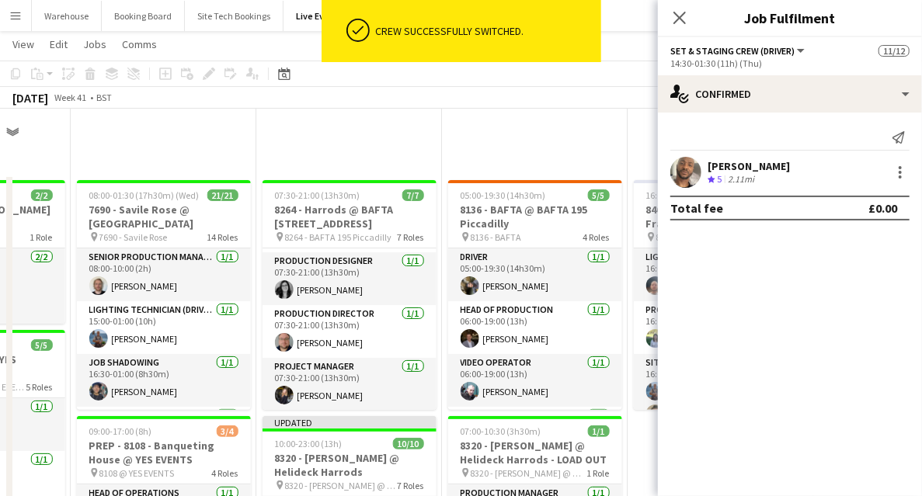
scroll to position [414, 0]
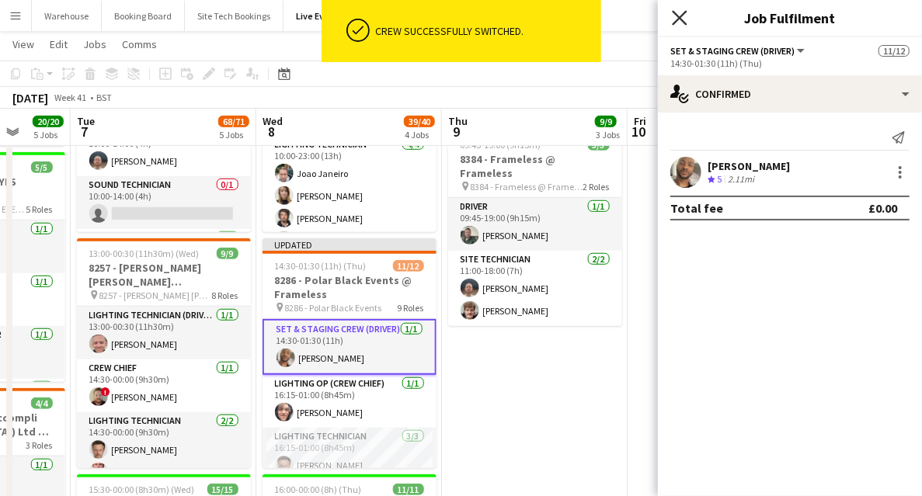
drag, startPoint x: 679, startPoint y: 17, endPoint x: 604, endPoint y: 74, distance: 93.7
click at [678, 17] on icon at bounding box center [680, 18] width 12 height 12
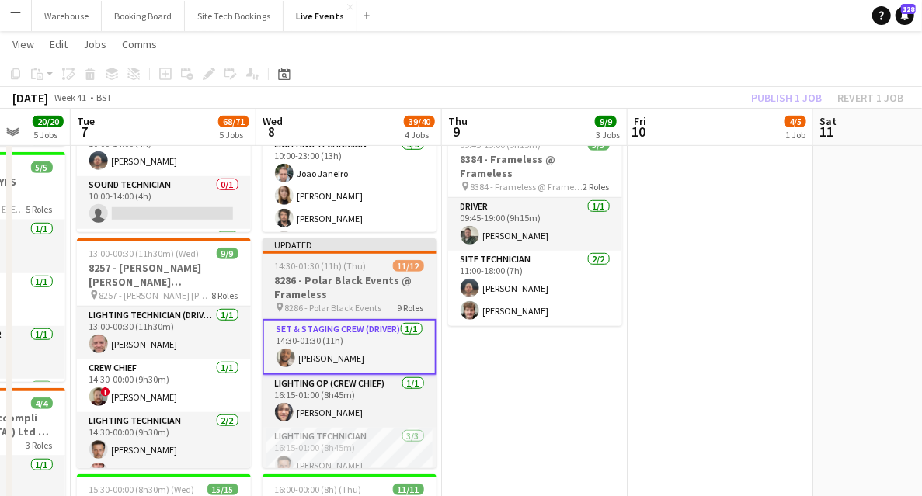
click at [350, 277] on h3 "8286 - Polar Black Events @ Frameless" at bounding box center [350, 287] width 174 height 28
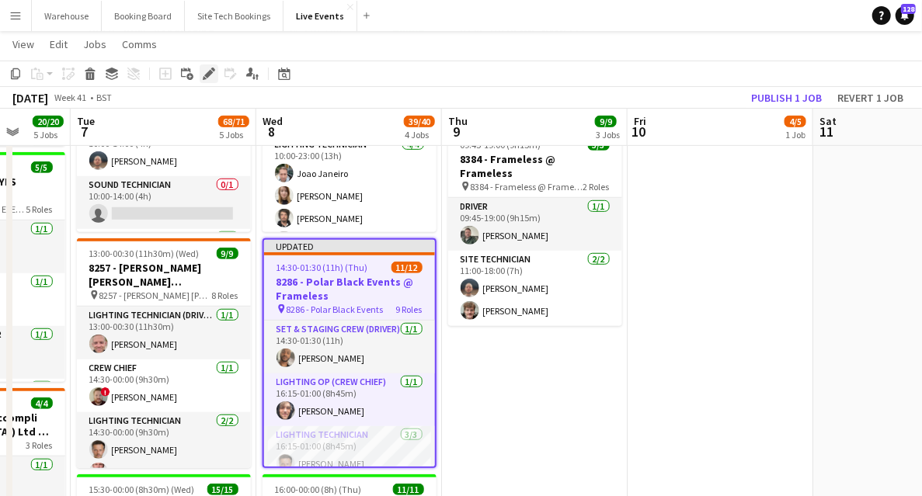
click at [207, 75] on icon at bounding box center [208, 74] width 9 height 9
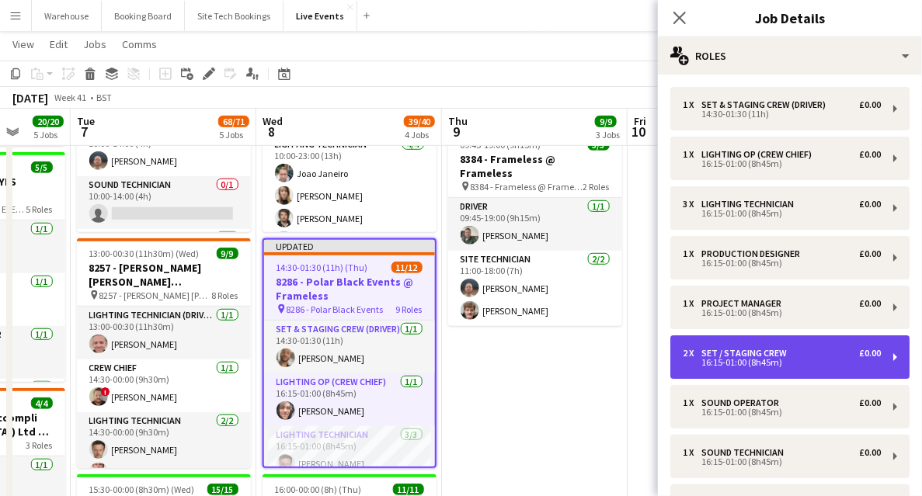
click at [733, 363] on div "16:15-01:00 (8h45m)" at bounding box center [782, 363] width 198 height 8
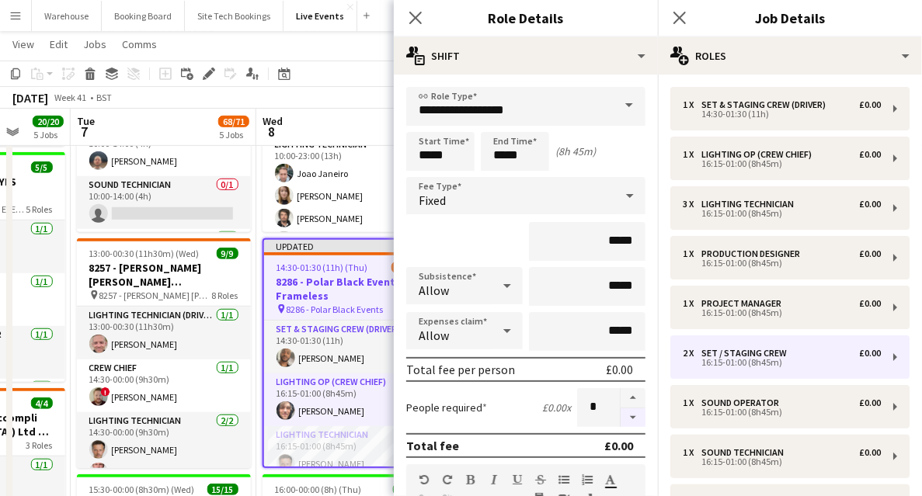
click at [631, 422] on button "button" at bounding box center [633, 418] width 25 height 19
type input "*"
click at [413, 16] on icon at bounding box center [415, 17] width 15 height 15
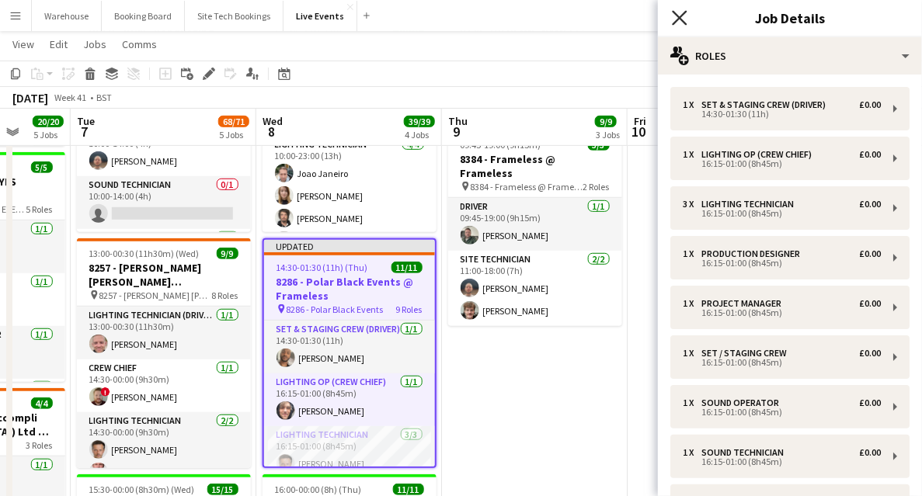
click at [678, 16] on icon at bounding box center [679, 17] width 15 height 15
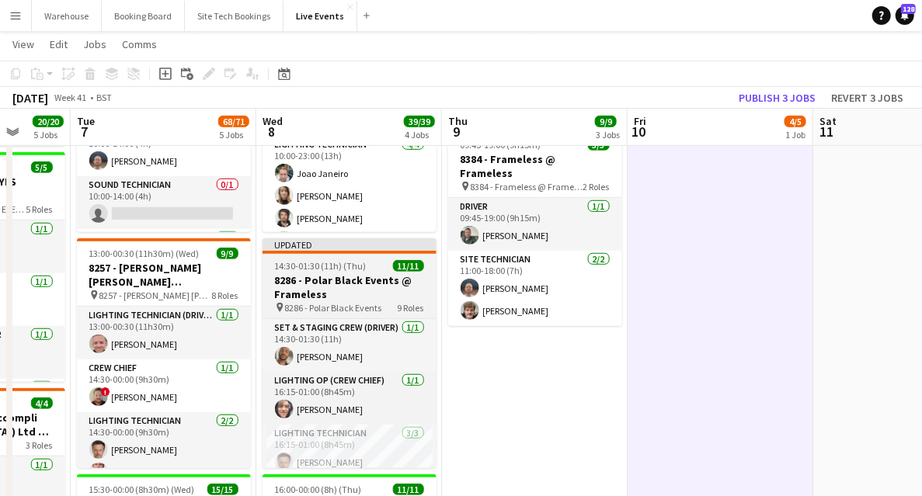
drag, startPoint x: 354, startPoint y: 277, endPoint x: 397, endPoint y: 262, distance: 45.5
click at [354, 277] on h3 "8286 - Polar Black Events @ Frameless" at bounding box center [350, 287] width 174 height 28
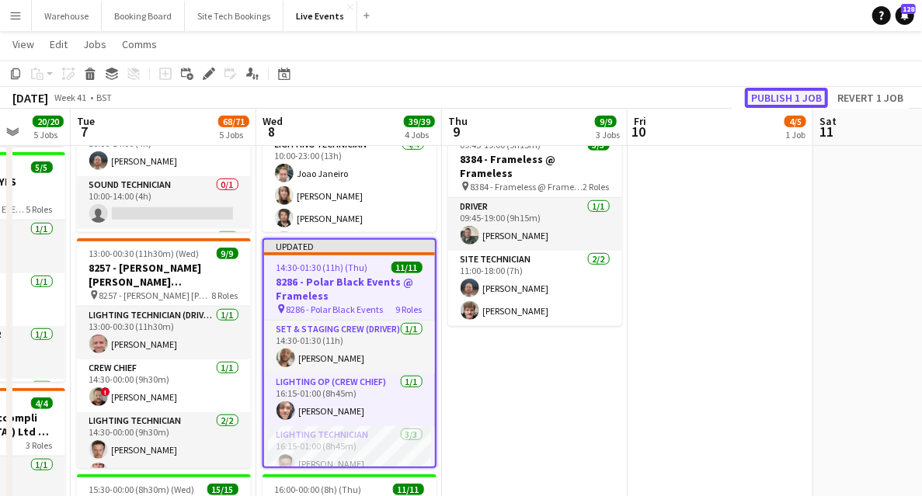
click at [774, 97] on button "Publish 1 job" at bounding box center [786, 98] width 83 height 20
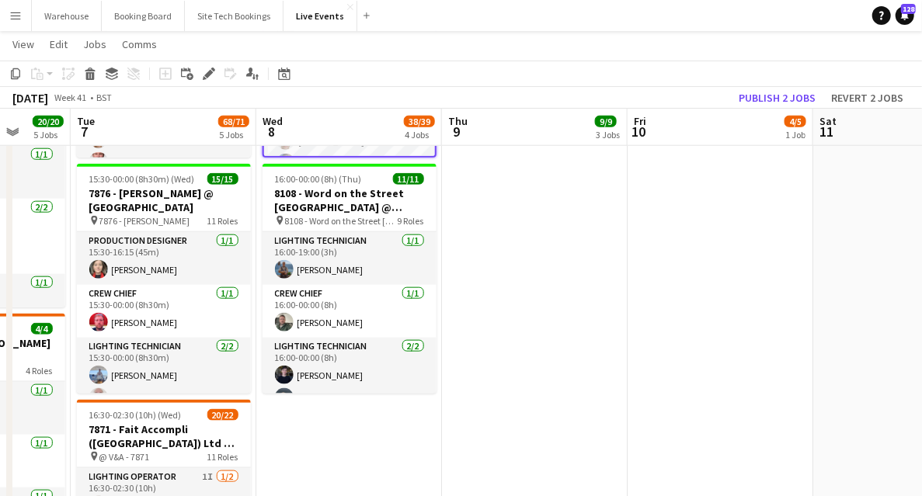
scroll to position [466, 0]
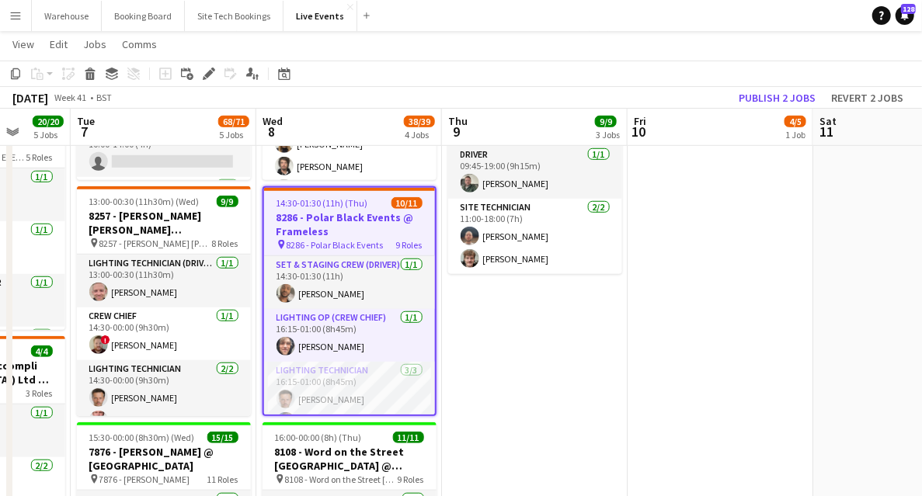
drag, startPoint x: 516, startPoint y: 354, endPoint x: 470, endPoint y: 347, distance: 46.4
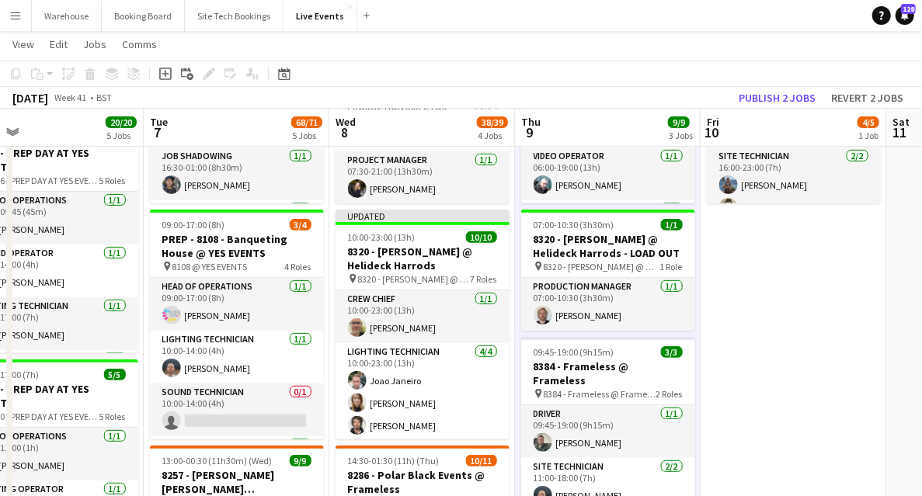
scroll to position [0, 410]
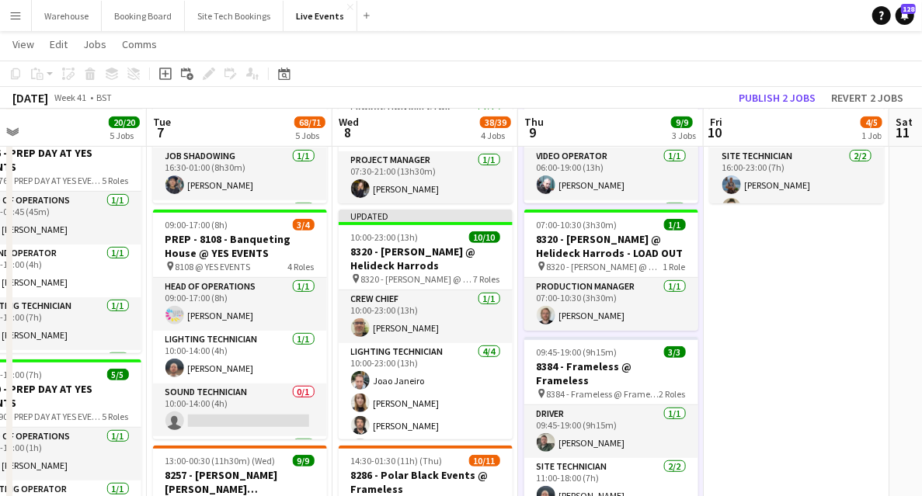
drag, startPoint x: 669, startPoint y: 331, endPoint x: 746, endPoint y: 329, distance: 76.9
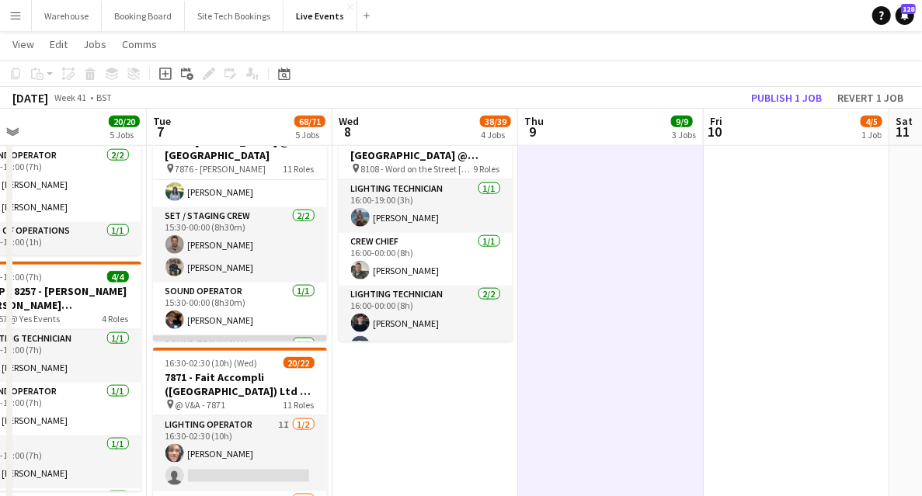
scroll to position [259, 0]
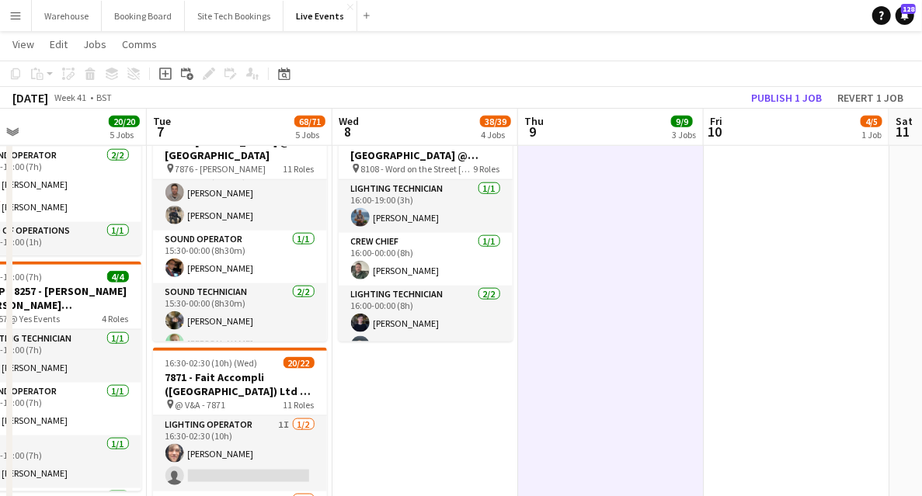
drag, startPoint x: 786, startPoint y: 314, endPoint x: 270, endPoint y: 304, distance: 515.2
click at [263, 305] on app-calendar-viewport "Sat 4 Sun 5 Mon 6 20/20 5 Jobs Tue 7 68/71 5 Jobs Wed 8 38/39 4 Jobs Thu 9 9/9 …" at bounding box center [461, 166] width 922 height 1764
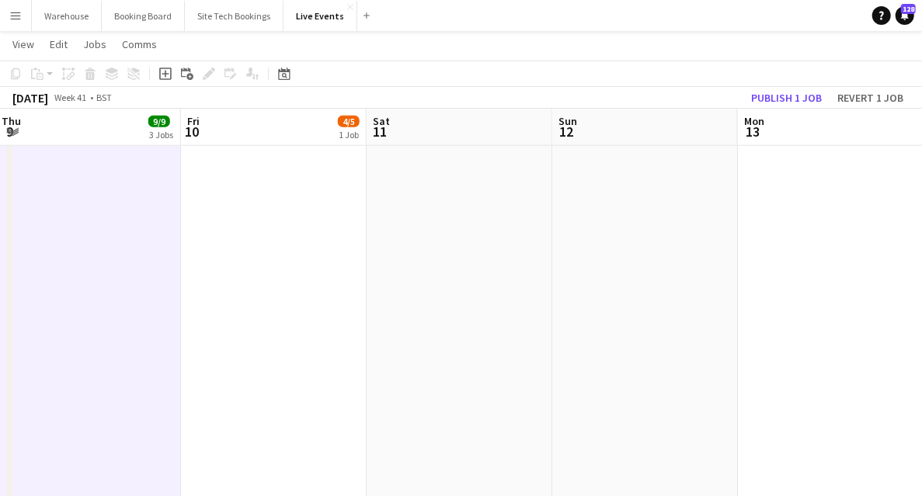
scroll to position [0, 509]
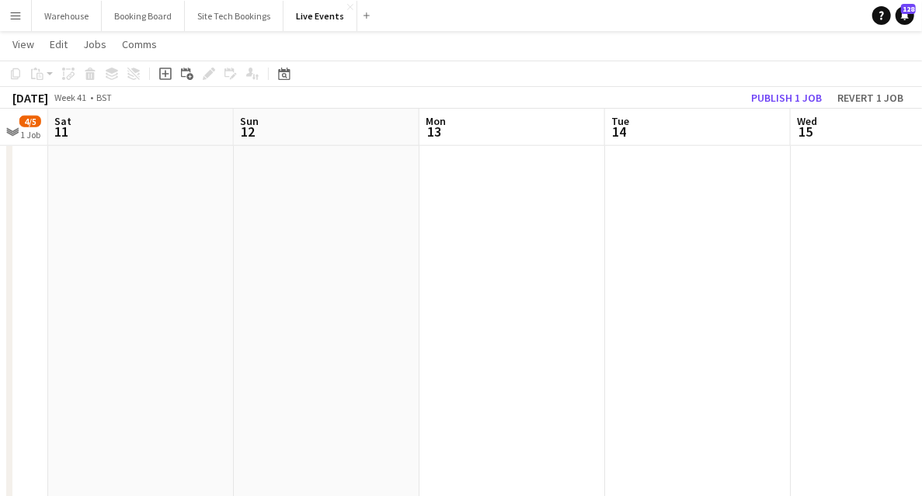
drag, startPoint x: 535, startPoint y: 313, endPoint x: 341, endPoint y: 299, distance: 194.0
click at [341, 299] on app-calendar-viewport "Wed 8 38/39 4 Jobs Thu 9 9/9 3 Jobs Fri 10 4/5 1 Job Sat 11 Sun 12 Mon 13 Tue 1…" at bounding box center [461, 166] width 922 height 1764
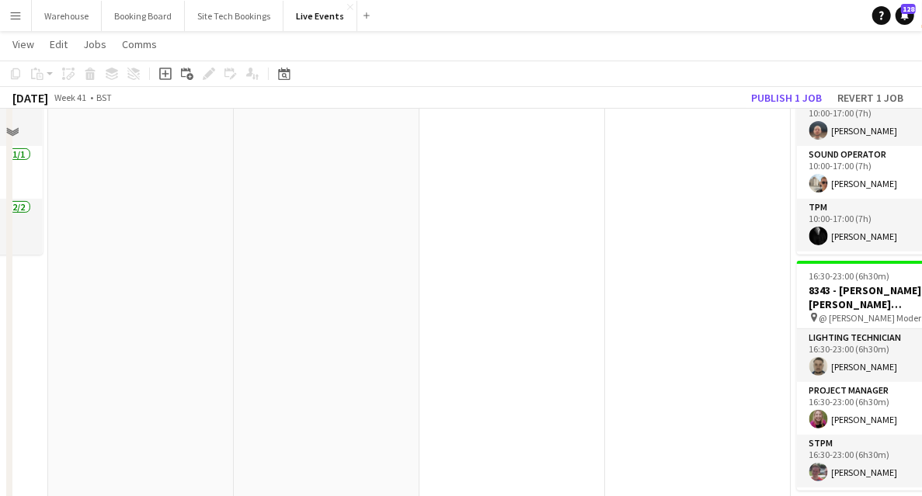
scroll to position [103, 0]
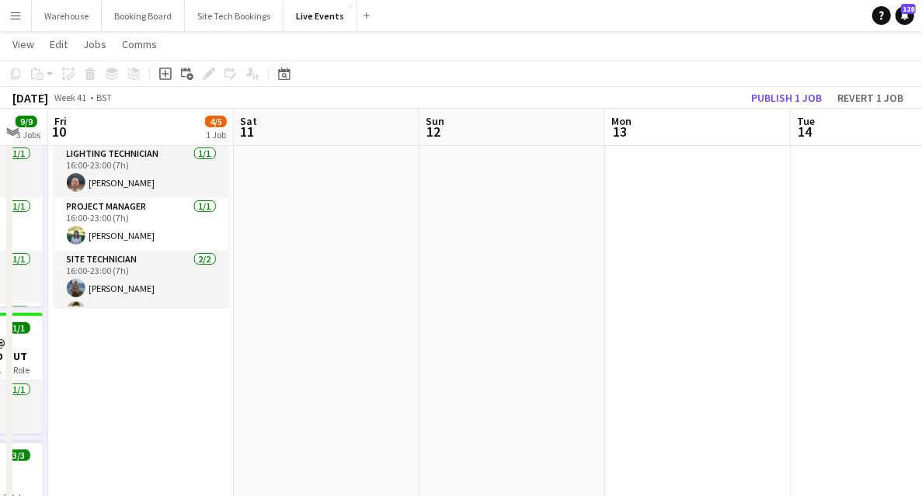
drag, startPoint x: 236, startPoint y: 349, endPoint x: 526, endPoint y: 347, distance: 289.8
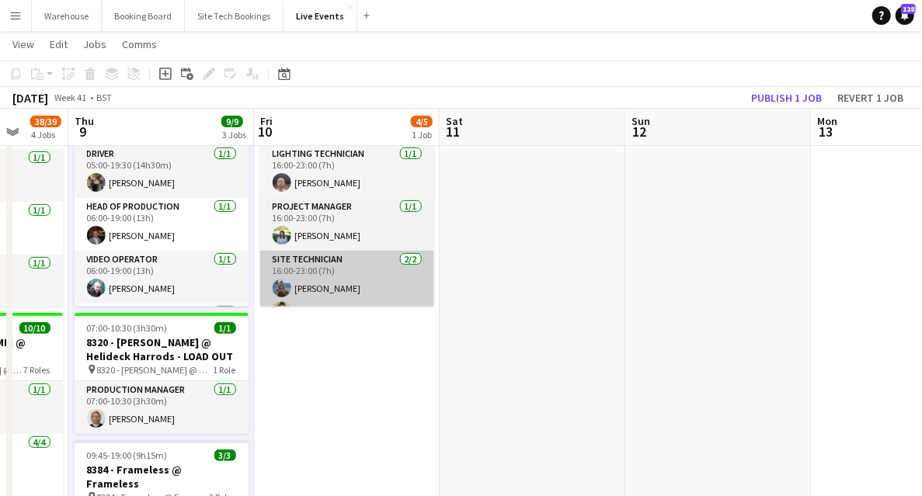
scroll to position [0, 0]
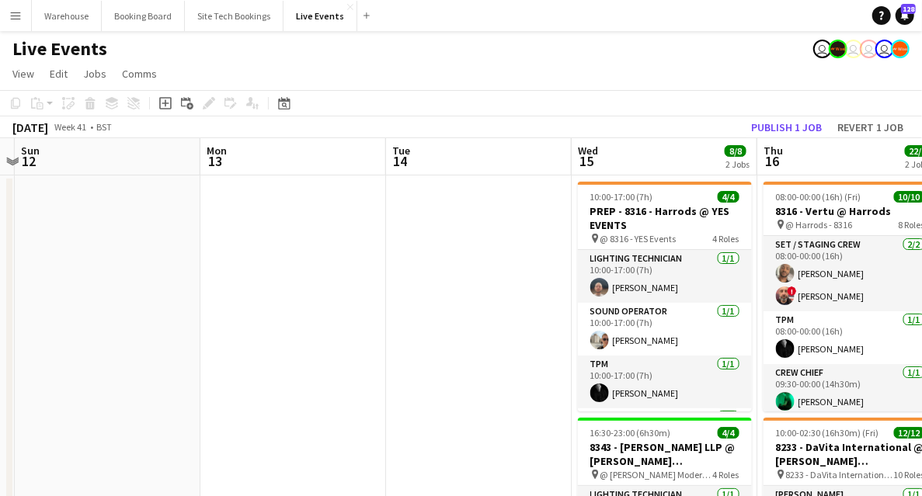
drag, startPoint x: 525, startPoint y: 377, endPoint x: 241, endPoint y: 350, distance: 285.6
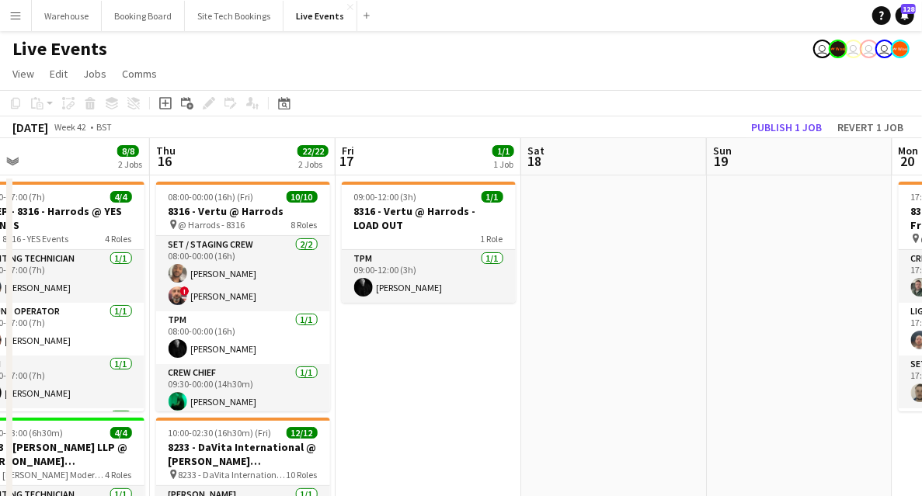
drag, startPoint x: 730, startPoint y: 395, endPoint x: 52, endPoint y: 364, distance: 679.0
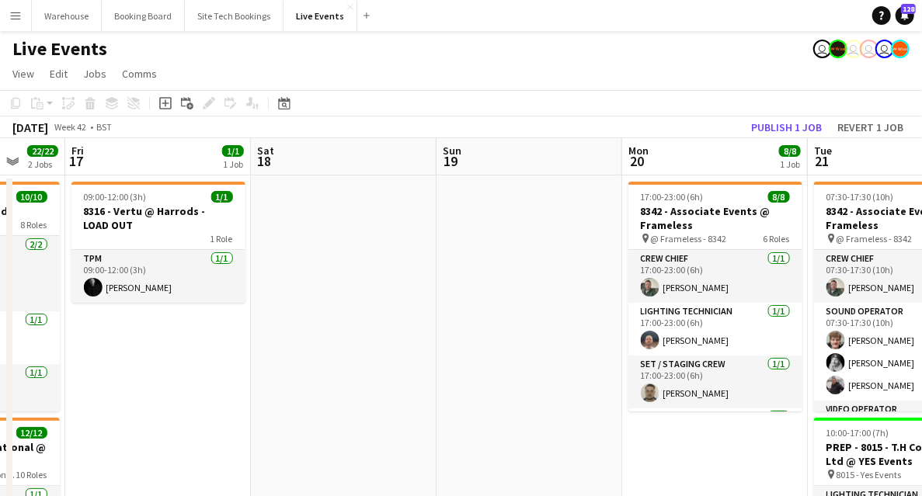
drag, startPoint x: 521, startPoint y: 368, endPoint x: 29, endPoint y: 326, distance: 493.6
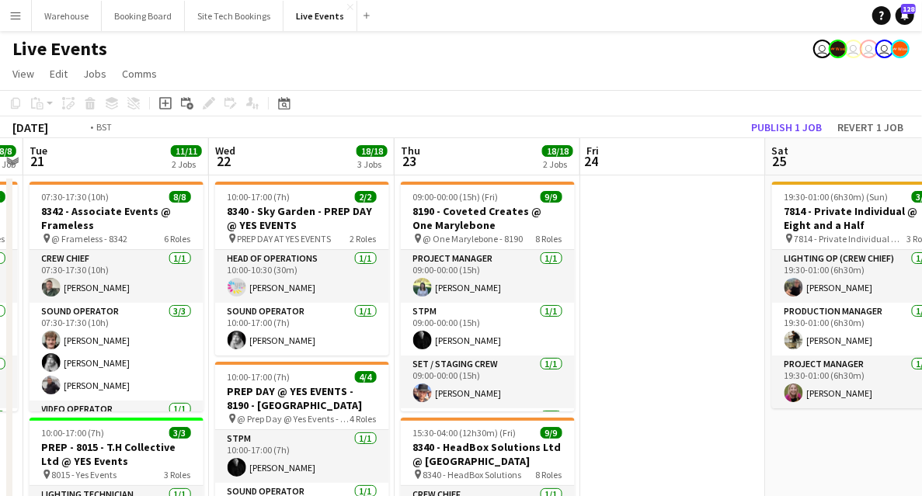
drag, startPoint x: 467, startPoint y: 333, endPoint x: 155, endPoint y: 304, distance: 313.0
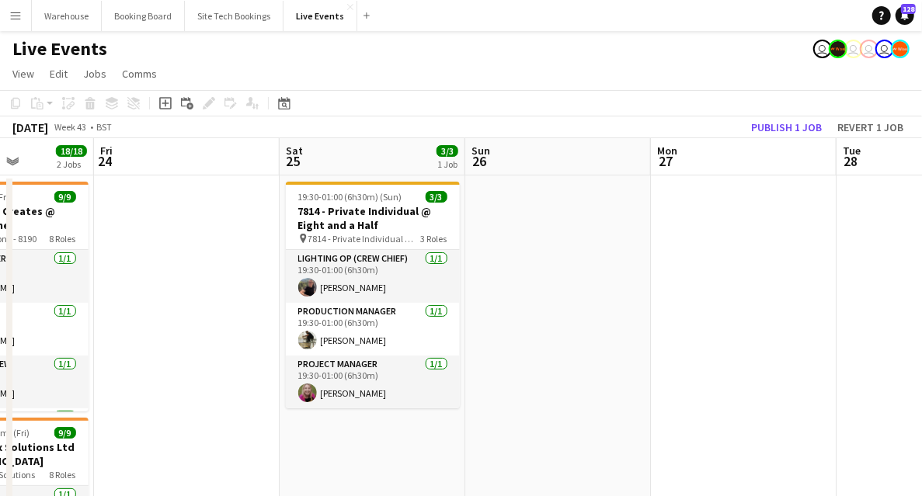
drag, startPoint x: 671, startPoint y: 381, endPoint x: 165, endPoint y: 337, distance: 508.5
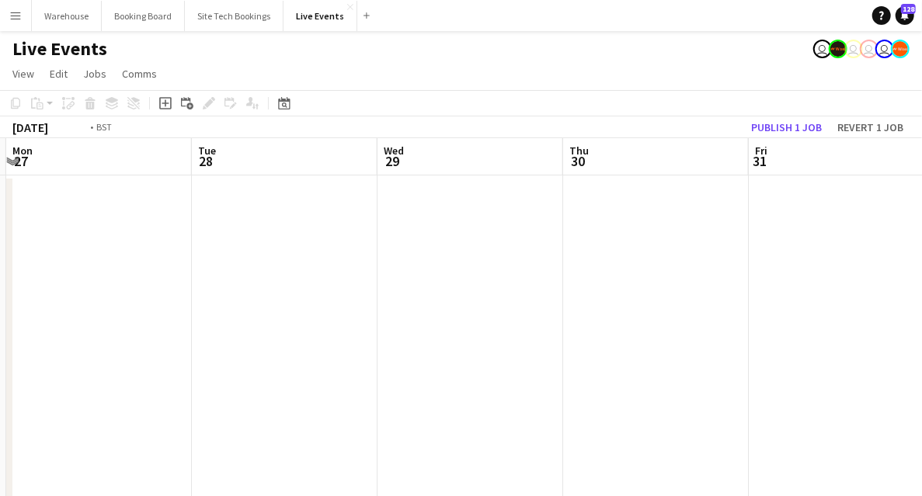
drag, startPoint x: 307, startPoint y: 338, endPoint x: 234, endPoint y: 314, distance: 76.9
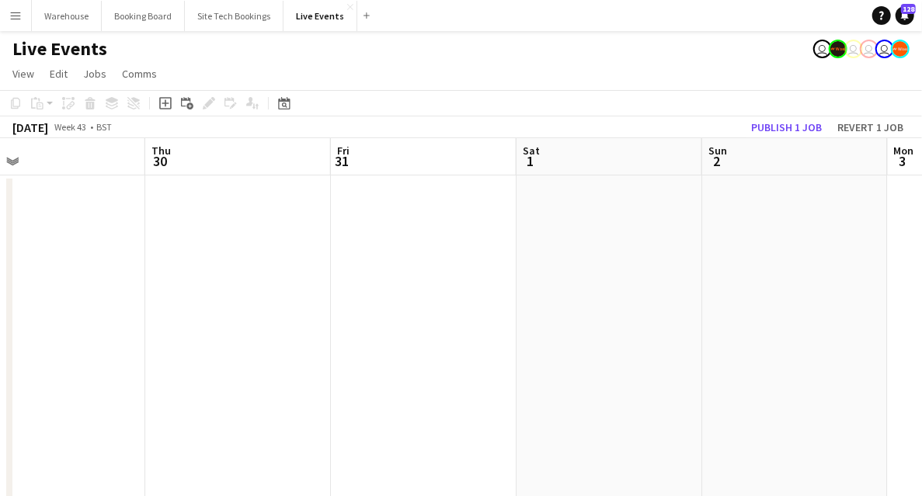
drag, startPoint x: 136, startPoint y: 323, endPoint x: 67, endPoint y: 312, distance: 70.1
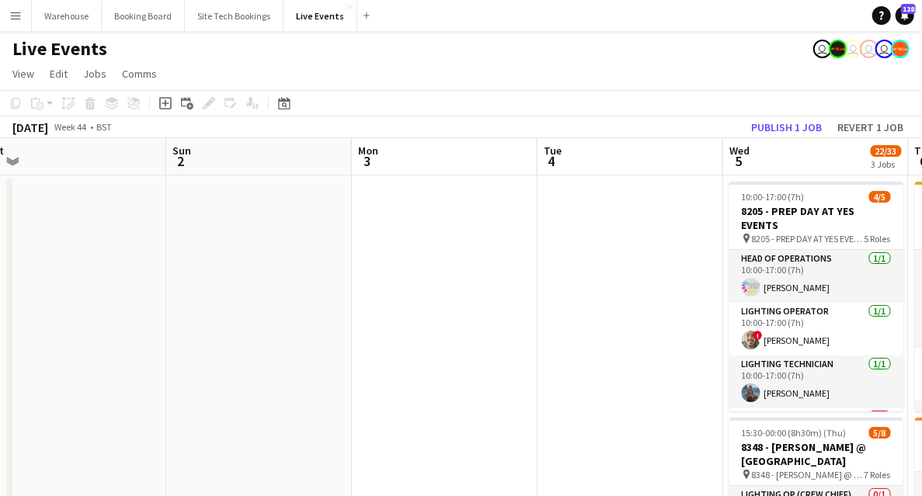
drag, startPoint x: 244, startPoint y: 324, endPoint x: 235, endPoint y: 302, distance: 23.4
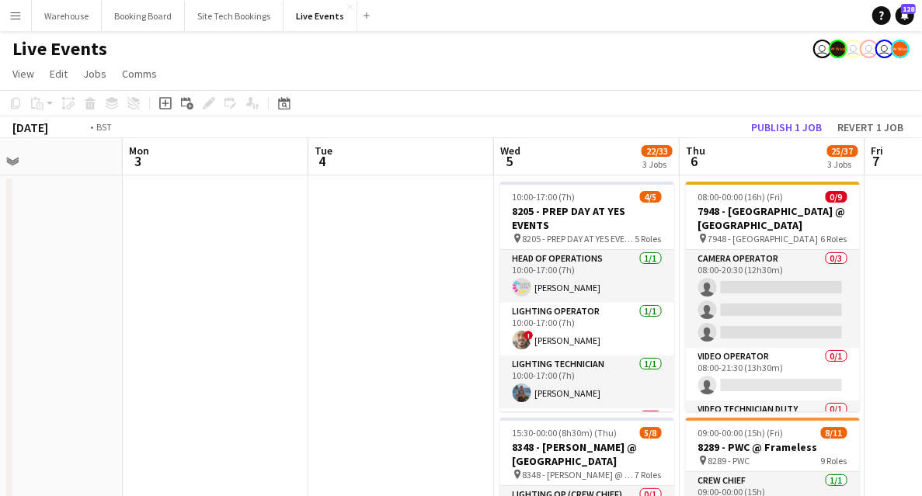
drag, startPoint x: 61, startPoint y: 278, endPoint x: 21, endPoint y: 272, distance: 40.1
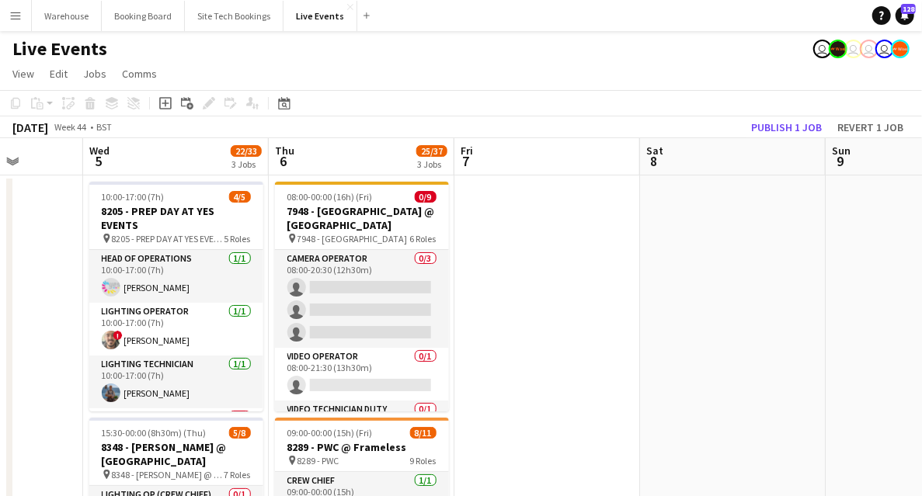
drag, startPoint x: 340, startPoint y: 291, endPoint x: 193, endPoint y: 269, distance: 147.8
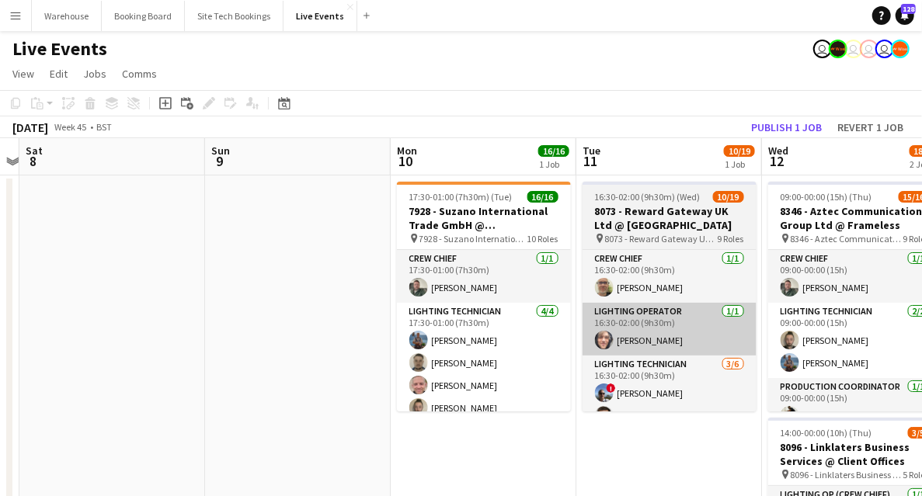
drag, startPoint x: 761, startPoint y: 435, endPoint x: 862, endPoint y: 343, distance: 136.4
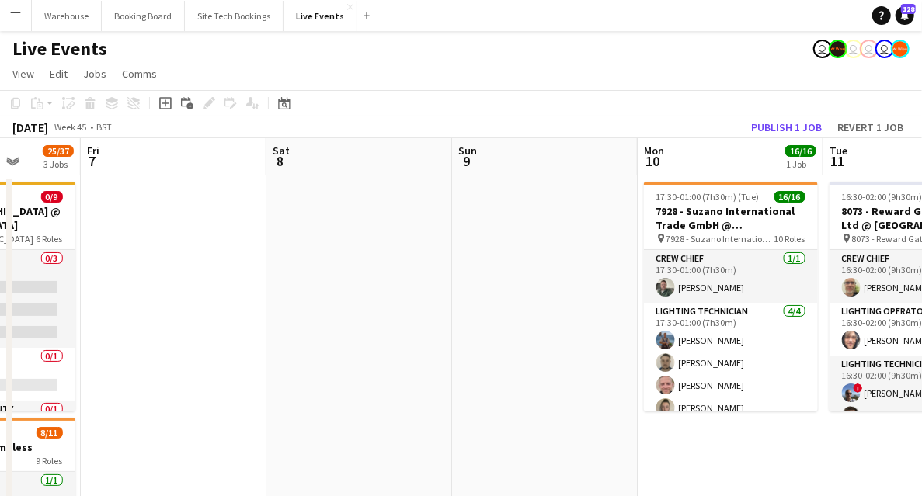
drag, startPoint x: 458, startPoint y: 309, endPoint x: 668, endPoint y: 321, distance: 210.9
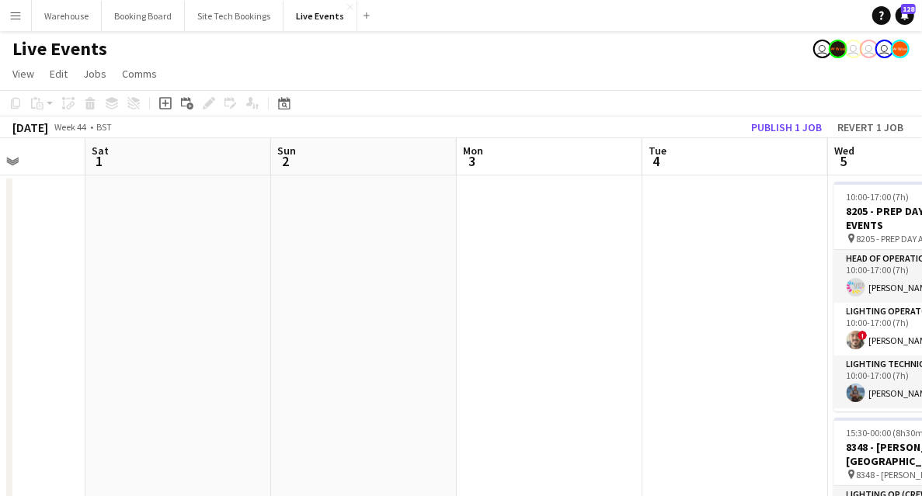
drag, startPoint x: 463, startPoint y: 303, endPoint x: 728, endPoint y: 317, distance: 265.3
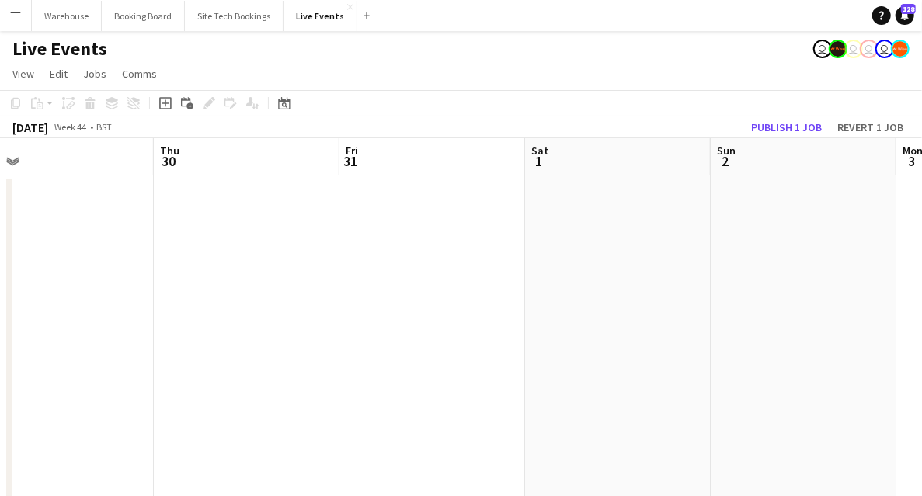
drag, startPoint x: 420, startPoint y: 295, endPoint x: 677, endPoint y: 333, distance: 259.9
drag, startPoint x: 527, startPoint y: 313, endPoint x: 788, endPoint y: 329, distance: 261.6
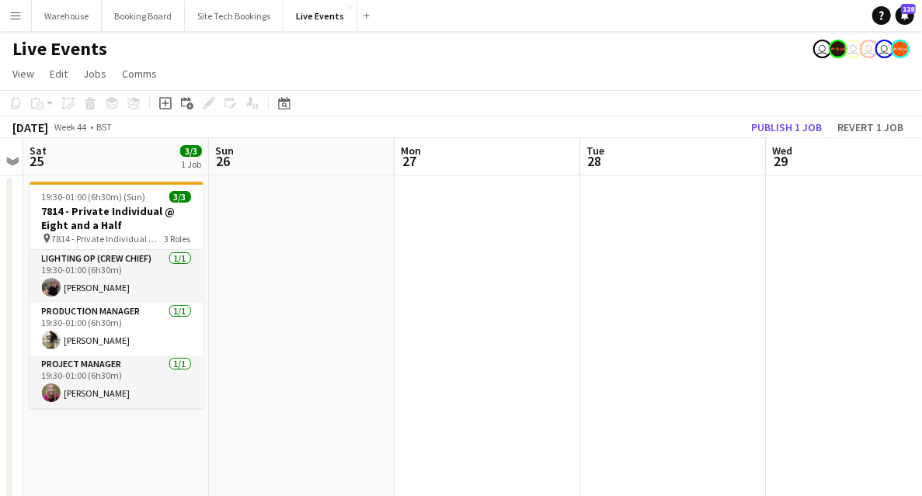
drag, startPoint x: 771, startPoint y: 326, endPoint x: 835, endPoint y: 324, distance: 64.5
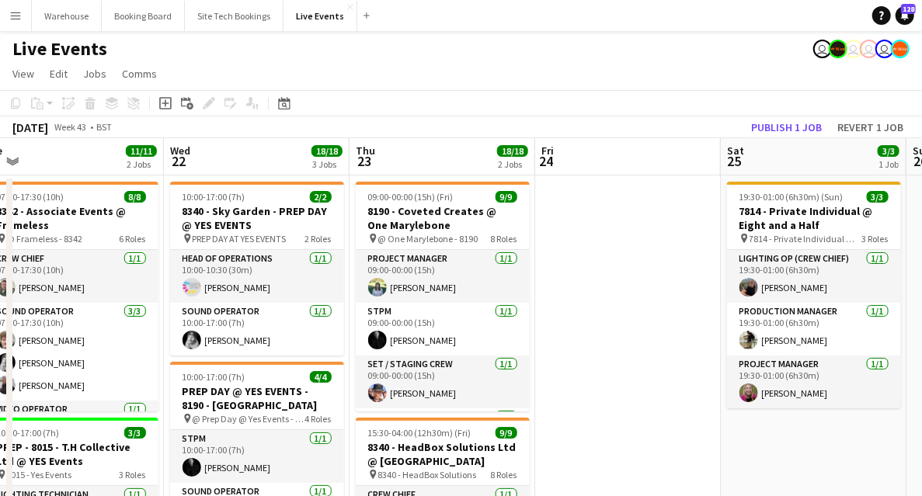
drag, startPoint x: 669, startPoint y: 326, endPoint x: 910, endPoint y: 340, distance: 241.3
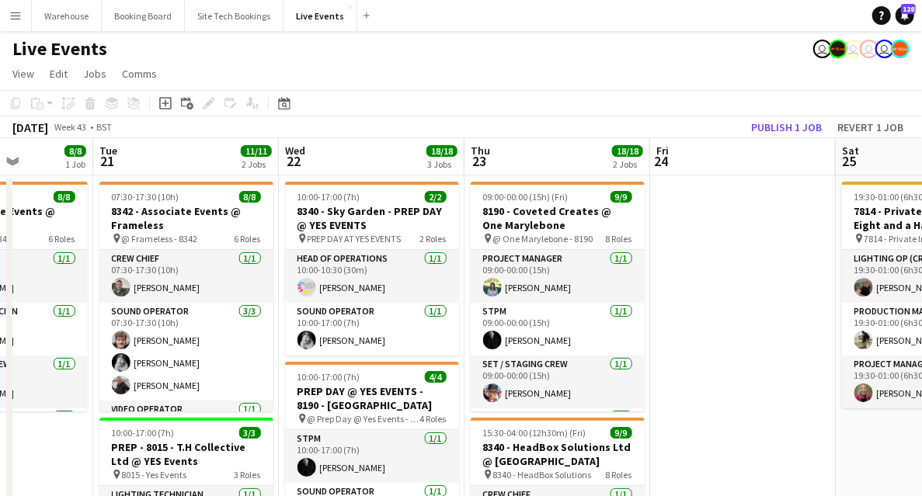
drag, startPoint x: 819, startPoint y: 340, endPoint x: 817, endPoint y: 331, distance: 9.5
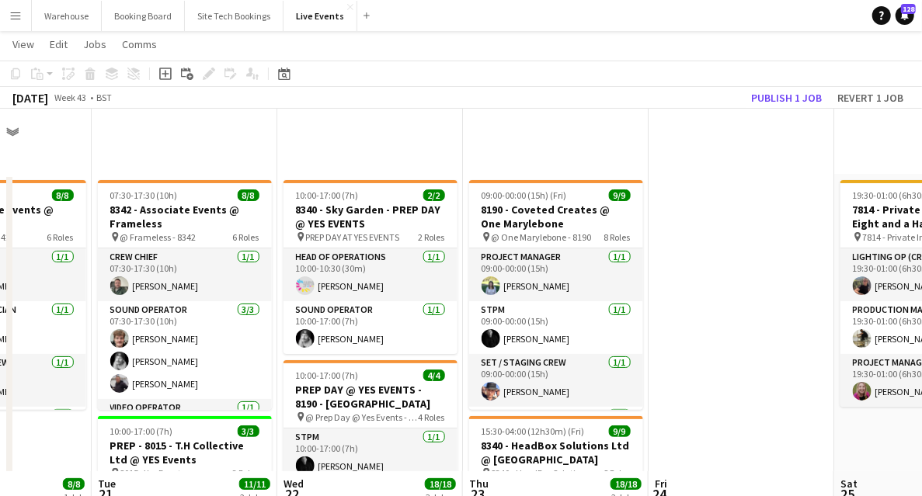
scroll to position [362, 0]
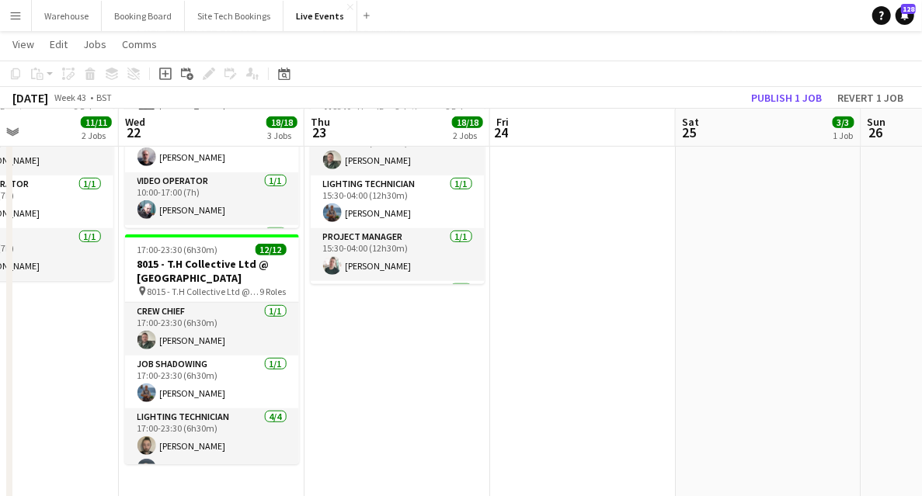
drag, startPoint x: 519, startPoint y: 282, endPoint x: 404, endPoint y: 252, distance: 118.9
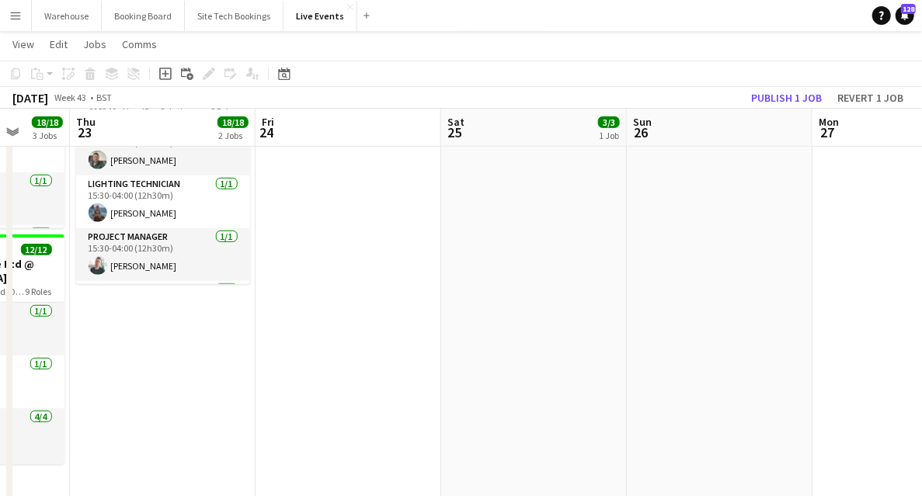
scroll to position [0, 442]
drag, startPoint x: 399, startPoint y: 283, endPoint x: 329, endPoint y: 271, distance: 71.7
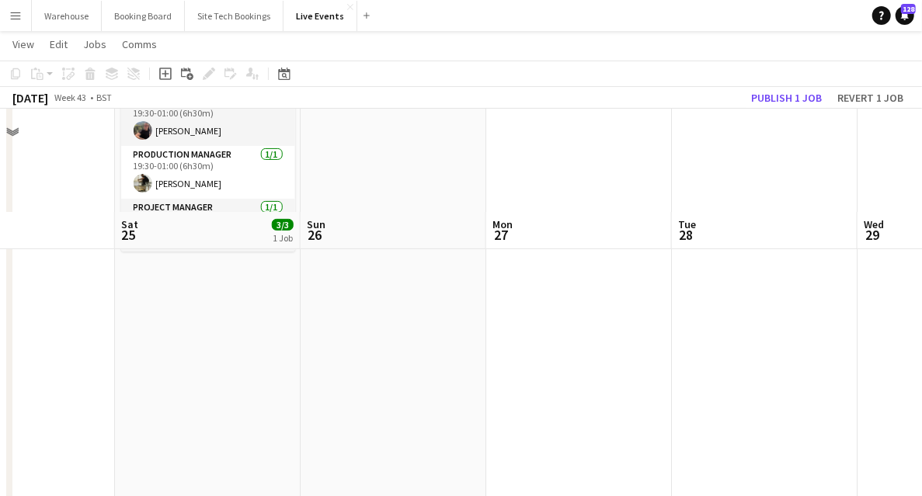
scroll to position [0, 0]
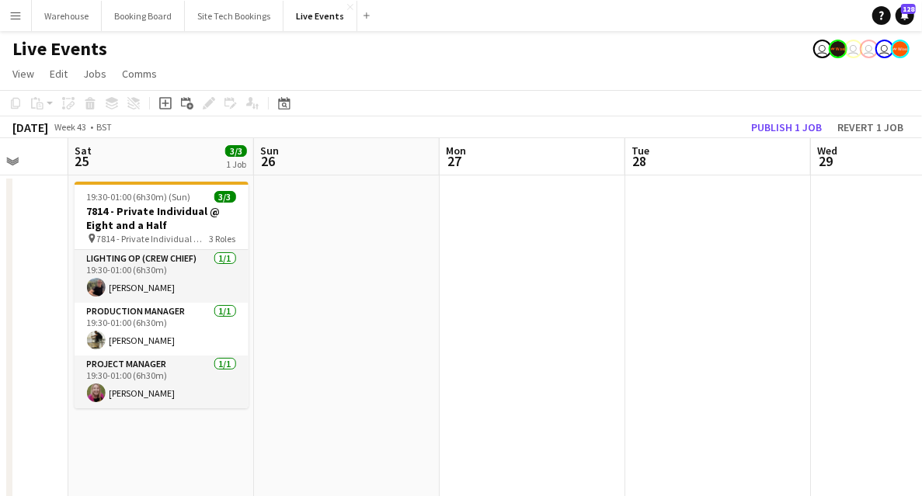
drag, startPoint x: 387, startPoint y: 265, endPoint x: 741, endPoint y: 252, distance: 354.5
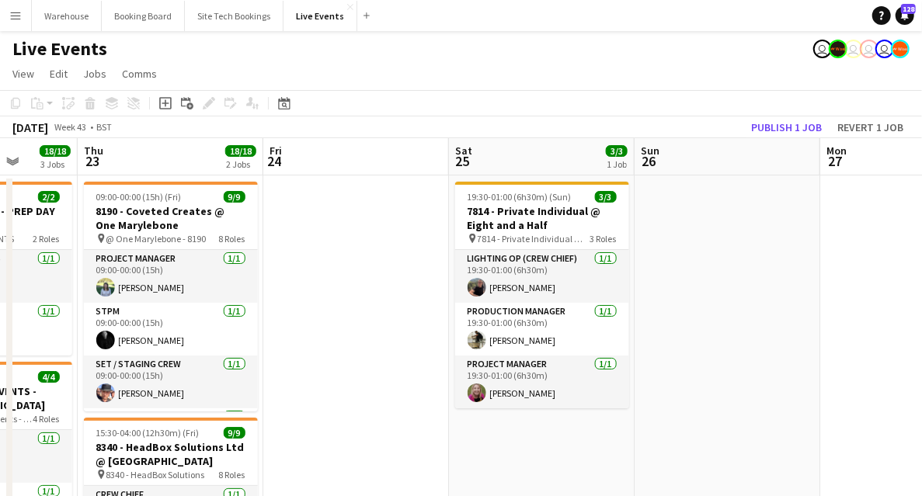
drag, startPoint x: 373, startPoint y: 263, endPoint x: 757, endPoint y: 256, distance: 383.9
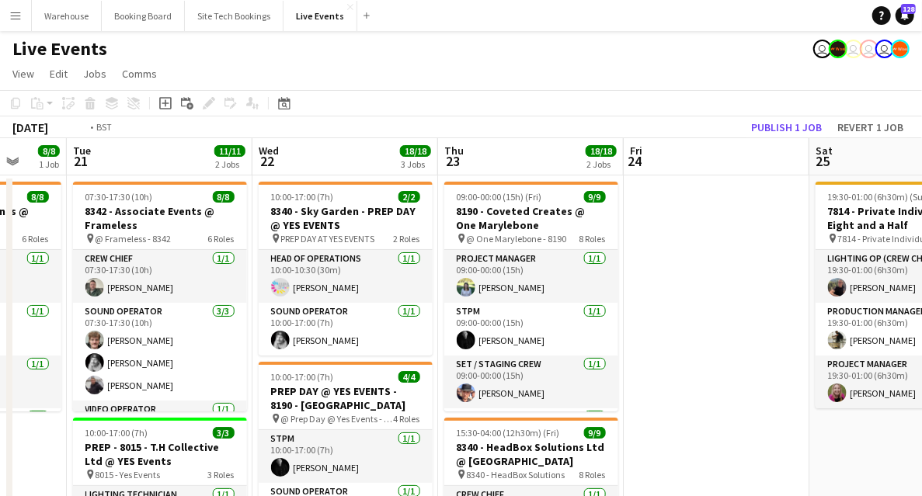
scroll to position [0, 379]
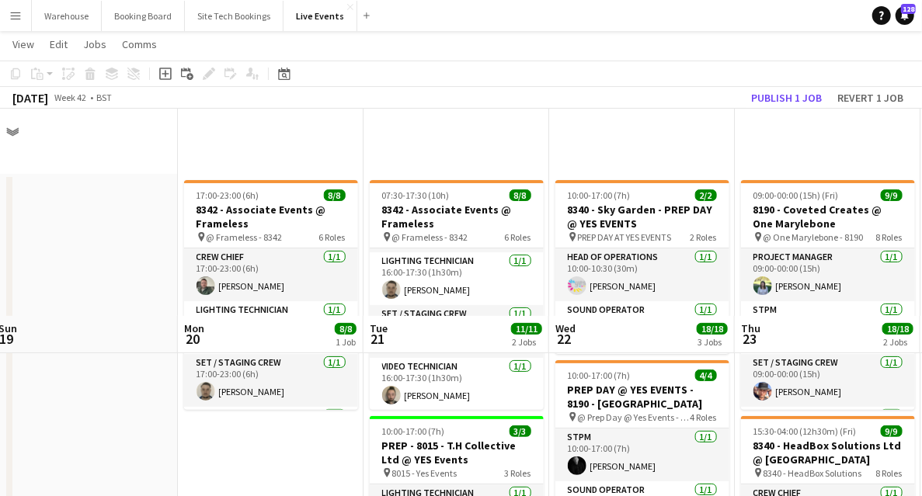
scroll to position [259, 0]
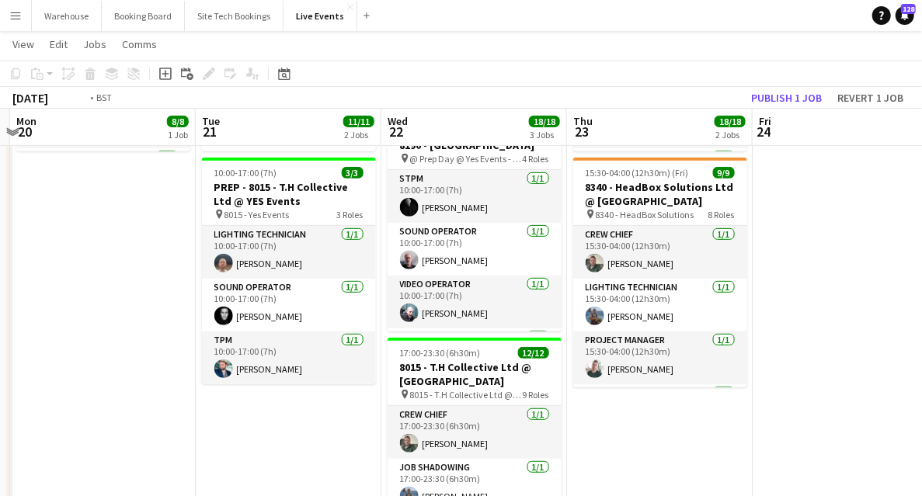
drag, startPoint x: 466, startPoint y: 433, endPoint x: 228, endPoint y: 374, distance: 245.7
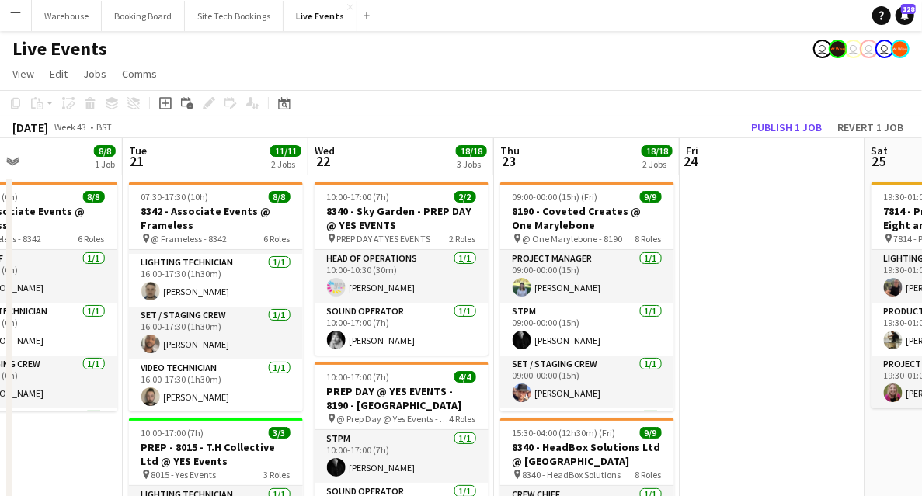
scroll to position [207, 0]
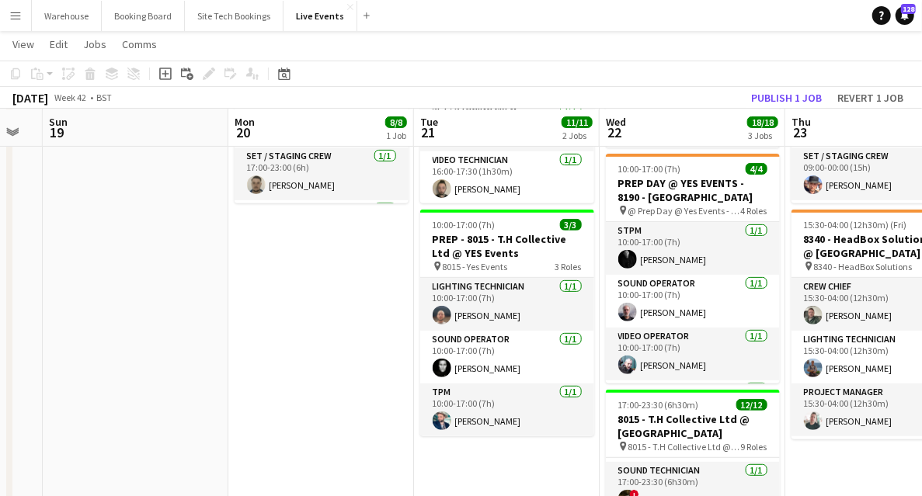
drag, startPoint x: 100, startPoint y: 345, endPoint x: 360, endPoint y: 345, distance: 259.5
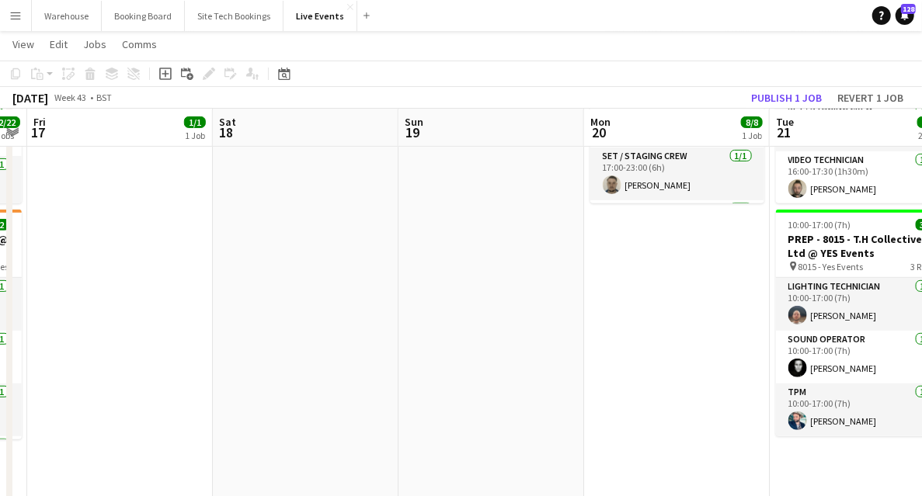
drag, startPoint x: 600, startPoint y: 357, endPoint x: 706, endPoint y: 353, distance: 106.5
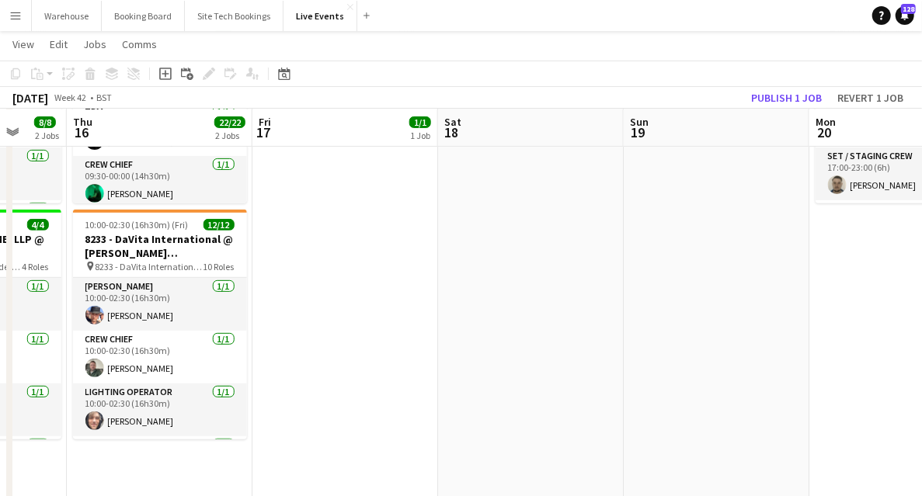
scroll to position [51, 0]
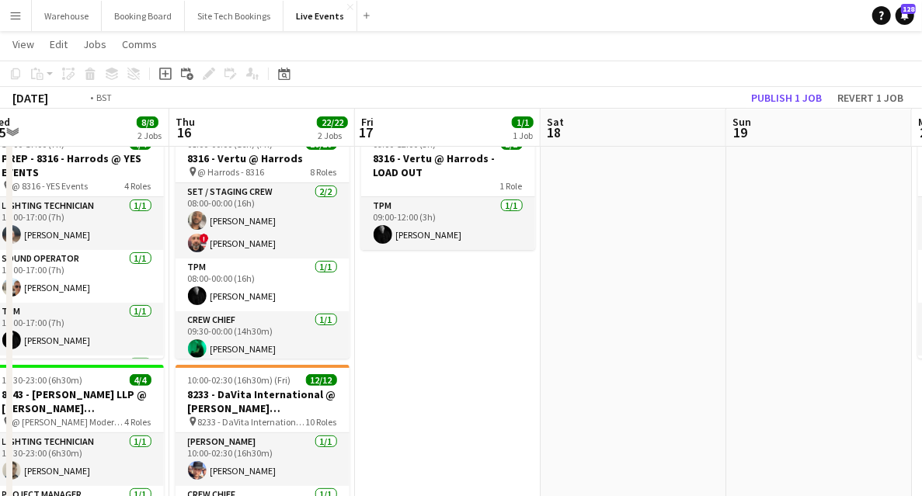
drag, startPoint x: 443, startPoint y: 333, endPoint x: 855, endPoint y: 319, distance: 412.0
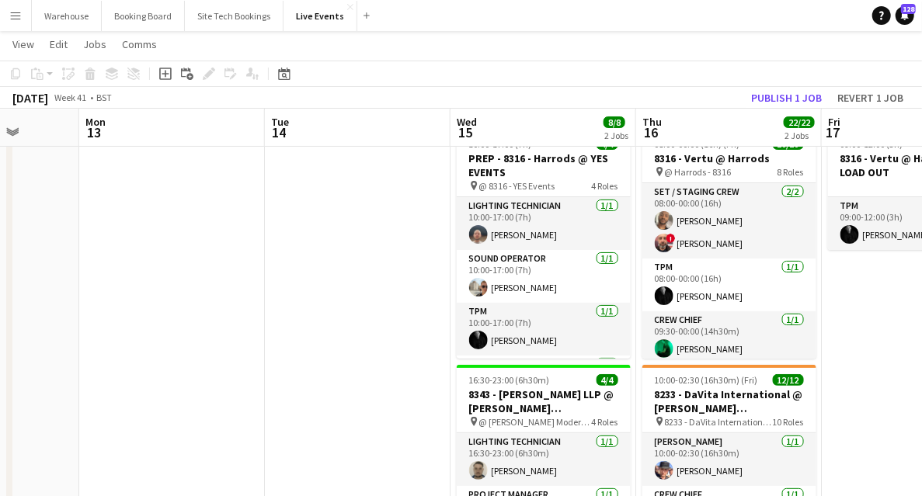
drag, startPoint x: 328, startPoint y: 343, endPoint x: 776, endPoint y: 372, distance: 449.2
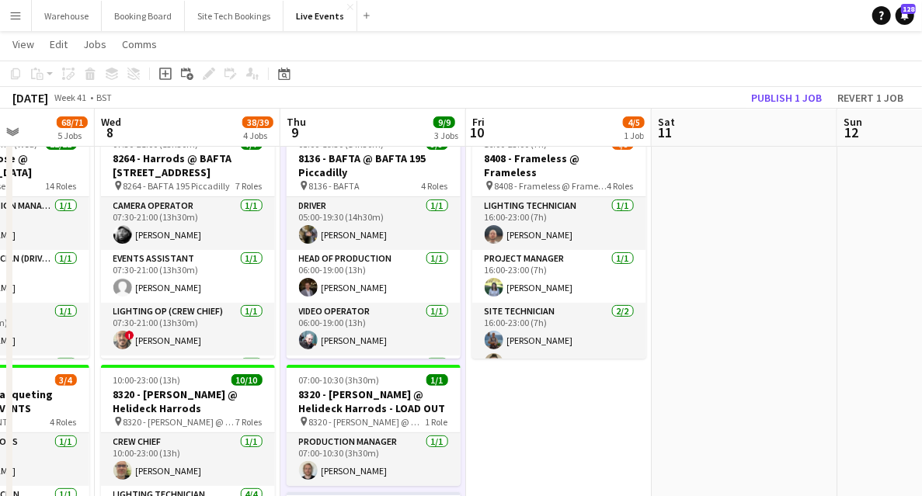
drag, startPoint x: 564, startPoint y: 444, endPoint x: 629, endPoint y: 444, distance: 65.3
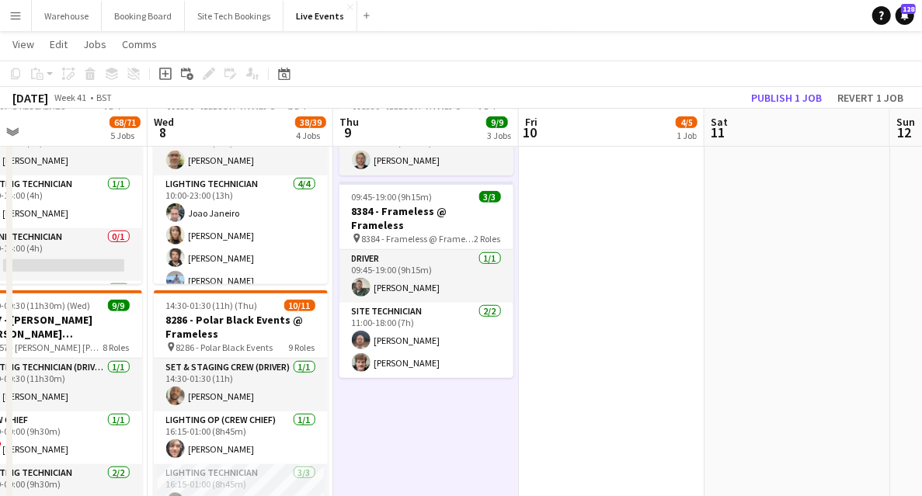
scroll to position [0, 382]
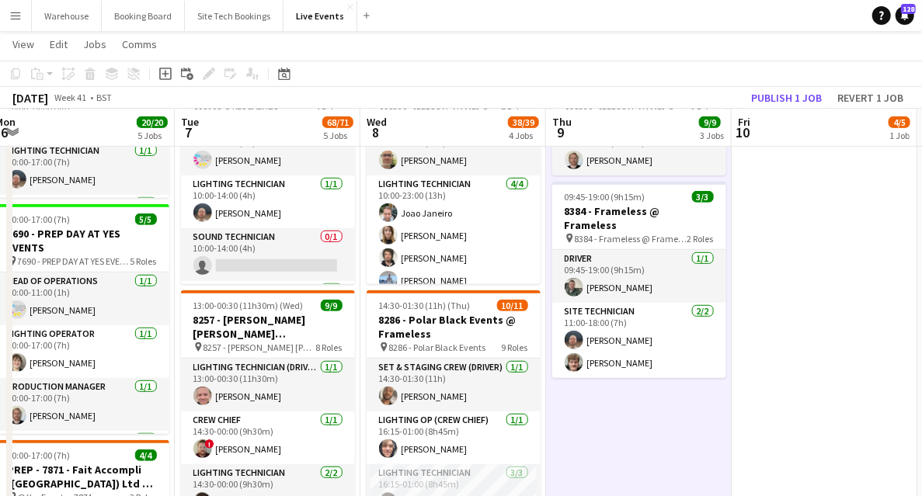
drag, startPoint x: 608, startPoint y: 329, endPoint x: 820, endPoint y: 332, distance: 212.9
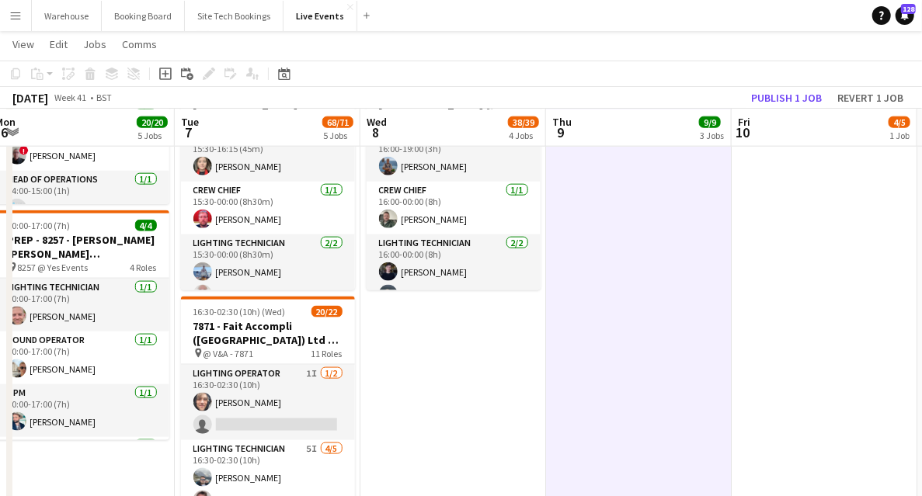
scroll to position [932, 0]
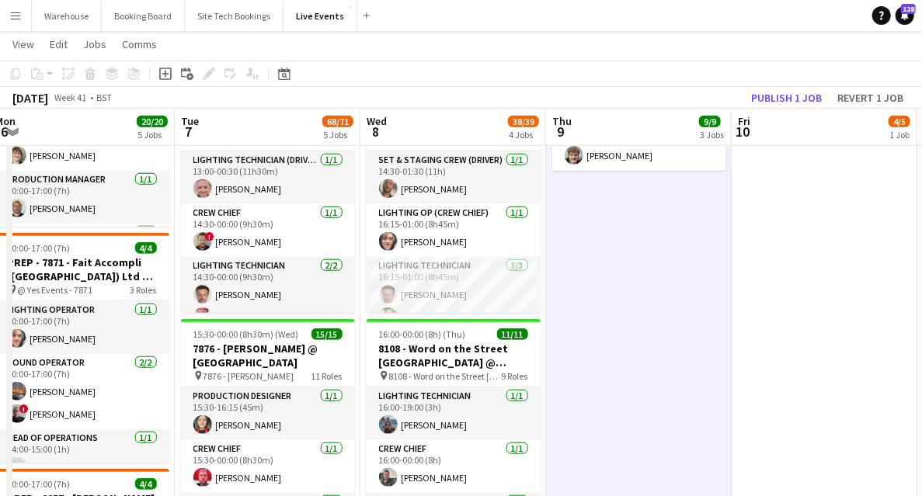
click at [783, 330] on app-date-cell "16:00-23:00 (7h) 4/5 8408 - Frameless @ Frameless pin 8408 - Frameless @ Framel…" at bounding box center [825, 430] width 186 height 1651
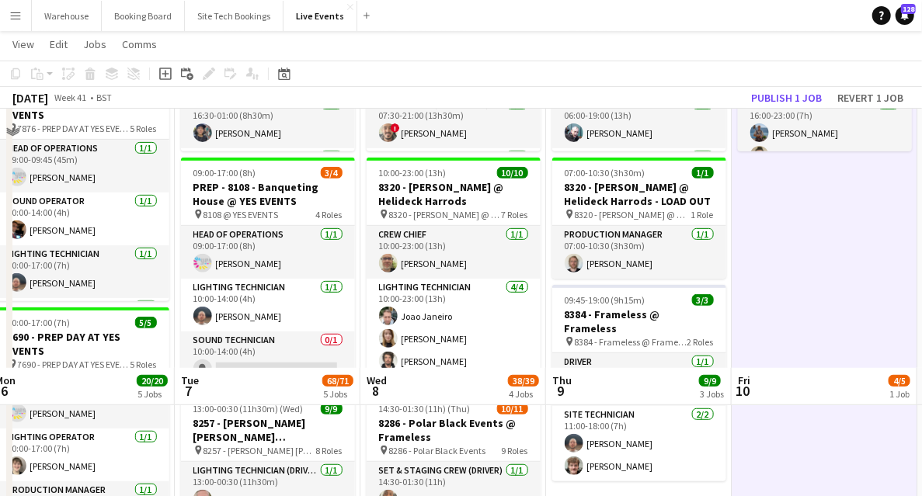
scroll to position [517, 0]
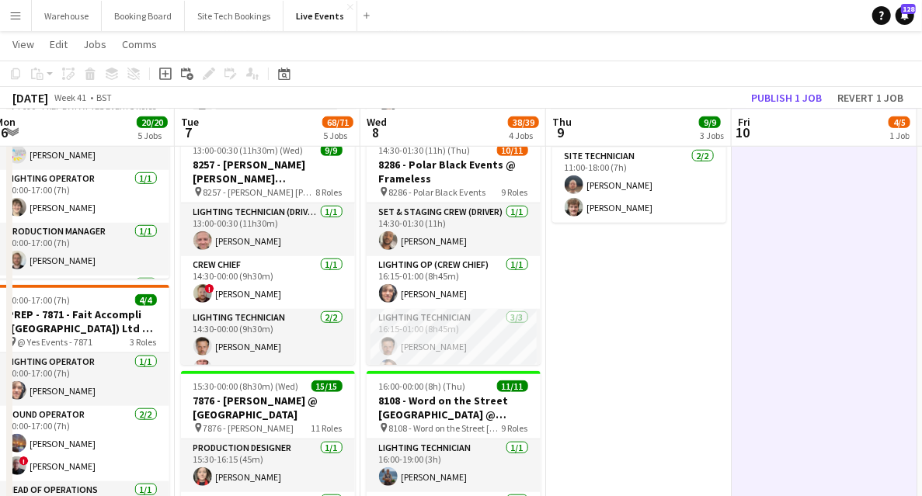
click at [631, 394] on app-date-cell "05:00-19:30 (14h30m) 5/5 8136 - BAFTA @ BAFTA 195 Piccadilly pin 8136 - BAFTA 4…" at bounding box center [639, 482] width 186 height 1651
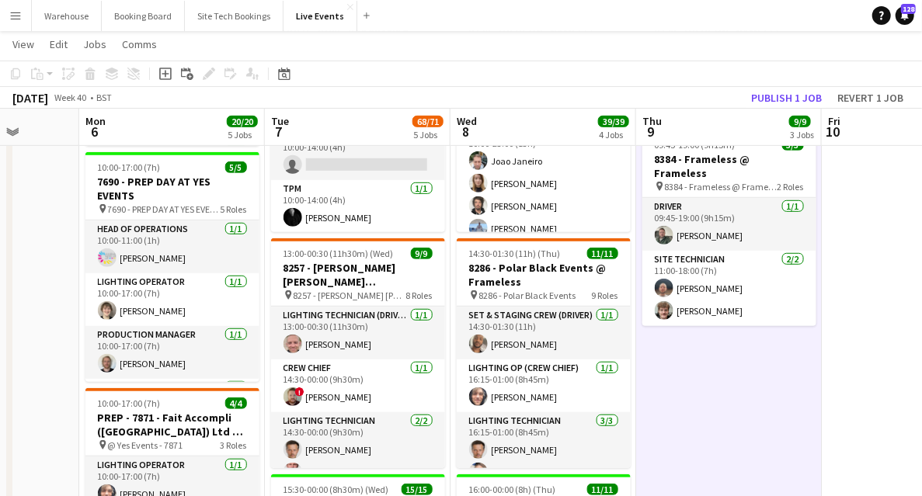
scroll to position [0, 470]
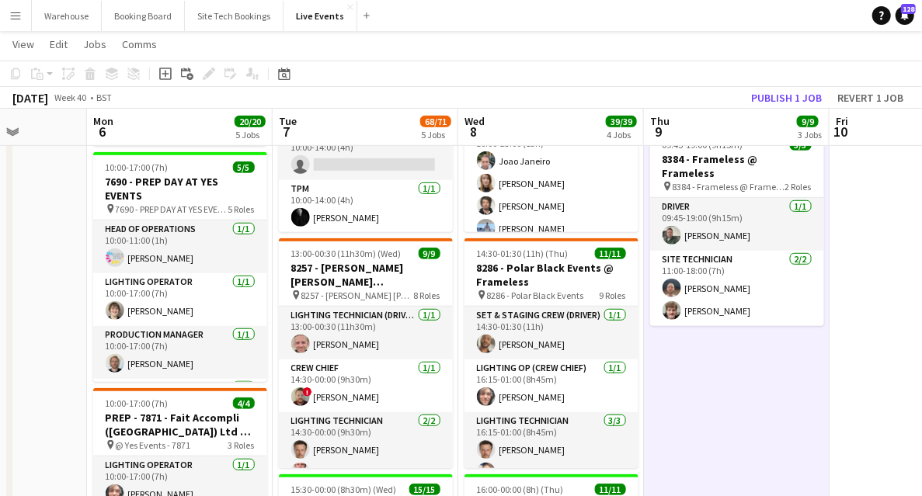
drag, startPoint x: 615, startPoint y: 387, endPoint x: 713, endPoint y: 361, distance: 101.4
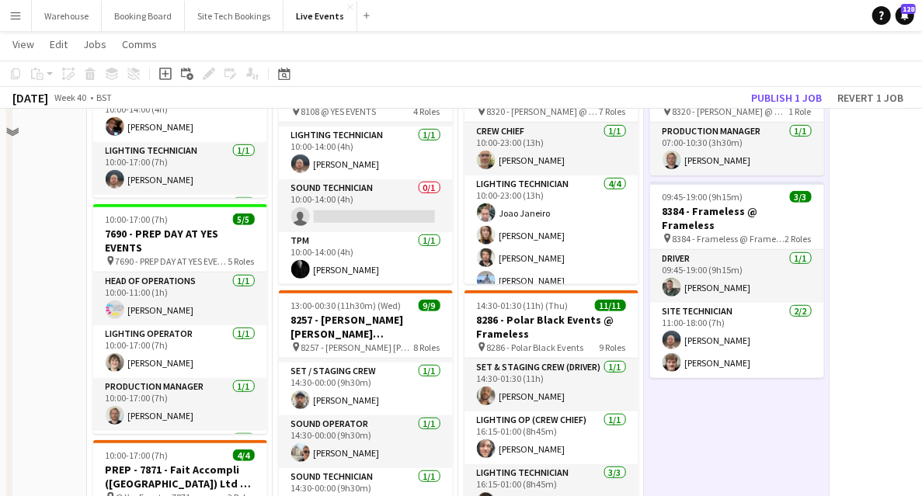
scroll to position [259, 0]
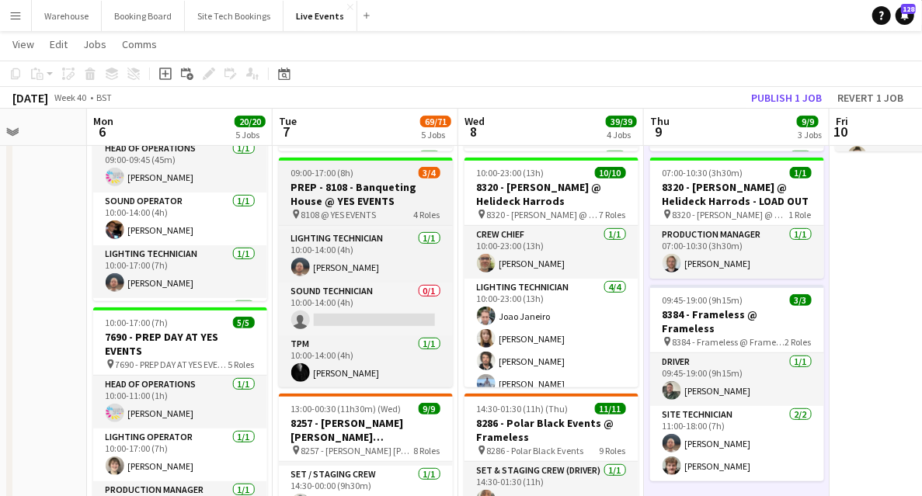
drag, startPoint x: 336, startPoint y: 197, endPoint x: 331, endPoint y: 204, distance: 8.3
click at [336, 197] on h3 "PREP - 8108 - Banqueting House @ YES EVENTS" at bounding box center [366, 194] width 174 height 28
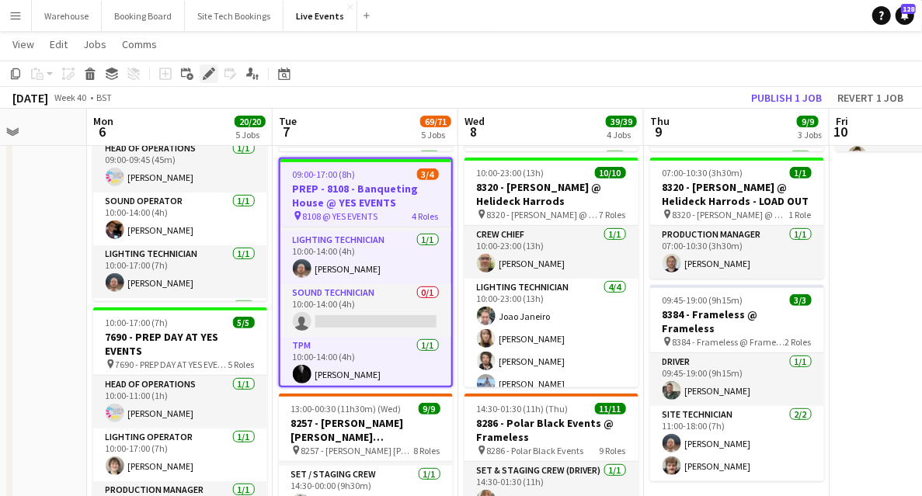
click at [208, 78] on icon "Edit" at bounding box center [209, 74] width 12 height 12
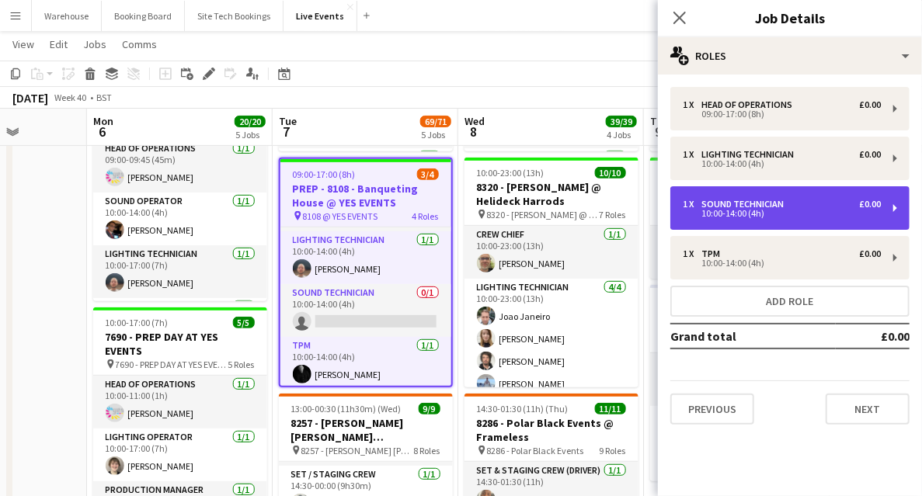
click at [715, 216] on div "10:00-14:00 (4h)" at bounding box center [782, 214] width 198 height 8
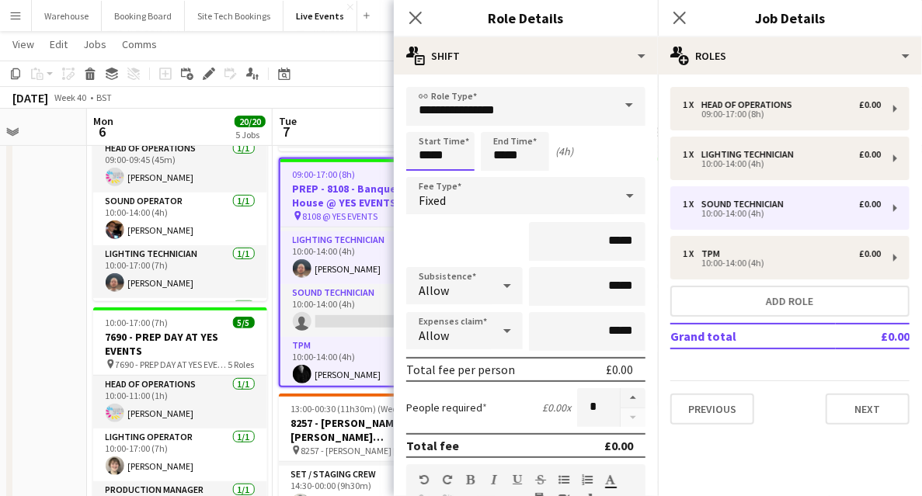
click at [438, 157] on input "*****" at bounding box center [440, 151] width 68 height 39
click at [424, 176] on div at bounding box center [424, 179] width 31 height 16
type input "*****"
click at [424, 120] on div at bounding box center [424, 125] width 31 height 16
click at [517, 155] on input "*****" at bounding box center [515, 151] width 68 height 39
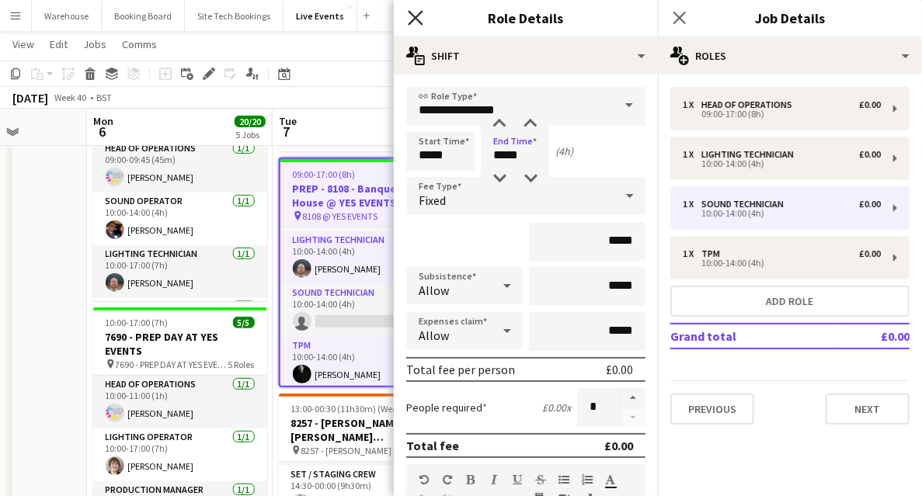
click at [417, 23] on icon "Close pop-in" at bounding box center [415, 17] width 15 height 15
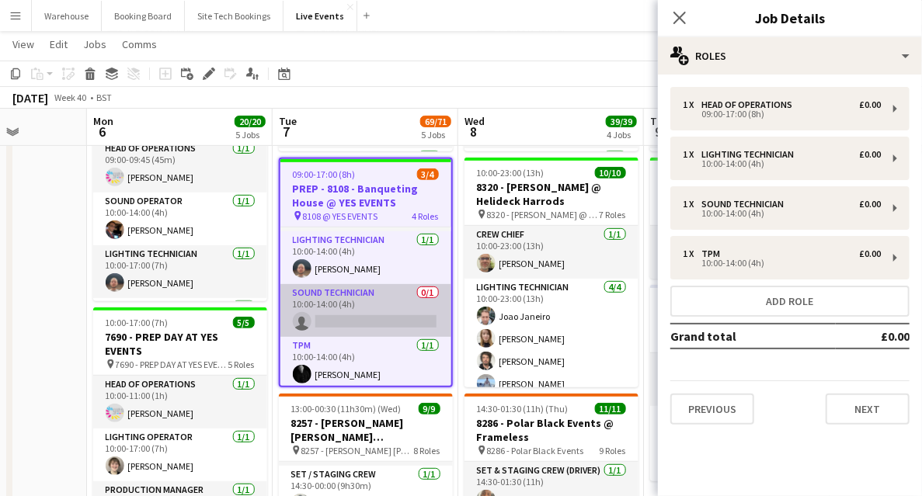
click at [337, 322] on app-card-role "Sound Technician 0/1 10:00-14:00 (4h) single-neutral-actions" at bounding box center [365, 310] width 171 height 53
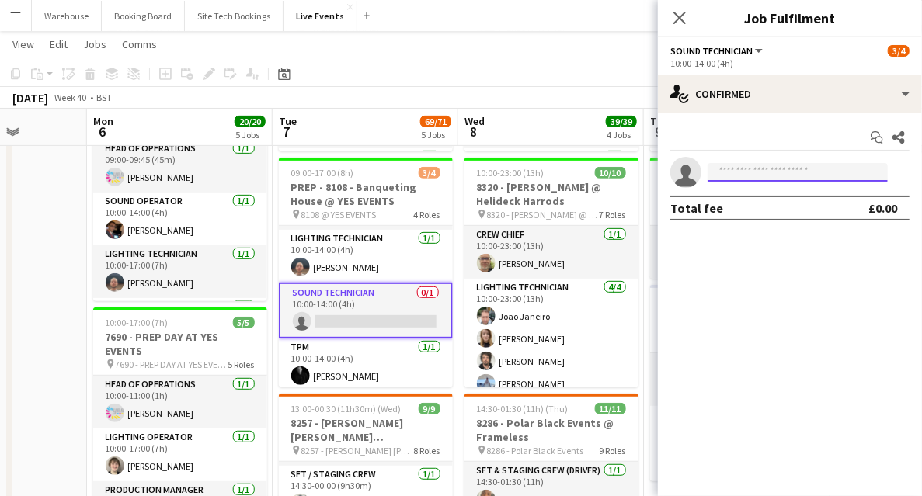
click at [757, 175] on input at bounding box center [798, 172] width 180 height 19
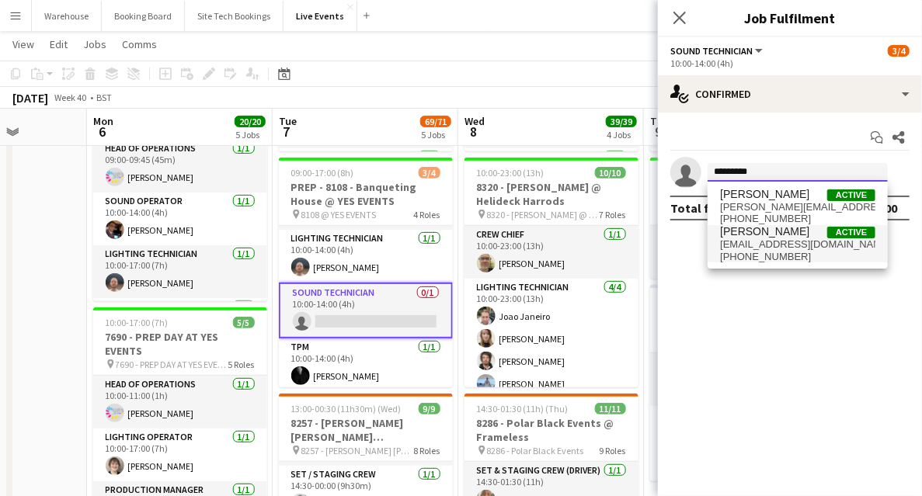
type input "*********"
click at [758, 246] on span "[EMAIL_ADDRESS][DOMAIN_NAME]" at bounding box center [797, 245] width 155 height 12
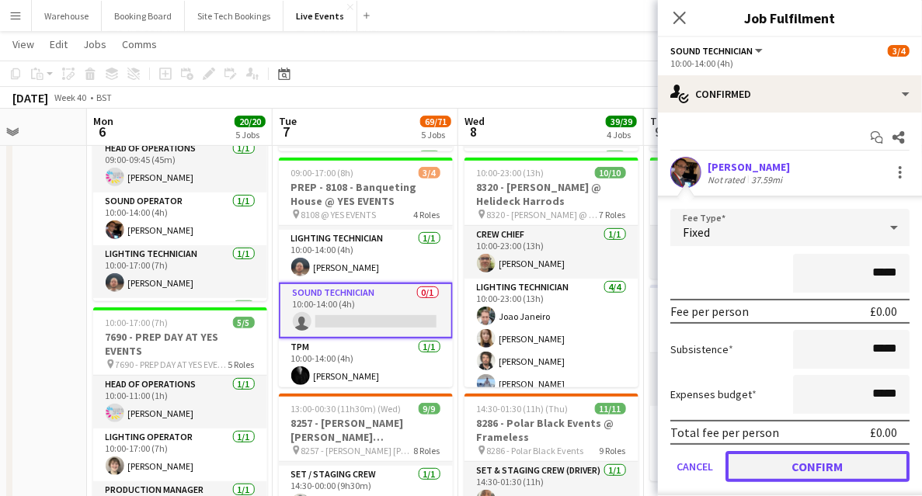
click at [790, 458] on button "Confirm" at bounding box center [818, 466] width 184 height 31
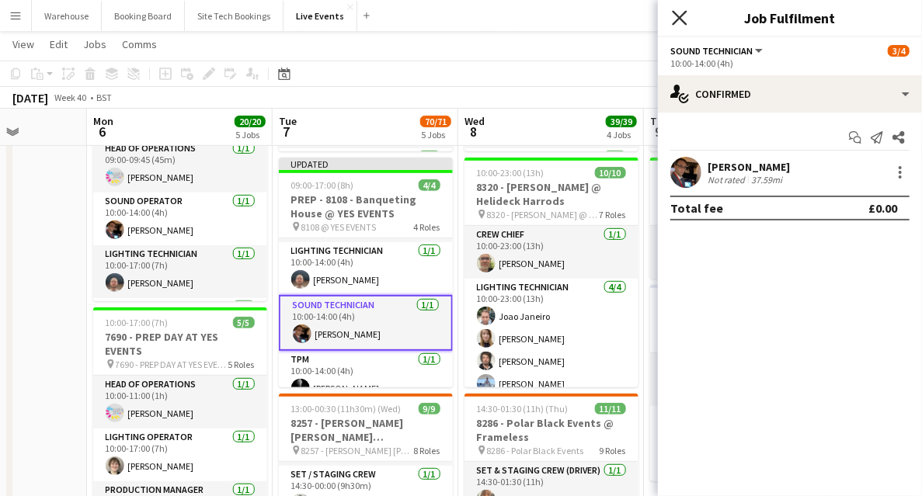
click at [674, 16] on icon "Close pop-in" at bounding box center [679, 17] width 15 height 15
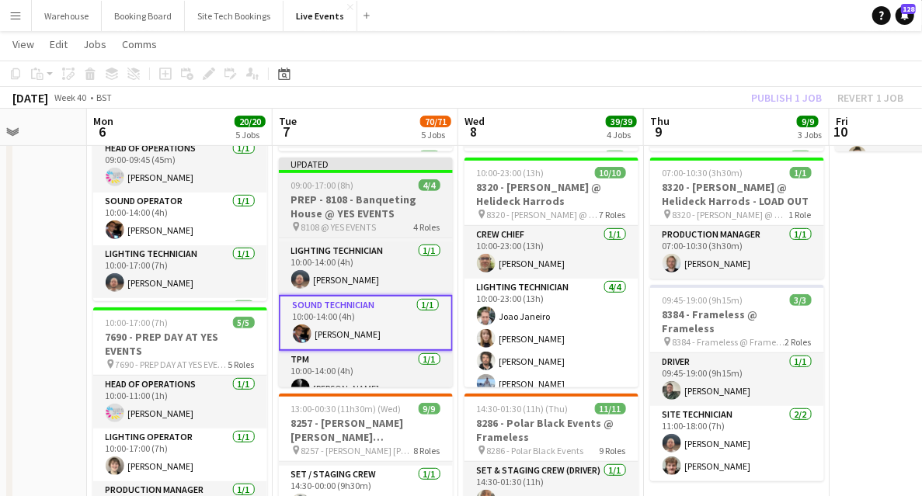
click at [398, 207] on h3 "PREP - 8108 - Banqueting House @ YES EVENTS" at bounding box center [366, 207] width 174 height 28
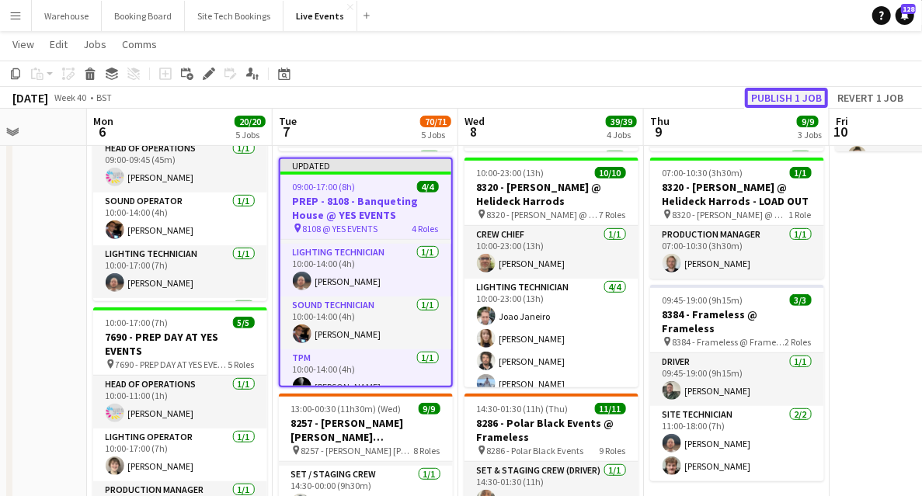
click at [788, 103] on button "Publish 1 job" at bounding box center [786, 98] width 83 height 20
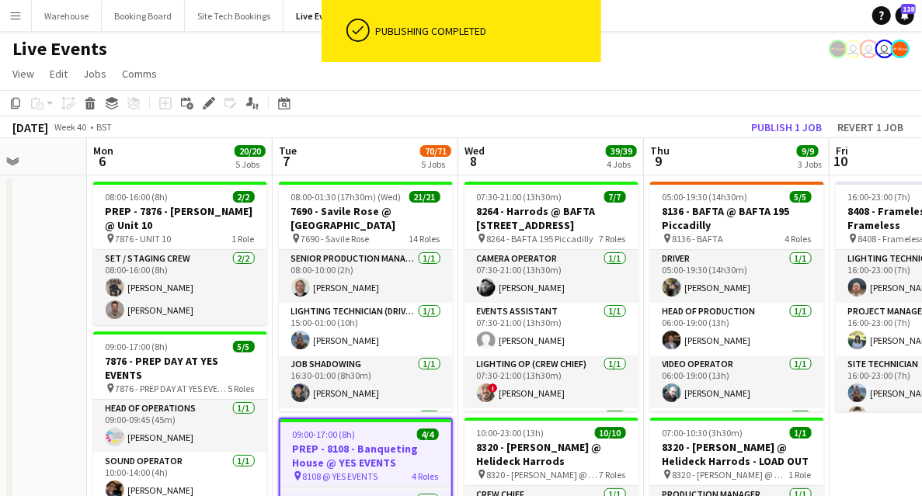
scroll to position [311, 0]
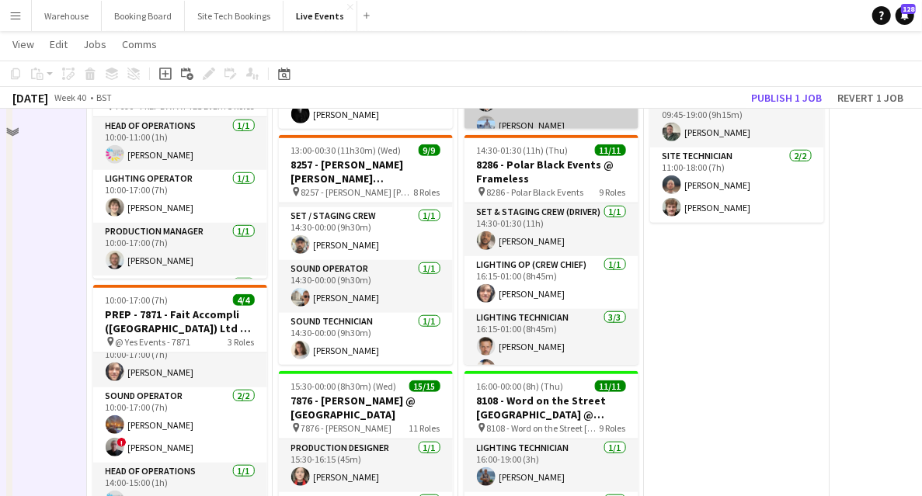
scroll to position [207, 0]
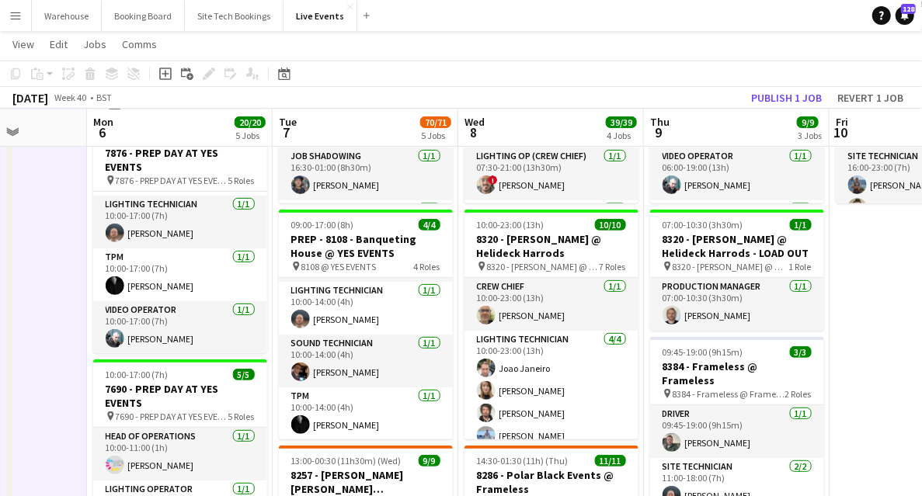
click at [345, 252] on h3 "PREP - 8108 - Banqueting House @ YES EVENTS" at bounding box center [366, 246] width 174 height 28
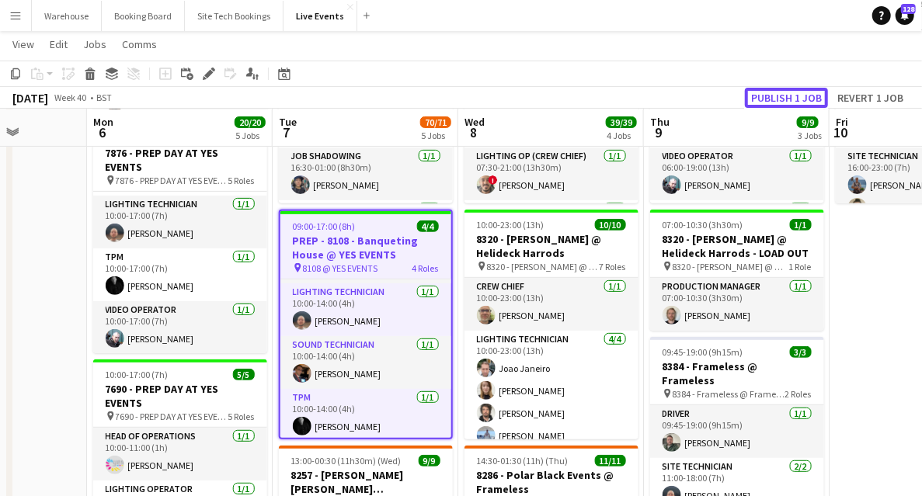
drag, startPoint x: 772, startPoint y: 96, endPoint x: 758, endPoint y: 112, distance: 21.5
click at [772, 96] on button "Publish 1 job" at bounding box center [786, 98] width 83 height 20
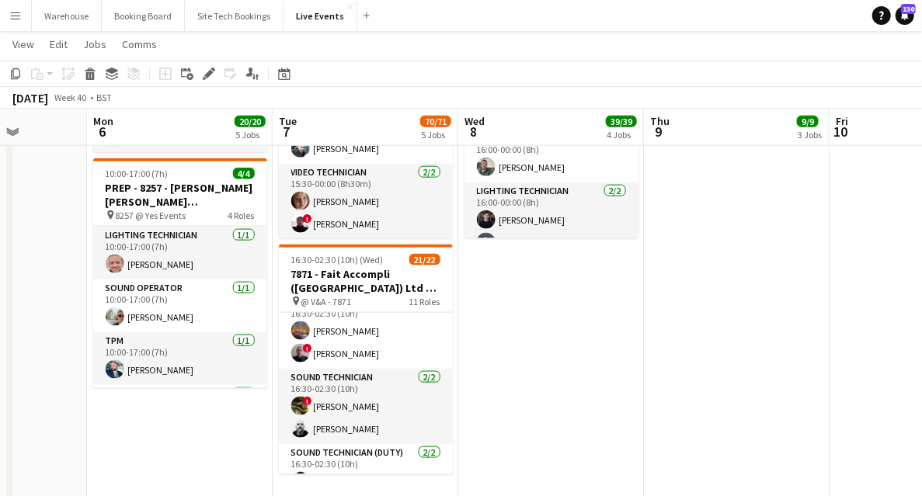
scroll to position [517, 0]
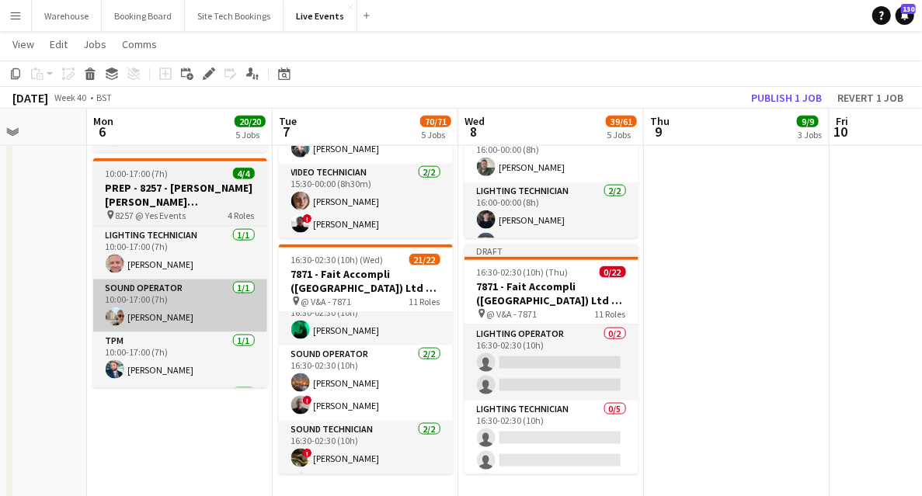
drag, startPoint x: 297, startPoint y: 328, endPoint x: 253, endPoint y: 321, distance: 44.1
click at [297, 328] on app-user-avatar at bounding box center [300, 330] width 19 height 19
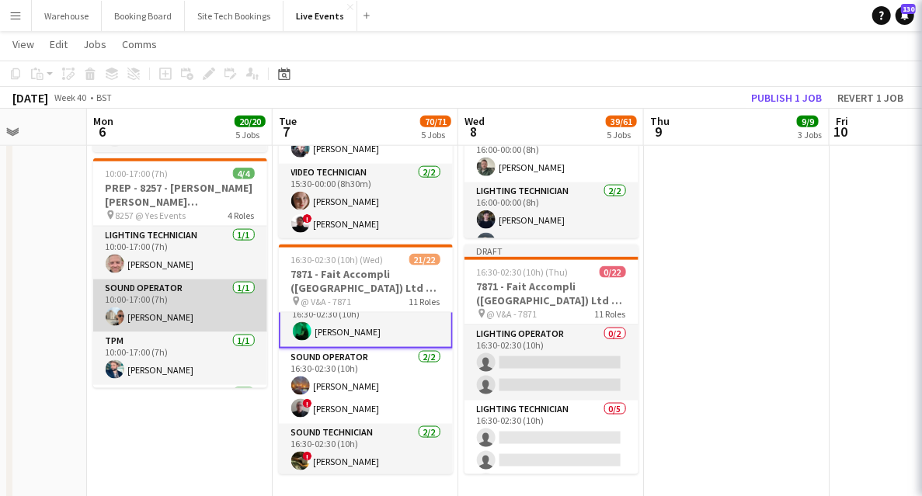
scroll to position [519, 0]
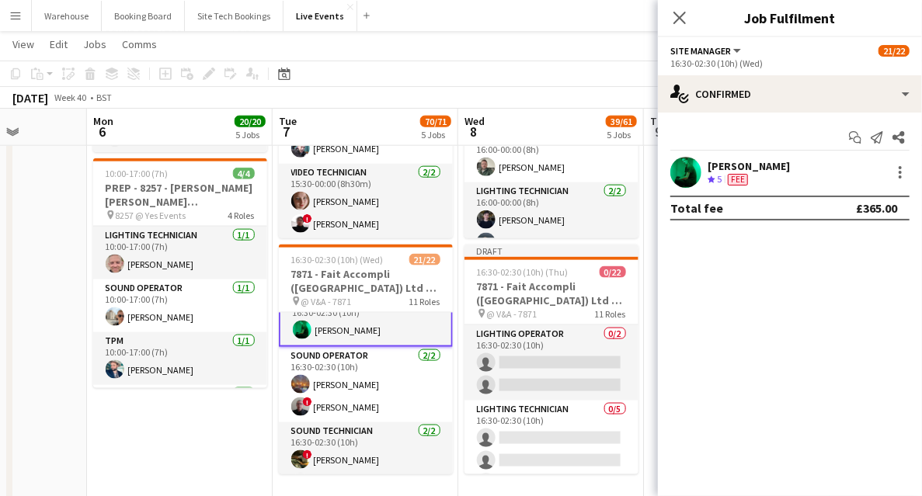
click at [695, 177] on app-user-avatar at bounding box center [686, 172] width 31 height 31
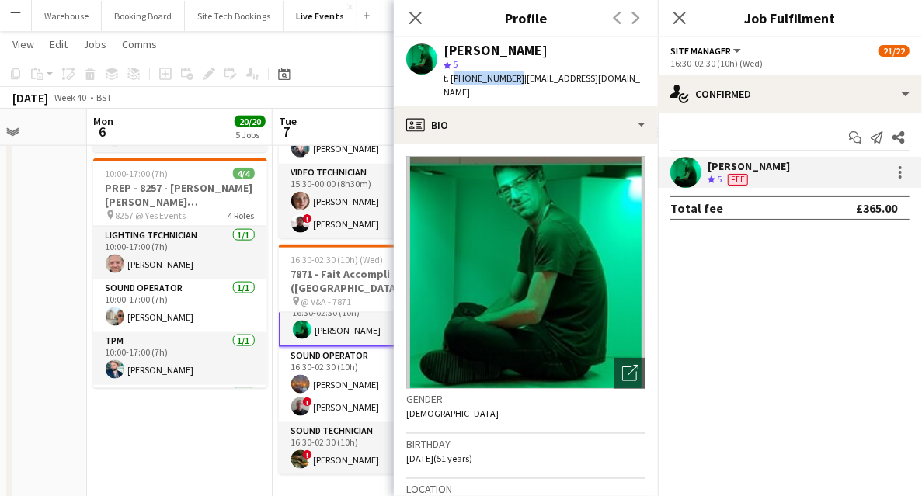
drag, startPoint x: 452, startPoint y: 81, endPoint x: 510, endPoint y: 81, distance: 57.5
click at [510, 81] on span "t. [PHONE_NUMBER]" at bounding box center [484, 78] width 81 height 12
copy span "[PHONE_NUMBER]"
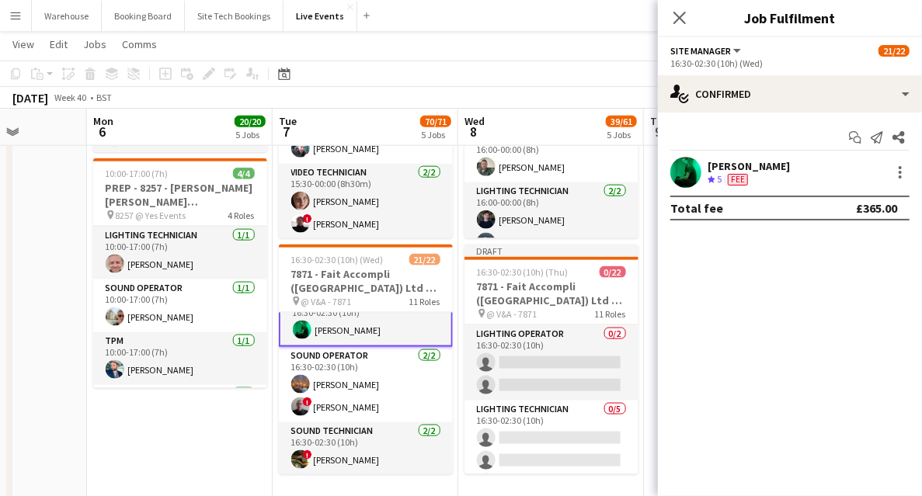
drag, startPoint x: 681, startPoint y: 23, endPoint x: 671, endPoint y: 37, distance: 18.3
click at [681, 23] on icon "Close pop-in" at bounding box center [680, 18] width 12 height 12
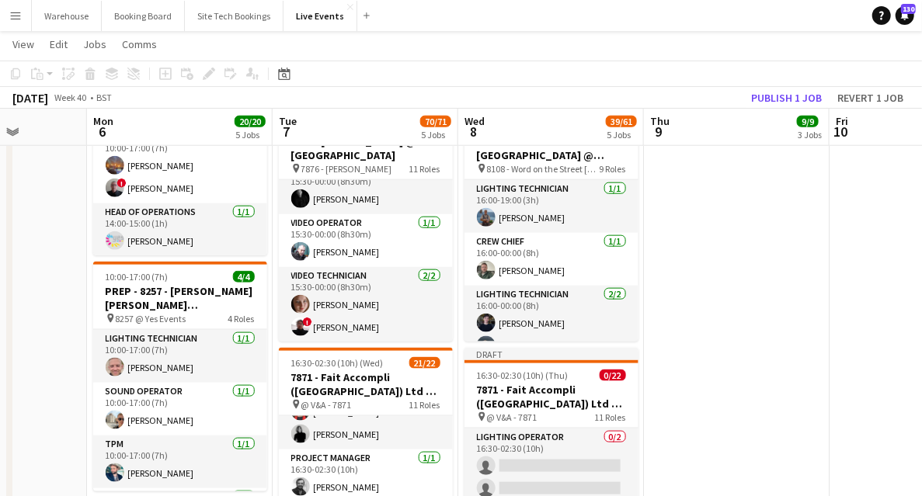
scroll to position [880, 0]
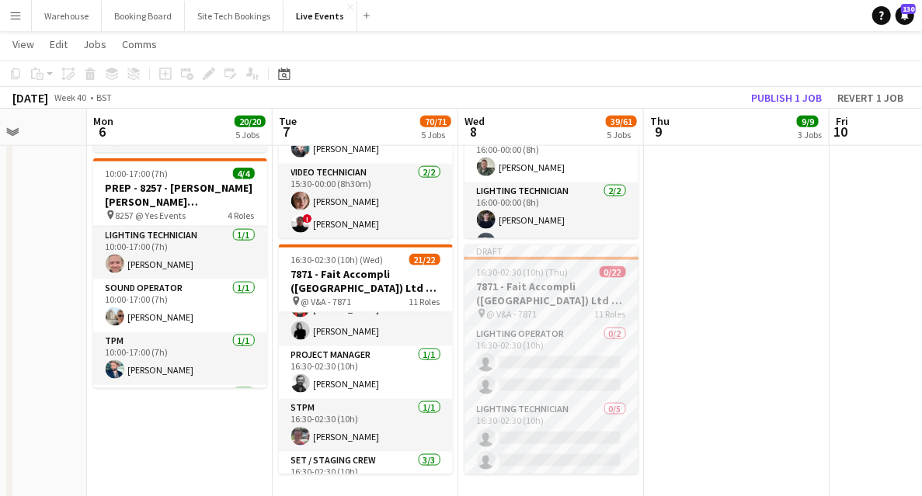
click at [550, 305] on h3 "7871 - Fait Accompli ([GEOGRAPHIC_DATA]) Ltd @ V&A" at bounding box center [552, 294] width 174 height 28
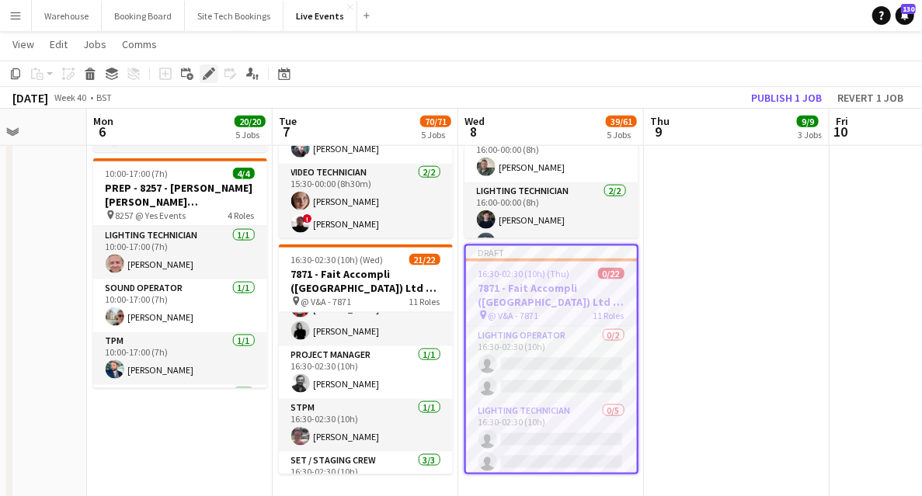
click at [212, 75] on icon "Edit" at bounding box center [209, 74] width 12 height 12
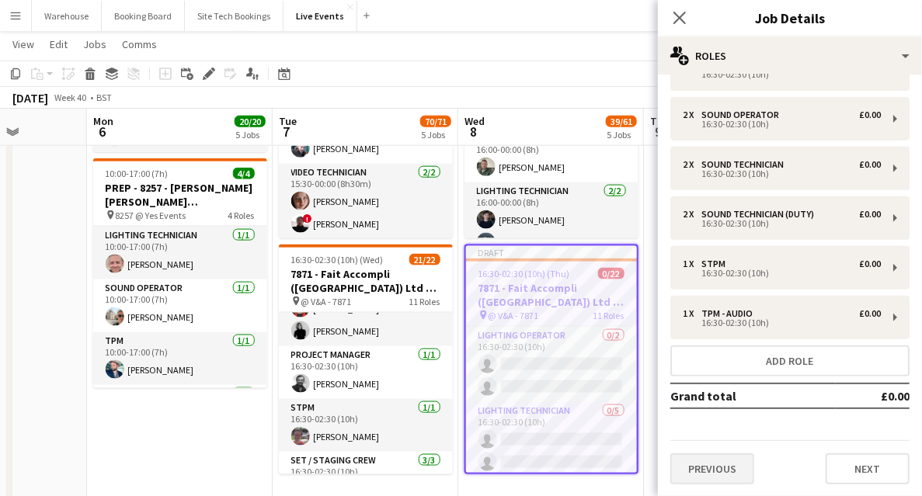
scroll to position [239, 0]
click at [732, 467] on button "Previous" at bounding box center [713, 469] width 84 height 31
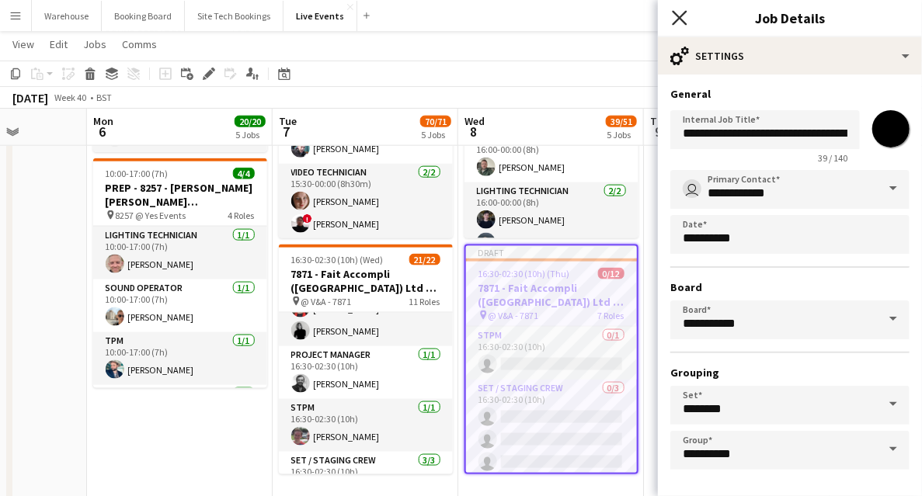
click at [679, 12] on icon "Close pop-in" at bounding box center [679, 17] width 15 height 15
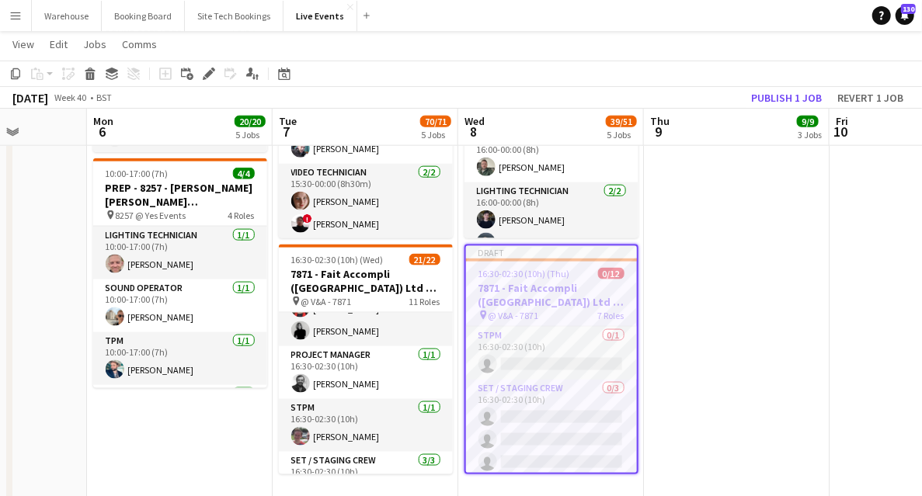
click at [710, 300] on app-date-cell "05:00-19:30 (14h30m) 5/5 8136 - BAFTA @ BAFTA 195 Piccadilly pin 8136 - BAFTA 4…" at bounding box center [737, 119] width 186 height 1651
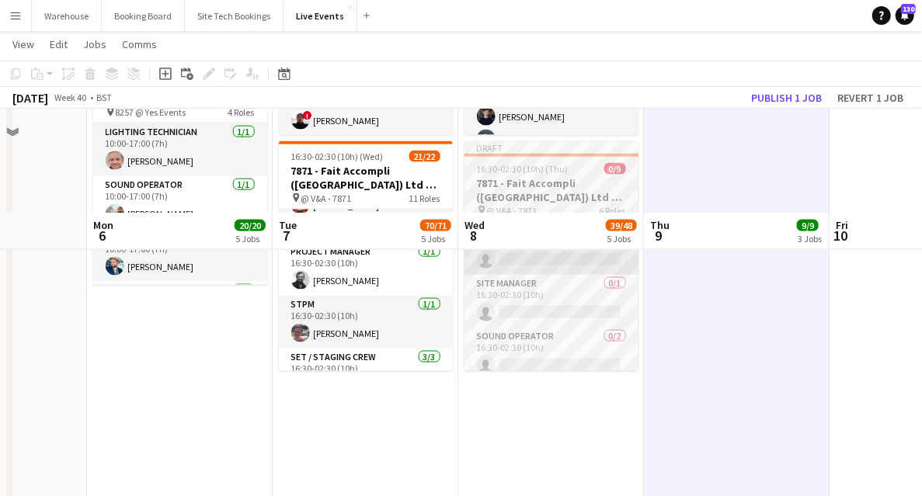
scroll to position [828, 0]
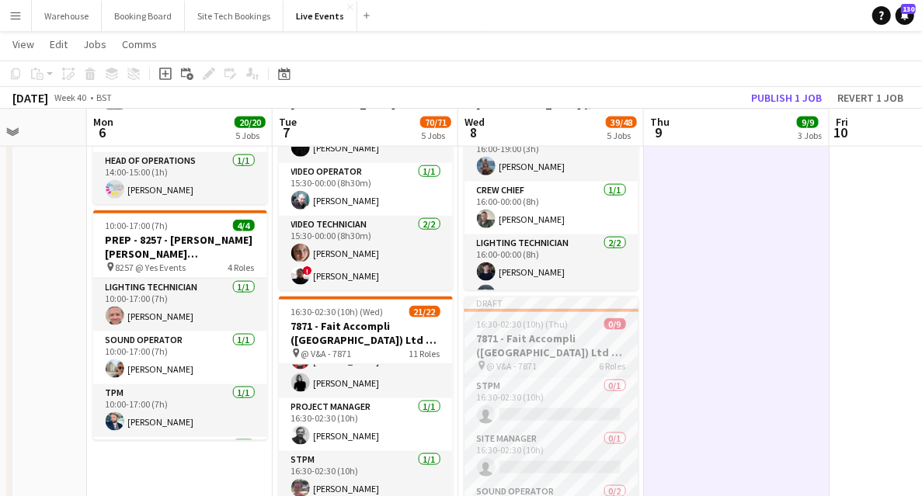
click at [531, 336] on h3 "7871 - Fait Accompli ([GEOGRAPHIC_DATA]) Ltd @ V&A" at bounding box center [552, 346] width 174 height 28
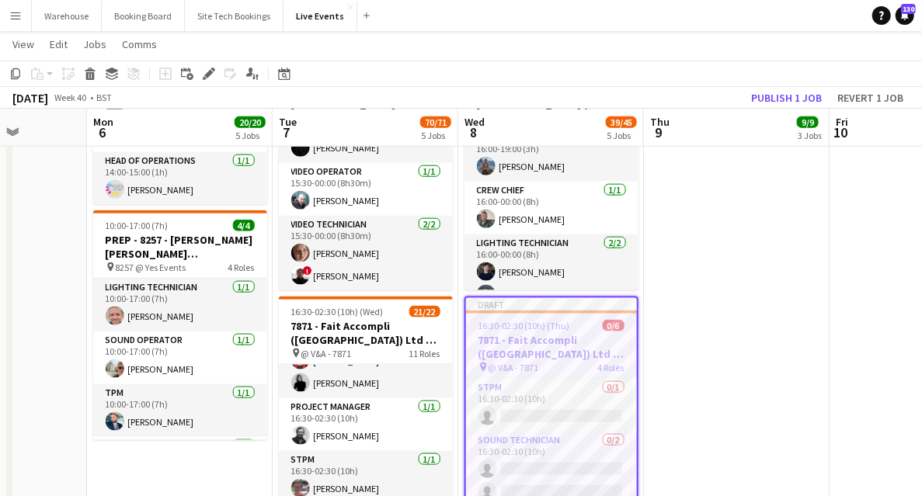
click at [692, 356] on app-date-cell "05:00-19:30 (14h30m) 5/5 8136 - BAFTA @ BAFTA 195 Piccadilly pin 8136 - BAFTA 4…" at bounding box center [737, 171] width 186 height 1651
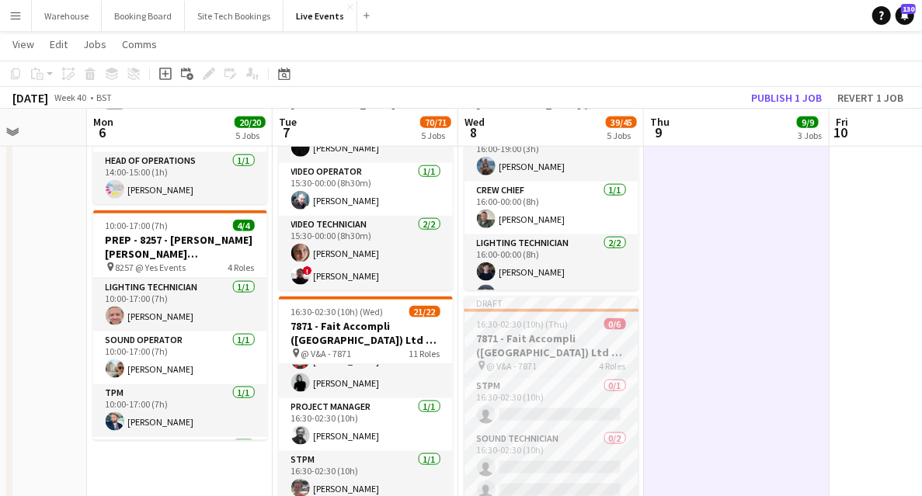
click at [521, 338] on h3 "7871 - Fait Accompli ([GEOGRAPHIC_DATA]) Ltd @ V&A" at bounding box center [552, 346] width 174 height 28
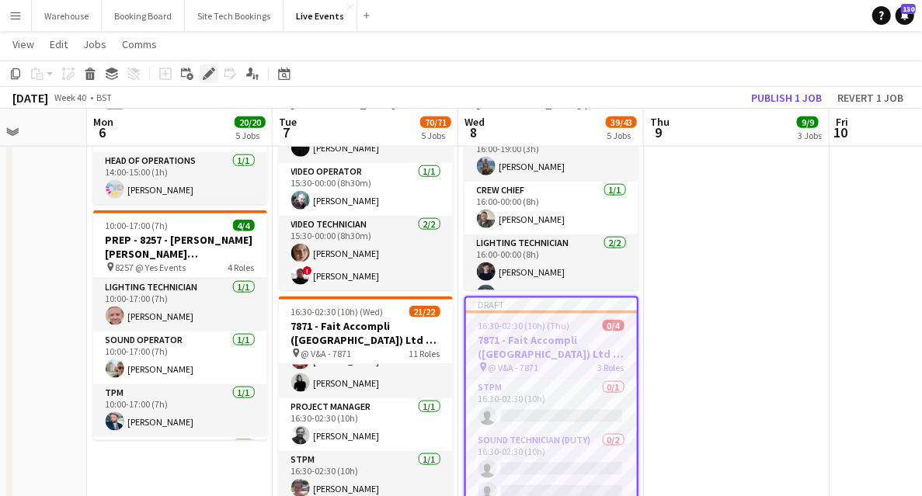
click at [207, 75] on icon at bounding box center [208, 74] width 9 height 9
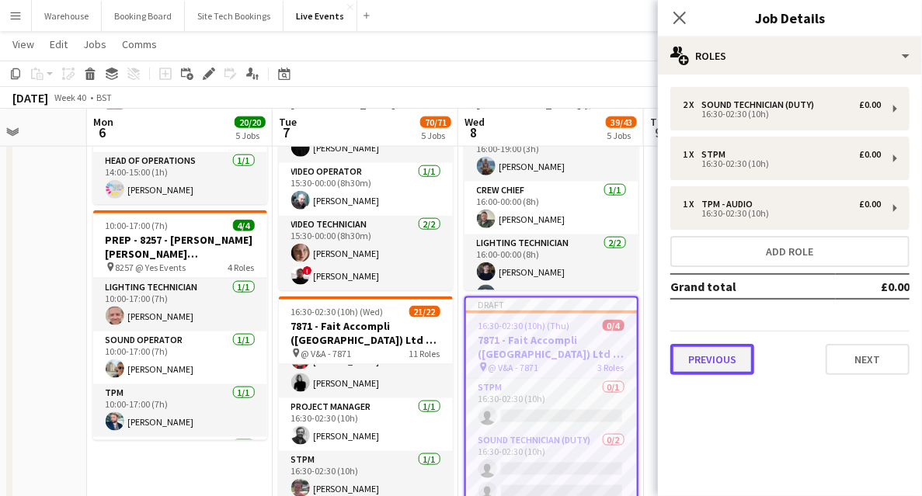
click at [709, 370] on button "Previous" at bounding box center [713, 359] width 84 height 31
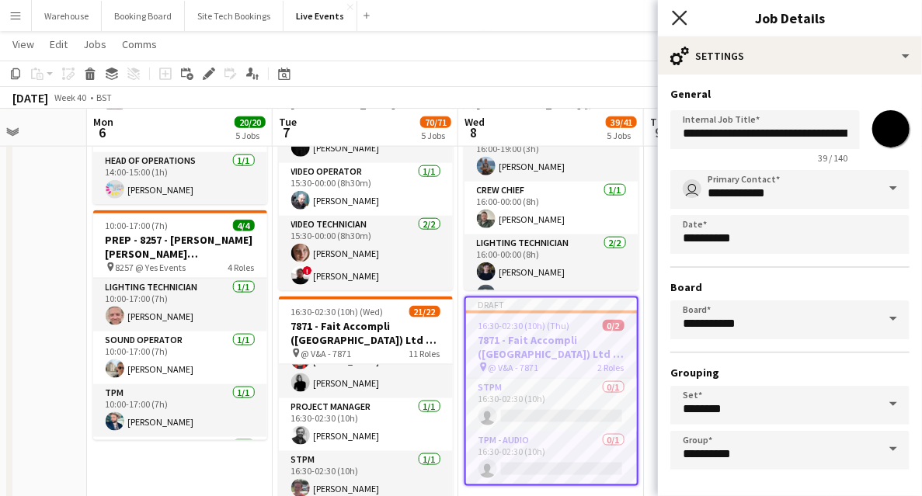
click at [678, 16] on icon at bounding box center [679, 17] width 15 height 15
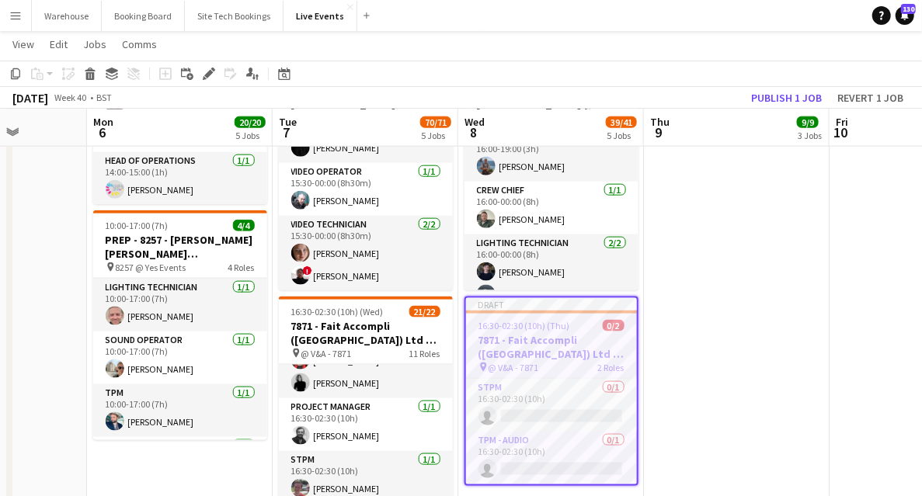
click at [811, 338] on app-date-cell "05:00-19:30 (14h30m) 5/5 8136 - BAFTA @ BAFTA 195 Piccadilly pin 8136 - BAFTA 4…" at bounding box center [737, 171] width 186 height 1651
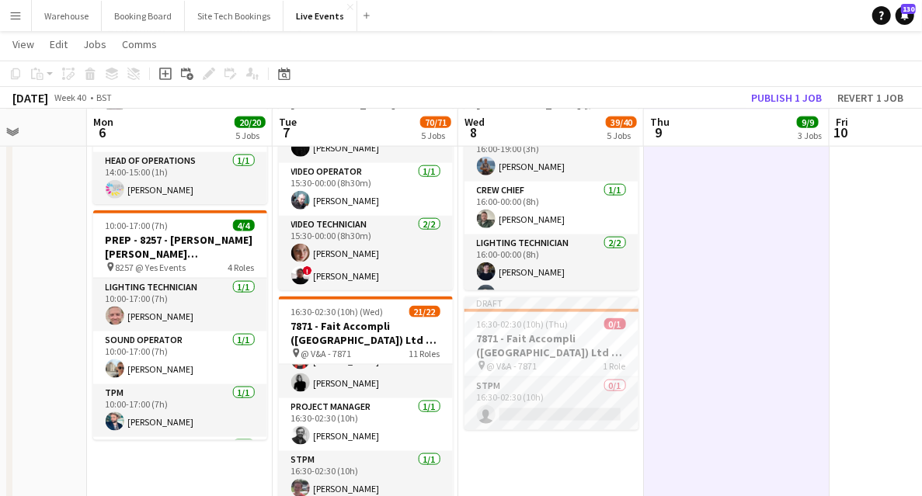
click at [805, 364] on app-date-cell "05:00-19:30 (14h30m) 5/5 8136 - BAFTA @ BAFTA 195 Piccadilly pin 8136 - BAFTA 4…" at bounding box center [737, 171] width 186 height 1651
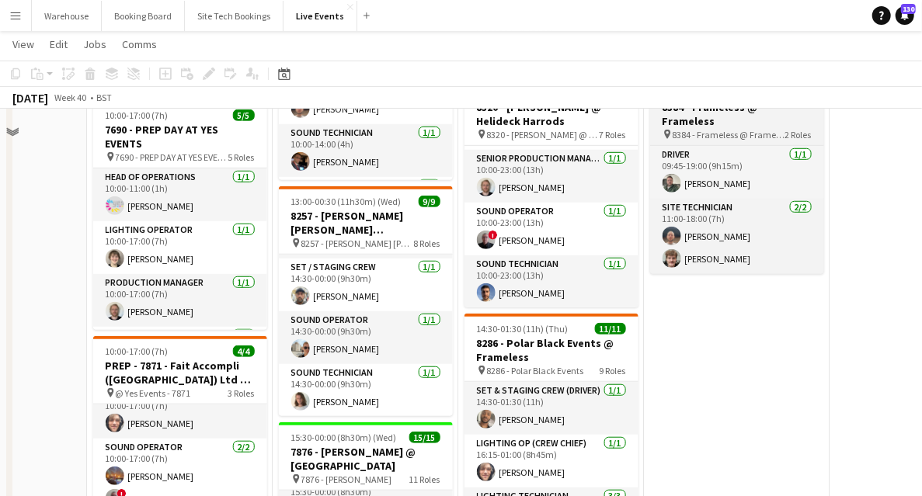
scroll to position [207, 0]
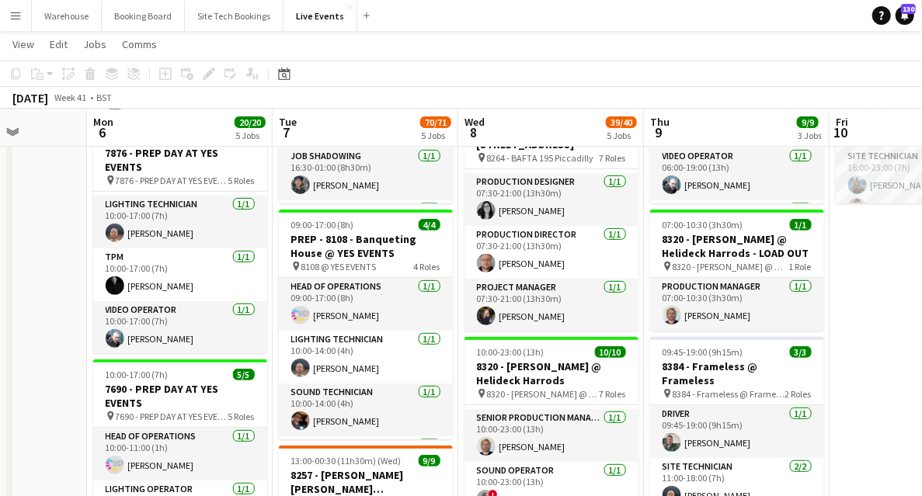
drag, startPoint x: 886, startPoint y: 348, endPoint x: 294, endPoint y: 275, distance: 595.8
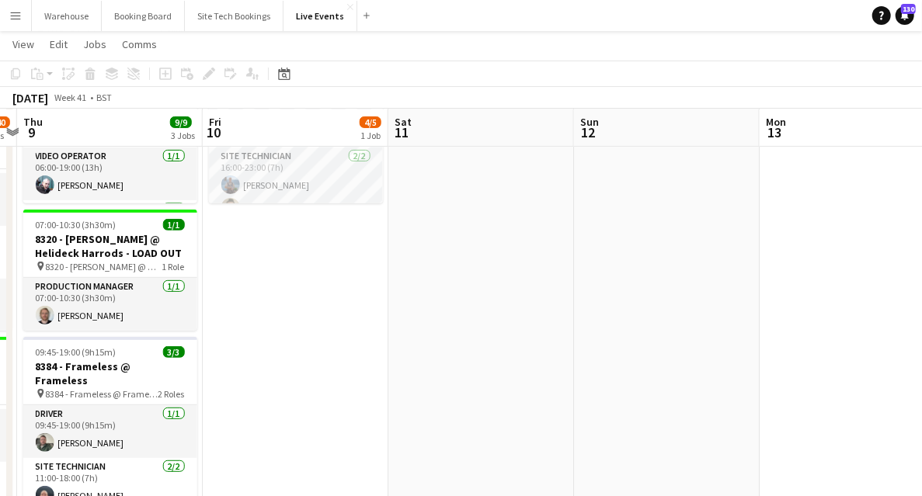
drag, startPoint x: 301, startPoint y: 236, endPoint x: 287, endPoint y: 239, distance: 14.3
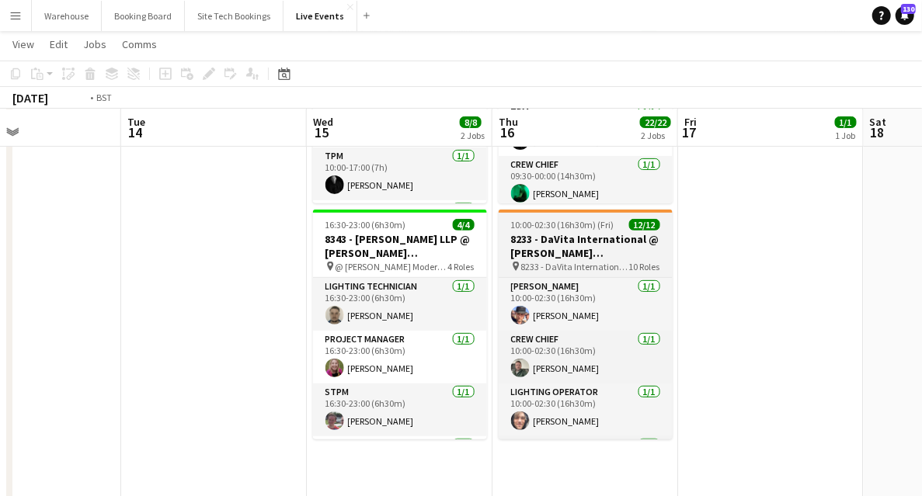
drag, startPoint x: 586, startPoint y: 305, endPoint x: 224, endPoint y: 262, distance: 364.6
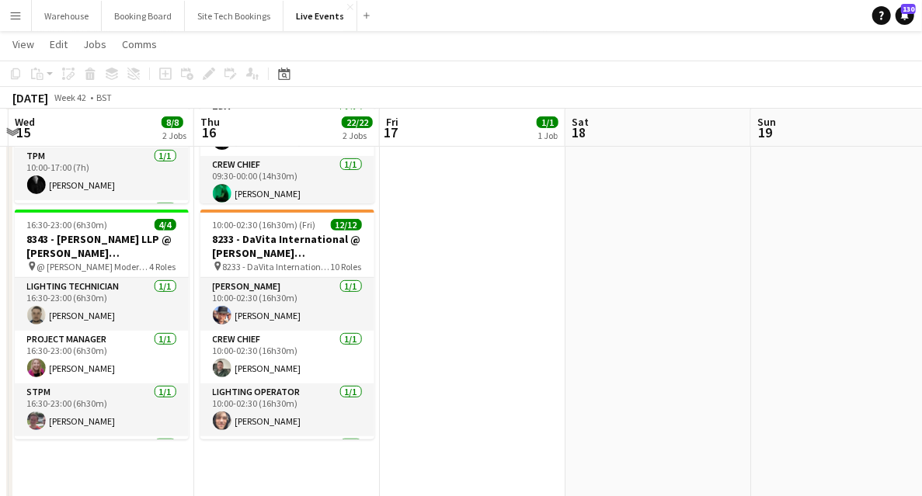
drag, startPoint x: 343, startPoint y: 261, endPoint x: 172, endPoint y: 258, distance: 171.0
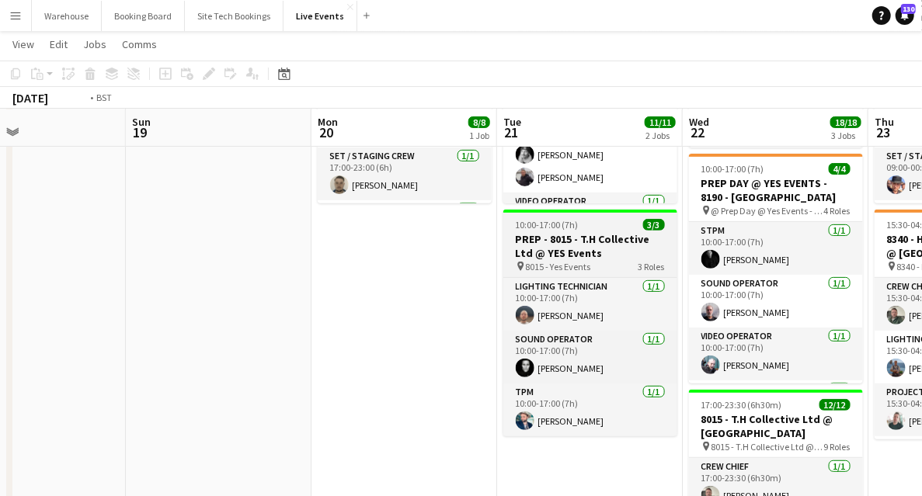
drag, startPoint x: 336, startPoint y: 283, endPoint x: 131, endPoint y: 249, distance: 207.9
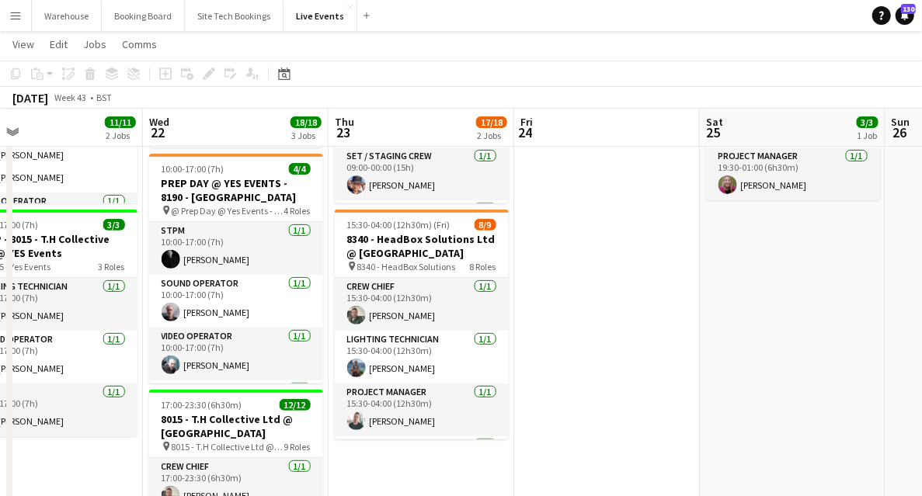
drag, startPoint x: 814, startPoint y: 315, endPoint x: 304, endPoint y: 272, distance: 512.3
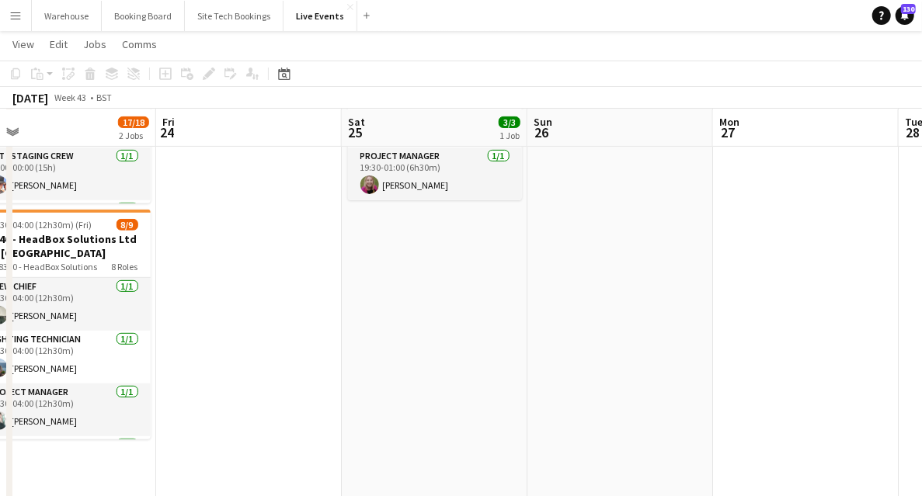
drag, startPoint x: 692, startPoint y: 333, endPoint x: 326, endPoint y: 303, distance: 367.1
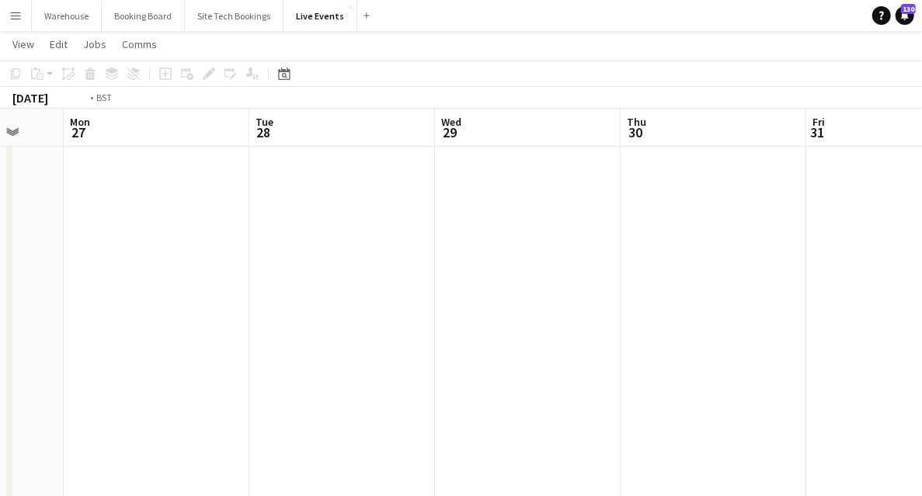
drag, startPoint x: 322, startPoint y: 308, endPoint x: 224, endPoint y: 291, distance: 99.2
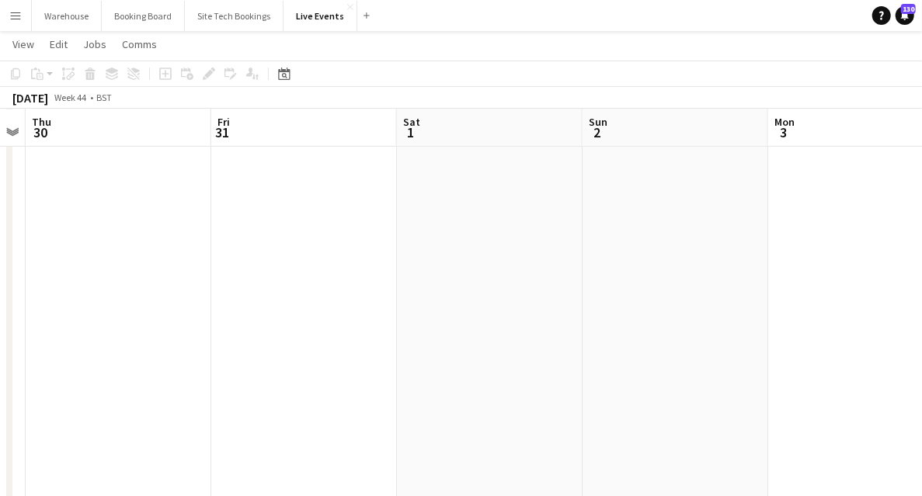
drag, startPoint x: 522, startPoint y: 318, endPoint x: 168, endPoint y: 281, distance: 356.2
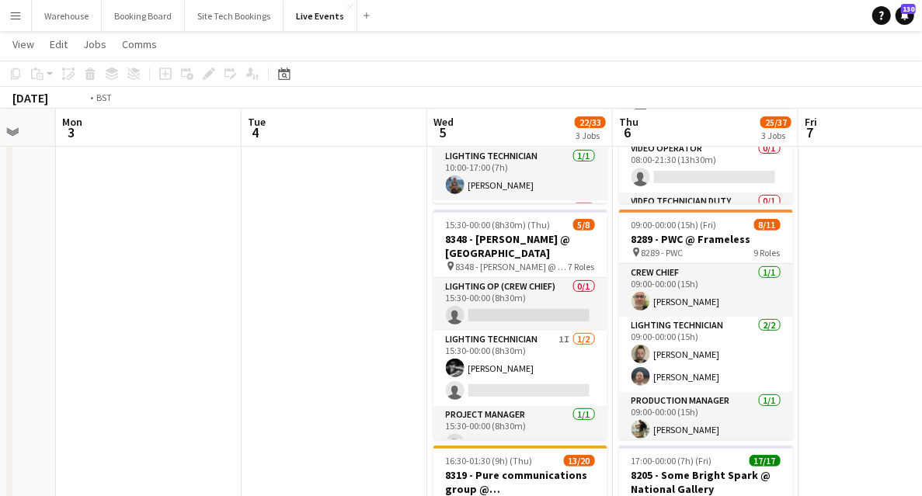
drag, startPoint x: 345, startPoint y: 249, endPoint x: 110, endPoint y: 211, distance: 237.7
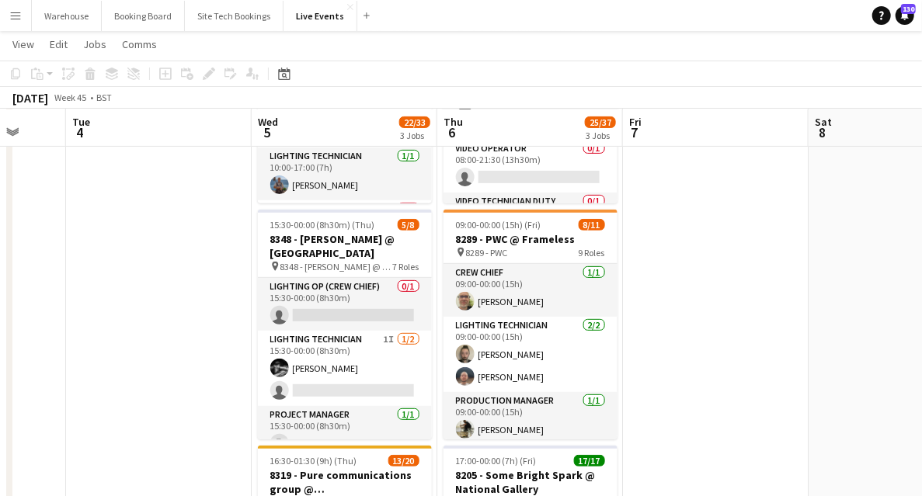
drag, startPoint x: 275, startPoint y: 243, endPoint x: 607, endPoint y: 291, distance: 335.1
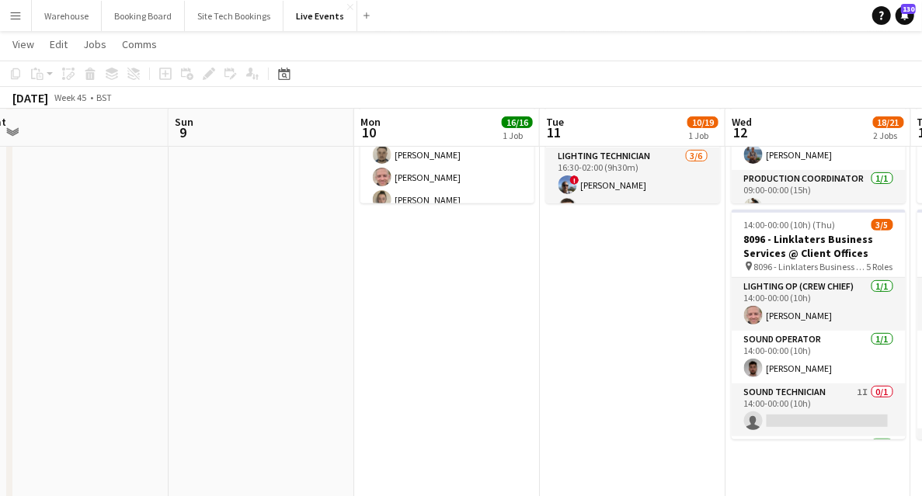
drag, startPoint x: 507, startPoint y: 283, endPoint x: 287, endPoint y: 256, distance: 220.8
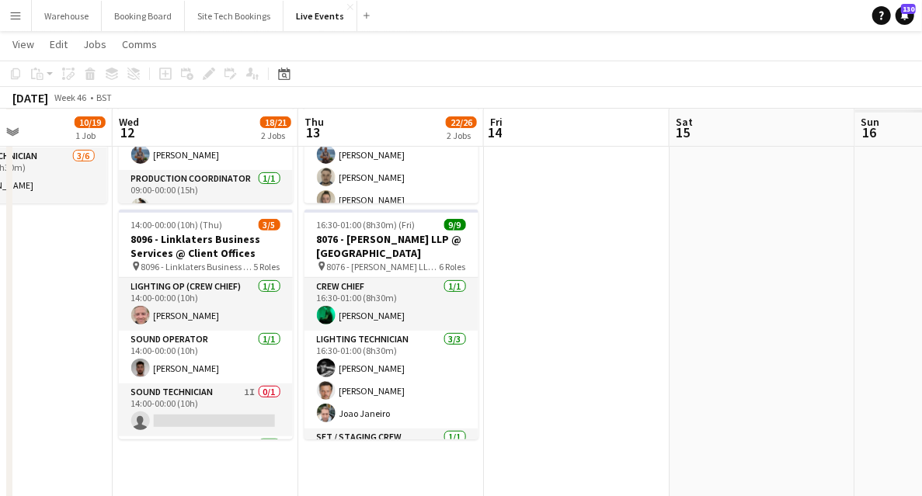
scroll to position [0, 547]
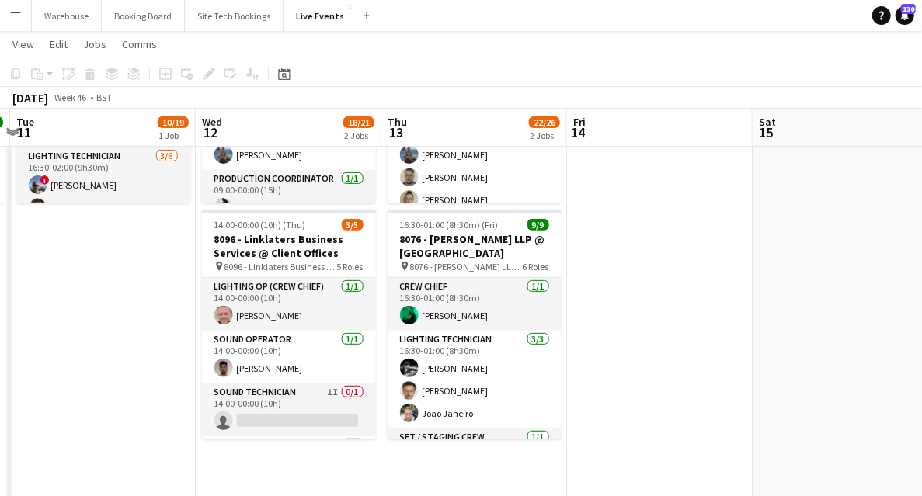
drag, startPoint x: 573, startPoint y: 320, endPoint x: 190, endPoint y: 279, distance: 386.0
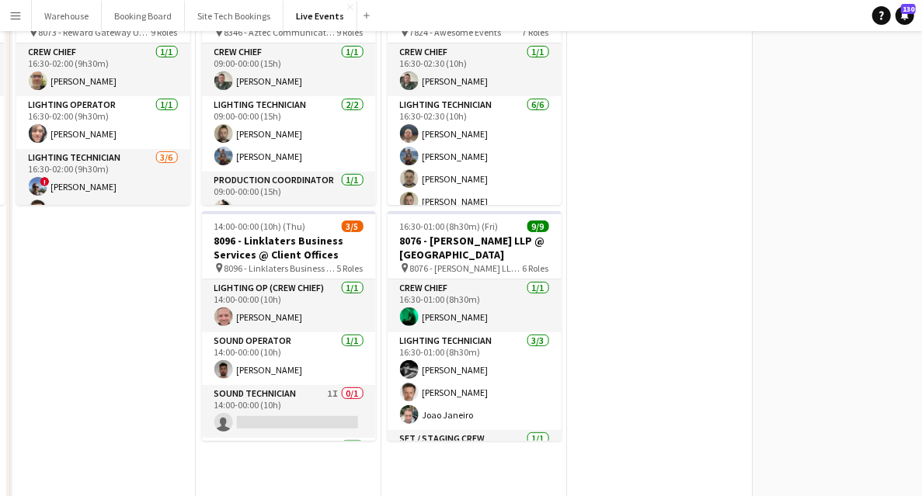
scroll to position [0, 0]
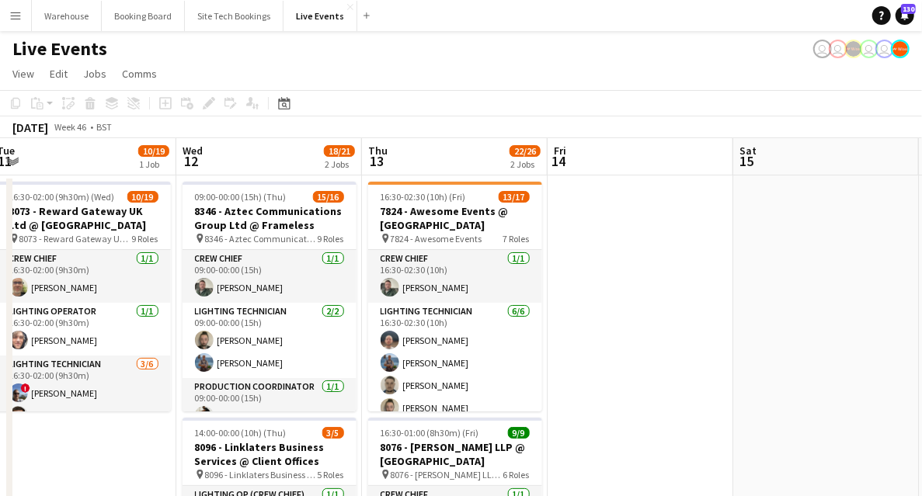
drag, startPoint x: 696, startPoint y: 281, endPoint x: 866, endPoint y: 273, distance: 170.3
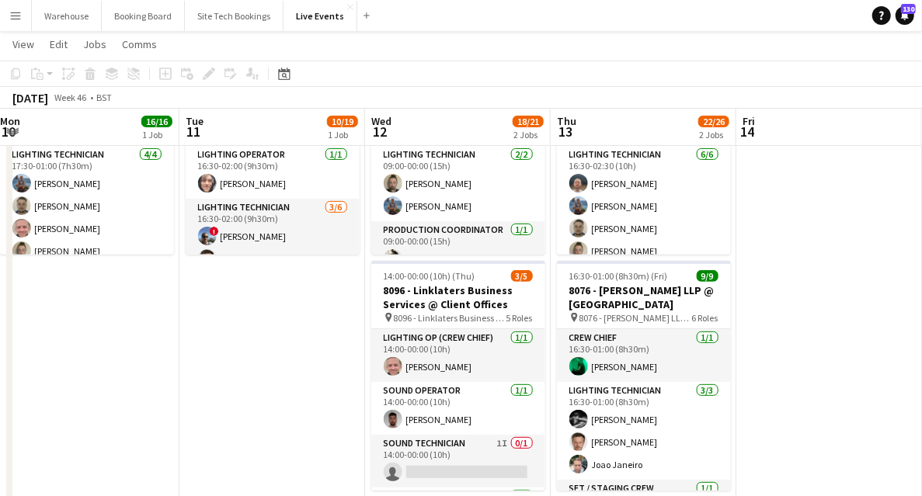
scroll to position [311, 0]
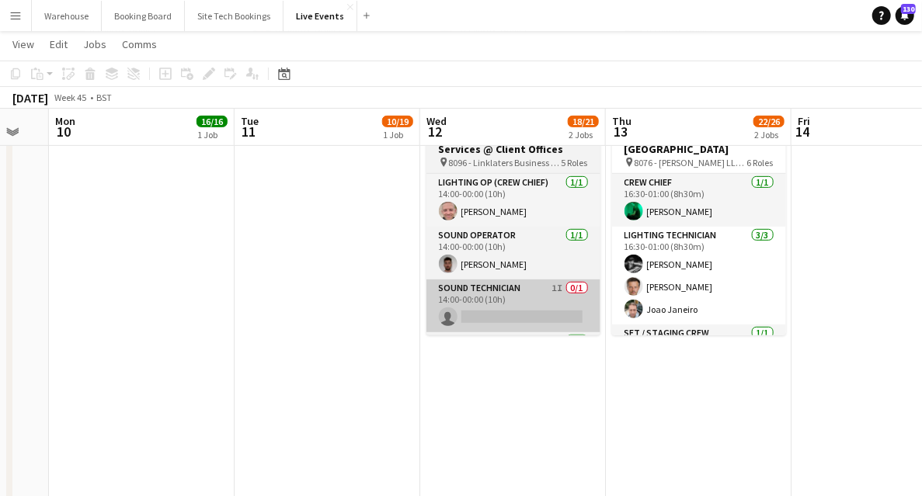
drag, startPoint x: 309, startPoint y: 294, endPoint x: 445, endPoint y: 303, distance: 136.3
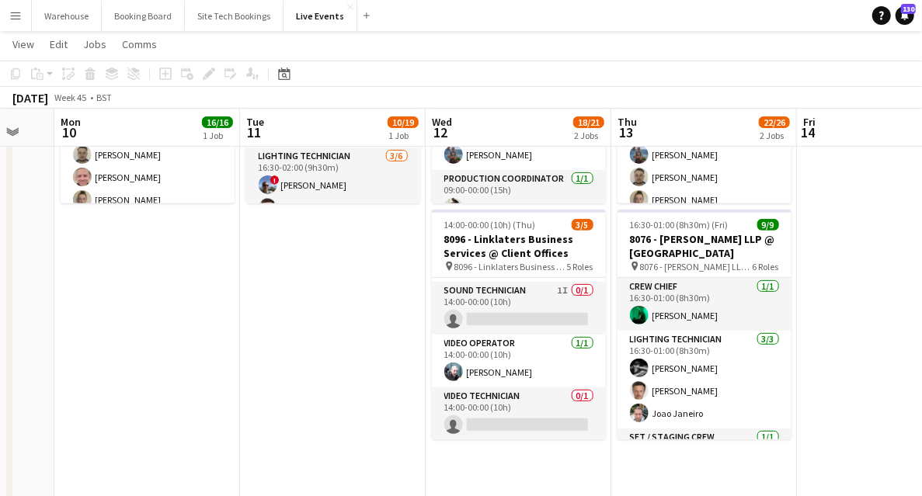
scroll to position [103, 0]
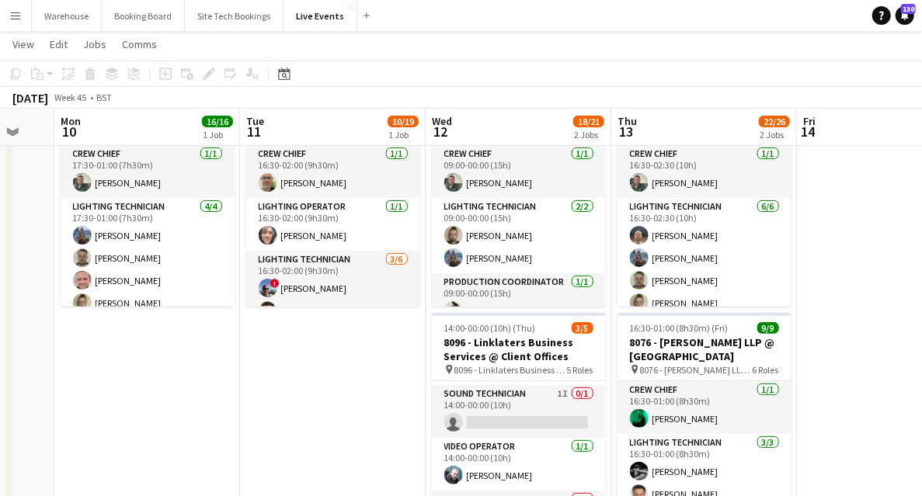
drag, startPoint x: 329, startPoint y: 347, endPoint x: 699, endPoint y: 361, distance: 370.9
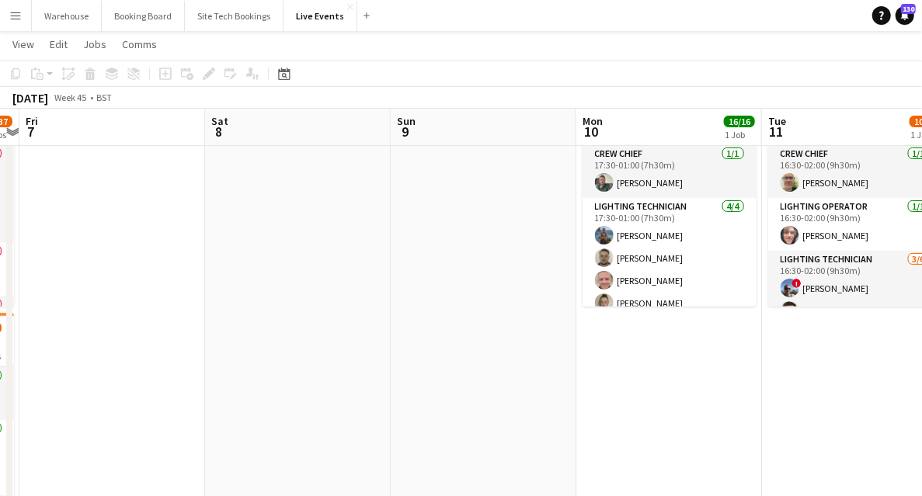
drag, startPoint x: 284, startPoint y: 315, endPoint x: 698, endPoint y: 328, distance: 414.3
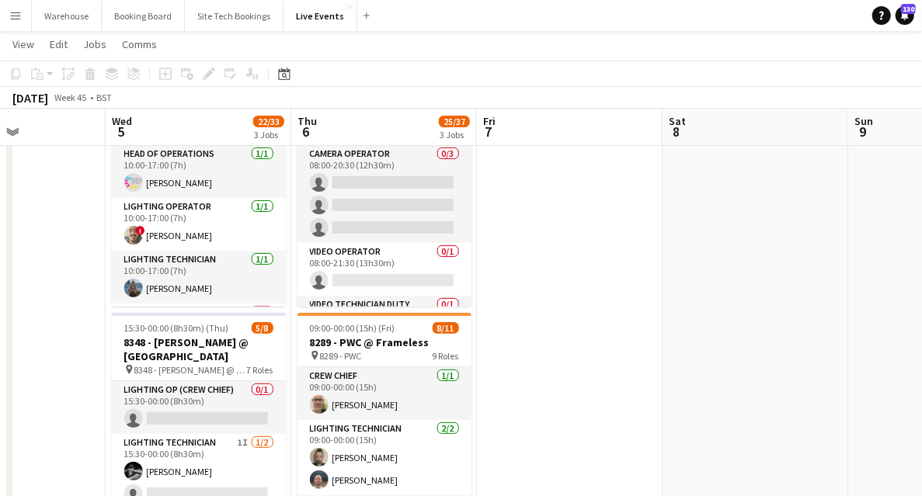
drag, startPoint x: 407, startPoint y: 305, endPoint x: 642, endPoint y: 329, distance: 235.9
drag, startPoint x: 657, startPoint y: 314, endPoint x: 868, endPoint y: 312, distance: 210.6
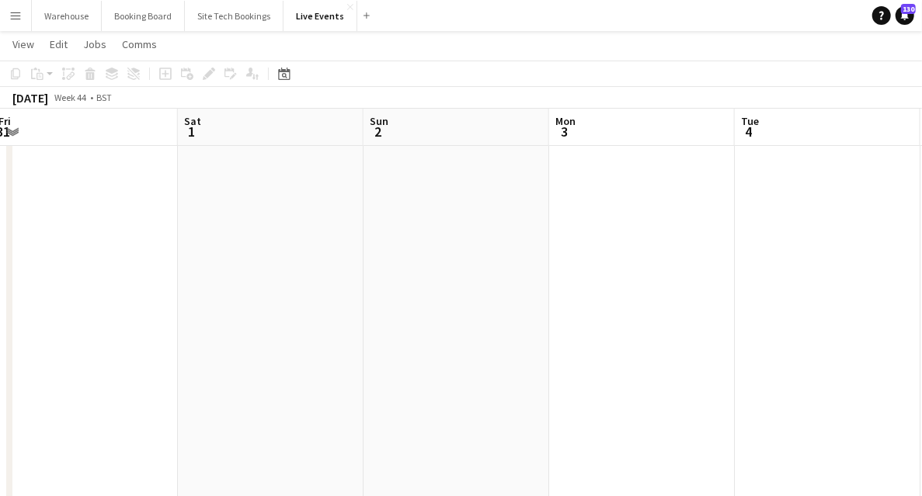
drag, startPoint x: 387, startPoint y: 263, endPoint x: 693, endPoint y: 278, distance: 306.5
drag, startPoint x: 559, startPoint y: 273, endPoint x: 747, endPoint y: 293, distance: 189.0
drag, startPoint x: 469, startPoint y: 269, endPoint x: 767, endPoint y: 295, distance: 299.5
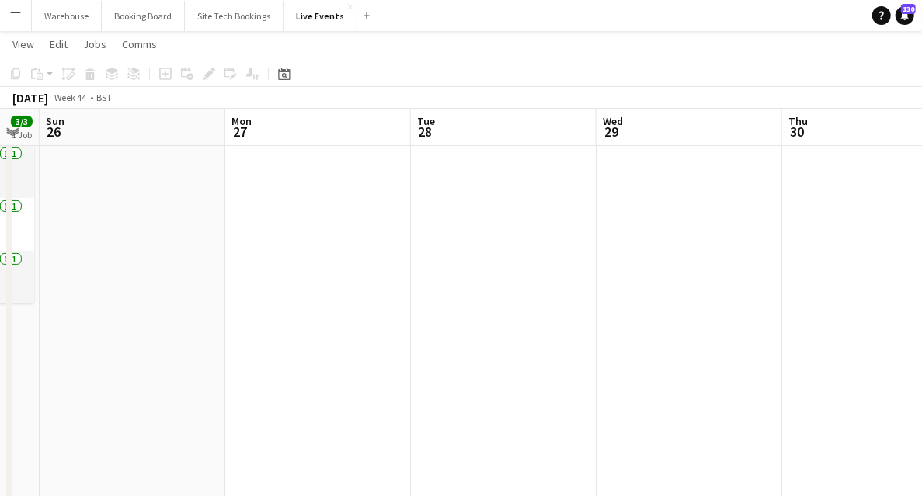
drag, startPoint x: 530, startPoint y: 275, endPoint x: 884, endPoint y: 283, distance: 354.4
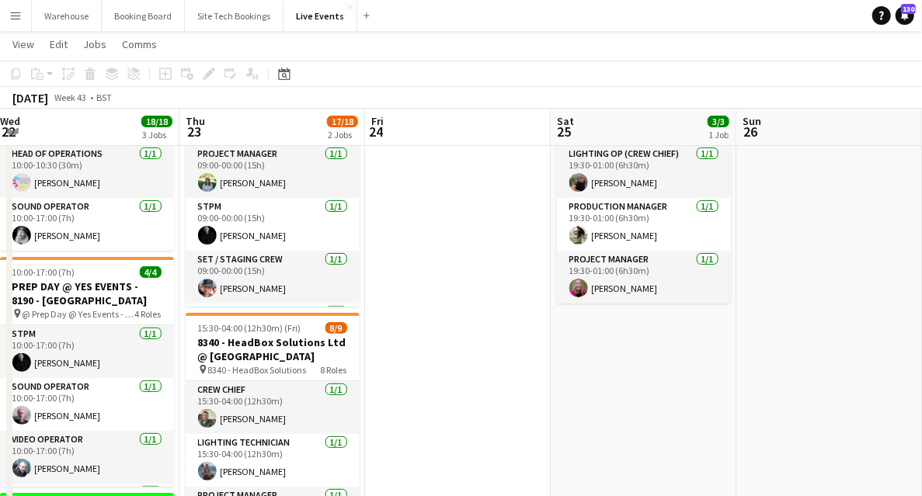
drag, startPoint x: 660, startPoint y: 284, endPoint x: 873, endPoint y: 317, distance: 216.1
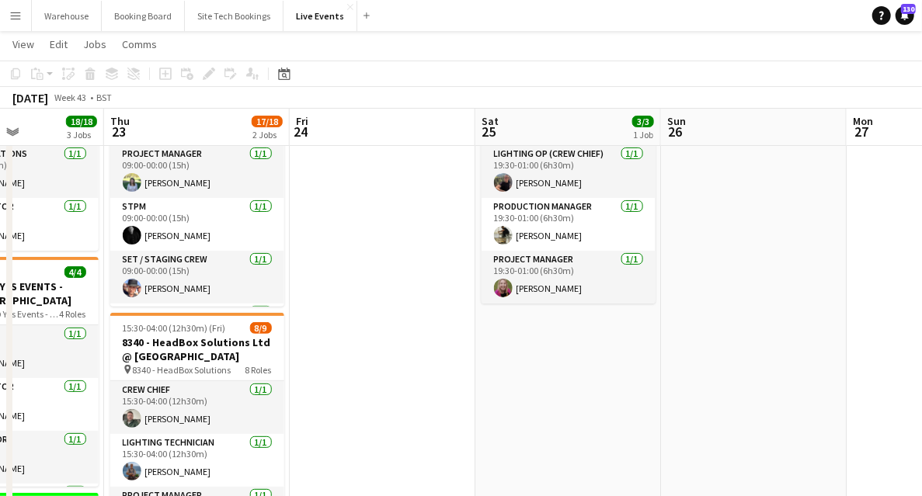
scroll to position [0, 432]
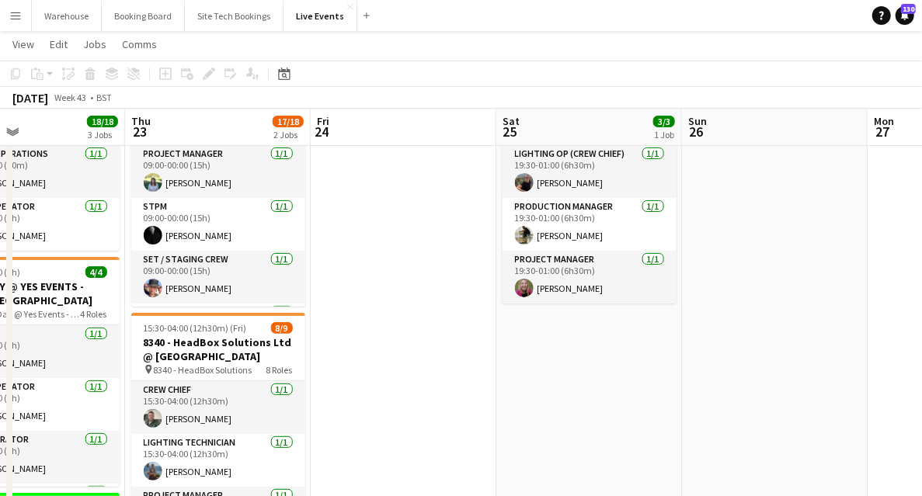
drag, startPoint x: 547, startPoint y: 280, endPoint x: 602, endPoint y: 281, distance: 55.2
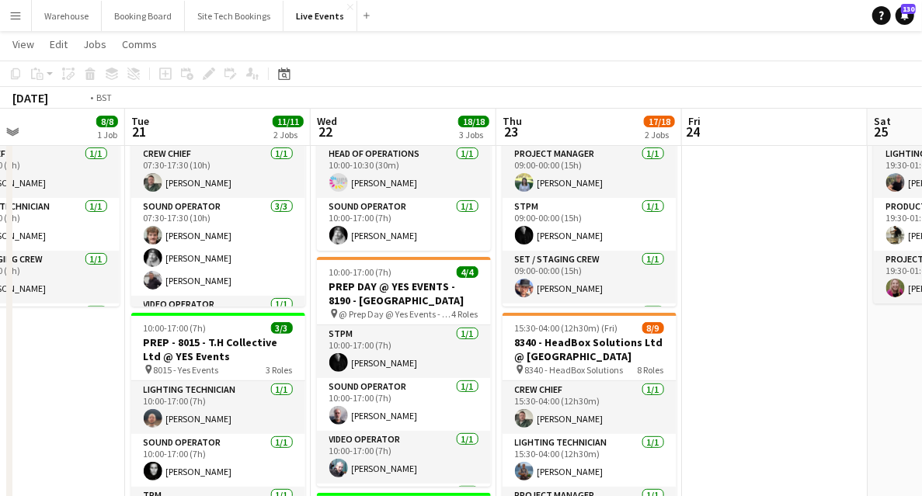
drag, startPoint x: 535, startPoint y: 284, endPoint x: 892, endPoint y: 235, distance: 360.0
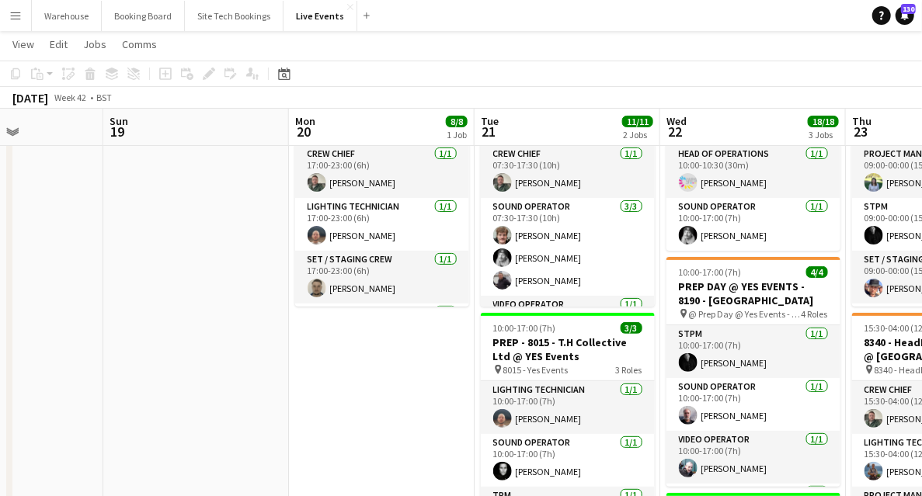
drag, startPoint x: 176, startPoint y: 364, endPoint x: 657, endPoint y: 345, distance: 481.3
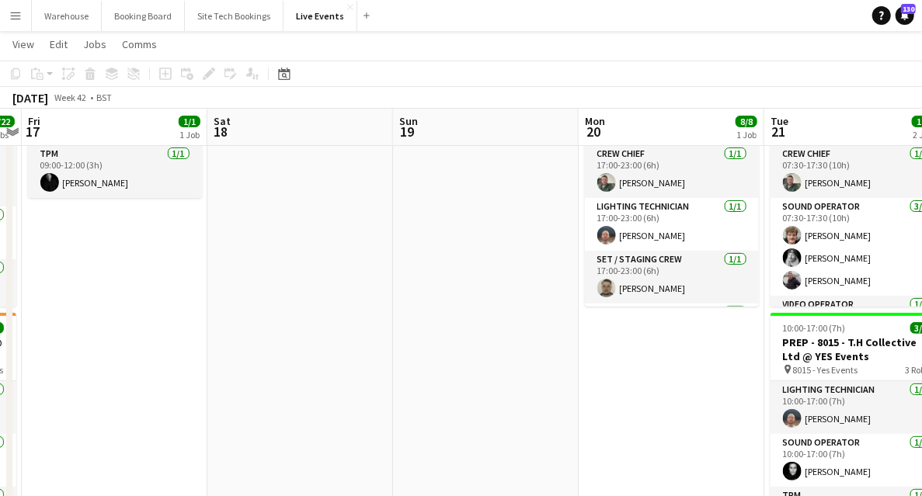
drag, startPoint x: 518, startPoint y: 350, endPoint x: 661, endPoint y: 343, distance: 143.1
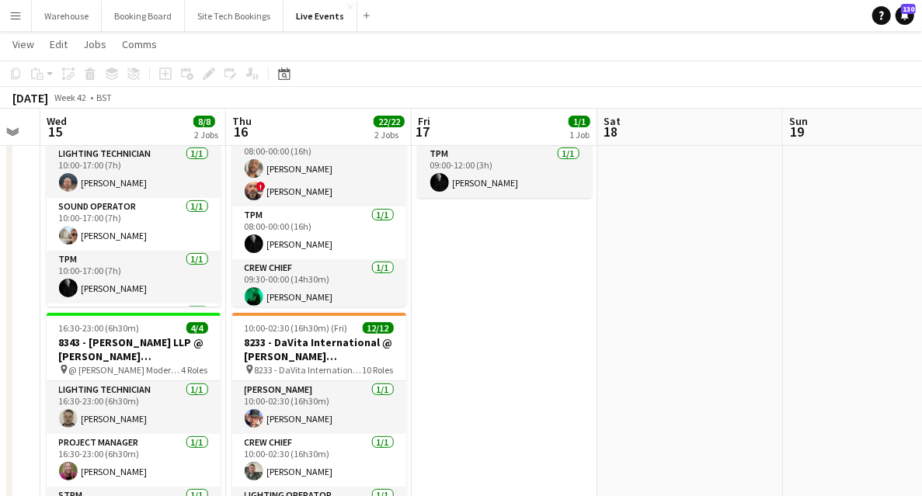
drag, startPoint x: 517, startPoint y: 309, endPoint x: 866, endPoint y: 309, distance: 348.9
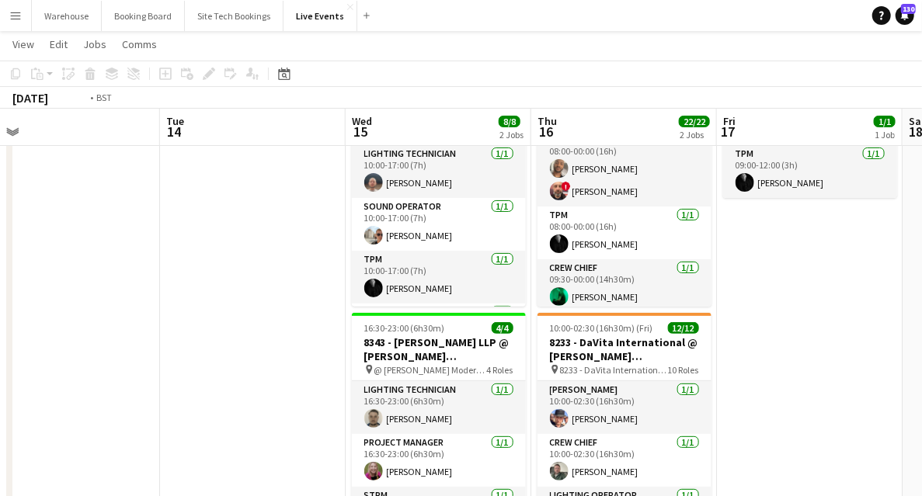
drag, startPoint x: 315, startPoint y: 341, endPoint x: 558, endPoint y: 337, distance: 242.4
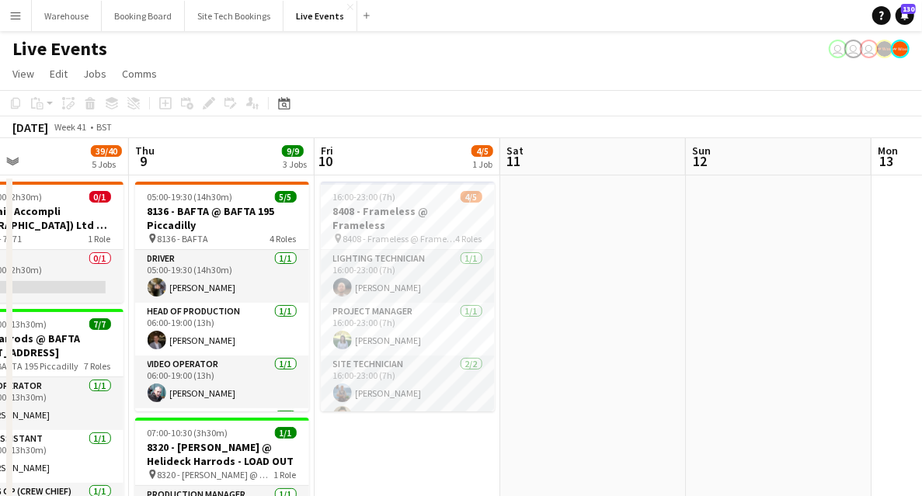
scroll to position [0, 388]
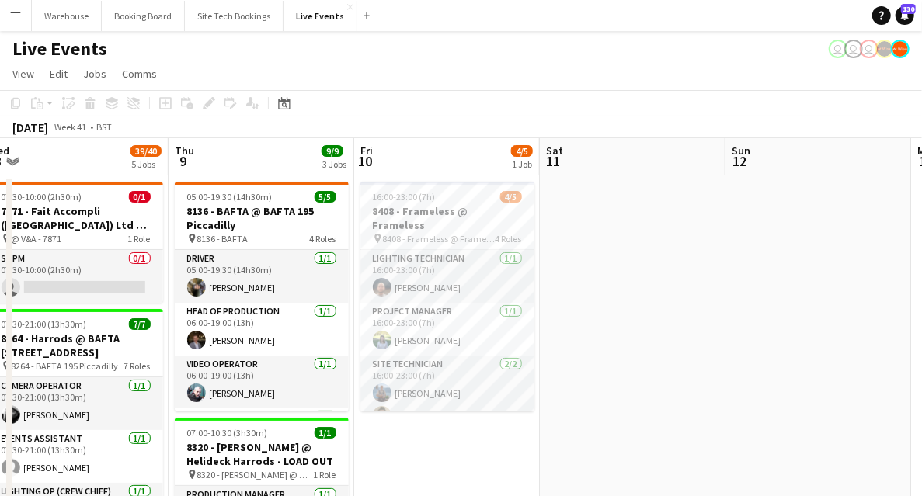
drag, startPoint x: 400, startPoint y: 477, endPoint x: 440, endPoint y: 481, distance: 39.8
drag, startPoint x: 485, startPoint y: 451, endPoint x: 873, endPoint y: 440, distance: 388.6
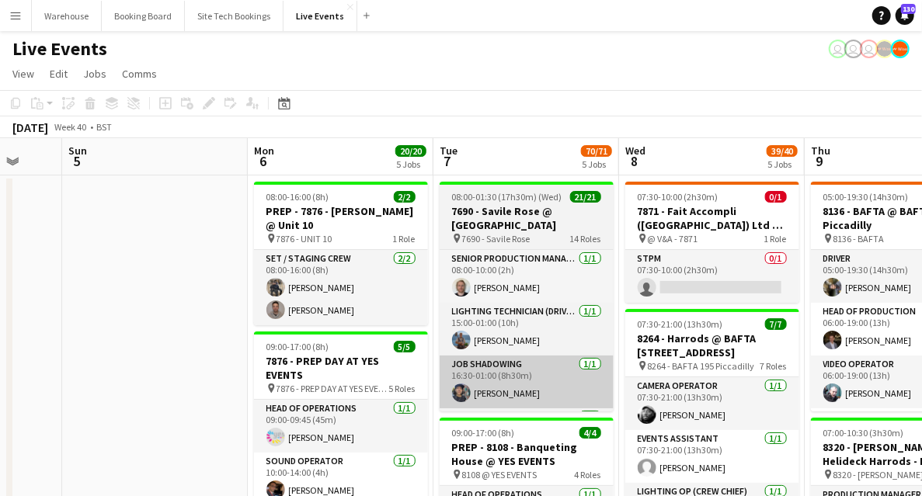
scroll to position [0, 495]
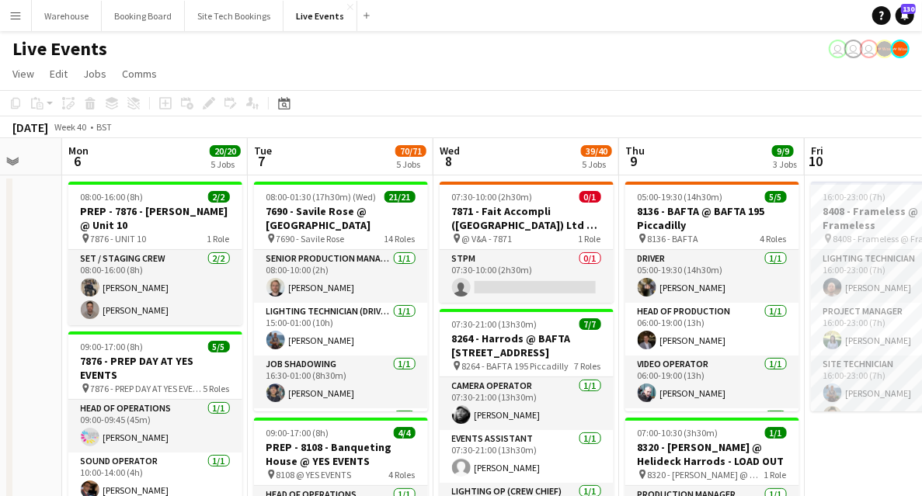
drag, startPoint x: 46, startPoint y: 337, endPoint x: 472, endPoint y: 348, distance: 426.7
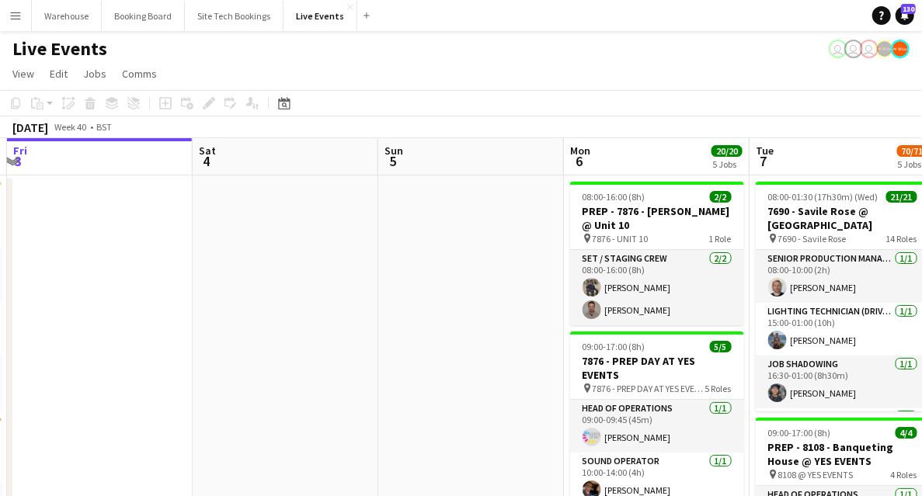
drag, startPoint x: 369, startPoint y: 371, endPoint x: 702, endPoint y: 373, distance: 332.5
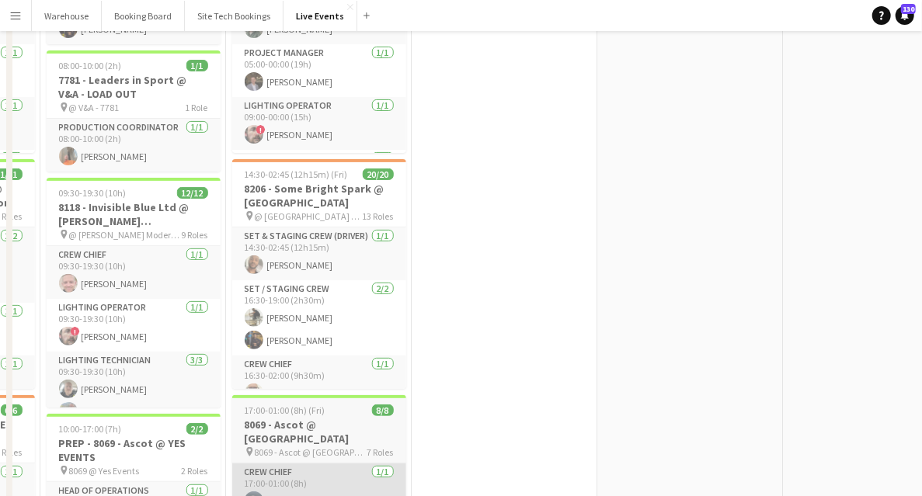
scroll to position [0, 0]
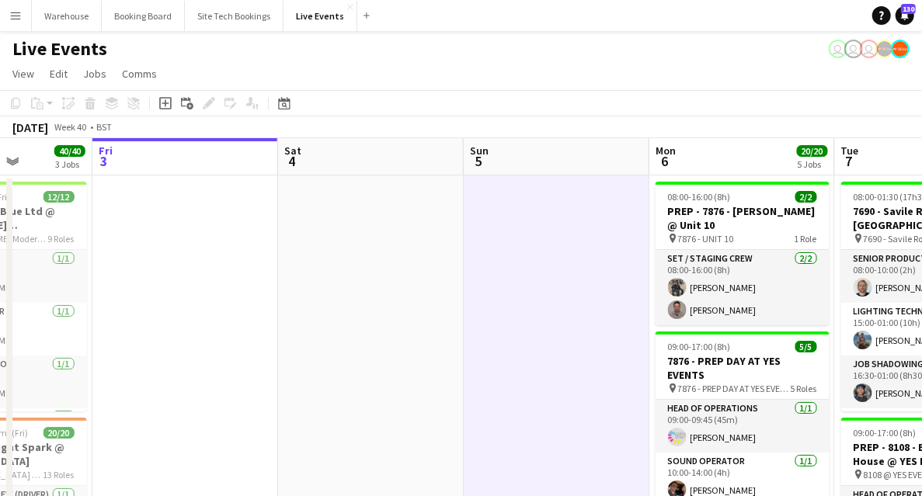
drag, startPoint x: 676, startPoint y: 295, endPoint x: 133, endPoint y: 387, distance: 550.8
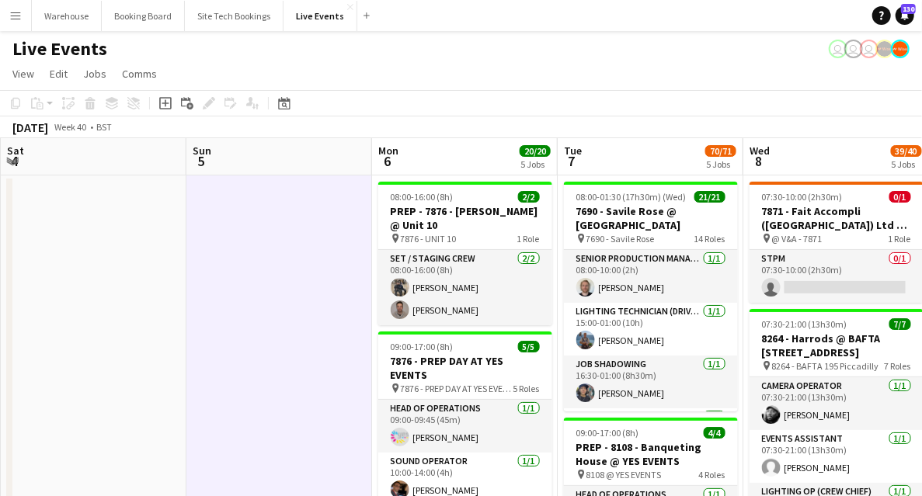
scroll to position [0, 588]
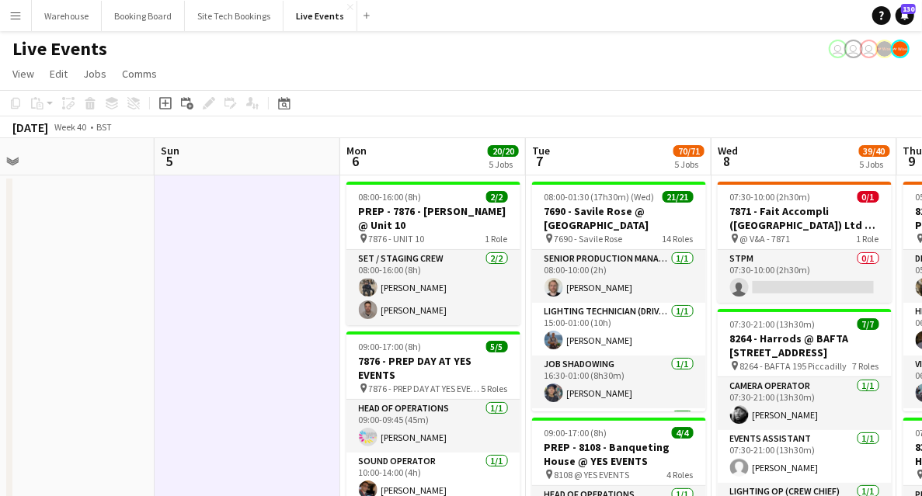
drag, startPoint x: 382, startPoint y: 350, endPoint x: 103, endPoint y: 322, distance: 281.1
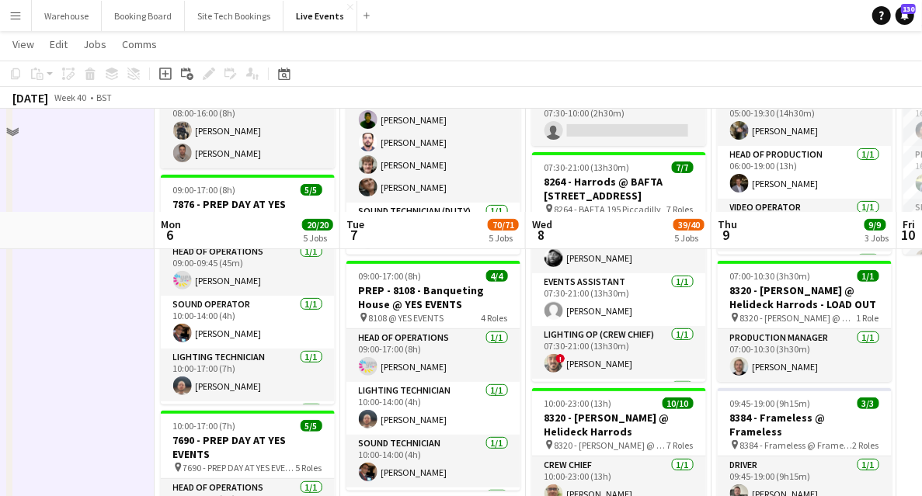
scroll to position [414, 0]
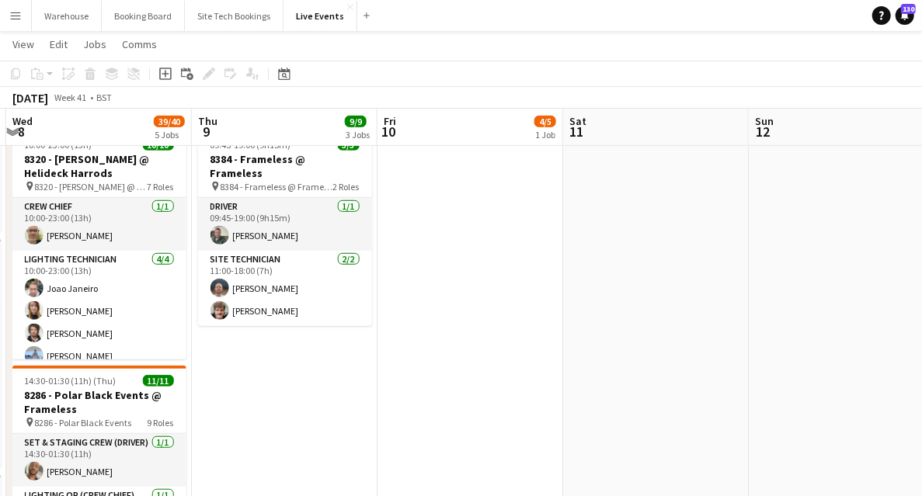
drag, startPoint x: 806, startPoint y: 387, endPoint x: 279, endPoint y: 351, distance: 528.8
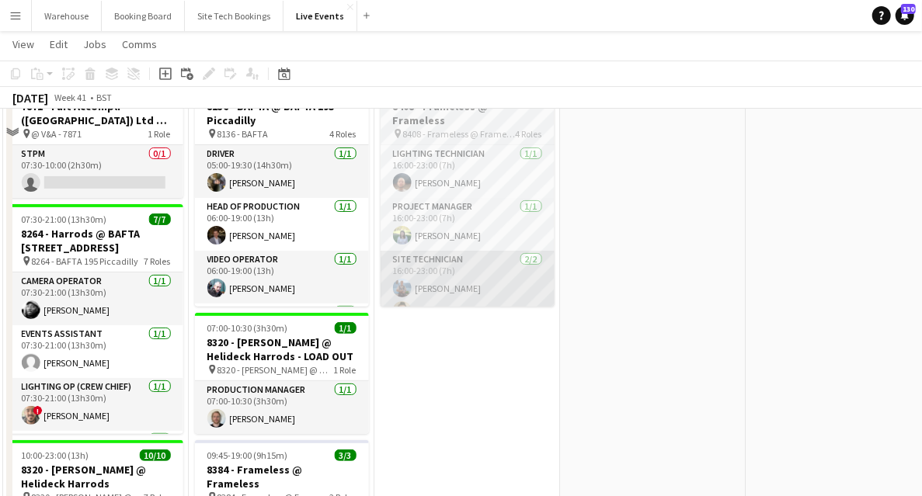
scroll to position [0, 0]
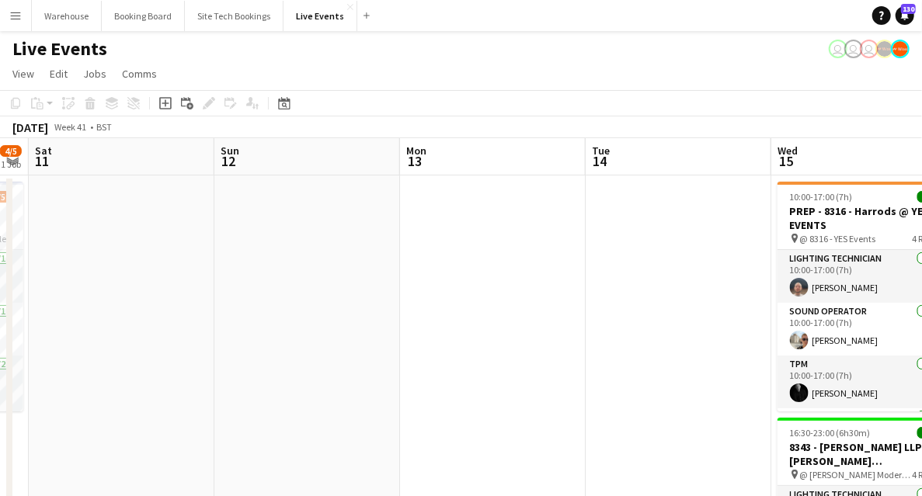
drag, startPoint x: 549, startPoint y: 309, endPoint x: 71, endPoint y: 256, distance: 480.7
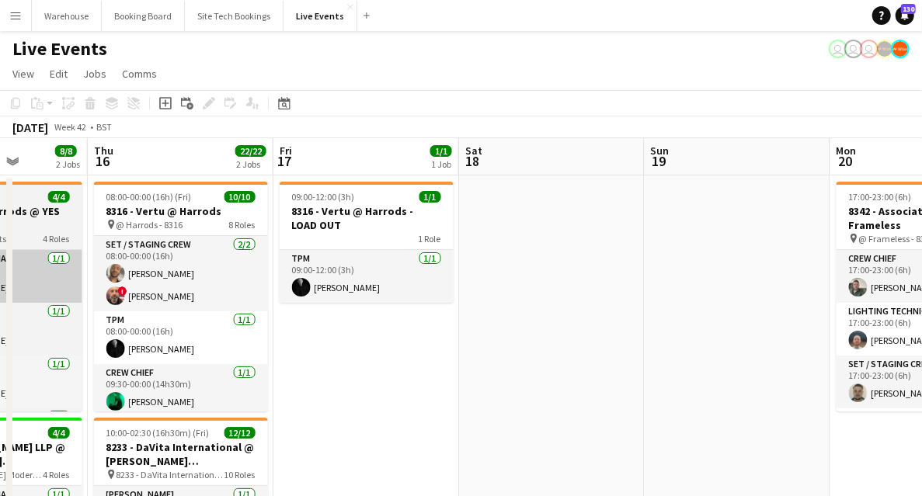
scroll to position [0, 469]
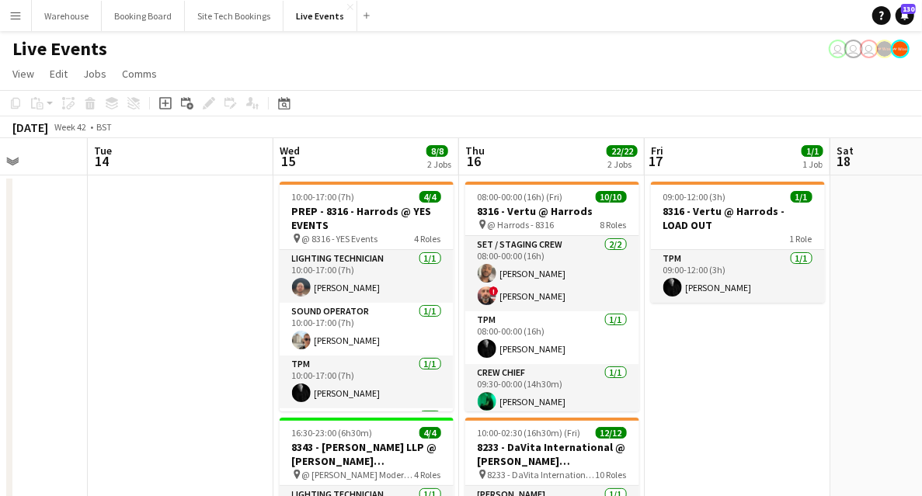
drag, startPoint x: 873, startPoint y: 361, endPoint x: 199, endPoint y: 361, distance: 673.6
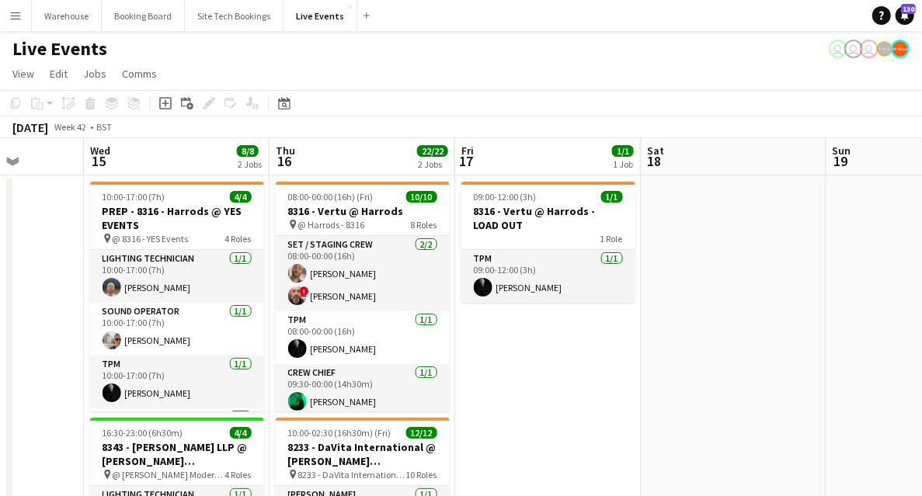
scroll to position [0, 473]
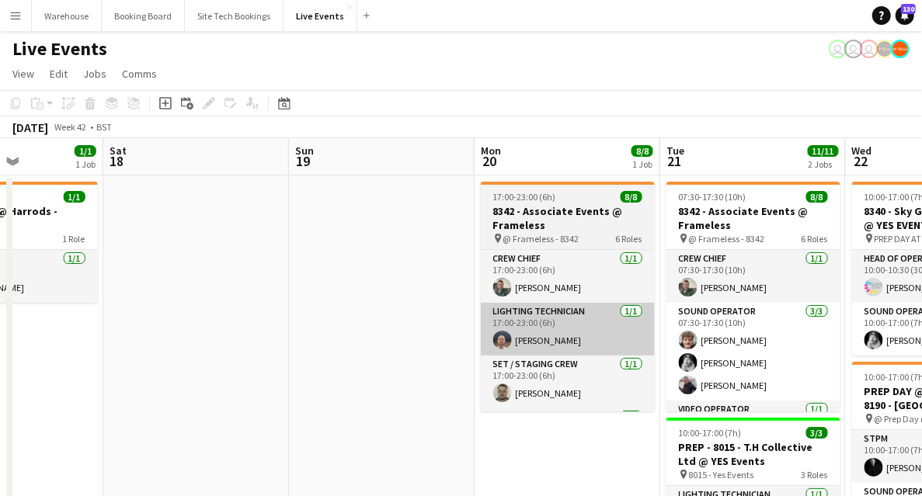
drag, startPoint x: 742, startPoint y: 437, endPoint x: 238, endPoint y: 340, distance: 513.5
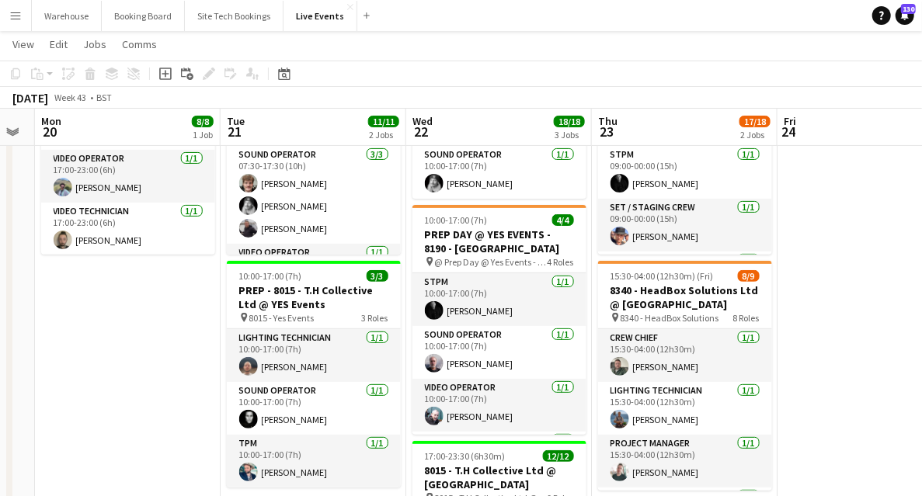
scroll to position [0, 441]
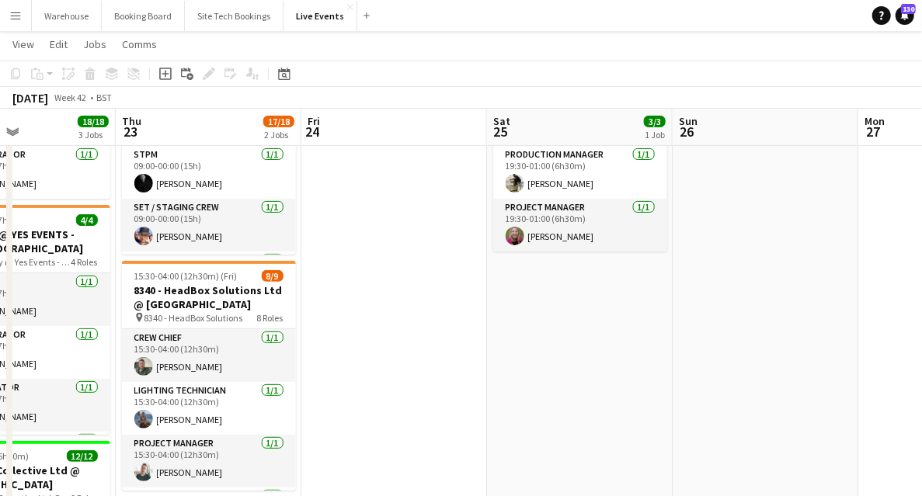
drag, startPoint x: 913, startPoint y: 342, endPoint x: 326, endPoint y: 275, distance: 591.2
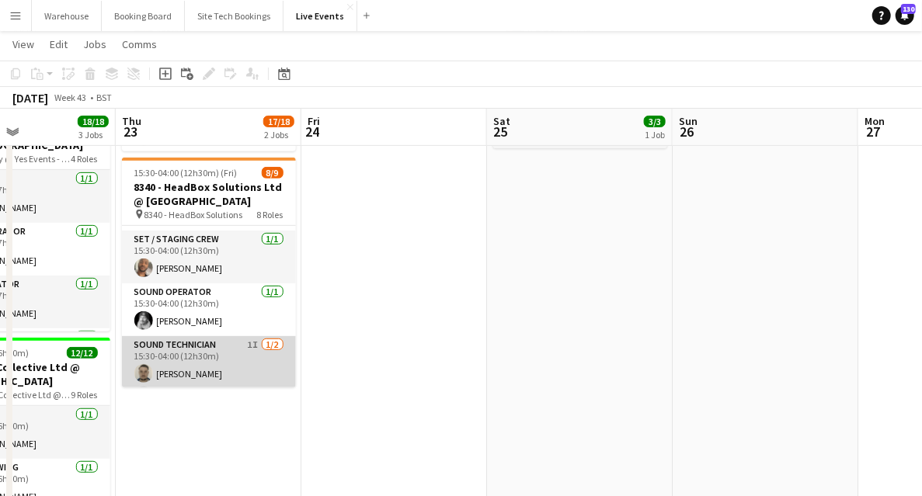
scroll to position [283, 0]
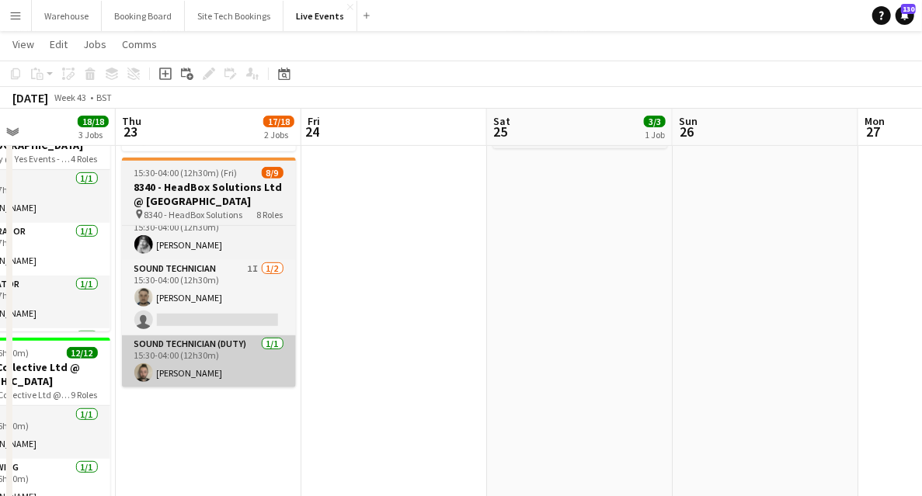
drag, startPoint x: 208, startPoint y: 422, endPoint x: 430, endPoint y: 371, distance: 227.9
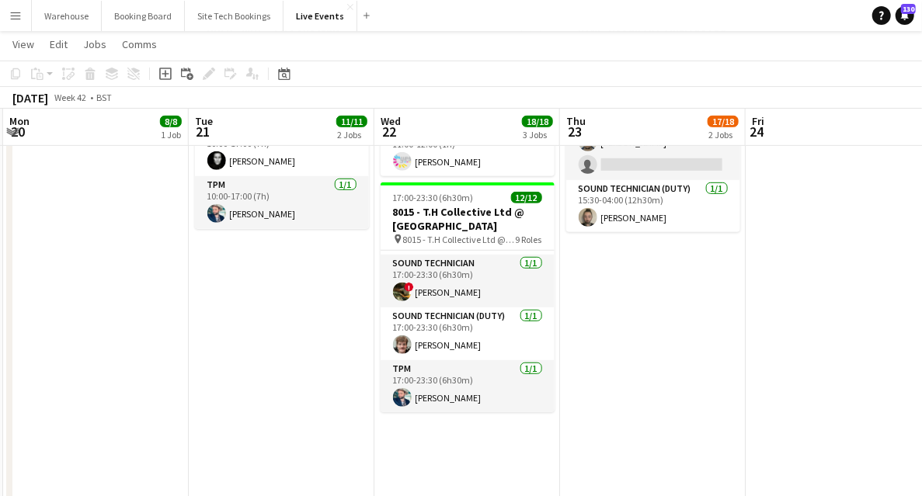
scroll to position [0, 320]
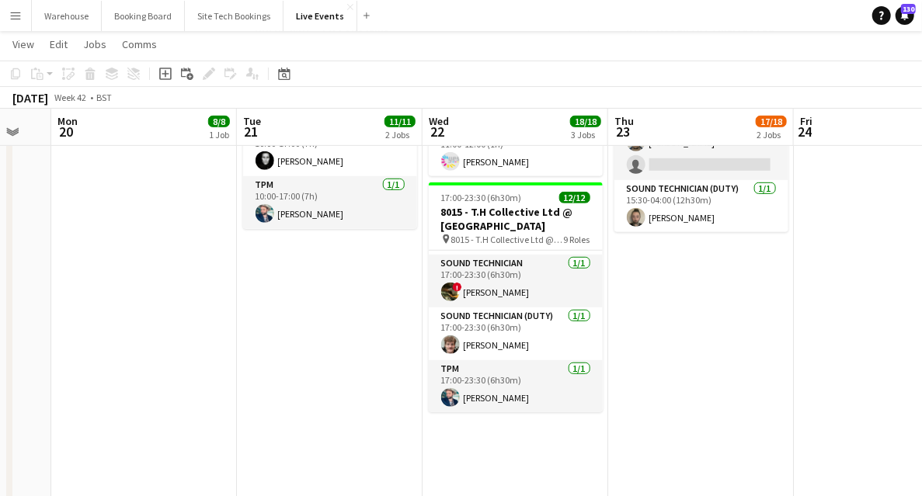
drag, startPoint x: 157, startPoint y: 348, endPoint x: 378, endPoint y: 388, distance: 224.2
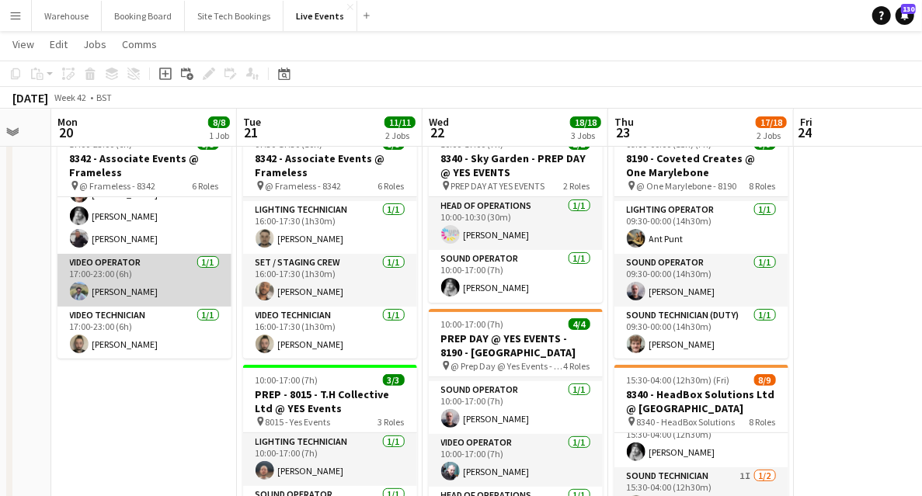
scroll to position [0, 0]
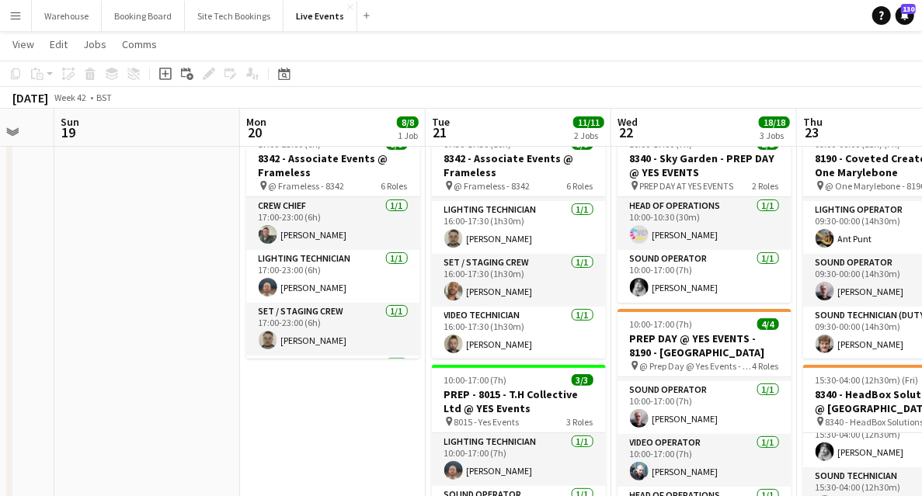
drag, startPoint x: 190, startPoint y: 409, endPoint x: 467, endPoint y: 402, distance: 277.4
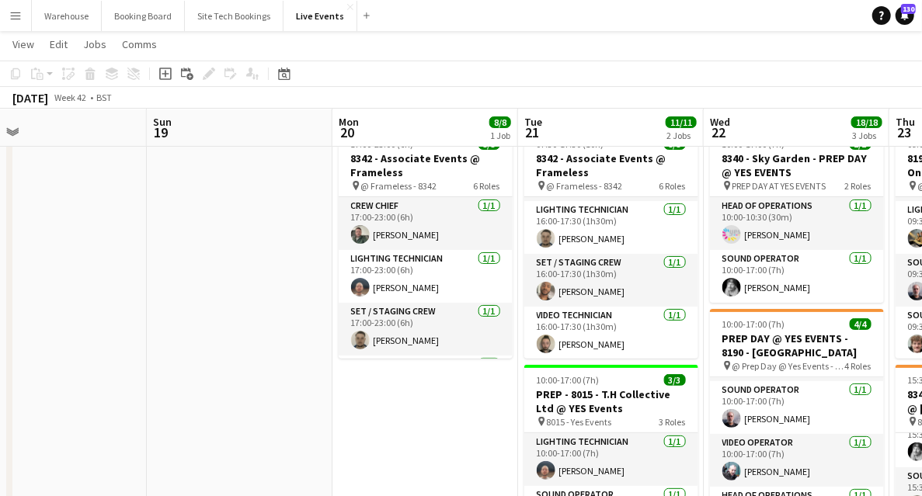
drag, startPoint x: 148, startPoint y: 318, endPoint x: 493, endPoint y: 322, distance: 345.0
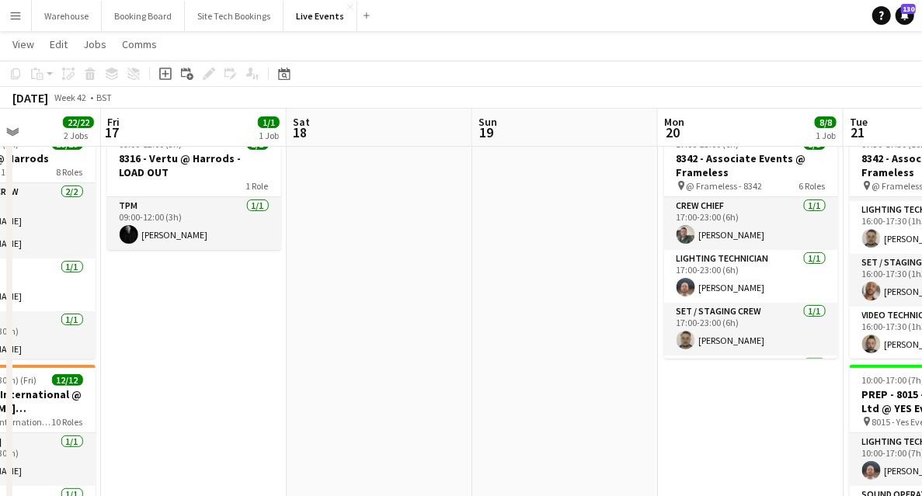
drag, startPoint x: 329, startPoint y: 340, endPoint x: 444, endPoint y: 347, distance: 115.2
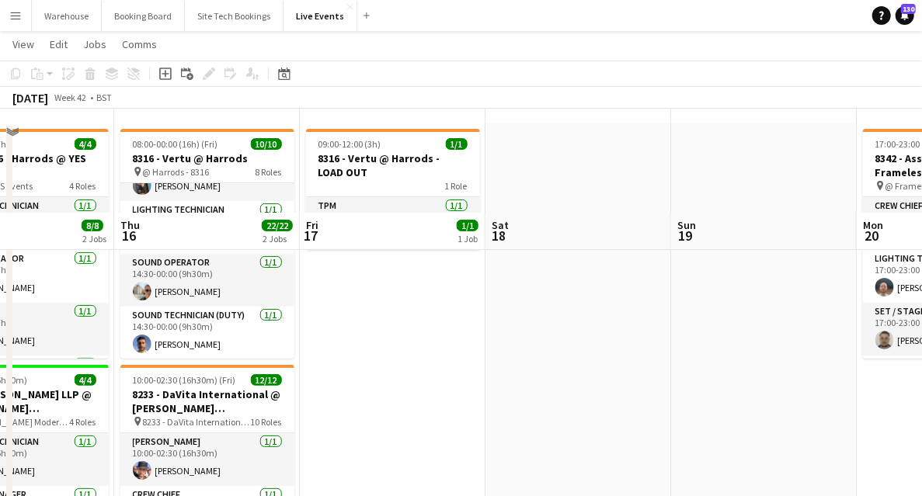
scroll to position [259, 0]
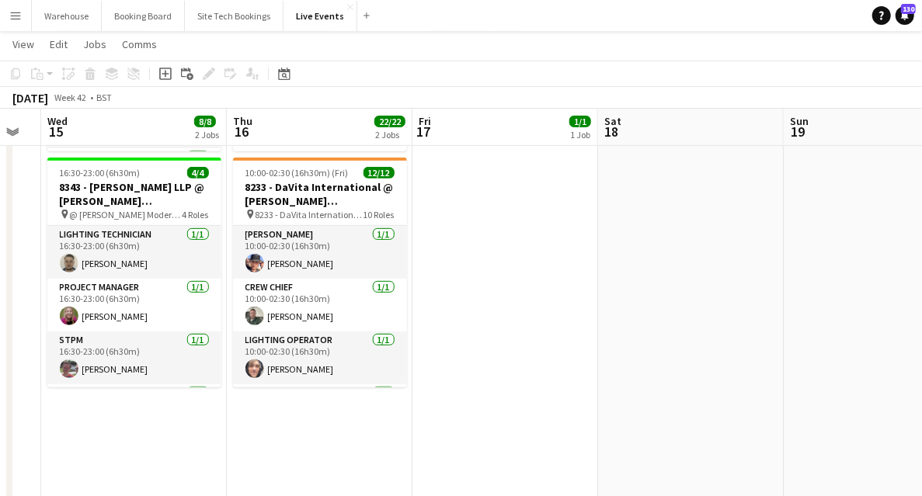
drag, startPoint x: 319, startPoint y: 361, endPoint x: 618, endPoint y: 347, distance: 300.2
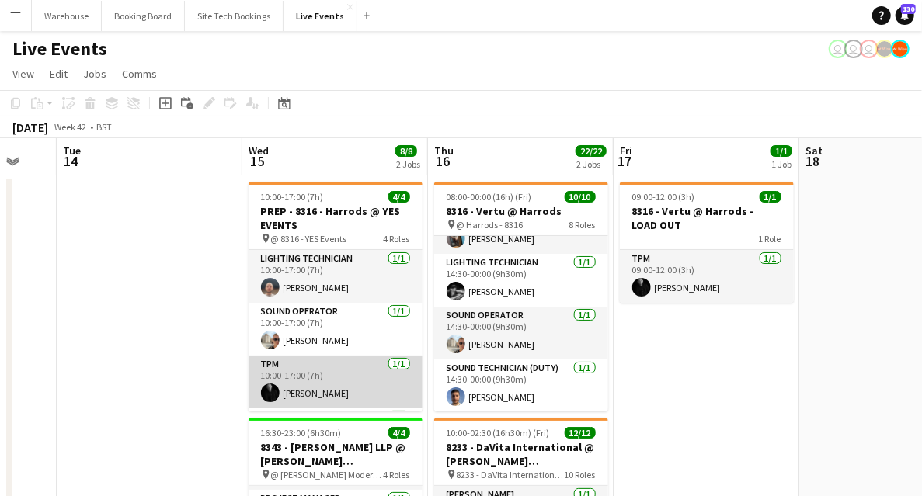
scroll to position [49, 0]
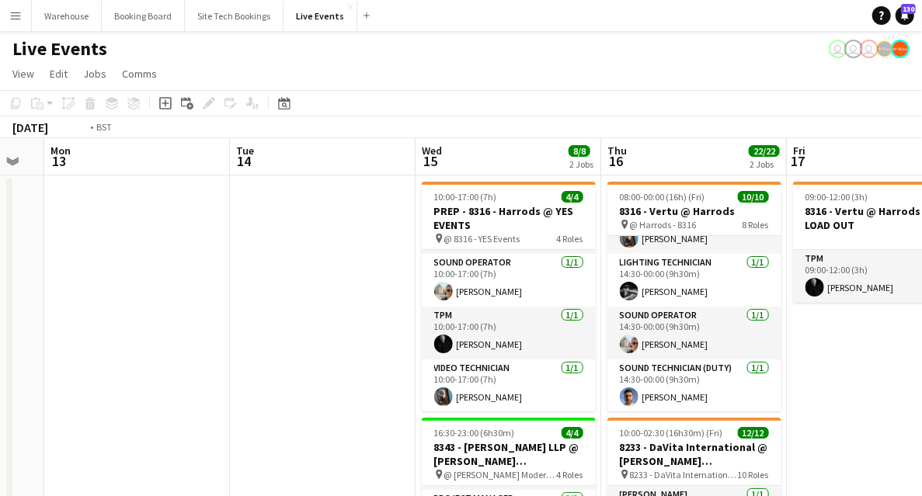
drag, startPoint x: 174, startPoint y: 354, endPoint x: 479, endPoint y: 321, distance: 306.4
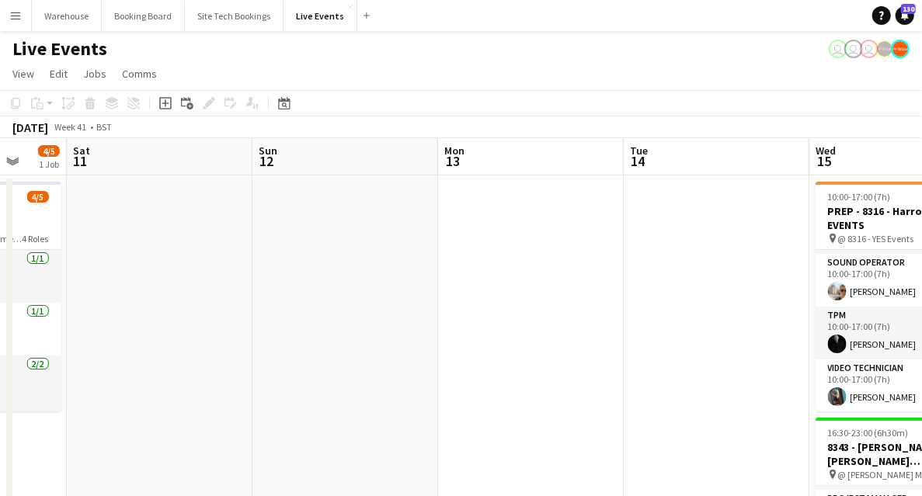
drag, startPoint x: 401, startPoint y: 327, endPoint x: 475, endPoint y: 325, distance: 74.6
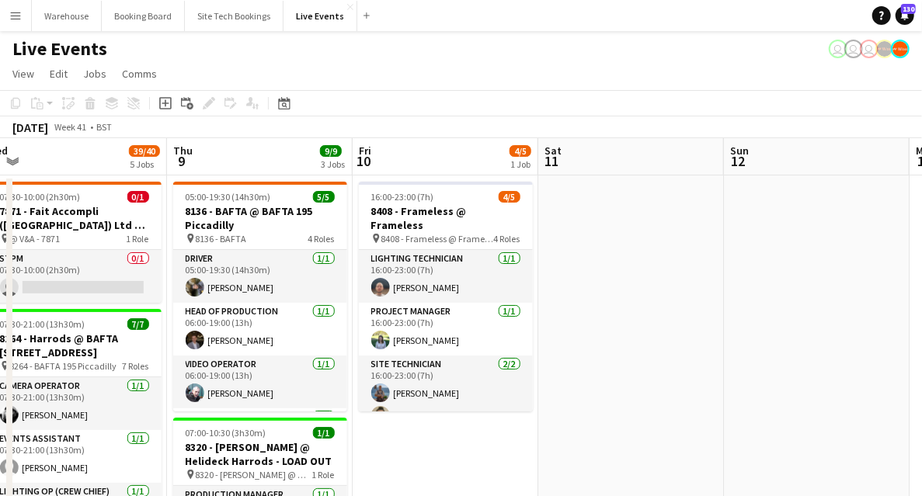
scroll to position [0, 388]
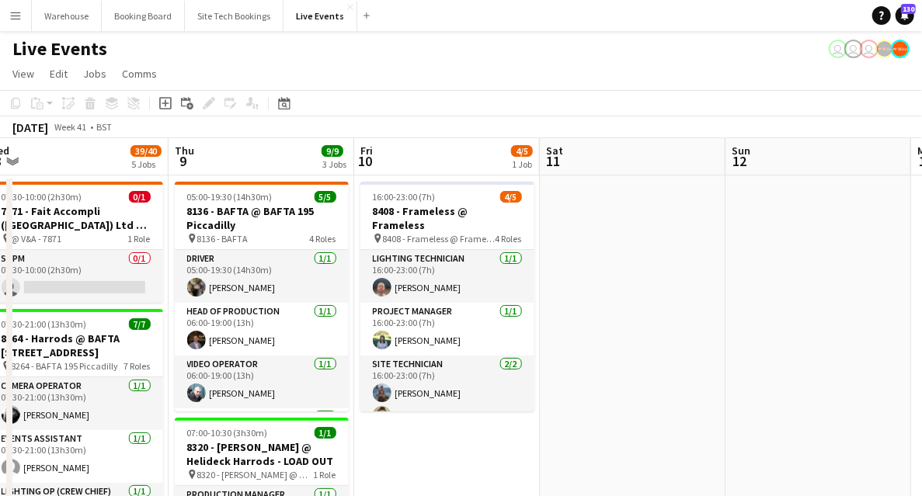
drag, startPoint x: 275, startPoint y: 326, endPoint x: 474, endPoint y: 334, distance: 199.1
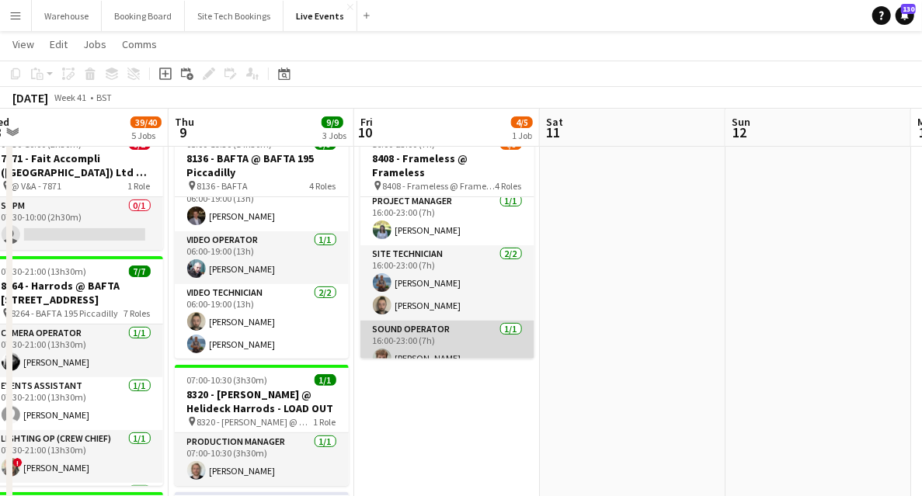
scroll to position [0, 0]
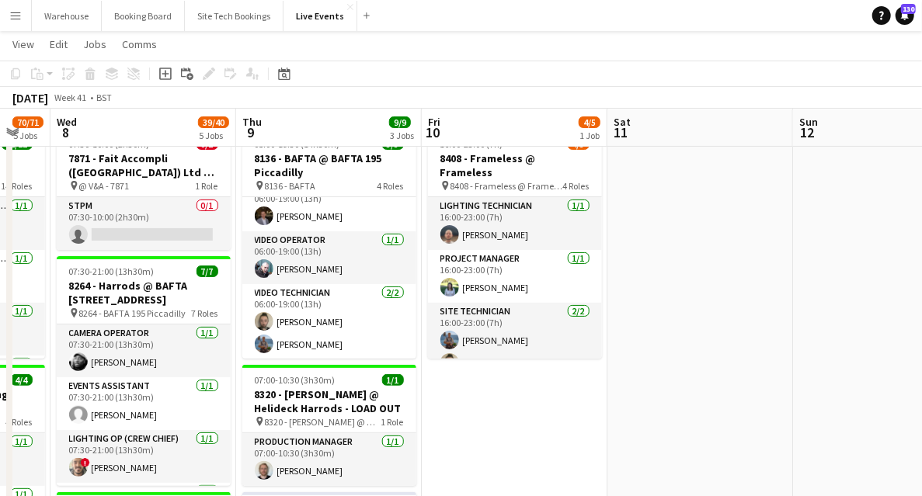
drag, startPoint x: 437, startPoint y: 435, endPoint x: 749, endPoint y: 399, distance: 314.5
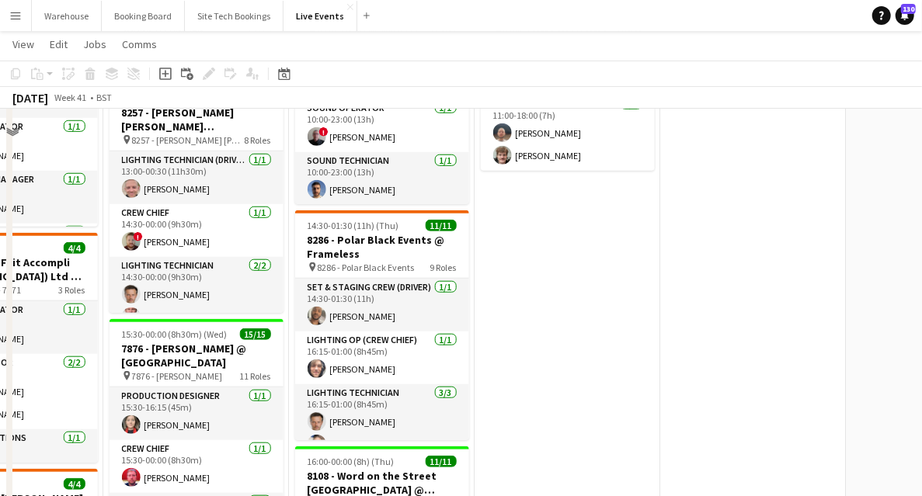
scroll to position [414, 0]
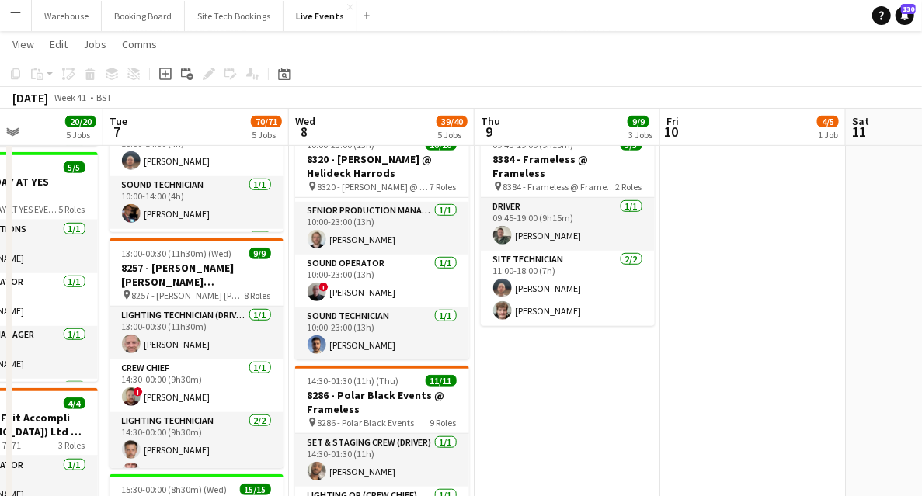
drag, startPoint x: 539, startPoint y: 367, endPoint x: 793, endPoint y: 306, distance: 261.2
click at [921, 294] on html "Menu Boards Boards Boards All jobs Status Workforce Workforce My Workforce Recr…" at bounding box center [461, 498] width 922 height 1825
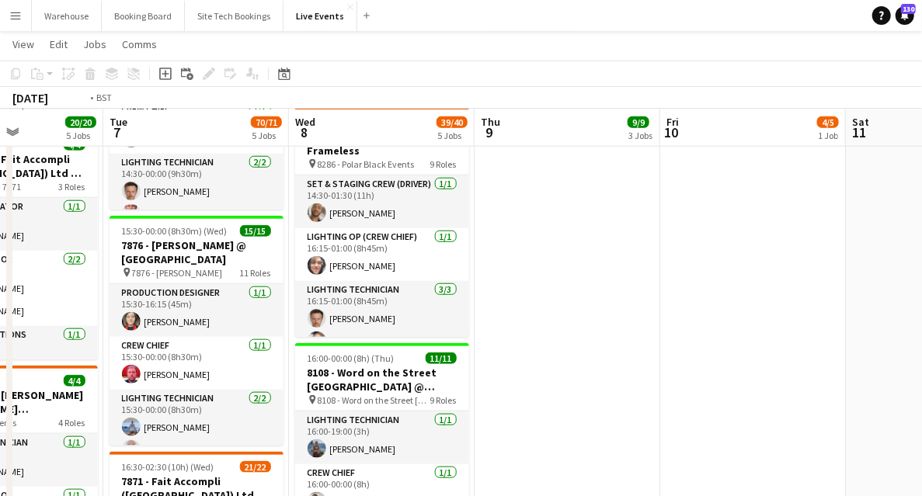
click at [875, 315] on app-calendar-viewport "Sat 4 Sun 5 Mon 6 20/20 5 Jobs Tue 7 70/71 5 Jobs Wed 8 39/40 5 Jobs Thu 9 9/9 …" at bounding box center [461, 270] width 922 height 1764
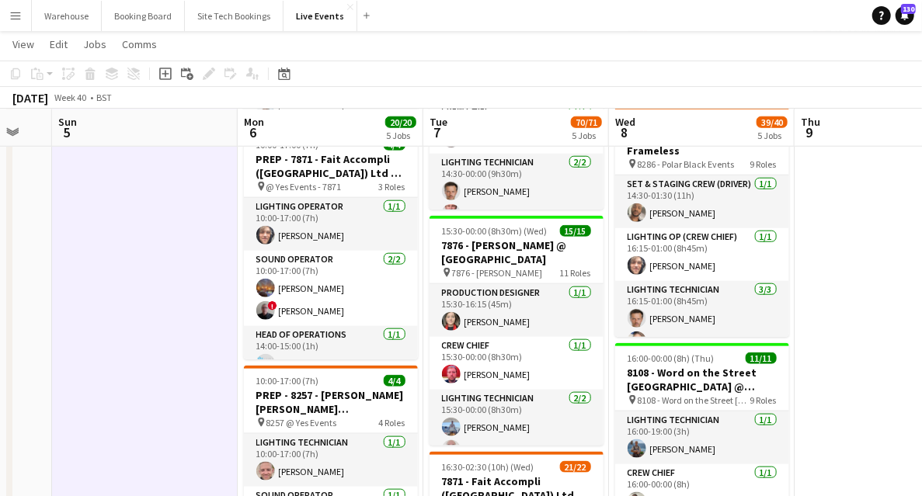
scroll to position [0, 394]
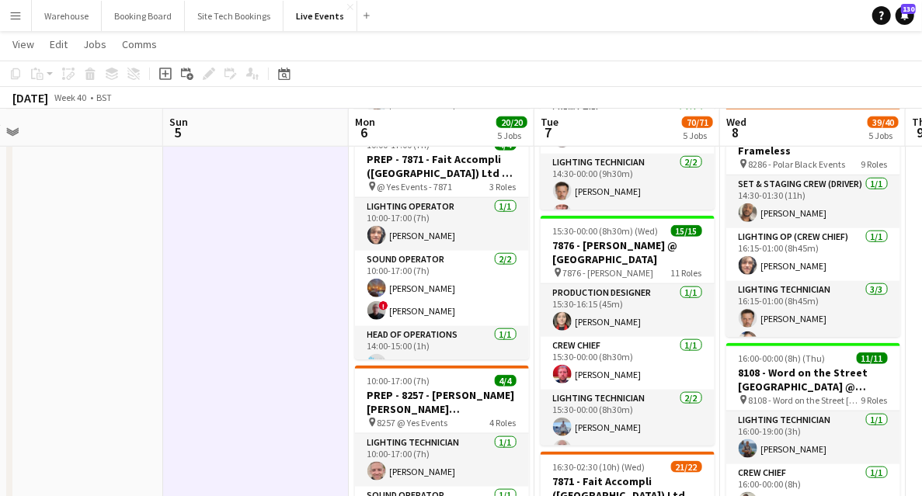
drag, startPoint x: 150, startPoint y: 331, endPoint x: 261, endPoint y: 347, distance: 112.2
click at [261, 347] on app-calendar-viewport "Thu 2 40/40 3 Jobs Fri 3 Sat 4 Sun 5 Mon 6 20/20 5 Jobs Tue 7 70/71 5 Jobs Wed …" at bounding box center [461, 270] width 922 height 1764
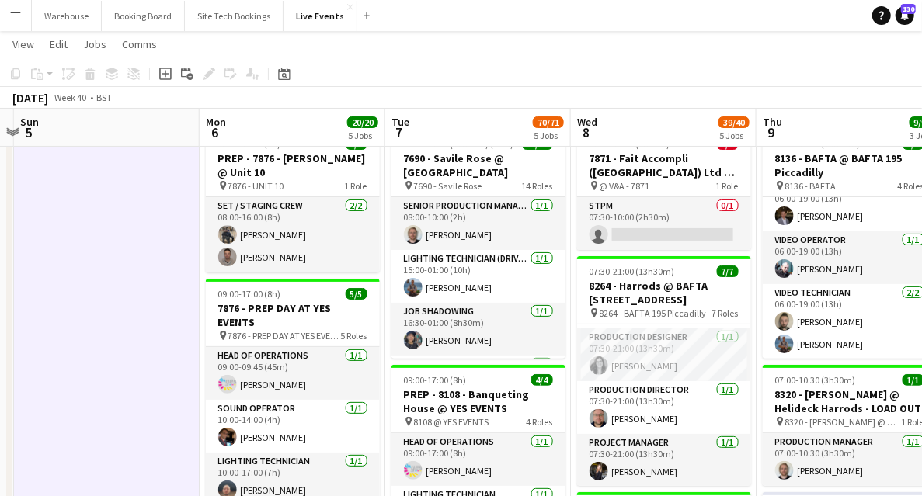
scroll to position [0, 544]
drag, startPoint x: 300, startPoint y: 337, endPoint x: 150, endPoint y: 315, distance: 151.5
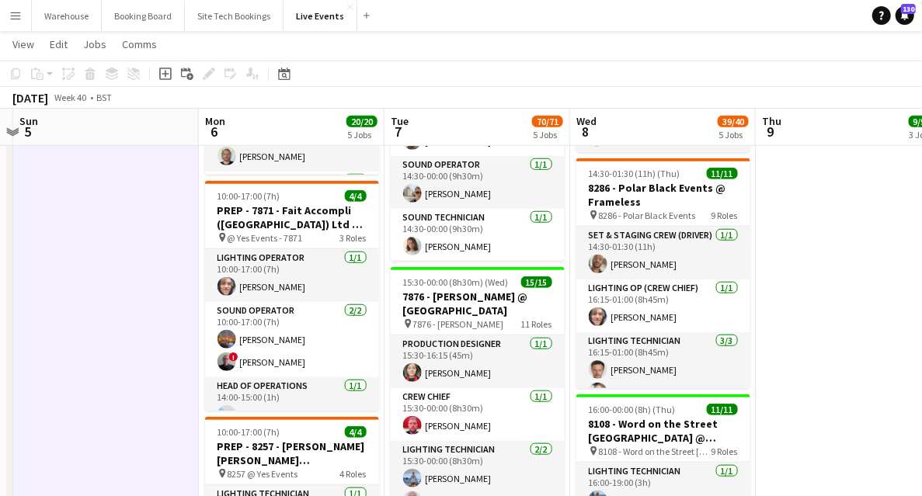
scroll to position [725, 0]
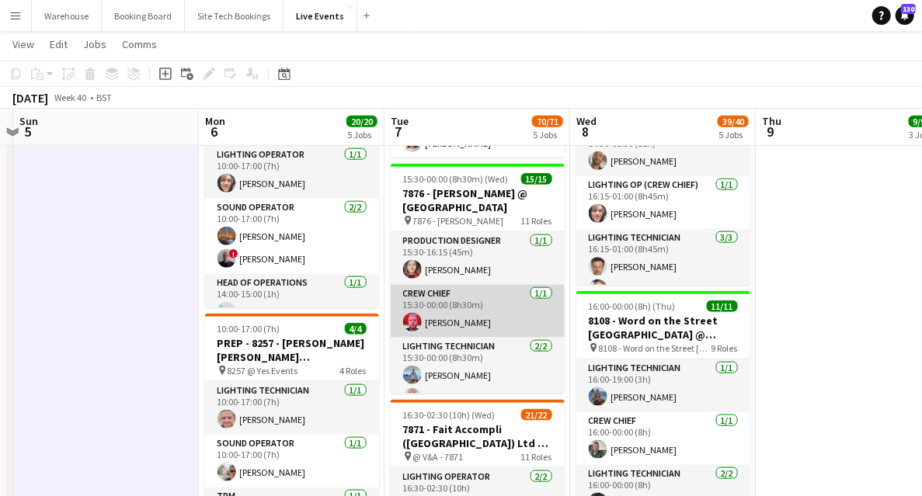
click at [415, 325] on app-user-avatar at bounding box center [412, 322] width 19 height 19
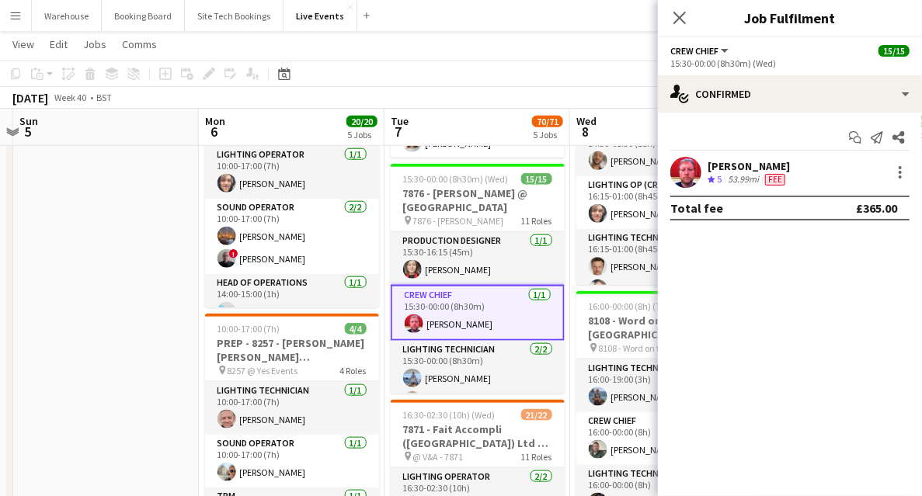
click at [691, 175] on app-user-avatar at bounding box center [686, 172] width 31 height 31
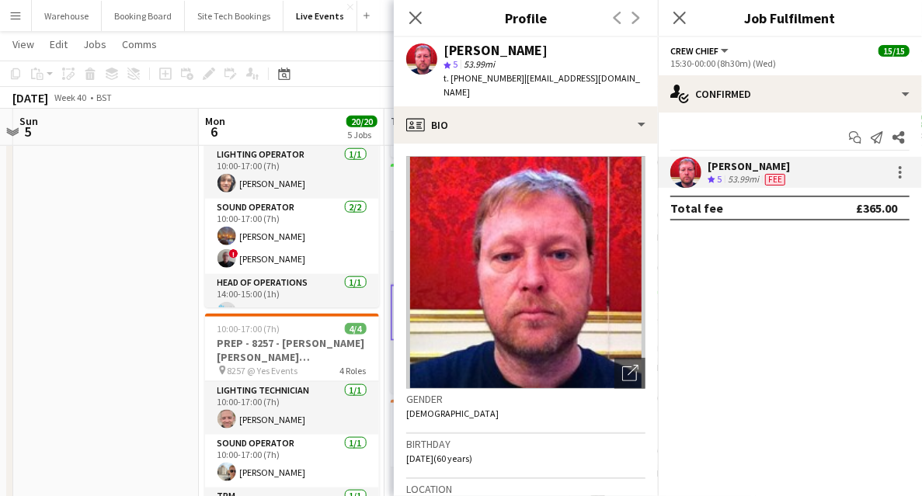
drag, startPoint x: 455, startPoint y: 76, endPoint x: 516, endPoint y: 78, distance: 60.6
click at [516, 78] on span "t. [PHONE_NUMBER]" at bounding box center [484, 78] width 81 height 12
copy span "4407950345273"
drag, startPoint x: 419, startPoint y: 17, endPoint x: 516, endPoint y: 26, distance: 97.6
click at [419, 17] on icon "Close pop-in" at bounding box center [415, 18] width 12 height 12
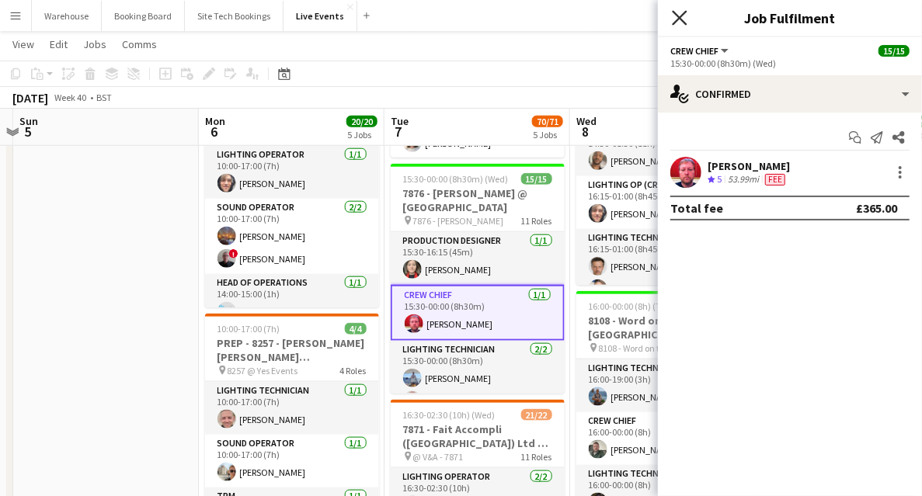
click at [678, 17] on icon at bounding box center [679, 17] width 15 height 15
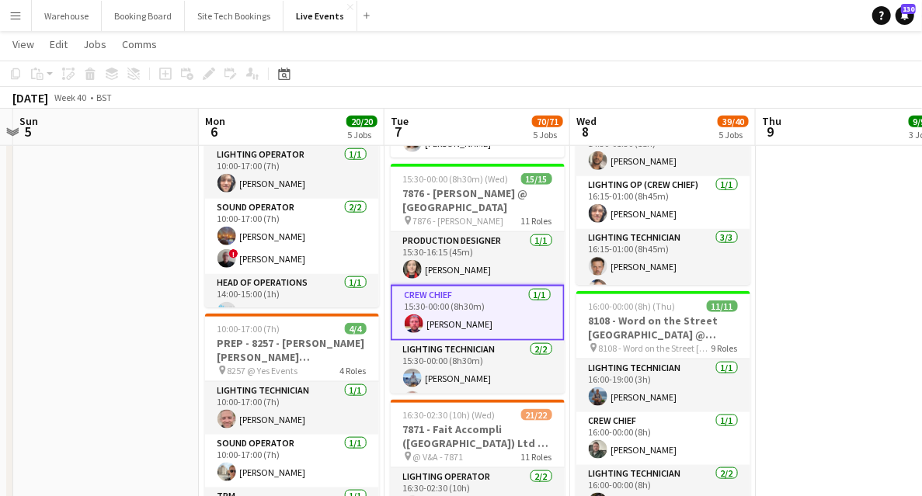
click at [423, 323] on app-card-role "Crew Chief [DATE] 15:30-00:00 (8h30m) [PERSON_NAME]" at bounding box center [478, 313] width 174 height 56
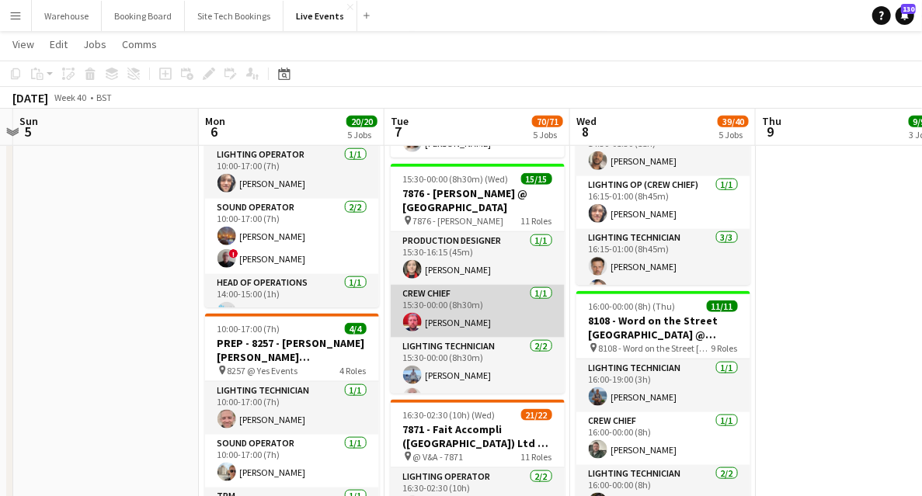
click at [423, 323] on app-card-role "Crew Chief [DATE] 15:30-00:00 (8h30m) [PERSON_NAME]" at bounding box center [478, 311] width 174 height 53
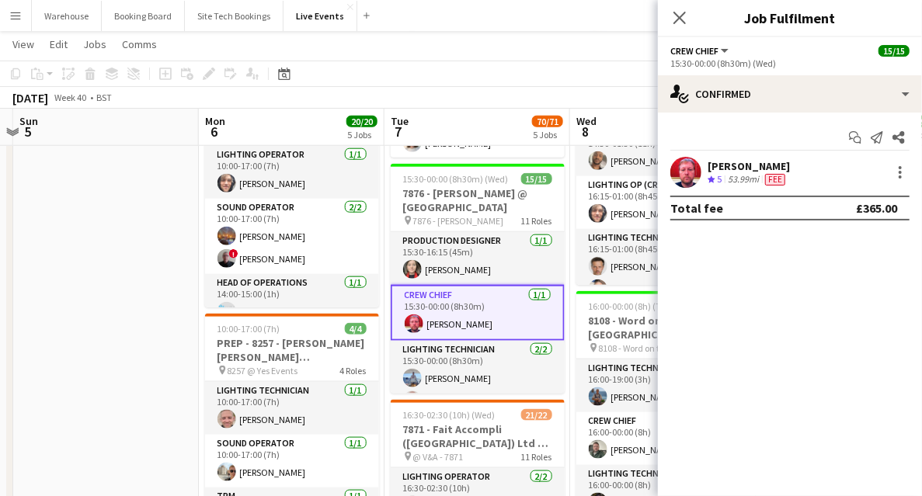
click at [698, 169] on app-user-avatar at bounding box center [686, 172] width 31 height 31
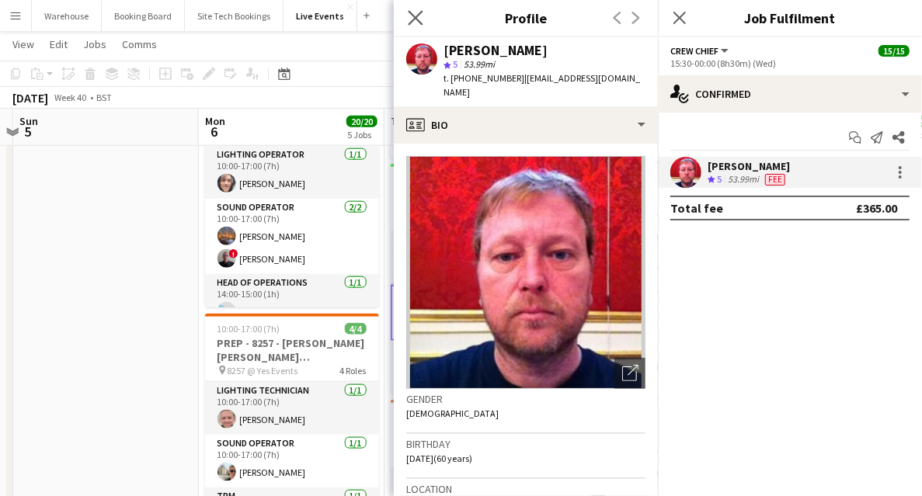
click at [423, 17] on icon "Close pop-in" at bounding box center [415, 17] width 15 height 15
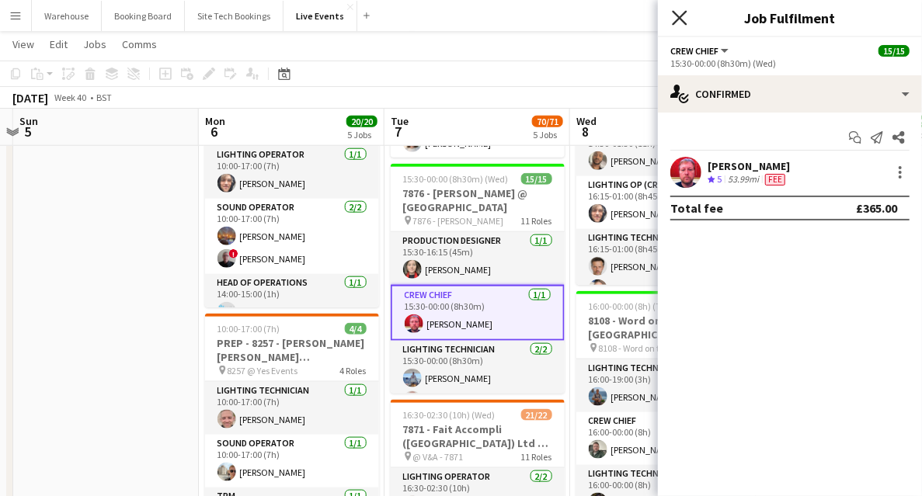
click at [685, 20] on icon "Close pop-in" at bounding box center [679, 17] width 15 height 15
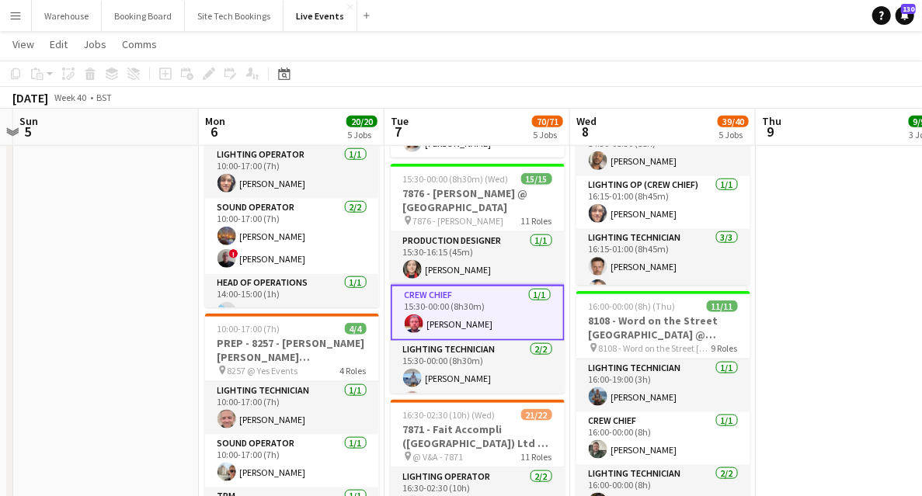
click at [409, 320] on app-user-avatar at bounding box center [414, 324] width 19 height 19
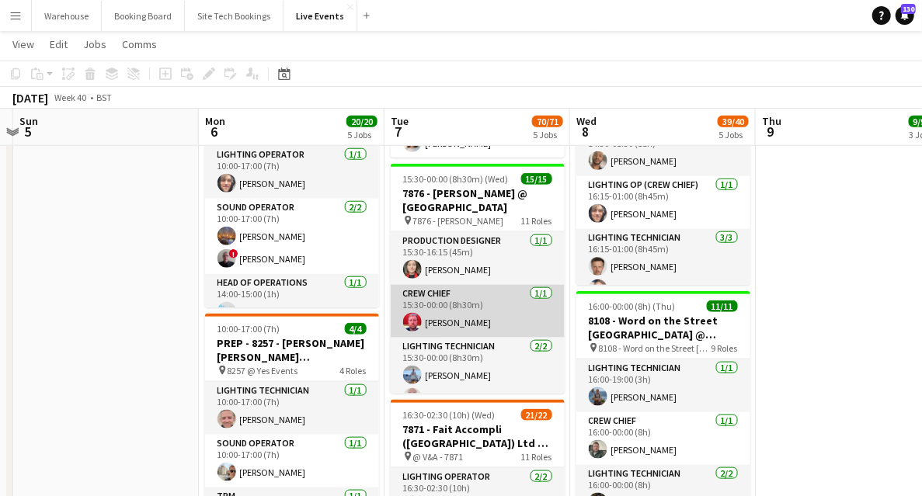
click at [409, 320] on app-user-avatar at bounding box center [412, 322] width 19 height 19
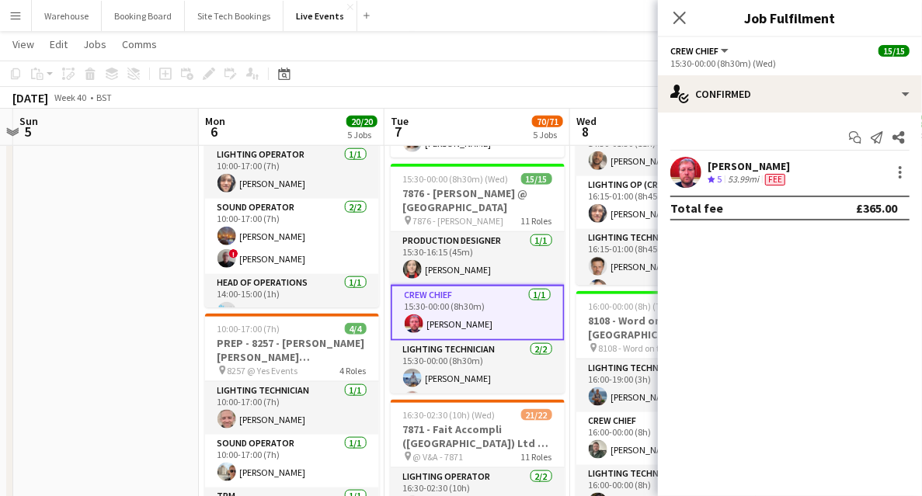
click at [691, 176] on app-user-avatar at bounding box center [686, 172] width 31 height 31
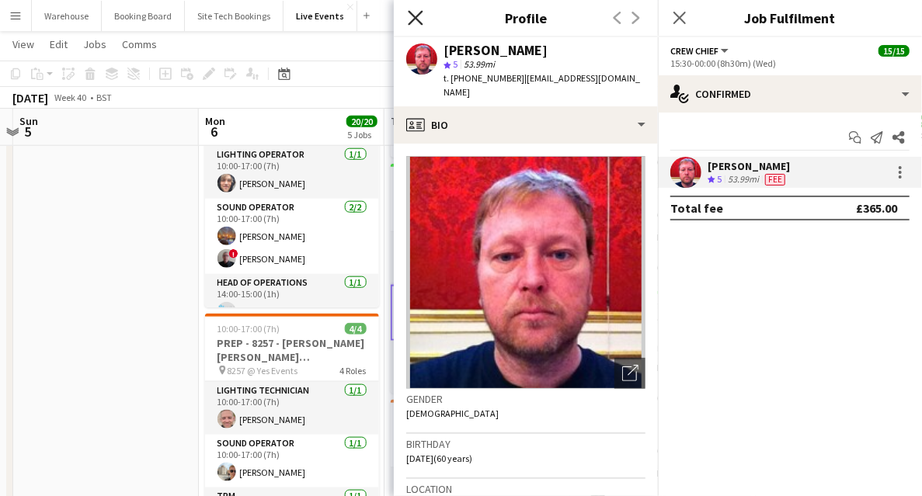
click at [418, 16] on icon at bounding box center [415, 17] width 15 height 15
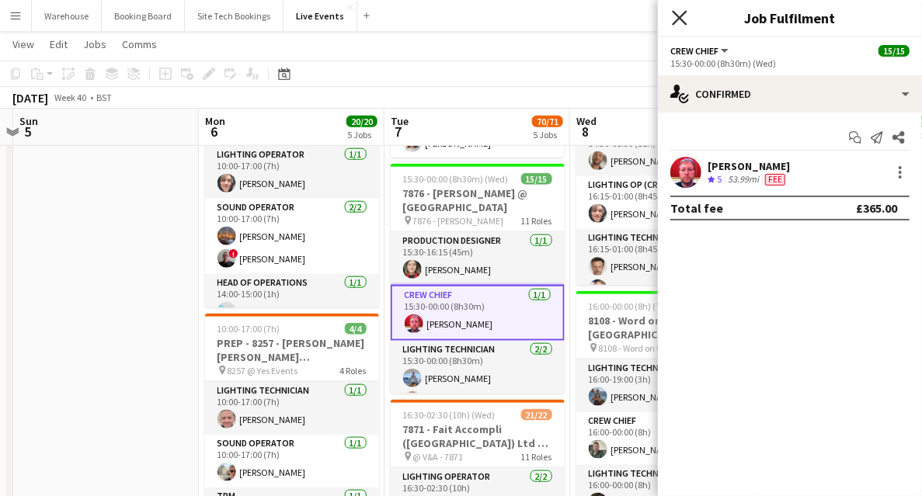
click at [685, 20] on icon "Close pop-in" at bounding box center [679, 17] width 15 height 15
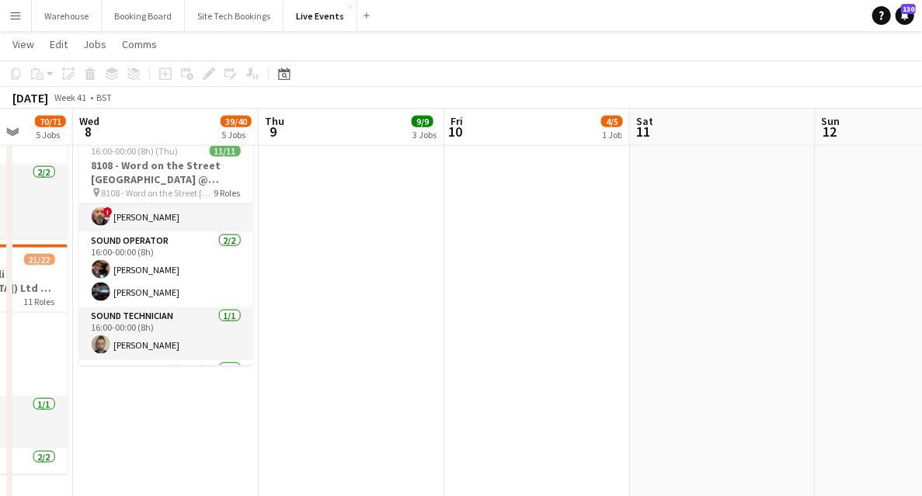
scroll to position [0, 507]
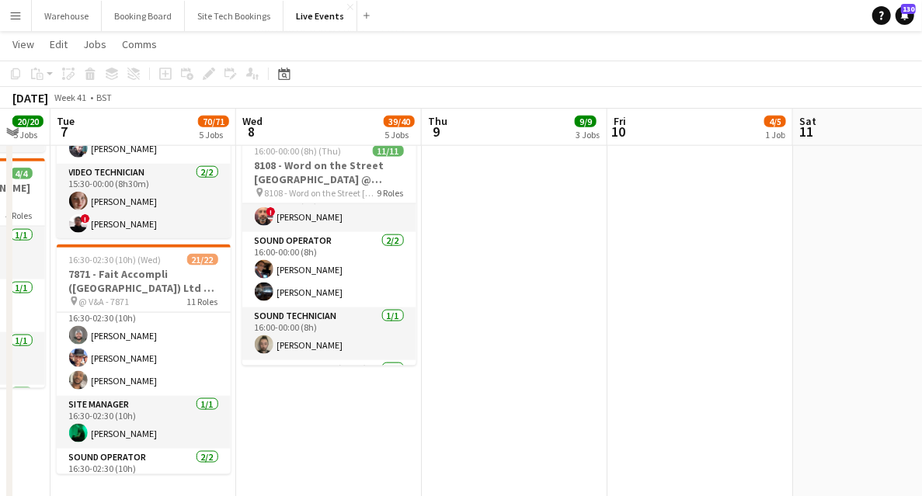
drag, startPoint x: 810, startPoint y: 257, endPoint x: 291, endPoint y: 239, distance: 519.3
click at [291, 239] on app-calendar-viewport "Sat 4 Sun 5 Mon 6 20/20 5 Jobs Tue 7 70/71 5 Jobs Wed 8 39/40 5 Jobs Thu 9 9/9 …" at bounding box center [461, 62] width 922 height 1764
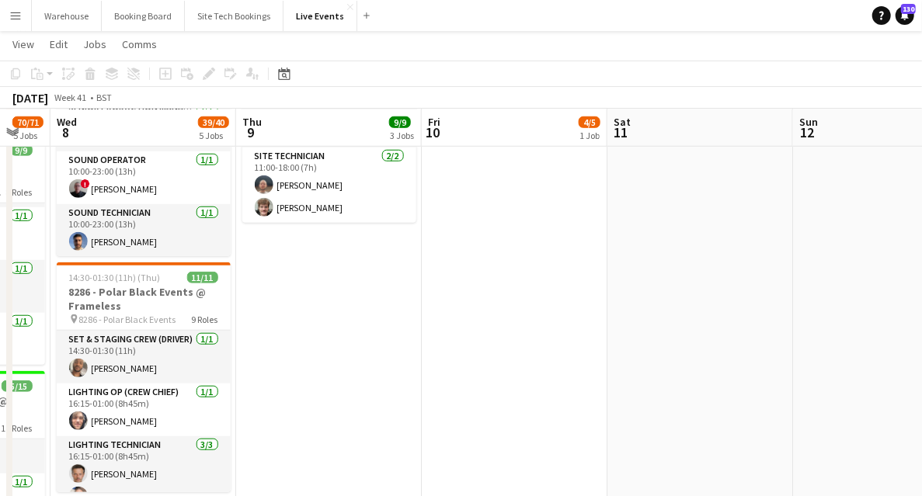
scroll to position [155, 0]
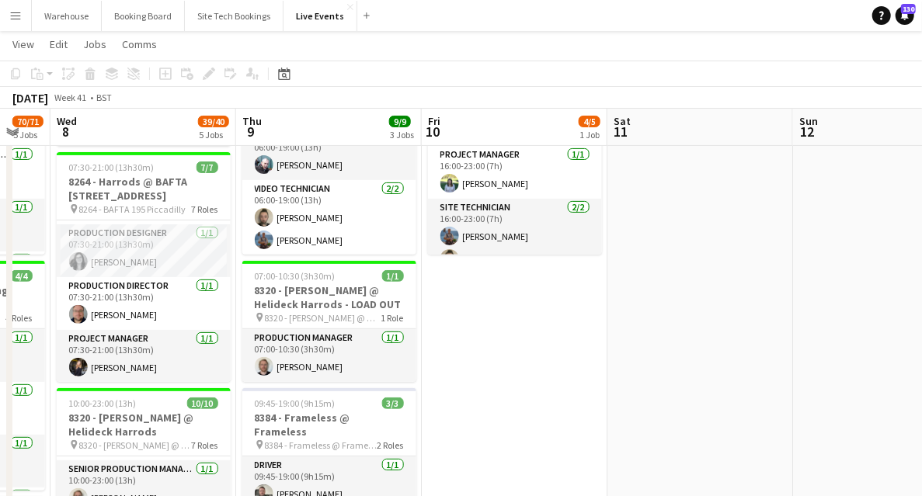
drag, startPoint x: 533, startPoint y: 301, endPoint x: 355, endPoint y: 283, distance: 178.8
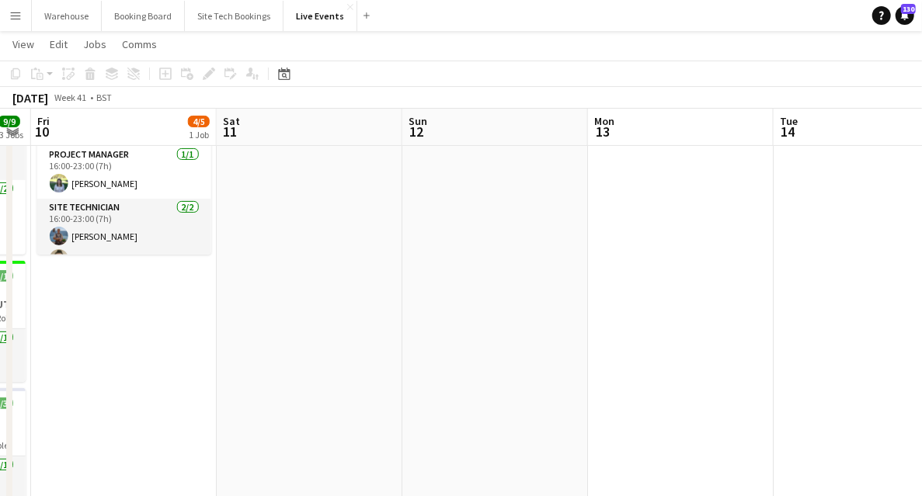
drag, startPoint x: 590, startPoint y: 305, endPoint x: 249, endPoint y: 272, distance: 343.4
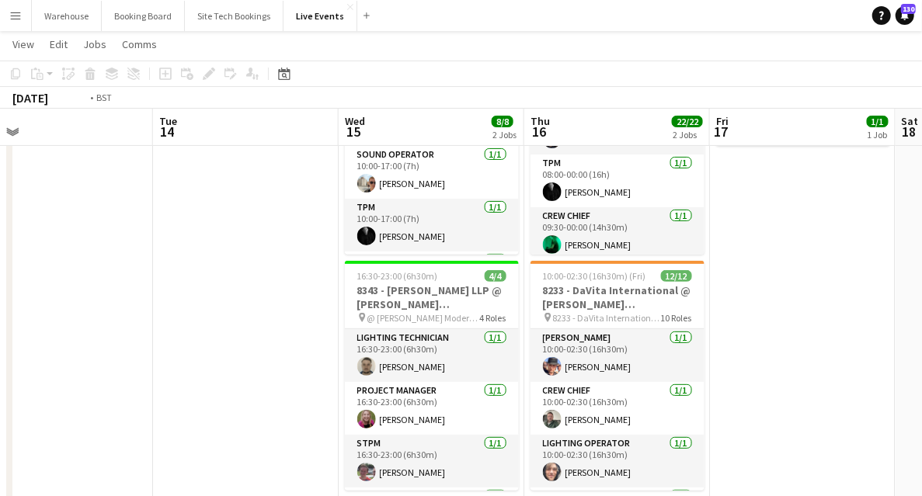
drag, startPoint x: 507, startPoint y: 273, endPoint x: 246, endPoint y: 258, distance: 261.5
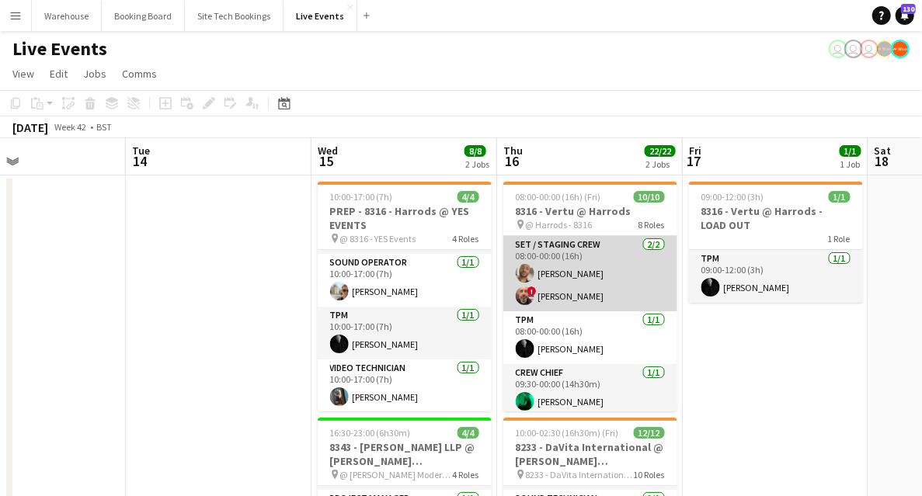
scroll to position [291, 0]
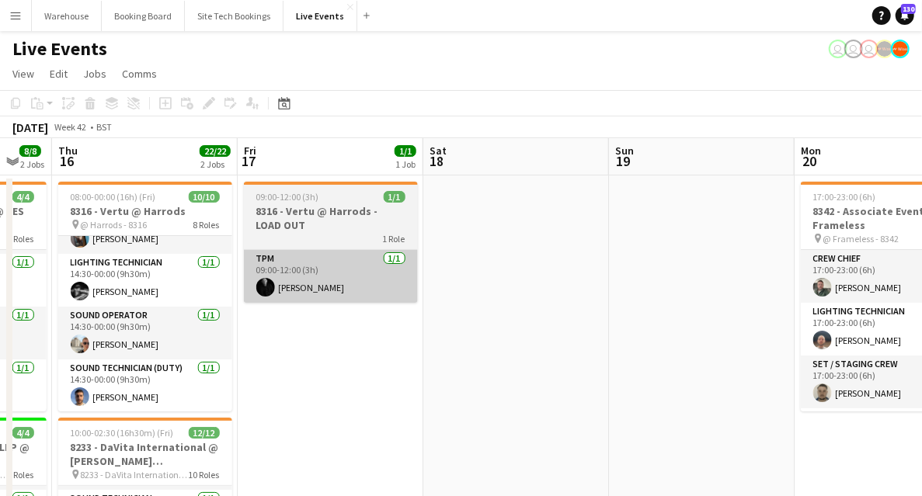
drag, startPoint x: 740, startPoint y: 352, endPoint x: 371, endPoint y: 278, distance: 376.4
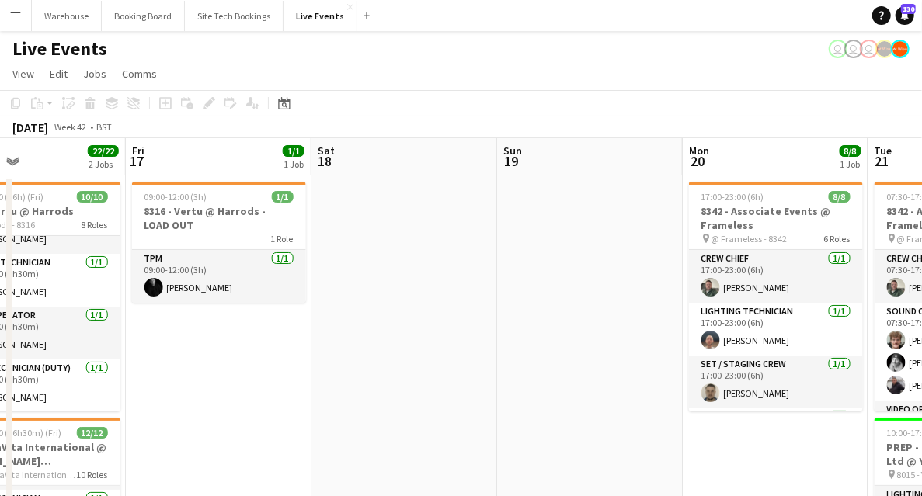
drag, startPoint x: 571, startPoint y: 294, endPoint x: 266, endPoint y: 266, distance: 306.7
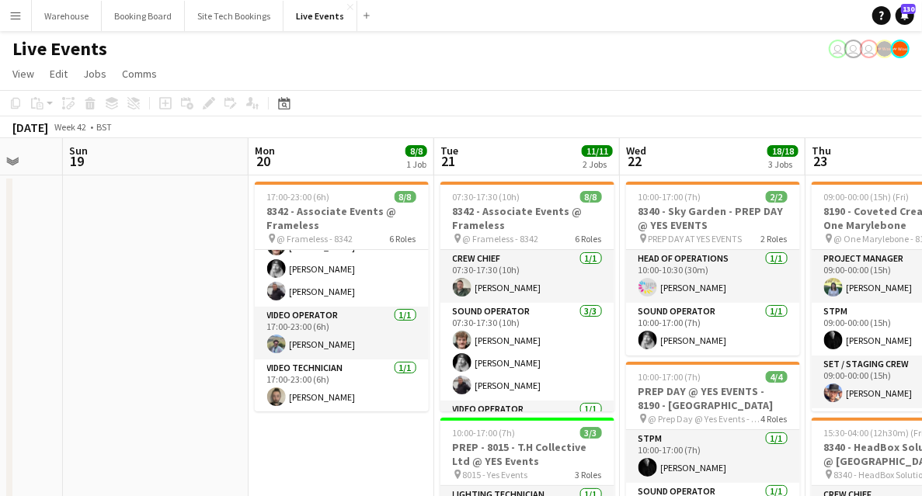
scroll to position [0, 539]
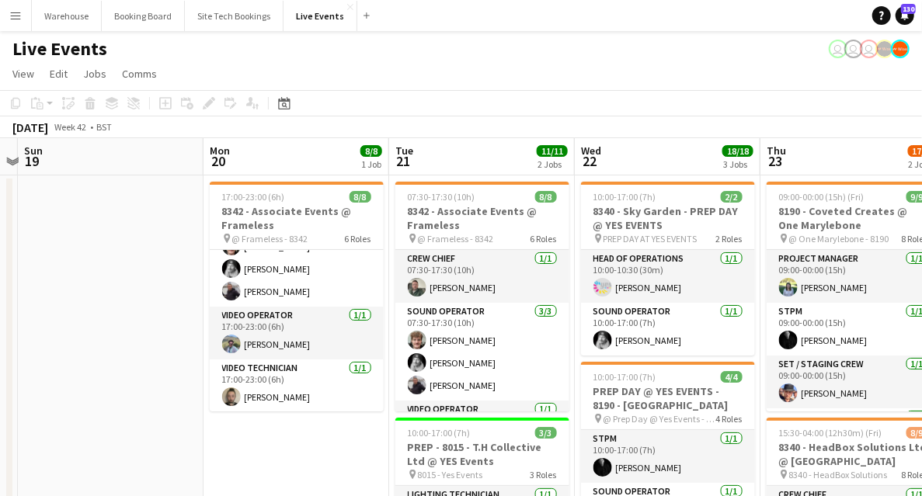
drag, startPoint x: 414, startPoint y: 222, endPoint x: 133, endPoint y: 207, distance: 281.7
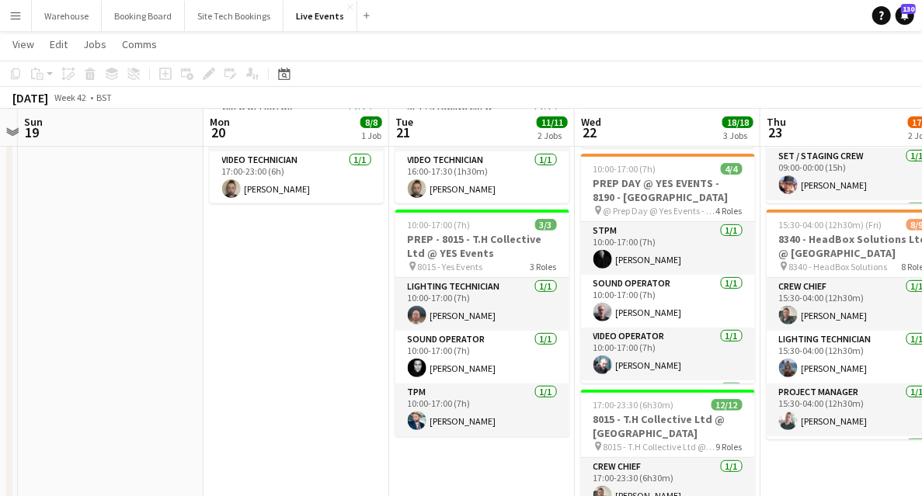
scroll to position [414, 0]
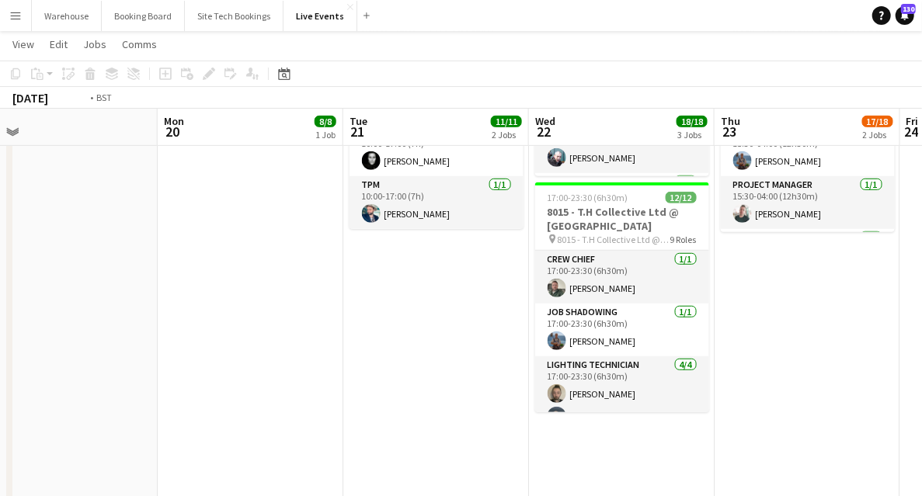
drag, startPoint x: 516, startPoint y: 331, endPoint x: 198, endPoint y: 322, distance: 317.9
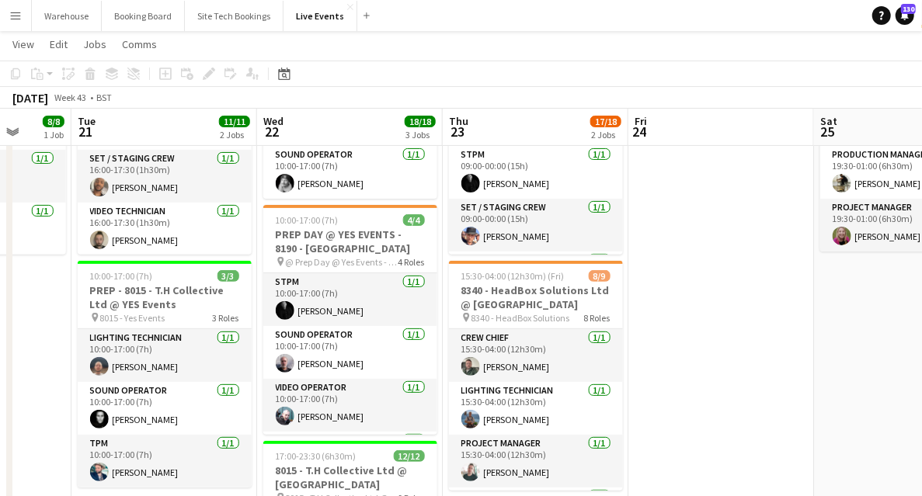
scroll to position [0, 0]
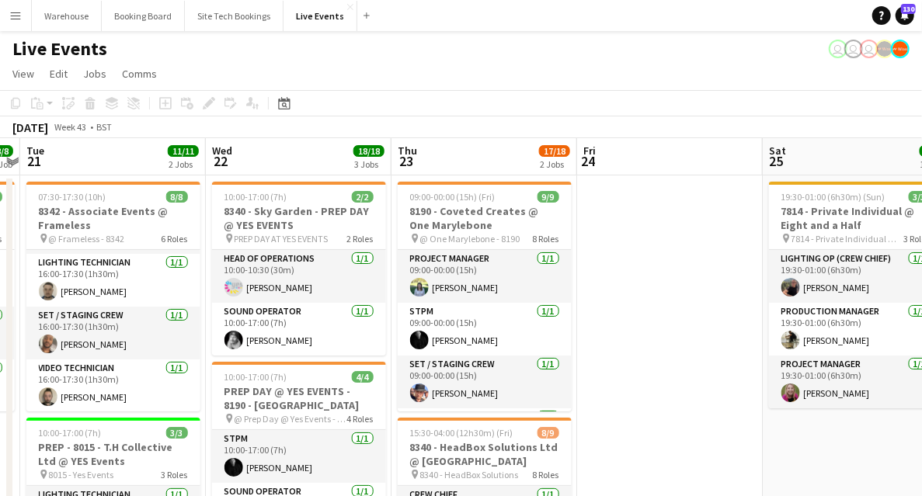
drag, startPoint x: 584, startPoint y: 263, endPoint x: 289, endPoint y: 219, distance: 298.5
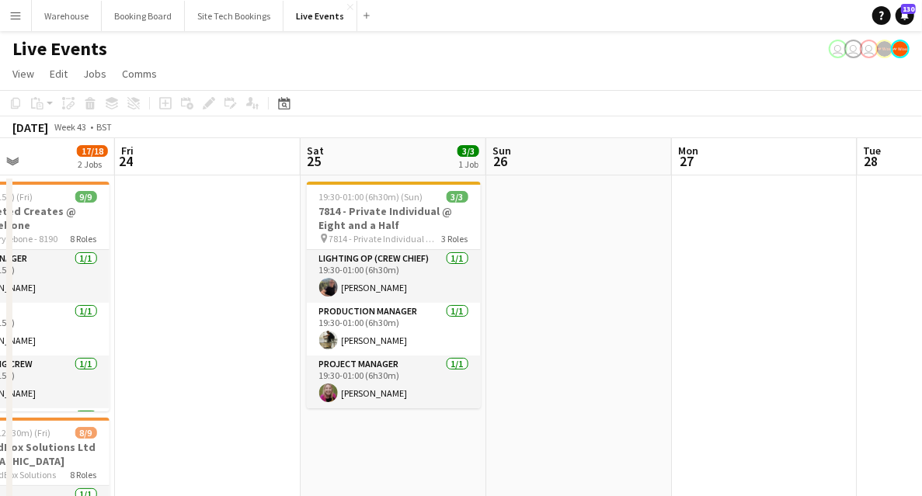
drag, startPoint x: 570, startPoint y: 278, endPoint x: 292, endPoint y: 246, distance: 279.3
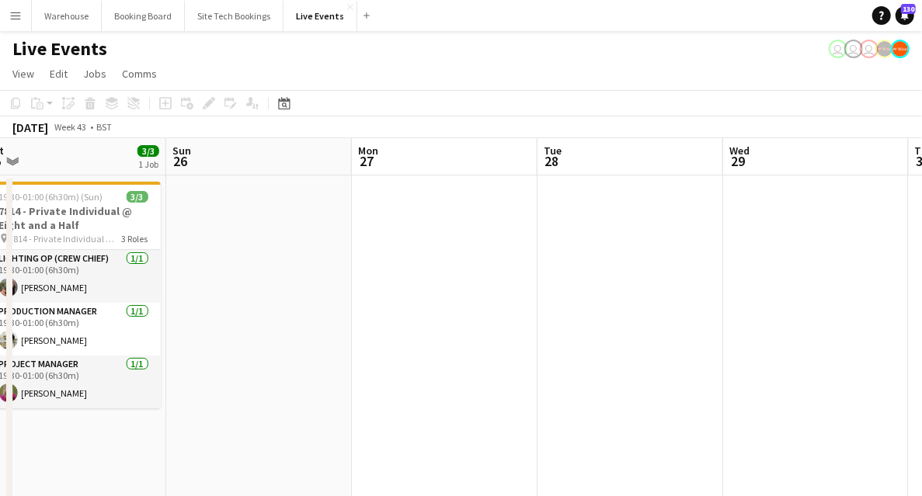
drag, startPoint x: 371, startPoint y: 242, endPoint x: 247, endPoint y: 221, distance: 125.4
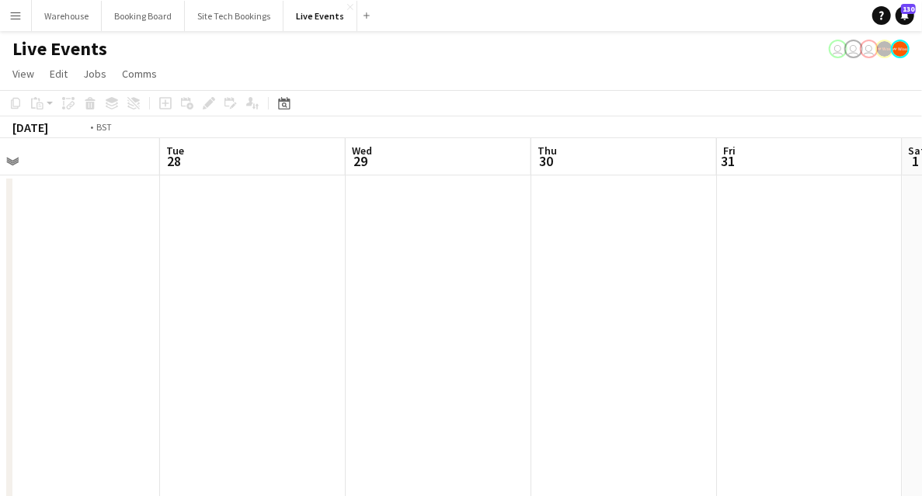
drag, startPoint x: 521, startPoint y: 224, endPoint x: 179, endPoint y: 181, distance: 343.8
drag, startPoint x: 441, startPoint y: 225, endPoint x: 118, endPoint y: 218, distance: 323.3
drag, startPoint x: 489, startPoint y: 244, endPoint x: 141, endPoint y: 204, distance: 350.4
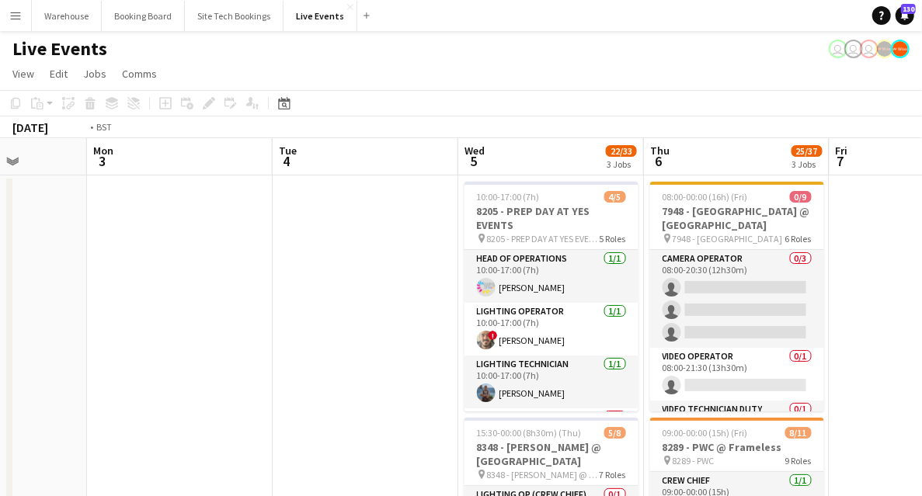
drag, startPoint x: 574, startPoint y: 275, endPoint x: 162, endPoint y: 228, distance: 415.2
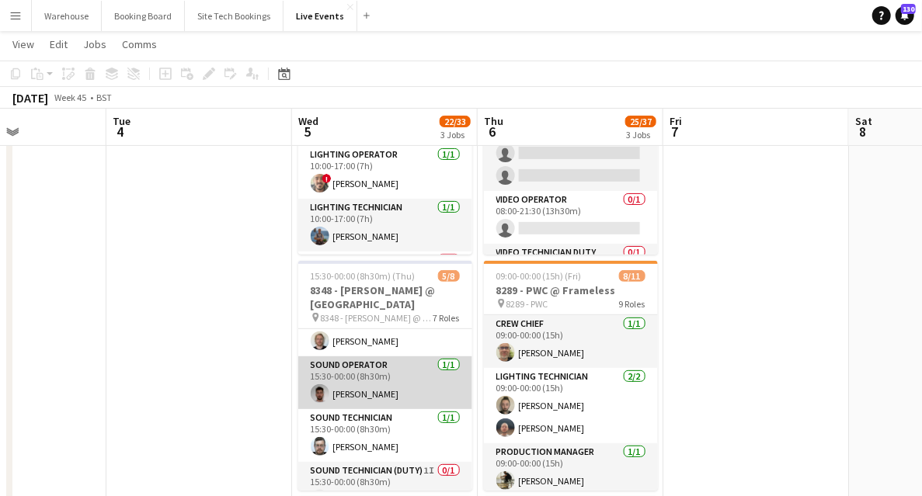
scroll to position [230, 0]
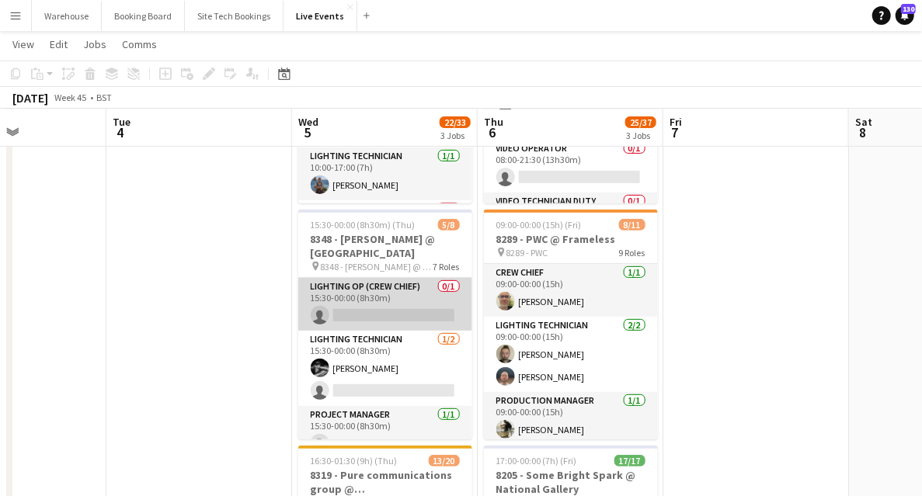
click at [386, 289] on app-card-role "Lighting Op (Crew Chief) 0/1 15:30-00:00 (8h30m) single-neutral-actions" at bounding box center [385, 304] width 174 height 53
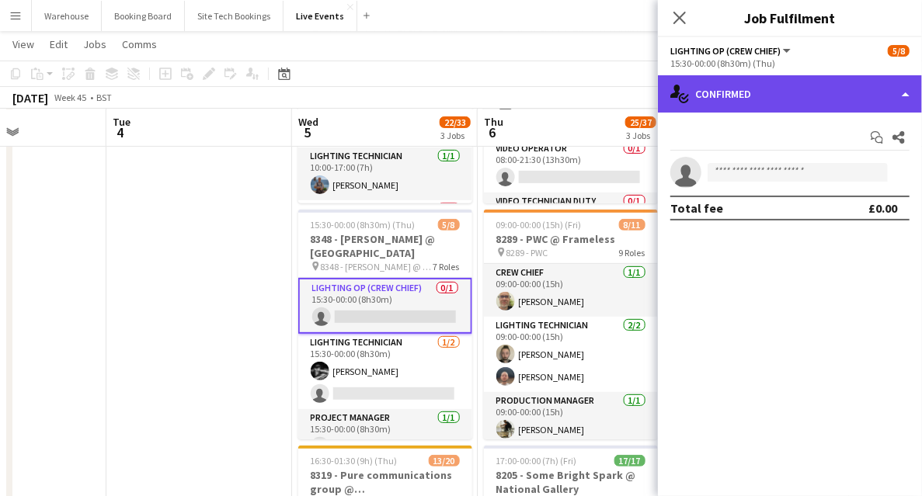
click at [821, 81] on div "single-neutral-actions-check-2 Confirmed" at bounding box center [790, 93] width 264 height 37
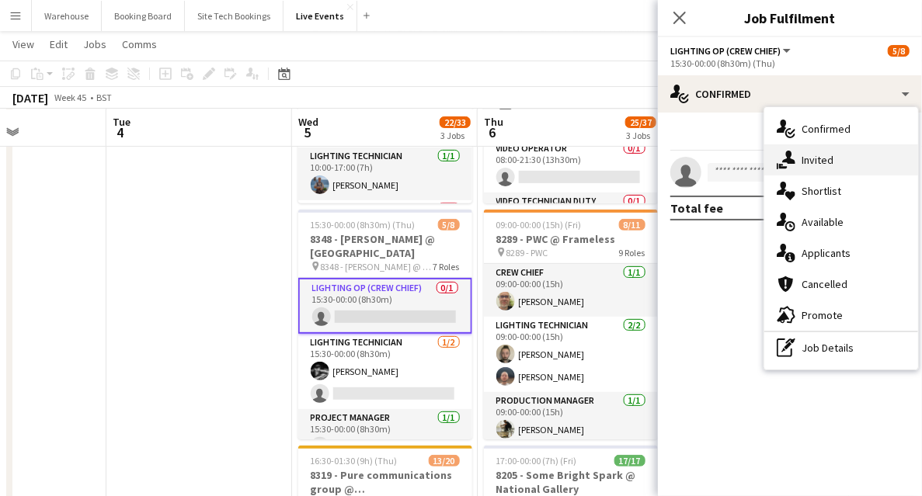
click at [821, 155] on span "Invited" at bounding box center [818, 160] width 32 height 14
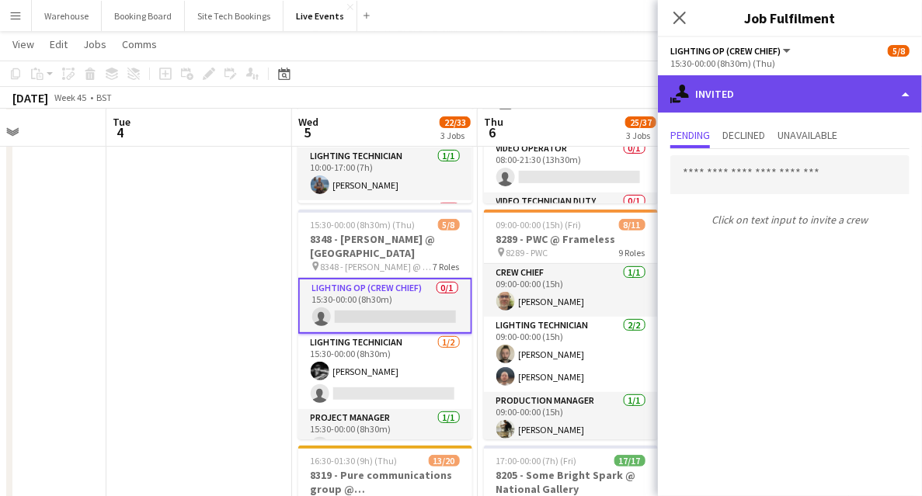
click at [749, 106] on div "single-neutral-actions-share-1 Invited" at bounding box center [790, 93] width 264 height 37
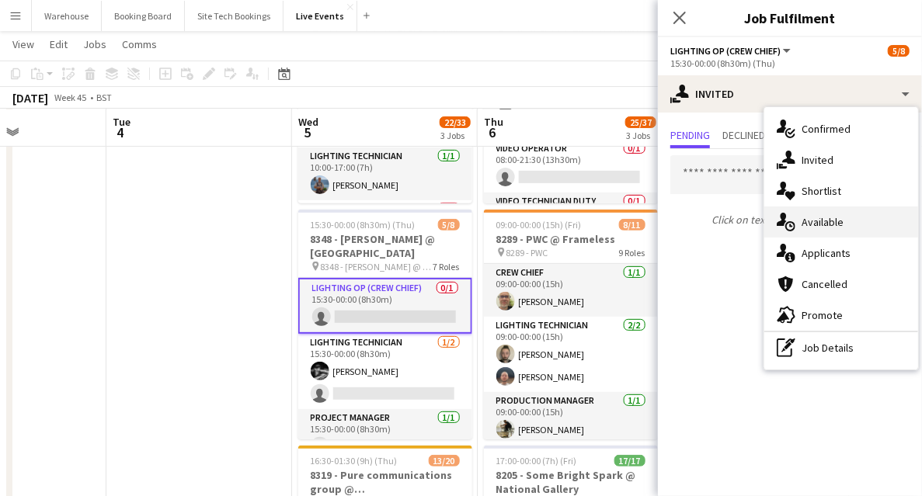
click at [803, 213] on div "single-neutral-actions-upload Available" at bounding box center [842, 222] width 154 height 31
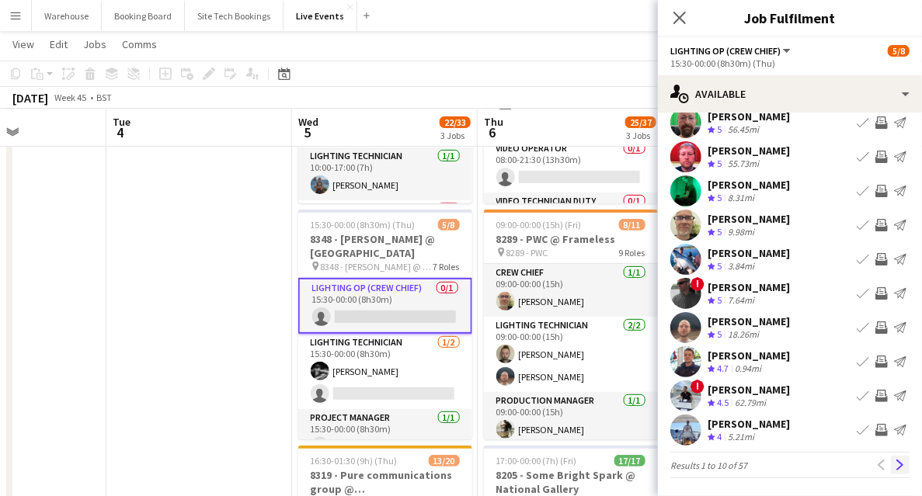
click at [895, 462] on app-icon "Next" at bounding box center [900, 465] width 11 height 11
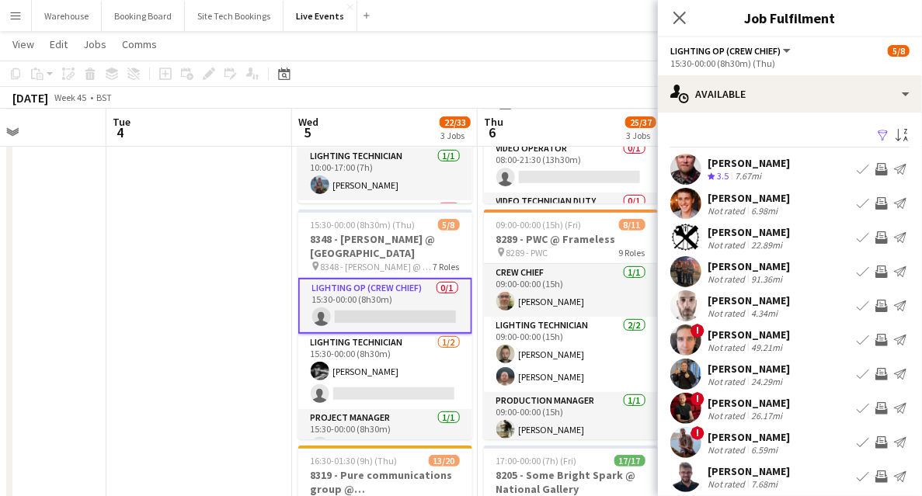
scroll to position [47, 0]
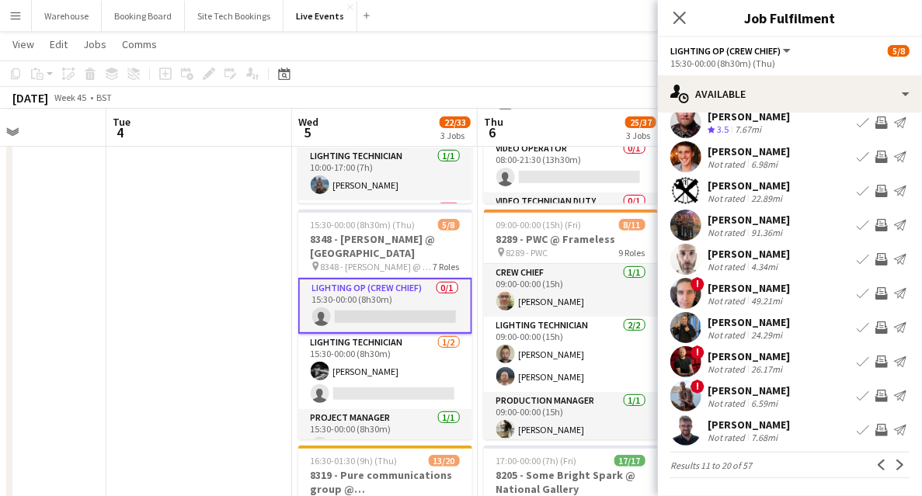
click at [878, 466] on app-icon "Previous" at bounding box center [881, 465] width 11 height 11
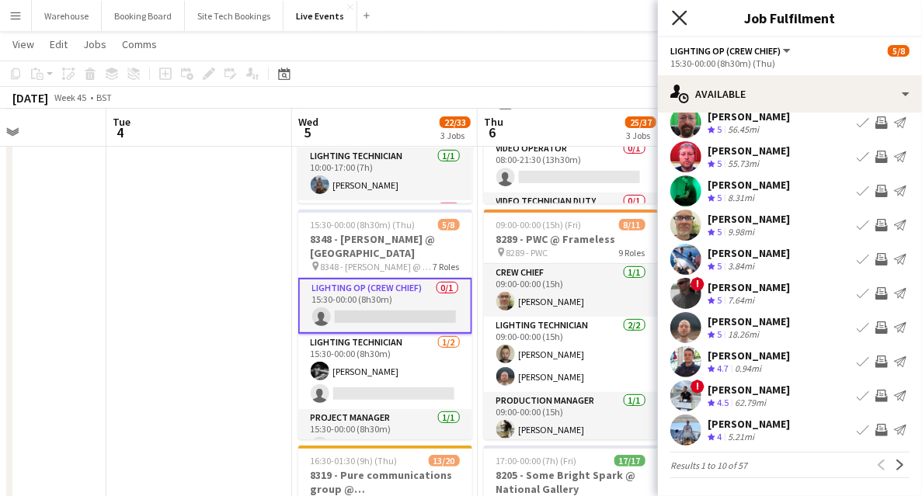
click at [677, 17] on icon "Close pop-in" at bounding box center [679, 17] width 15 height 15
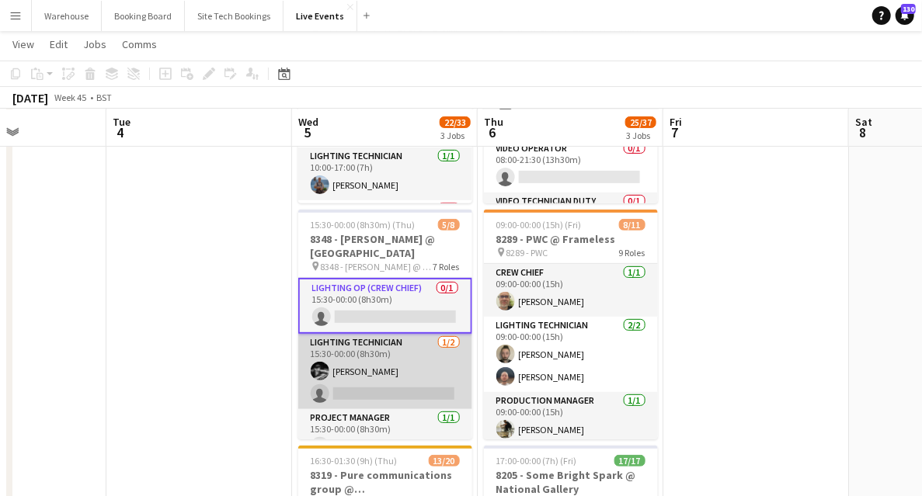
click at [374, 344] on app-card-role "Lighting Technician [DATE] 15:30-00:00 (8h30m) [PERSON_NAME] single-neutral-act…" at bounding box center [385, 371] width 174 height 75
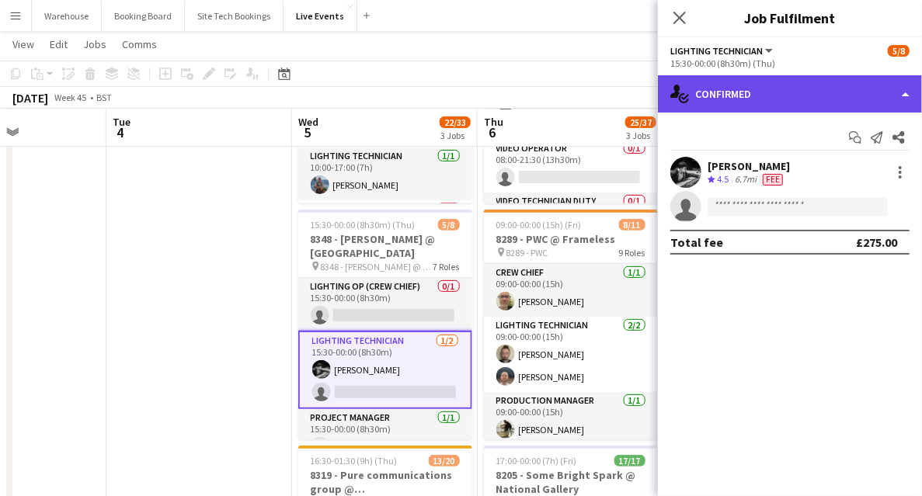
click at [787, 99] on div "single-neutral-actions-check-2 Confirmed" at bounding box center [790, 93] width 264 height 37
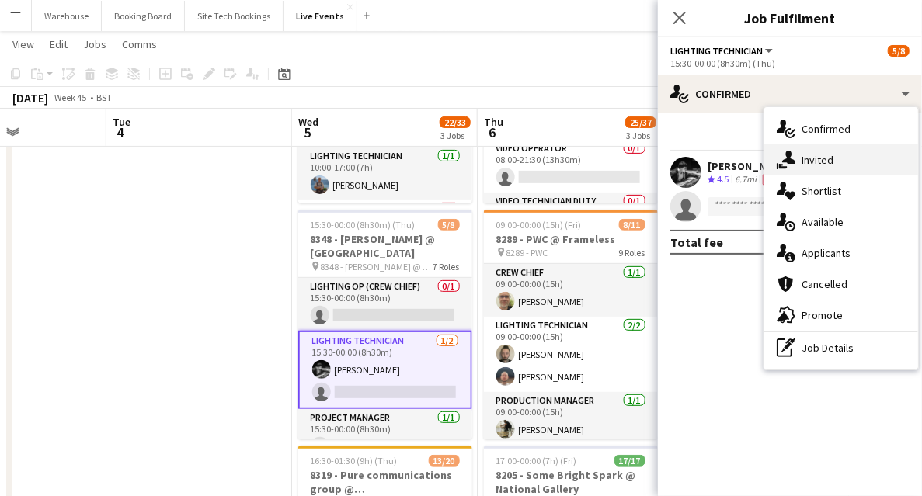
click at [827, 174] on div "single-neutral-actions-share-1 Invited" at bounding box center [842, 160] width 154 height 31
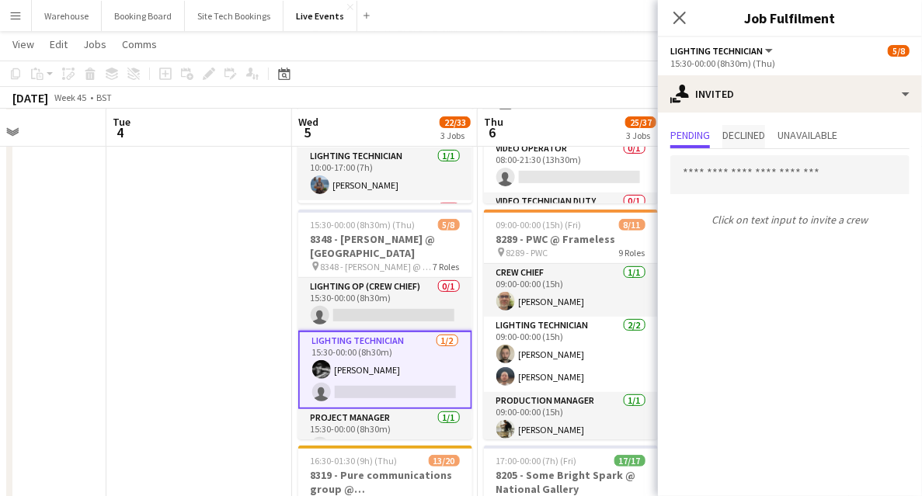
click at [742, 132] on span "Declined" at bounding box center [744, 135] width 43 height 11
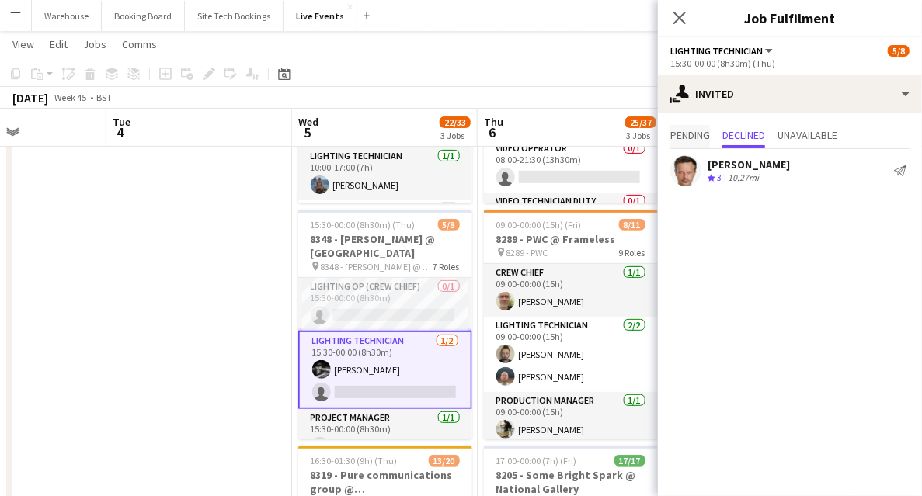
click at [689, 131] on span "Pending" at bounding box center [691, 135] width 40 height 11
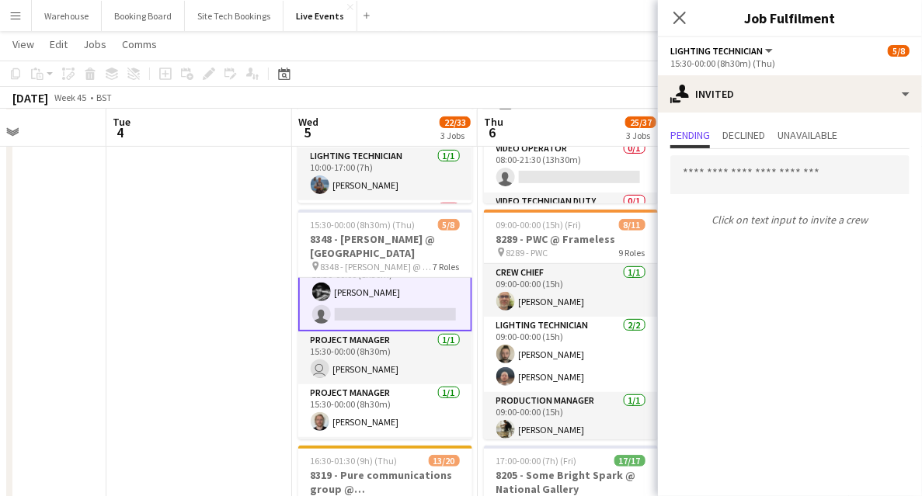
scroll to position [26, 0]
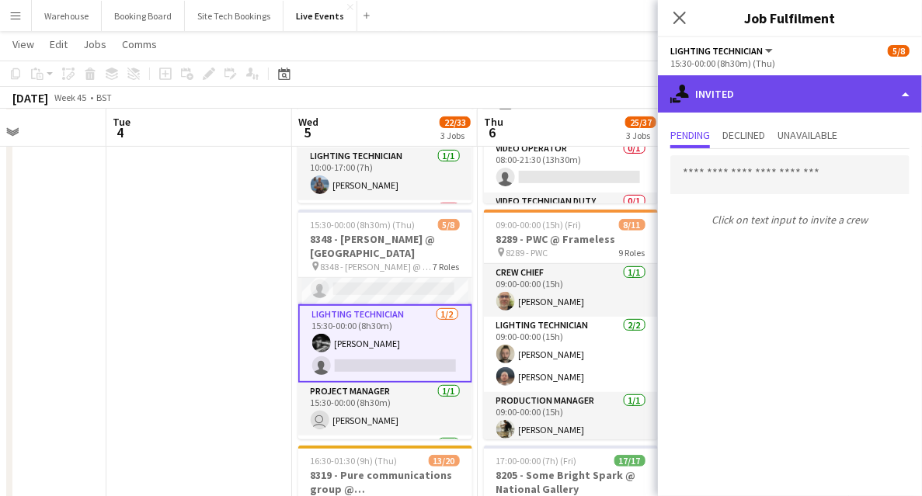
click at [789, 95] on div "single-neutral-actions-share-1 Invited" at bounding box center [790, 93] width 264 height 37
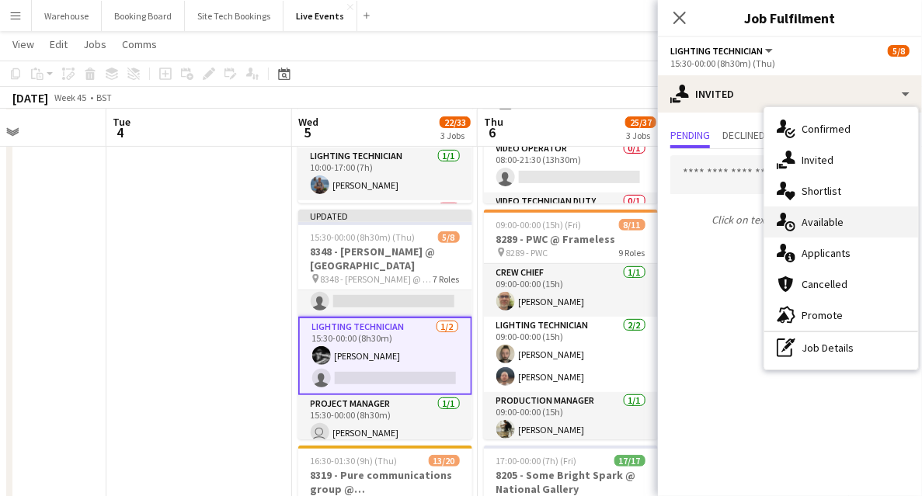
click at [817, 218] on span "Available" at bounding box center [823, 222] width 42 height 14
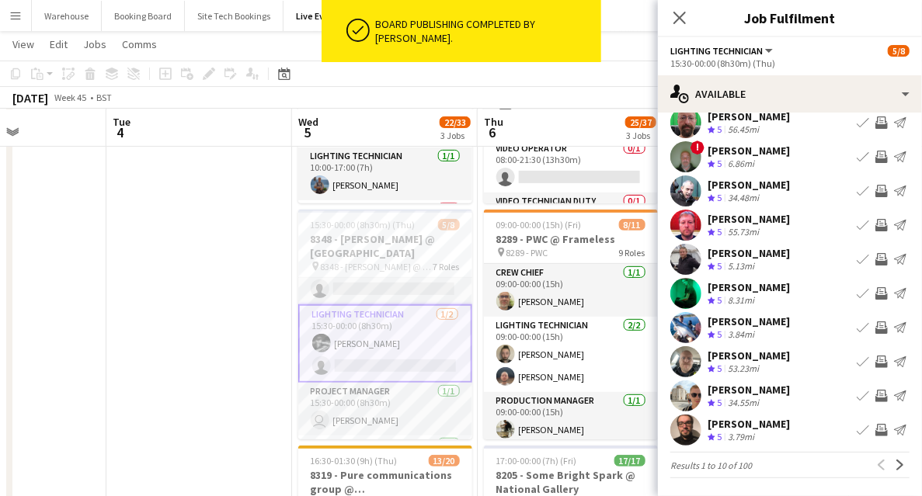
scroll to position [0, 0]
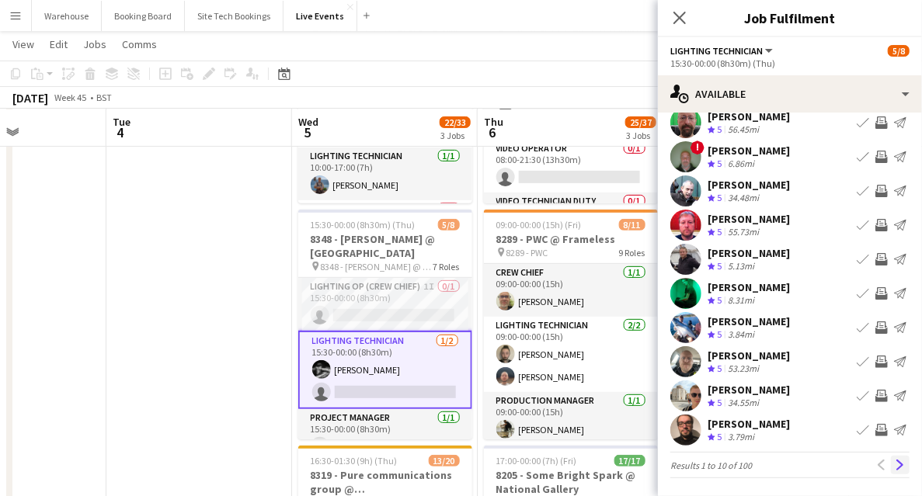
click at [895, 465] on app-icon "Next" at bounding box center [900, 465] width 11 height 11
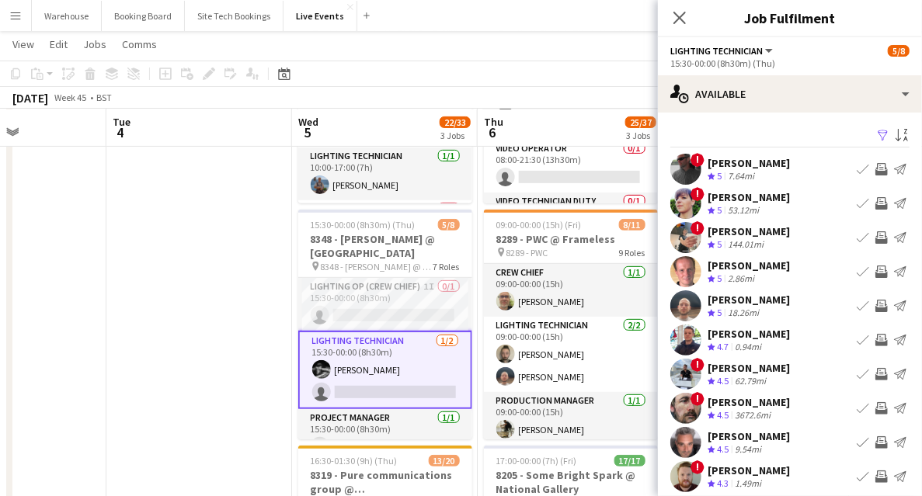
scroll to position [47, 0]
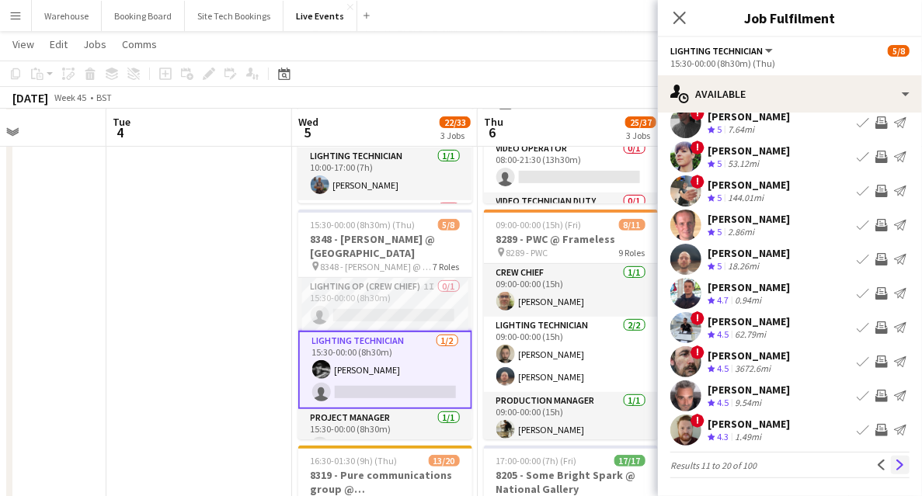
click at [895, 462] on app-icon "Next" at bounding box center [900, 465] width 11 height 11
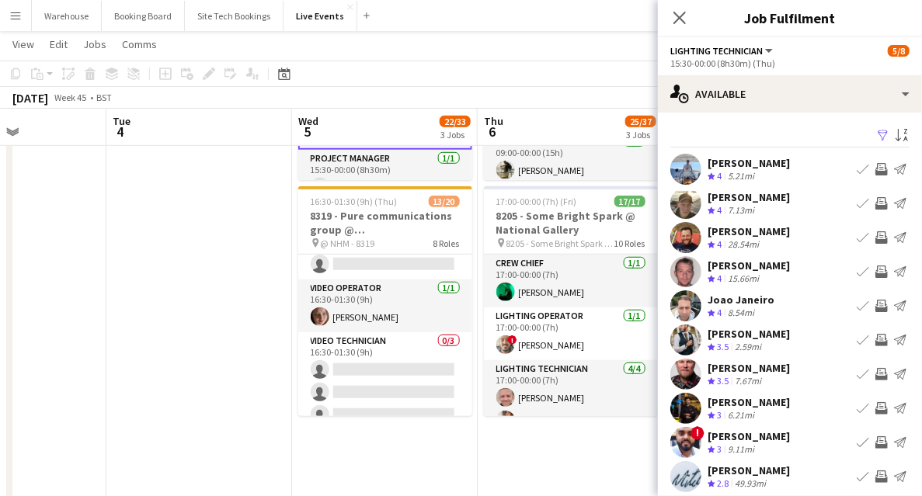
scroll to position [531, 0]
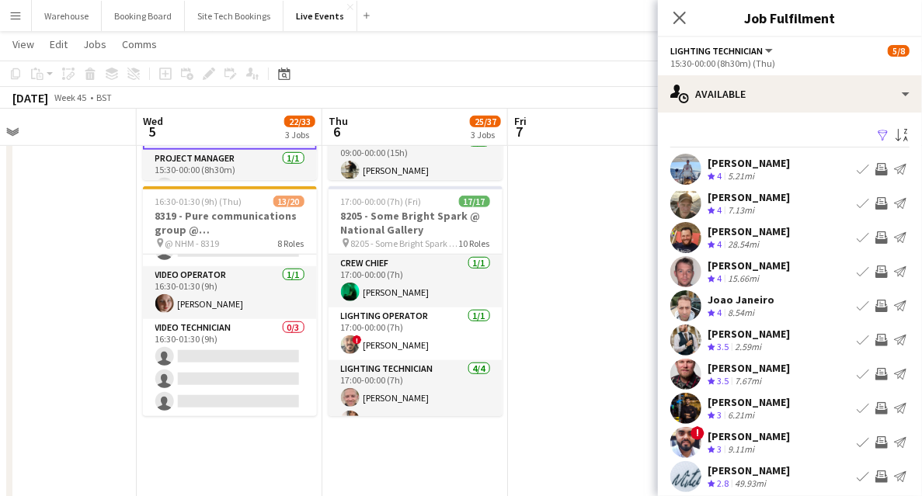
drag, startPoint x: 562, startPoint y: 460, endPoint x: 380, endPoint y: 419, distance: 186.4
click at [395, 432] on app-calendar-viewport "Sat 1 Sun 2 Mon 3 Tue 4 Wed 5 22/33 3 Jobs Thu 6 25/37 3 Jobs Fri 7 Sat 8 Sun 9…" at bounding box center [461, 476] width 922 height 1764
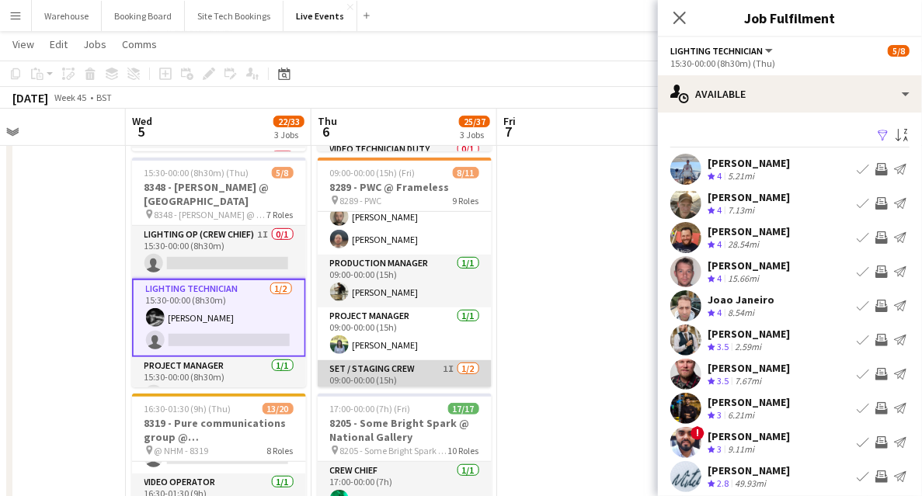
scroll to position [0, 0]
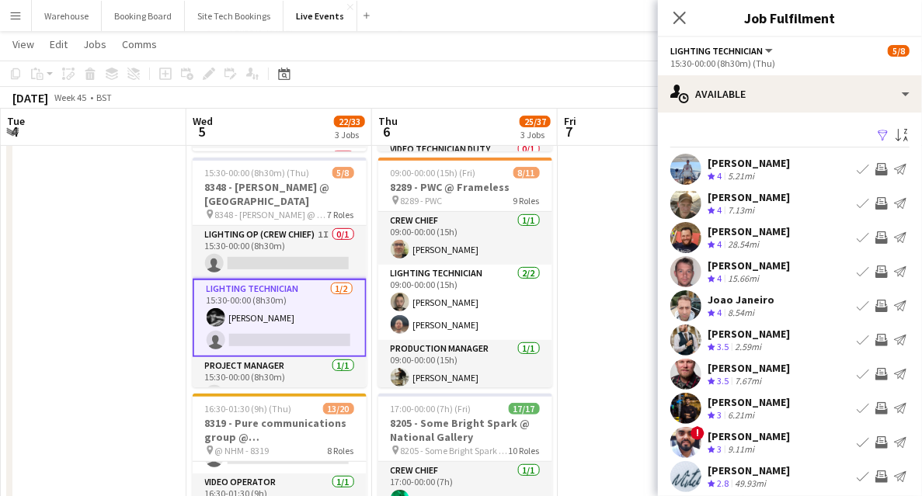
drag, startPoint x: 535, startPoint y: 347, endPoint x: 608, endPoint y: 329, distance: 75.0
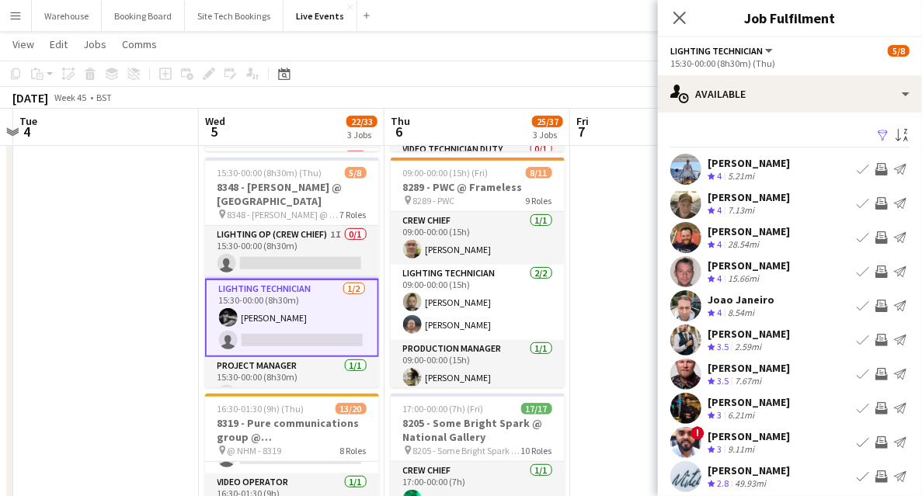
click at [876, 306] on app-icon "Invite crew" at bounding box center [882, 306] width 12 height 12
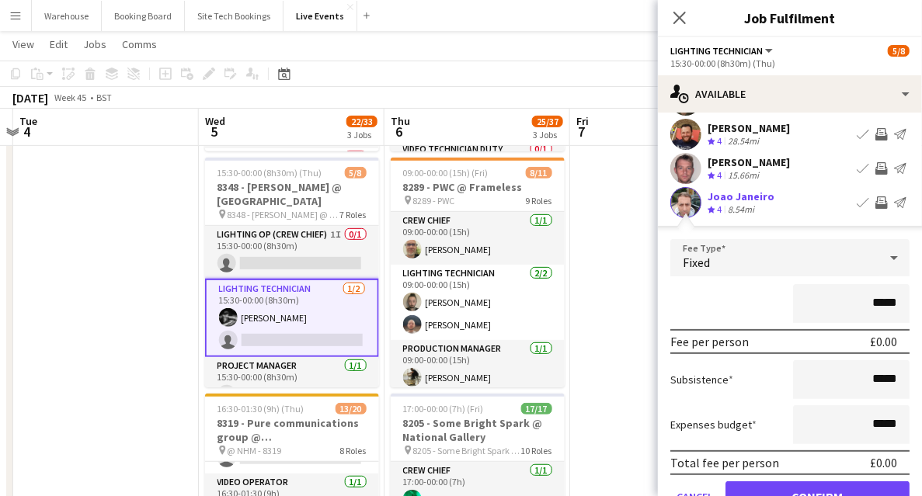
scroll to position [155, 0]
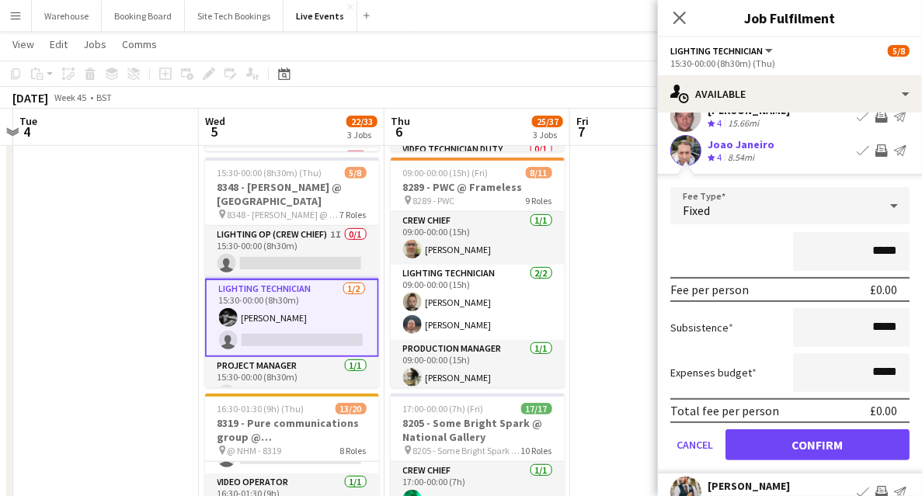
click at [803, 160] on div "Joao Janeiro Crew rating 4 8.54mi Book crew Invite crew Send notification" at bounding box center [790, 150] width 264 height 31
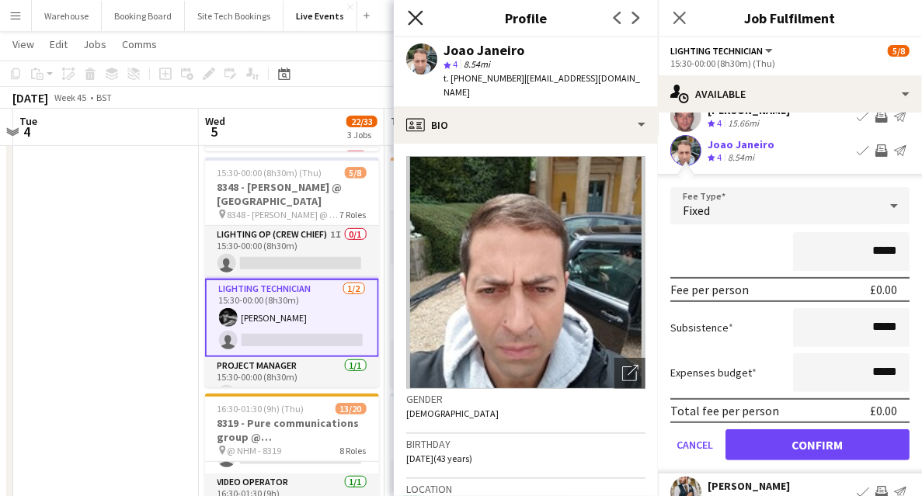
click at [416, 19] on icon at bounding box center [415, 17] width 15 height 15
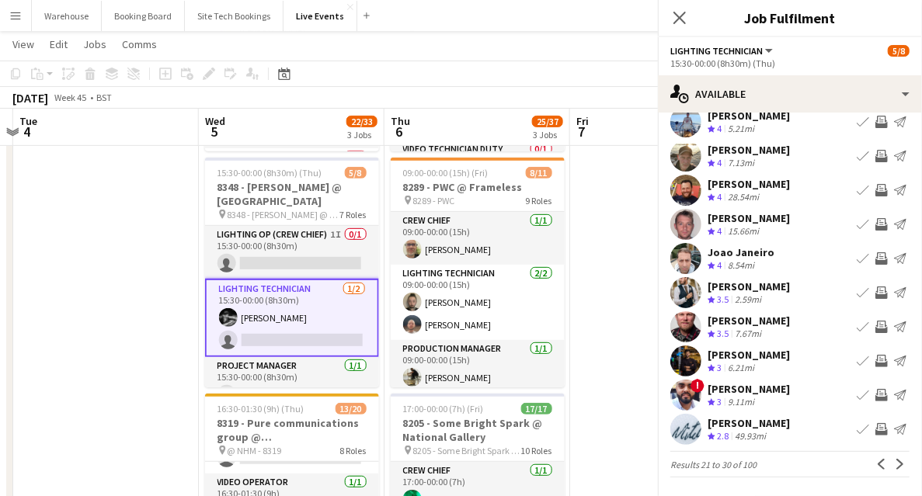
scroll to position [47, 0]
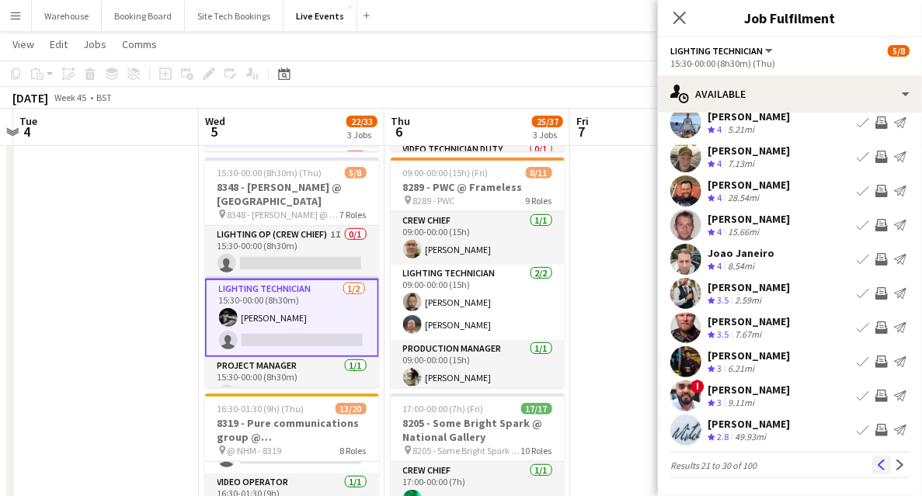
click at [876, 471] on button "Previous" at bounding box center [882, 465] width 19 height 19
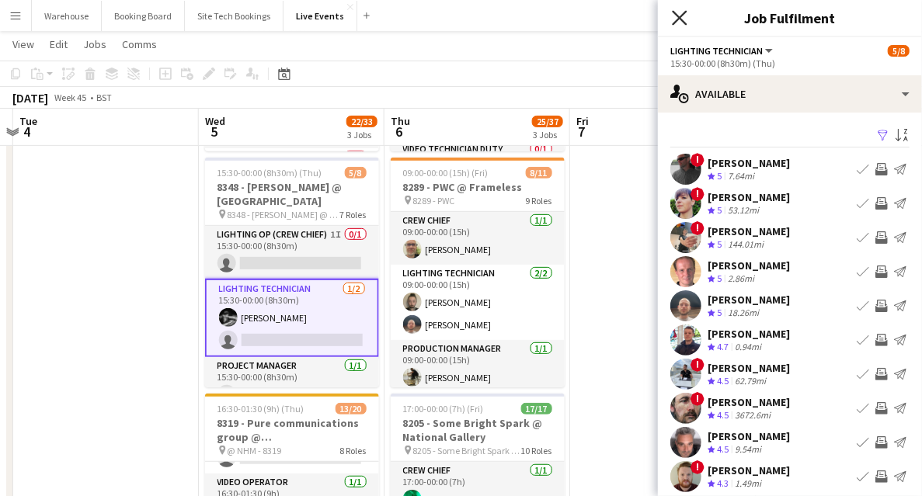
click at [682, 17] on icon "Close pop-in" at bounding box center [679, 17] width 15 height 15
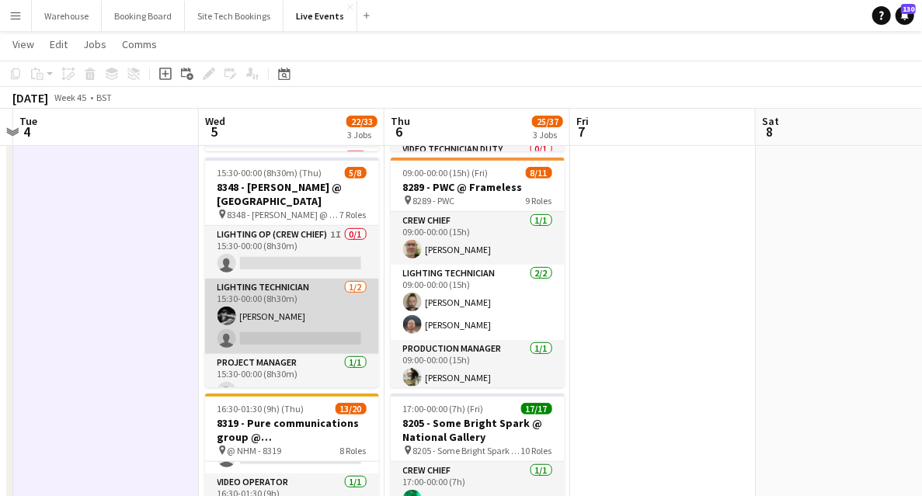
click at [270, 334] on app-card-role "Lighting Technician [DATE] 15:30-00:00 (8h30m) [PERSON_NAME] single-neutral-act…" at bounding box center [292, 316] width 174 height 75
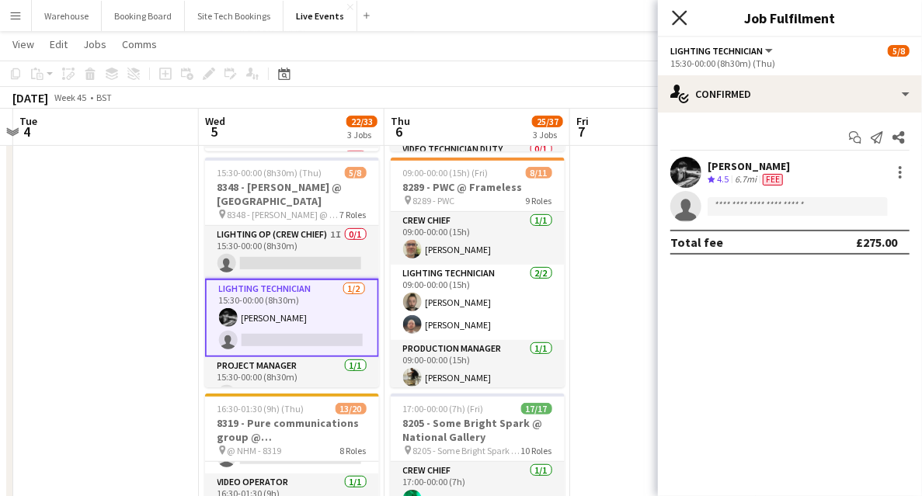
click at [680, 17] on icon at bounding box center [679, 17] width 15 height 15
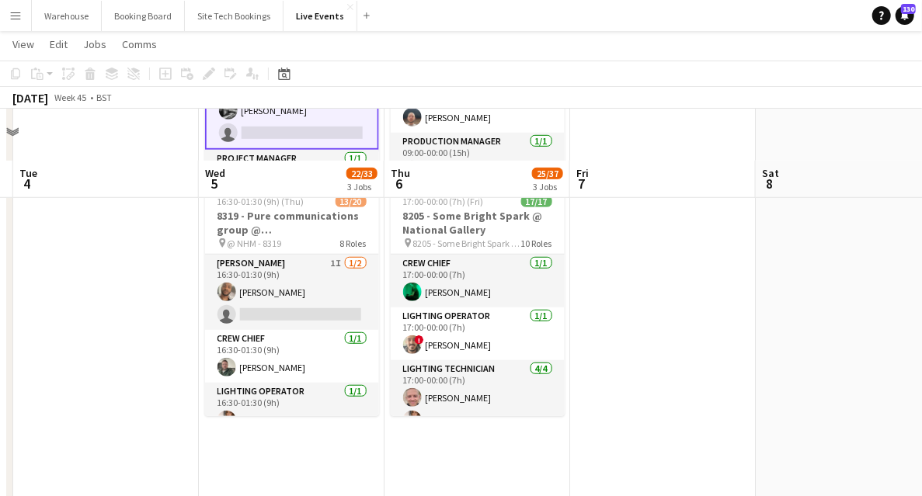
scroll to position [517, 0]
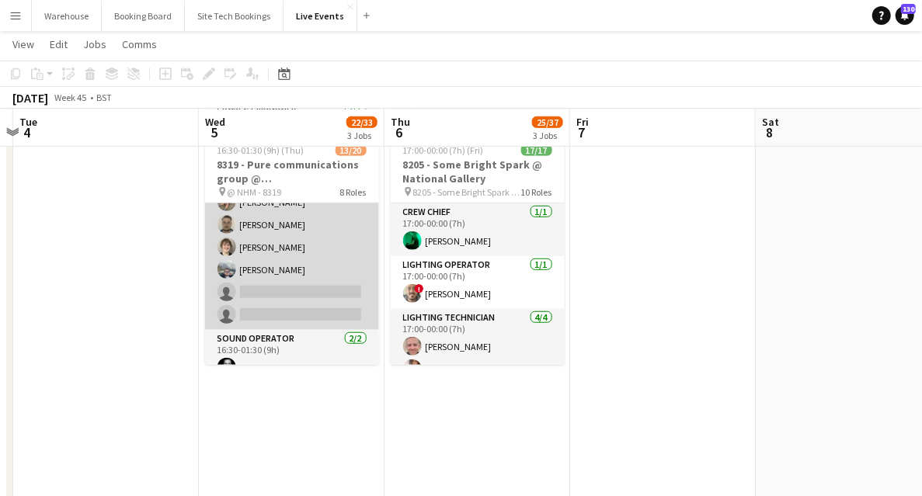
click at [287, 292] on app-card-role "Lighting Technician [DATE] 16:30-01:30 (9h) [PERSON_NAME] [PERSON_NAME] [PERSON…" at bounding box center [292, 247] width 174 height 165
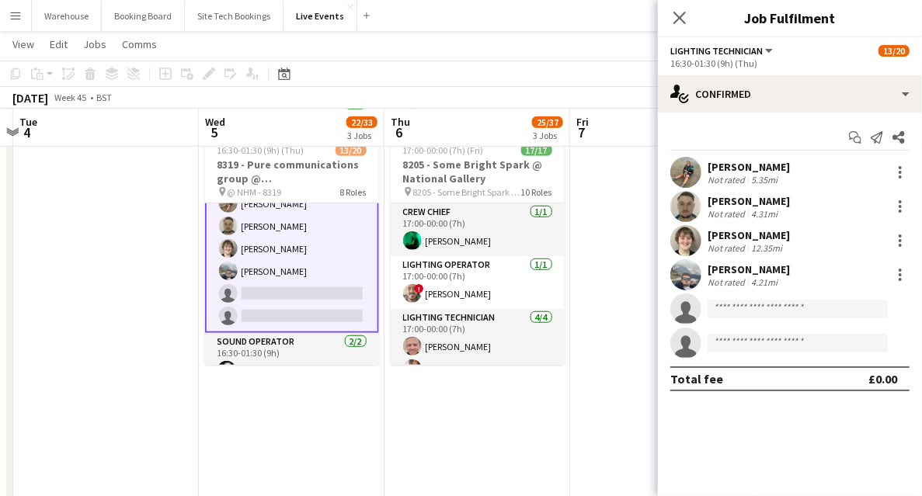
scroll to position [221, 0]
click at [759, 301] on input at bounding box center [798, 309] width 180 height 19
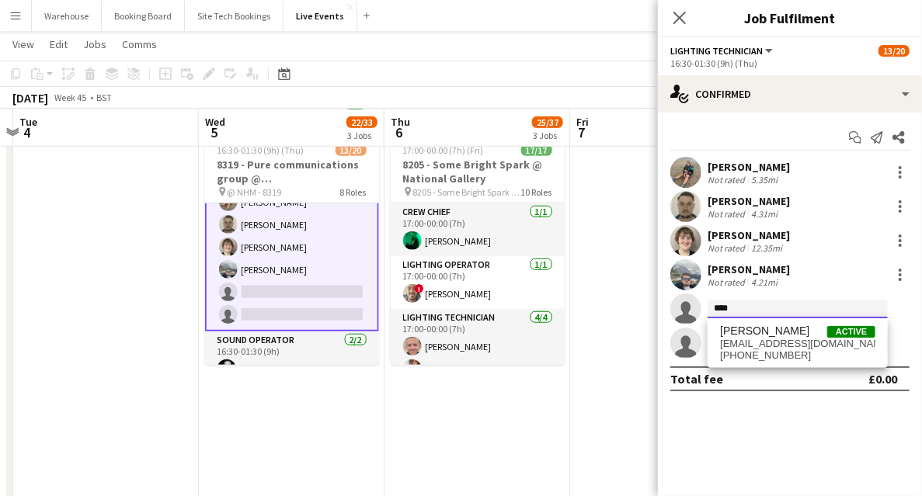
type input "****"
click at [749, 347] on span "[EMAIL_ADDRESS][DOMAIN_NAME]" at bounding box center [797, 344] width 155 height 12
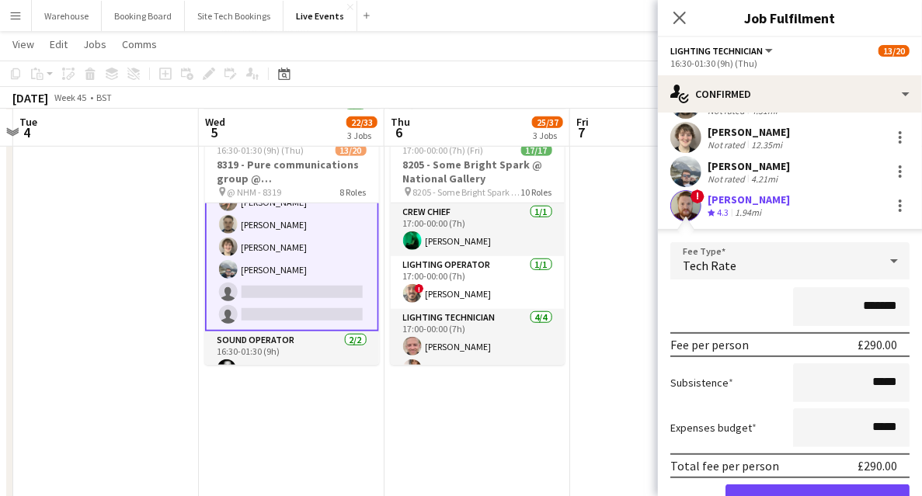
scroll to position [207, 0]
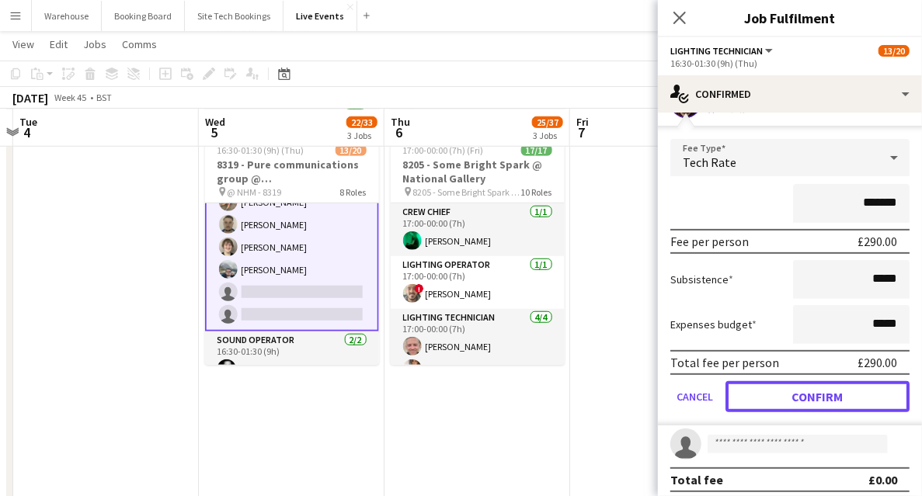
drag, startPoint x: 792, startPoint y: 396, endPoint x: 754, endPoint y: 391, distance: 38.5
click at [792, 396] on button "Confirm" at bounding box center [818, 396] width 184 height 31
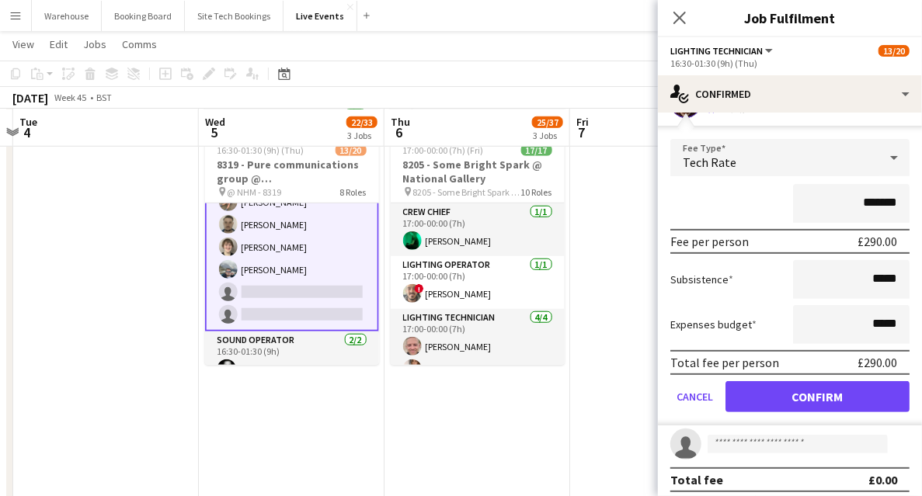
scroll to position [0, 0]
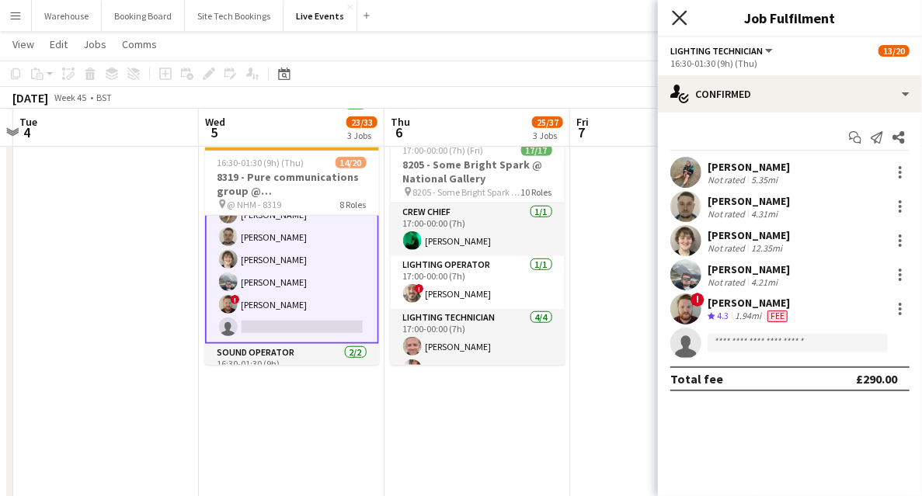
click at [681, 14] on icon "Close pop-in" at bounding box center [679, 17] width 15 height 15
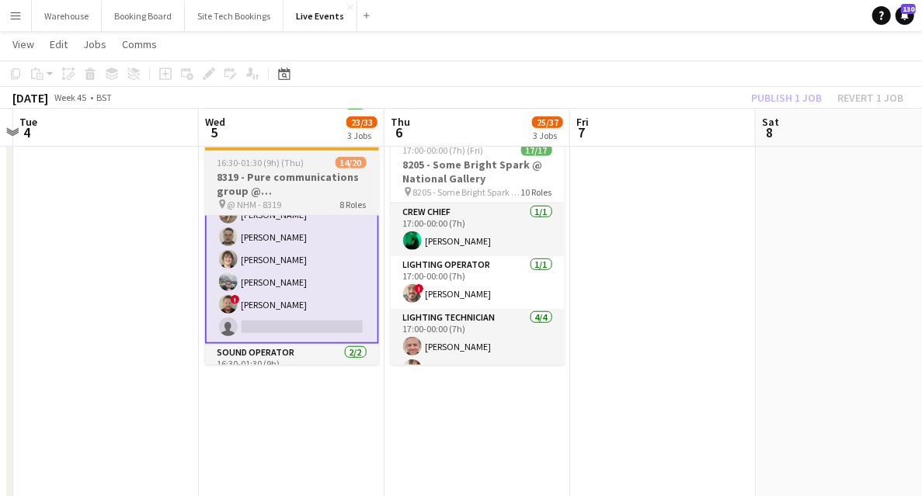
click at [258, 183] on h3 "8319 - Pure communications group @ [GEOGRAPHIC_DATA]" at bounding box center [292, 184] width 174 height 28
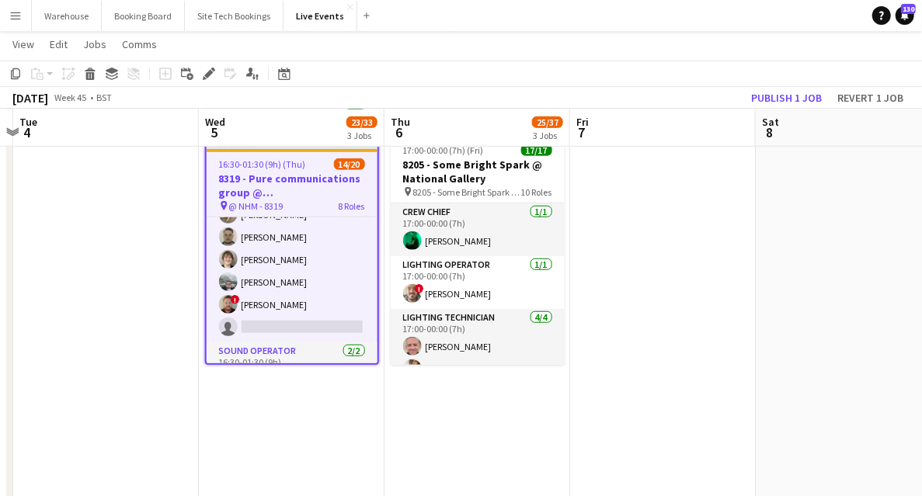
scroll to position [220, 0]
click at [776, 103] on button "Publish 1 job" at bounding box center [786, 98] width 83 height 20
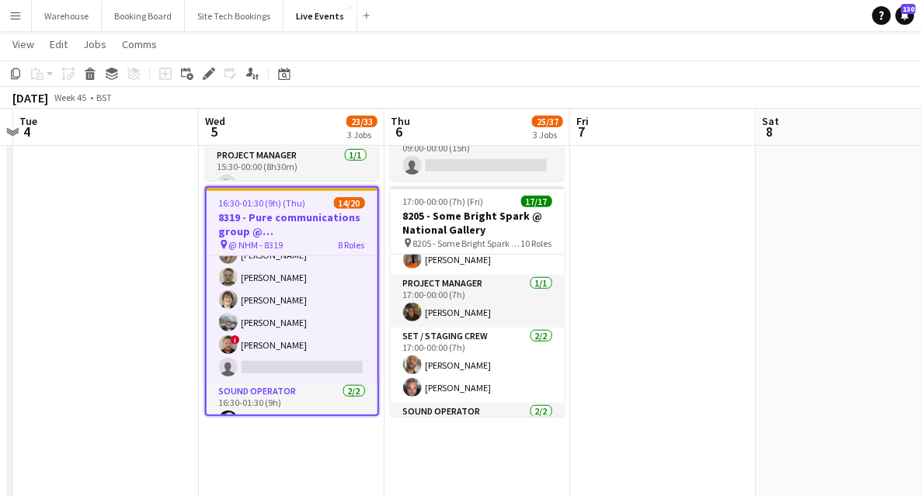
scroll to position [414, 0]
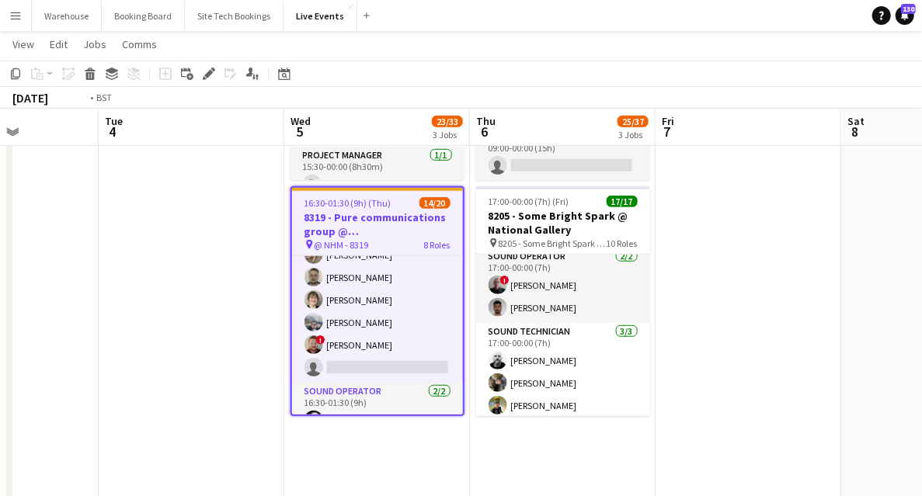
drag, startPoint x: 131, startPoint y: 317, endPoint x: 520, endPoint y: 322, distance: 389.3
click at [551, 312] on app-calendar-viewport "Sat 1 Sun 2 Mon 3 Tue 4 Wed 5 23/33 3 Jobs Thu 6 25/37 3 Jobs Fri 7 Sat 8 Sun 9…" at bounding box center [461, 476] width 922 height 1764
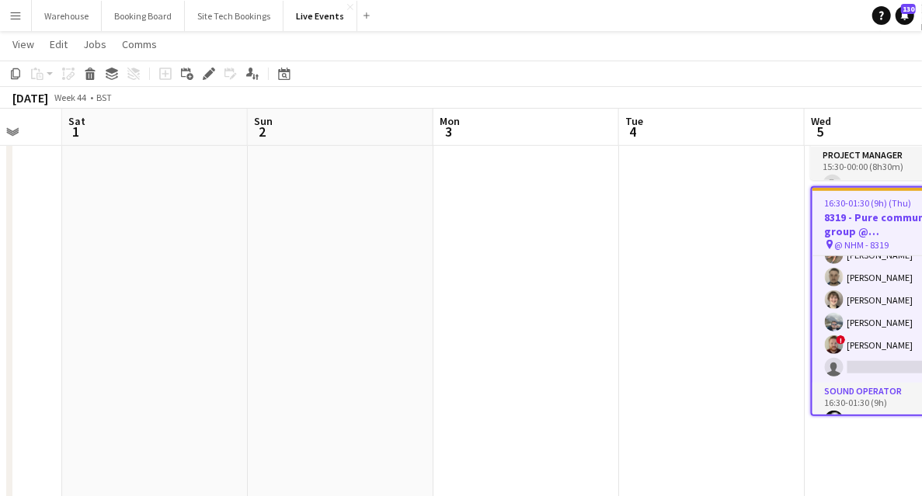
drag, startPoint x: 309, startPoint y: 340, endPoint x: 620, endPoint y: 340, distance: 310.8
click at [611, 337] on app-calendar-viewport "Wed 29 Thu 30 Fri 31 Sat 1 Sun 2 Mon 3 Tue 4 Wed 5 23/33 3 Jobs Thu 6 25/37 3 J…" at bounding box center [461, 476] width 922 height 1764
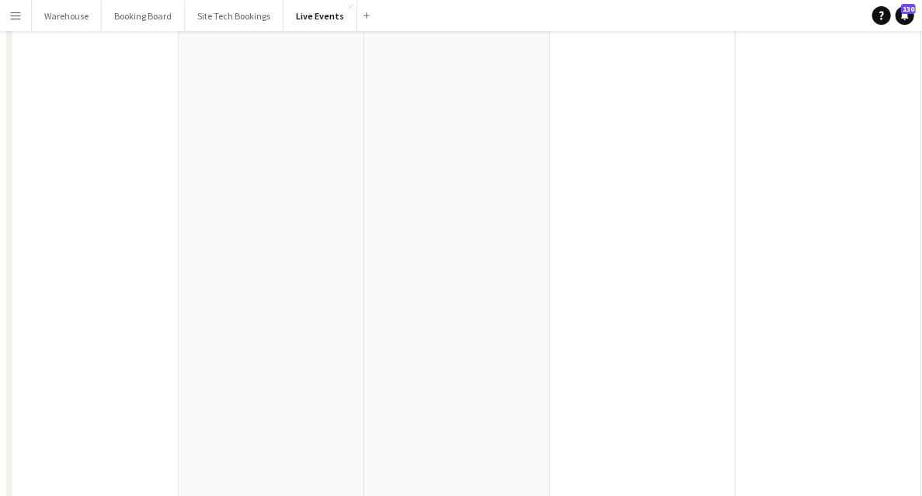
scroll to position [0, 0]
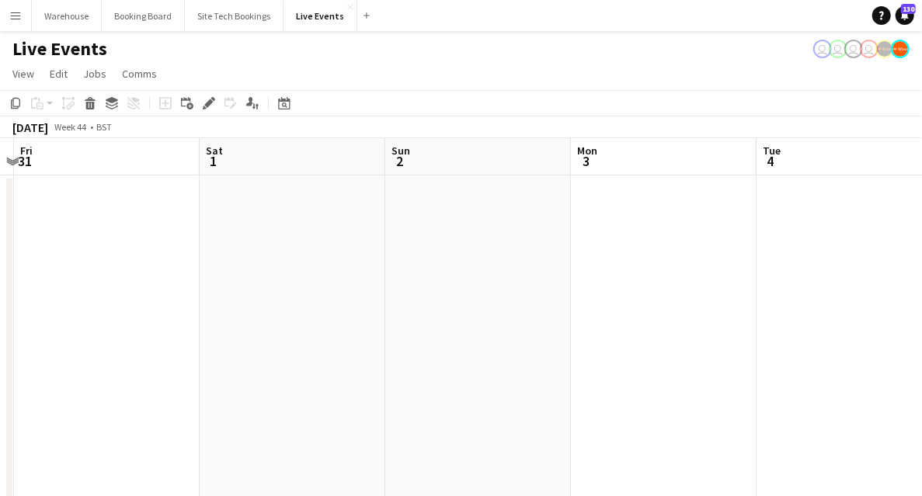
drag, startPoint x: 120, startPoint y: 353, endPoint x: 573, endPoint y: 308, distance: 455.2
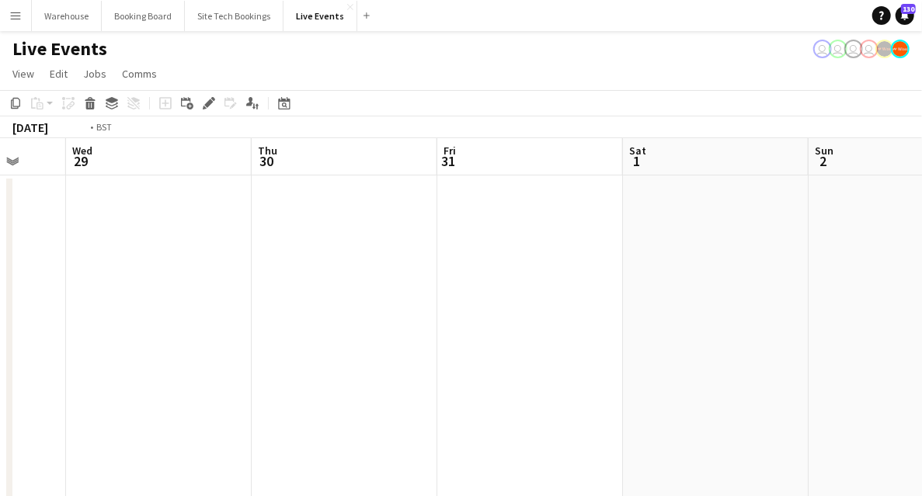
drag, startPoint x: 641, startPoint y: 300, endPoint x: 692, endPoint y: 295, distance: 51.5
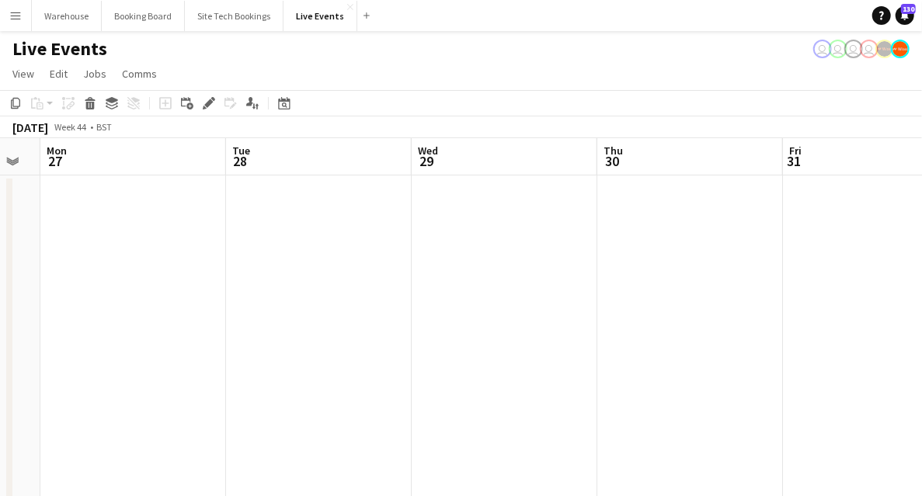
drag, startPoint x: 343, startPoint y: 307, endPoint x: 674, endPoint y: 303, distance: 331.8
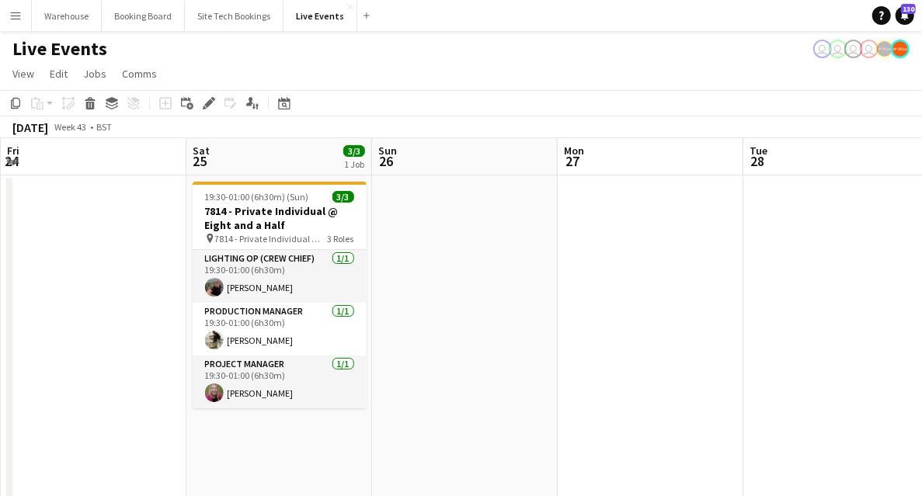
drag, startPoint x: 563, startPoint y: 300, endPoint x: 572, endPoint y: 300, distance: 9.3
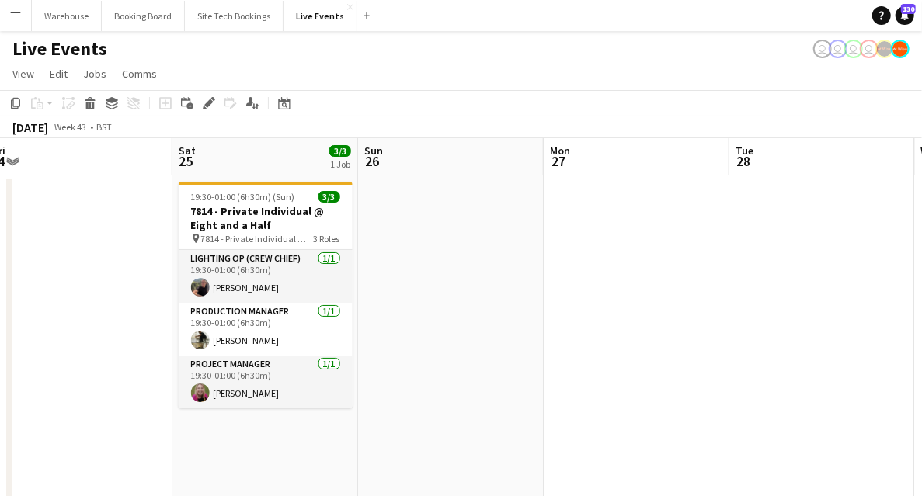
drag, startPoint x: 199, startPoint y: 284, endPoint x: 47, endPoint y: 273, distance: 152.7
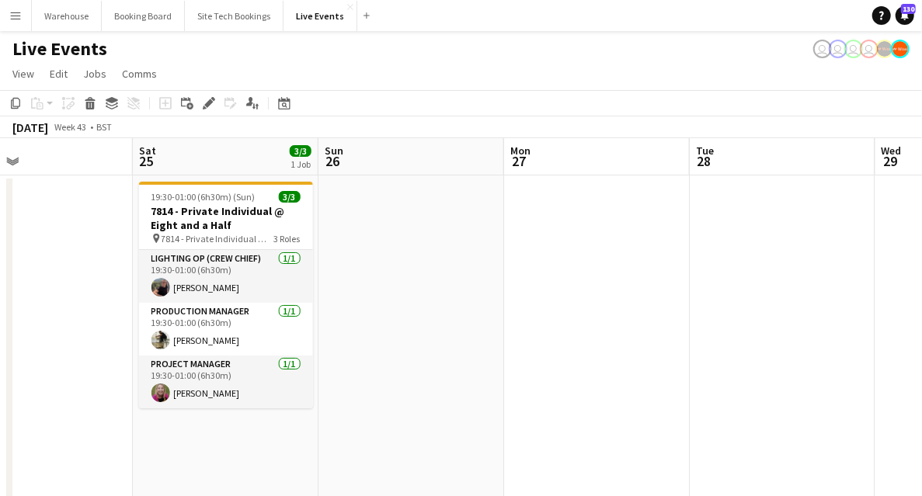
drag, startPoint x: 452, startPoint y: 298, endPoint x: 6, endPoint y: 287, distance: 446.1
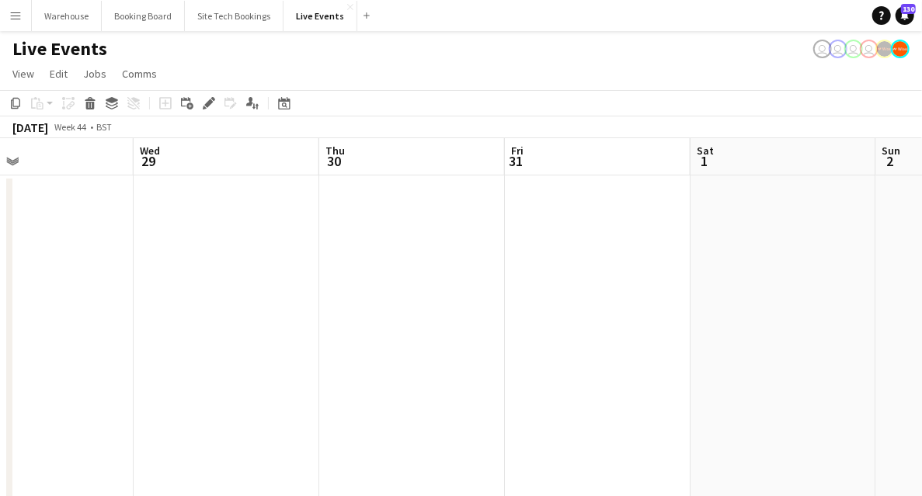
drag, startPoint x: 155, startPoint y: 324, endPoint x: -19, endPoint y: 321, distance: 174.1
drag, startPoint x: 339, startPoint y: 355, endPoint x: 93, endPoint y: 317, distance: 248.5
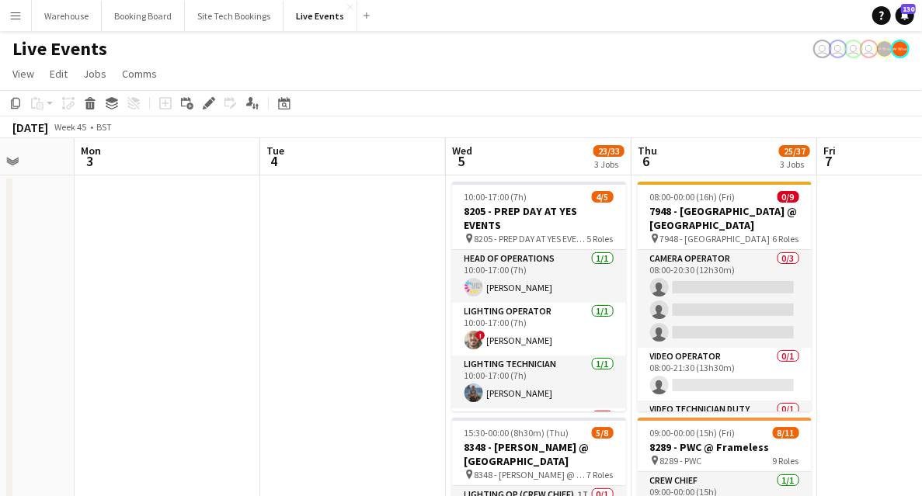
drag, startPoint x: 111, startPoint y: 322, endPoint x: 40, endPoint y: 303, distance: 73.3
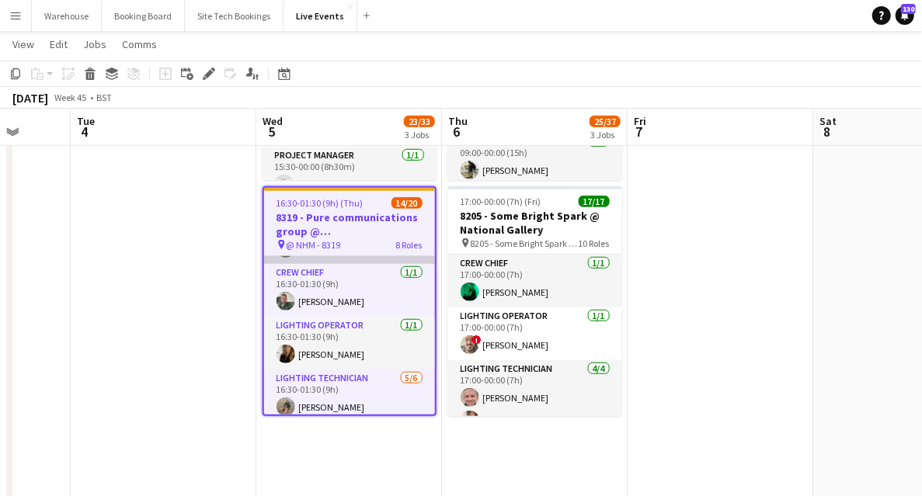
scroll to position [0, 0]
